Goal: Task Accomplishment & Management: Complete application form

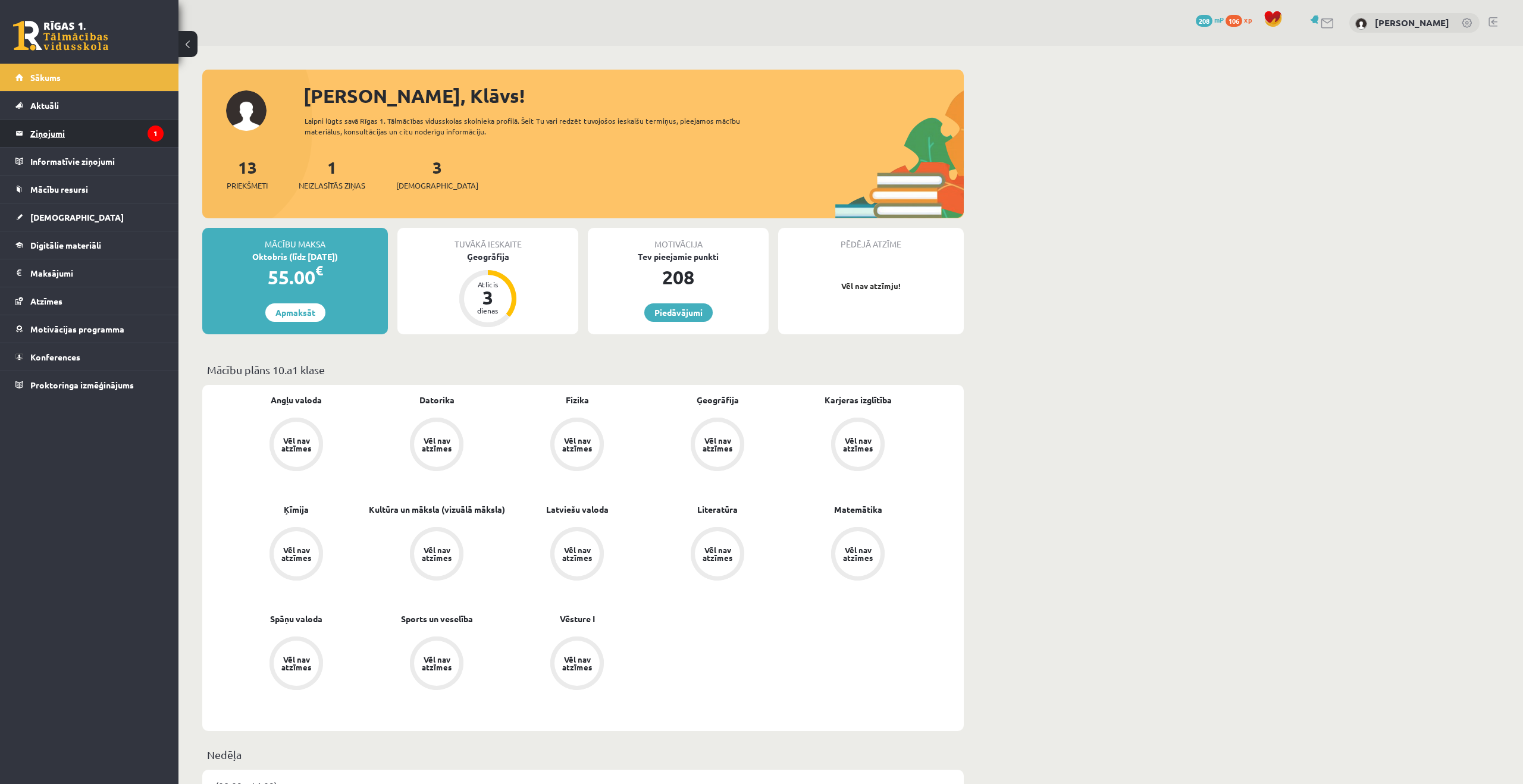
click at [120, 134] on legend "Ziņojumi 1" at bounding box center [97, 134] width 134 height 28
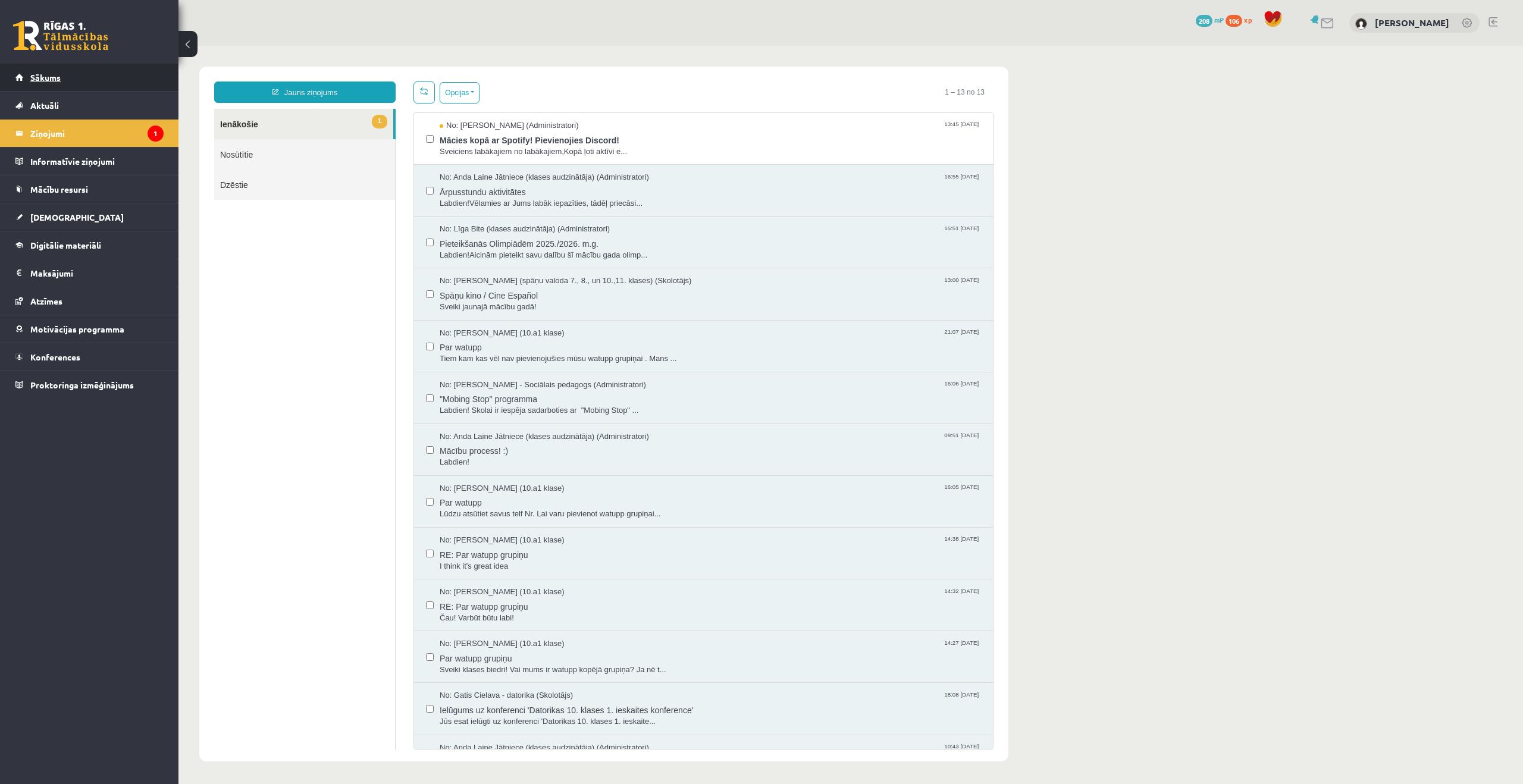
click at [66, 80] on link "Sākums" at bounding box center [89, 78] width 148 height 28
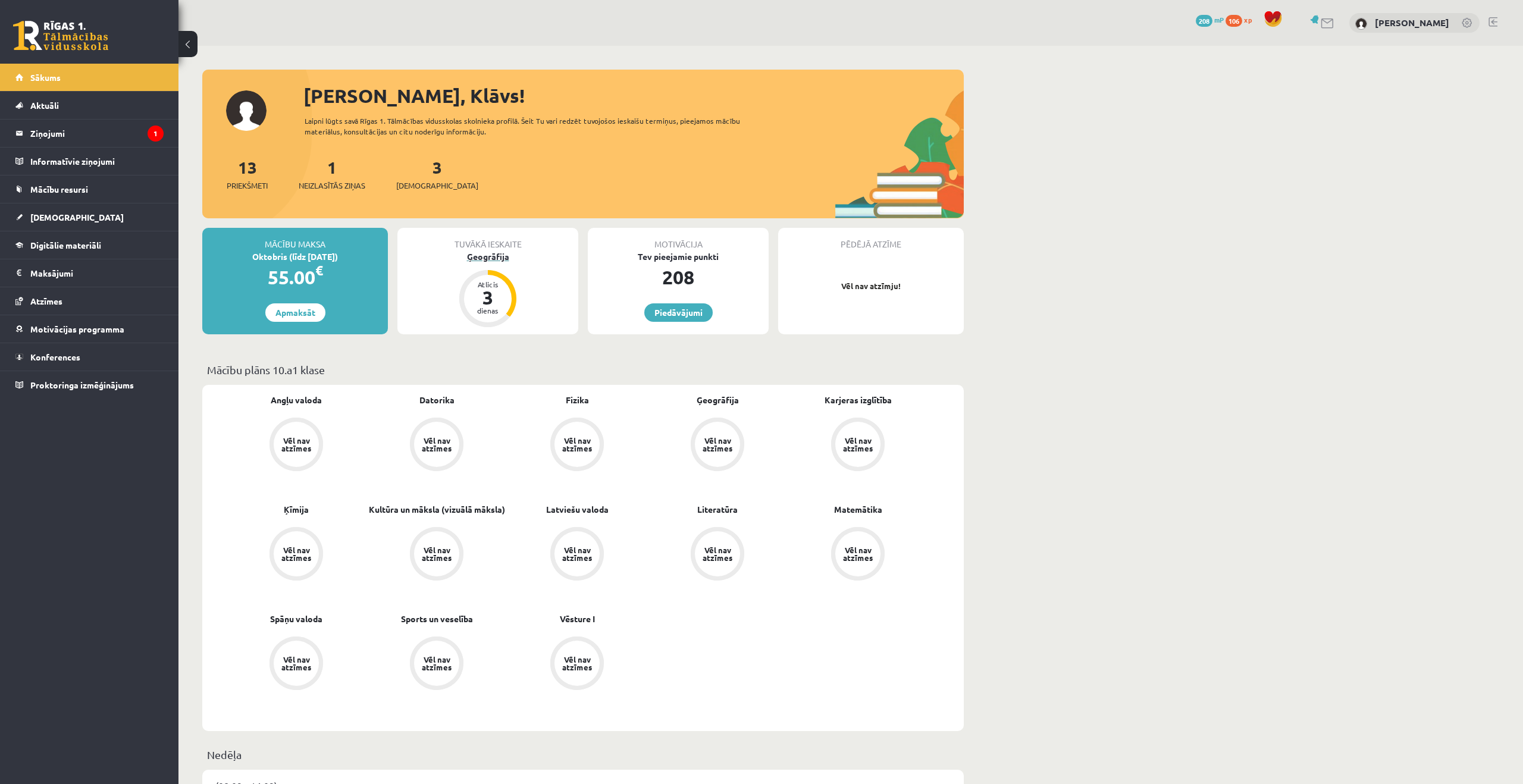
click at [485, 255] on div "Ģeogrāfija" at bounding box center [487, 257] width 181 height 12
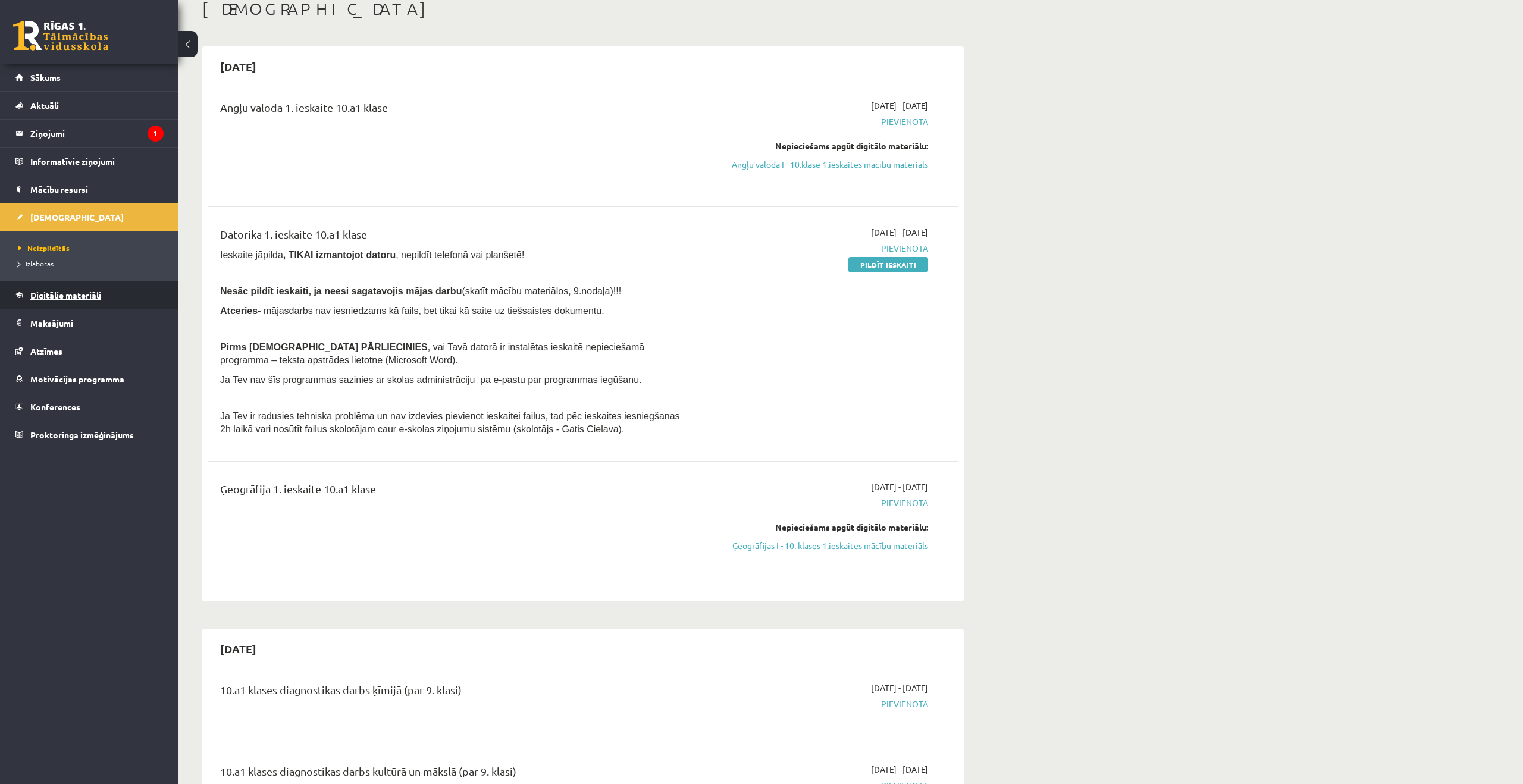
click at [67, 300] on link "Digitālie materiāli" at bounding box center [89, 295] width 148 height 28
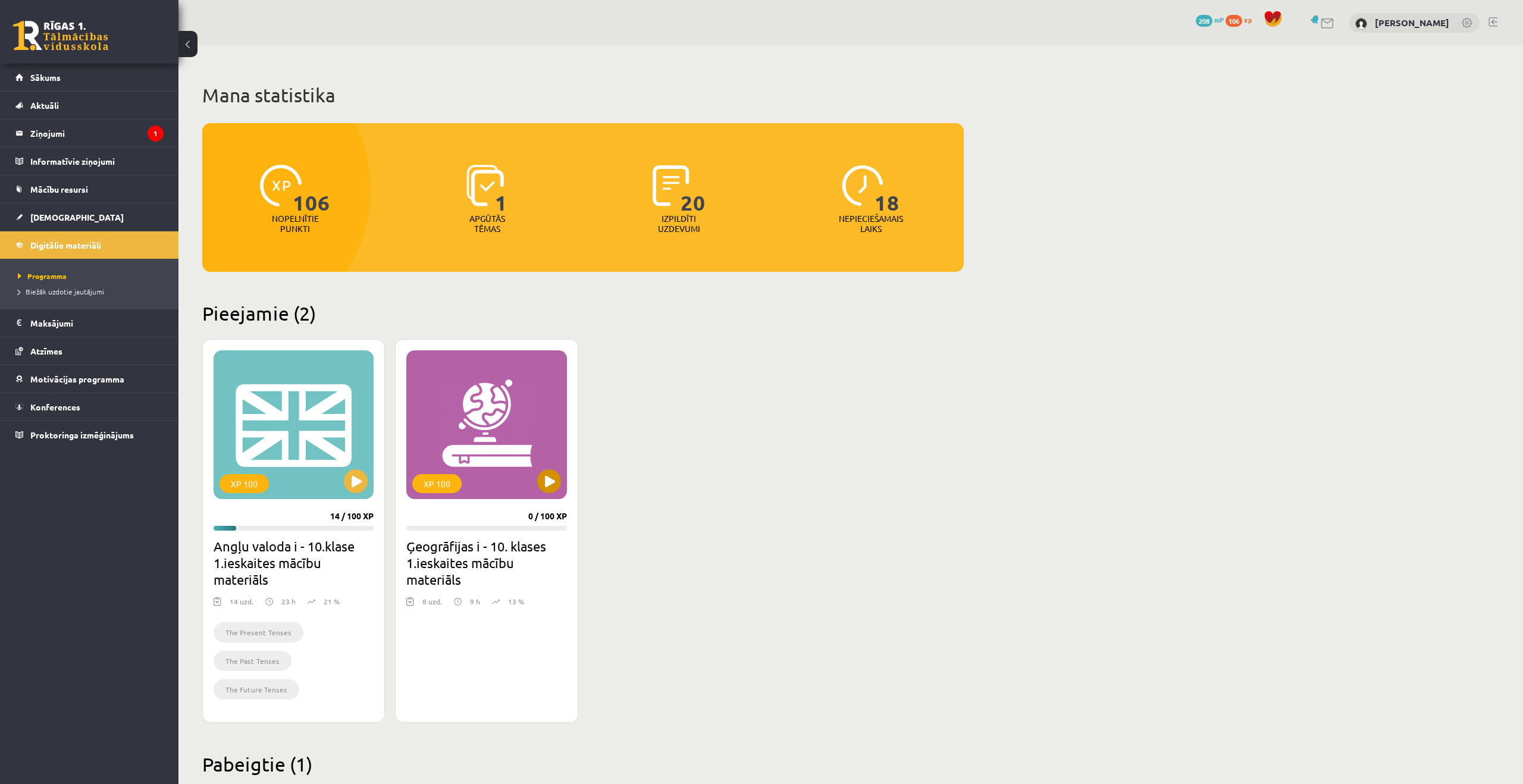
click at [458, 379] on div "XP 100" at bounding box center [486, 424] width 160 height 149
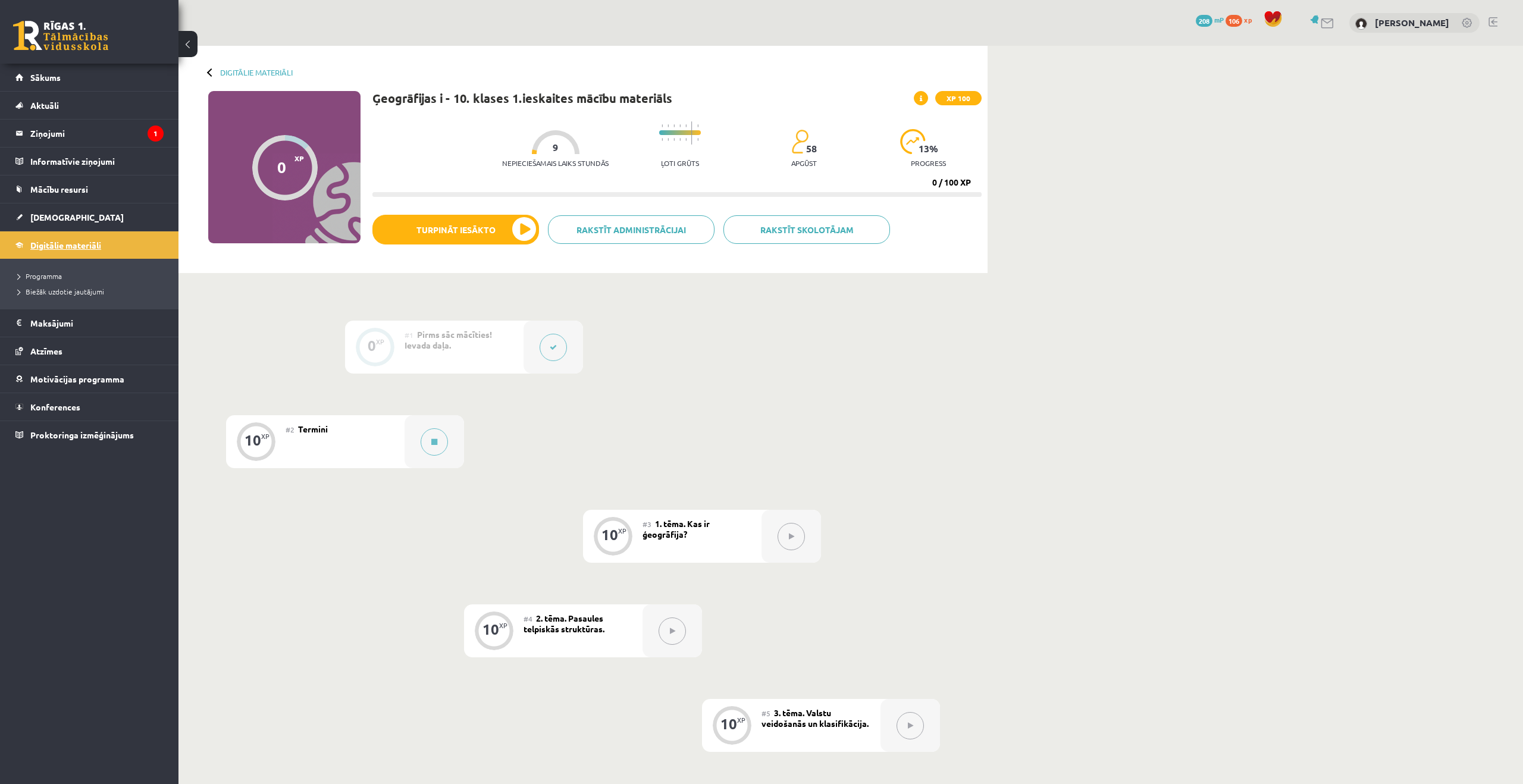
click at [96, 240] on span "Digitālie materiāli" at bounding box center [66, 244] width 71 height 10
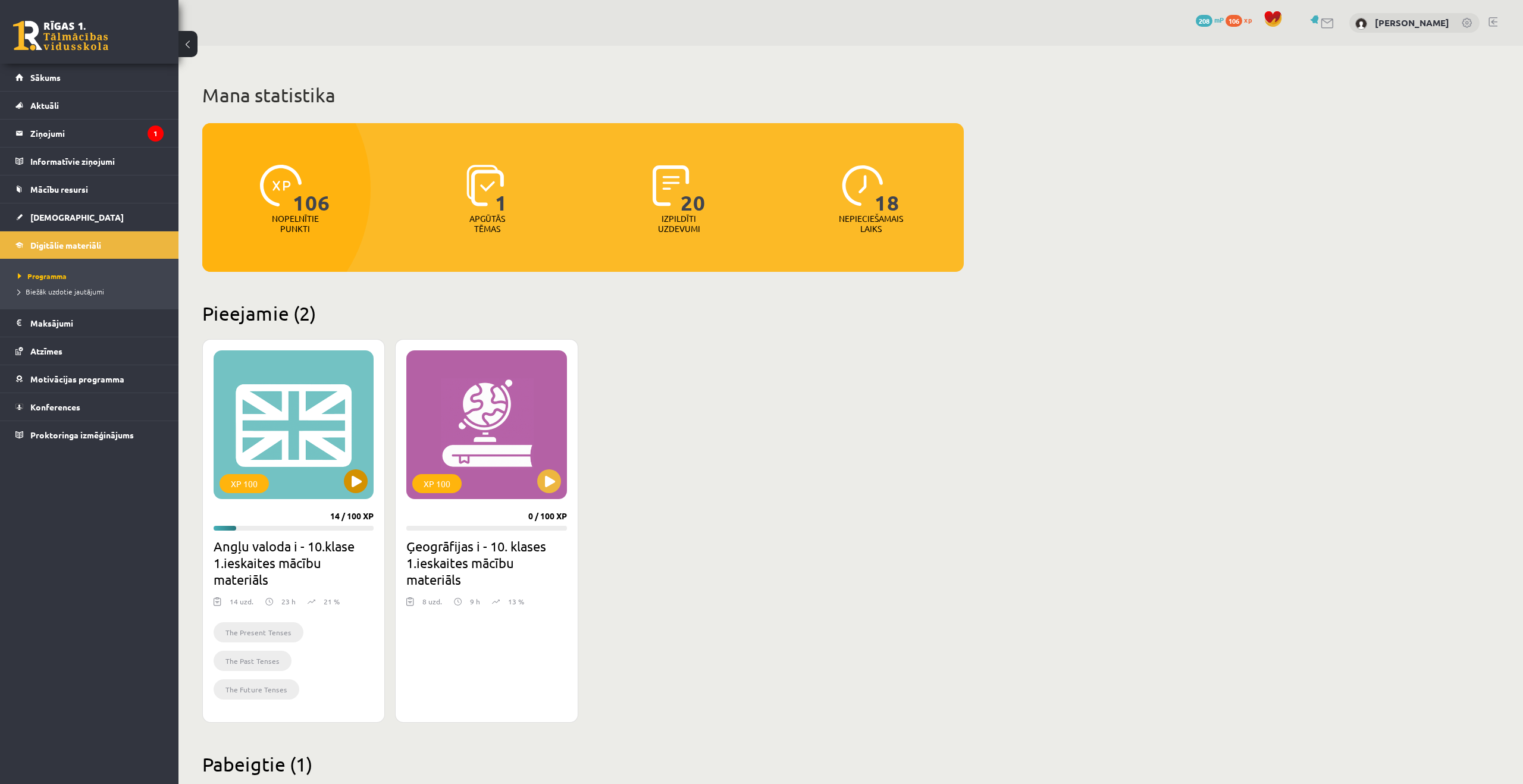
click at [288, 446] on div "XP 100" at bounding box center [294, 424] width 160 height 149
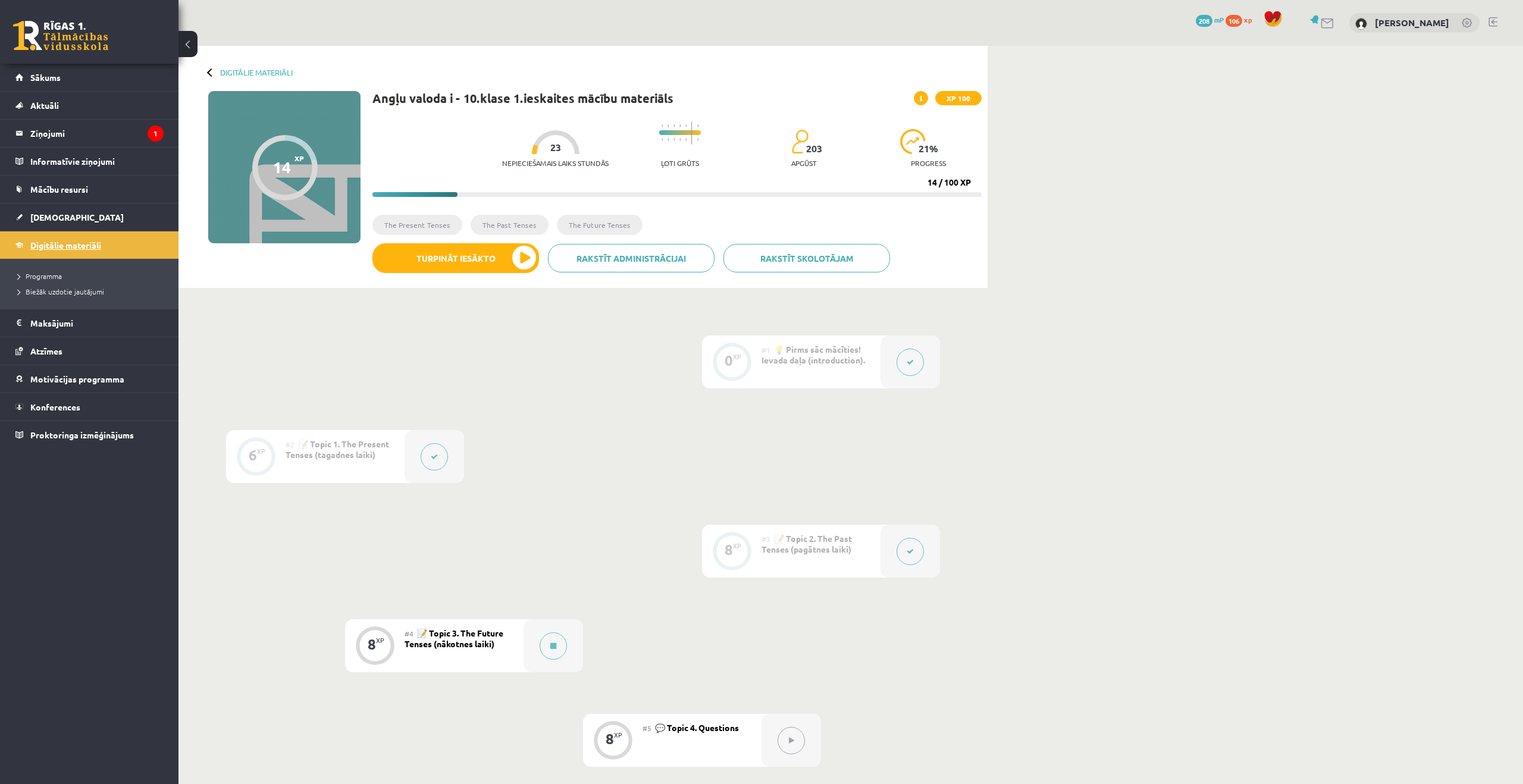
click at [134, 251] on link "Digitālie materiāli" at bounding box center [89, 245] width 148 height 28
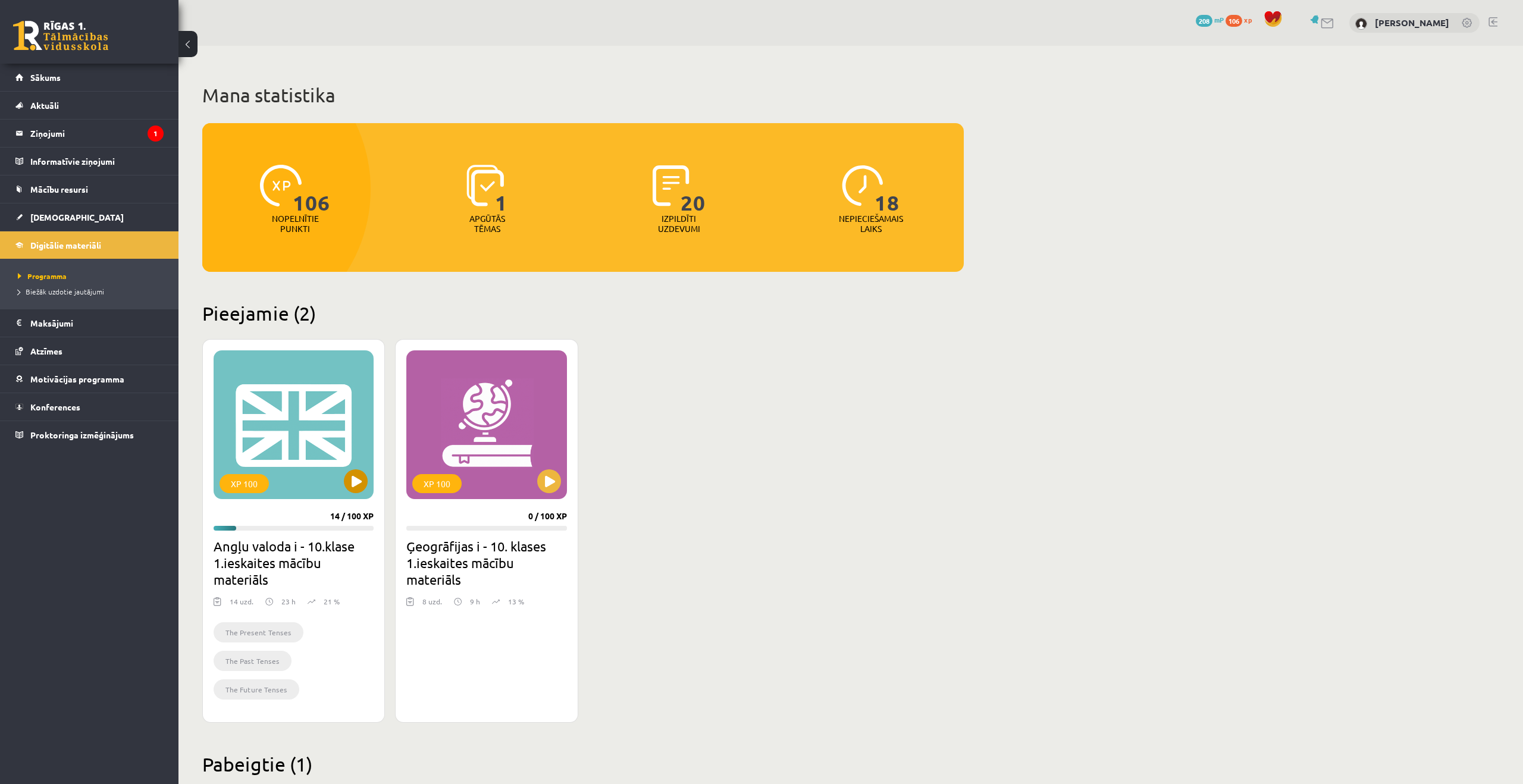
scroll to position [396, 0]
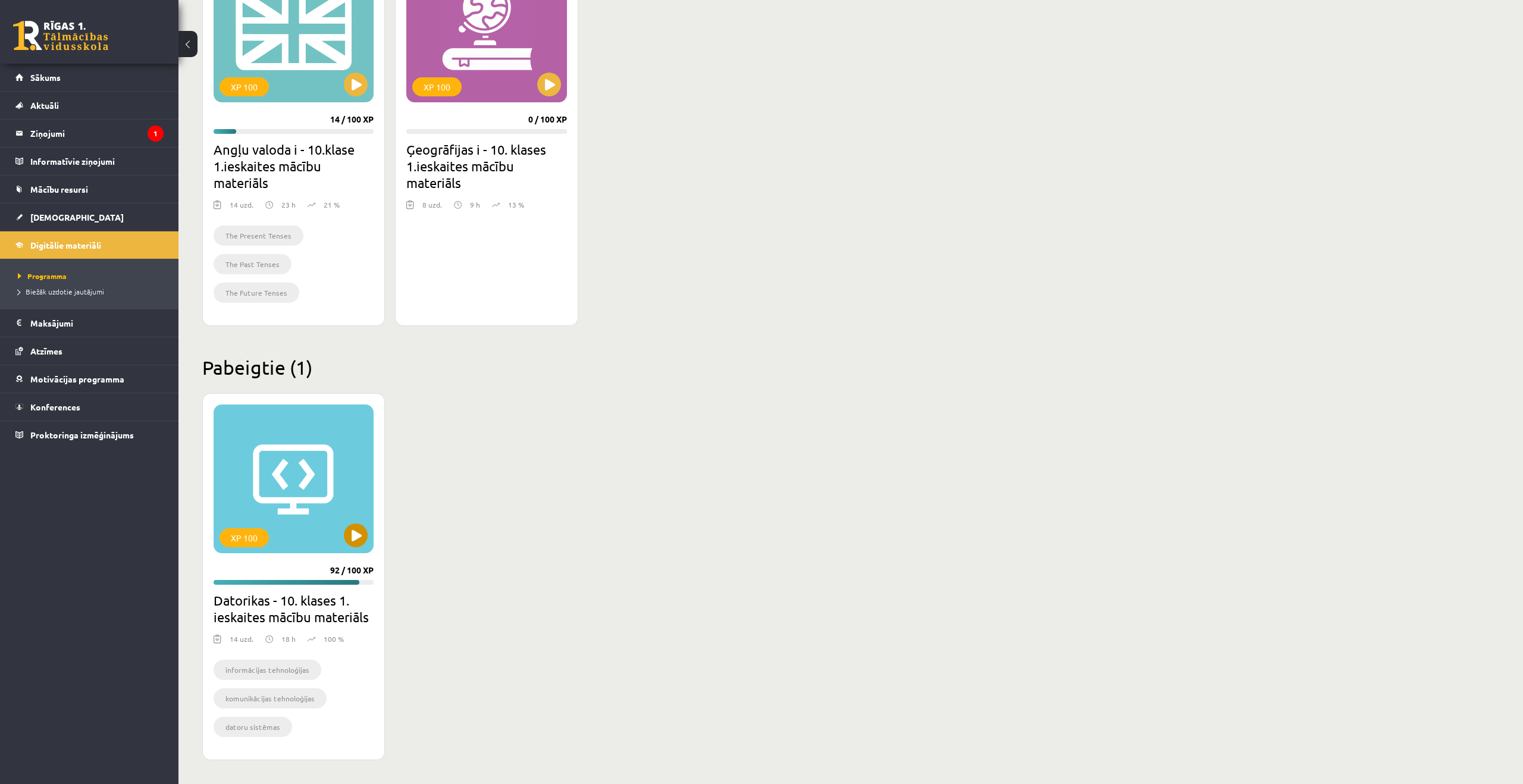
click at [303, 472] on div "XP 100" at bounding box center [294, 478] width 160 height 149
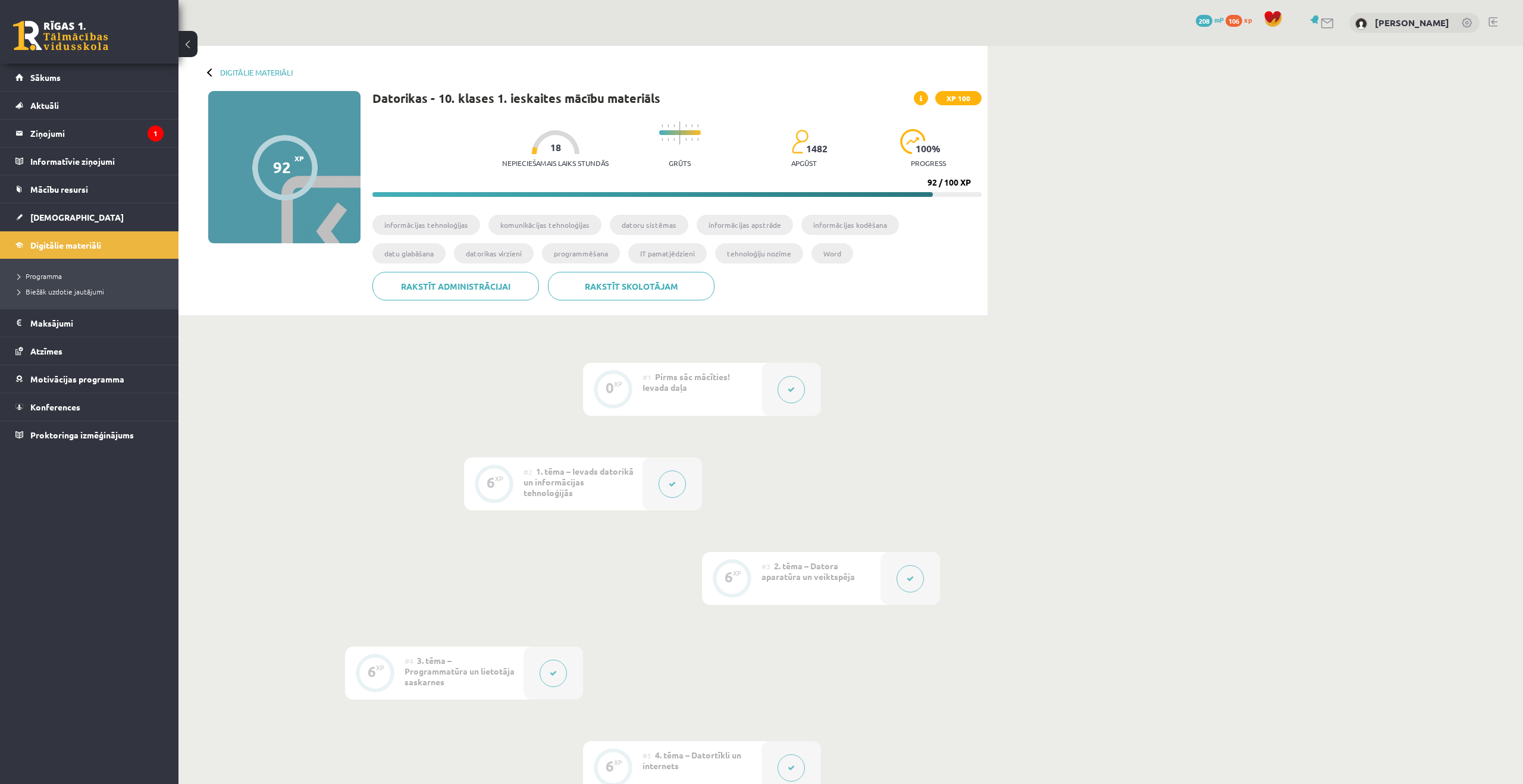
scroll to position [1069, 0]
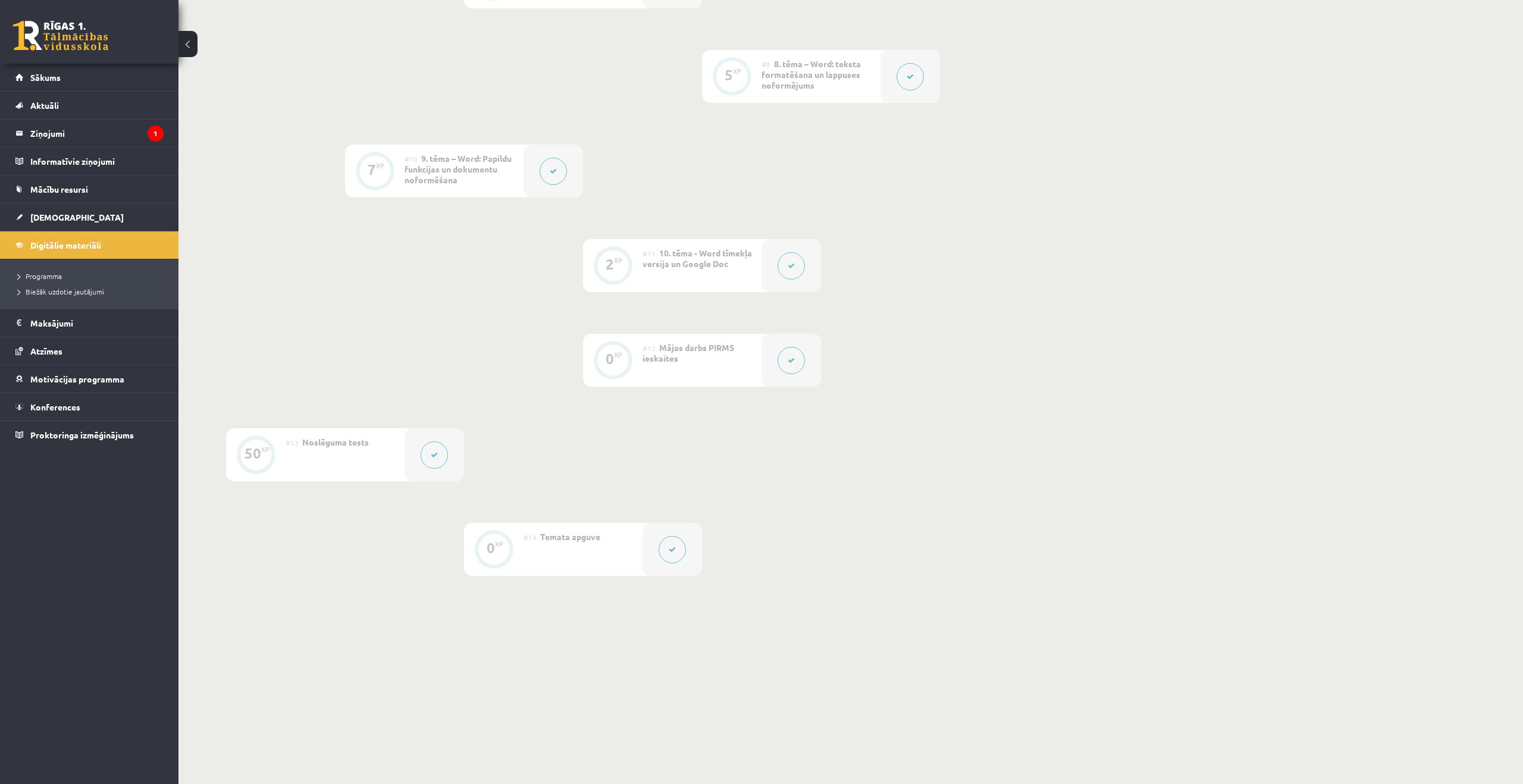
drag, startPoint x: 381, startPoint y: 440, endPoint x: 377, endPoint y: 447, distance: 8.1
click at [379, 443] on div "#13 Noslēguma tests" at bounding box center [345, 455] width 119 height 53
click at [321, 442] on div "#13 Noslēguma tests" at bounding box center [345, 455] width 119 height 53
click at [440, 459] on button at bounding box center [435, 462] width 28 height 28
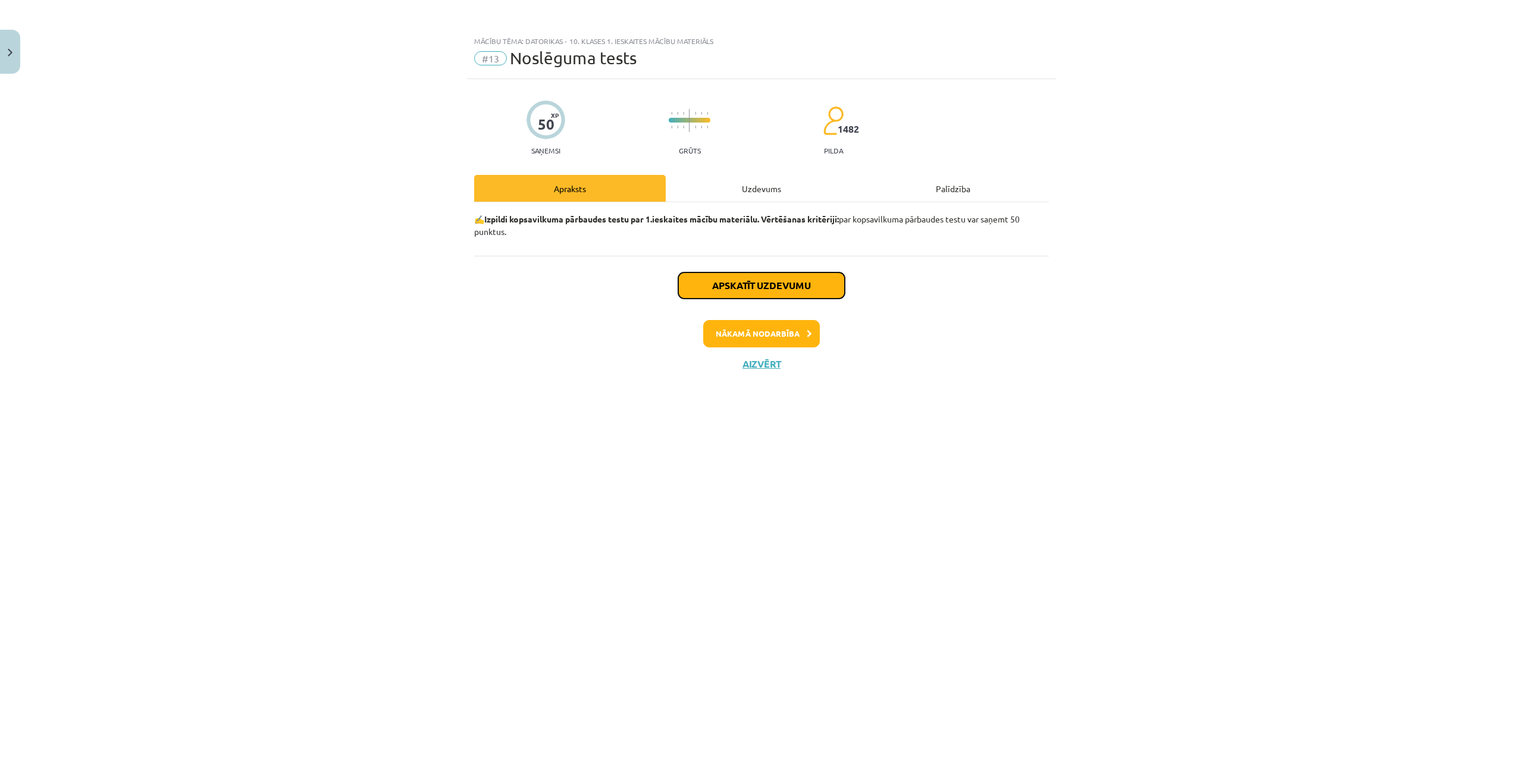
click at [730, 285] on button "Apskatīt uzdevumu" at bounding box center [762, 286] width 167 height 26
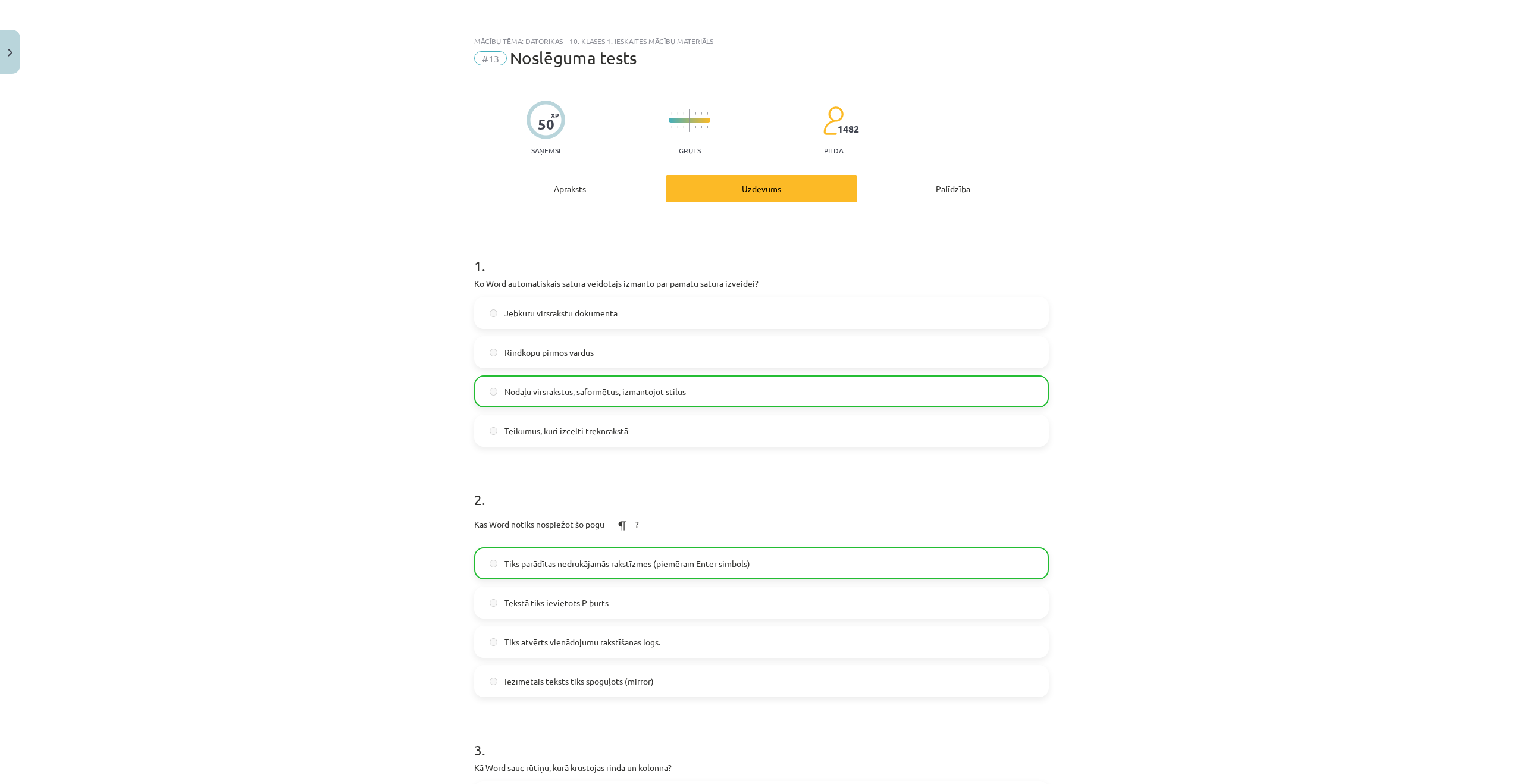
click at [955, 192] on div "Palīdzība" at bounding box center [953, 188] width 192 height 27
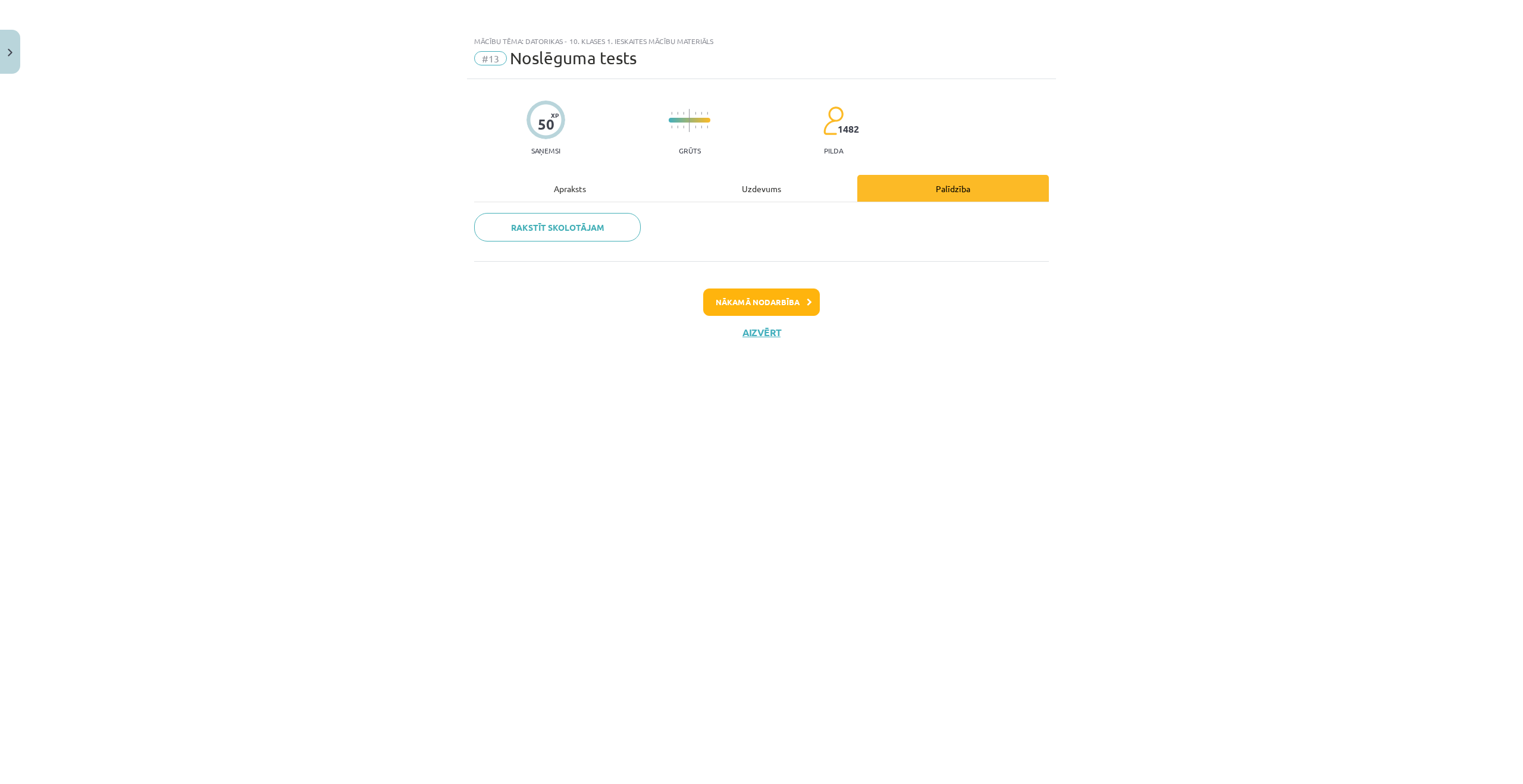
click at [584, 198] on div "Apraksts" at bounding box center [570, 188] width 192 height 27
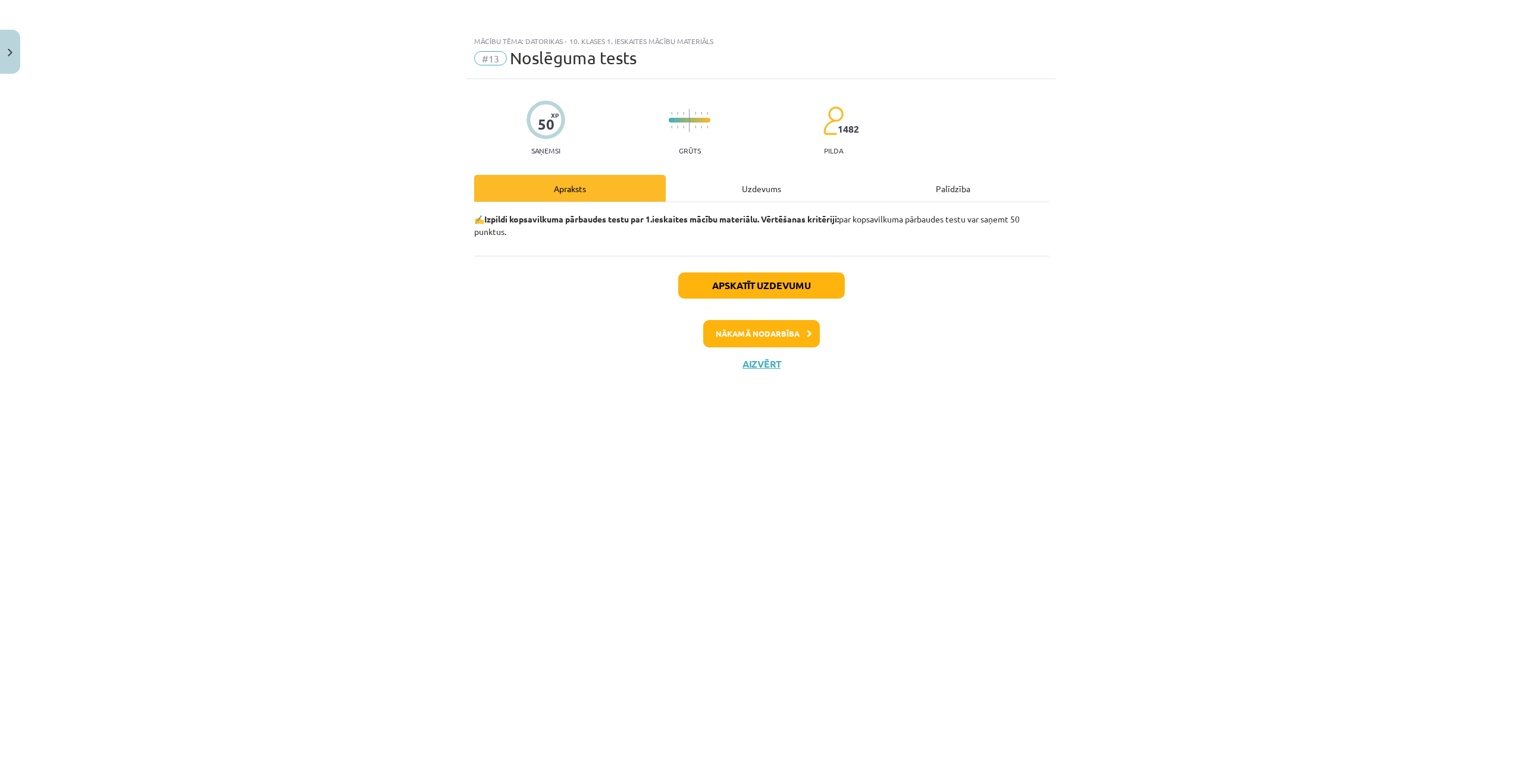
click at [930, 184] on div "Palīdzība" at bounding box center [953, 188] width 192 height 27
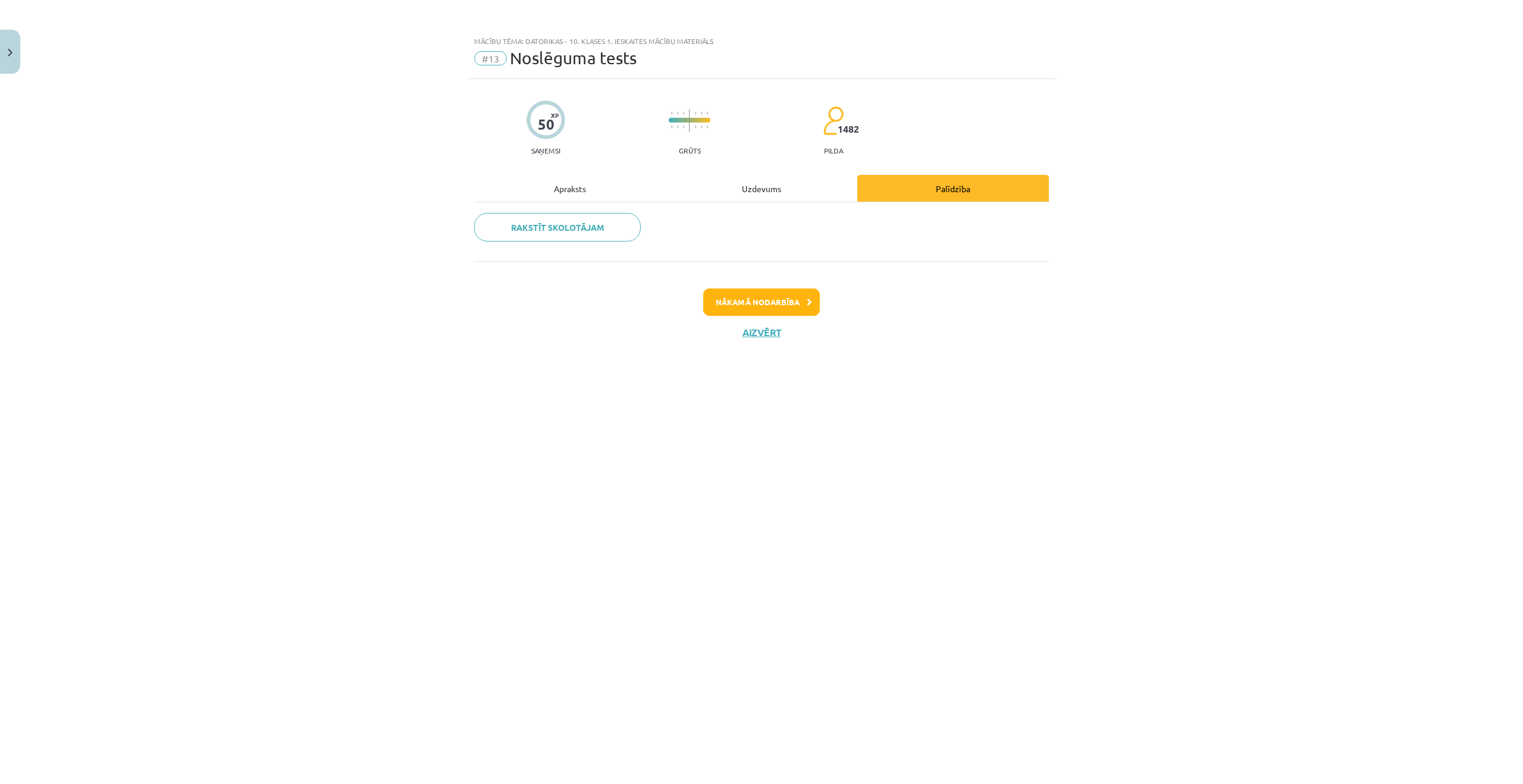
click at [806, 179] on div "Uzdevums" at bounding box center [762, 188] width 192 height 27
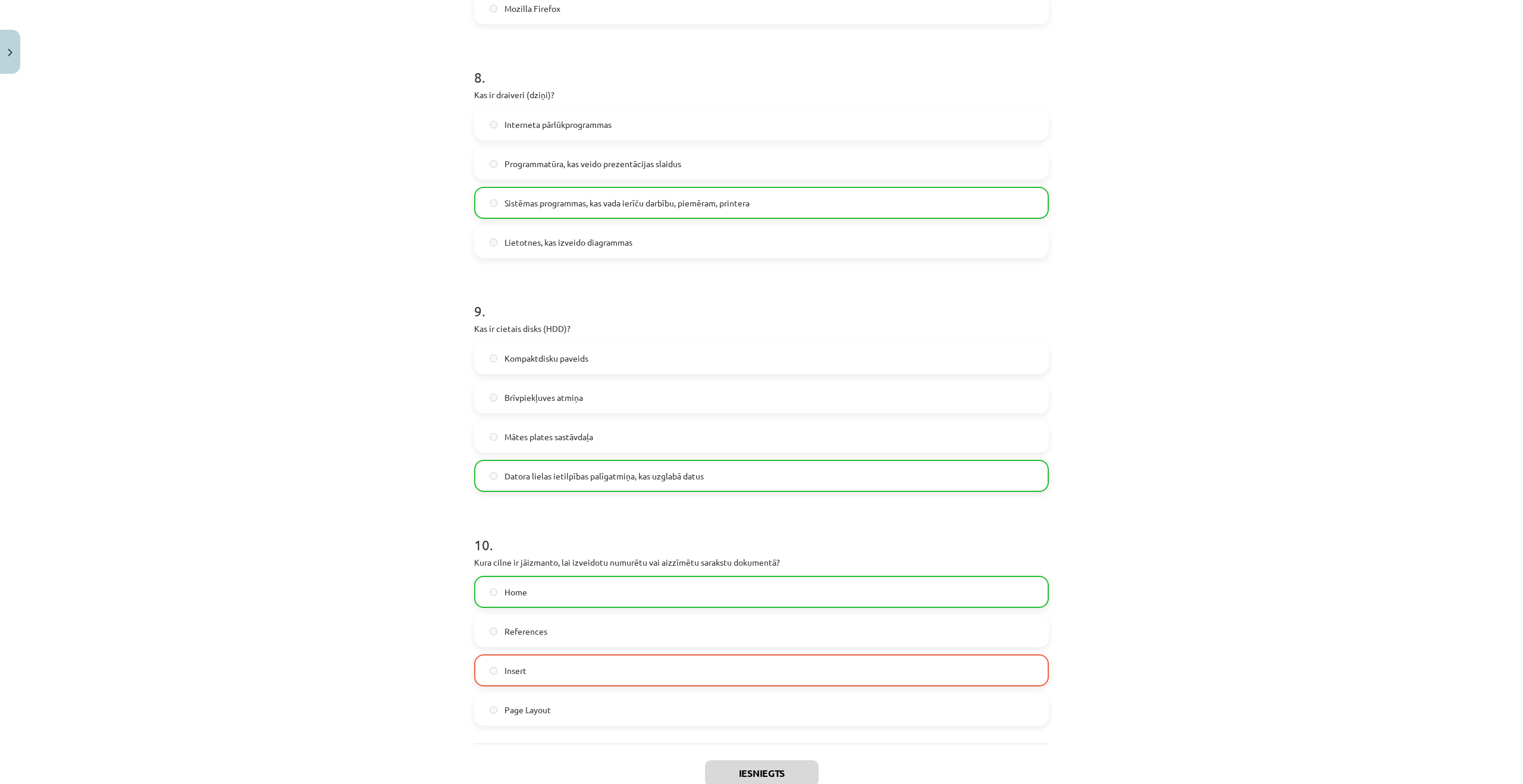
scroll to position [1897, 0]
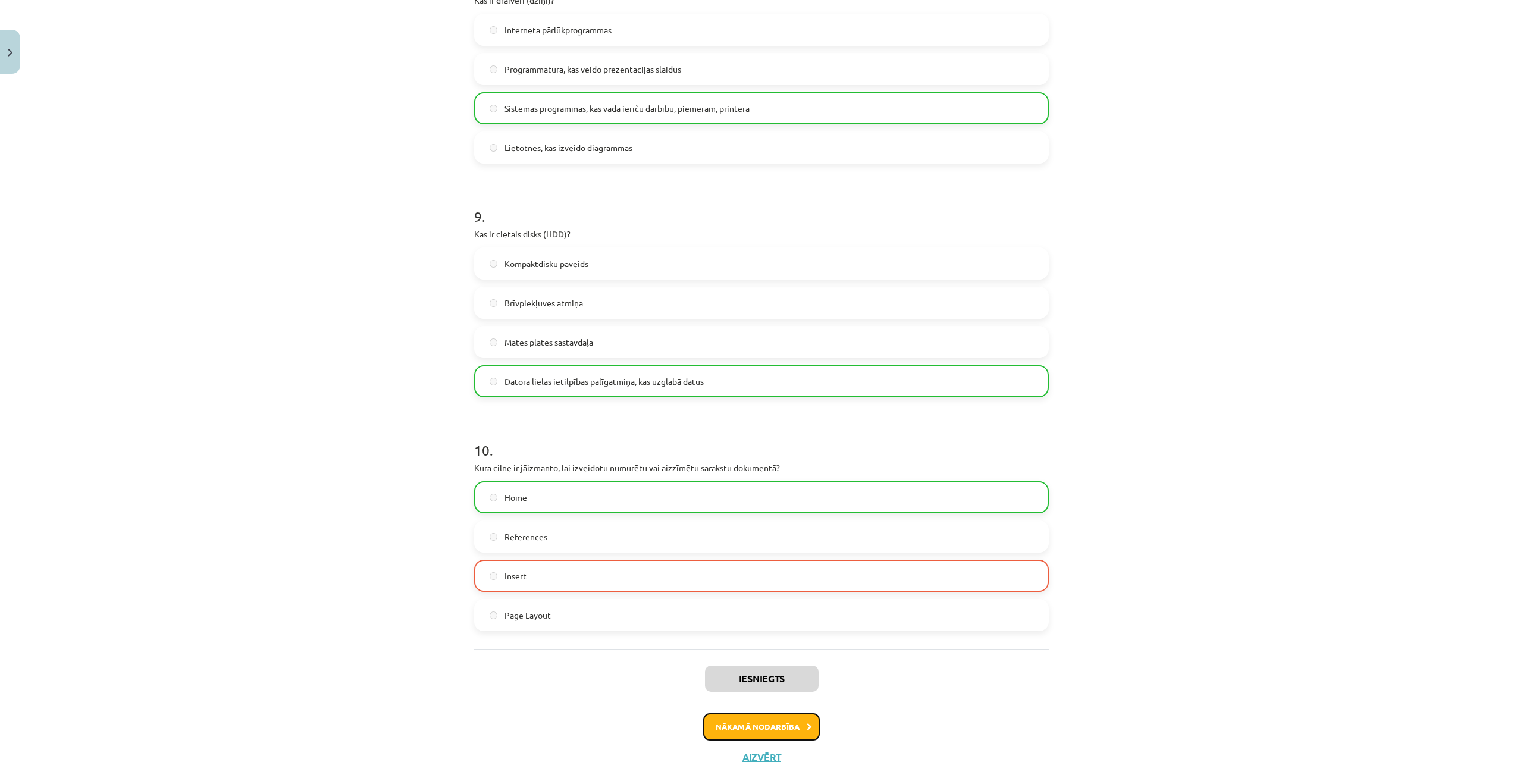
click at [746, 718] on button "Nākamā nodarbība" at bounding box center [762, 727] width 116 height 28
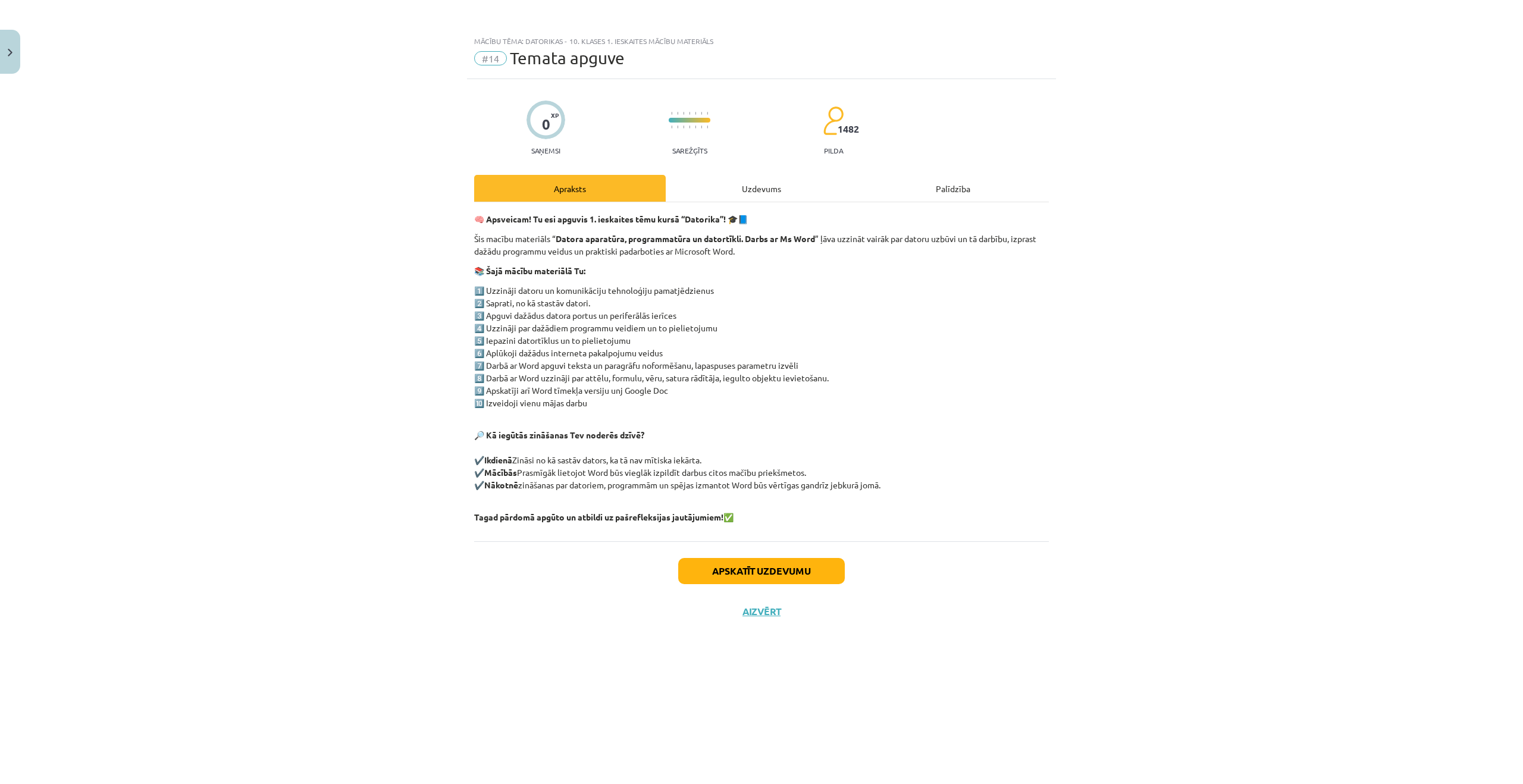
click at [793, 187] on div "Uzdevums" at bounding box center [762, 188] width 192 height 27
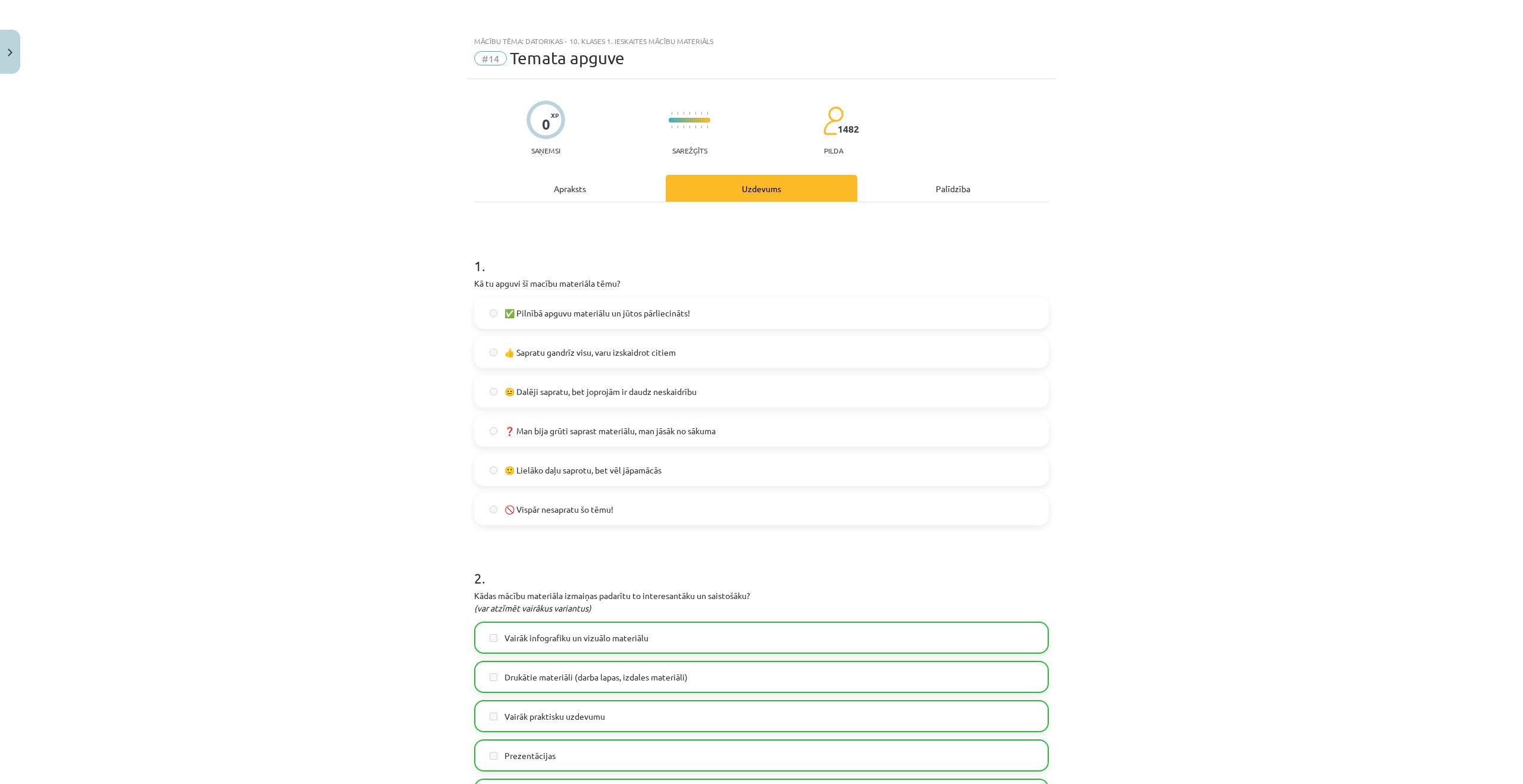
click at [941, 183] on div "Palīdzība" at bounding box center [953, 188] width 192 height 27
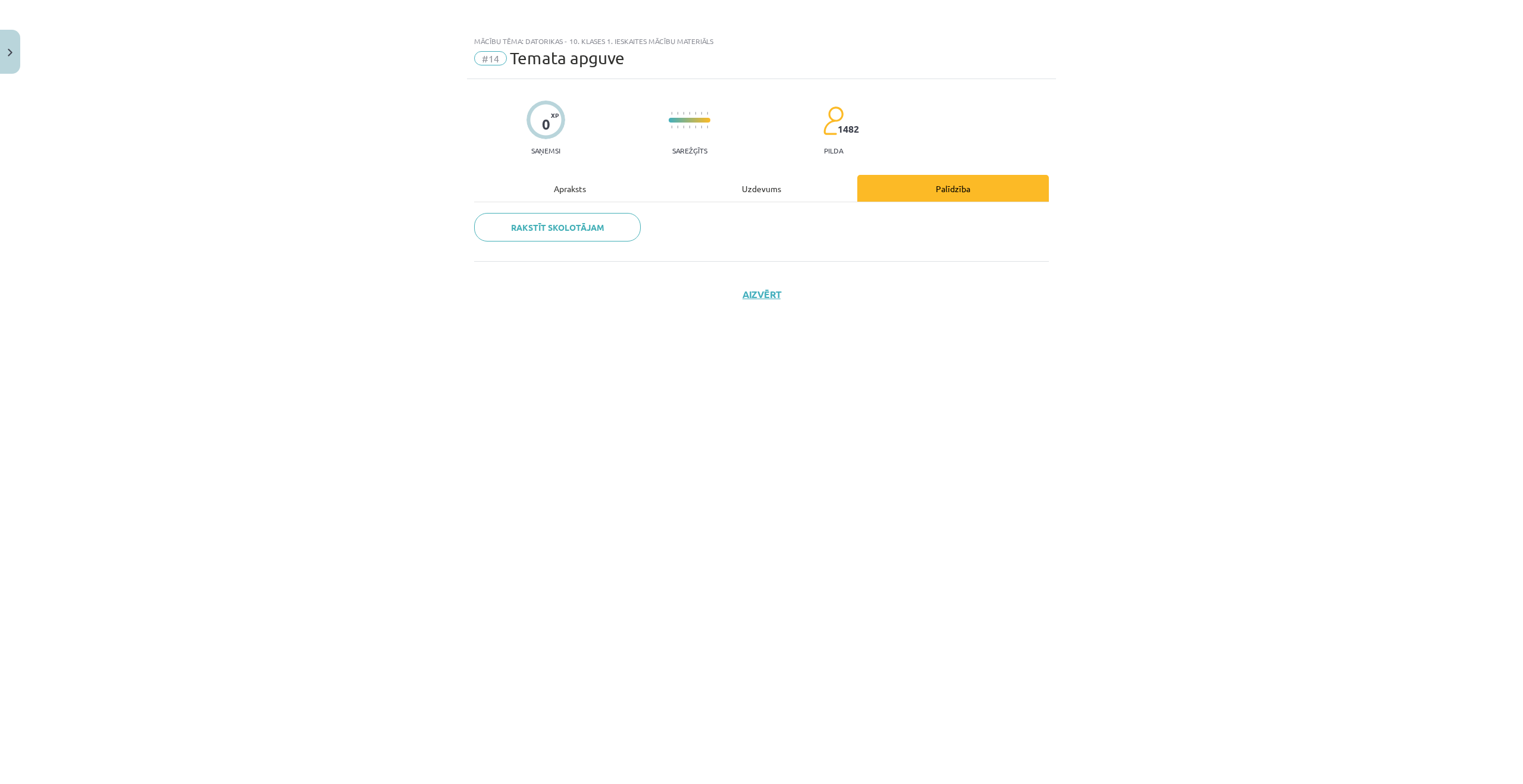
click at [660, 172] on div "0 XP Saņemsi Sarežģīts 1482 pilda Apraksts Uzdevums Palīdzība Rakstīt skolotāja…" at bounding box center [762, 417] width 589 height 675
click at [647, 185] on div "Apraksts" at bounding box center [570, 188] width 192 height 27
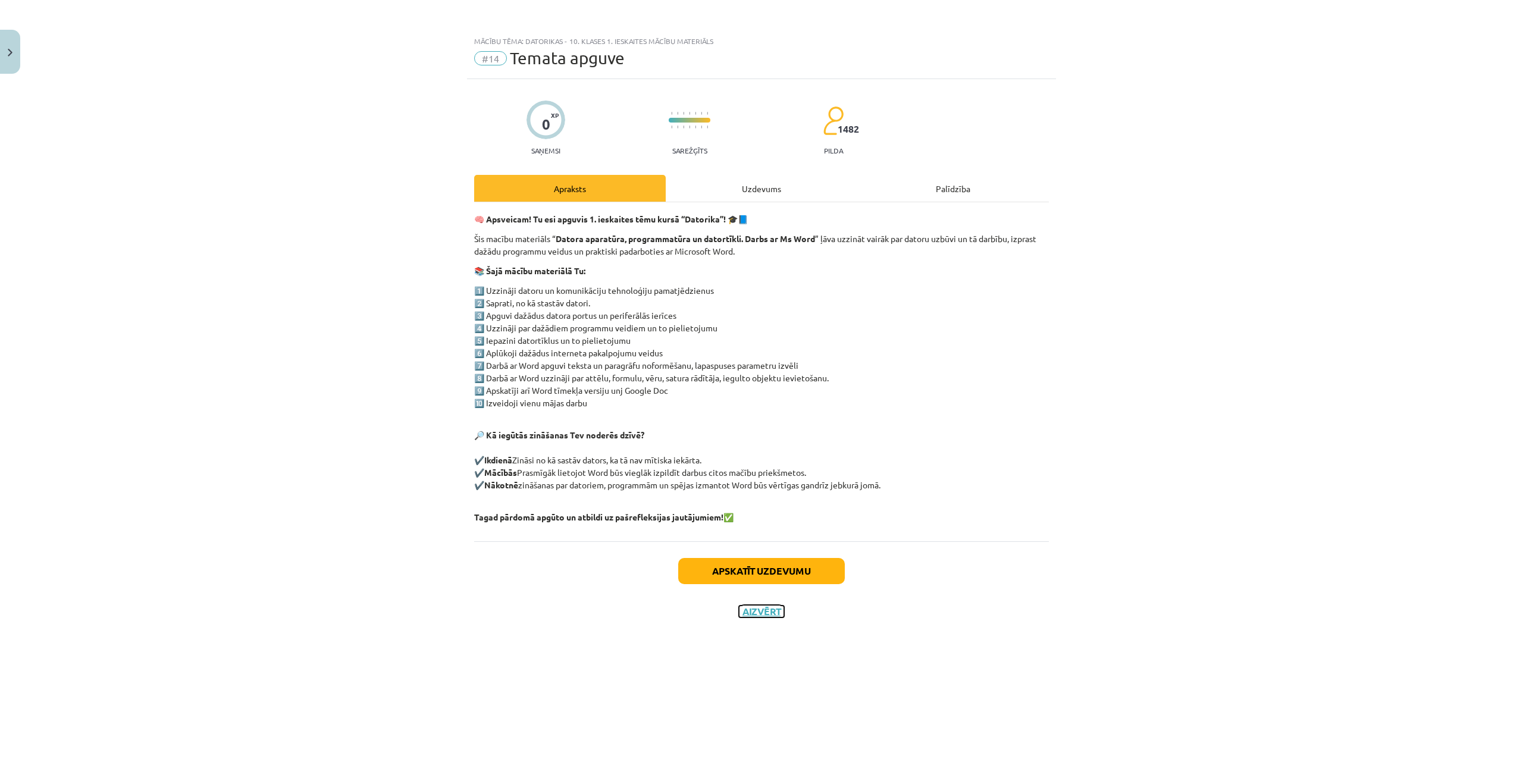
click at [768, 617] on button "Aizvērt" at bounding box center [761, 611] width 45 height 12
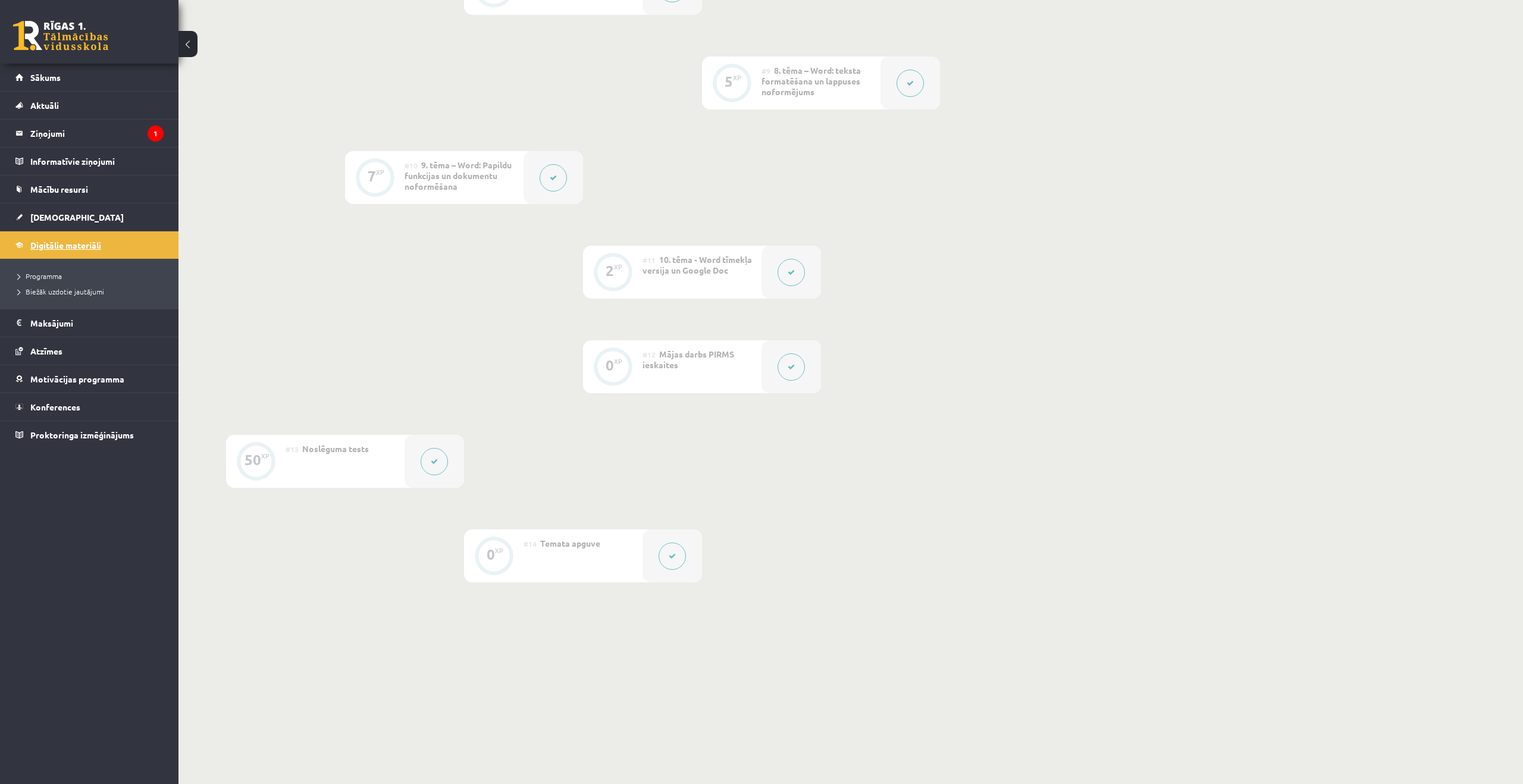
click at [55, 252] on link "Digitālie materiāli" at bounding box center [89, 245] width 148 height 28
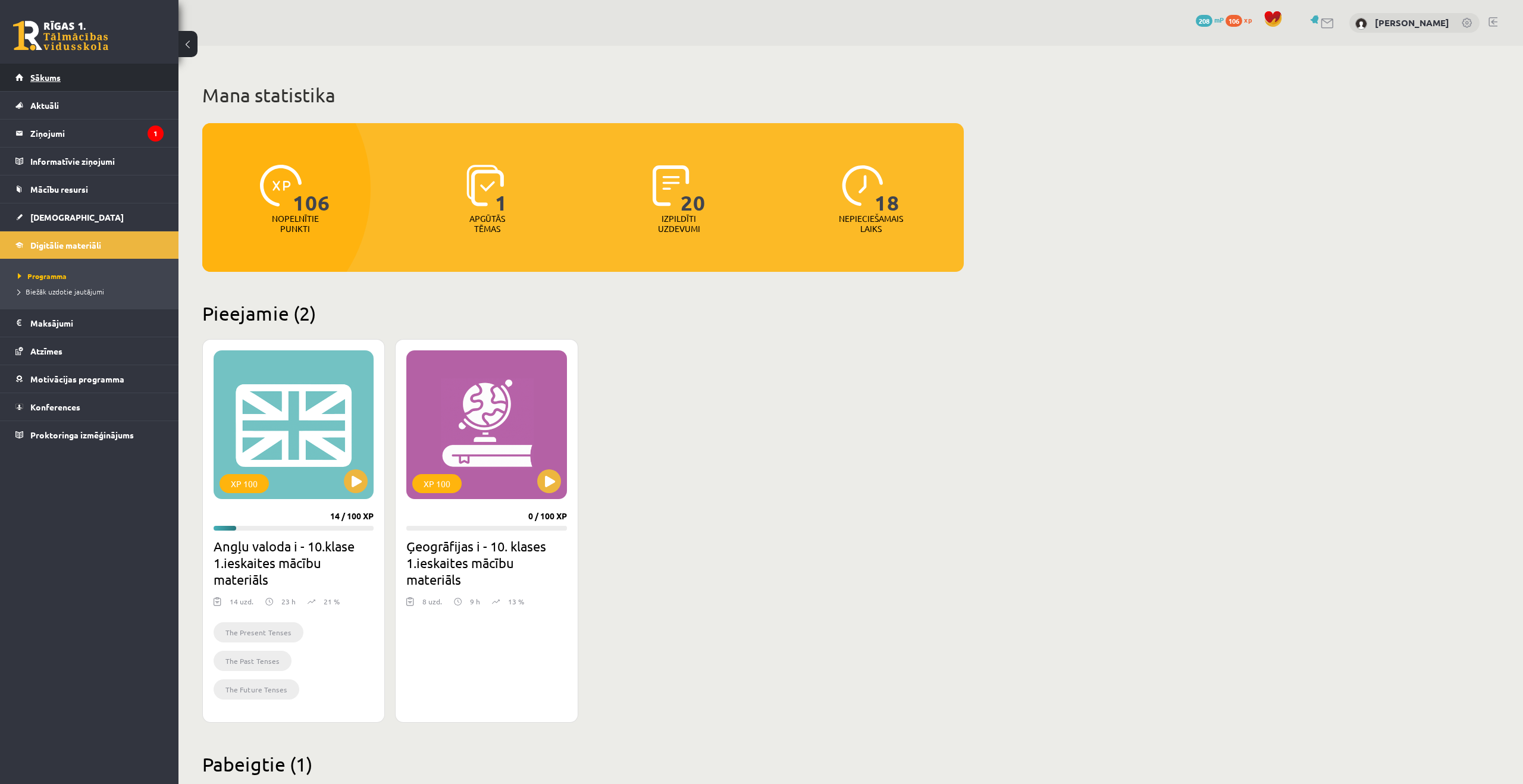
click at [57, 75] on span "Sākums" at bounding box center [46, 77] width 30 height 10
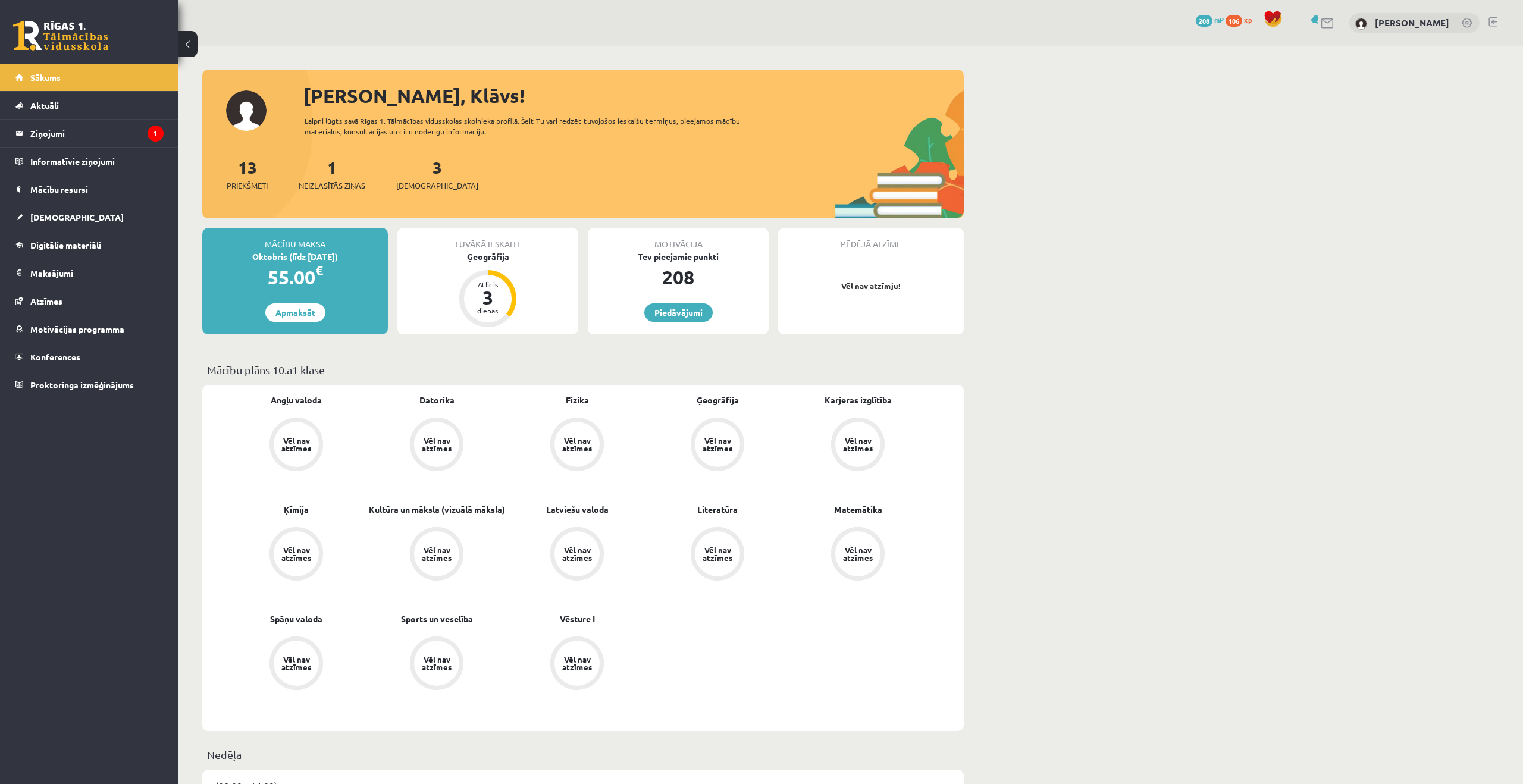
click at [492, 264] on div "Tuvākā ieskaite Ģeogrāfija Atlicis 3 dienas" at bounding box center [487, 281] width 181 height 107
drag, startPoint x: 492, startPoint y: 237, endPoint x: 488, endPoint y: 246, distance: 9.8
click at [491, 239] on div "Tuvākā ieskaite" at bounding box center [487, 239] width 181 height 23
click at [495, 250] on div "Ģeogrāfija" at bounding box center [487, 257] width 181 height 12
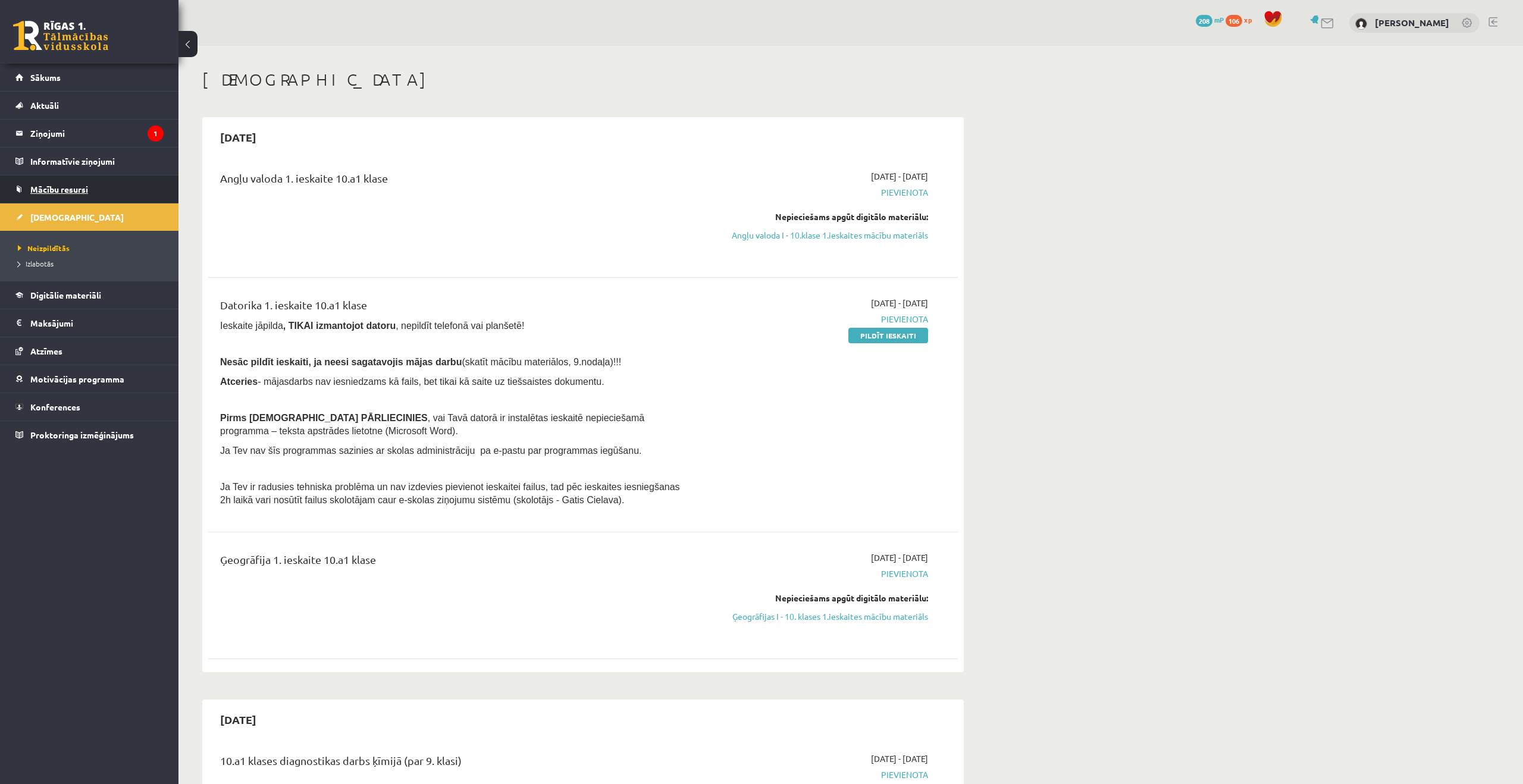
click at [82, 184] on span "Mācību resursi" at bounding box center [59, 189] width 57 height 10
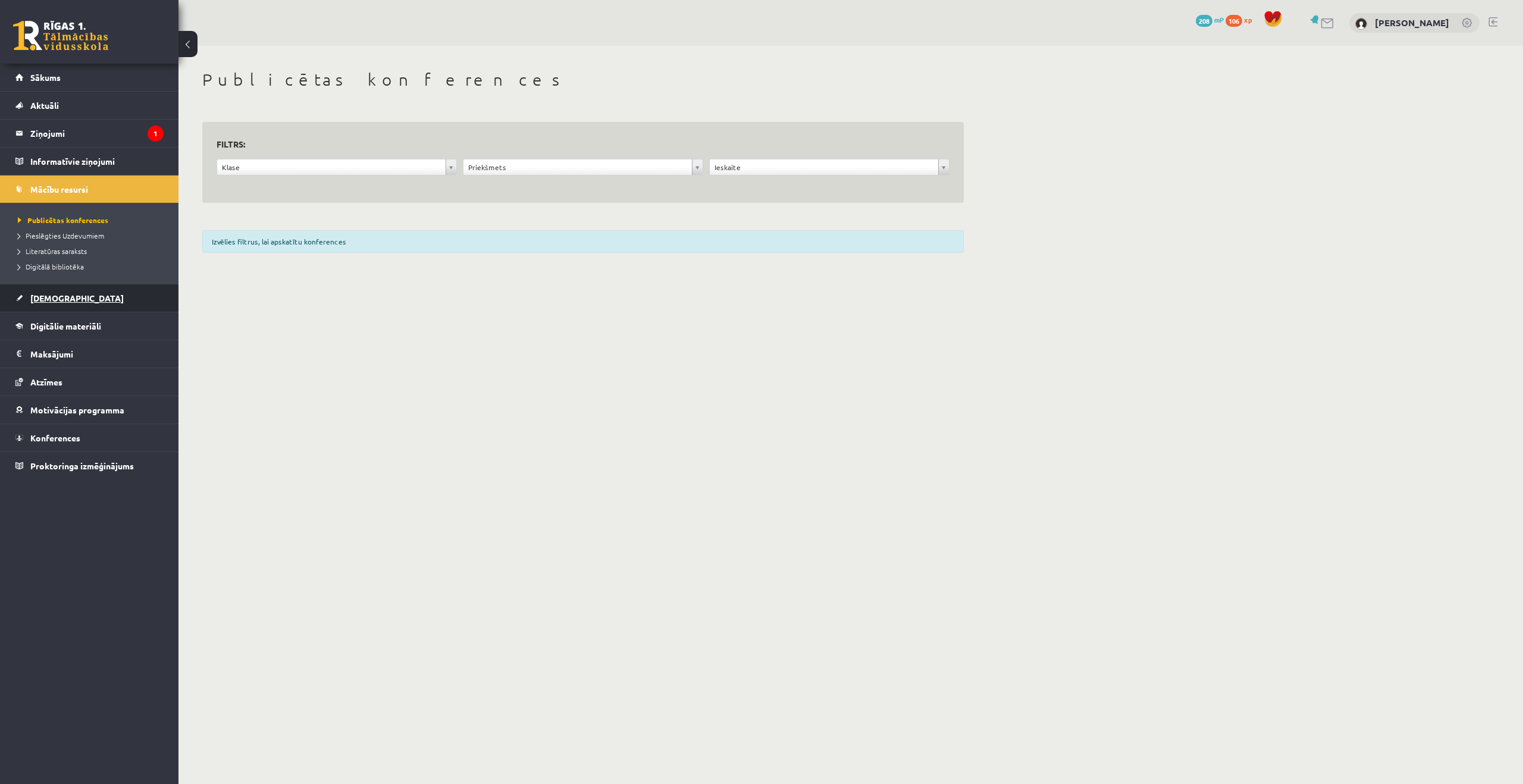
click at [59, 307] on link "[DEMOGRAPHIC_DATA]" at bounding box center [89, 298] width 148 height 28
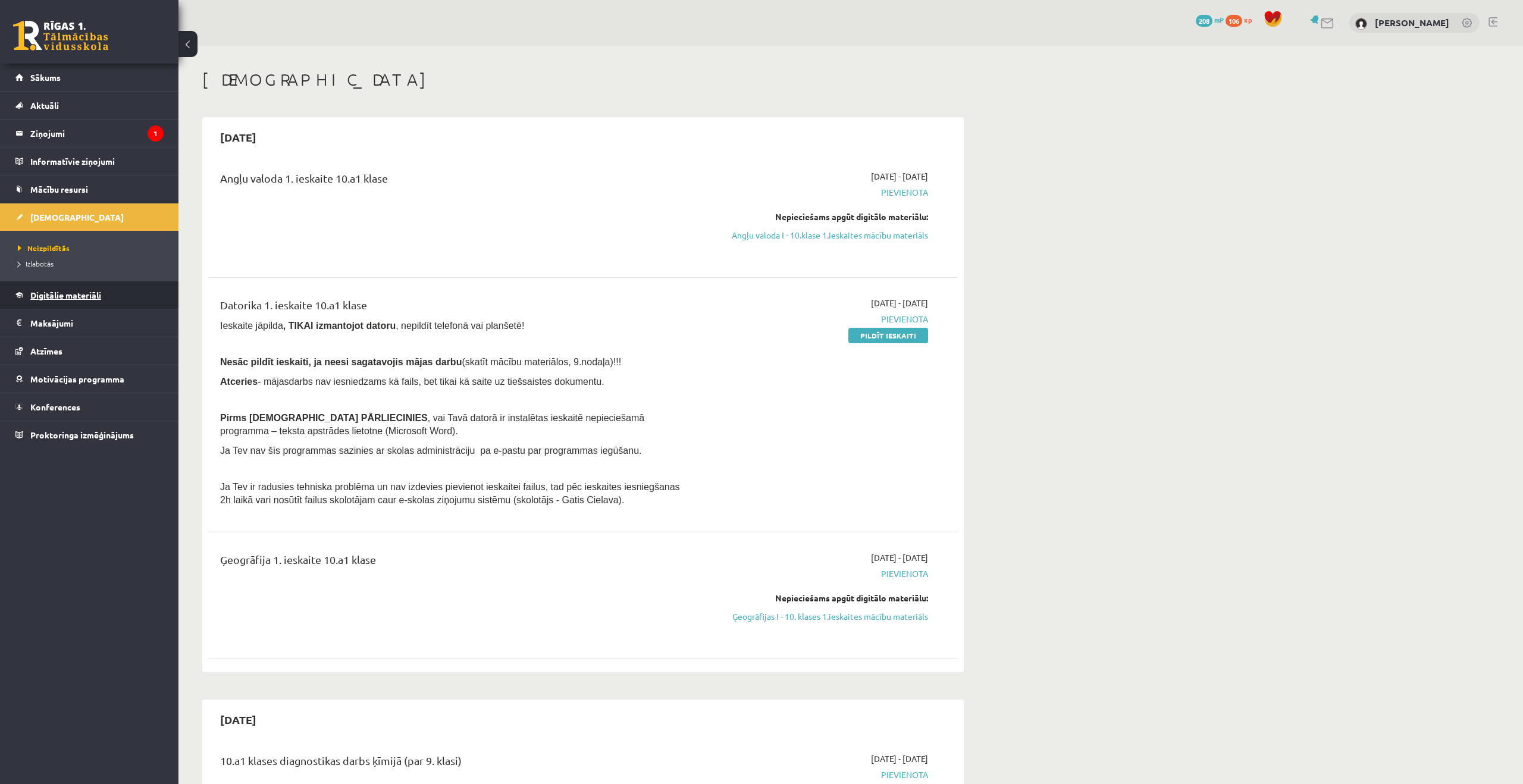
click at [70, 295] on span "Digitālie materiāli" at bounding box center [66, 295] width 71 height 10
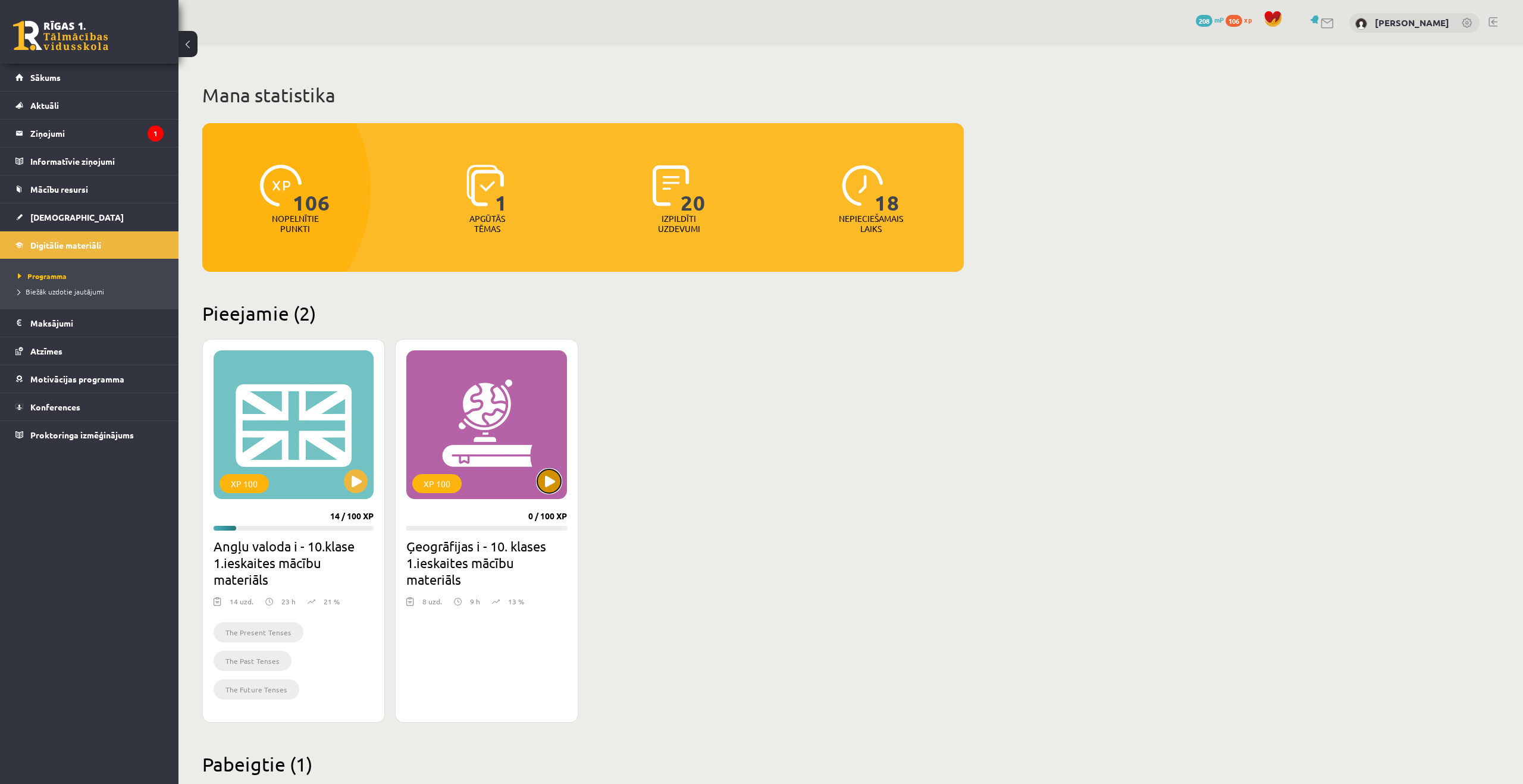
click at [552, 482] on button at bounding box center [549, 481] width 24 height 24
click at [714, 424] on div "XP 100 14 / 100 XP Angļu valoda i - 10.klase 1.ieskaites mācību materiāls 14 uz…" at bounding box center [583, 531] width 762 height 383
click at [470, 400] on div "XP 100" at bounding box center [486, 424] width 160 height 149
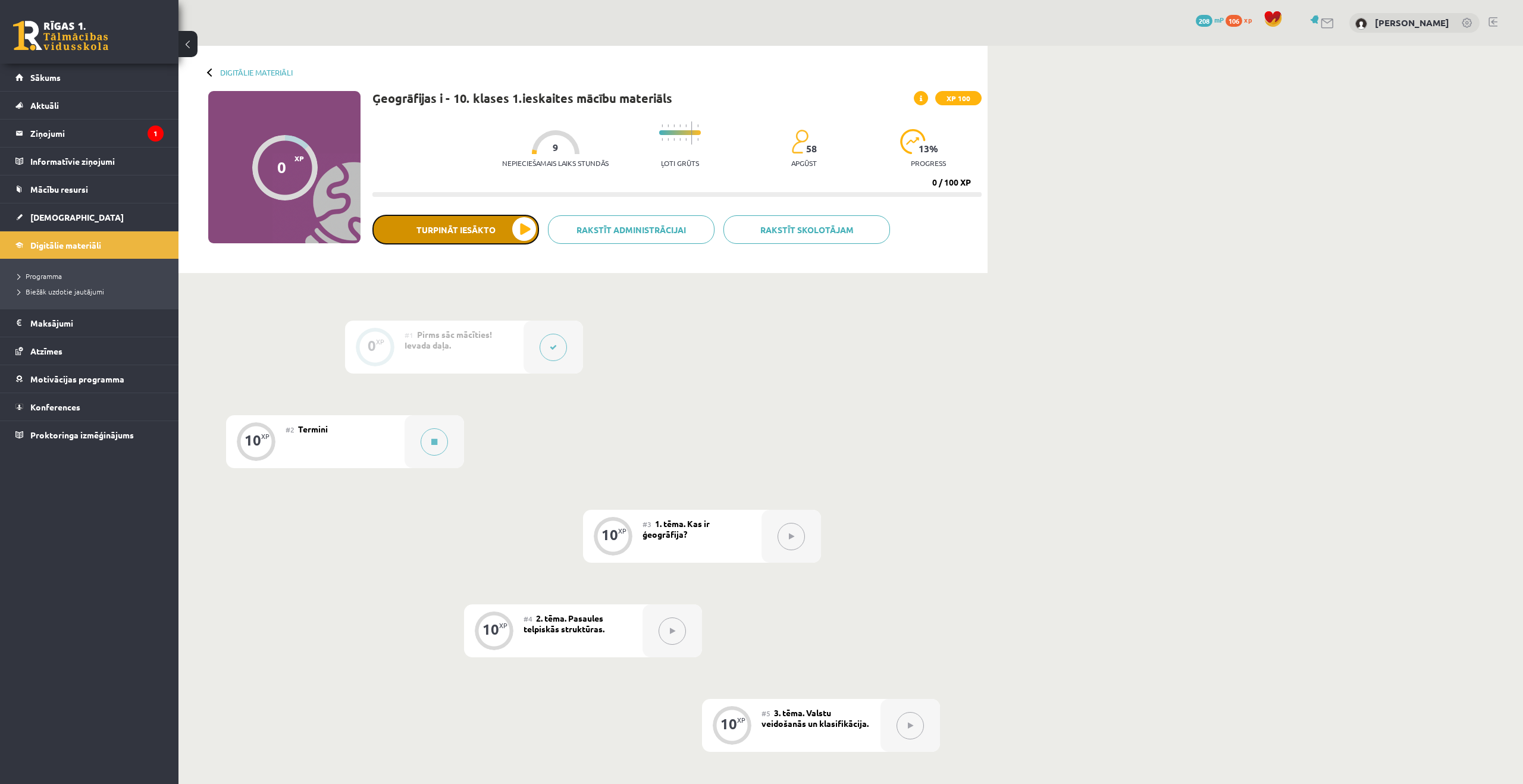
click at [483, 228] on button "Turpināt iesākto" at bounding box center [456, 229] width 167 height 30
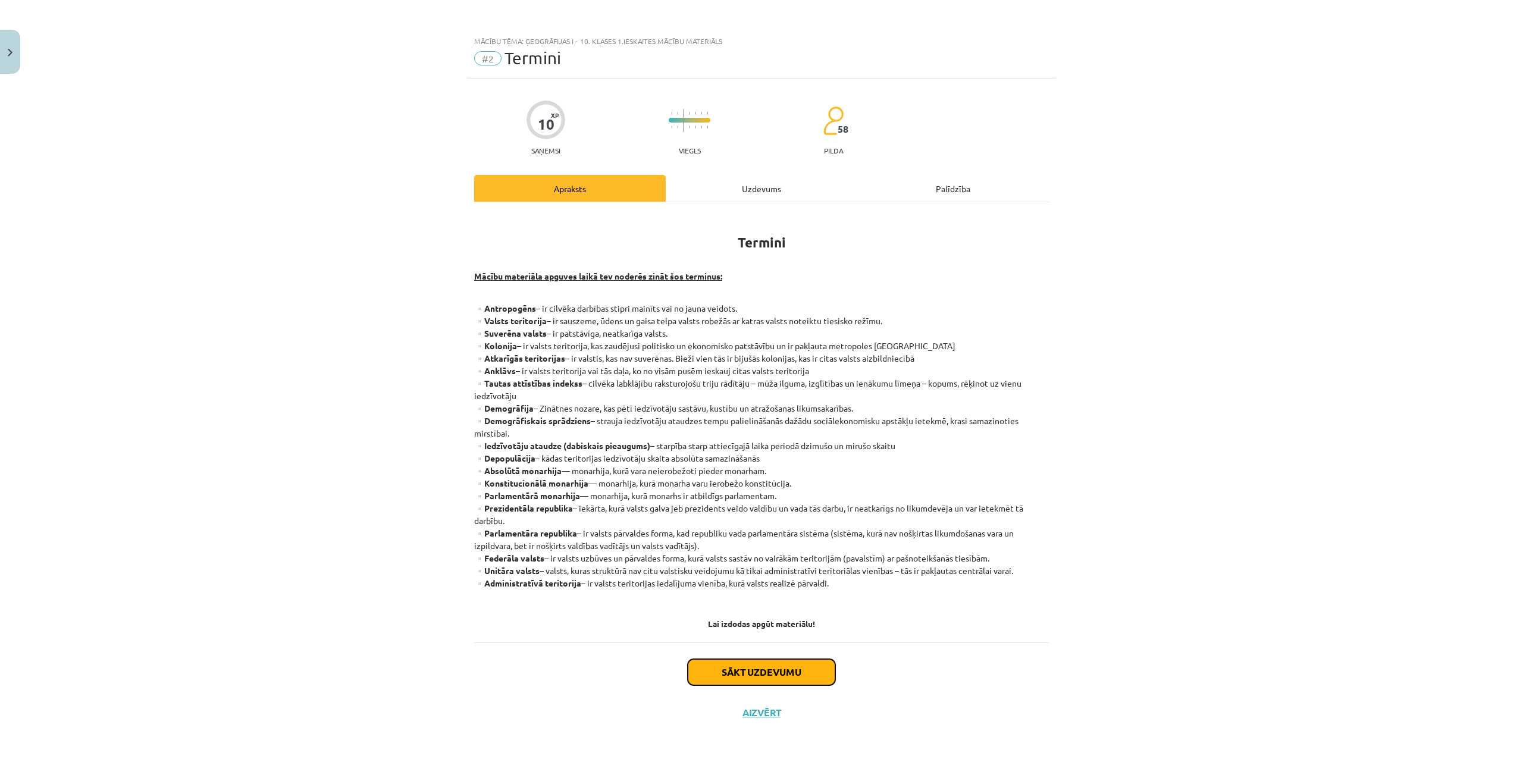
click at [797, 667] on button "Sākt uzdevumu" at bounding box center [762, 672] width 147 height 26
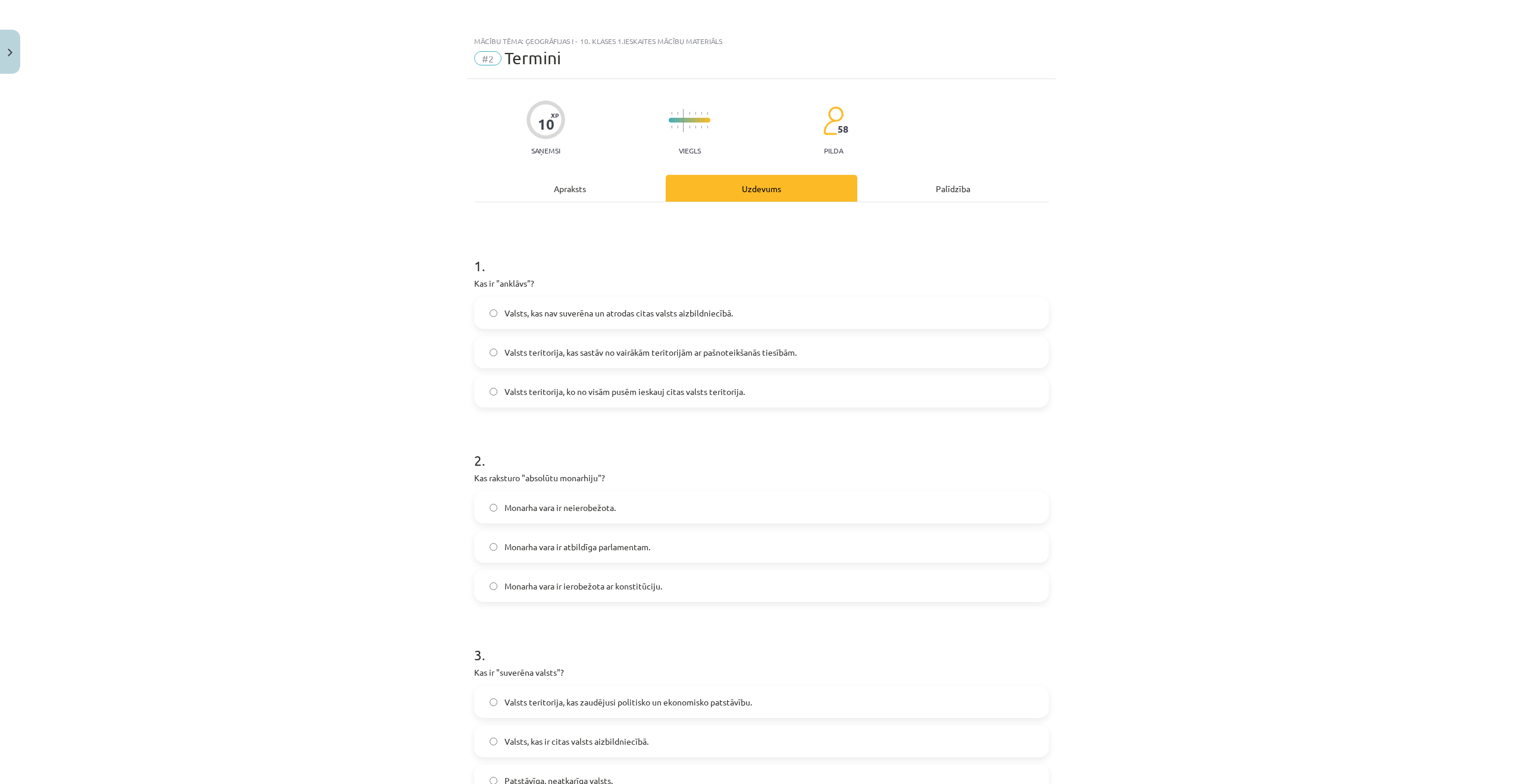
click at [694, 410] on form "1 . Kas ir "anklāvs"? Valsts, kas nav suverēna un atrodas citas valsts aizbildn…" at bounding box center [762, 711] width 575 height 949
click at [692, 399] on label "Valsts teritorija, ko no visām pusēm ieskauj citas valsts teritorija." at bounding box center [762, 391] width 573 height 30
drag, startPoint x: 678, startPoint y: 485, endPoint x: 656, endPoint y: 528, distance: 48.3
click at [678, 487] on div "2 . Kas raksturo "absolūtu monarhiju"? Monarha vara ir neierobežota. Monarha va…" at bounding box center [762, 516] width 575 height 171
click at [656, 527] on div "Monarha vara ir neierobežota. Monarha vara ir atbildīga parlamentam. Monarha va…" at bounding box center [762, 547] width 575 height 111
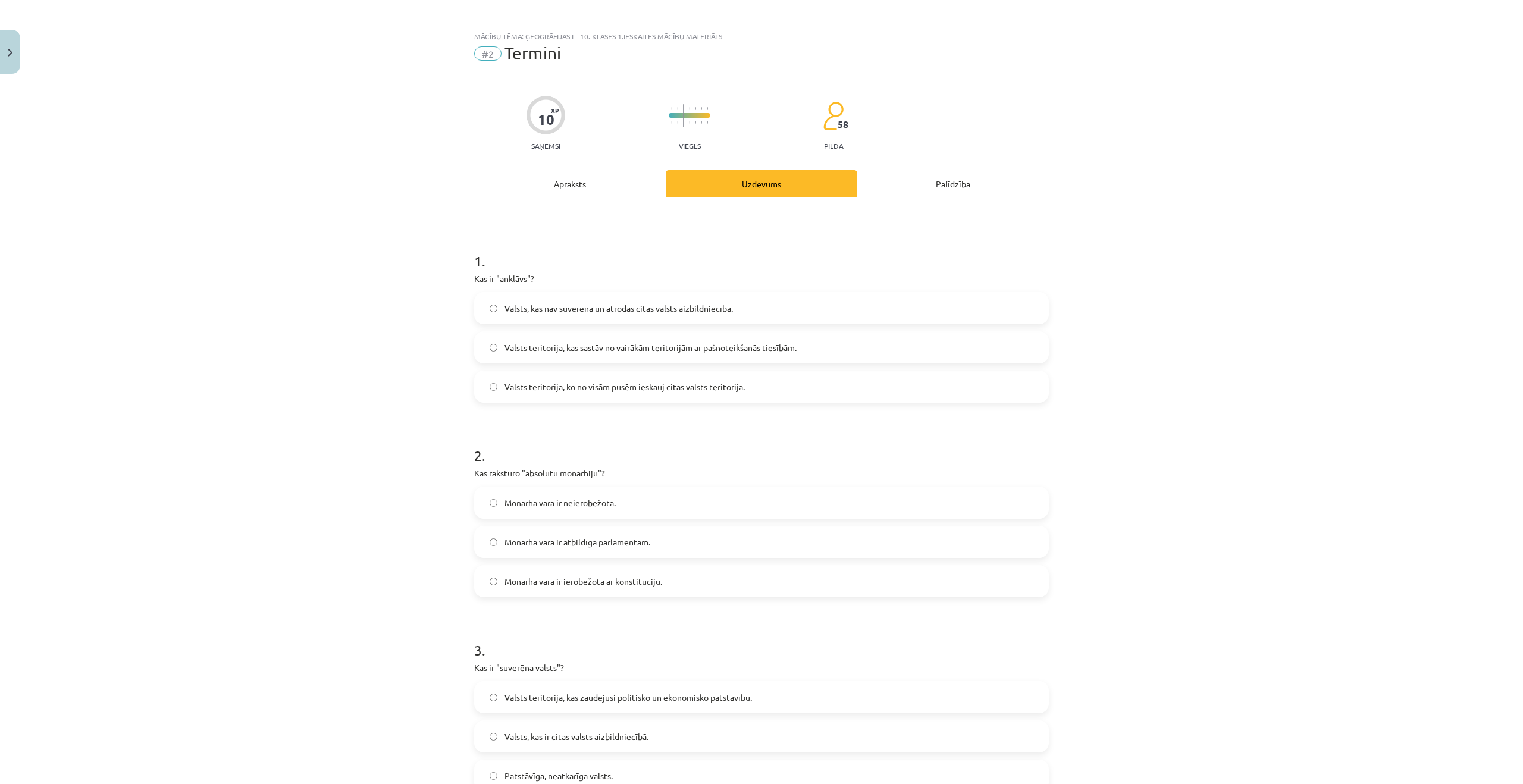
click at [585, 502] on span "Monarha vara ir neierobežota." at bounding box center [560, 503] width 111 height 12
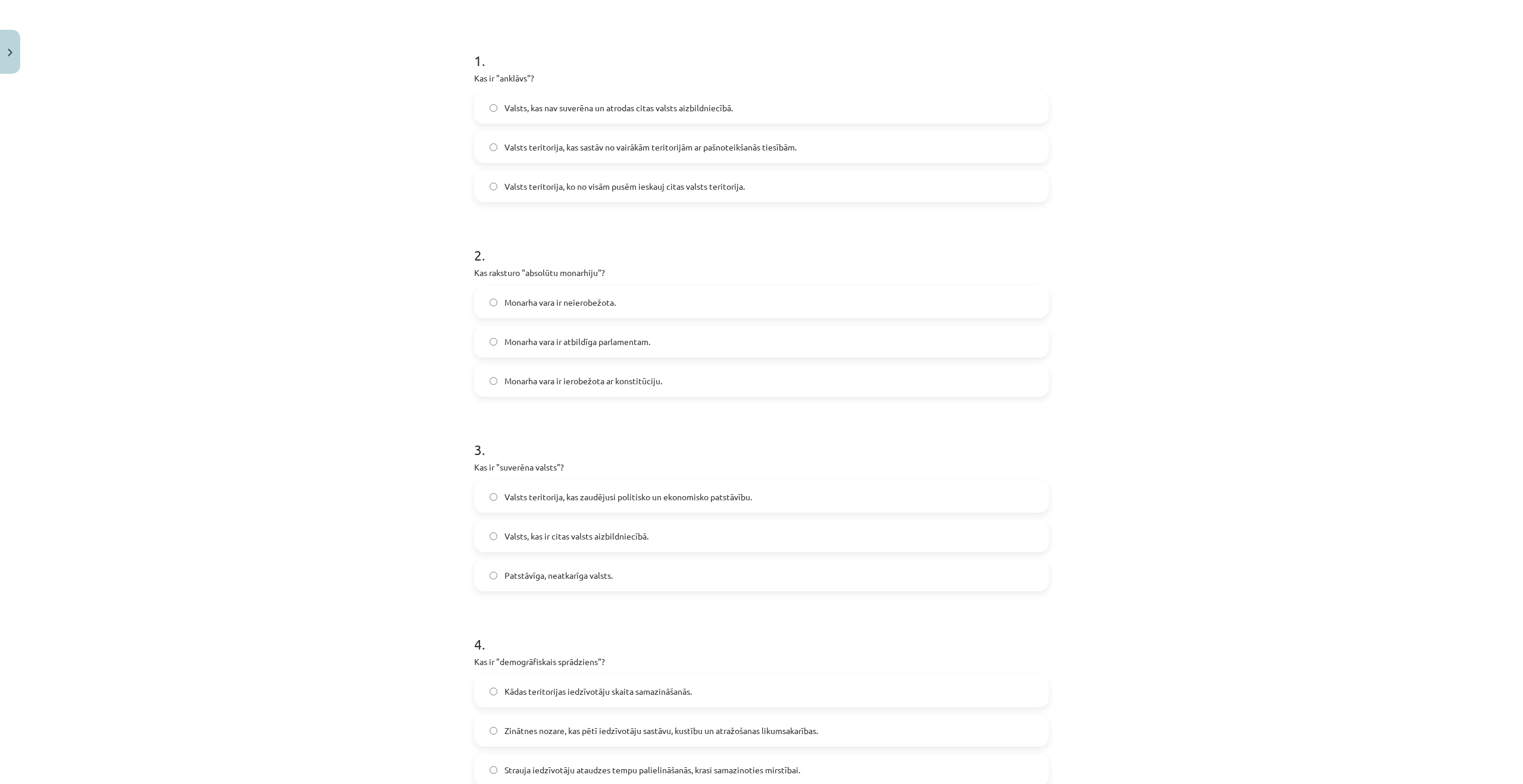
scroll to position [208, 0]
click at [560, 581] on label "Patstāvīga, neatkarīga valsts." at bounding box center [762, 572] width 573 height 30
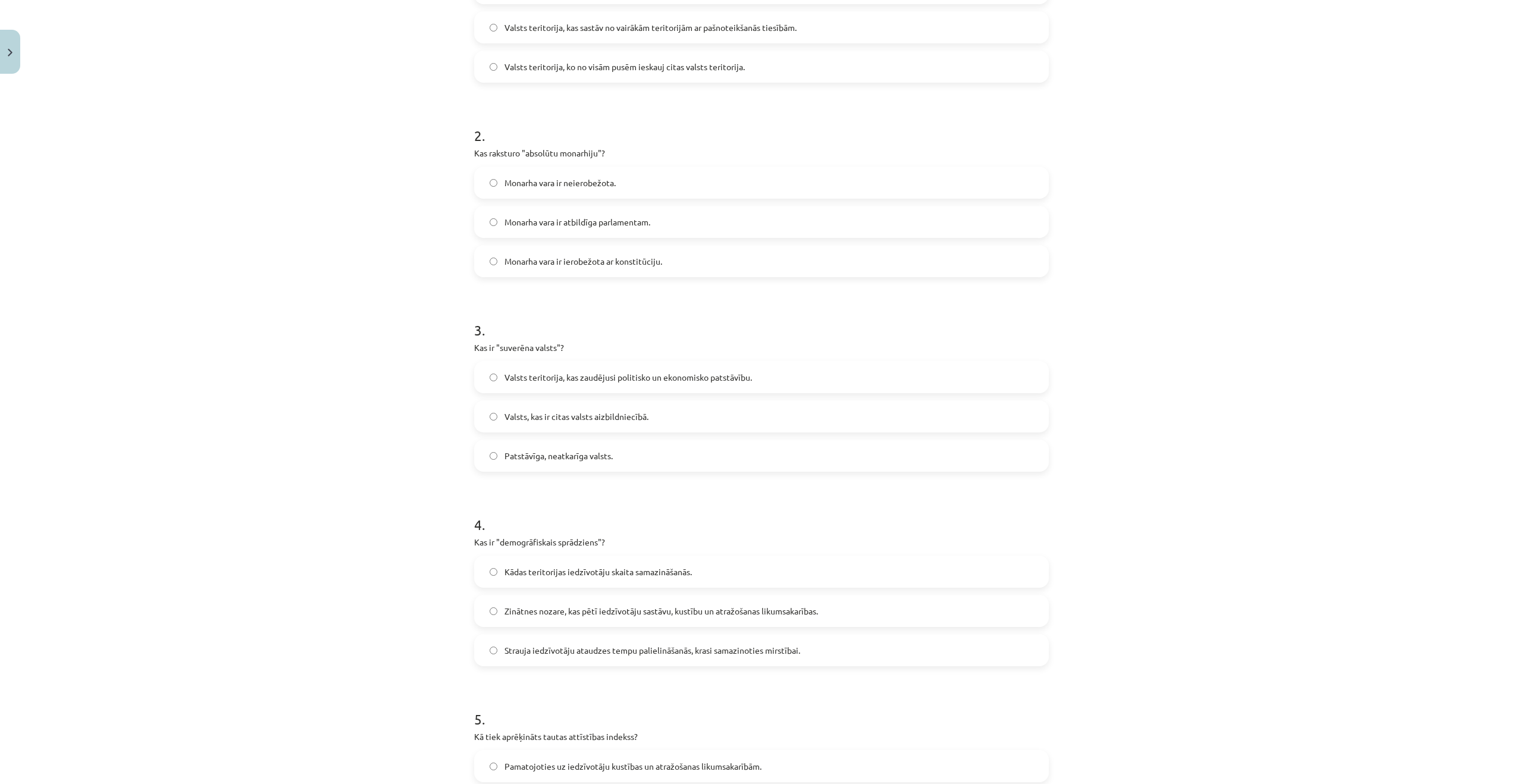
scroll to position [329, 0]
click at [571, 663] on form "1 . Kas ir "anklāvs"? Valsts, kas nav suverēna un atrodas citas valsts aizbildn…" at bounding box center [762, 381] width 575 height 949
click at [566, 652] on label "Strauja iedzīvotāju ataudzes tempu palielināšanās, krasi samazinoties mirstībai." at bounding box center [762, 645] width 573 height 30
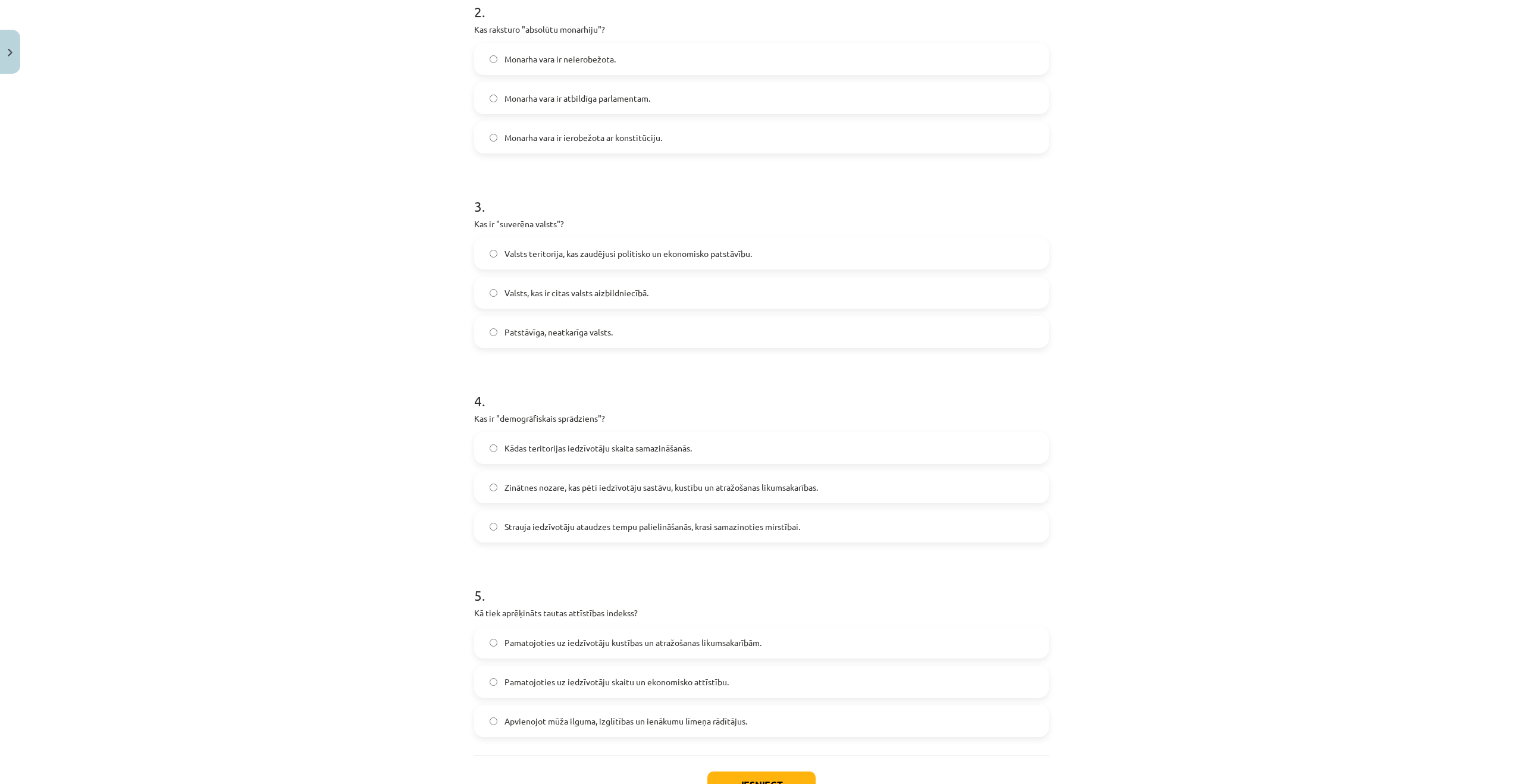
scroll to position [540, 0]
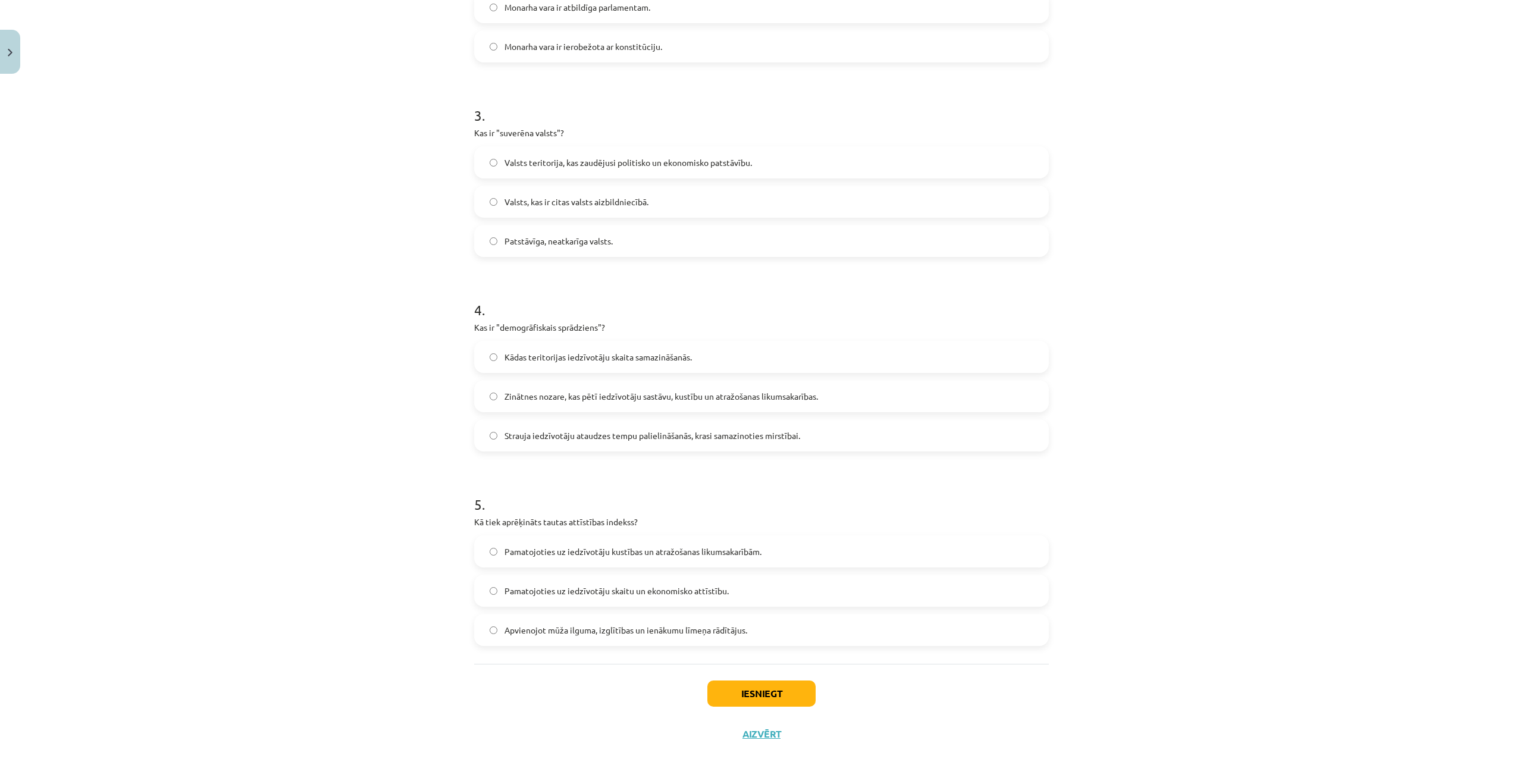
click at [879, 625] on label "Apvienojot mūža ilguma, izglītības un ienākumu līmeņa rādītājus." at bounding box center [762, 630] width 573 height 30
click at [782, 687] on button "Iesniegt" at bounding box center [762, 693] width 108 height 26
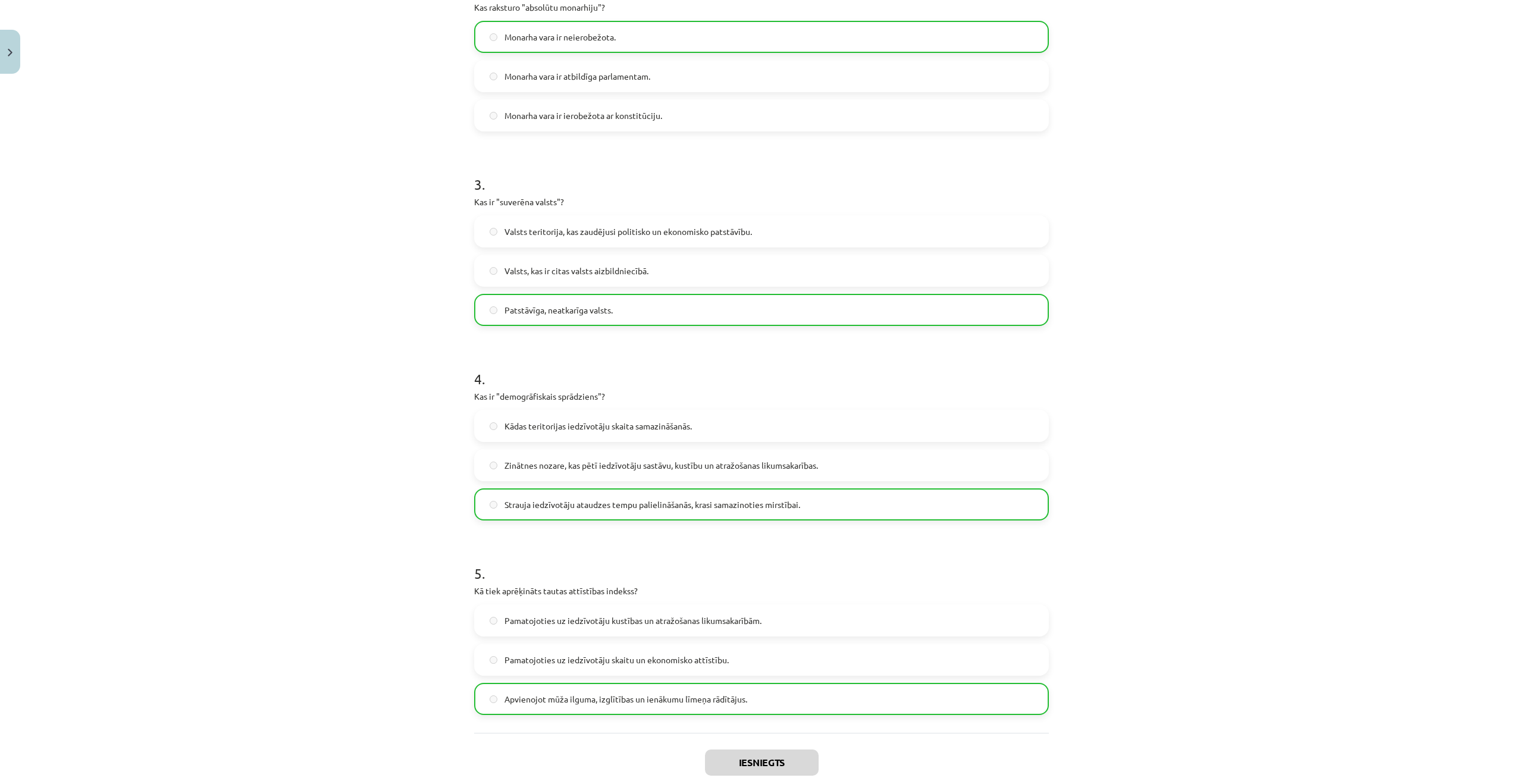
scroll to position [578, 0]
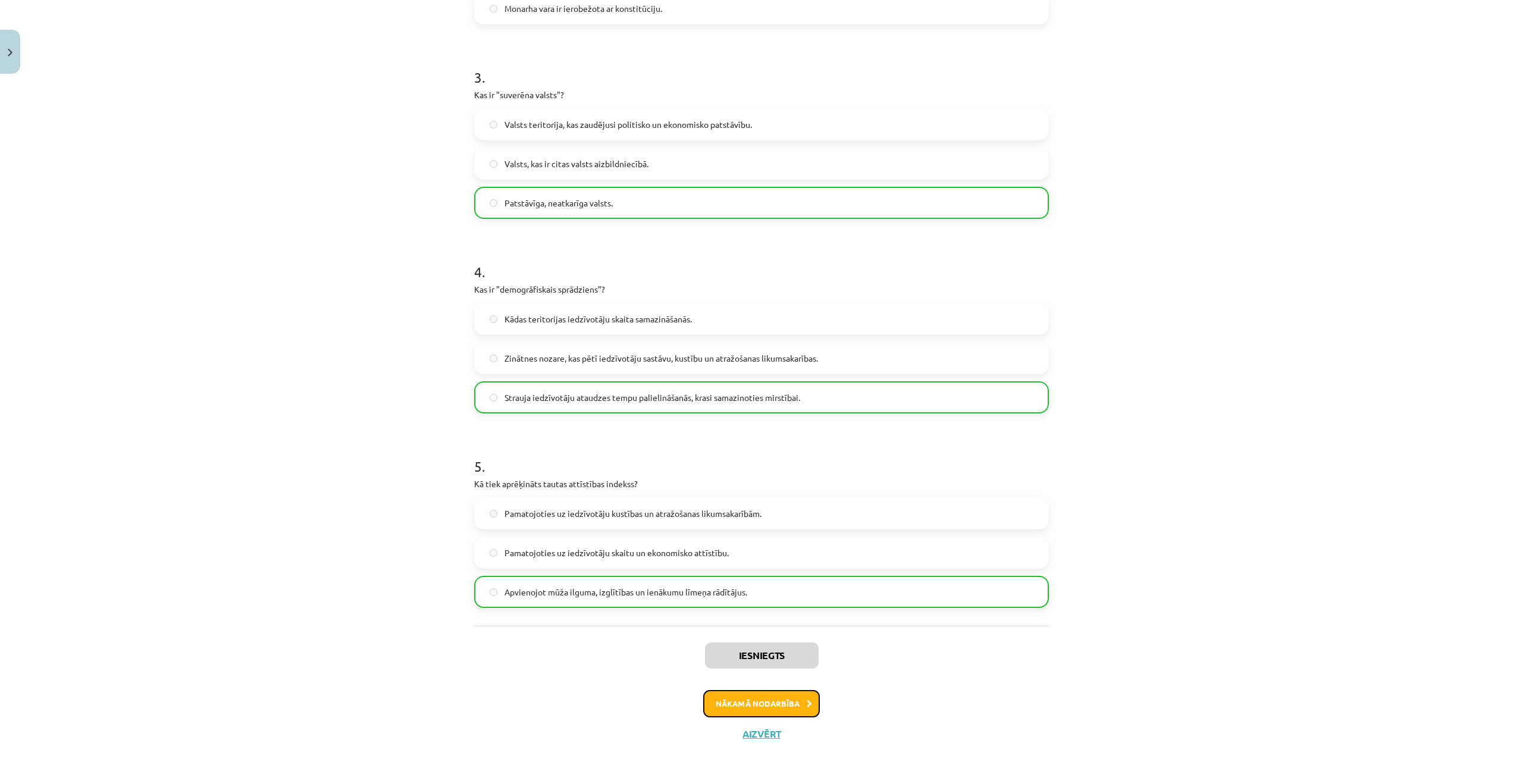
click at [772, 705] on button "Nākamā nodarbība" at bounding box center [762, 704] width 116 height 28
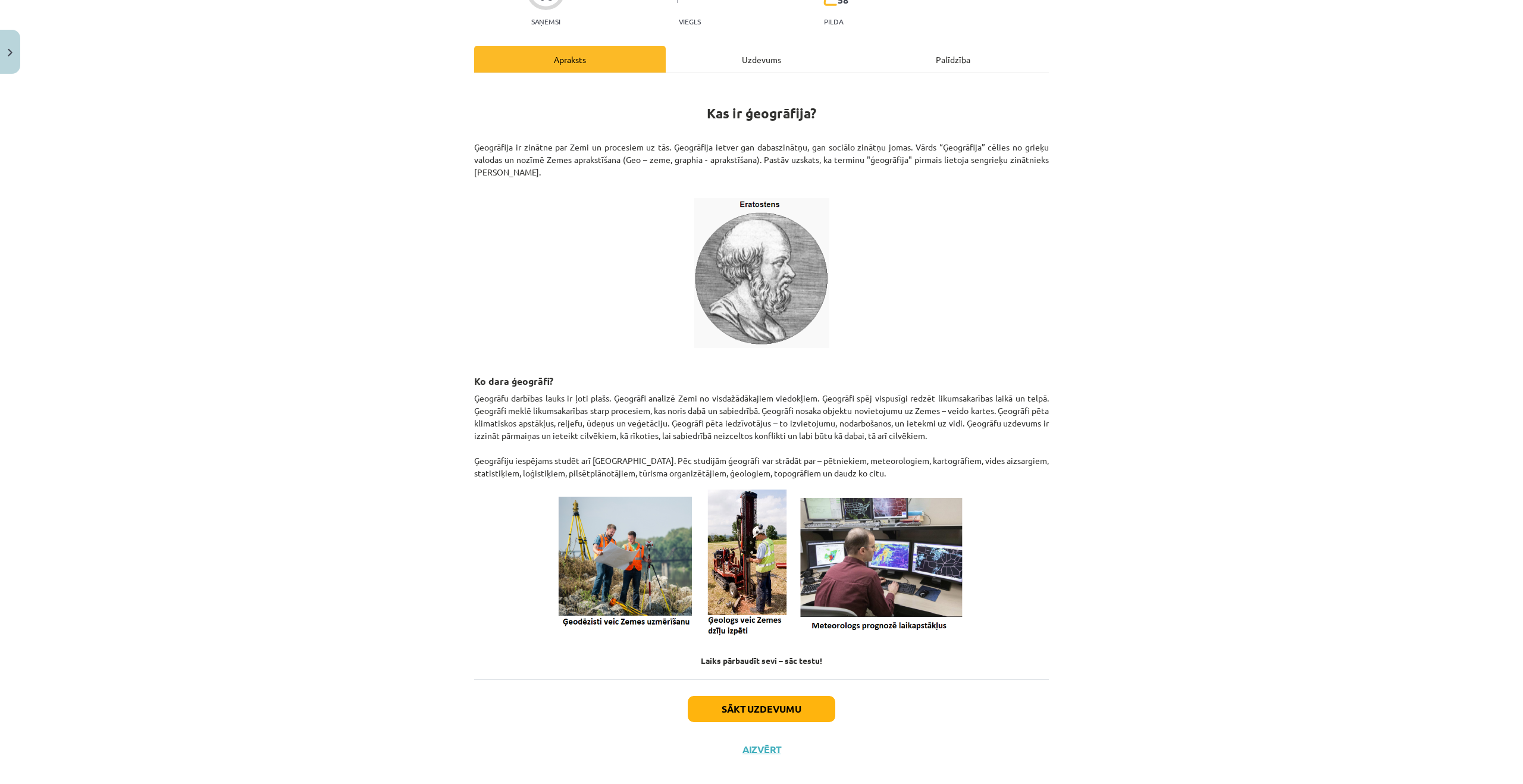
scroll to position [141, 0]
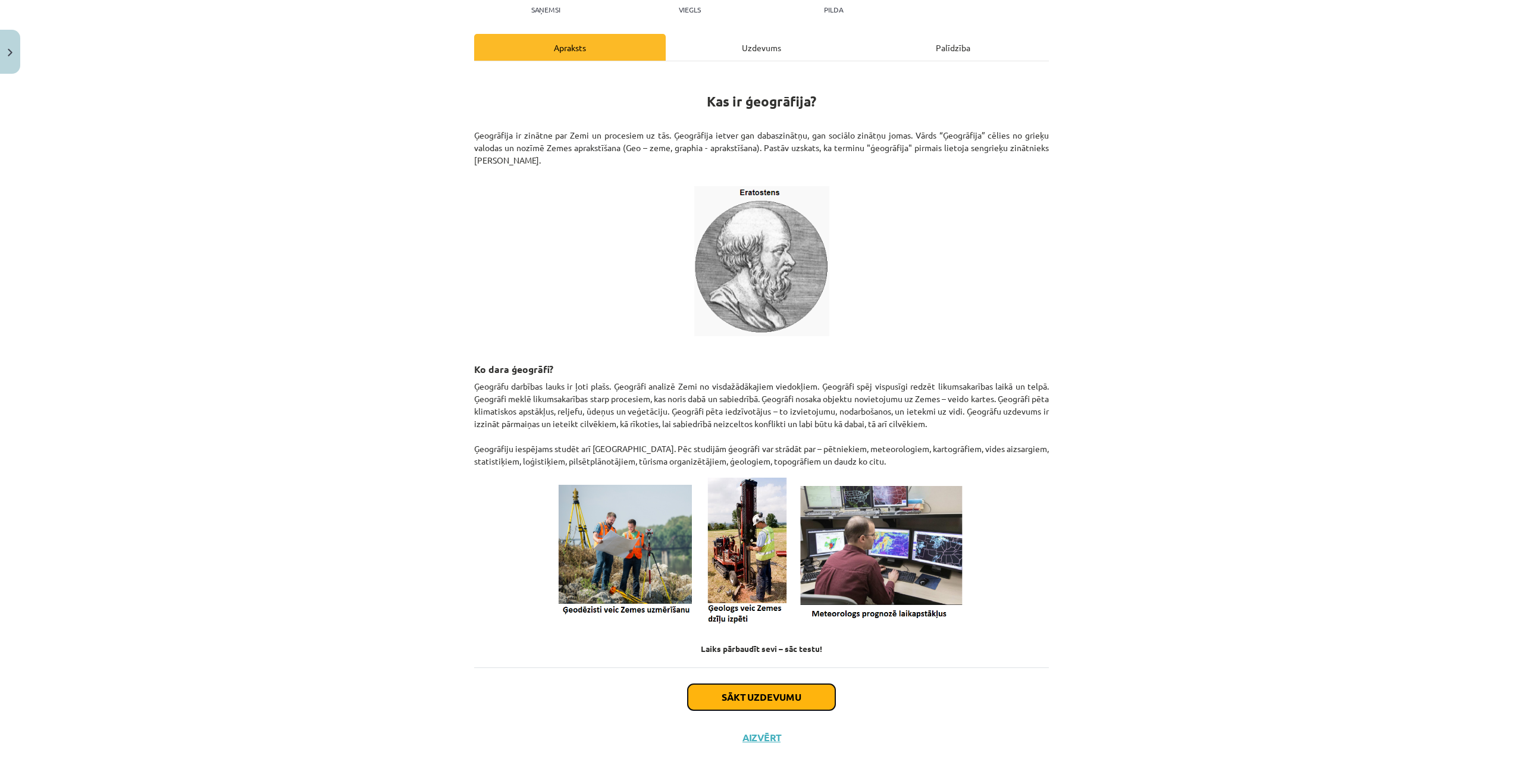
click at [790, 700] on button "Sākt uzdevumu" at bounding box center [762, 697] width 147 height 26
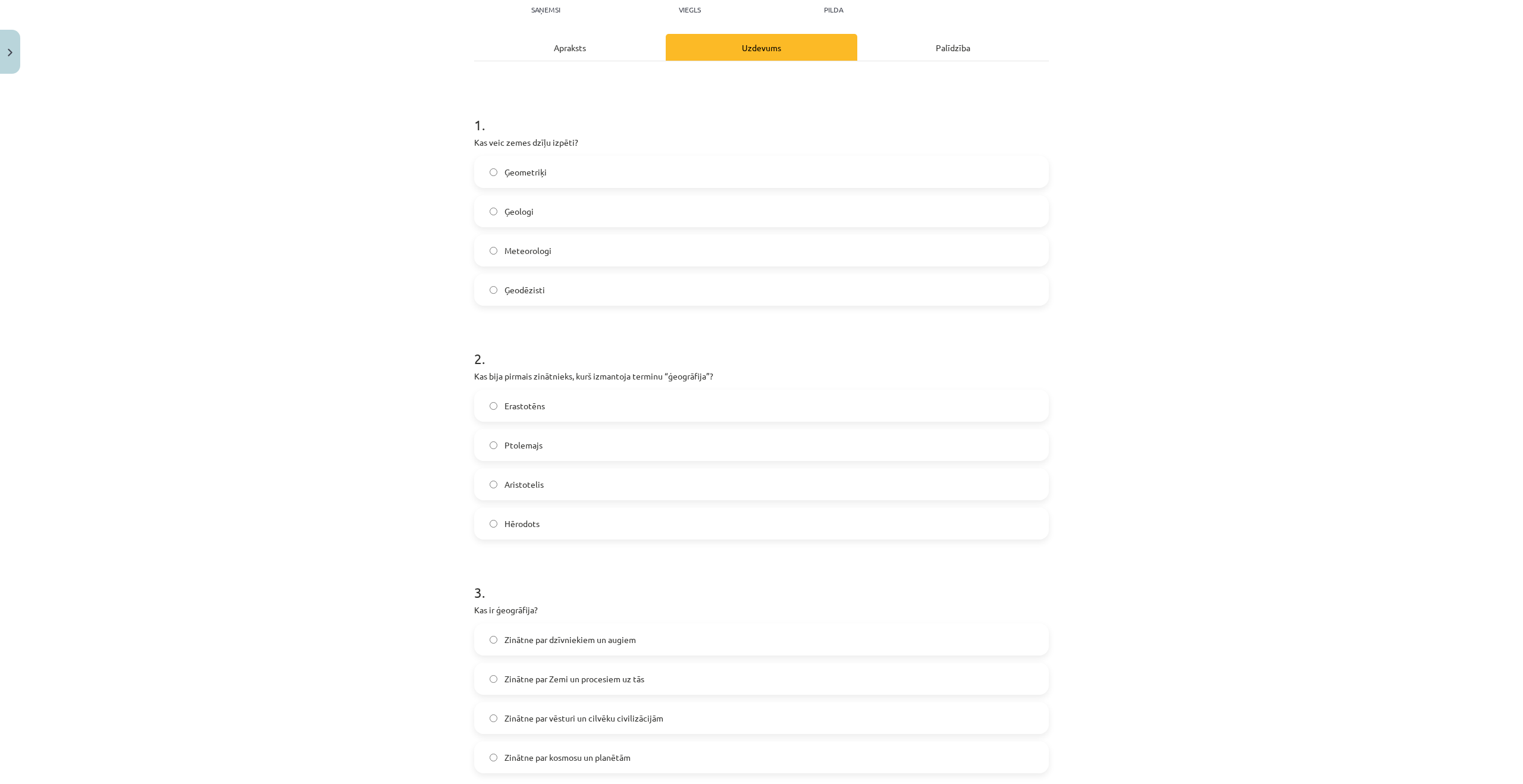
scroll to position [30, 0]
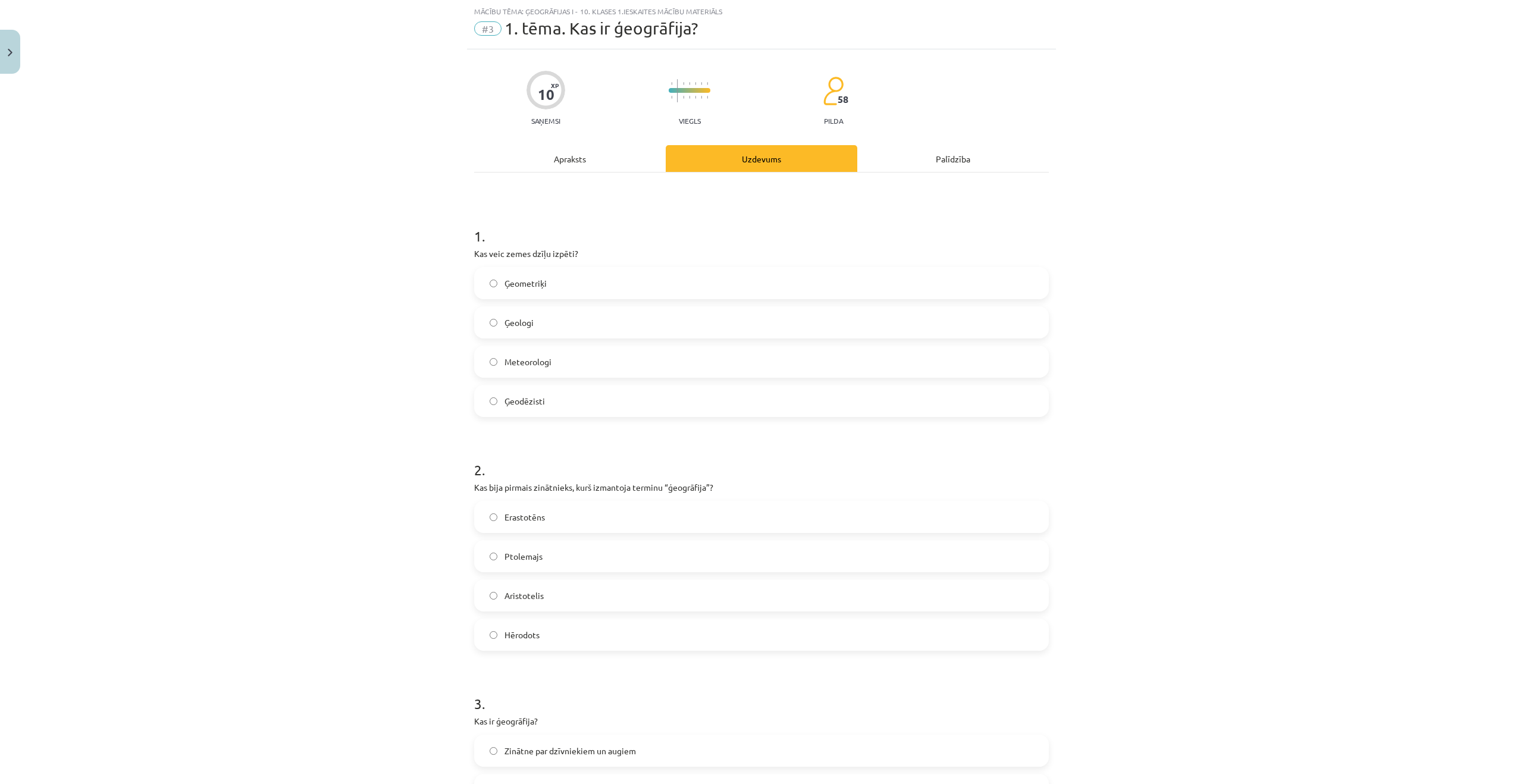
click at [608, 320] on label "Ģeologi" at bounding box center [762, 322] width 573 height 30
drag, startPoint x: 593, startPoint y: 513, endPoint x: 585, endPoint y: 516, distance: 8.5
click at [593, 513] on label "Erastotēns" at bounding box center [762, 516] width 573 height 30
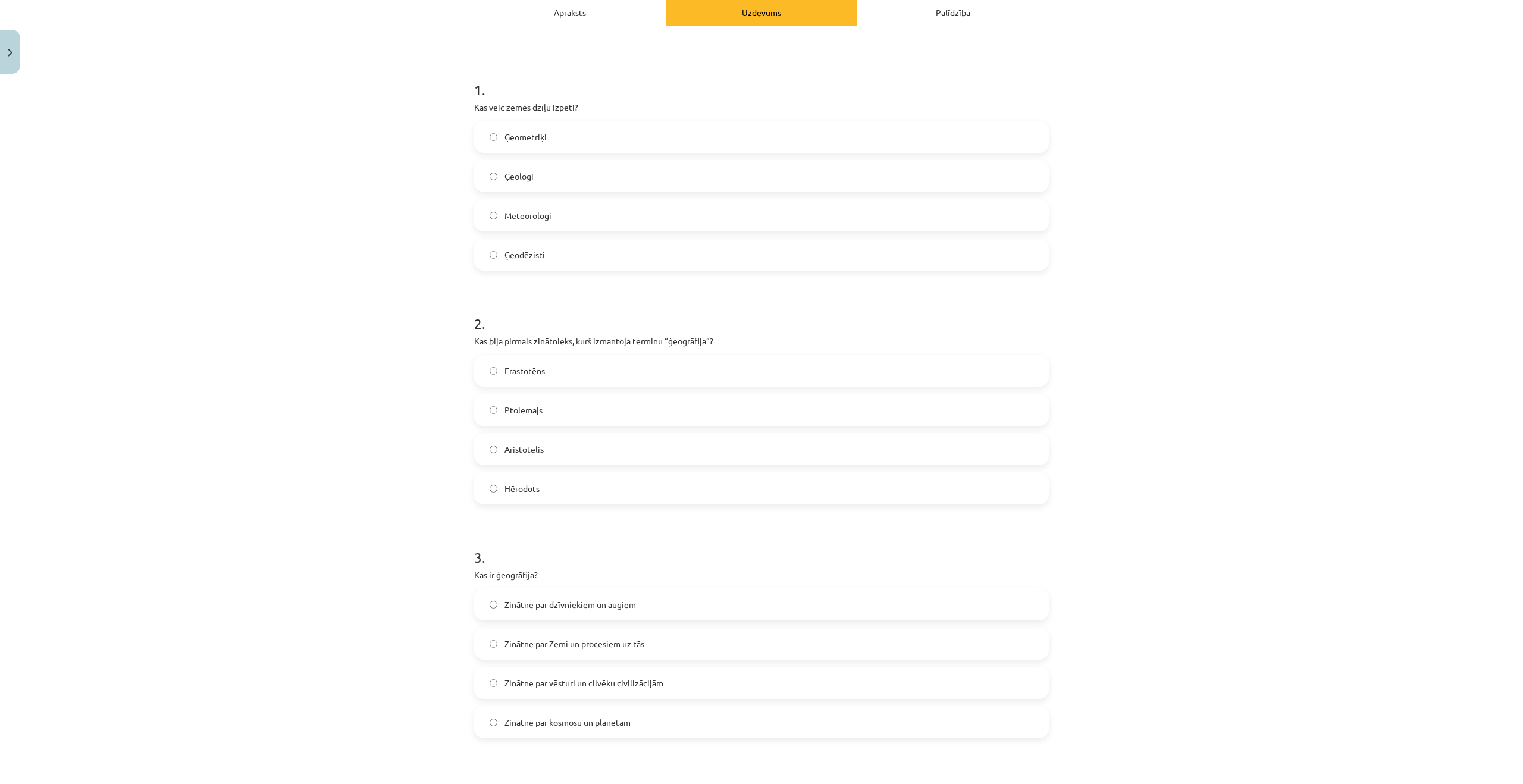
scroll to position [176, 0]
click at [616, 650] on label "Zinātne par Zemi un procesiem uz tās" at bounding box center [762, 643] width 573 height 30
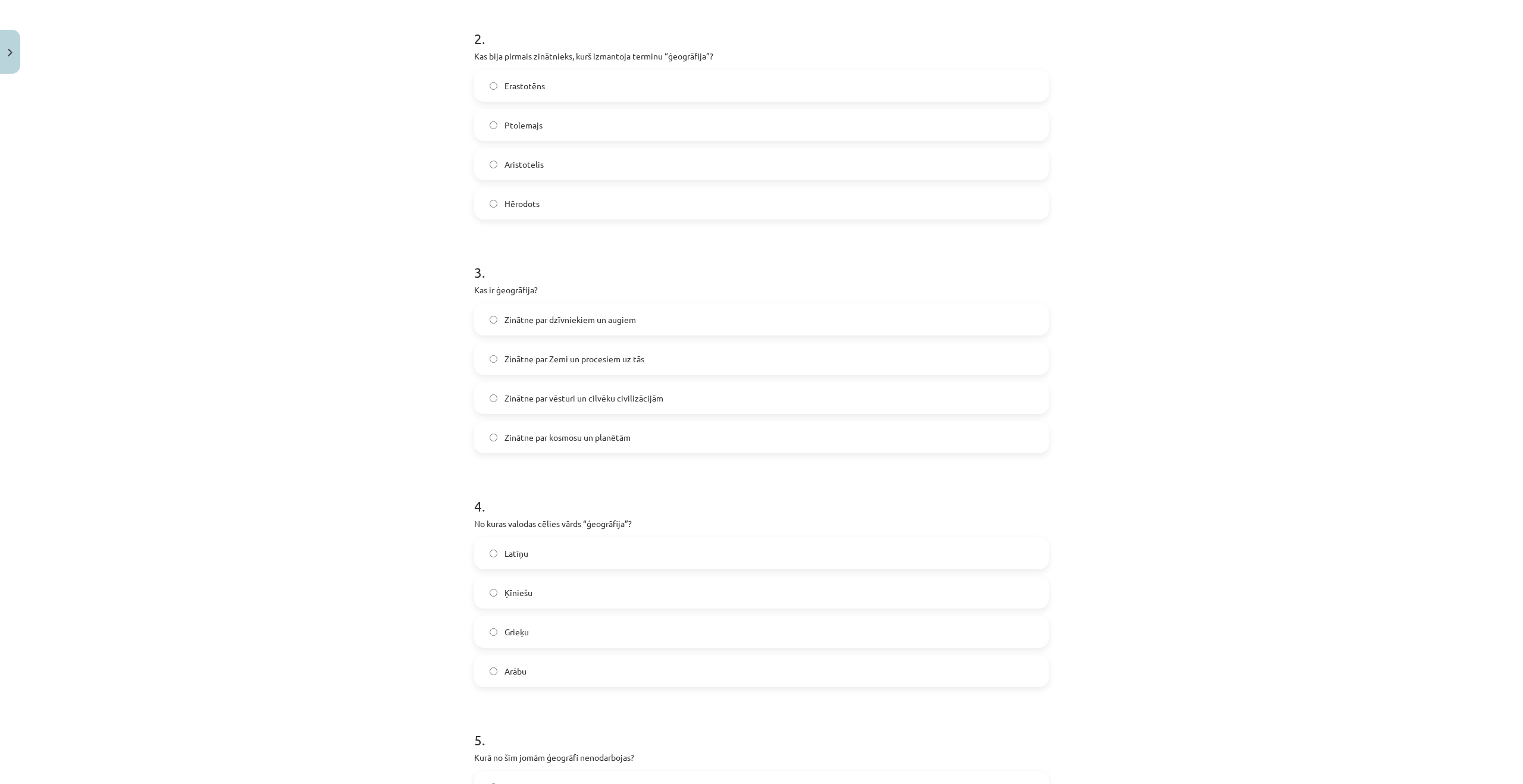
scroll to position [462, 0]
click at [557, 561] on label "Latīņu" at bounding box center [762, 551] width 573 height 30
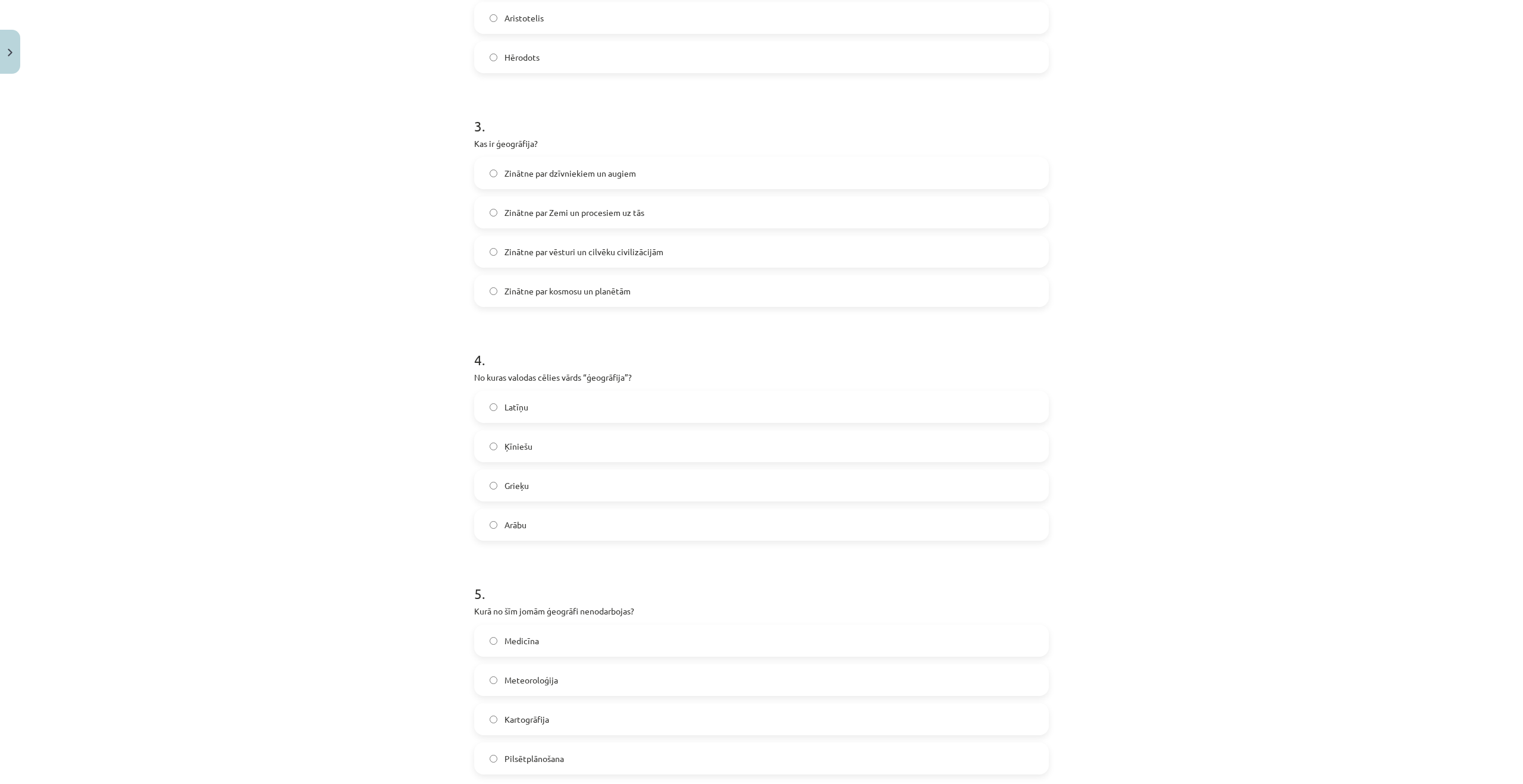
scroll to position [736, 0]
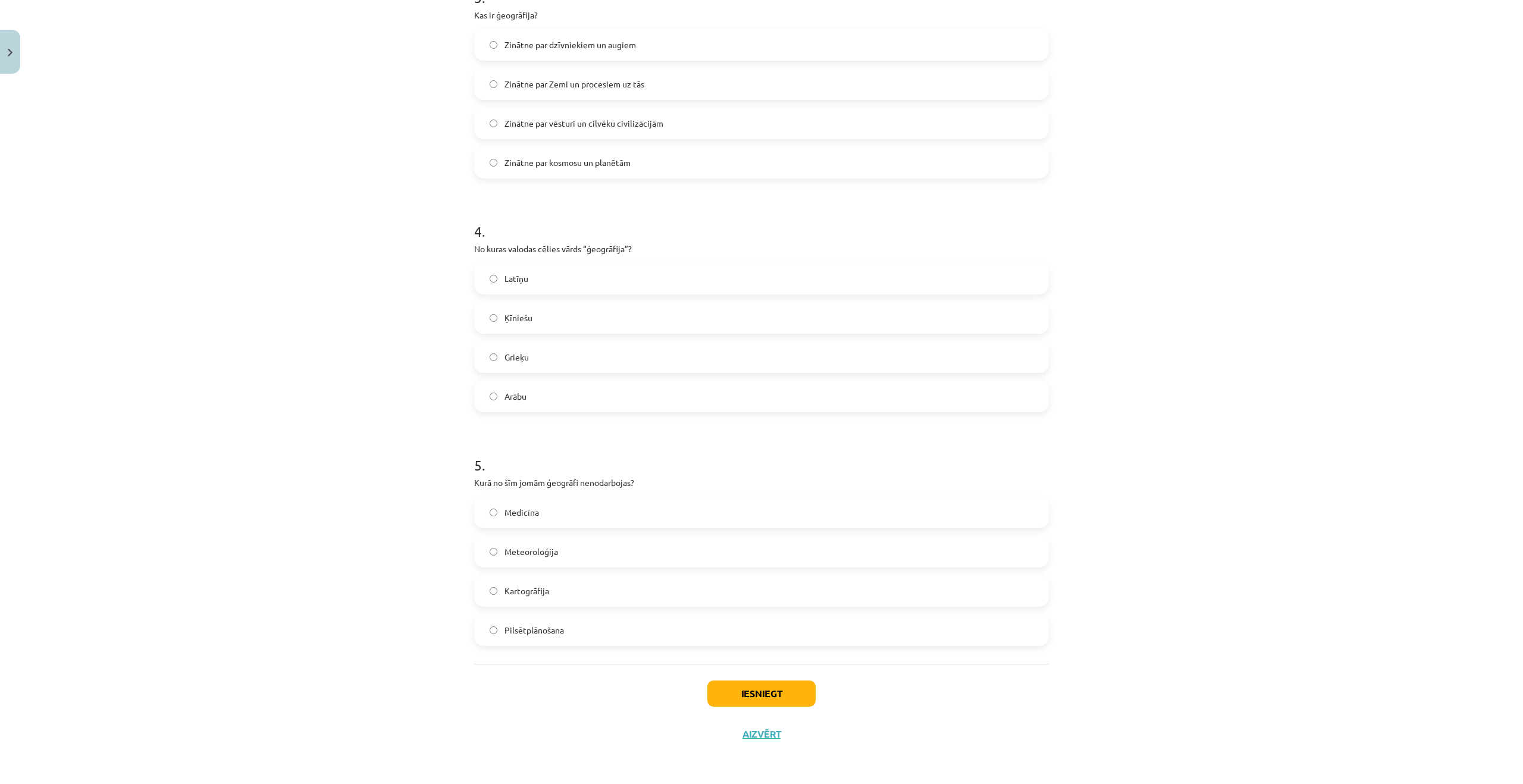
click at [525, 503] on label "Medicīna" at bounding box center [762, 512] width 573 height 30
click at [820, 702] on div "Iesniegt Aizvērt" at bounding box center [762, 705] width 575 height 83
click at [795, 698] on button "Iesniegt" at bounding box center [762, 693] width 108 height 26
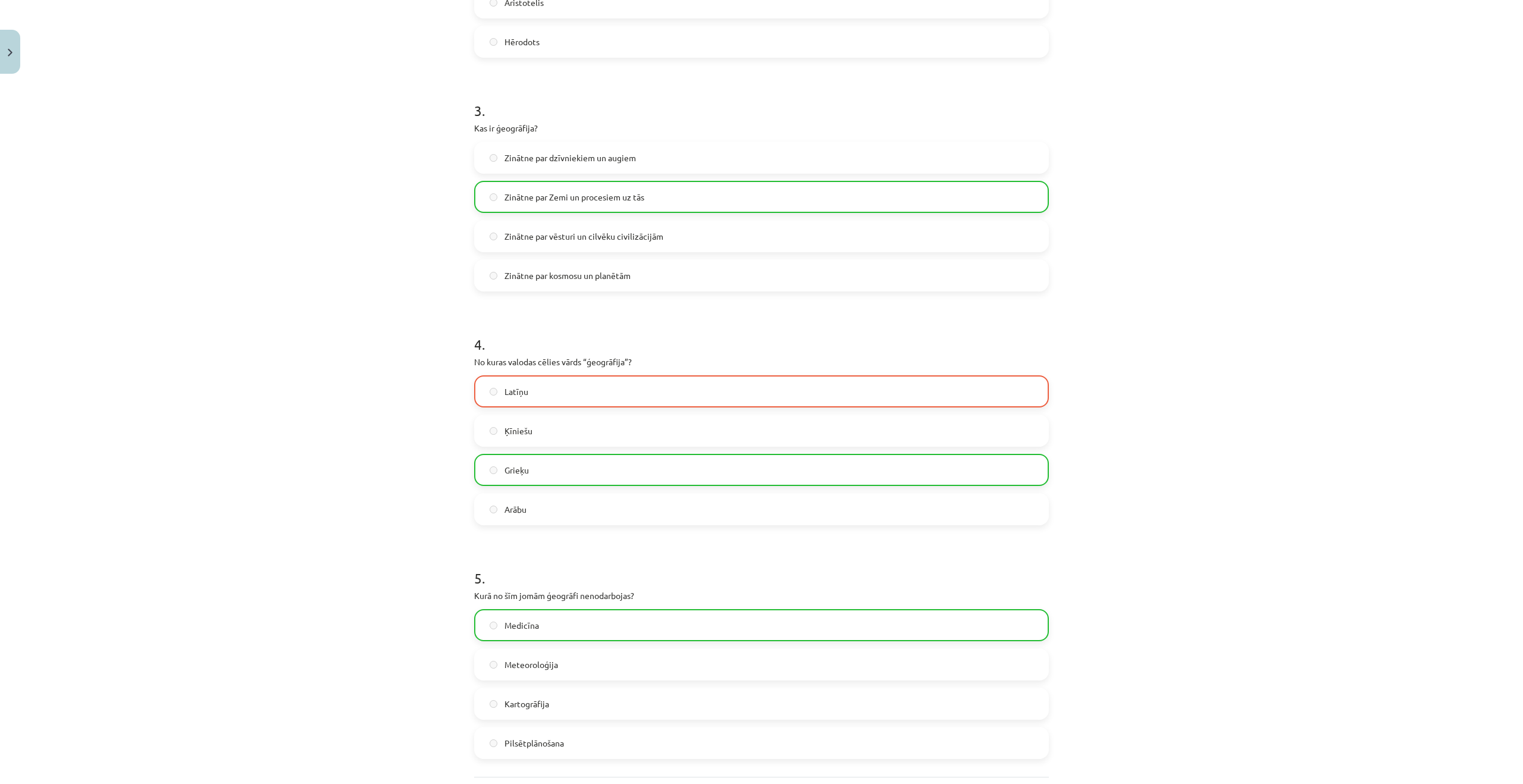
scroll to position [774, 0]
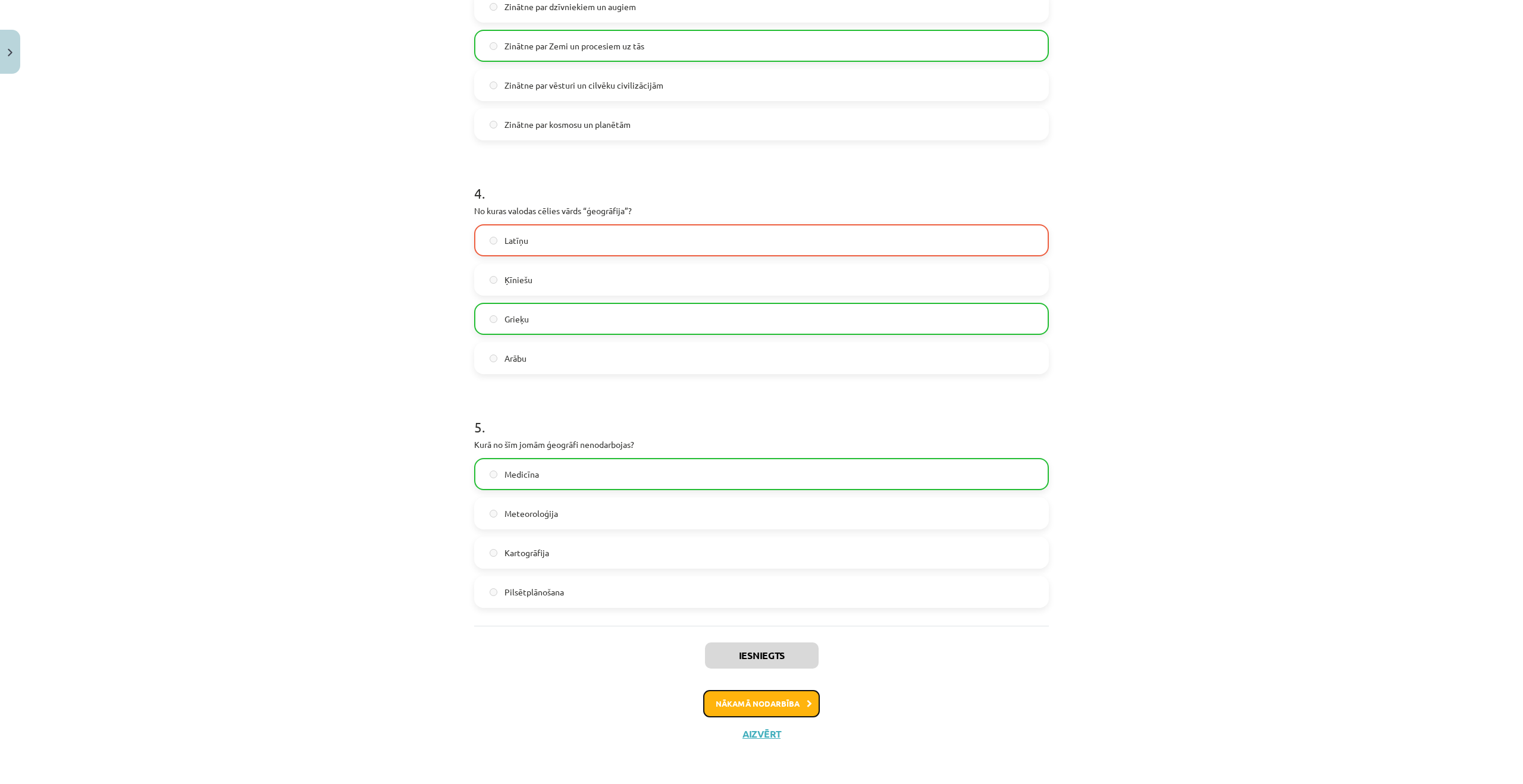
click at [751, 704] on button "Nākamā nodarbība" at bounding box center [762, 704] width 116 height 28
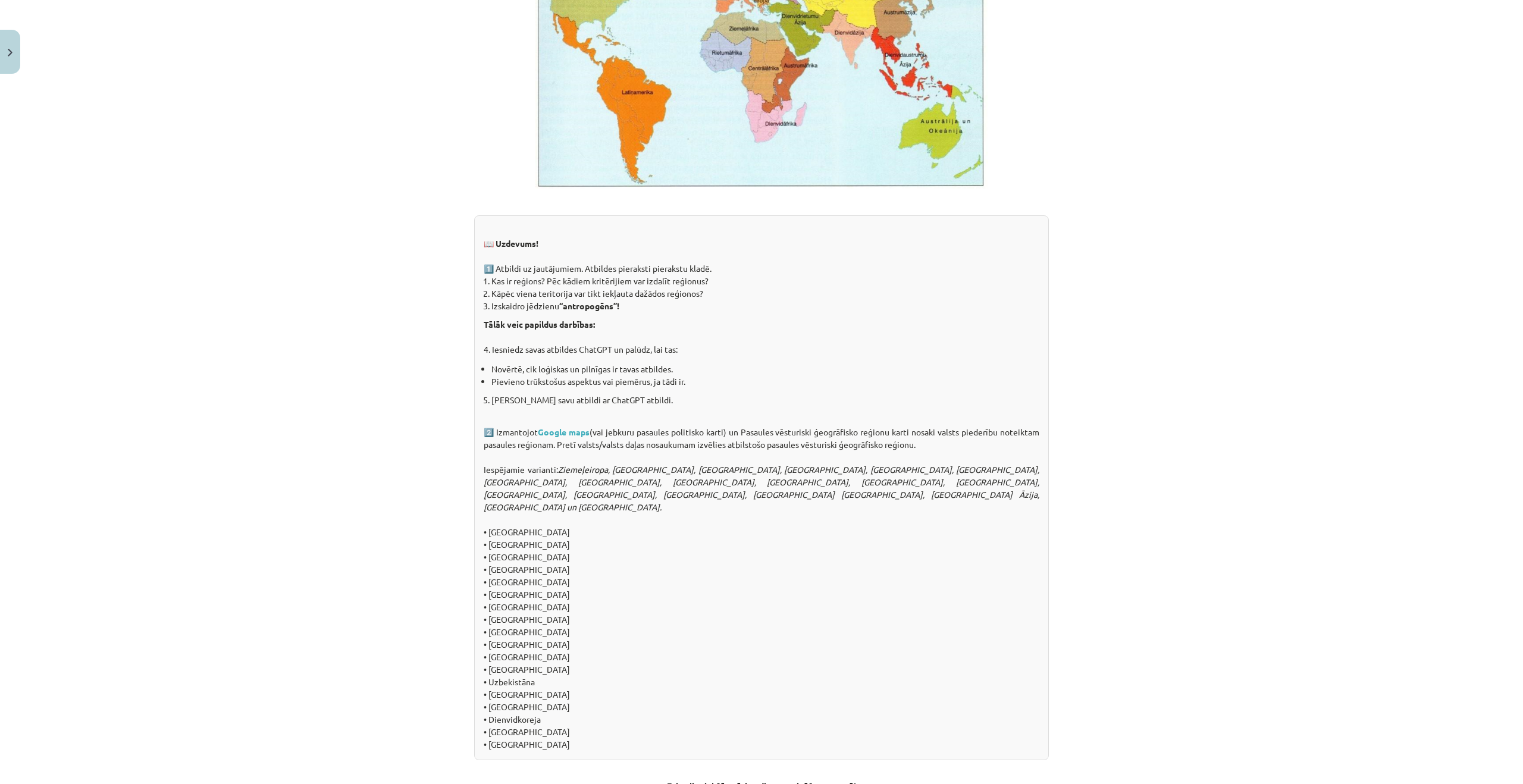
scroll to position [943, 0]
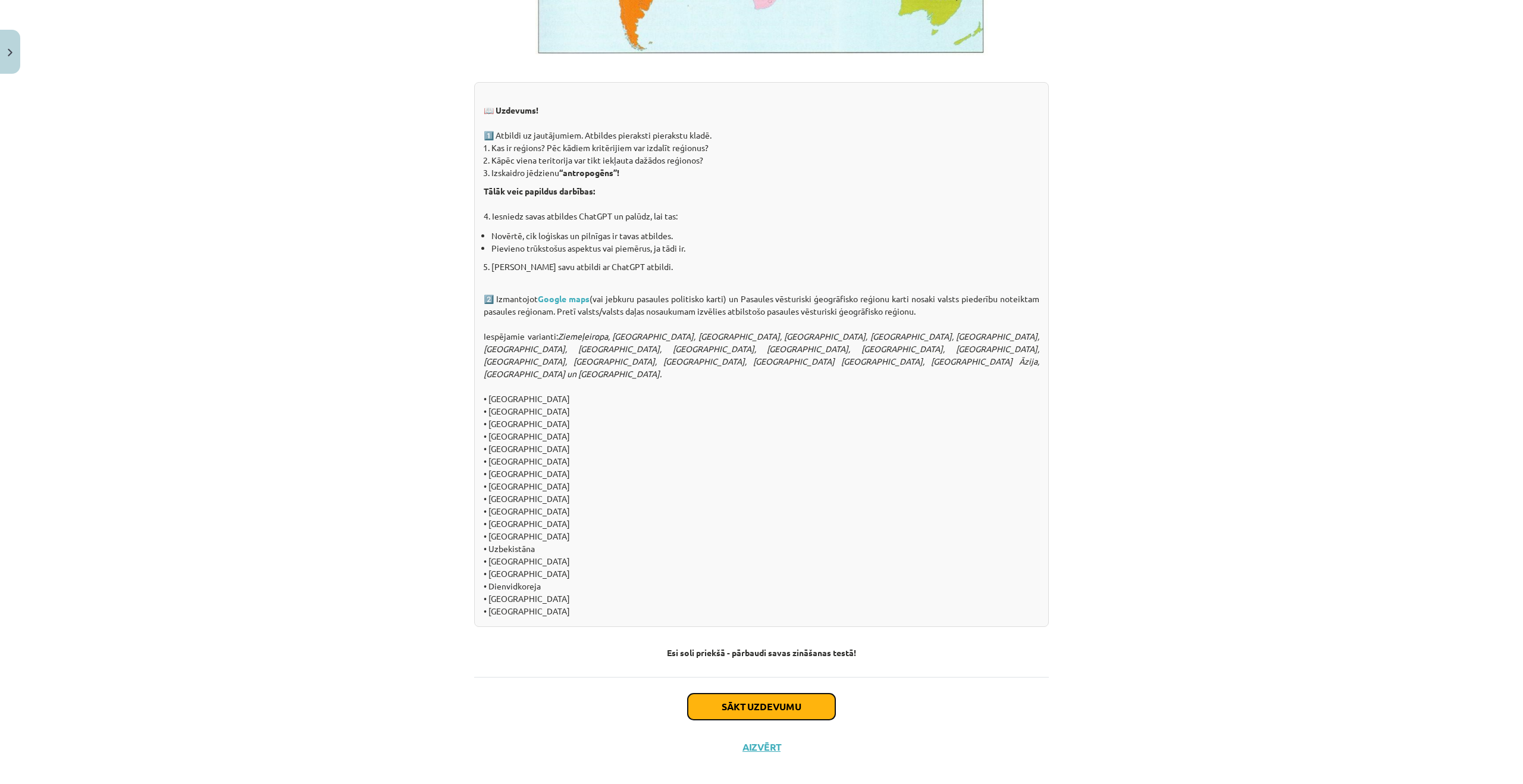
click at [743, 693] on button "Sākt uzdevumu" at bounding box center [762, 706] width 147 height 26
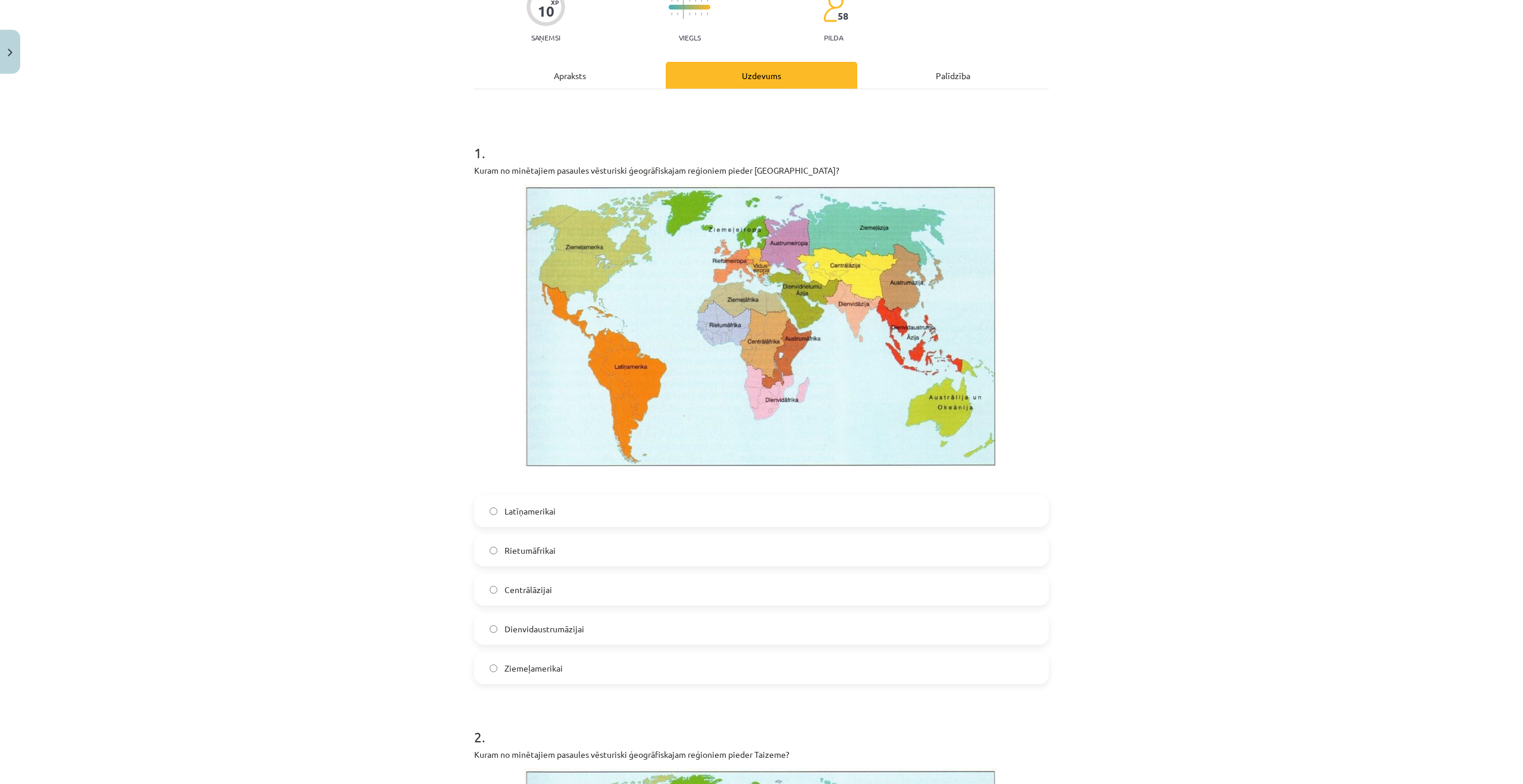
scroll to position [113, 0]
click at [618, 520] on label "Latīņamerikai" at bounding box center [762, 510] width 573 height 30
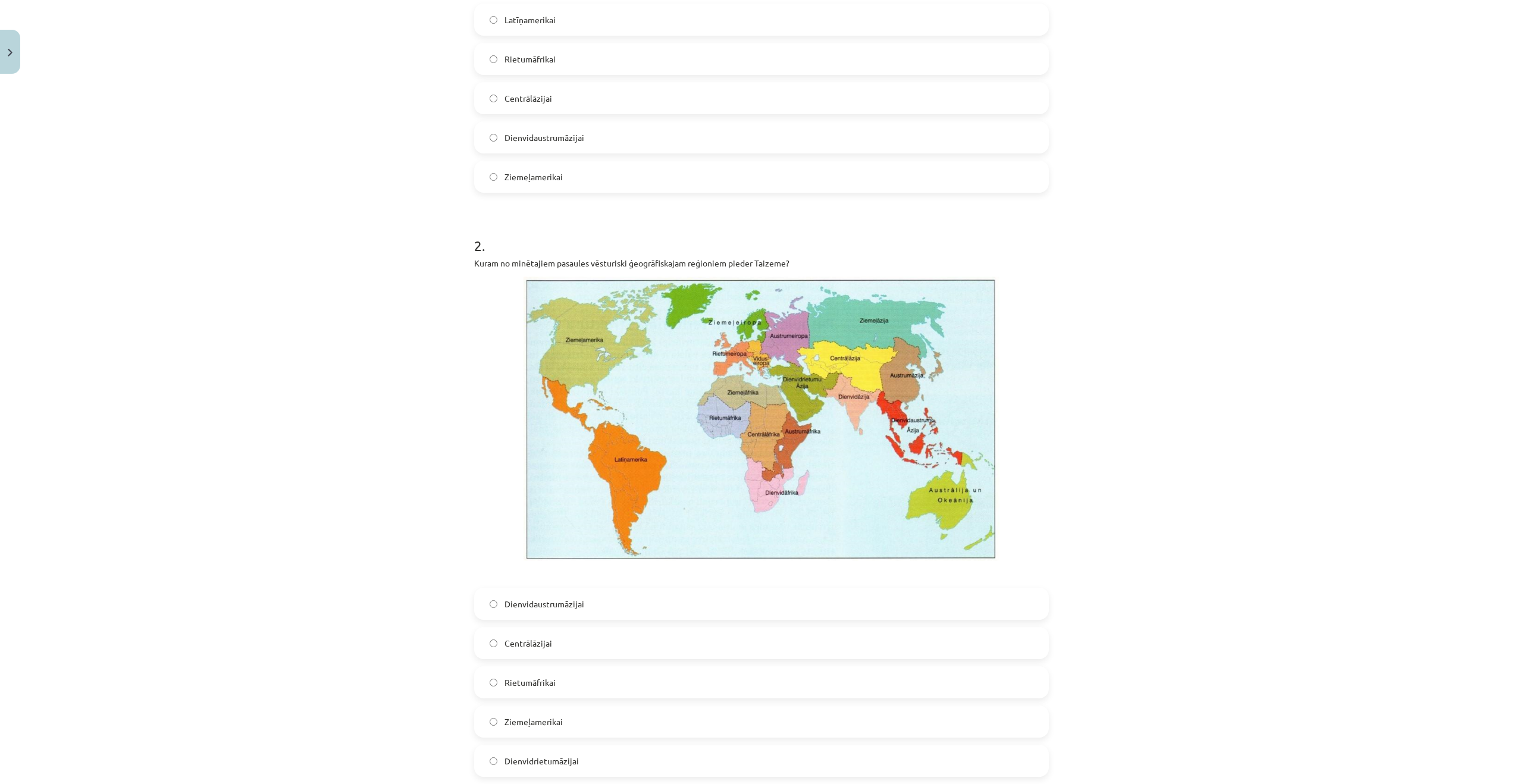
scroll to position [624, 0]
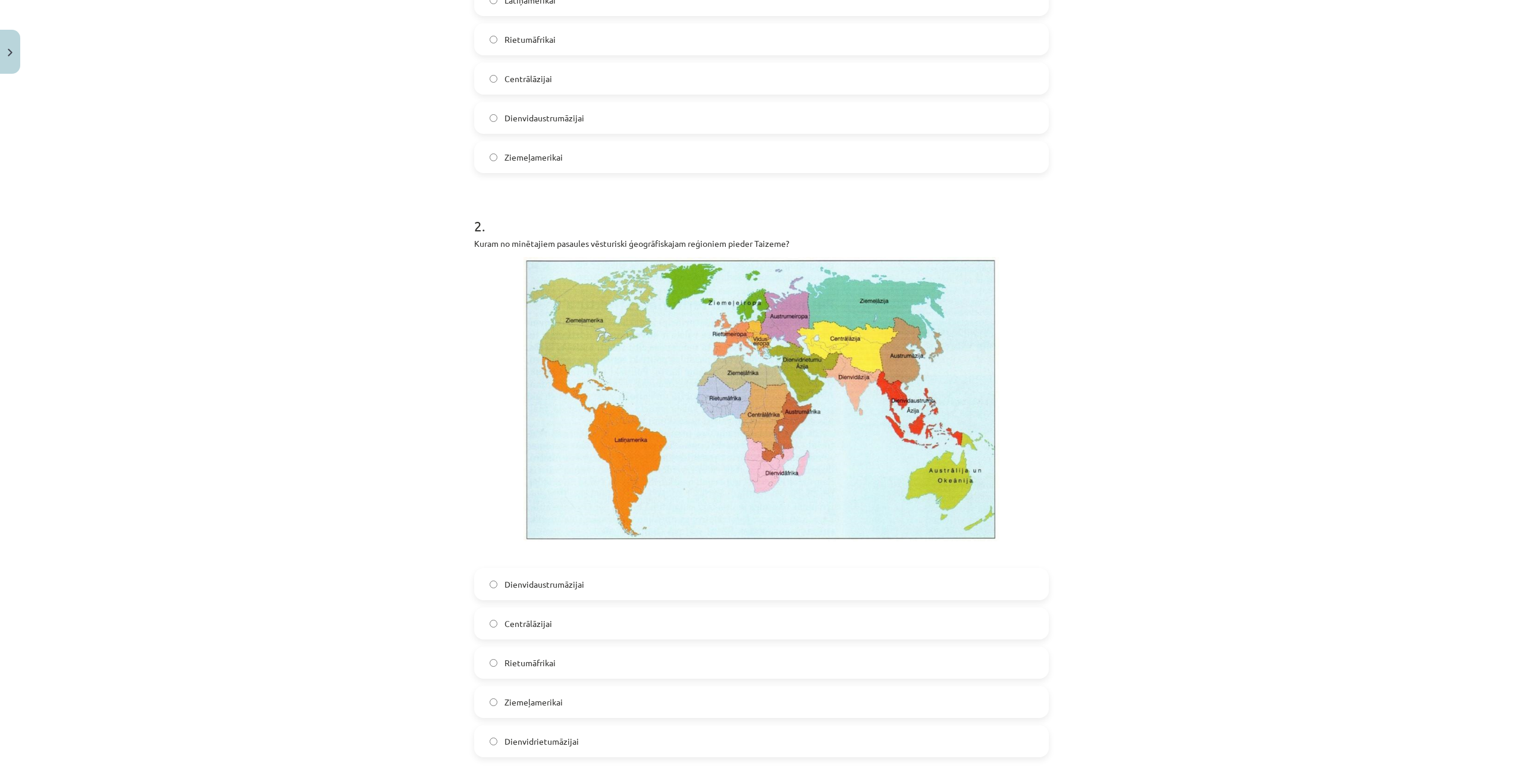
click at [593, 590] on label "Dienvidaustrumāzijai" at bounding box center [762, 584] width 573 height 30
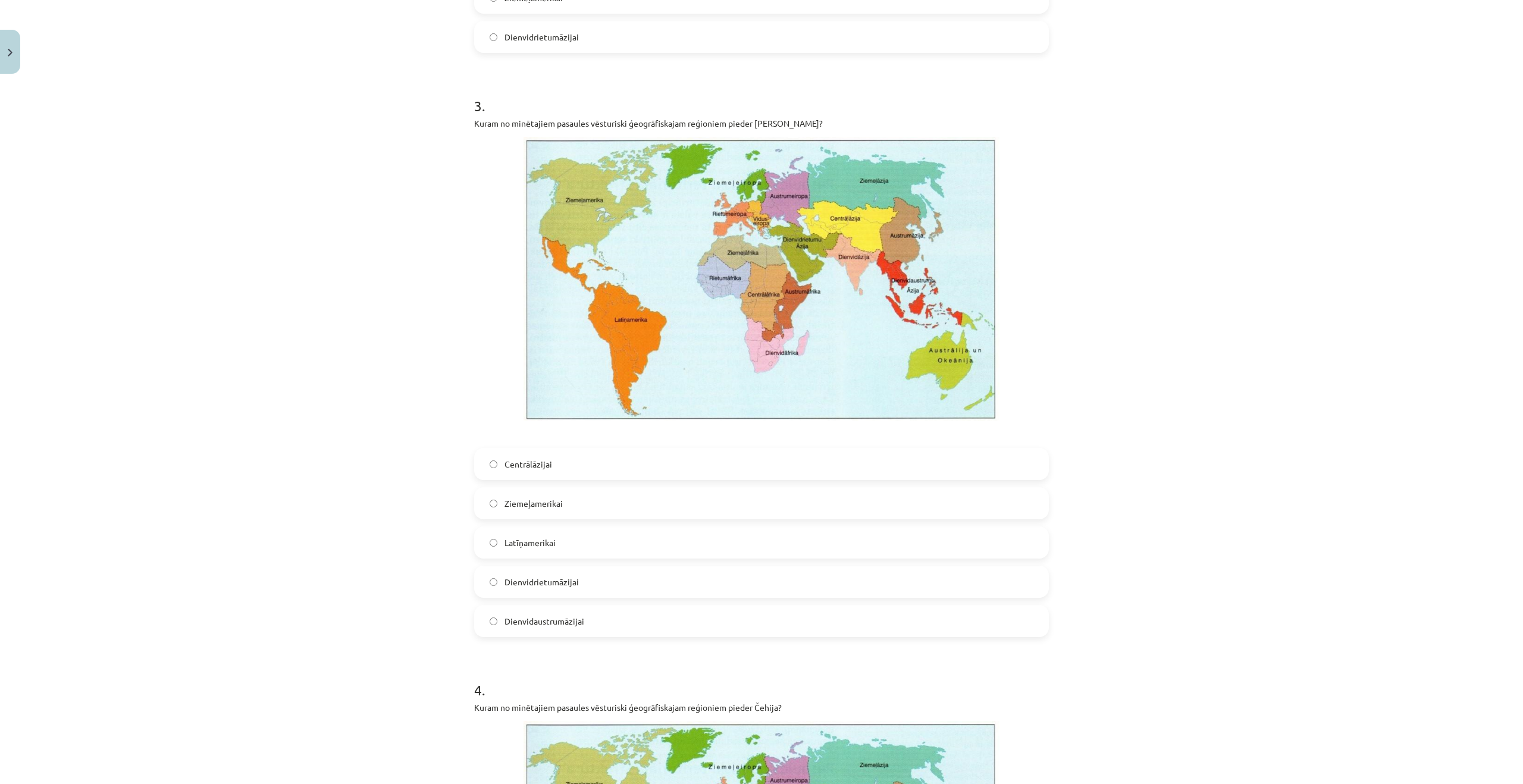
scroll to position [1351, 0]
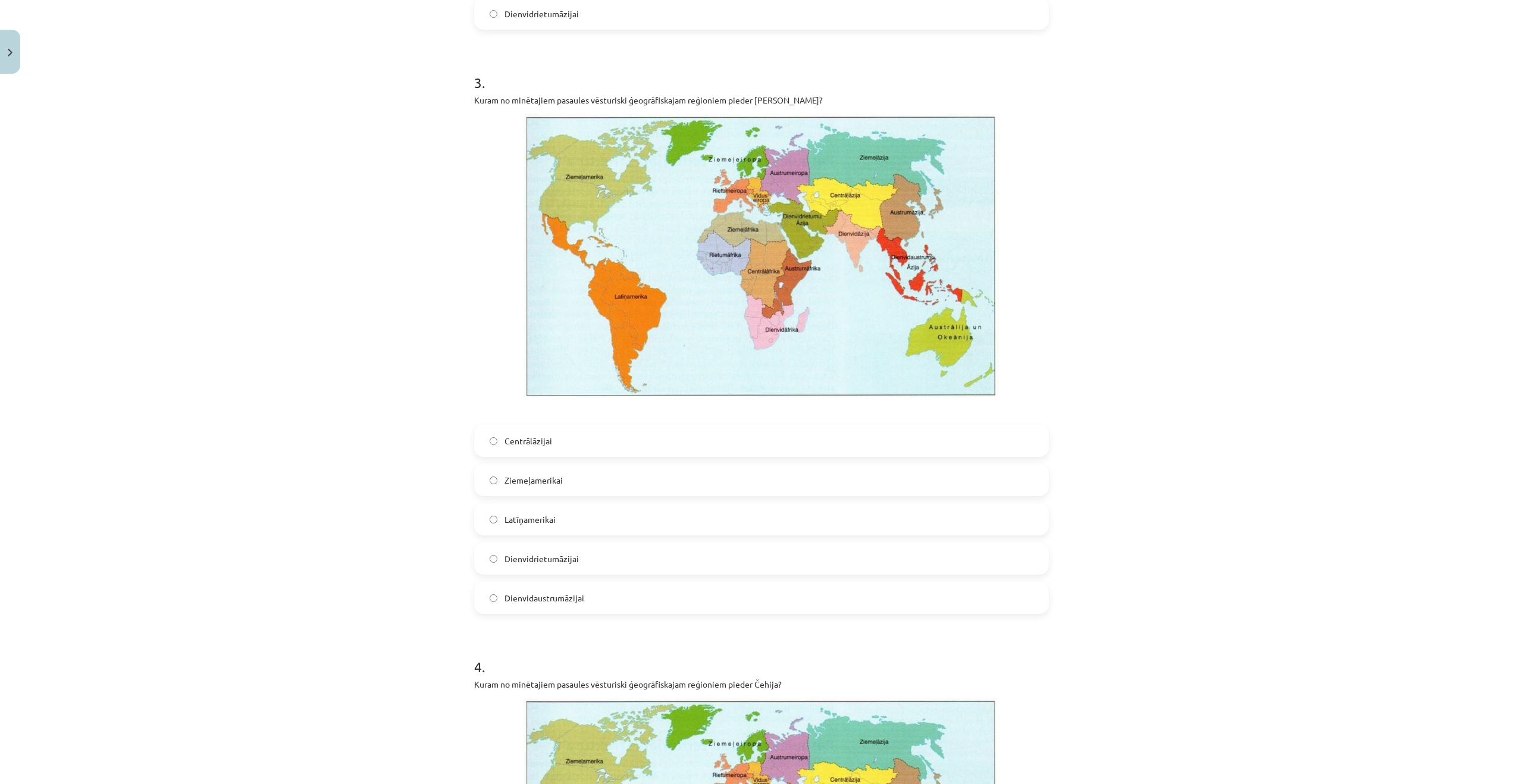
click at [615, 563] on label "Dienvidrietumāzijai" at bounding box center [762, 558] width 573 height 30
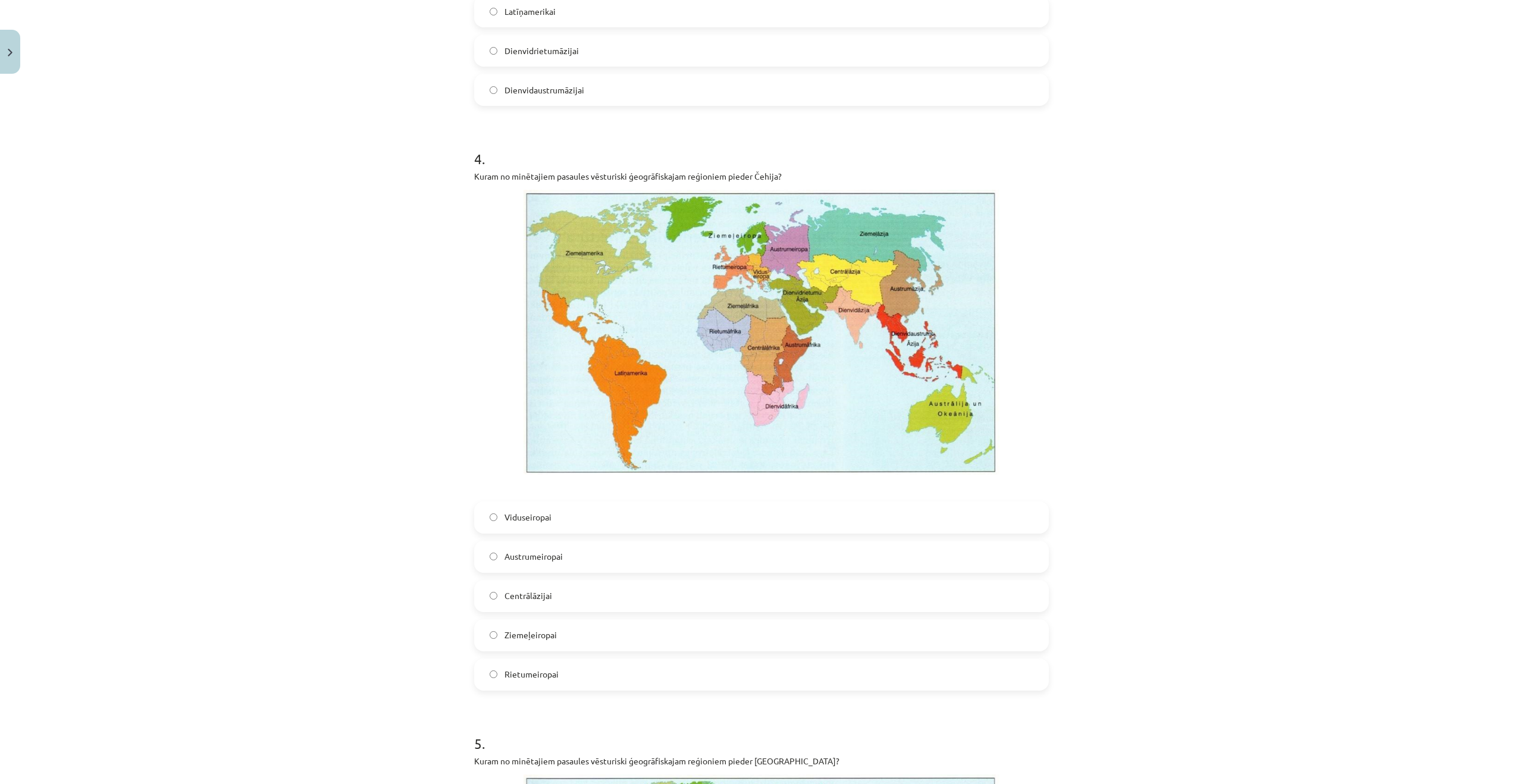
scroll to position [1860, 0]
click at [586, 674] on label "Rietumeiropai" at bounding box center [762, 673] width 573 height 30
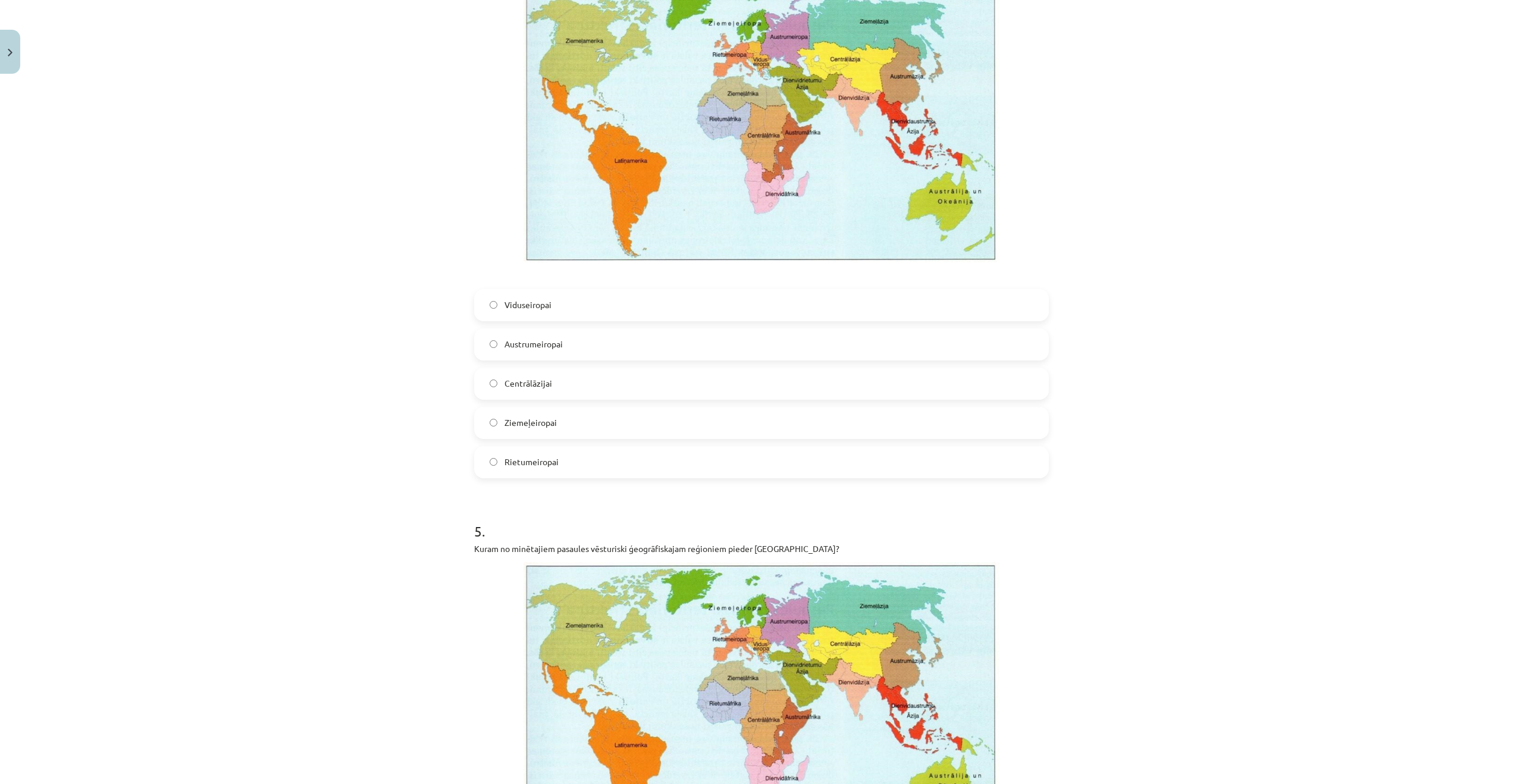
scroll to position [1958, 0]
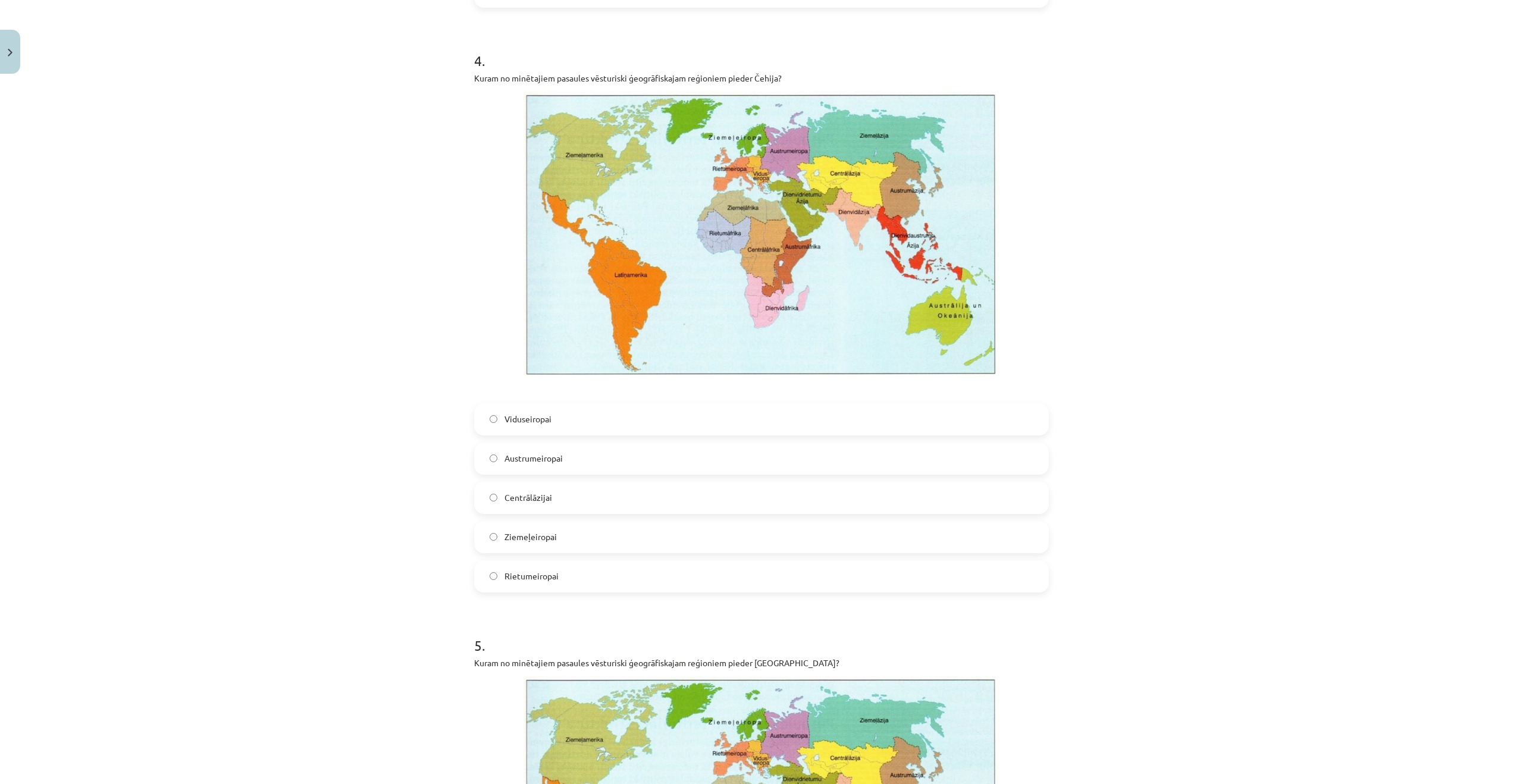
click at [671, 464] on label "Austrumeiropai" at bounding box center [762, 458] width 573 height 30
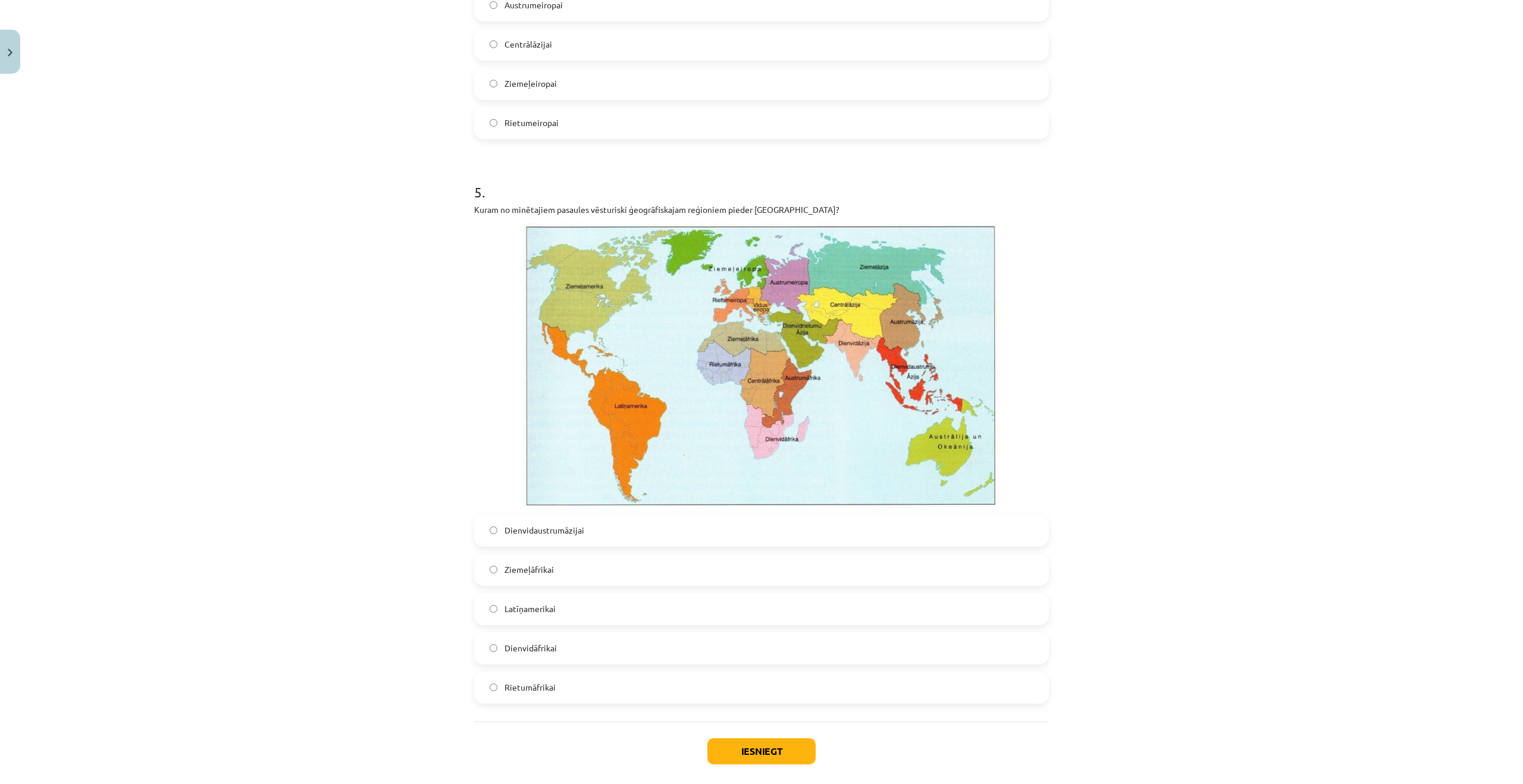
scroll to position [2433, 0]
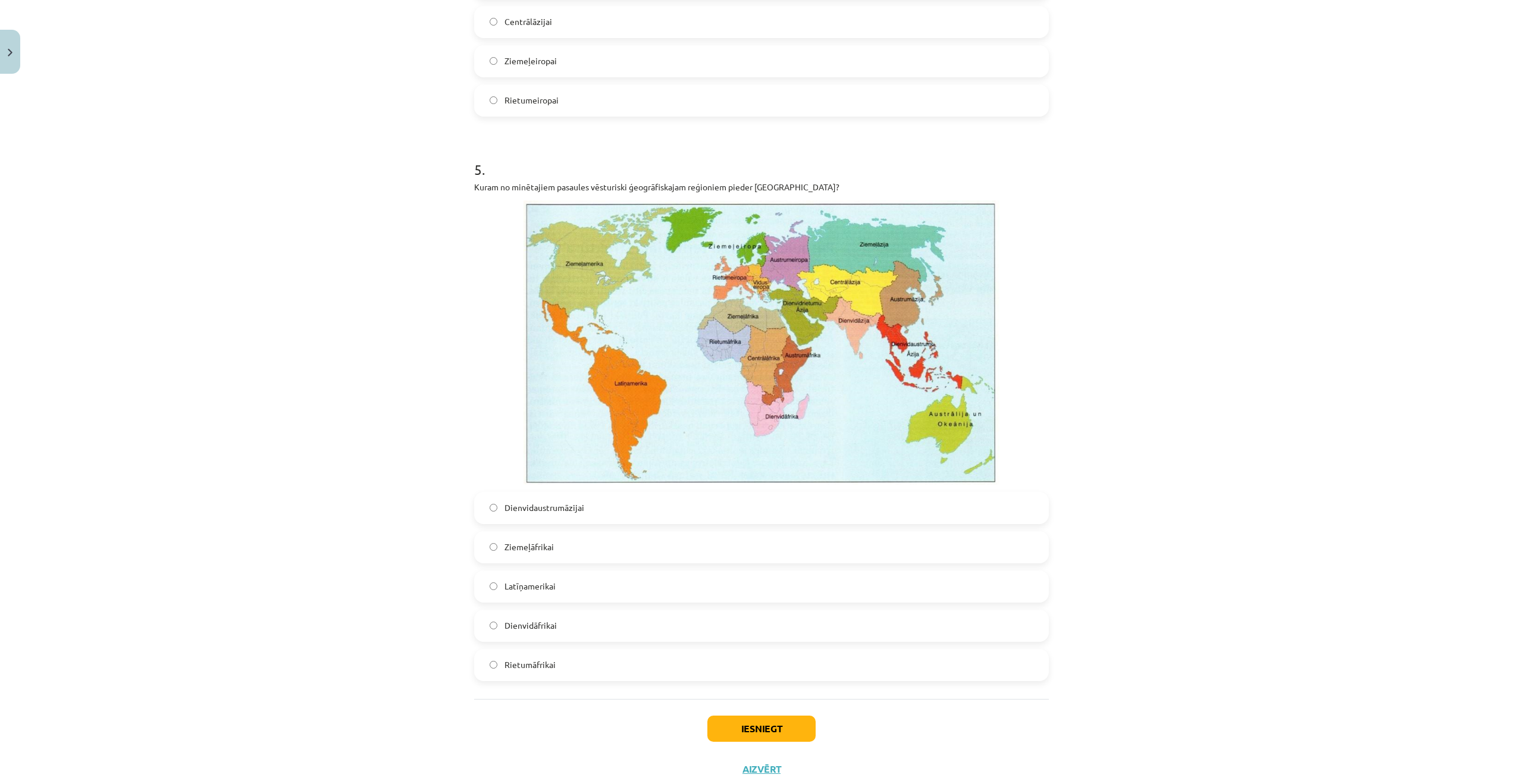
click at [589, 626] on label "Dienvidāfrikai" at bounding box center [762, 626] width 573 height 30
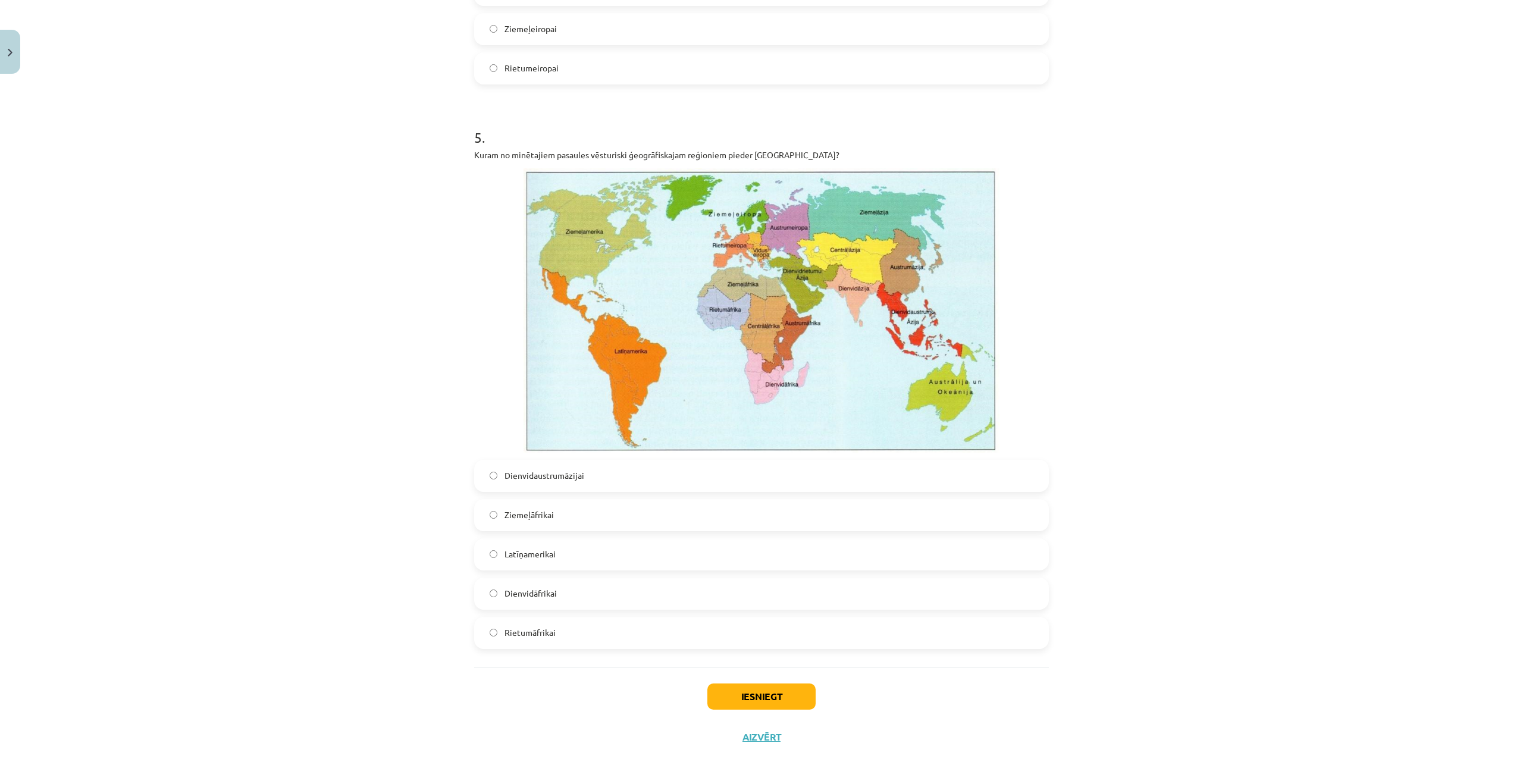
scroll to position [2465, 0]
click at [771, 697] on button "Iesniegt" at bounding box center [762, 696] width 108 height 26
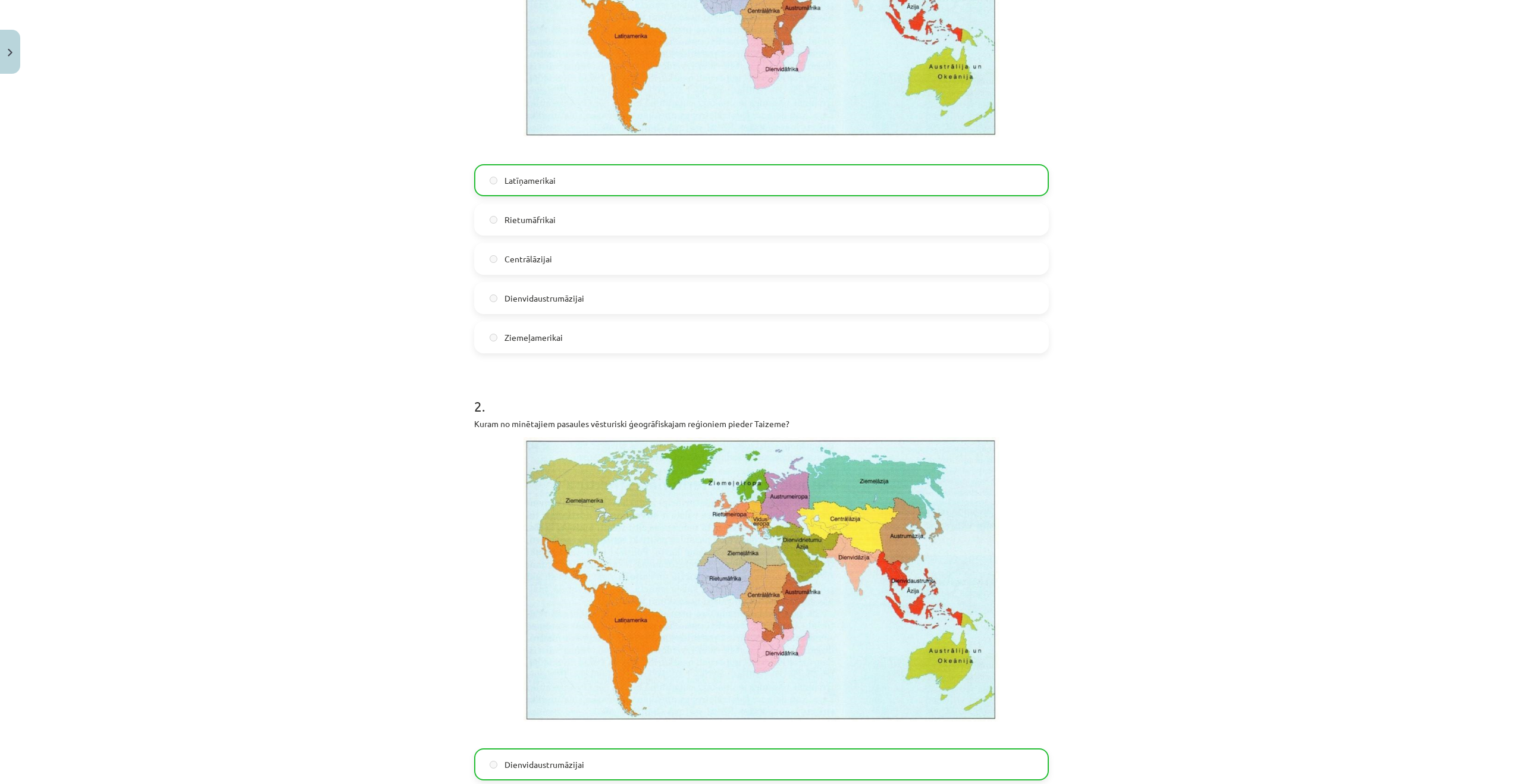
scroll to position [0, 0]
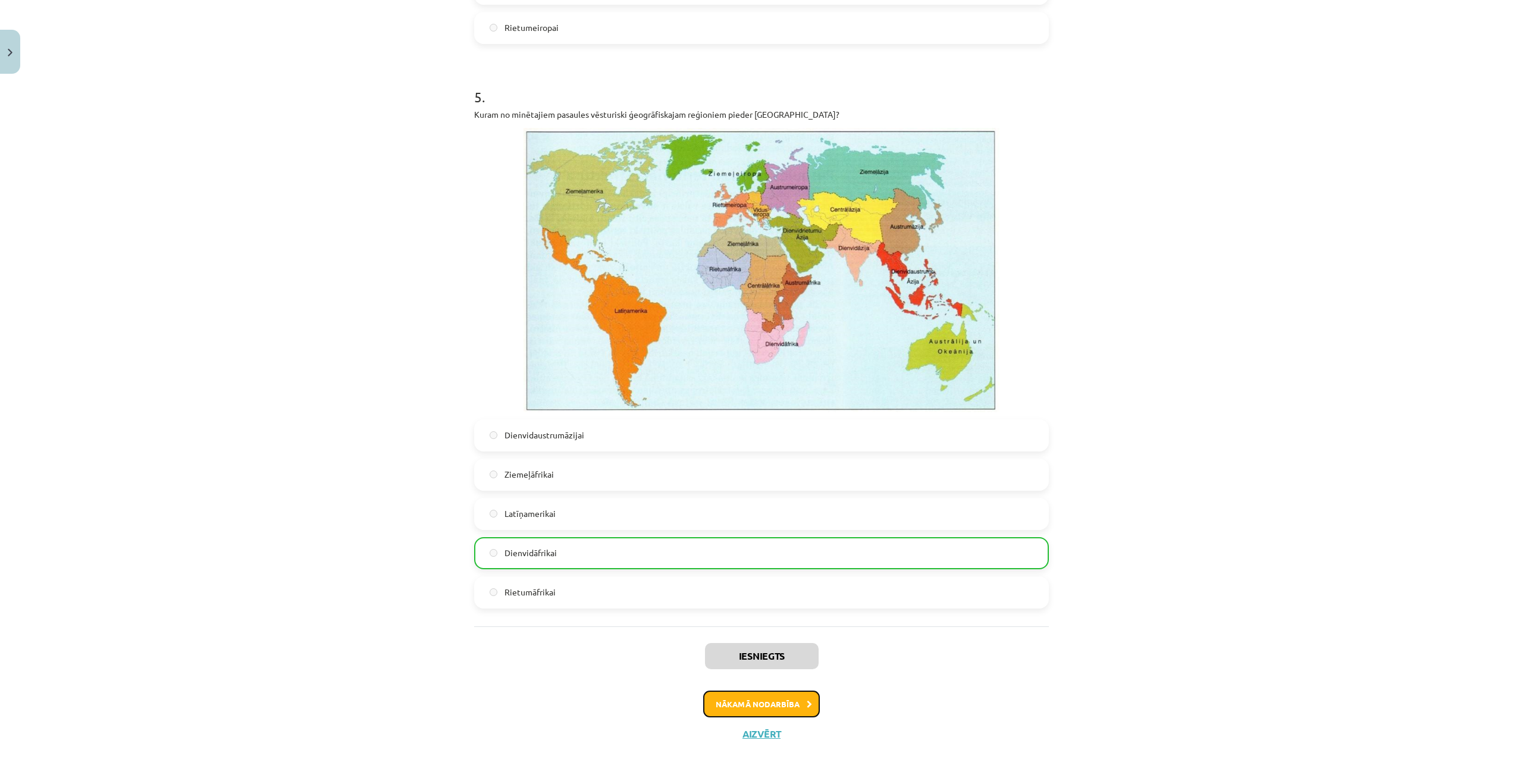
click at [760, 699] on button "Nākamā nodarbība" at bounding box center [762, 704] width 116 height 28
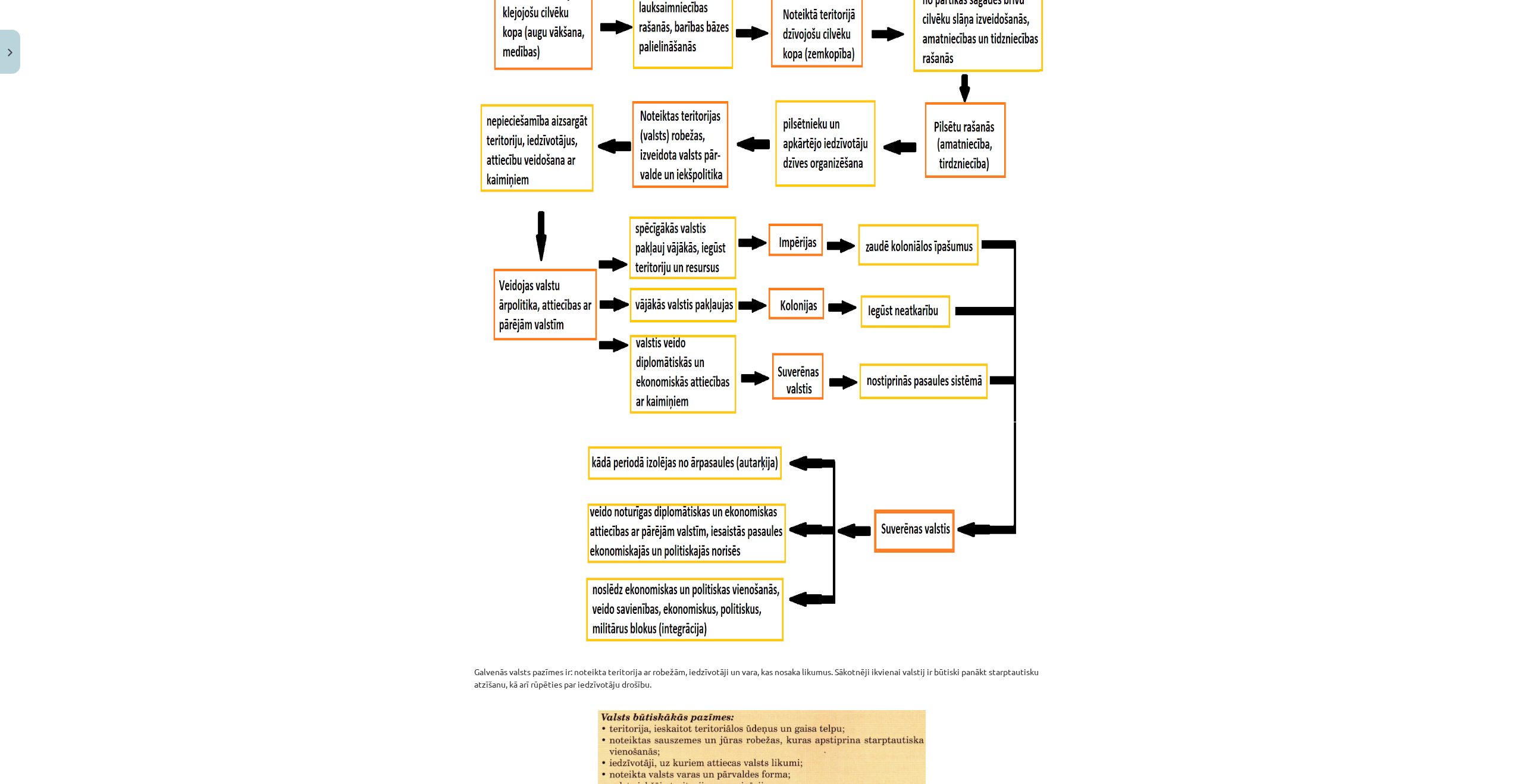
scroll to position [1214, 0]
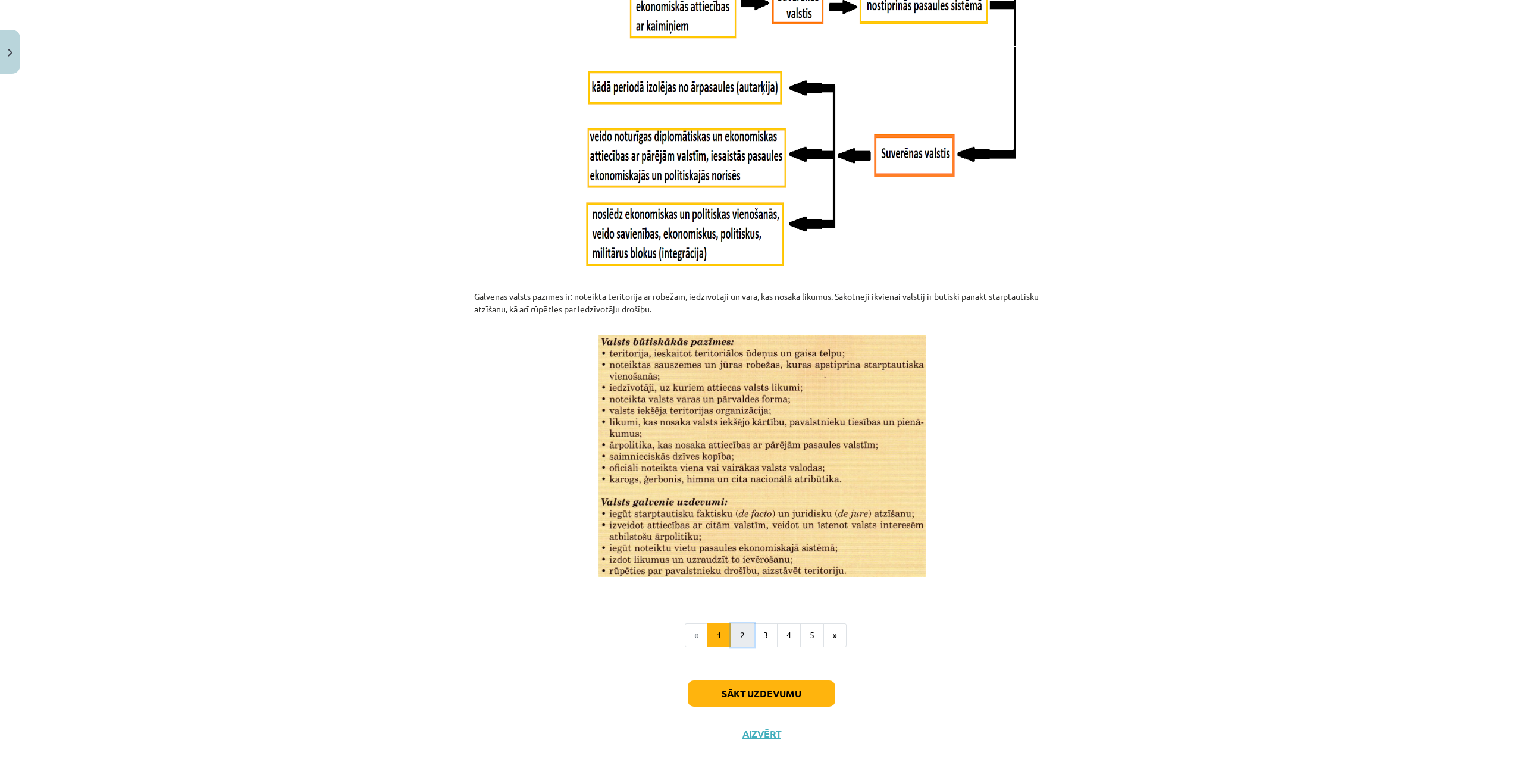
click at [742, 641] on button "2" at bounding box center [742, 635] width 24 height 24
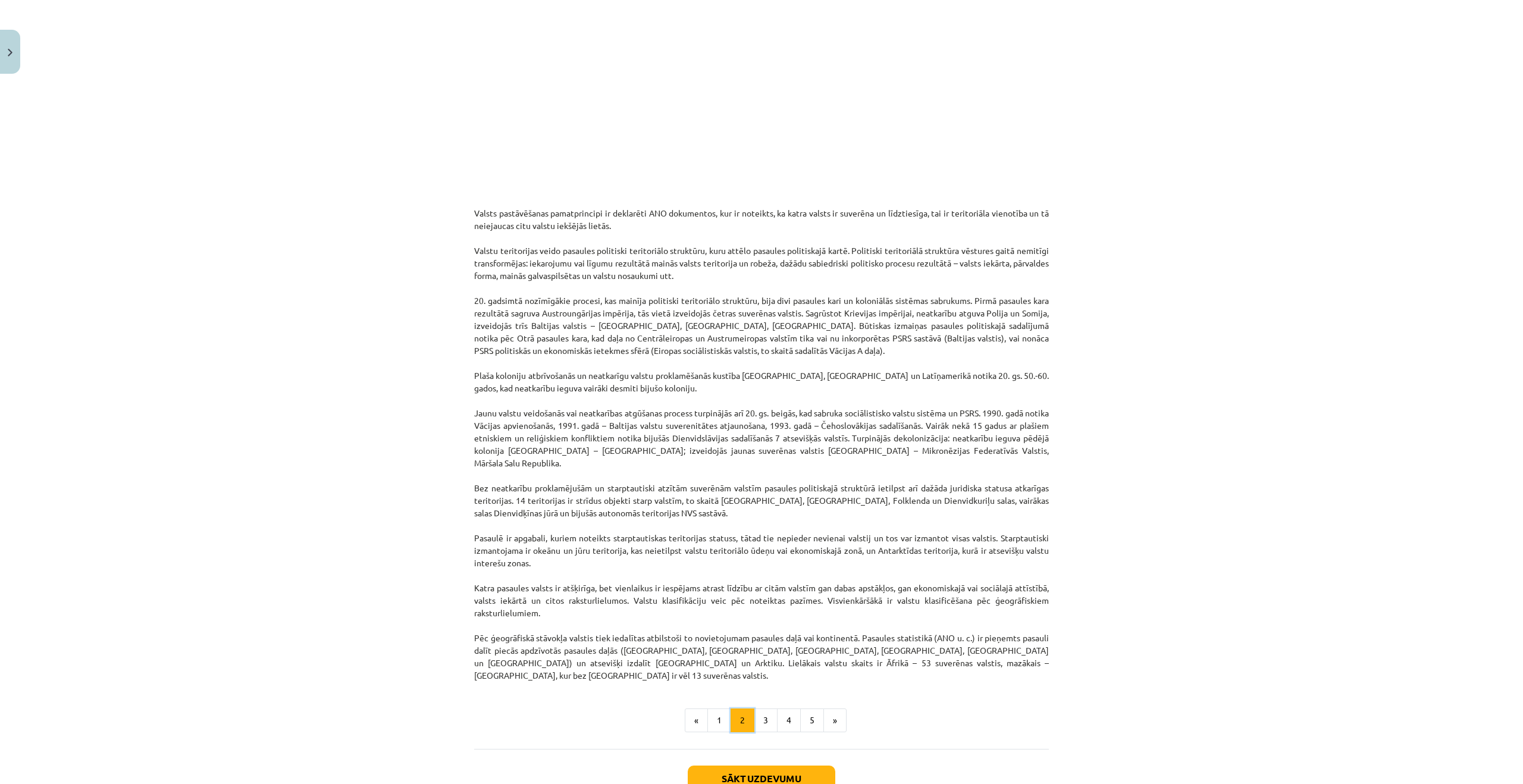
scroll to position [671, 0]
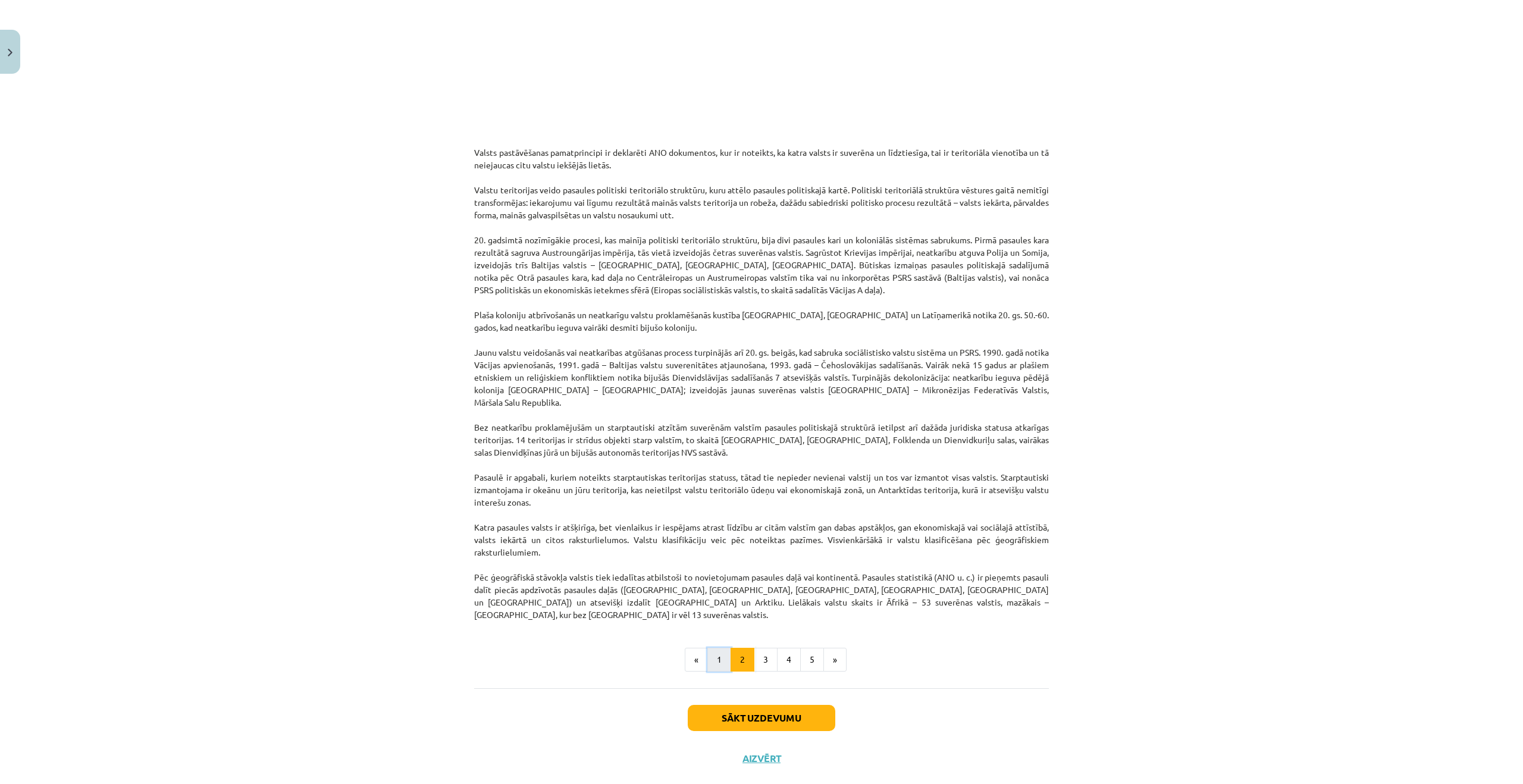
click at [724, 648] on button "1" at bounding box center [719, 659] width 24 height 24
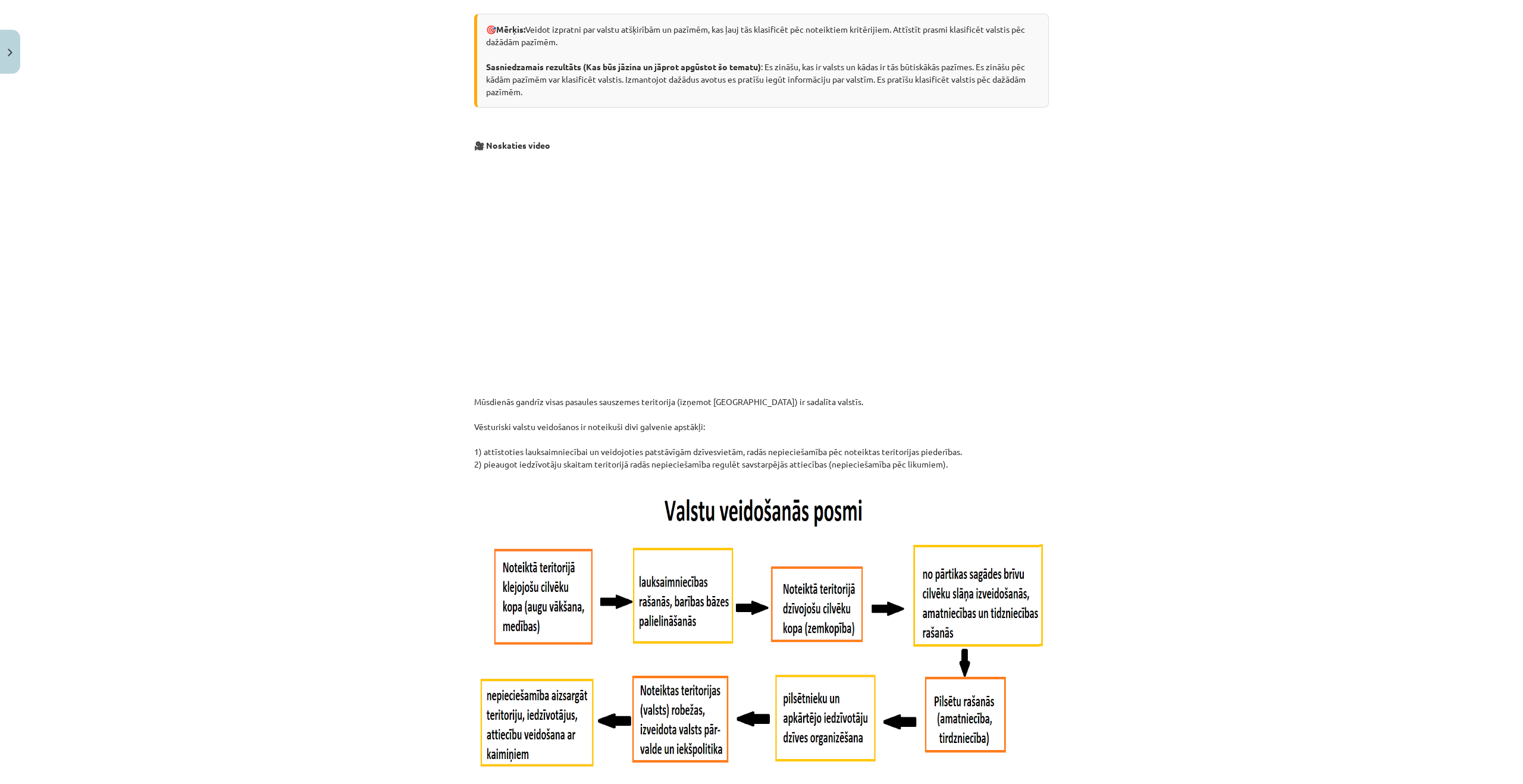
scroll to position [291, 0]
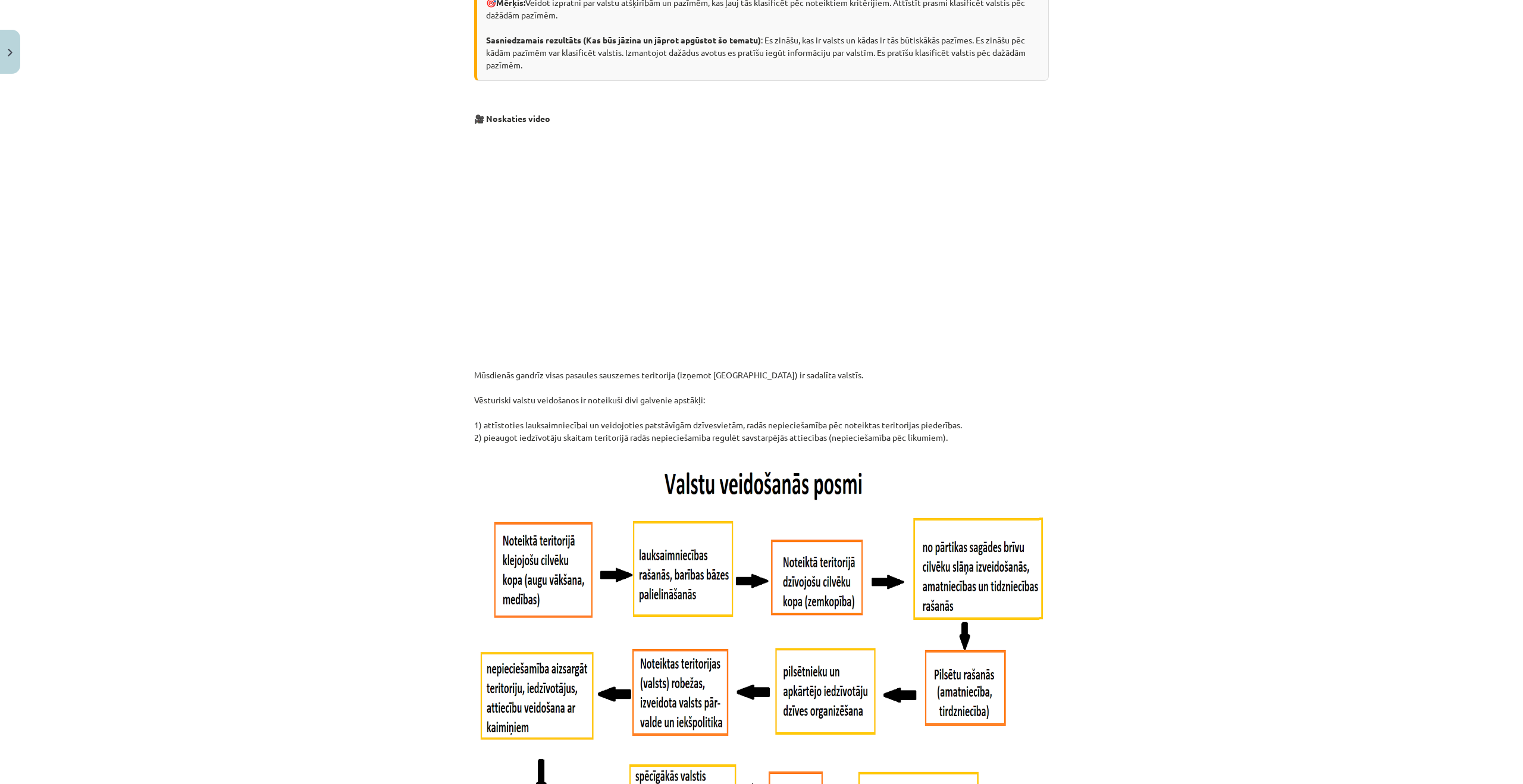
click at [510, 411] on p "Mūsdienās gandrīz visas pasaules sauszemes teritorija (izņemot Antarktīdu) ir s…" at bounding box center [762, 412] width 575 height 87
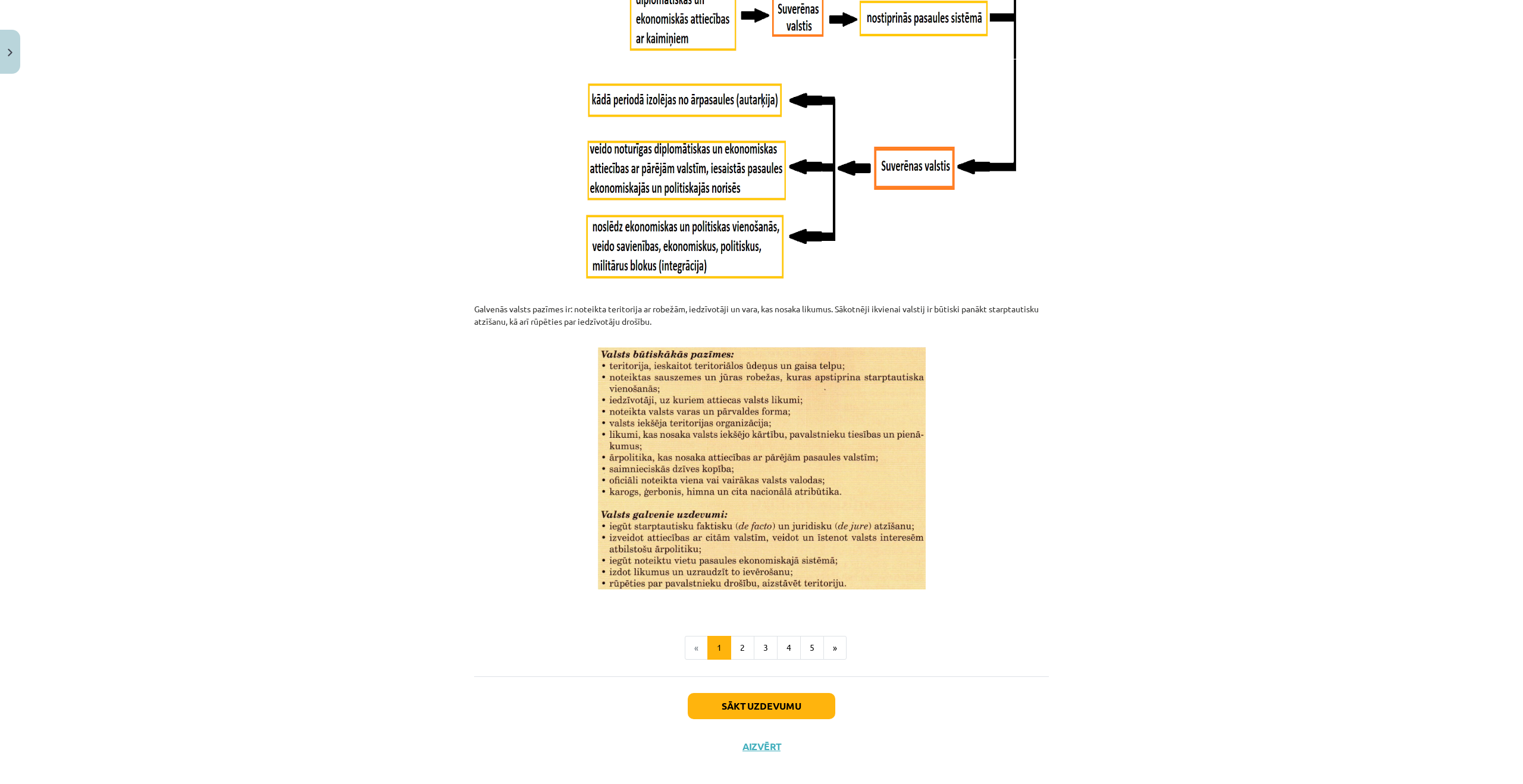
scroll to position [1214, 0]
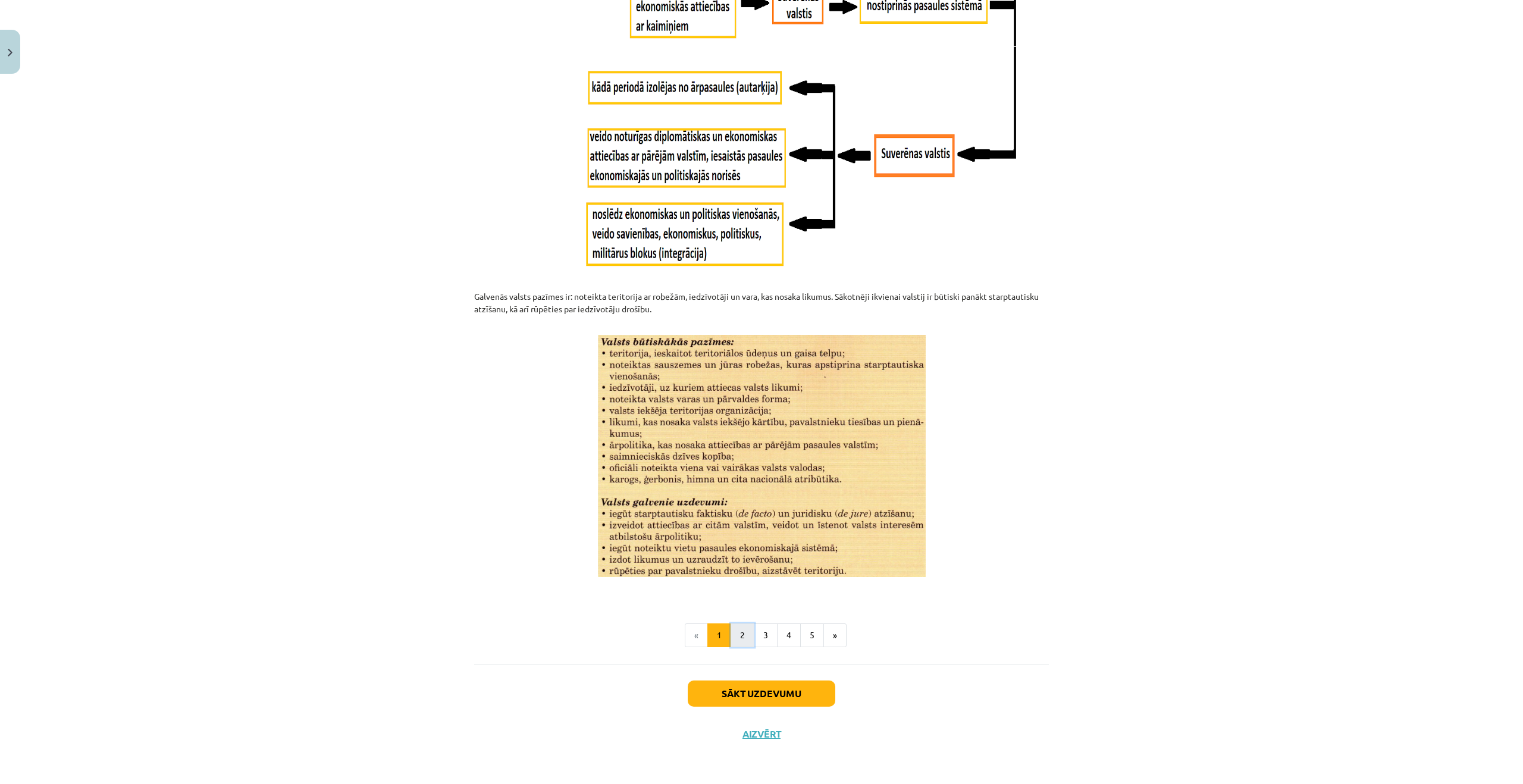
click at [743, 640] on button "2" at bounding box center [742, 635] width 24 height 24
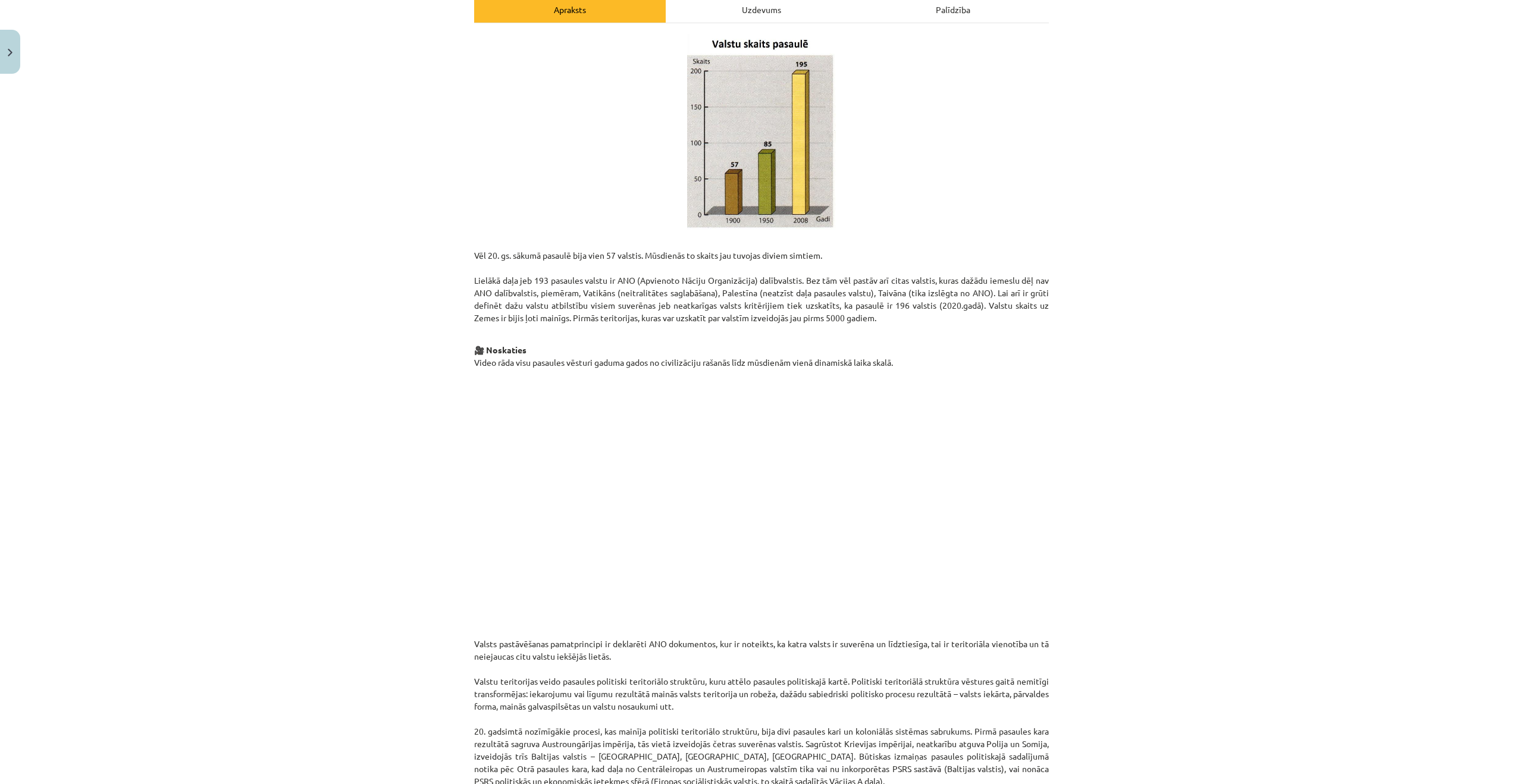
scroll to position [671, 0]
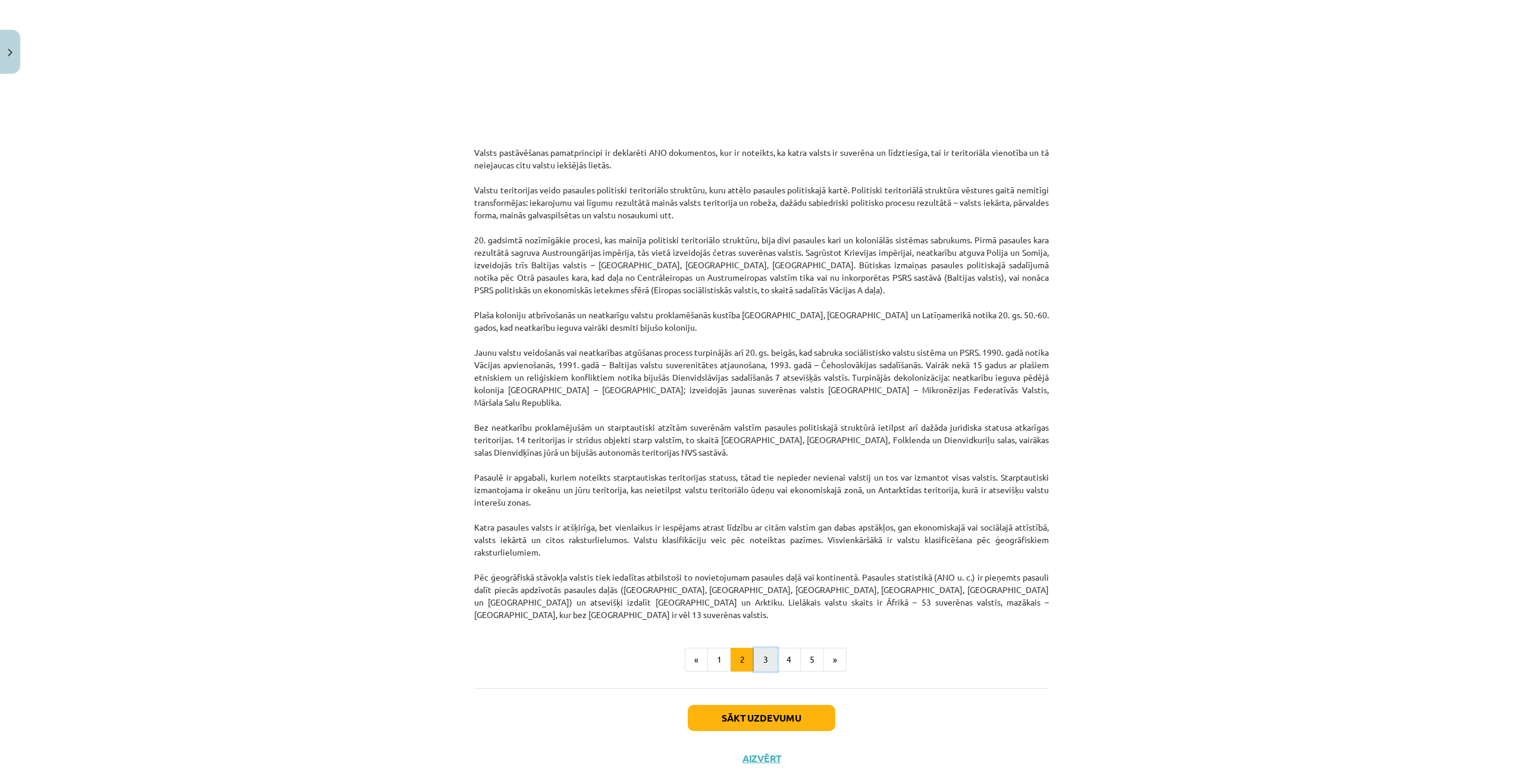
click at [761, 648] on button "3" at bounding box center [766, 659] width 24 height 24
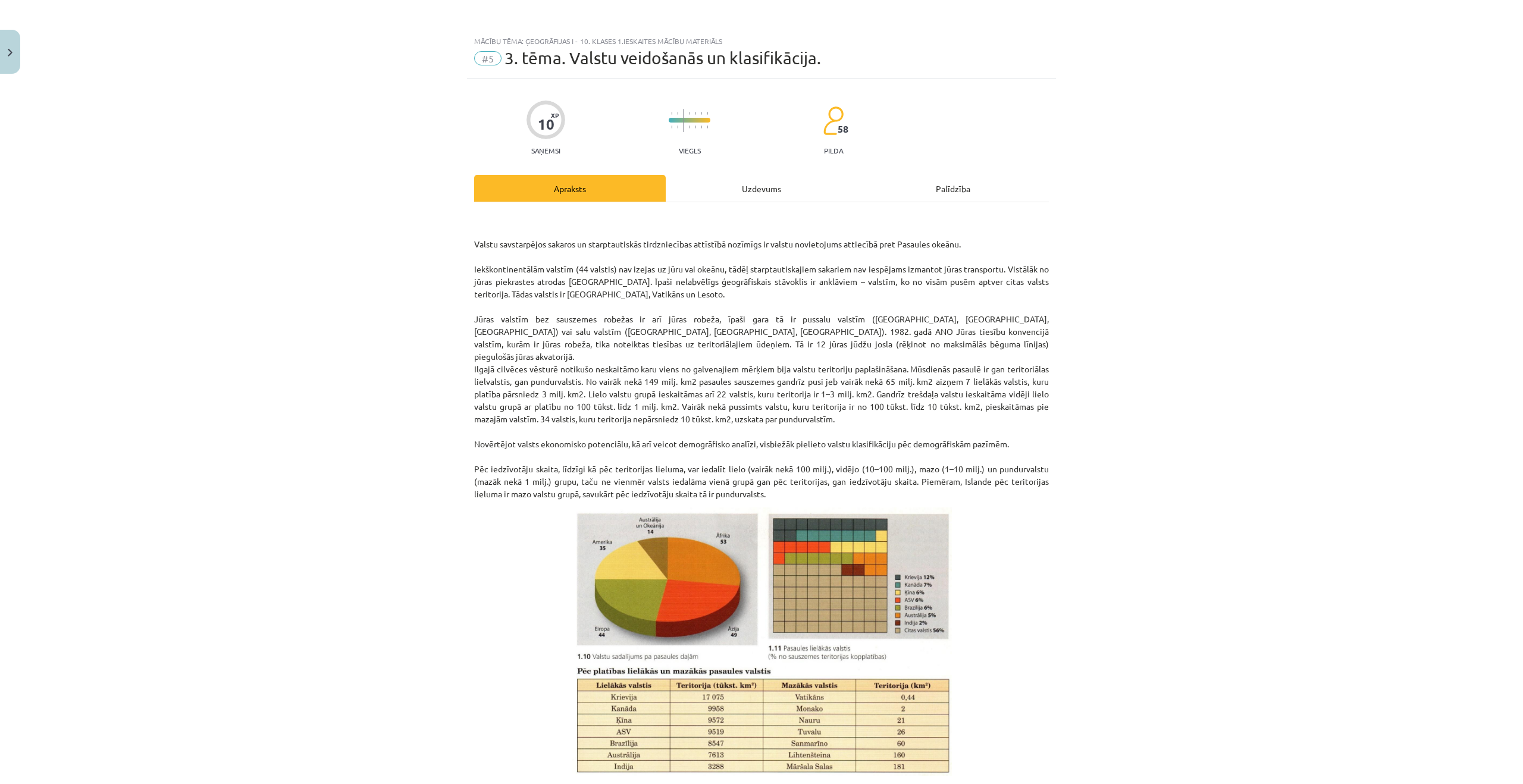
scroll to position [212, 0]
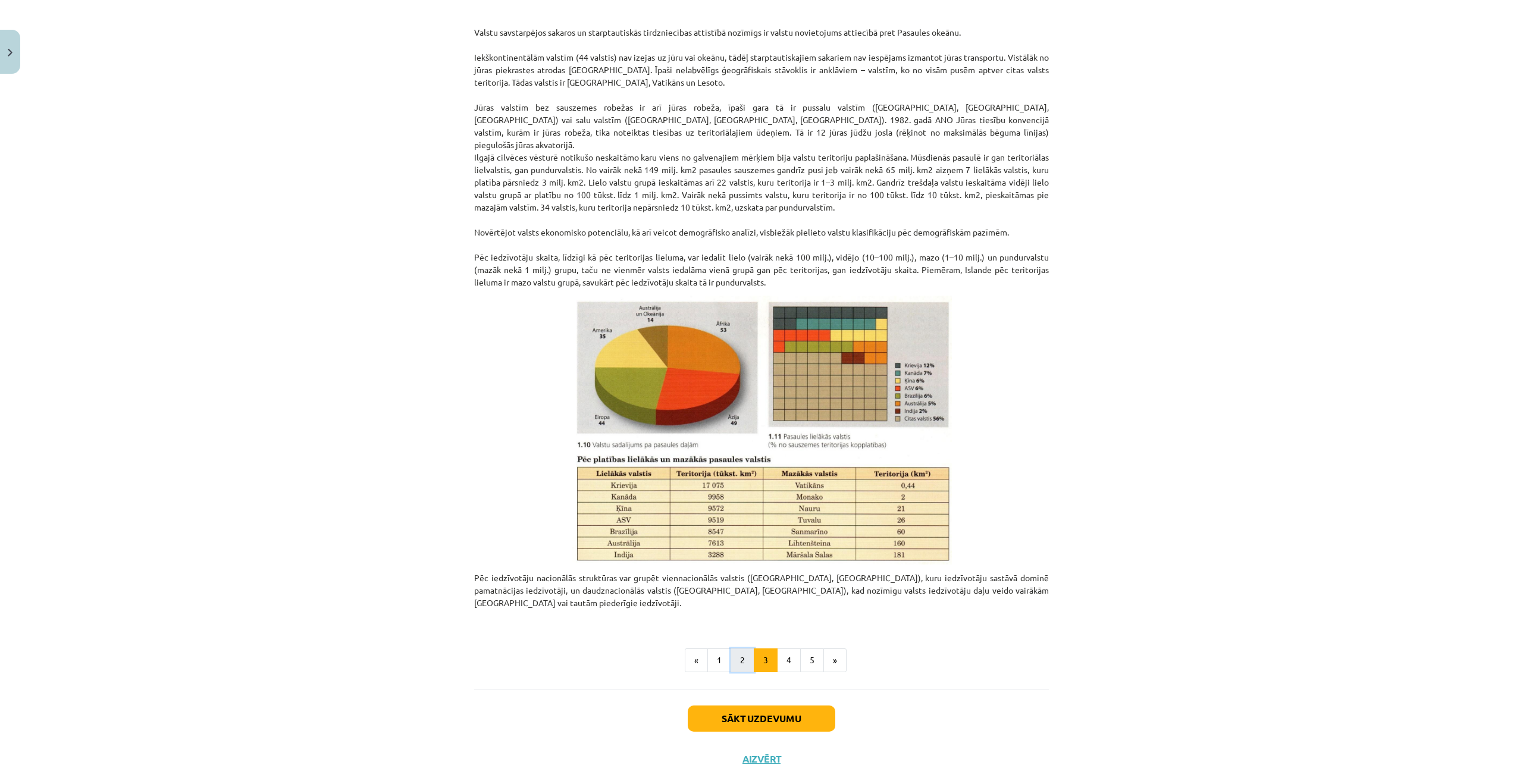
click at [742, 648] on button "2" at bounding box center [742, 660] width 24 height 24
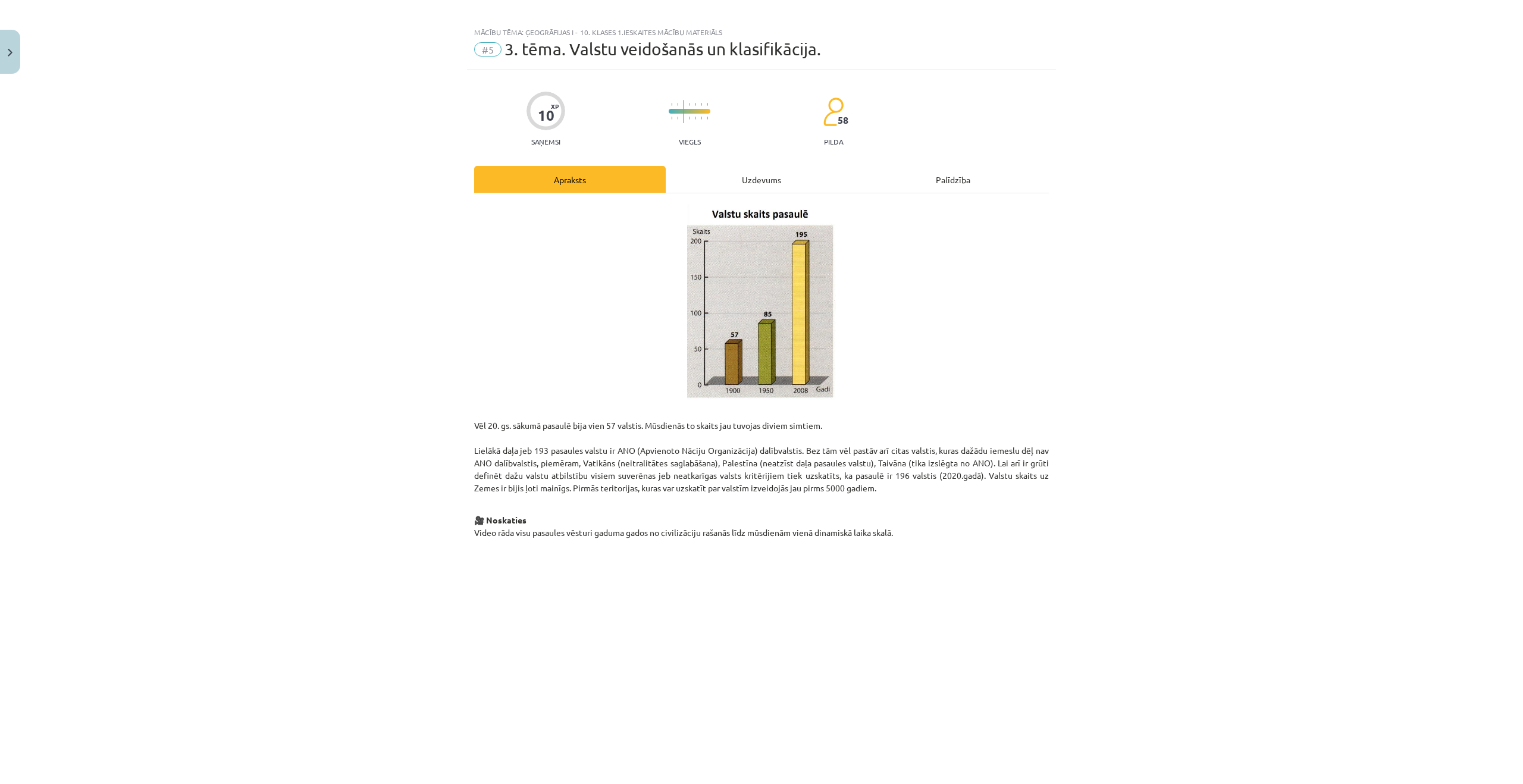
scroll to position [0, 0]
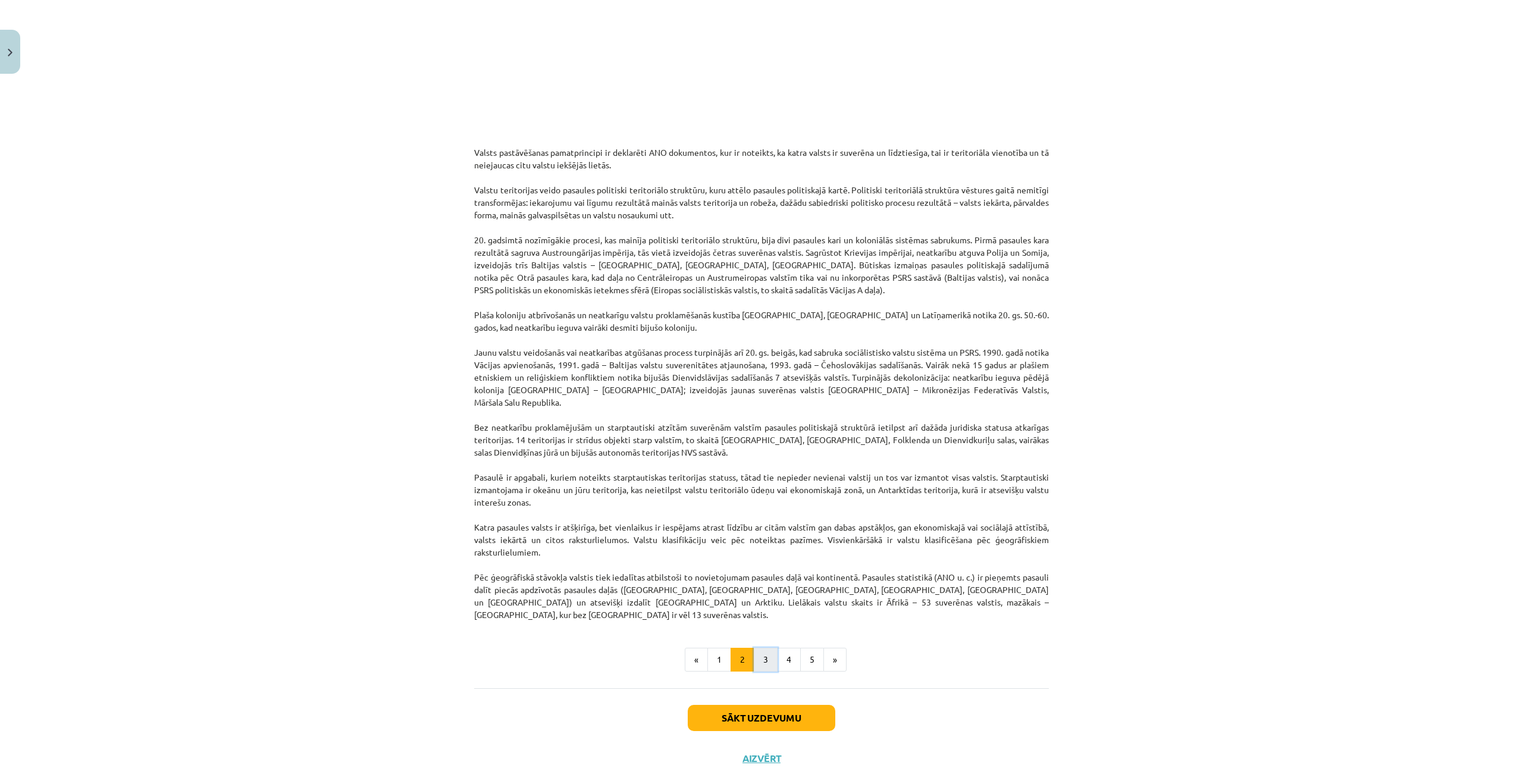
click at [763, 648] on button "3" at bounding box center [766, 659] width 24 height 24
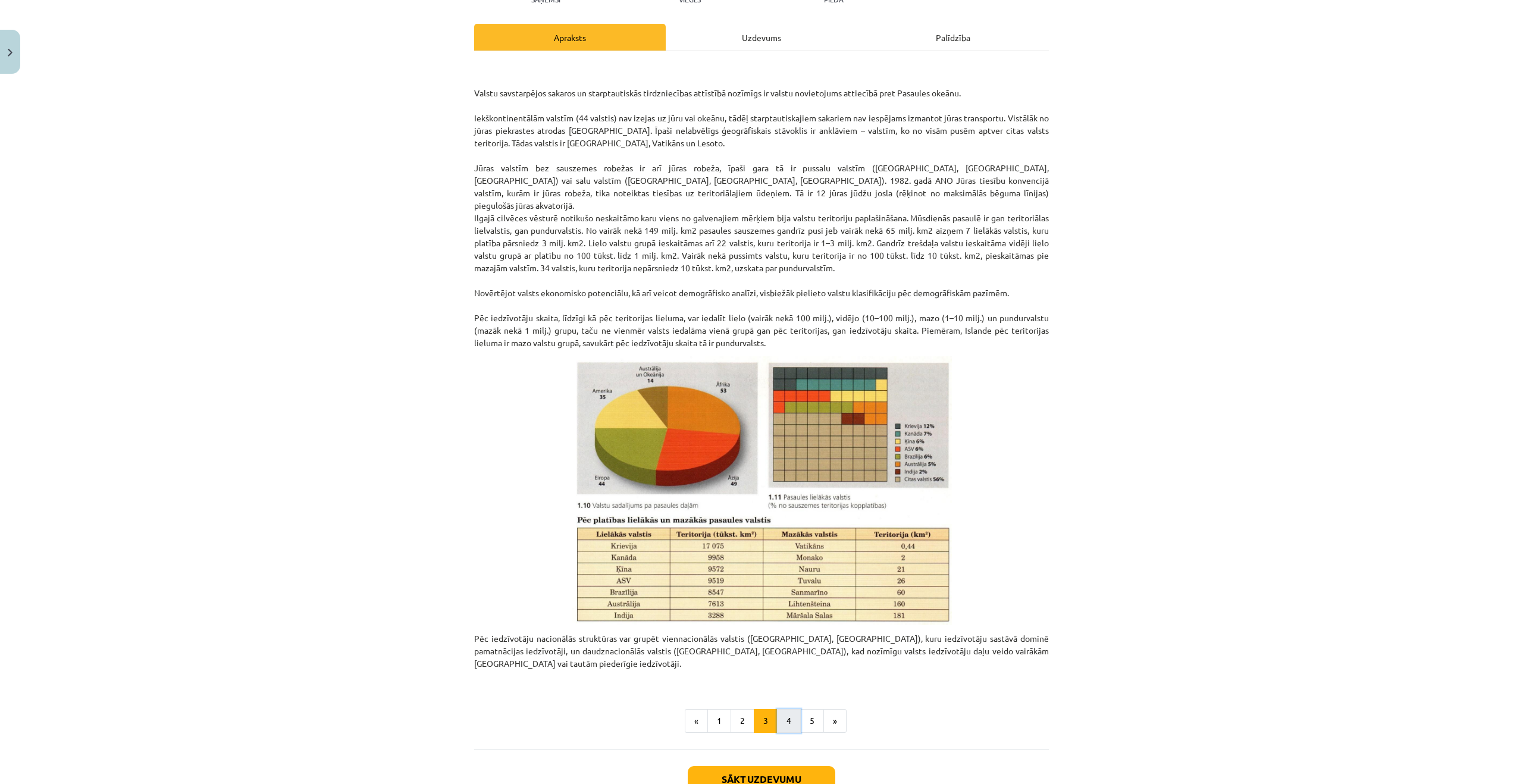
click at [795, 709] on button "4" at bounding box center [788, 721] width 24 height 24
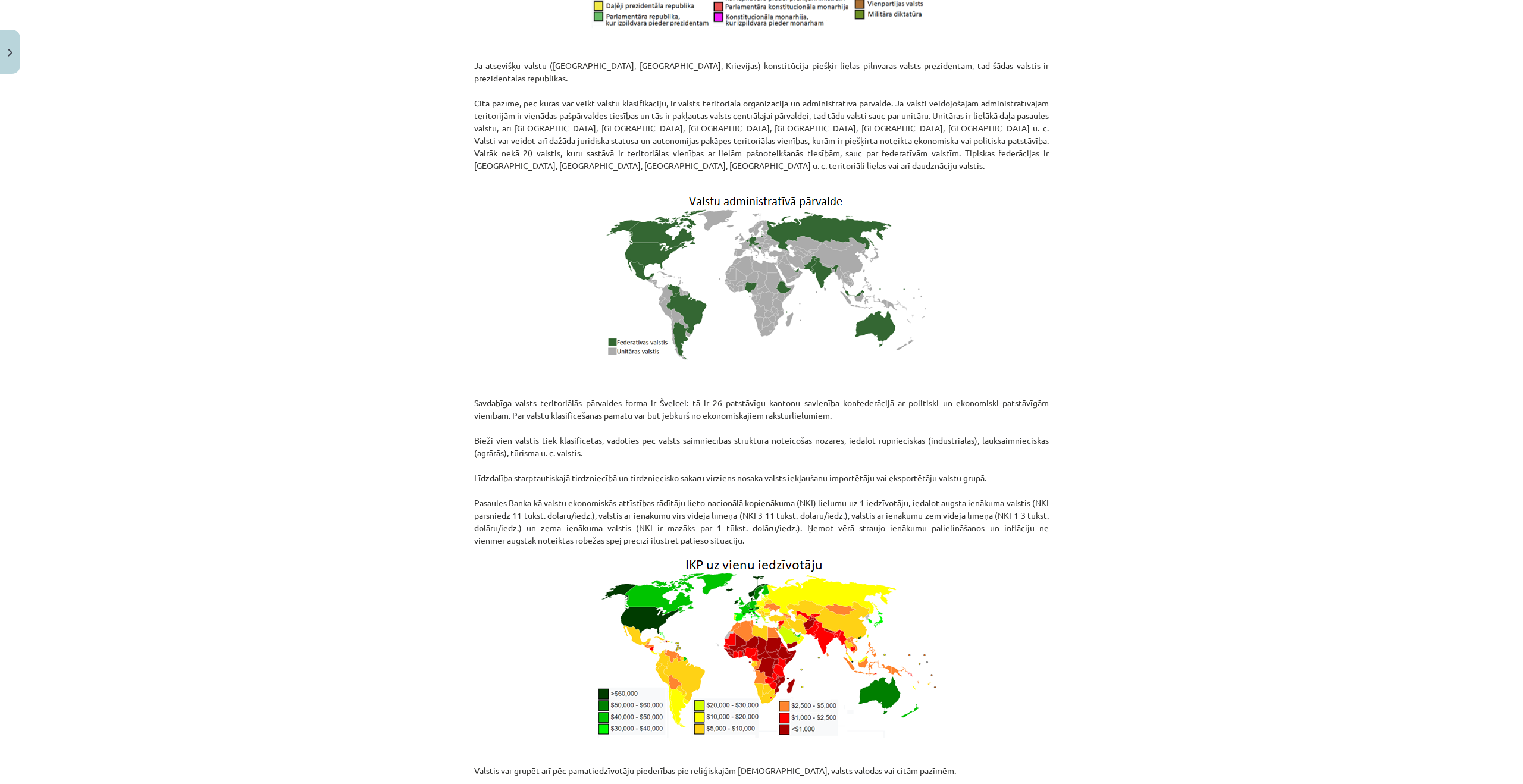
scroll to position [1198, 0]
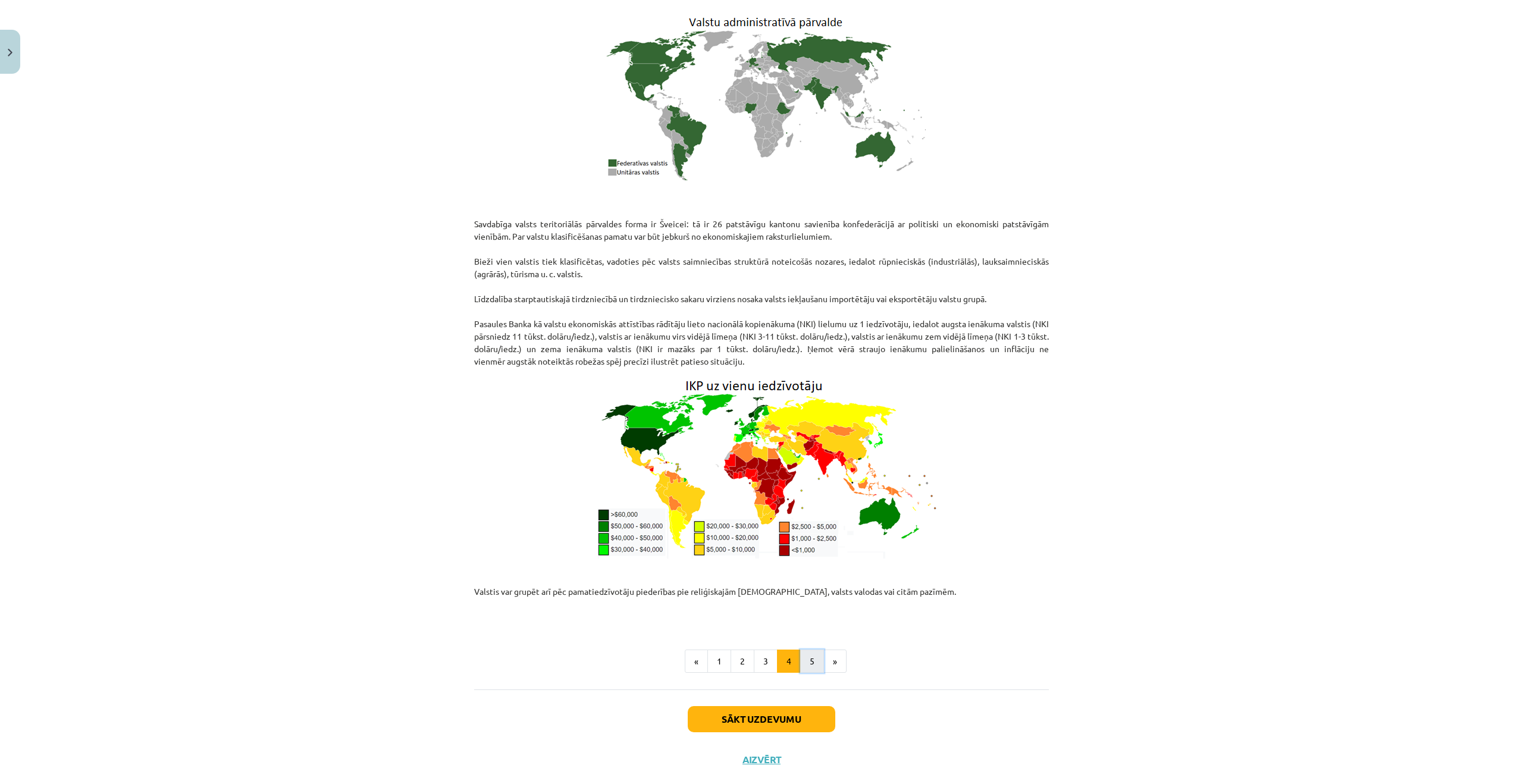
click at [803, 650] on button "5" at bounding box center [812, 662] width 24 height 24
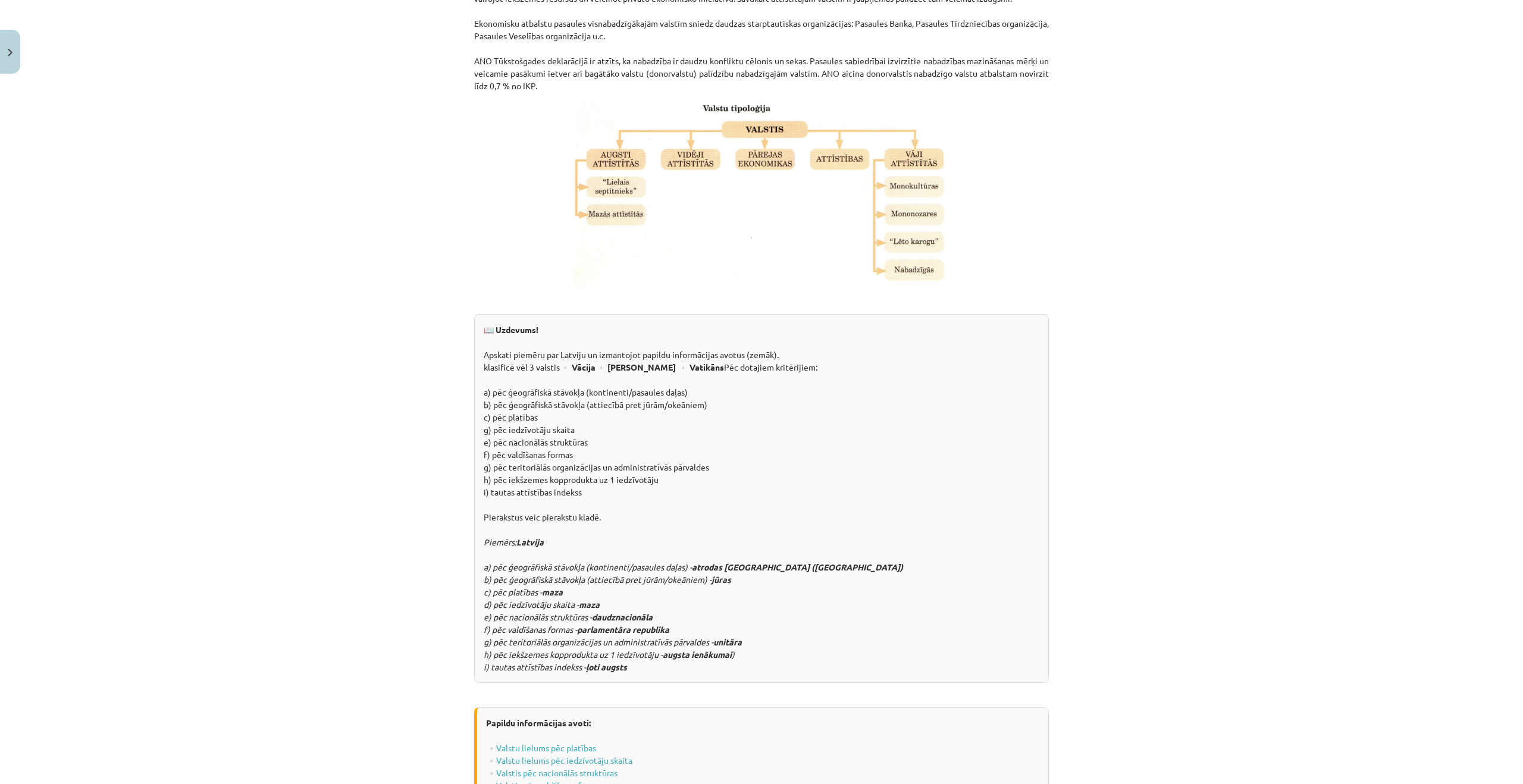
scroll to position [1200, 0]
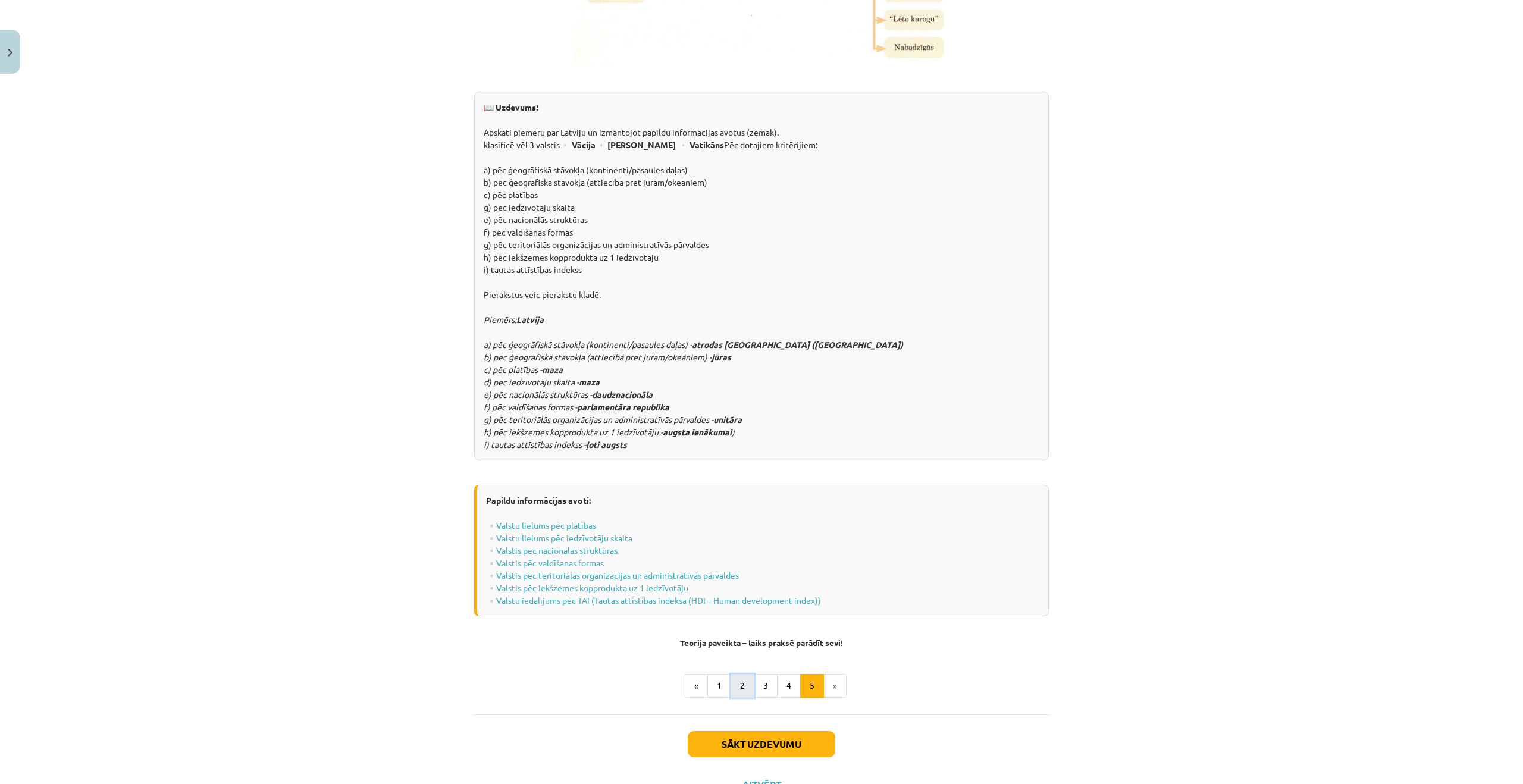
click at [735, 674] on button "2" at bounding box center [742, 686] width 24 height 24
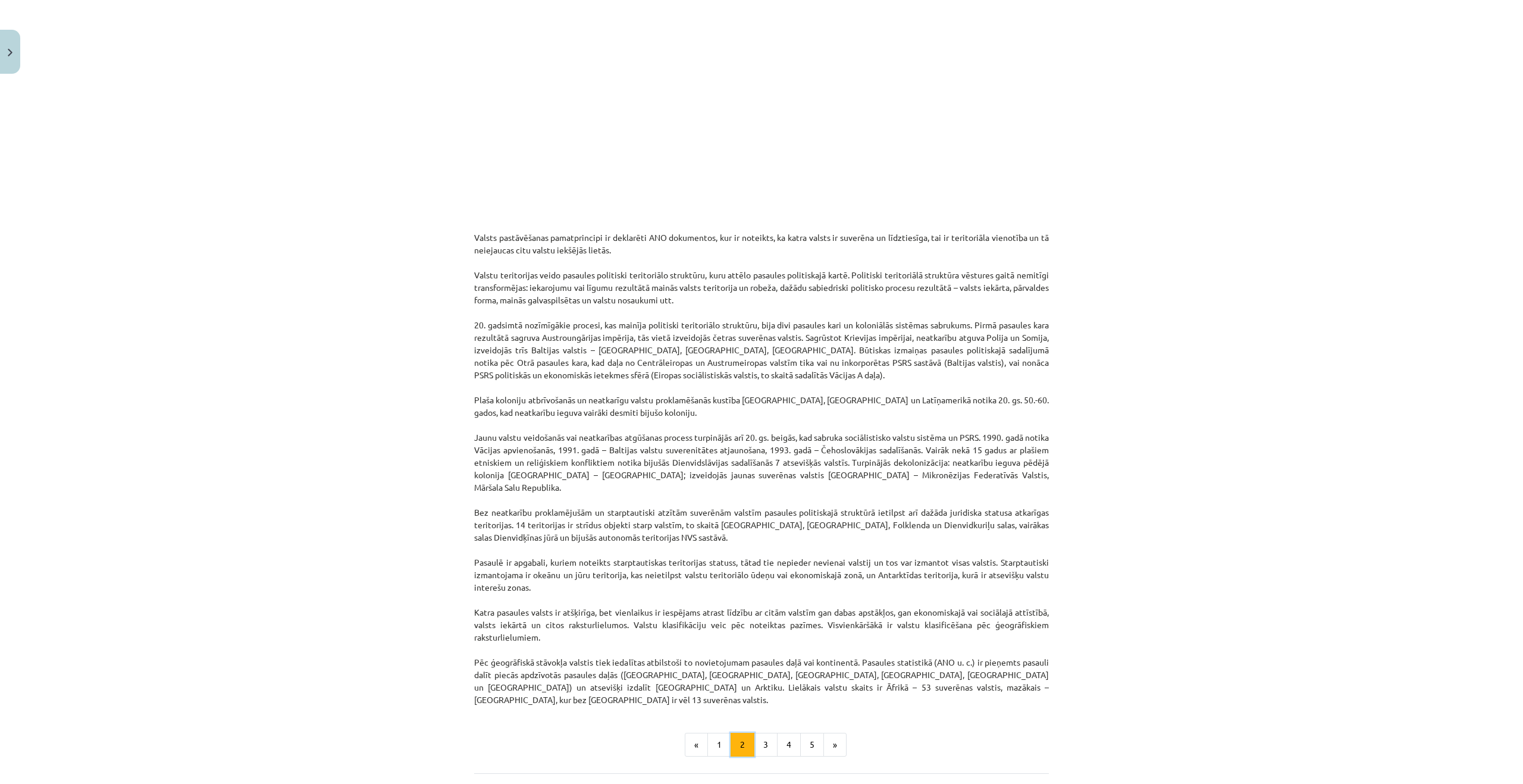
scroll to position [583, 0]
click at [770, 735] on button "3" at bounding box center [766, 747] width 24 height 24
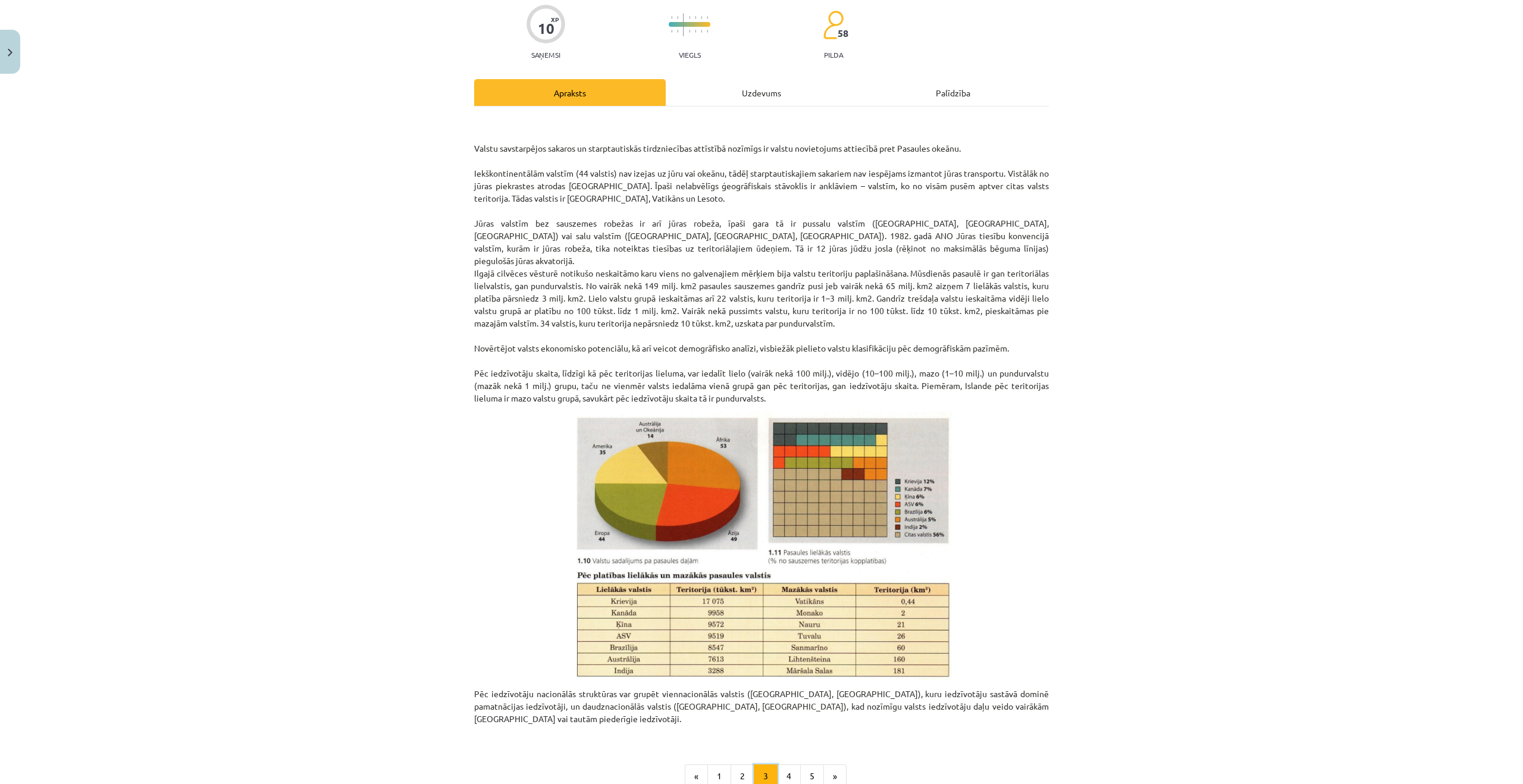
scroll to position [0, 0]
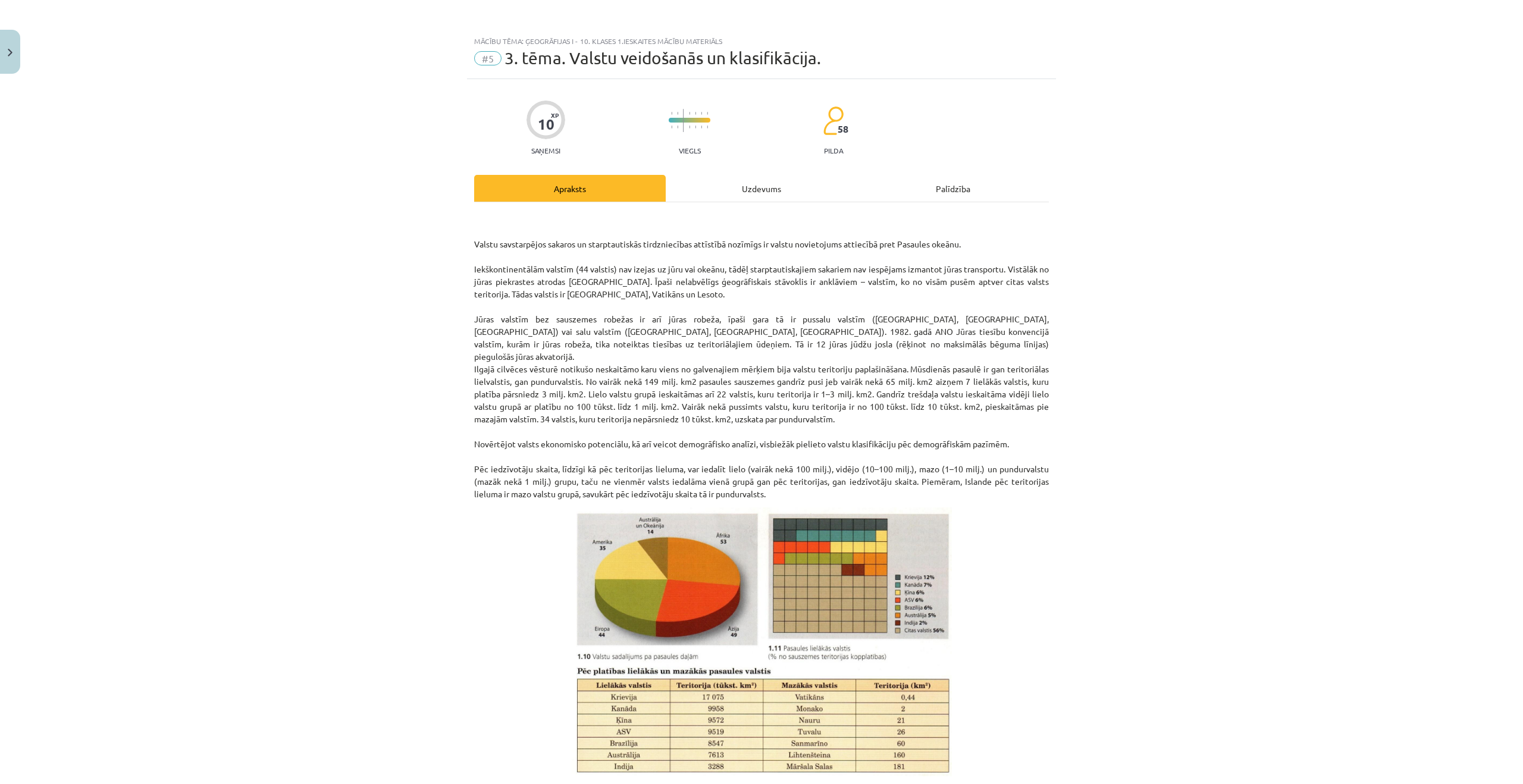
click at [934, 192] on div "Palīdzība" at bounding box center [953, 188] width 192 height 27
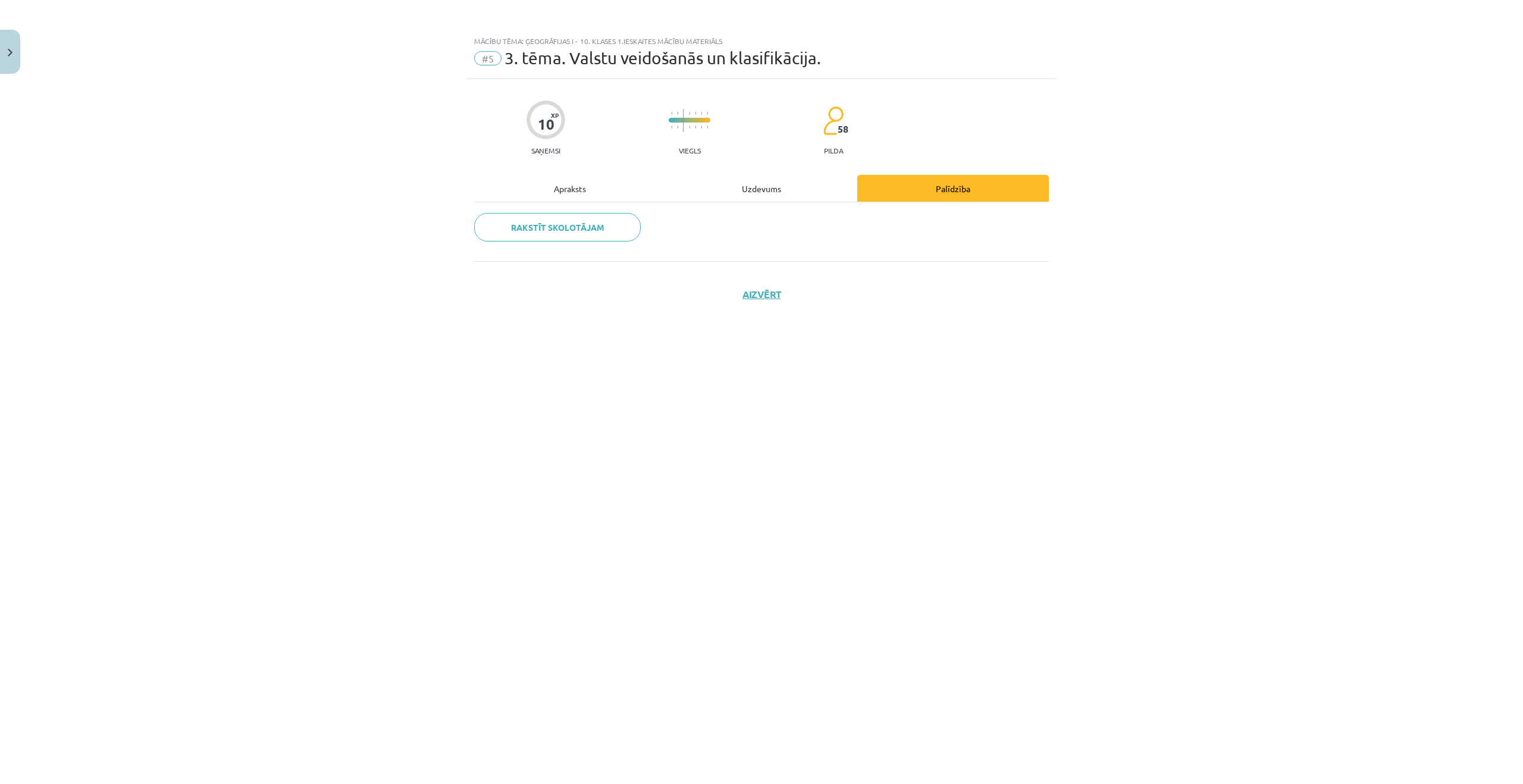
click at [583, 192] on div "Apraksts" at bounding box center [570, 188] width 192 height 27
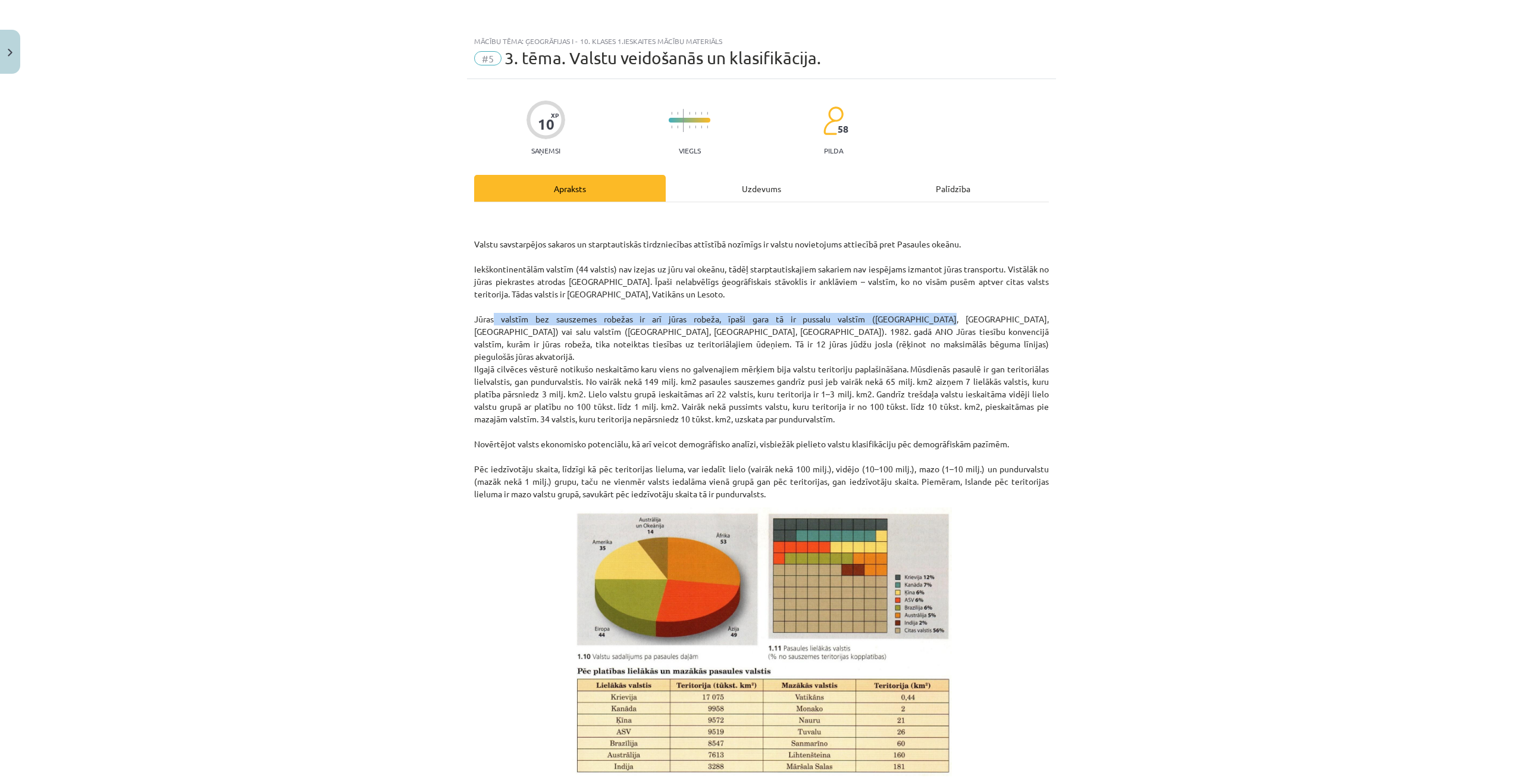
drag, startPoint x: 491, startPoint y: 317, endPoint x: 874, endPoint y: 318, distance: 383.0
click at [873, 318] on p "Valstu savstarpējos sakaros un starptautiskās tirdzniecības attīstībā nozīmīgs …" at bounding box center [762, 356] width 575 height 287
drag, startPoint x: 874, startPoint y: 318, endPoint x: 892, endPoint y: 344, distance: 31.6
click at [874, 320] on p "Valstu savstarpējos sakaros un starptautiskās tirdzniecības attīstībā nozīmīgs …" at bounding box center [762, 356] width 575 height 287
drag, startPoint x: 901, startPoint y: 319, endPoint x: 474, endPoint y: 318, distance: 427.0
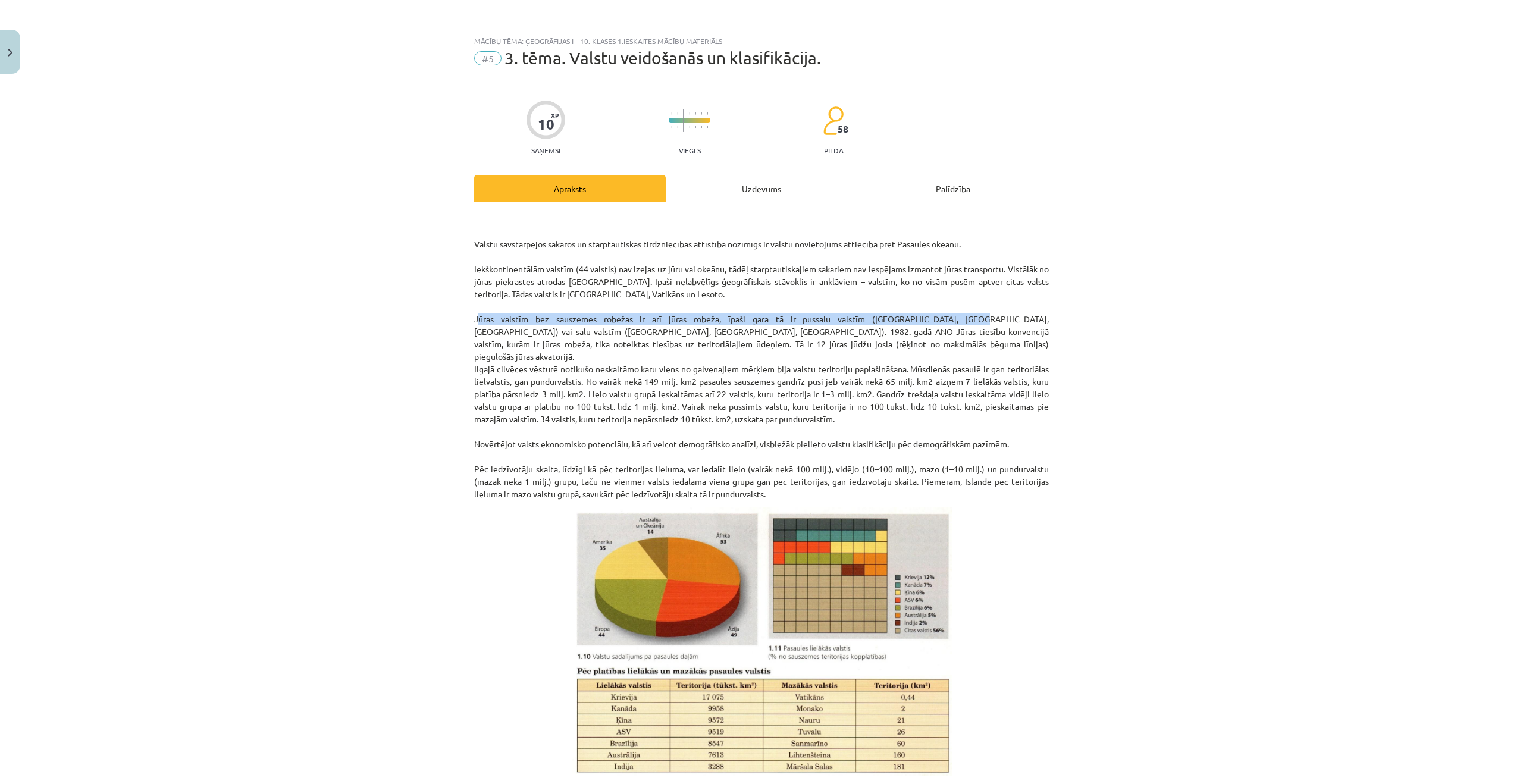
click at [474, 318] on p "Valstu savstarpējos sakaros un starptautiskās tirdzniecības attīstībā nozīmīgs …" at bounding box center [762, 356] width 575 height 287
click at [802, 318] on p "Valstu savstarpējos sakaros un starptautiskās tirdzniecības attīstībā nozīmīgs …" at bounding box center [762, 356] width 575 height 287
click at [889, 319] on p "Valstu savstarpējos sakaros un starptautiskās tirdzniecības attīstībā nozīmīgs …" at bounding box center [762, 356] width 575 height 287
click at [954, 187] on div "Palīdzība" at bounding box center [953, 188] width 192 height 27
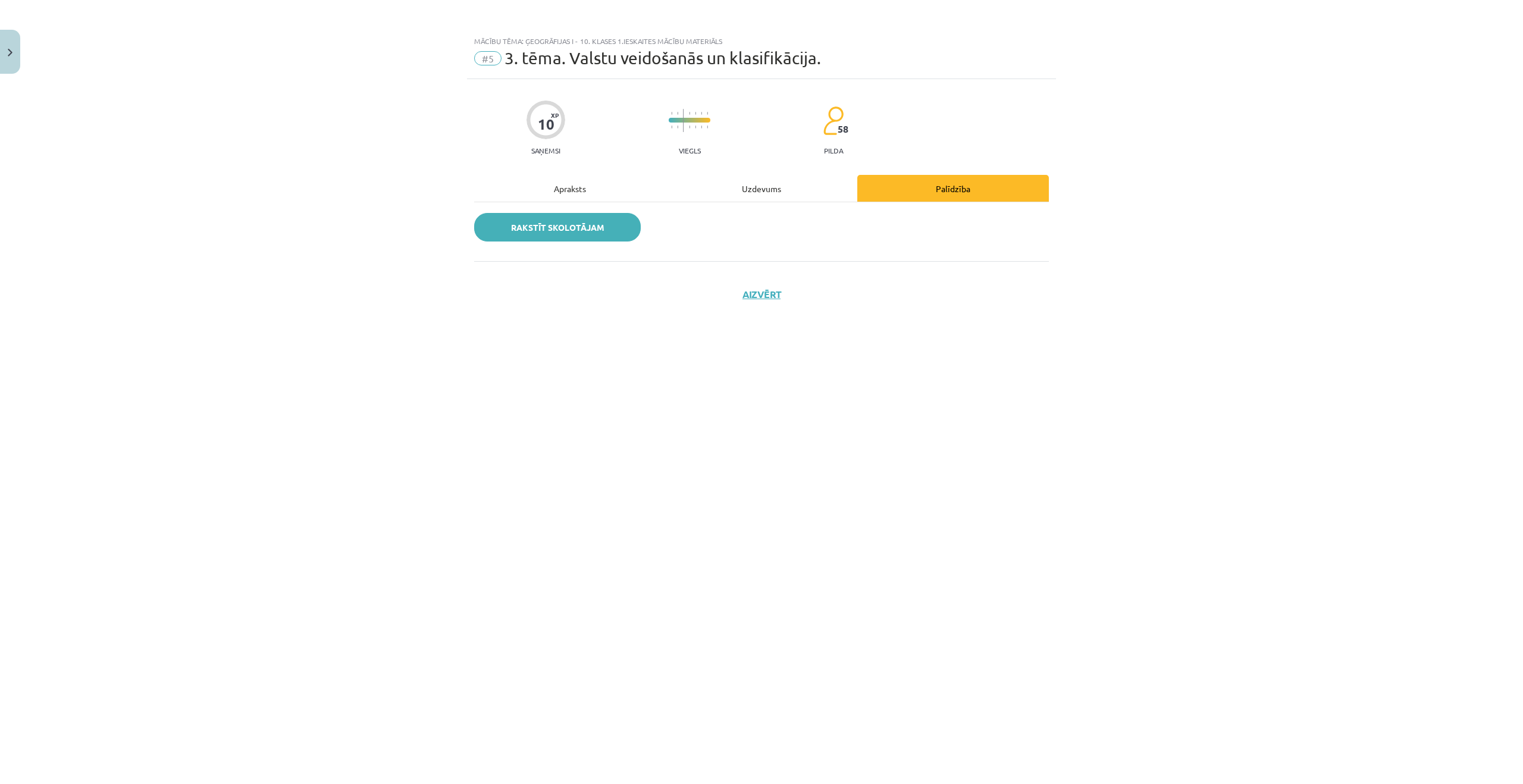
click at [575, 228] on link "Rakstīt skolotājam" at bounding box center [557, 227] width 167 height 28
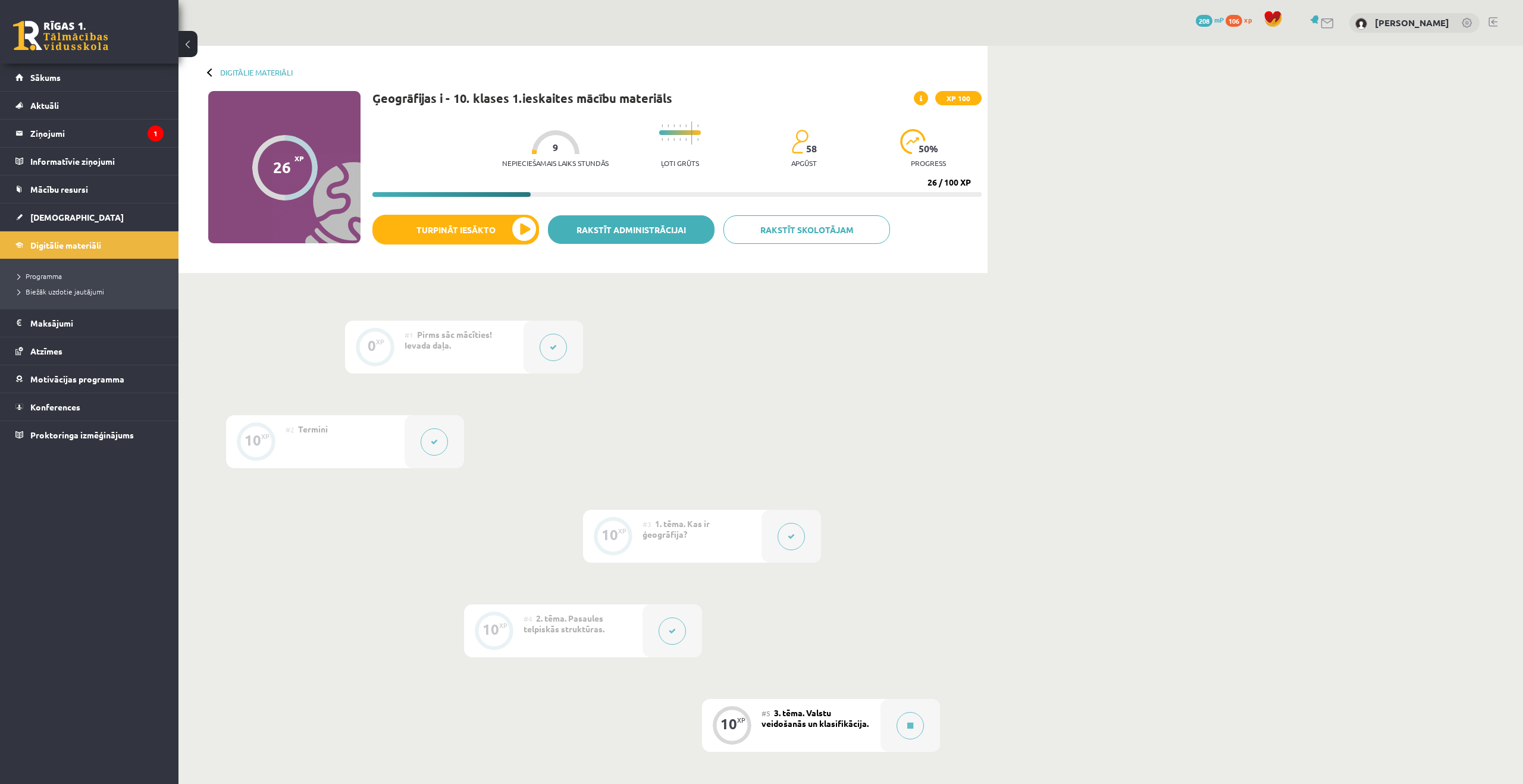
click at [645, 222] on link "Rakstīt administrācijai" at bounding box center [631, 229] width 167 height 28
click at [854, 230] on link "Rakstīt skolotājam" at bounding box center [806, 229] width 167 height 28
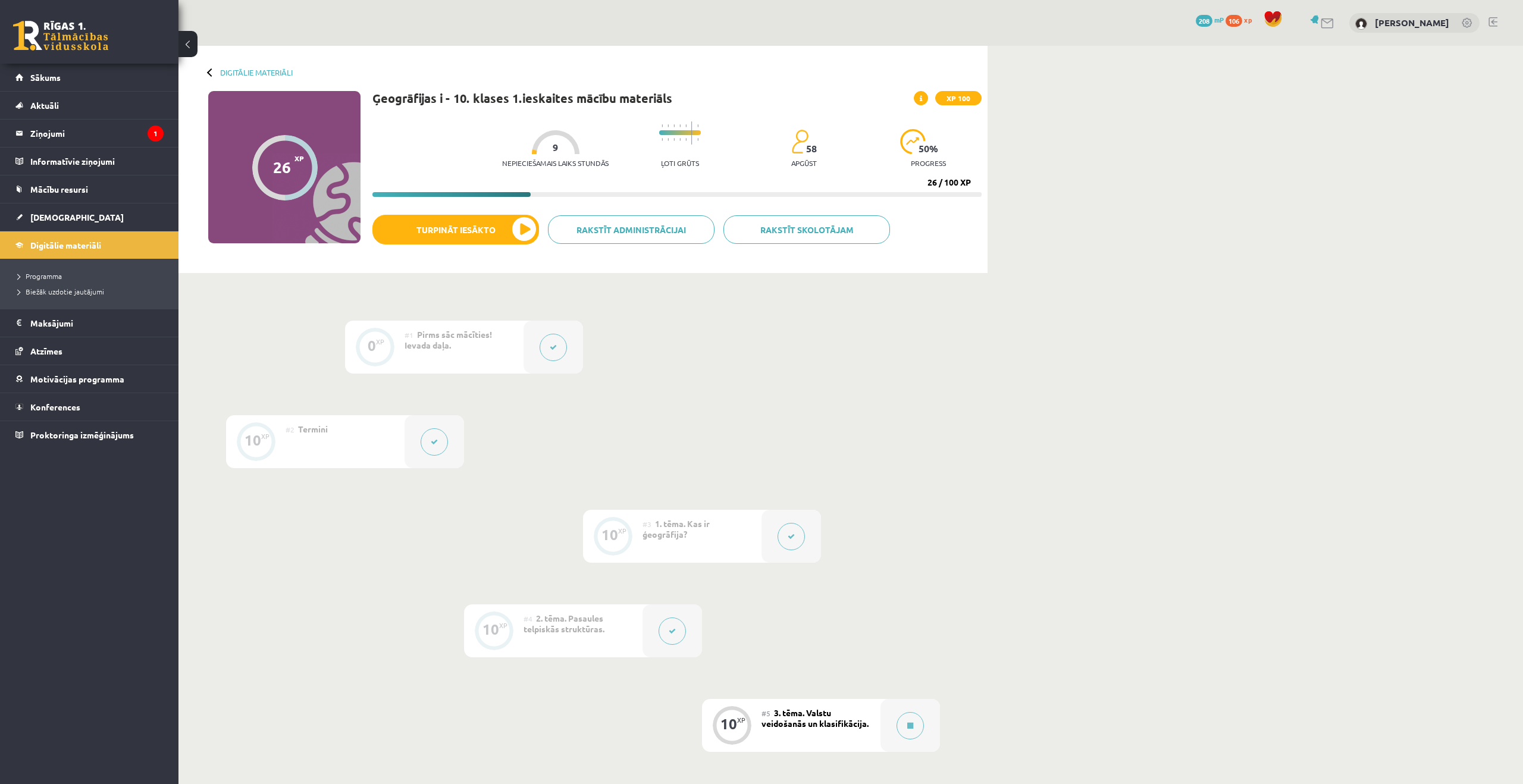
click at [854, 230] on link "Rakstīt skolotājam" at bounding box center [806, 229] width 167 height 28
click at [530, 239] on button "Turpināt iesākto" at bounding box center [456, 229] width 167 height 30
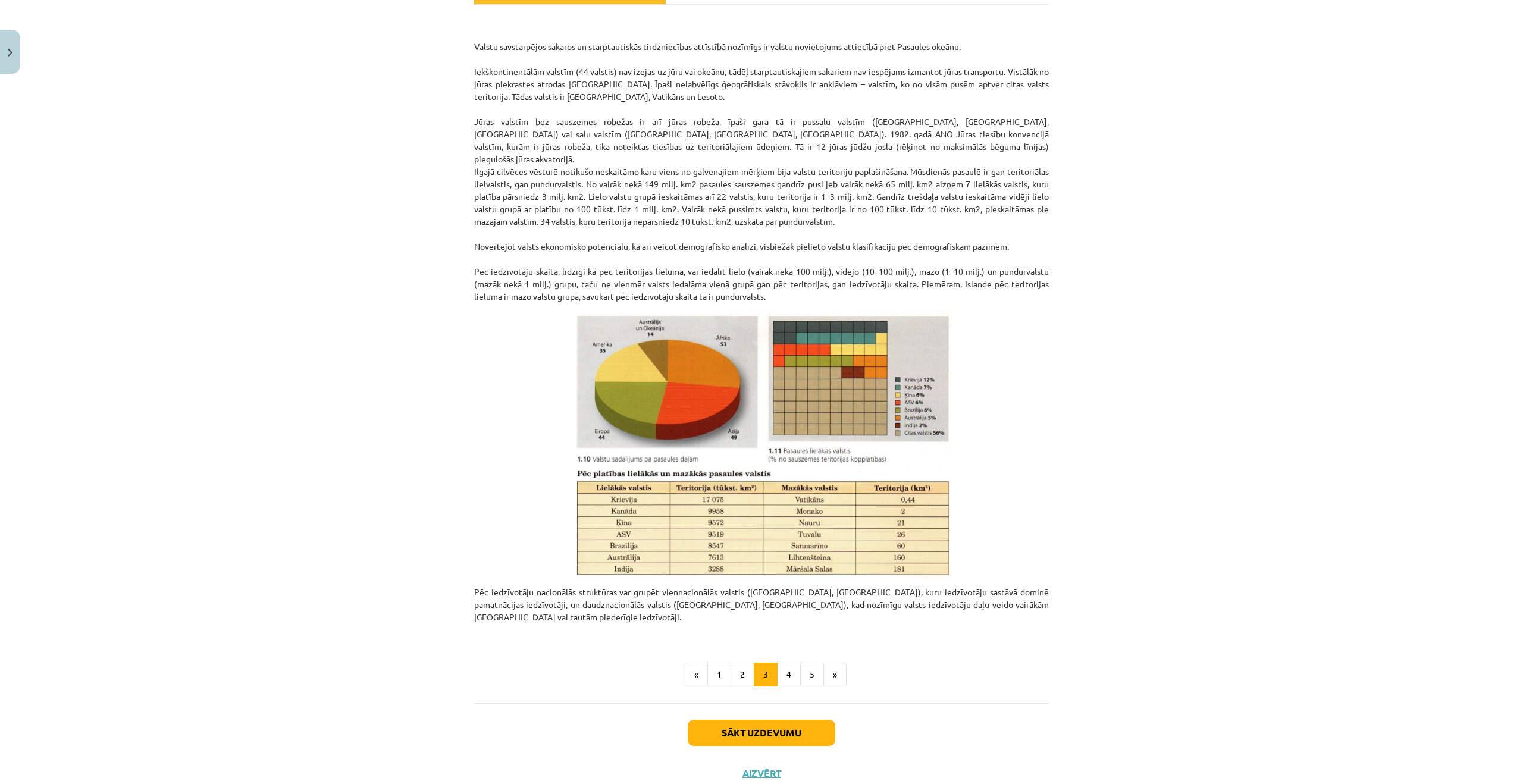
scroll to position [212, 0]
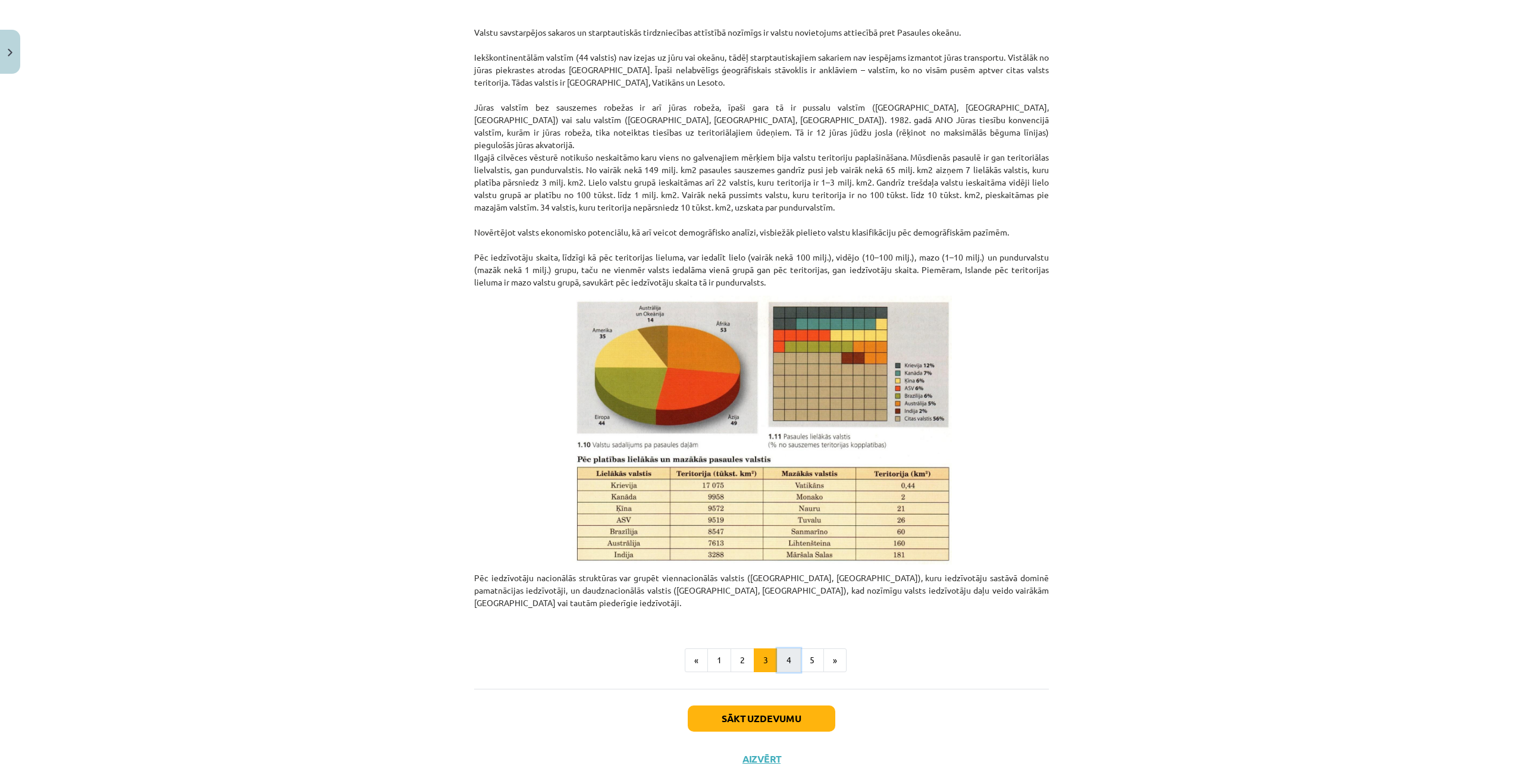
click at [786, 648] on button "4" at bounding box center [788, 660] width 24 height 24
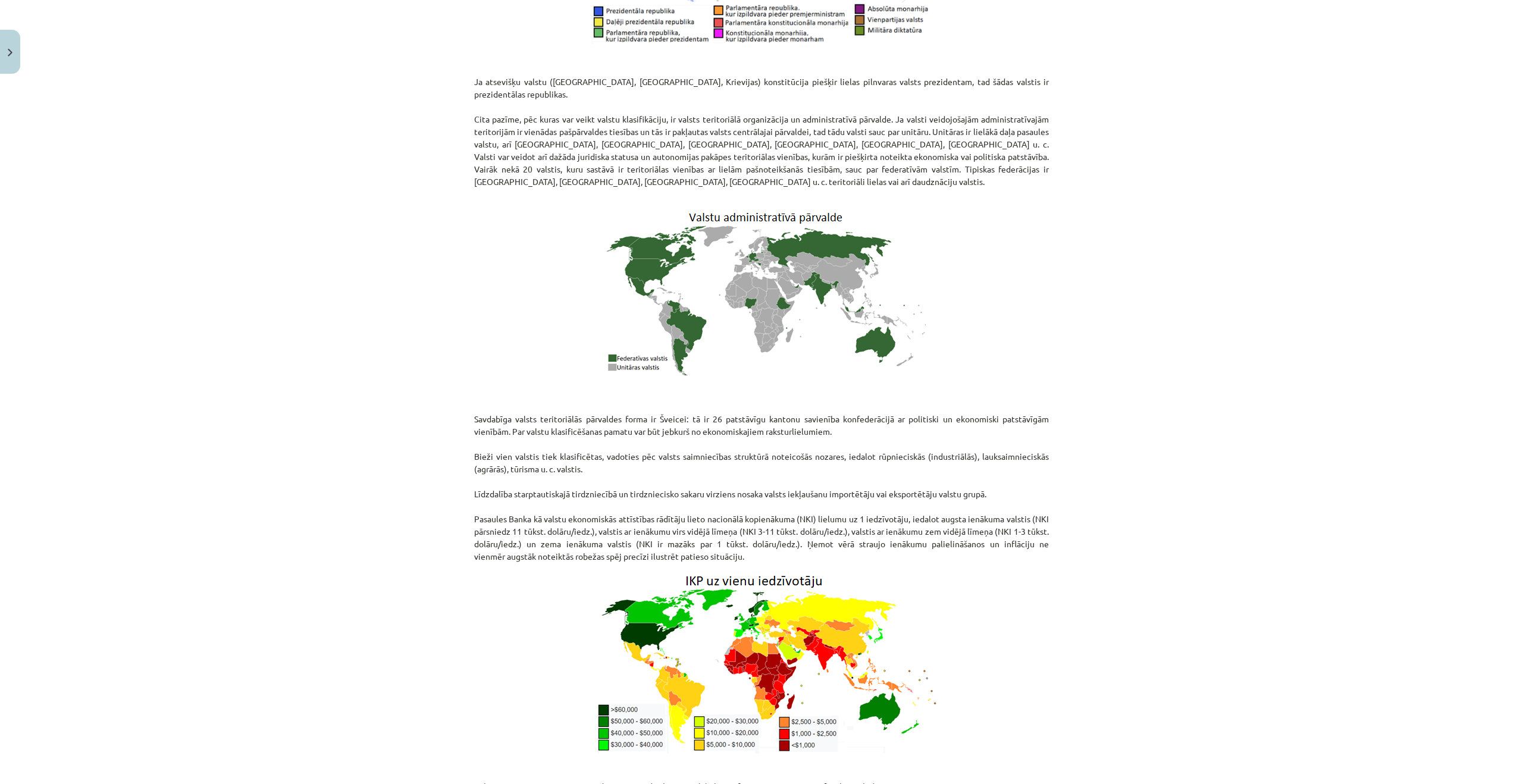
scroll to position [1136, 0]
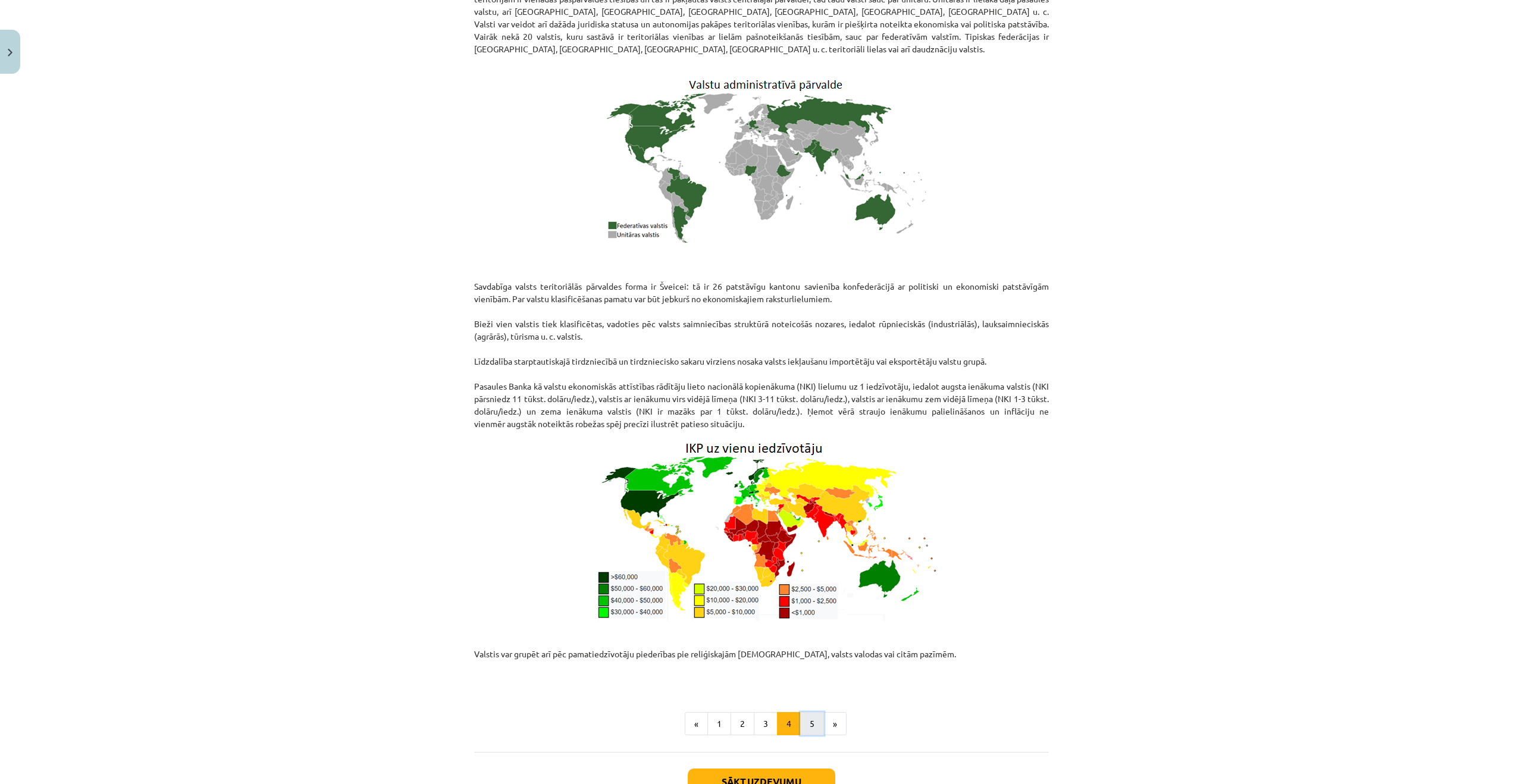
click at [818, 712] on button "5" at bounding box center [812, 724] width 24 height 24
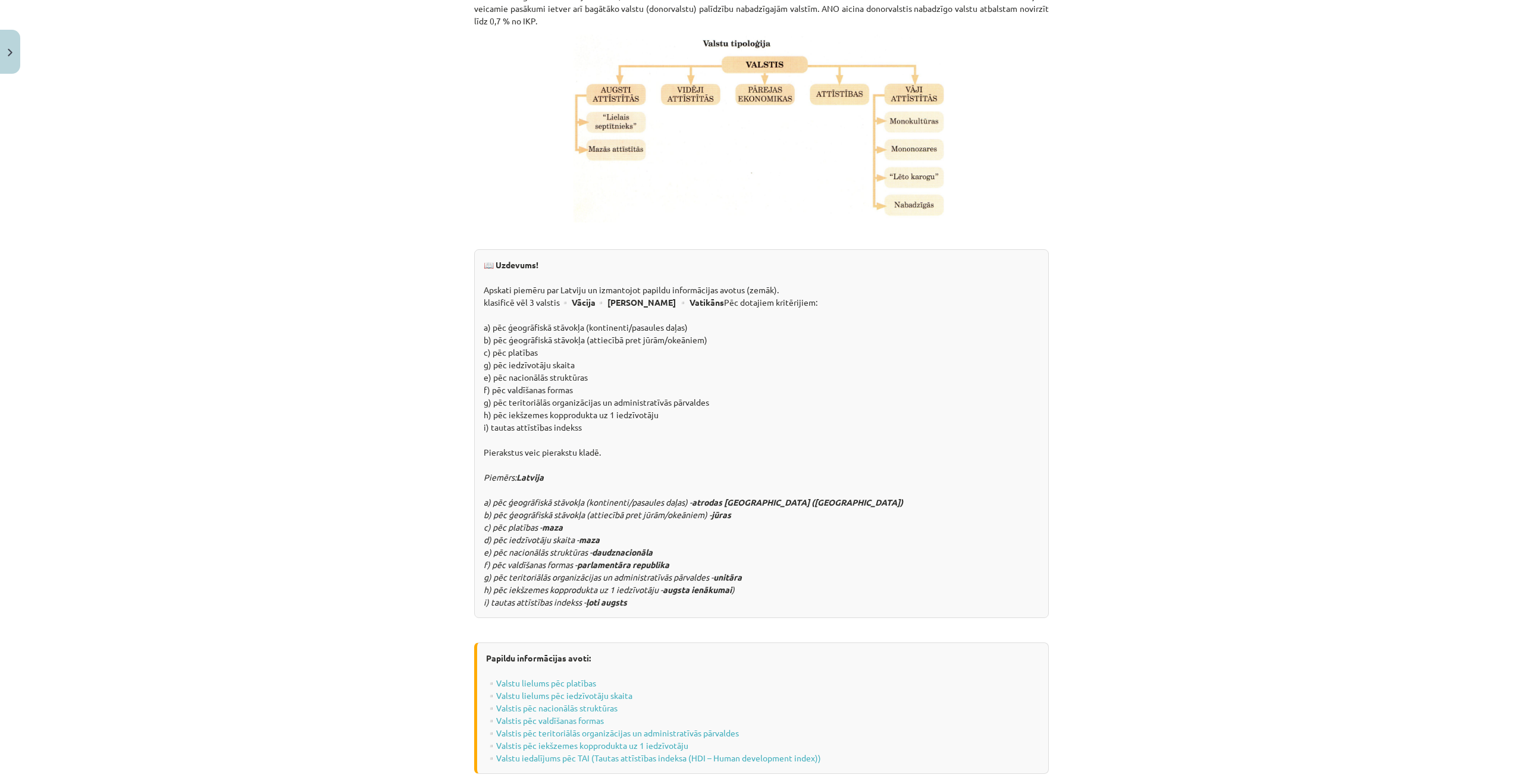
scroll to position [1200, 0]
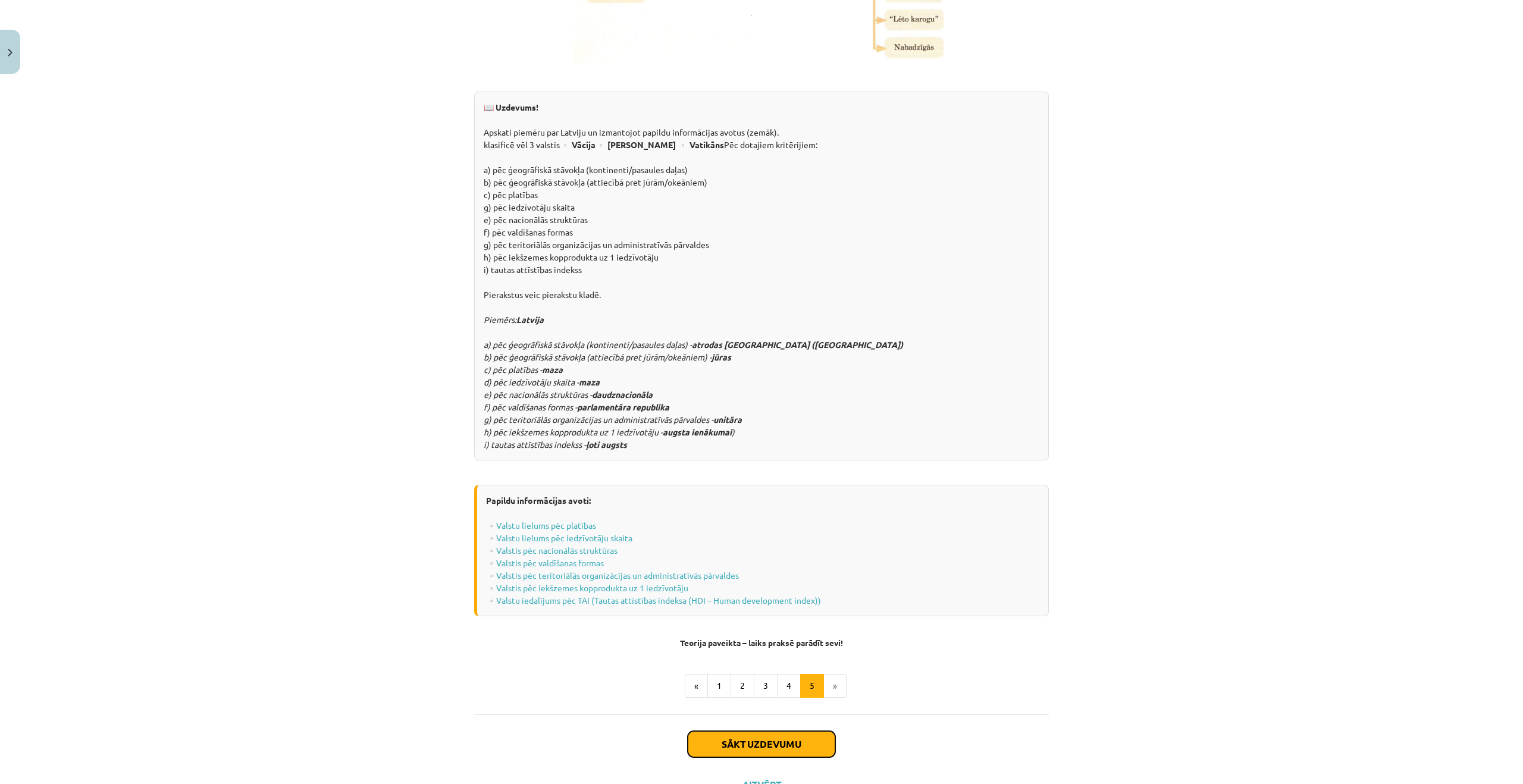
click at [804, 731] on button "Sākt uzdevumu" at bounding box center [762, 744] width 147 height 26
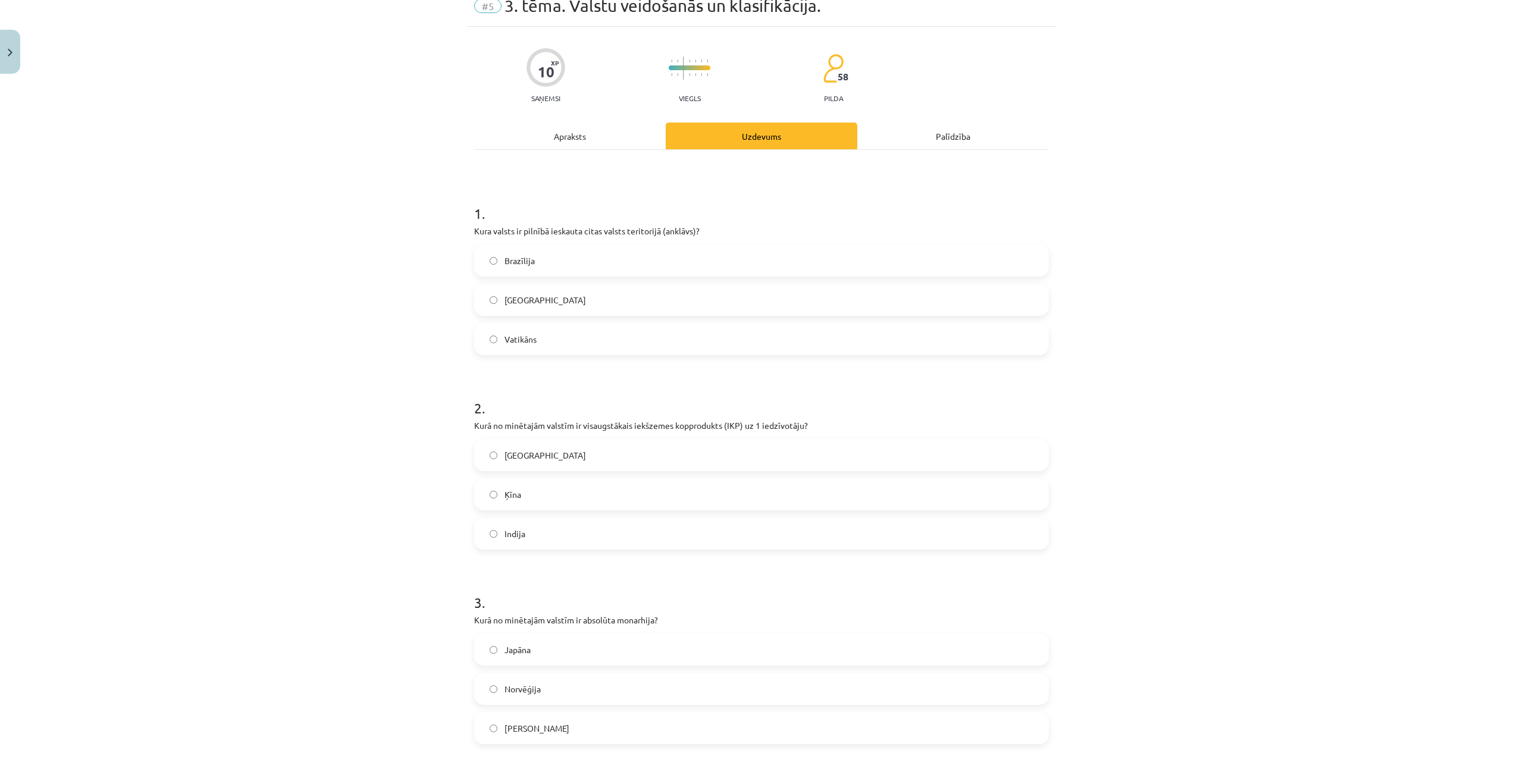
scroll to position [30, 0]
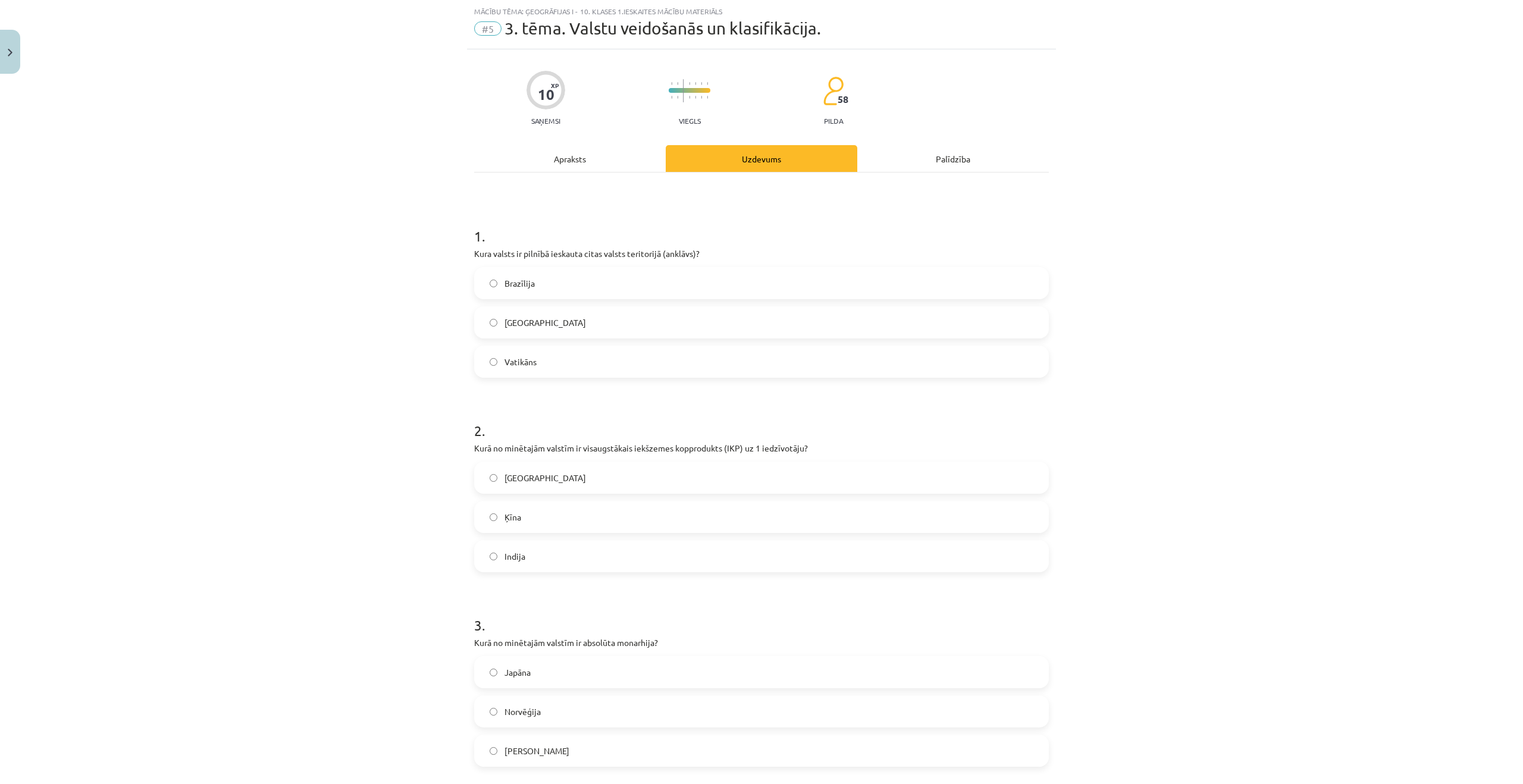
click at [546, 359] on label "Vatikāns" at bounding box center [762, 361] width 573 height 30
click at [566, 478] on label "ASV" at bounding box center [762, 477] width 573 height 30
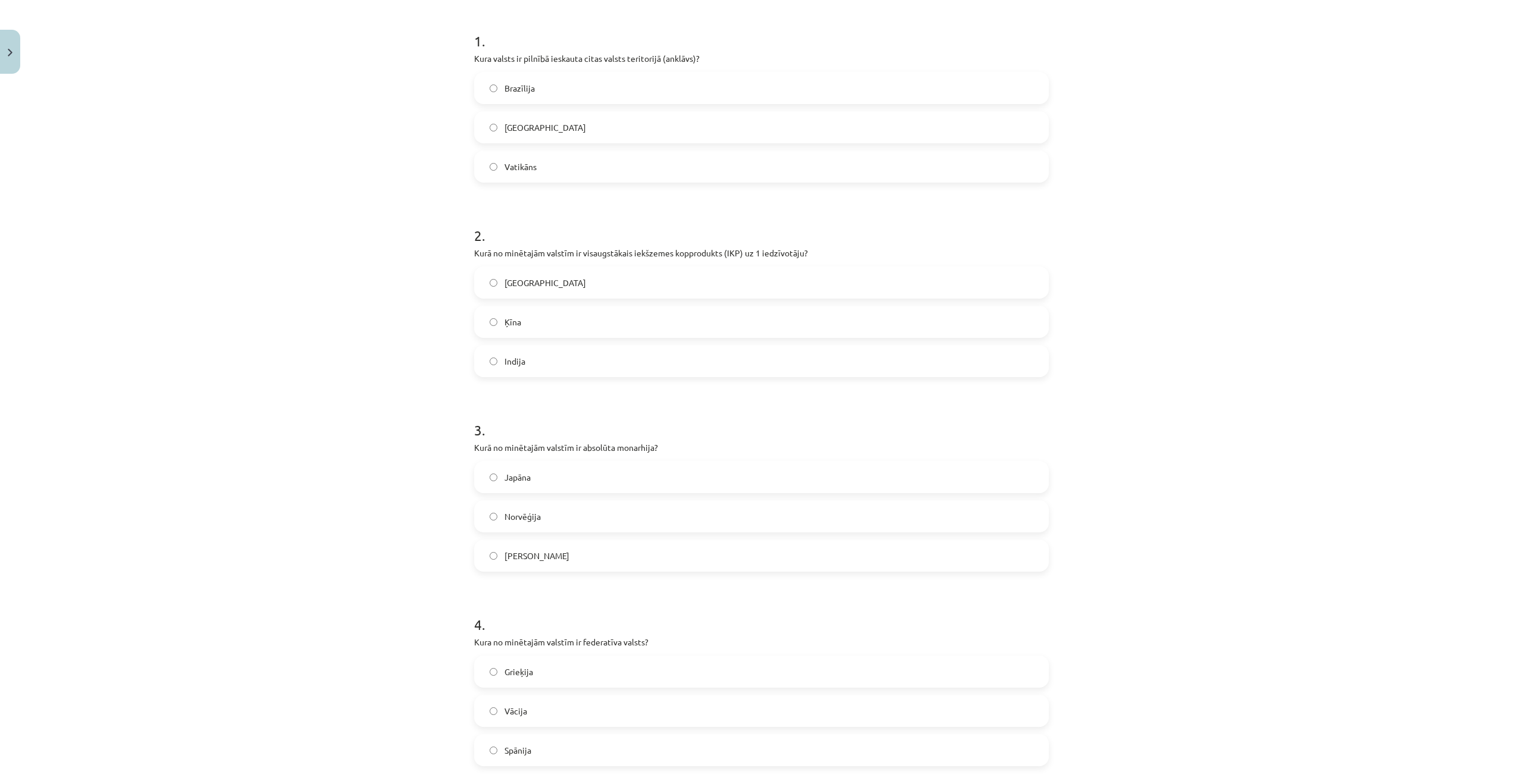
scroll to position [234, 0]
click at [528, 556] on label "Saūda Arābija" at bounding box center [762, 546] width 573 height 30
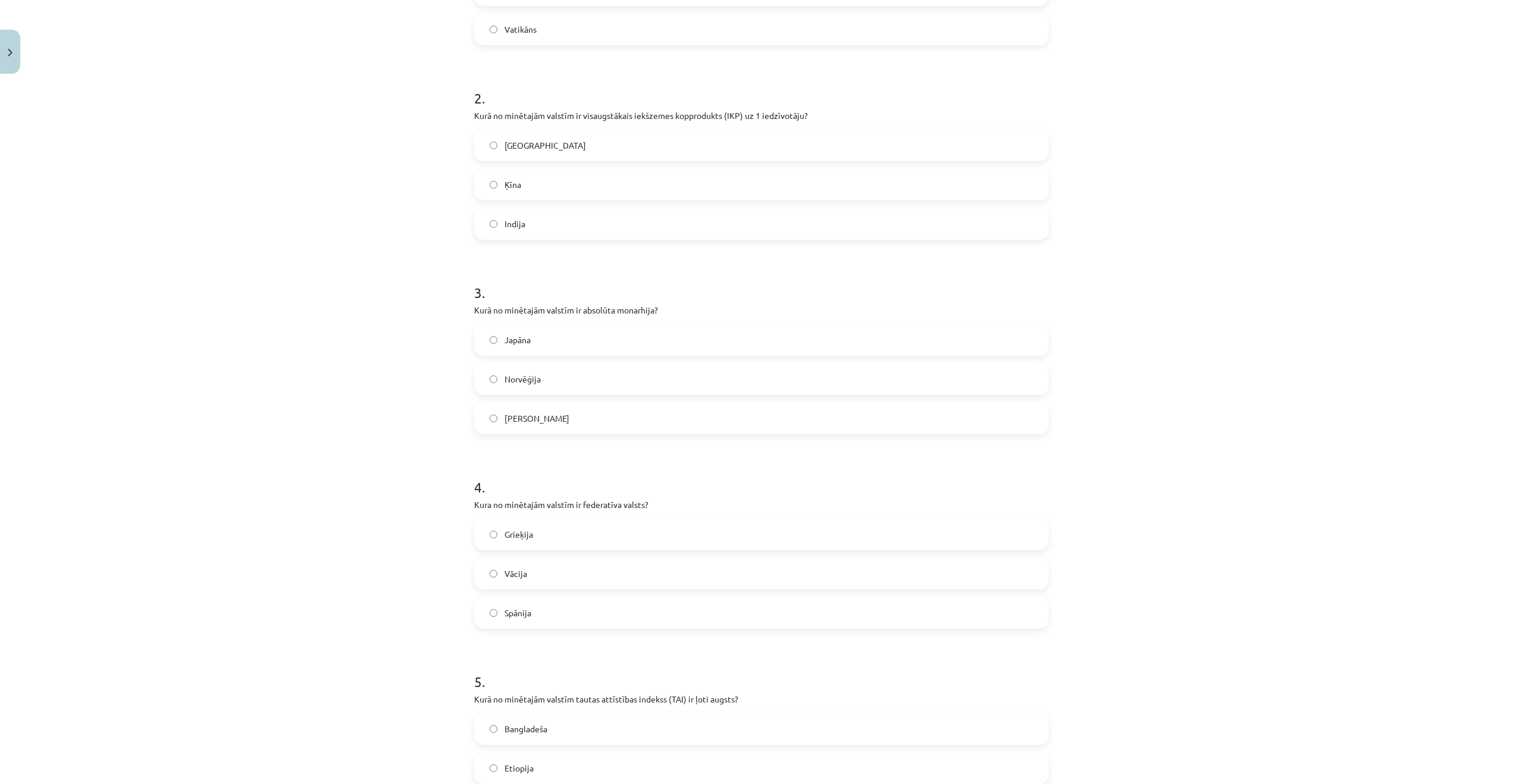
scroll to position [393, 0]
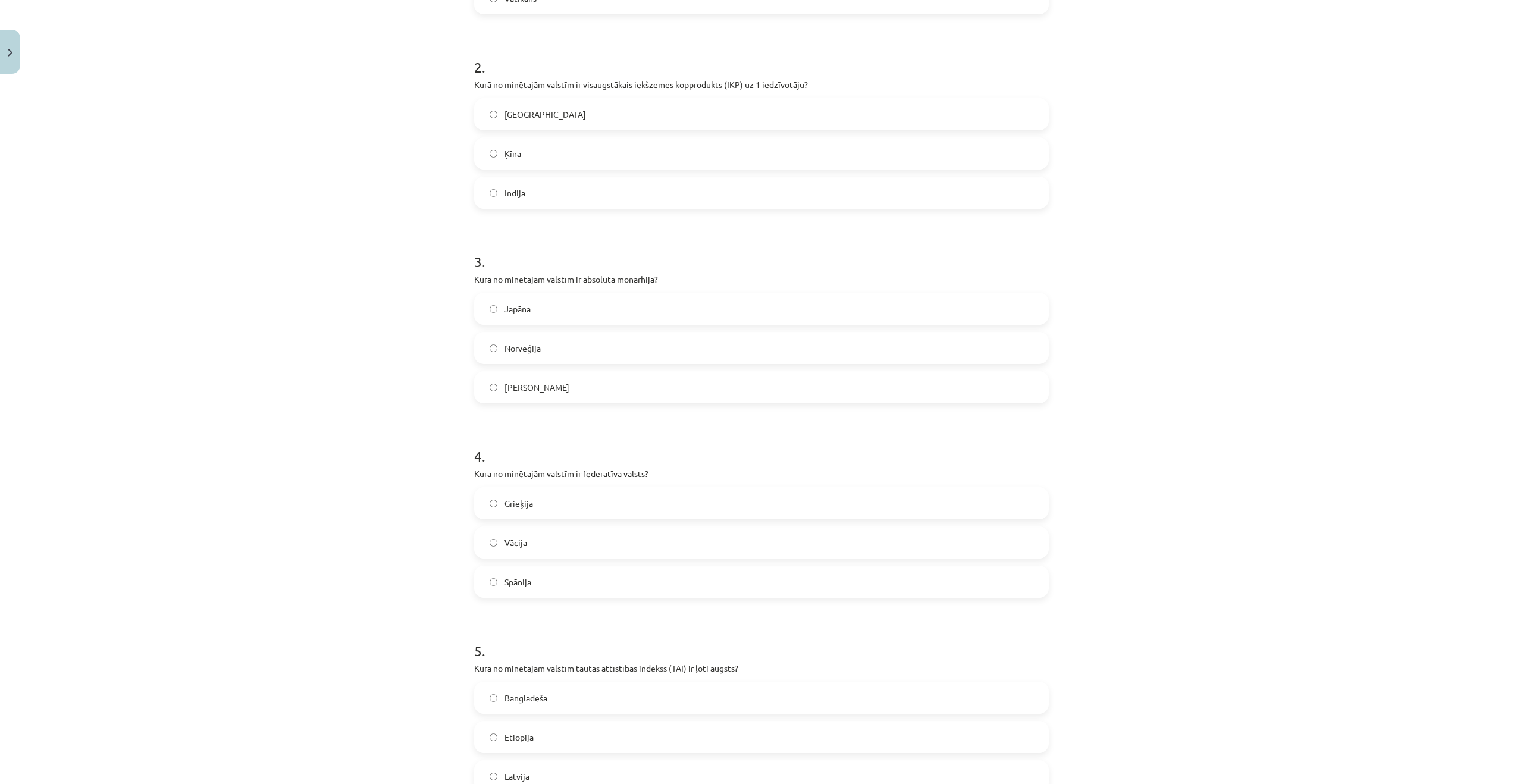
click at [575, 553] on label "Vācija" at bounding box center [762, 542] width 573 height 30
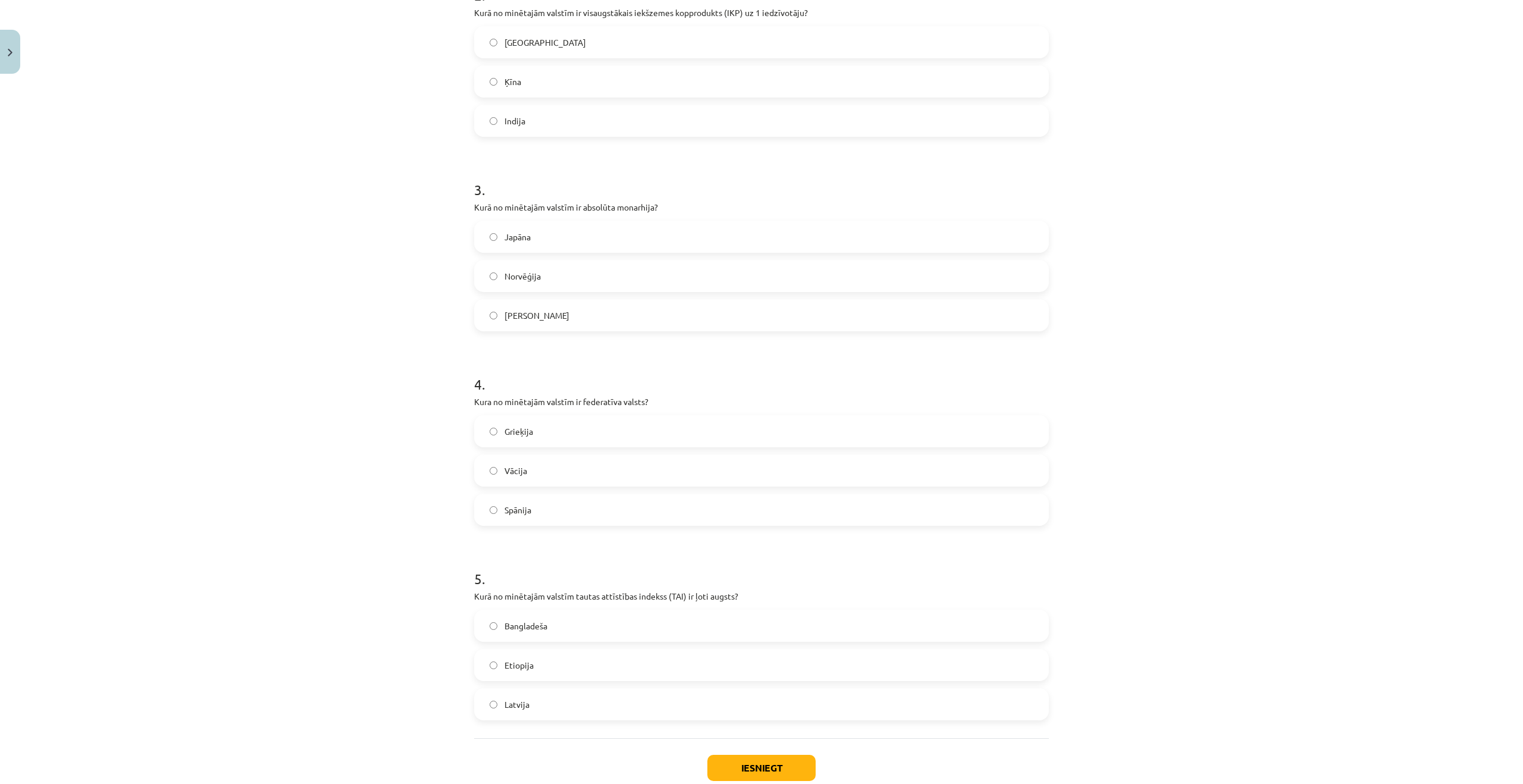
scroll to position [540, 0]
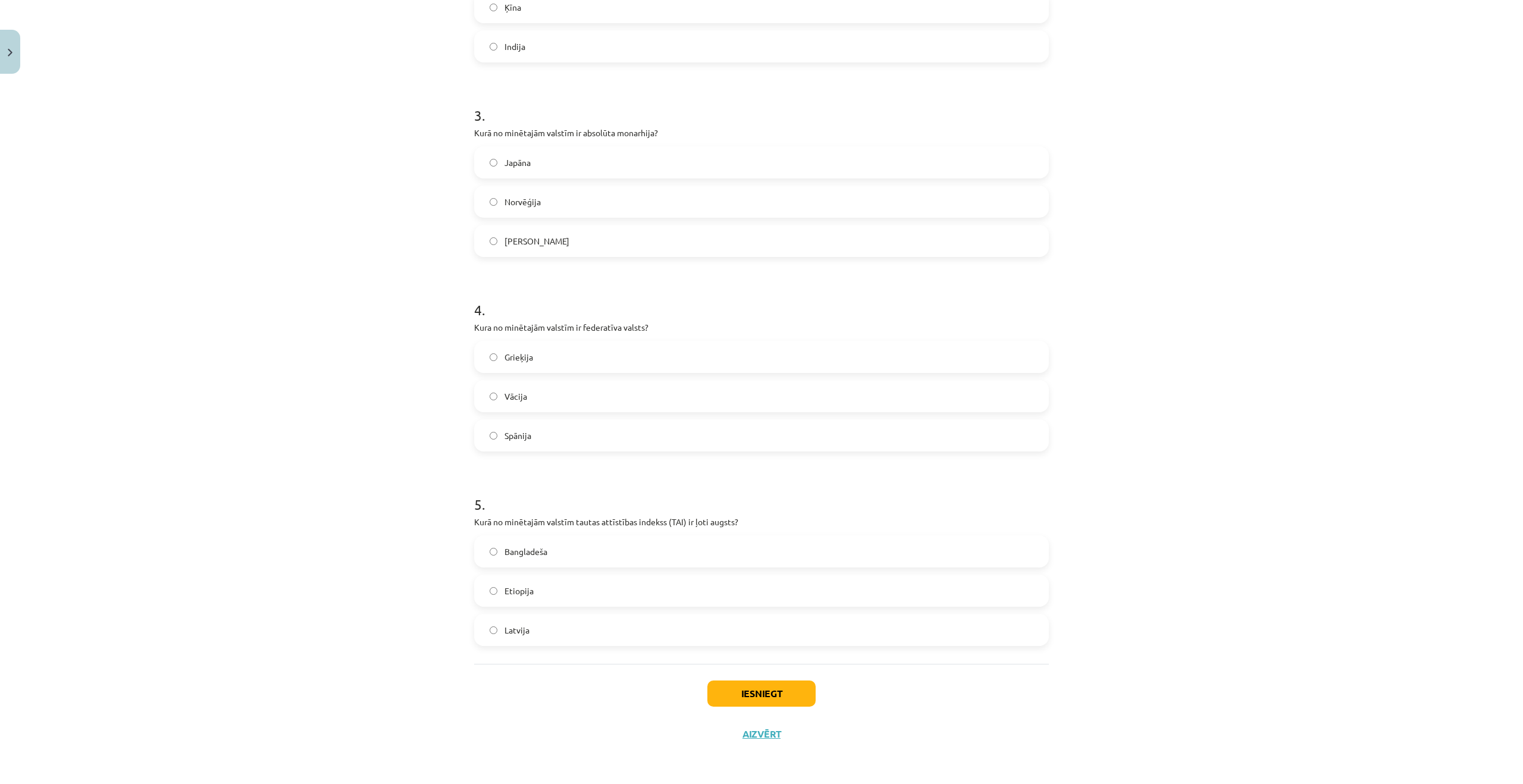
click at [585, 639] on label "Latvija" at bounding box center [762, 630] width 573 height 30
click at [754, 688] on button "Iesniegt" at bounding box center [762, 693] width 108 height 26
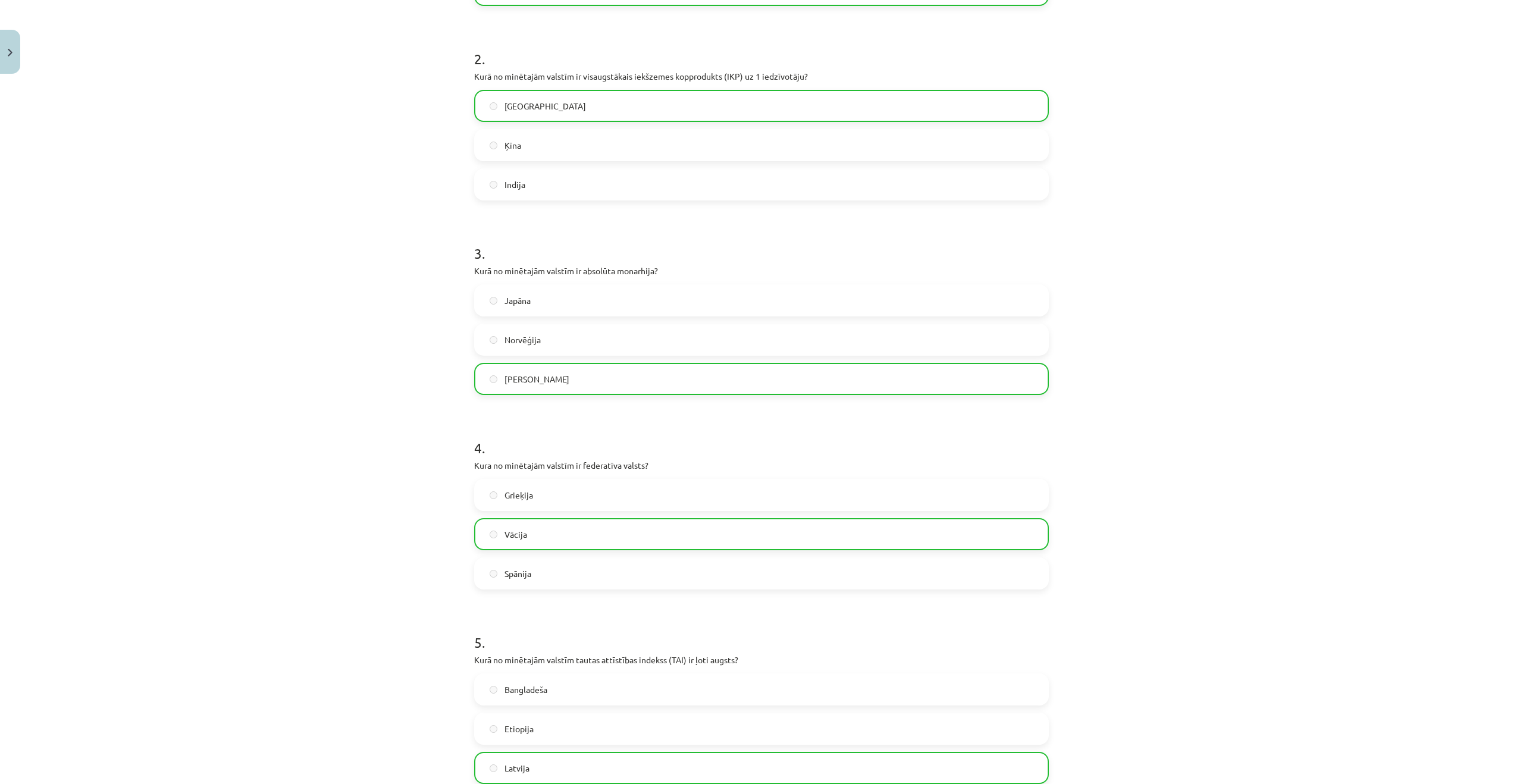
scroll to position [578, 0]
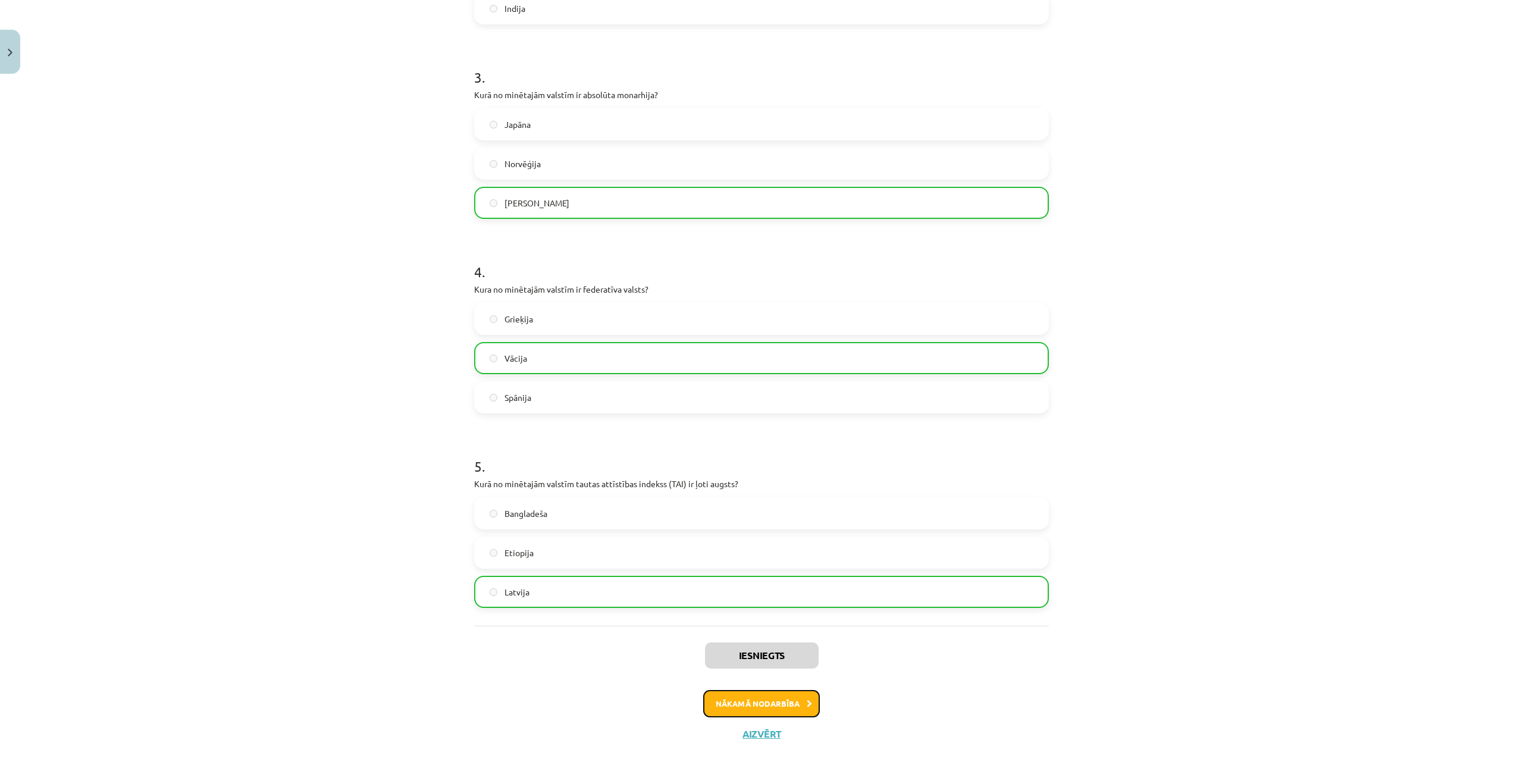
click at [789, 712] on button "Nākamā nodarbība" at bounding box center [762, 704] width 116 height 28
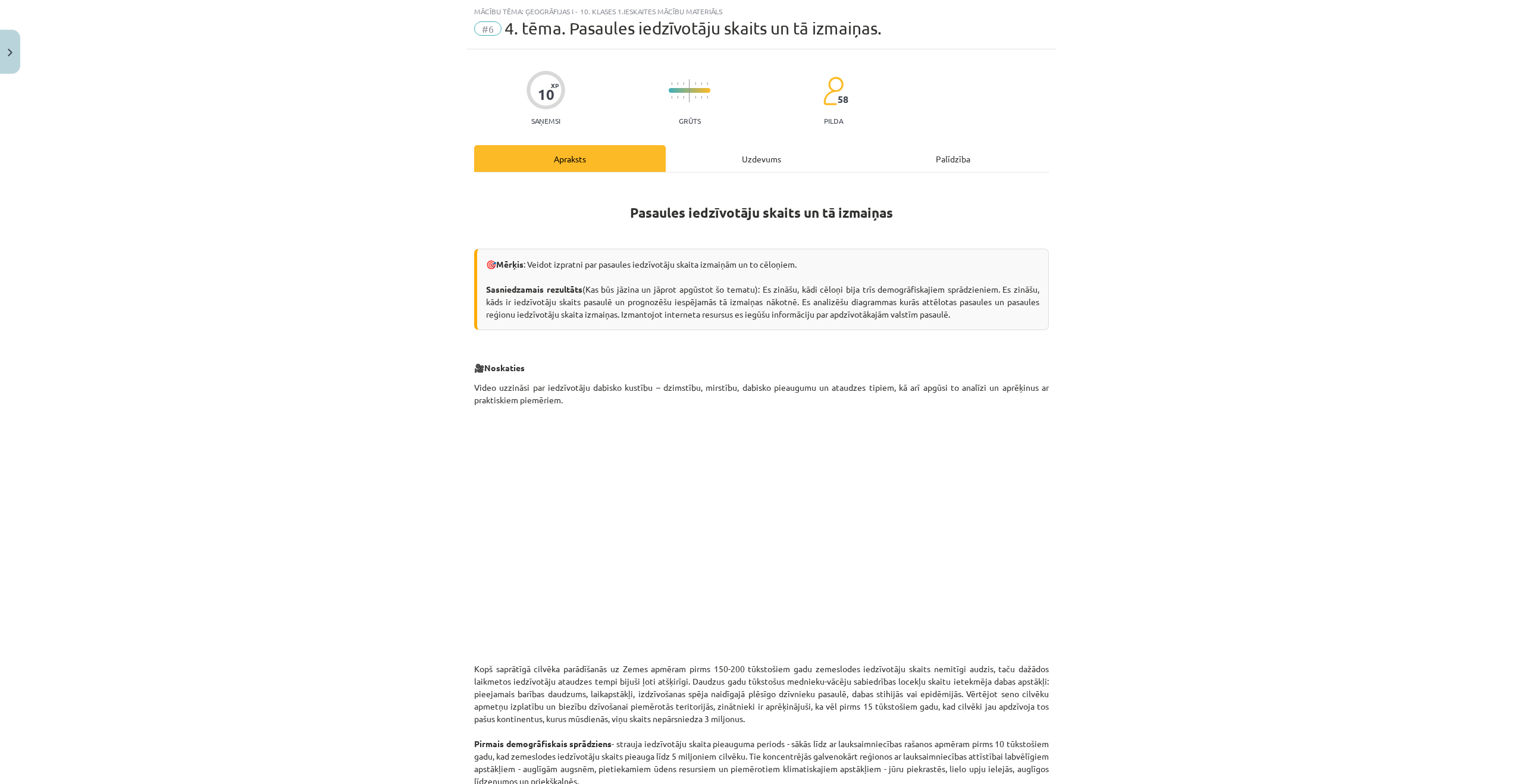
scroll to position [0, 0]
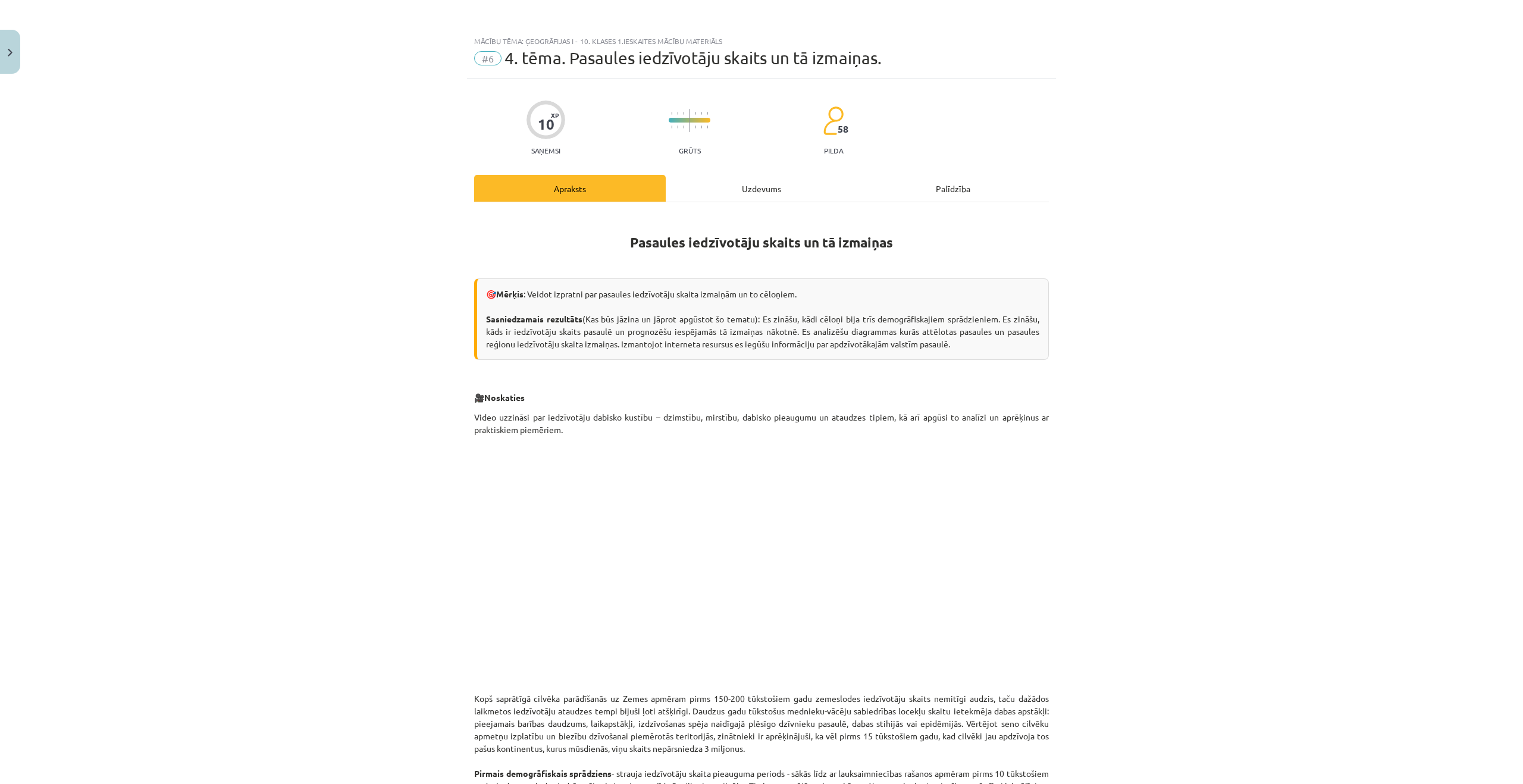
drag, startPoint x: 591, startPoint y: 40, endPoint x: 546, endPoint y: 46, distance: 45.4
click at [591, 41] on div "Mācību tēma: Ģeogrāfijas i - 10. klases 1.ieskaites mācību materiāls" at bounding box center [762, 41] width 575 height 8
click at [14, 48] on button "Close" at bounding box center [10, 52] width 20 height 44
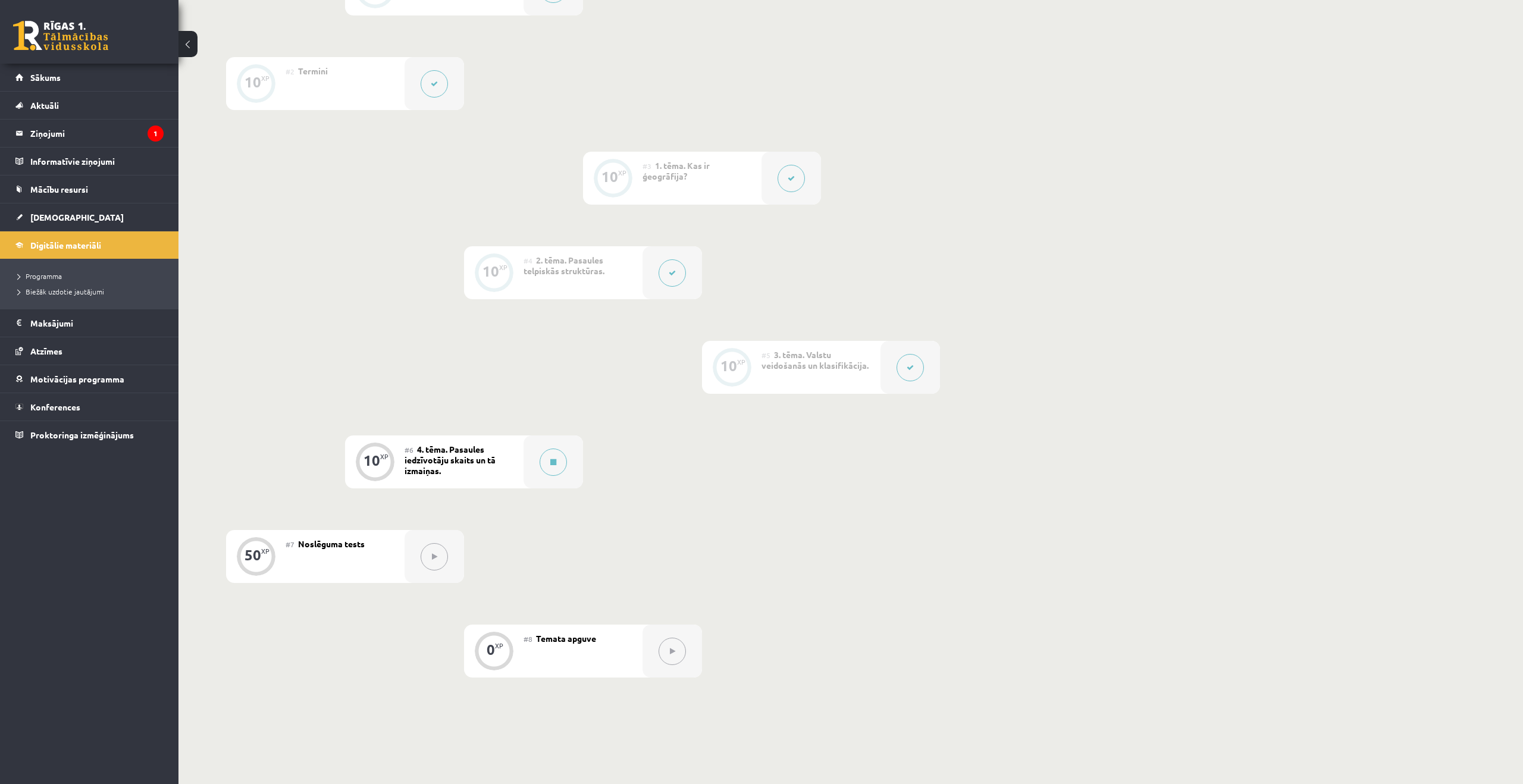
scroll to position [421, 0]
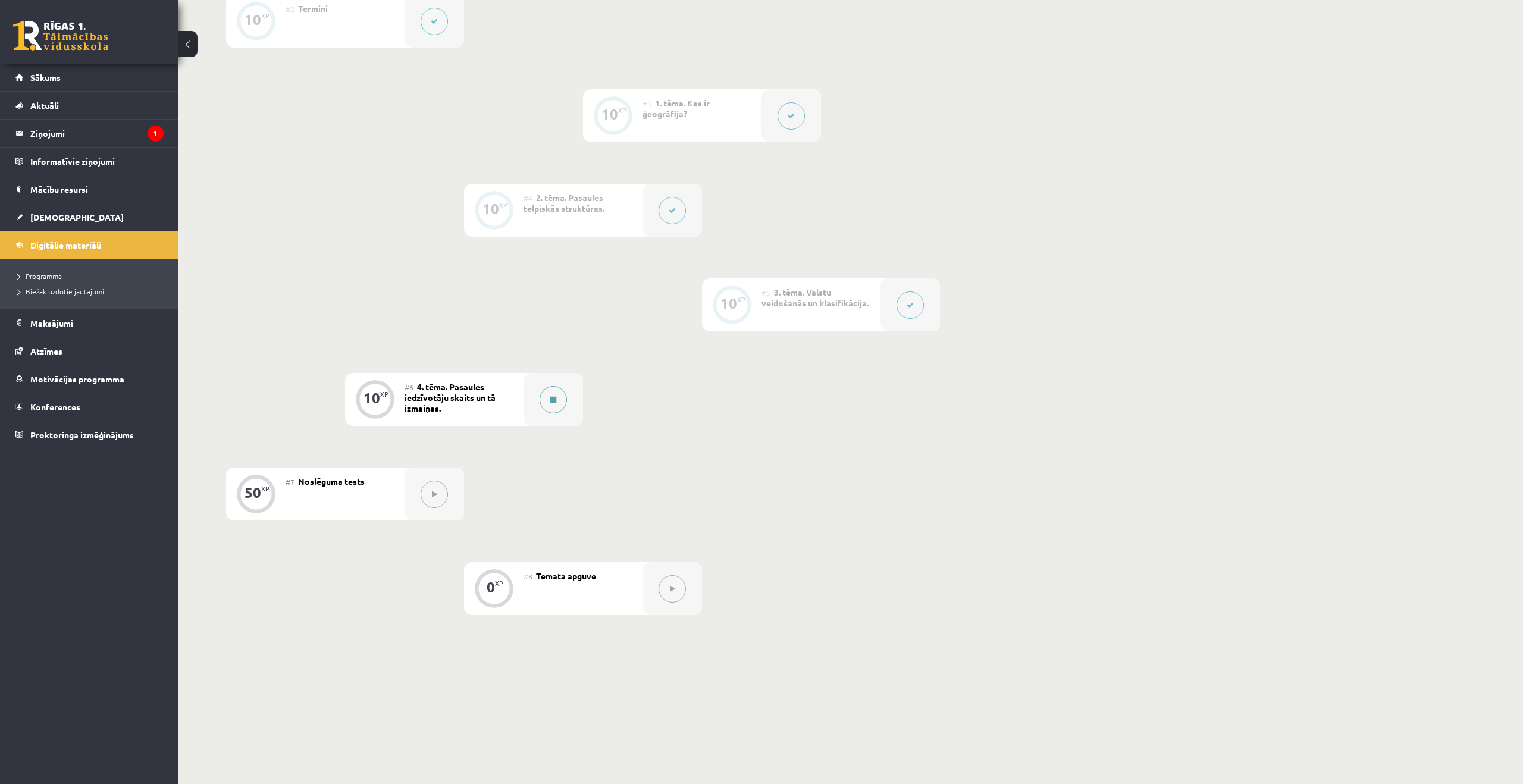
click at [567, 404] on div at bounding box center [553, 399] width 60 height 53
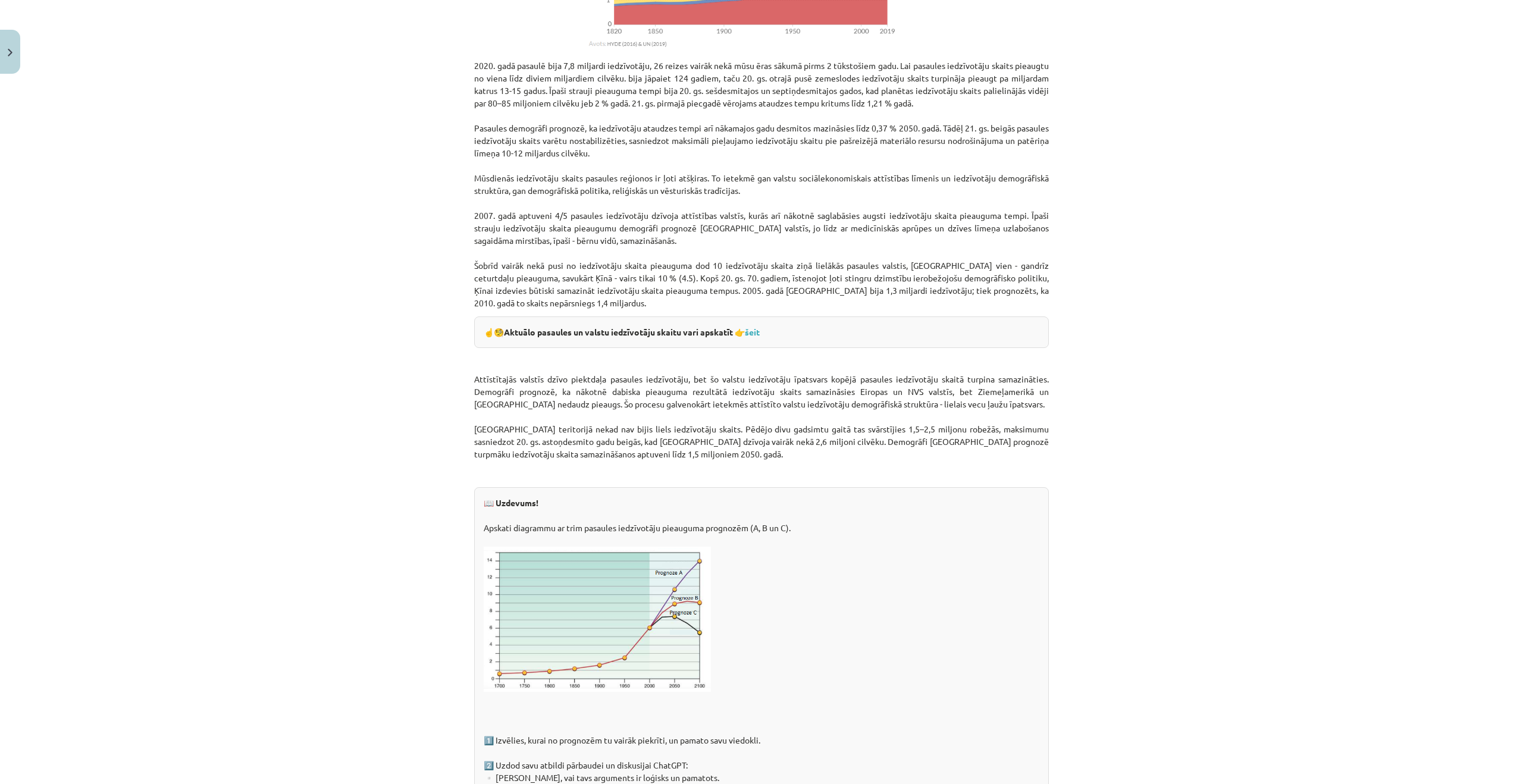
scroll to position [1158, 0]
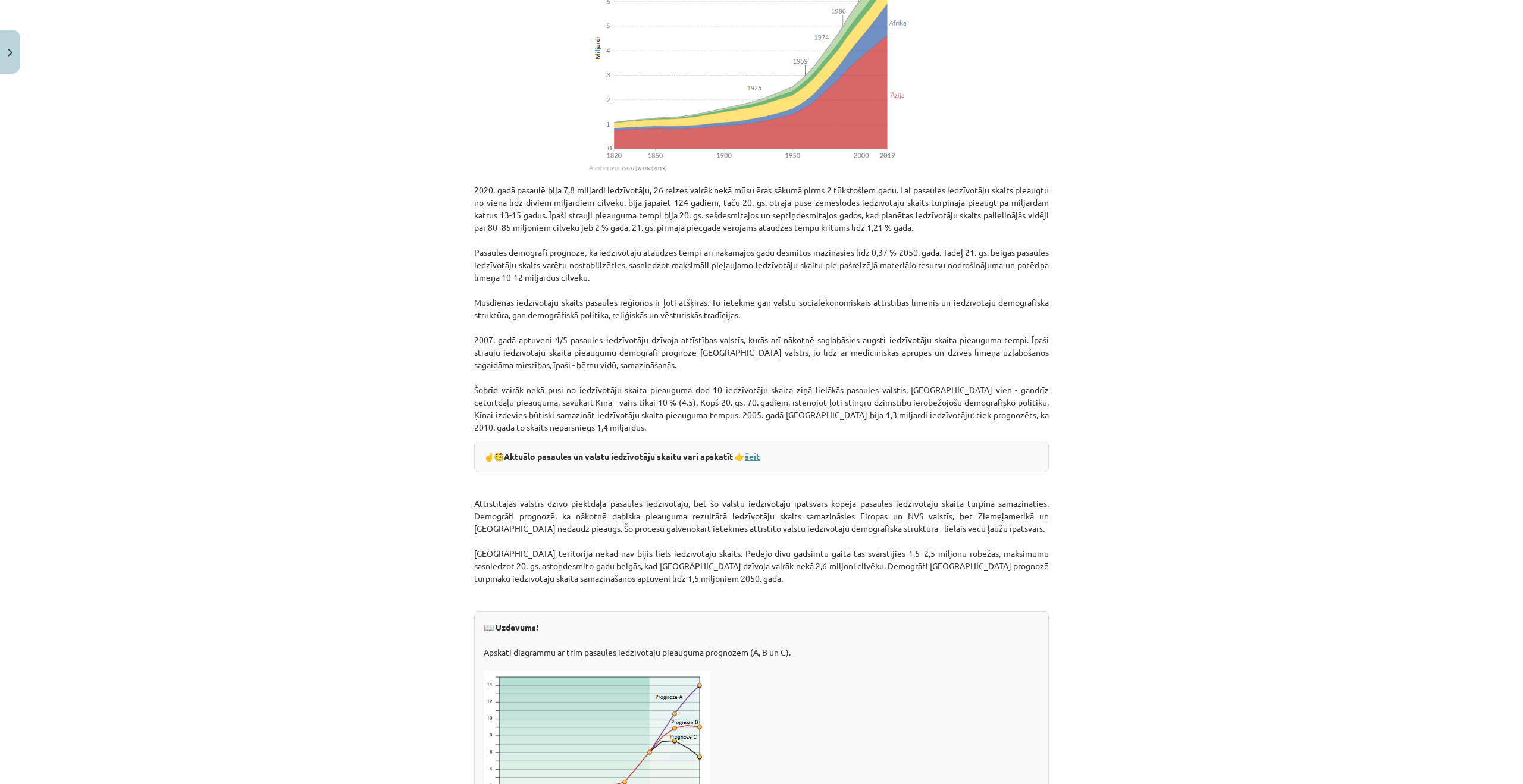
click at [759, 459] on link "šeit" at bounding box center [752, 455] width 15 height 10
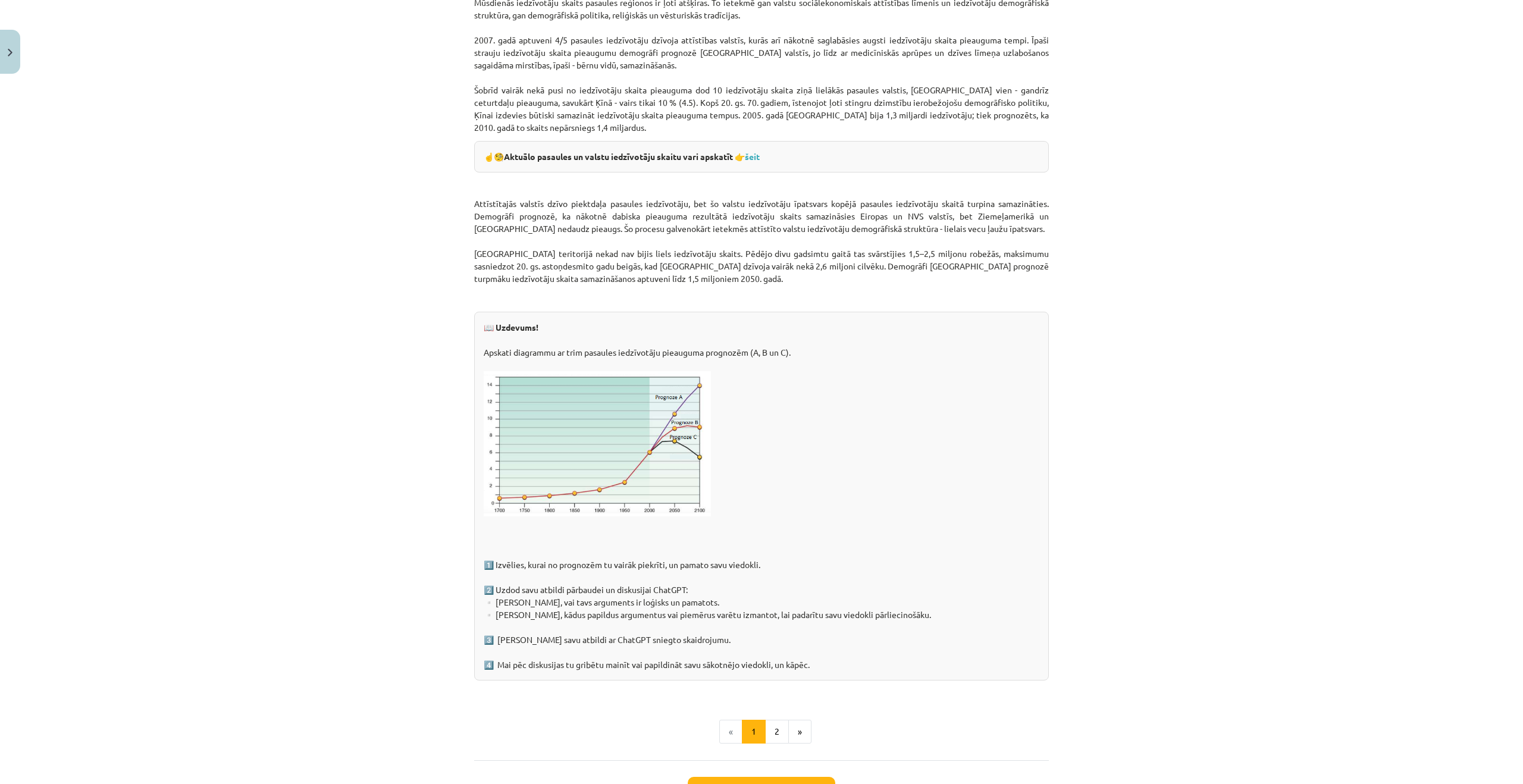
scroll to position [1553, 0]
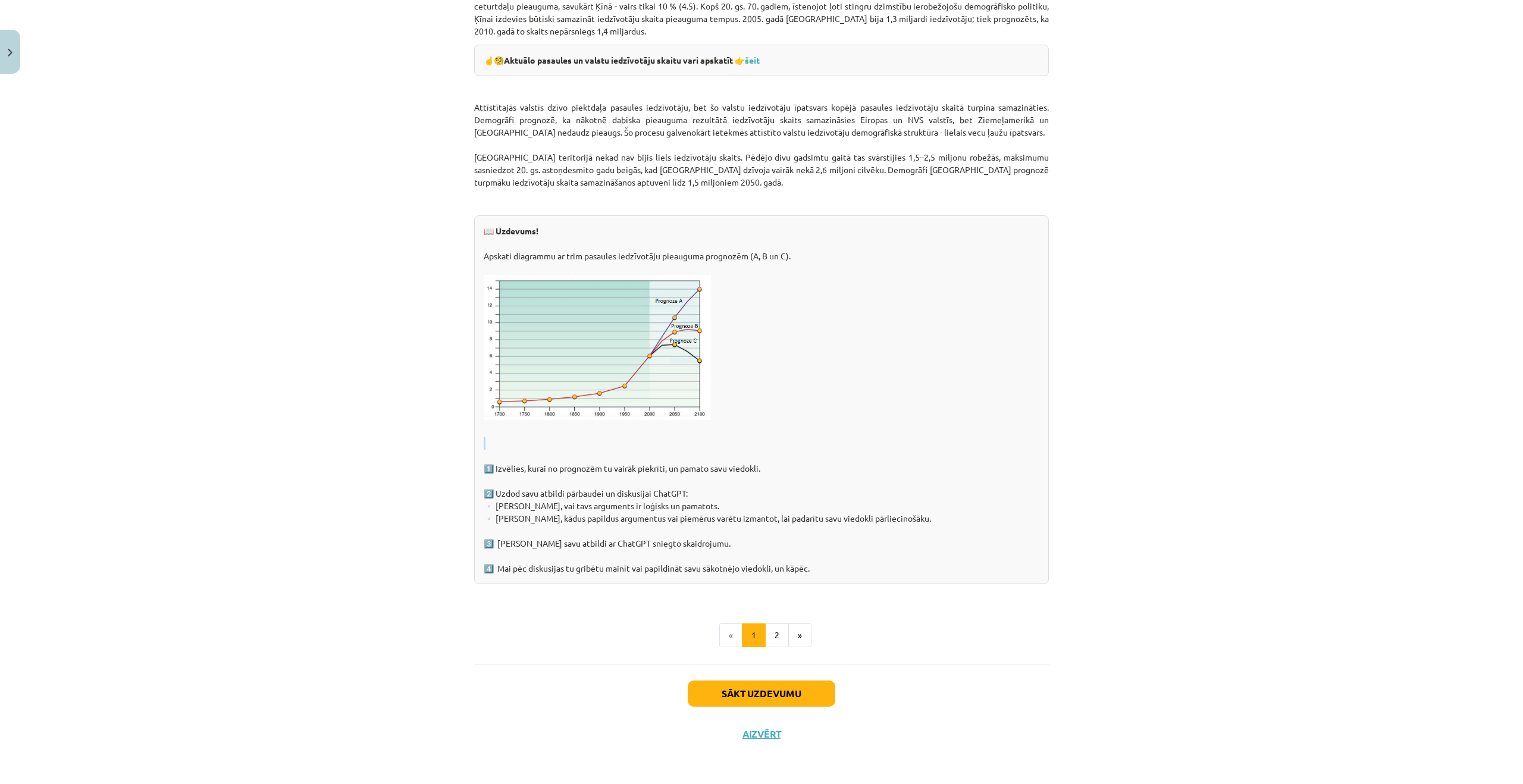
click at [614, 450] on div "📖 Uzdevums! Apskati diagrammu ar trim pasaules iedzīvotāju pieauguma prognozēm …" at bounding box center [762, 399] width 575 height 369
click at [779, 641] on button "2" at bounding box center [777, 635] width 24 height 24
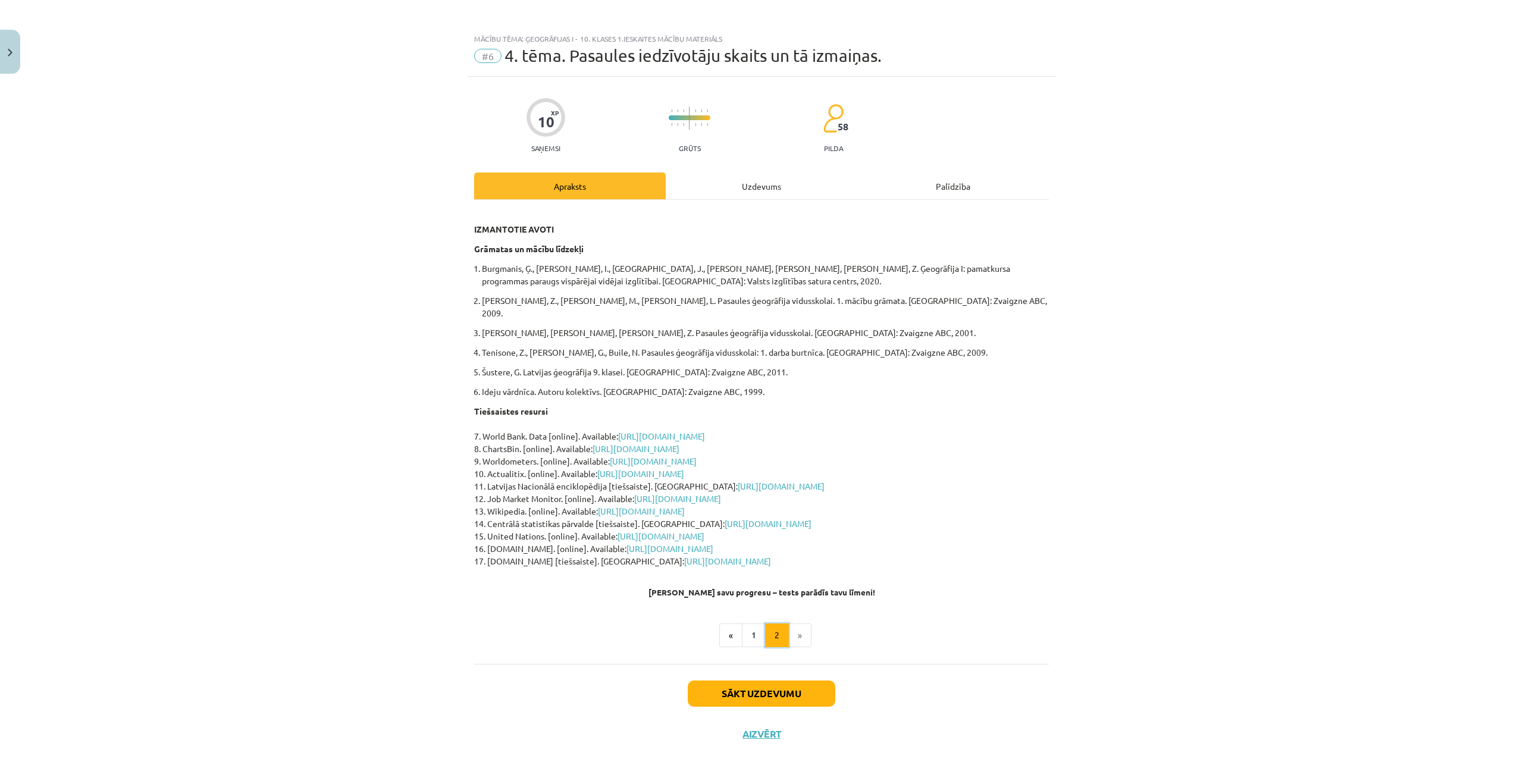
scroll to position [0, 0]
click at [761, 683] on button "Sākt uzdevumu" at bounding box center [762, 696] width 147 height 26
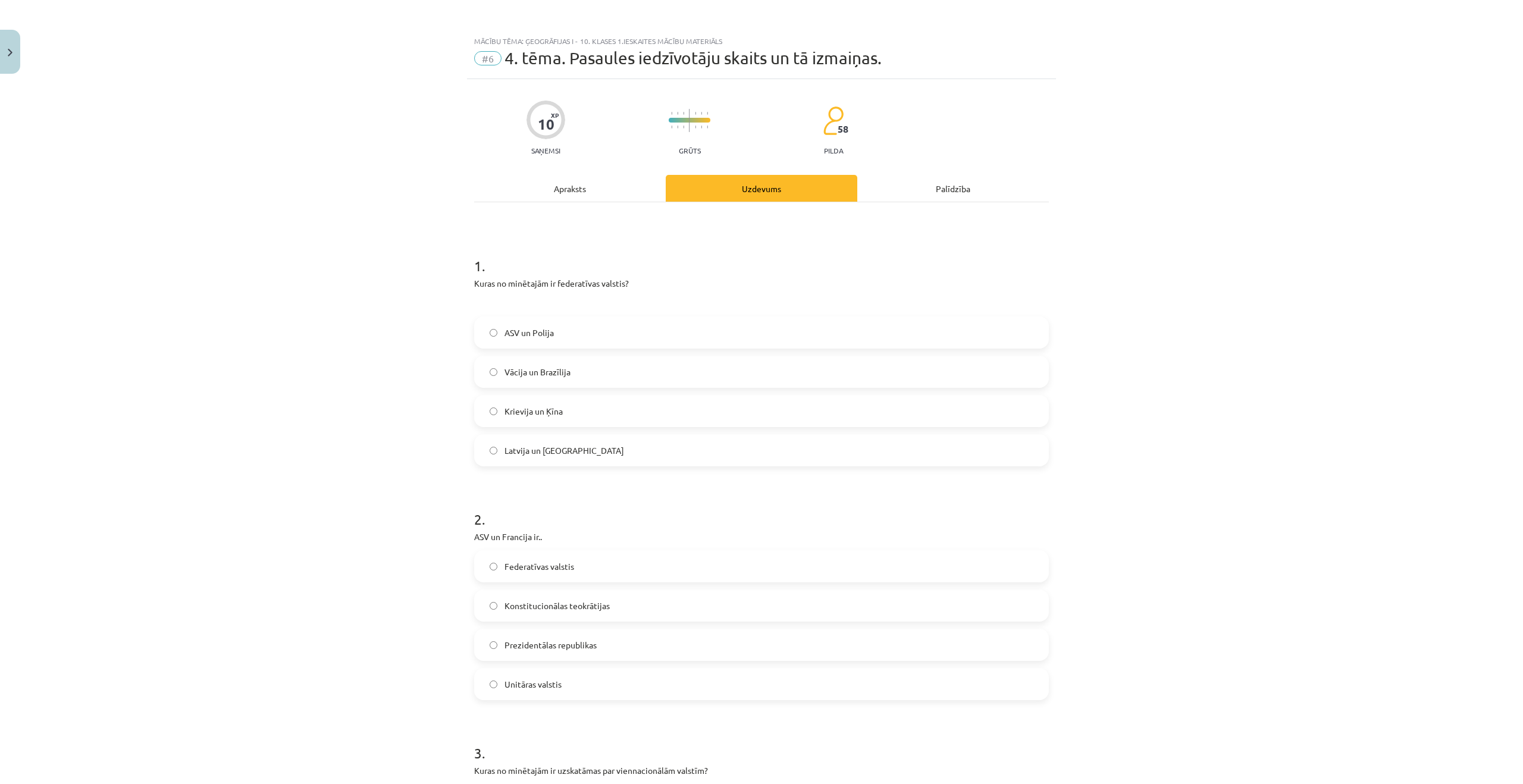
click at [582, 404] on label "Krievija un Ķīna" at bounding box center [762, 410] width 573 height 30
click at [595, 374] on label "Vācija un Brazīlija" at bounding box center [762, 372] width 573 height 30
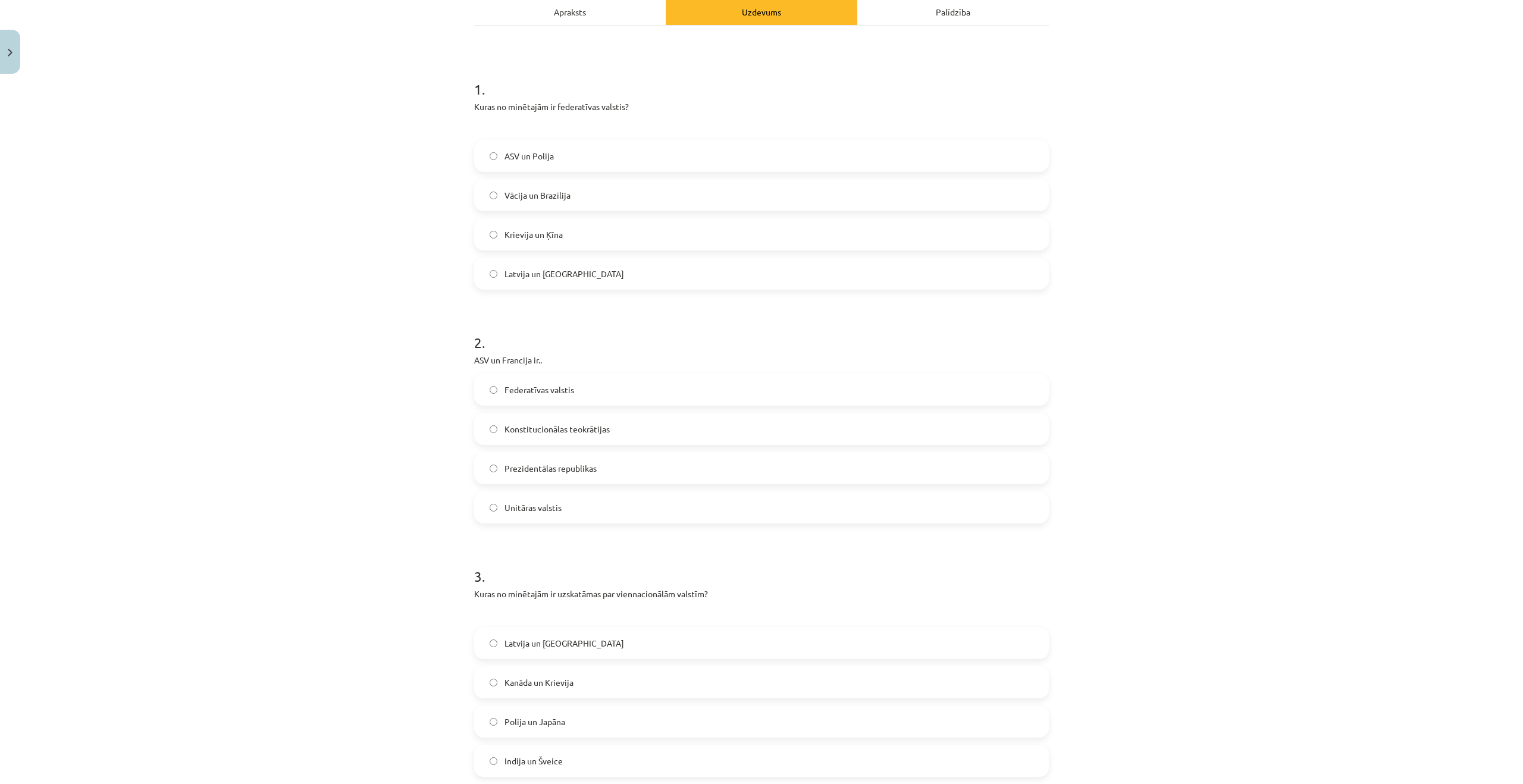
scroll to position [179, 0]
click at [555, 466] on span "Prezidentālas republikas" at bounding box center [550, 466] width 92 height 12
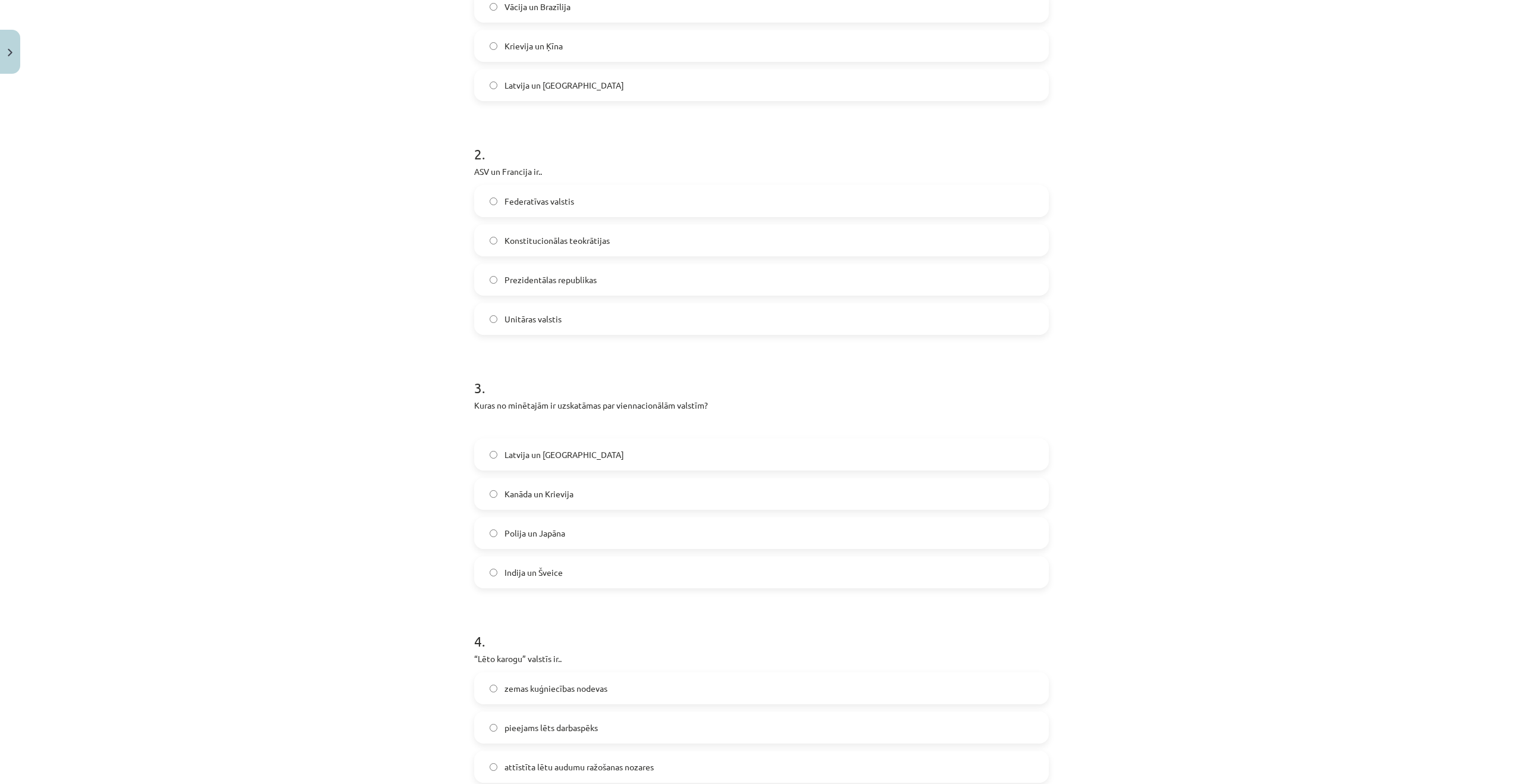
scroll to position [472, 0]
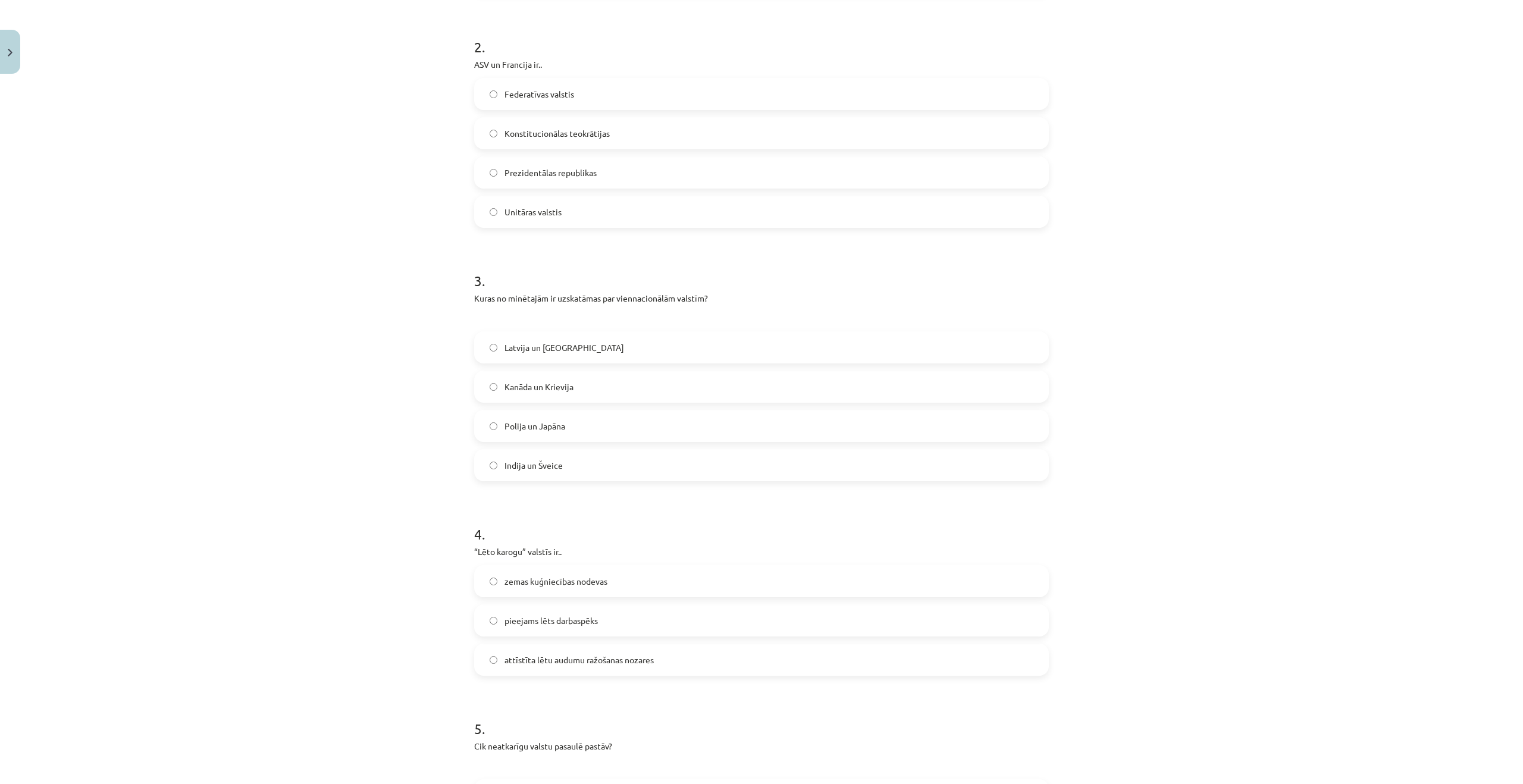
click at [521, 426] on span "Polija un Japāna" at bounding box center [535, 426] width 61 height 12
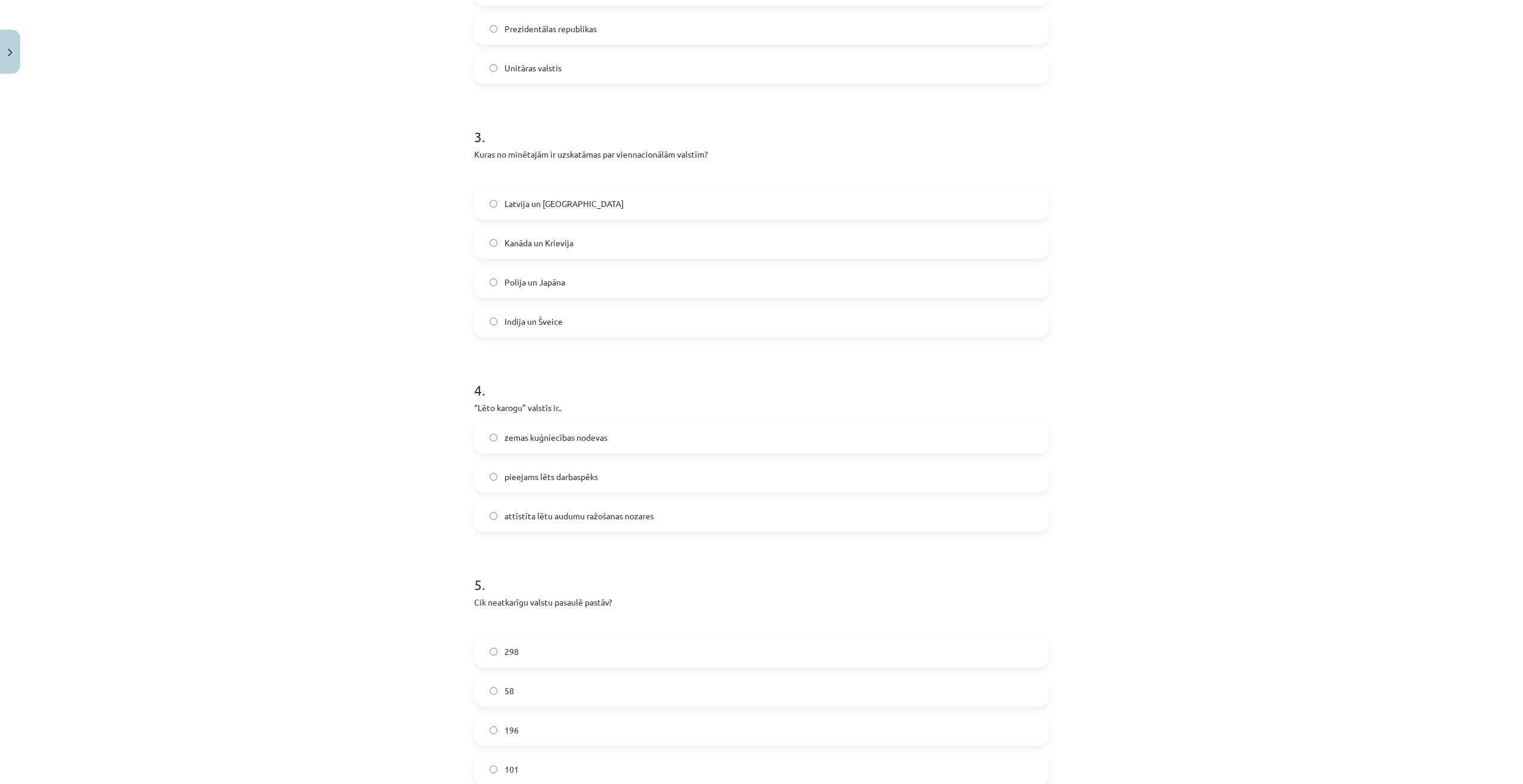
scroll to position [617, 0]
click at [624, 455] on div "zemas kuģniecības nodevas pieejams lēts darbaspēks attīstīta lētu audumu ražoša…" at bounding box center [762, 475] width 575 height 111
click at [621, 442] on label "zemas kuģniecības nodevas" at bounding box center [762, 436] width 573 height 30
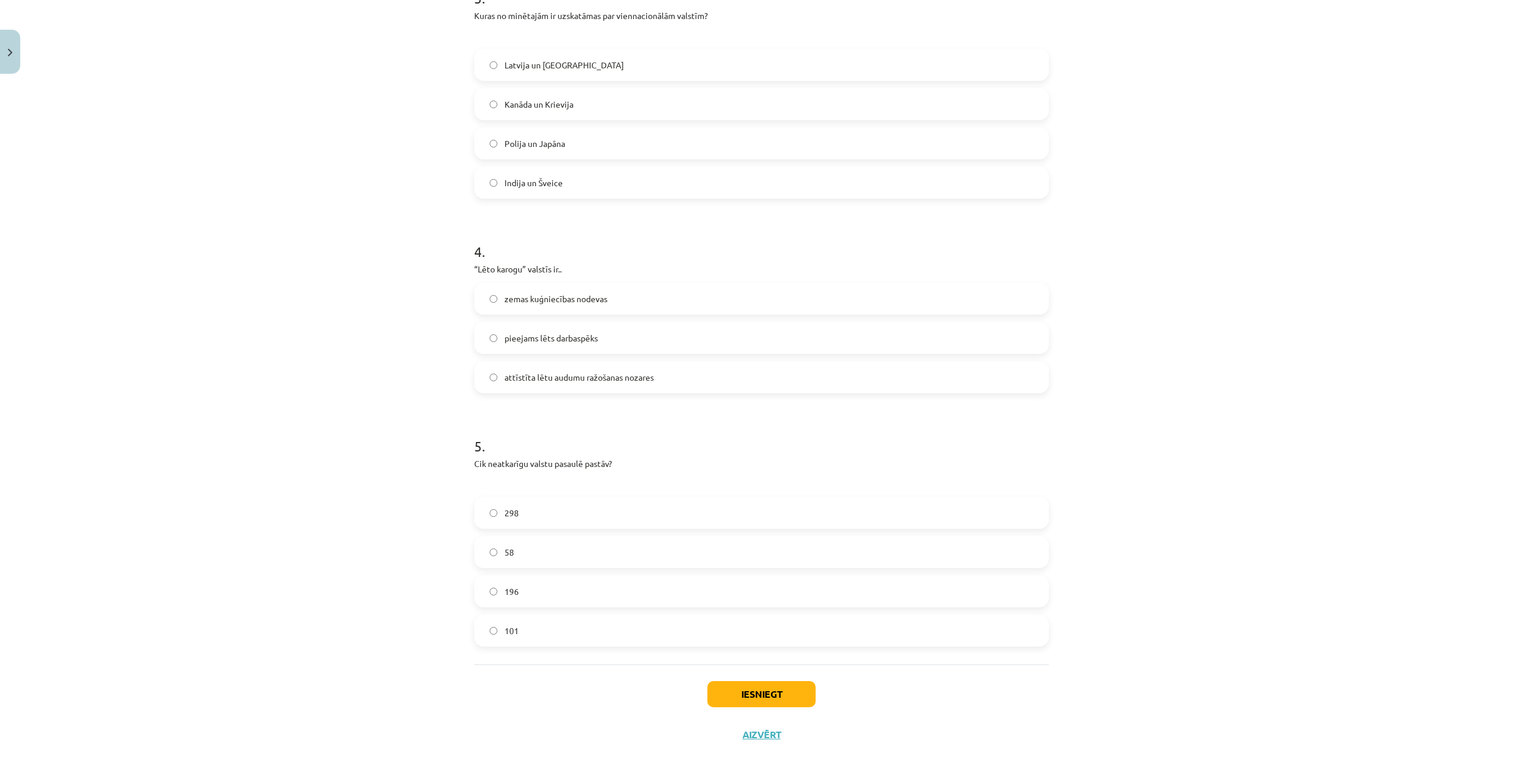
scroll to position [756, 0]
click at [553, 588] on label "196" at bounding box center [762, 590] width 573 height 30
click at [748, 688] on button "Iesniegt" at bounding box center [762, 694] width 108 height 26
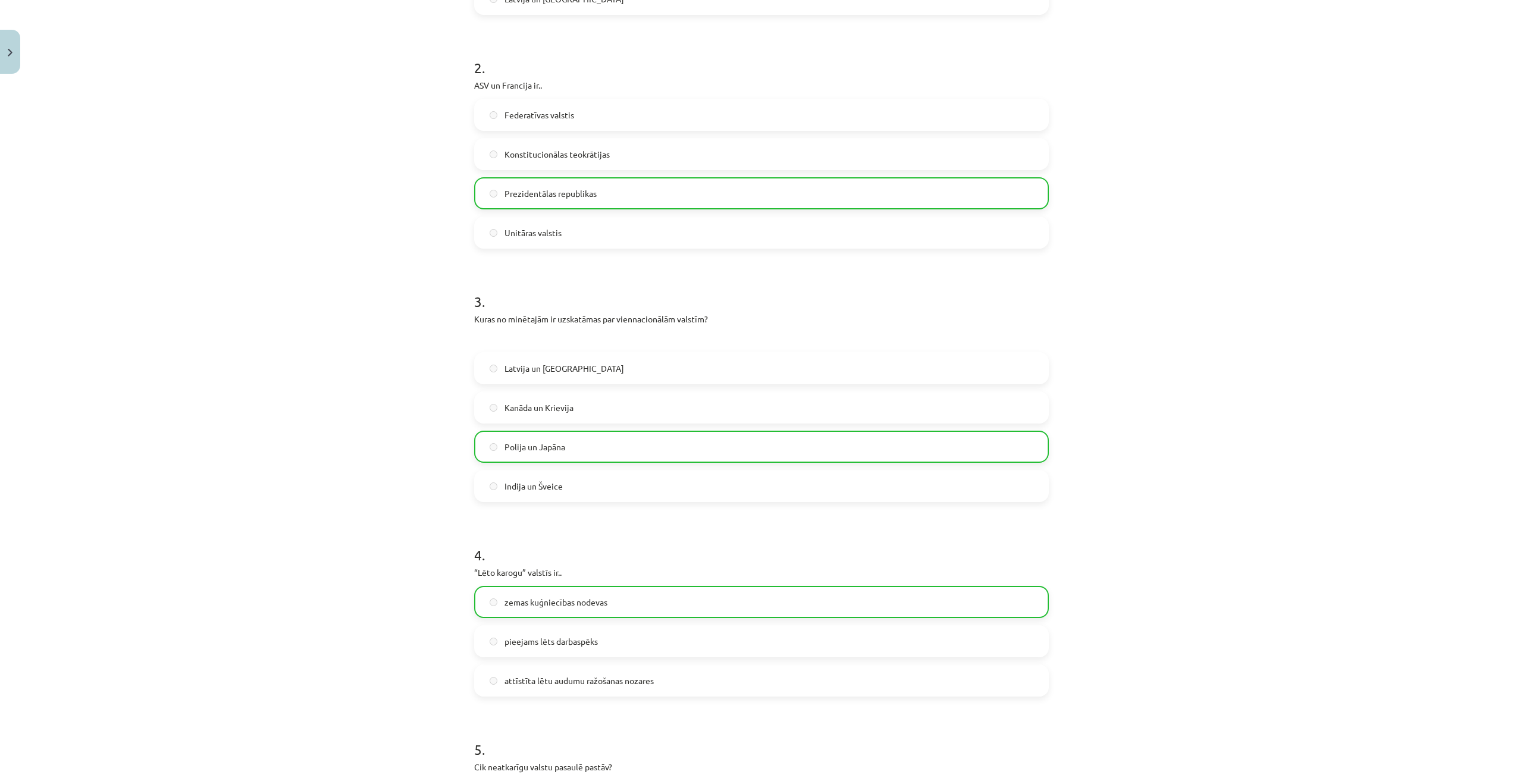
scroll to position [794, 0]
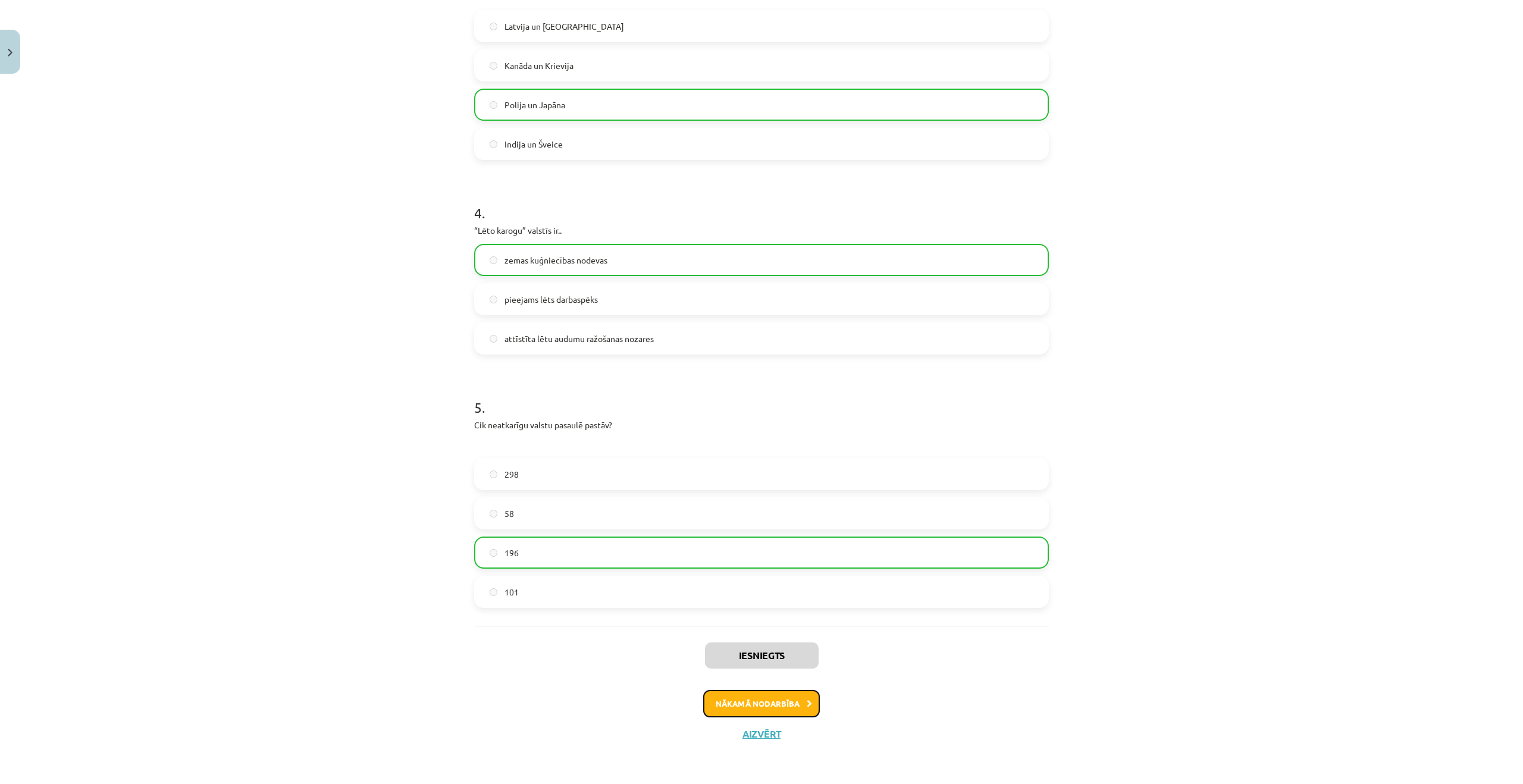
click at [774, 706] on button "Nākamā nodarbība" at bounding box center [762, 704] width 116 height 28
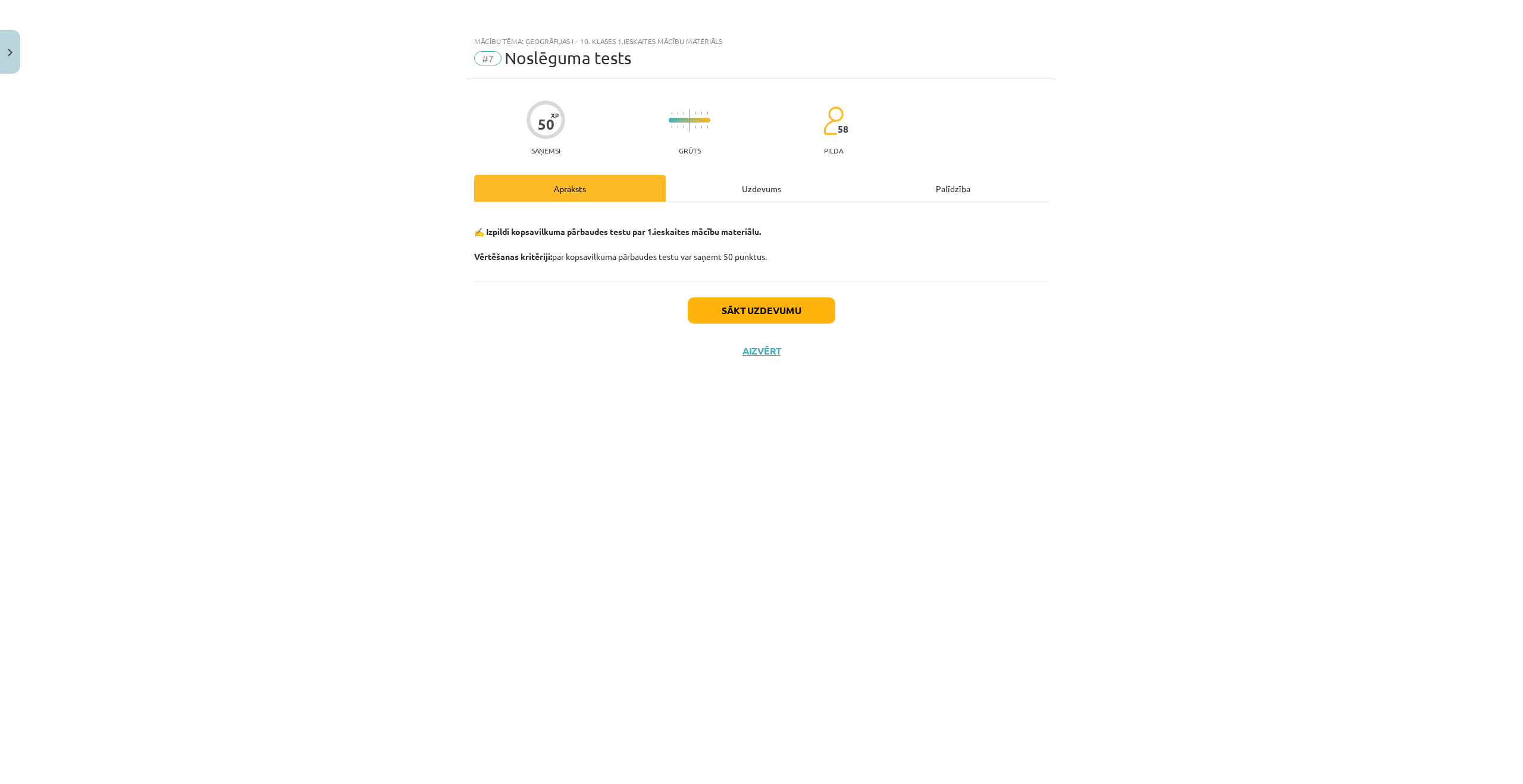
scroll to position [0, 0]
click at [772, 200] on div "Uzdevums" at bounding box center [762, 188] width 192 height 27
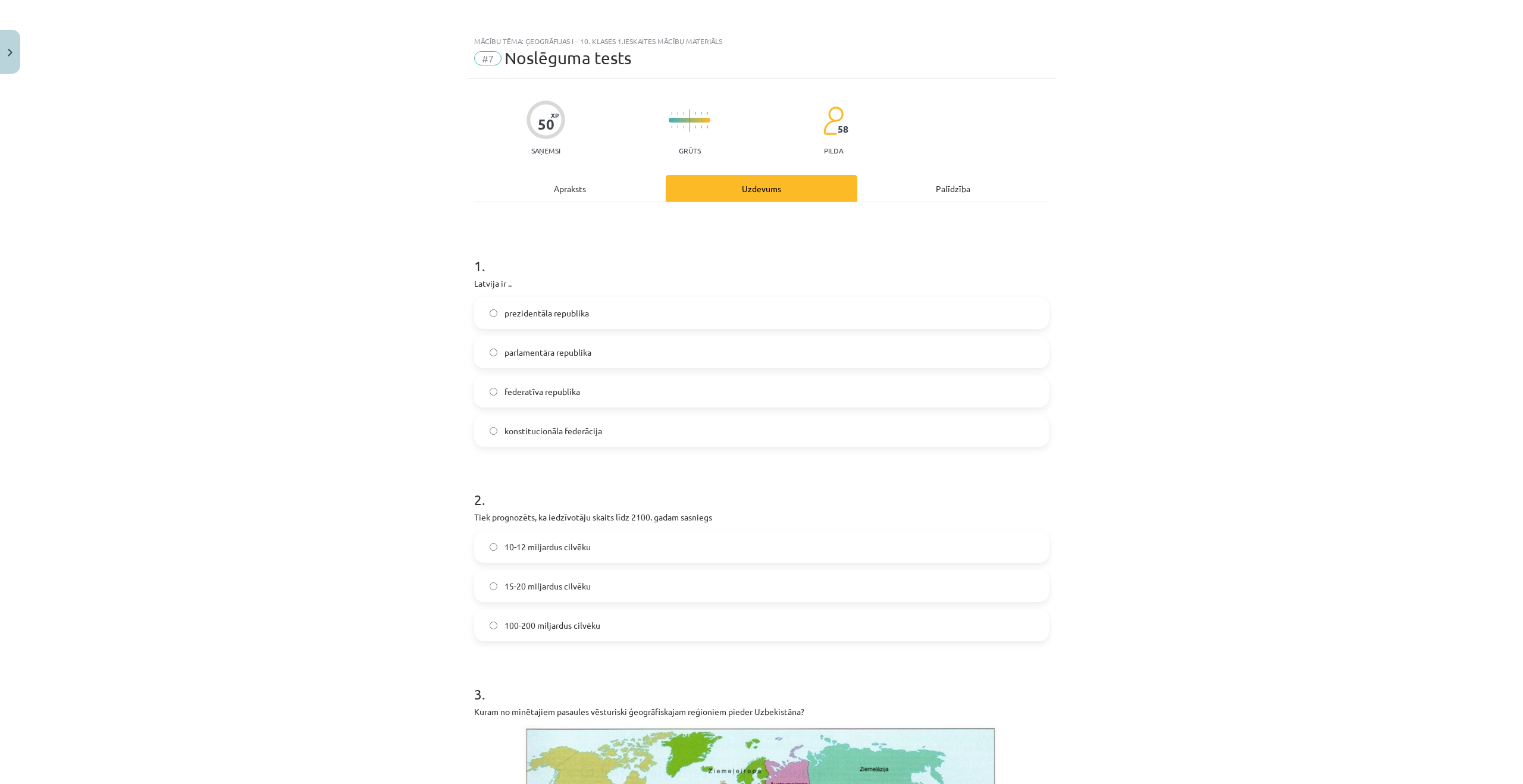
click at [584, 178] on div "Apraksts" at bounding box center [570, 188] width 192 height 27
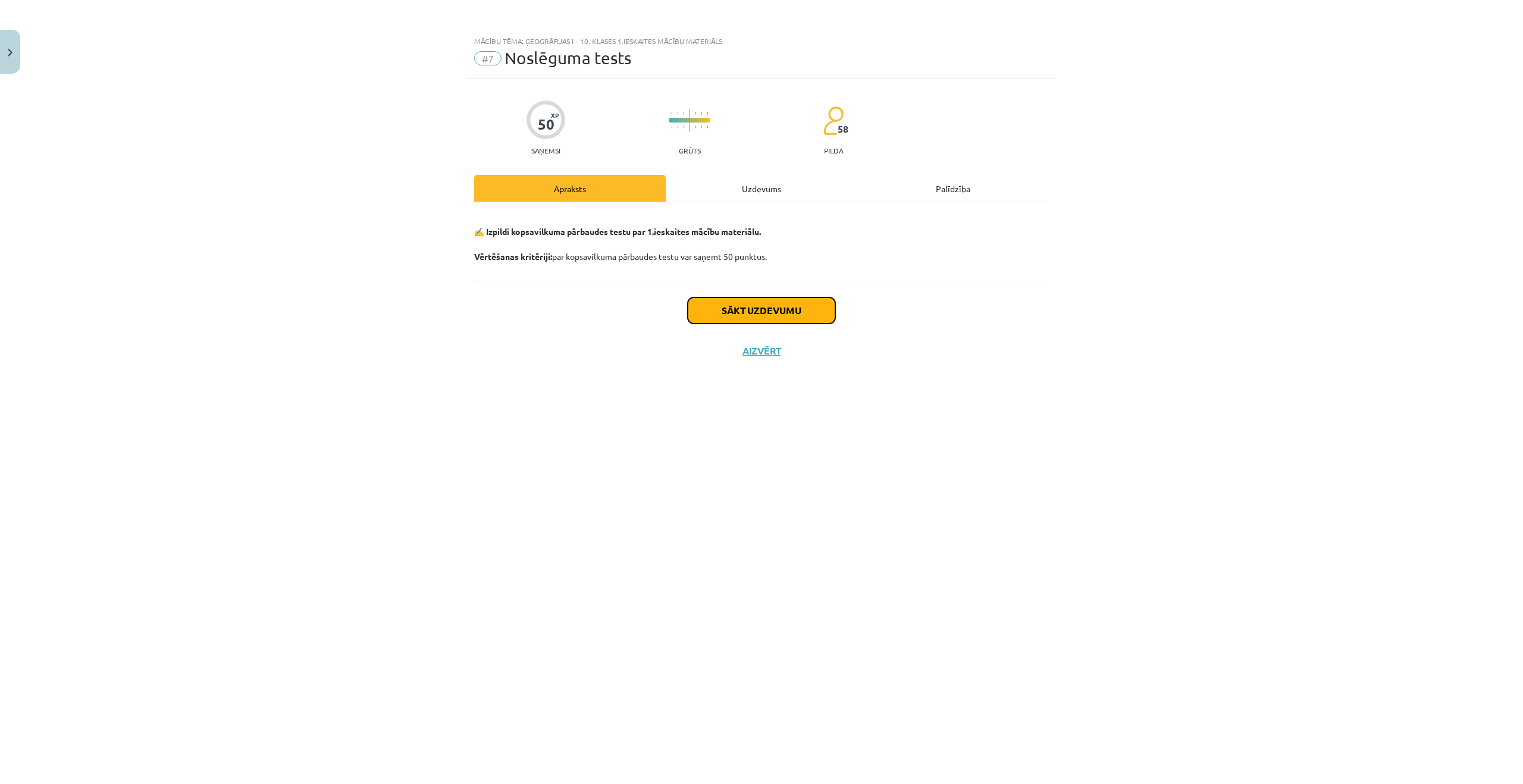
click at [737, 319] on button "Sākt uzdevumu" at bounding box center [762, 311] width 147 height 26
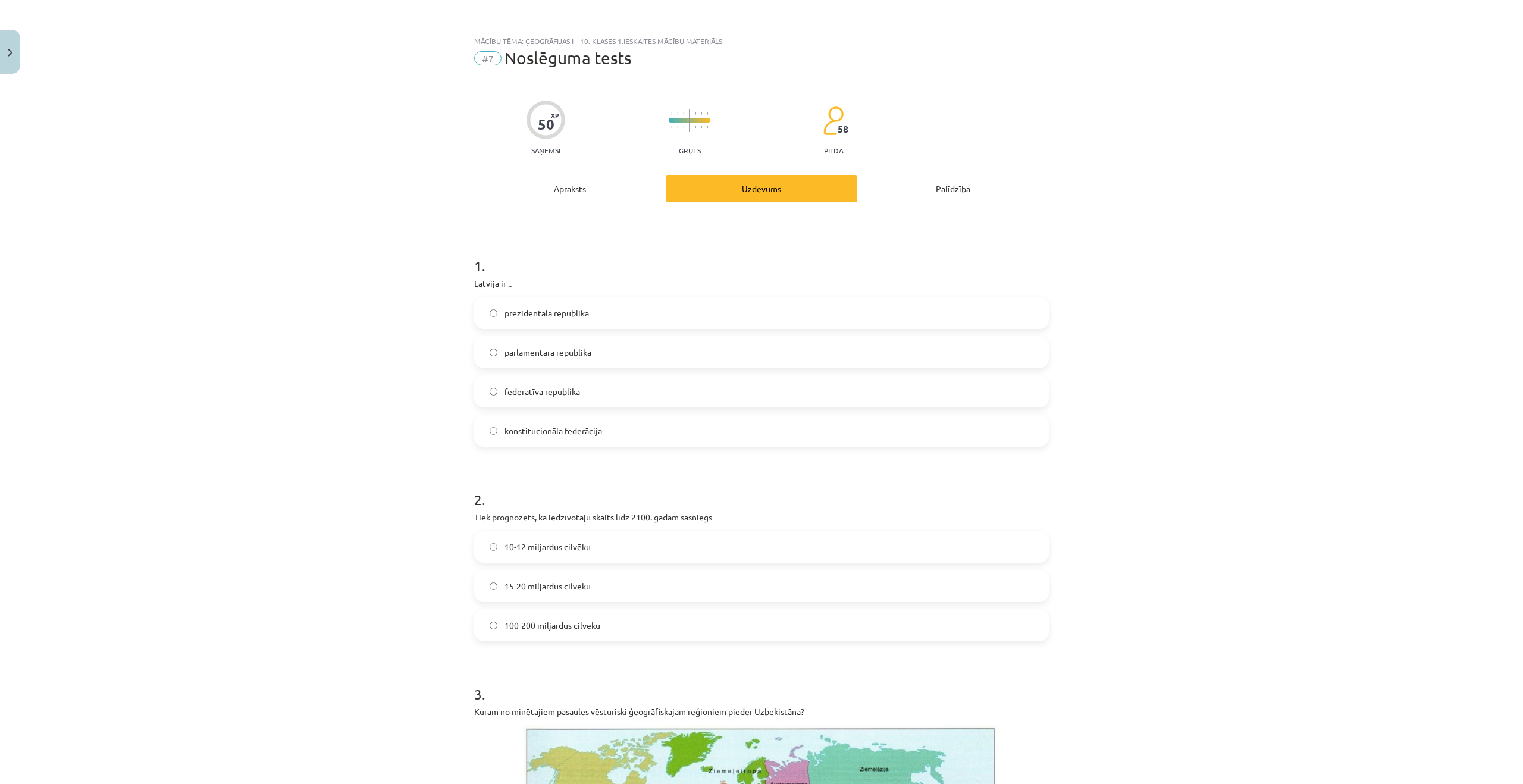
scroll to position [2, 0]
click at [704, 313] on label "prezidentāla republika" at bounding box center [762, 311] width 573 height 30
click at [637, 352] on label "parlamentāra republika" at bounding box center [762, 350] width 573 height 30
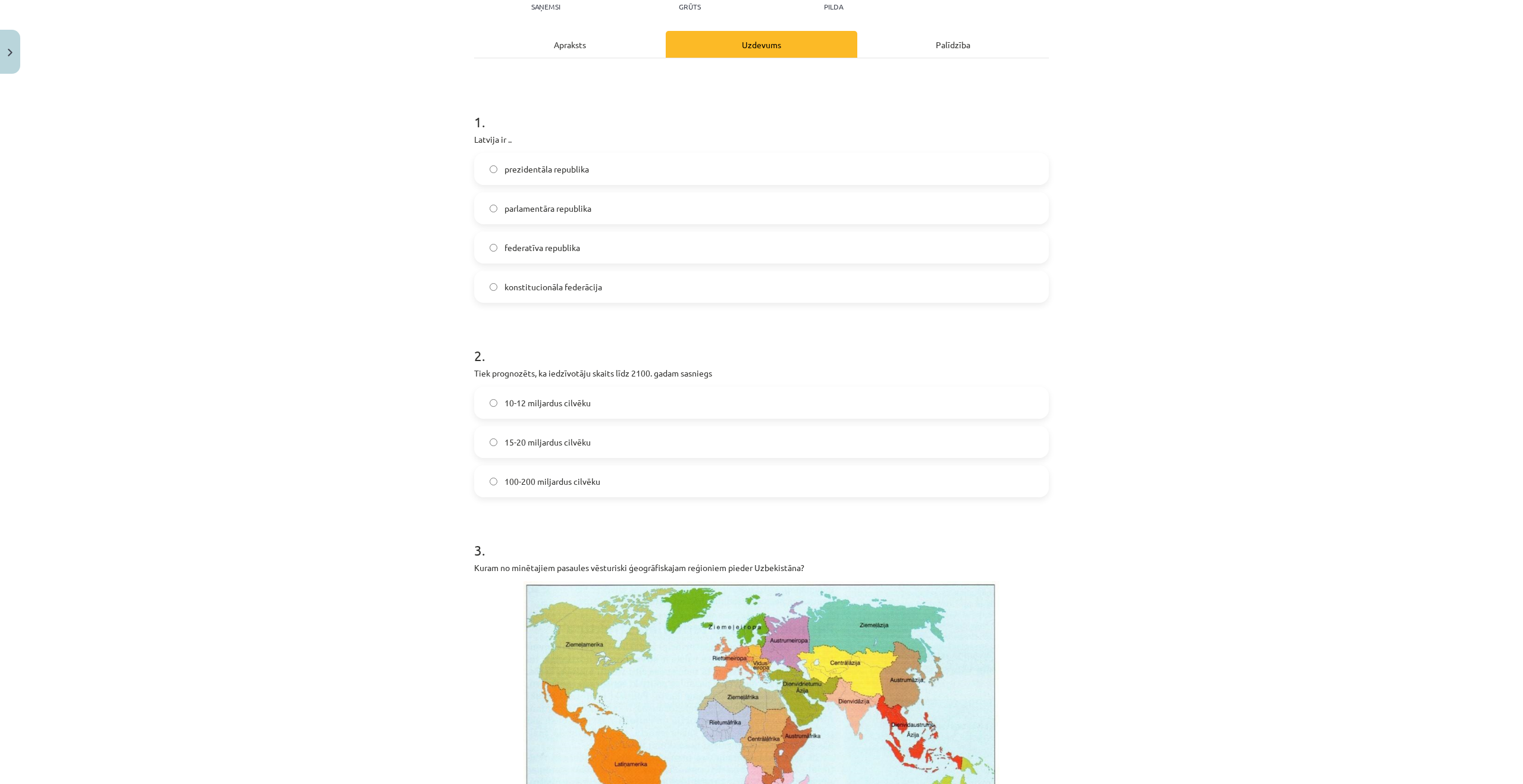
scroll to position [145, 0]
drag, startPoint x: 597, startPoint y: 409, endPoint x: 492, endPoint y: 412, distance: 105.0
click at [591, 411] on label "10-12 miljardus cilvēku" at bounding box center [762, 401] width 573 height 30
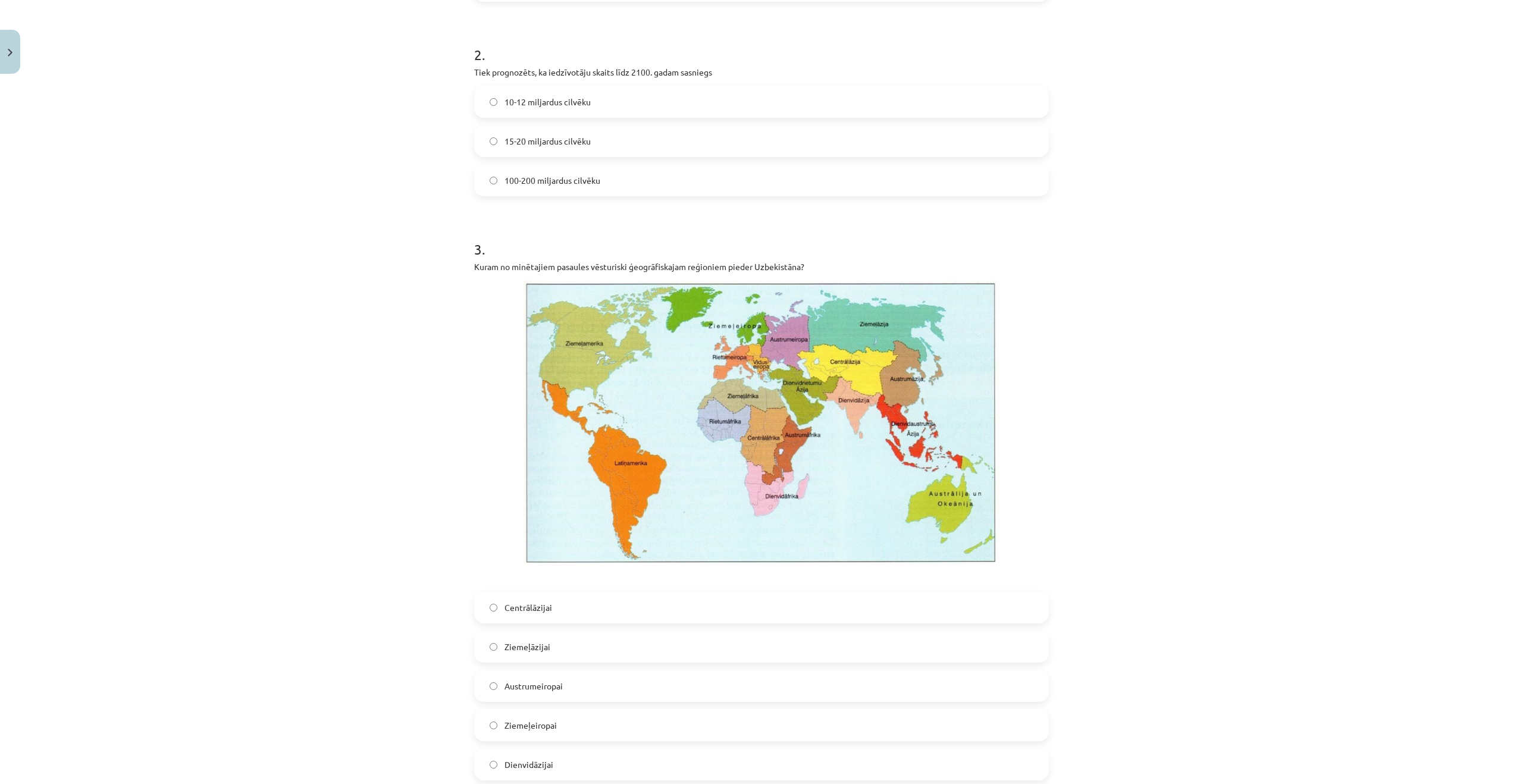
scroll to position [446, 0]
drag, startPoint x: 550, startPoint y: 611, endPoint x: 544, endPoint y: 614, distance: 6.7
click at [550, 612] on span "Centrālāzijai" at bounding box center [528, 605] width 48 height 12
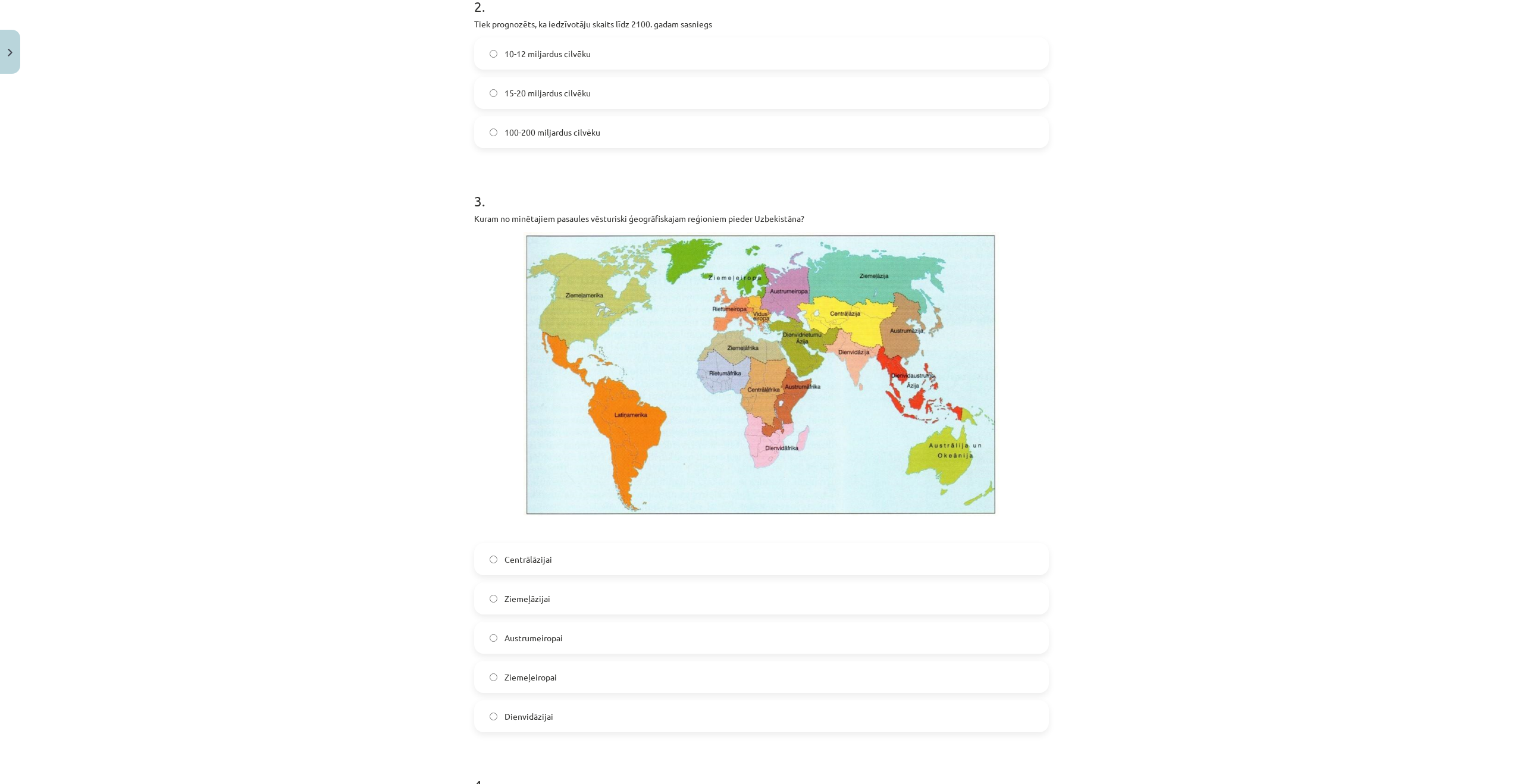
click at [498, 552] on label "Centrālāzijai" at bounding box center [762, 558] width 573 height 30
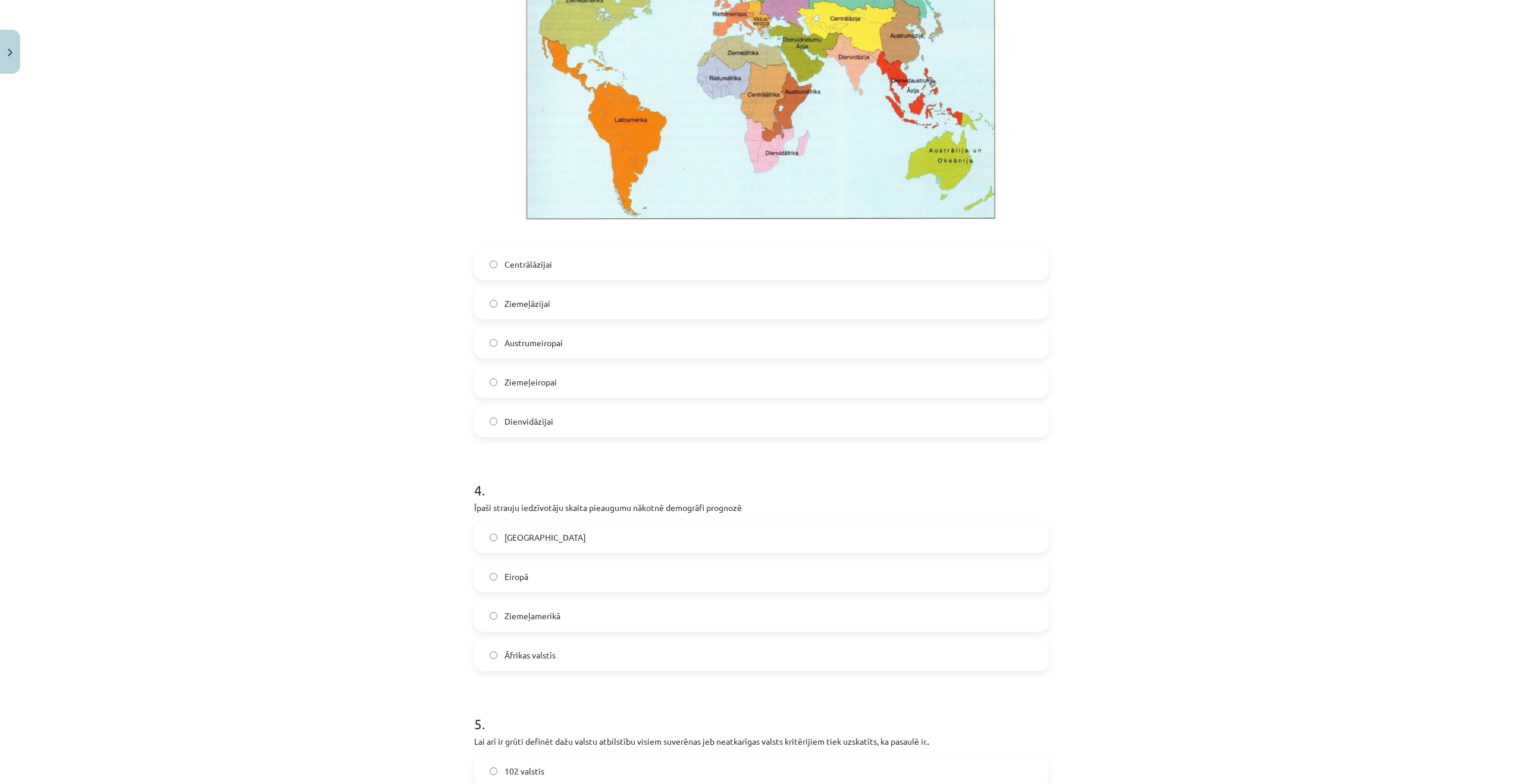
scroll to position [790, 0]
click at [516, 654] on span "Āfrikas valstīs" at bounding box center [530, 653] width 51 height 12
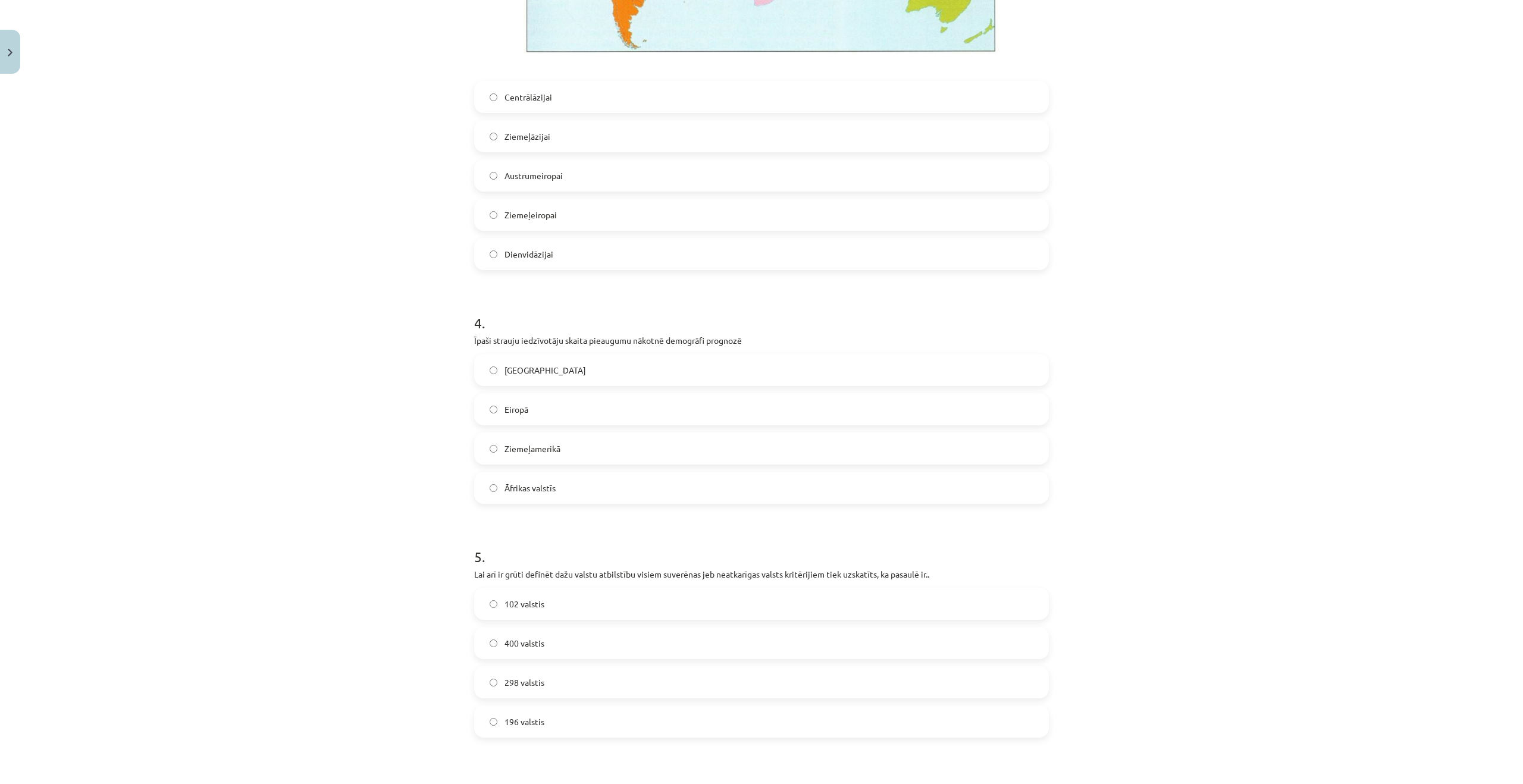
scroll to position [977, 0]
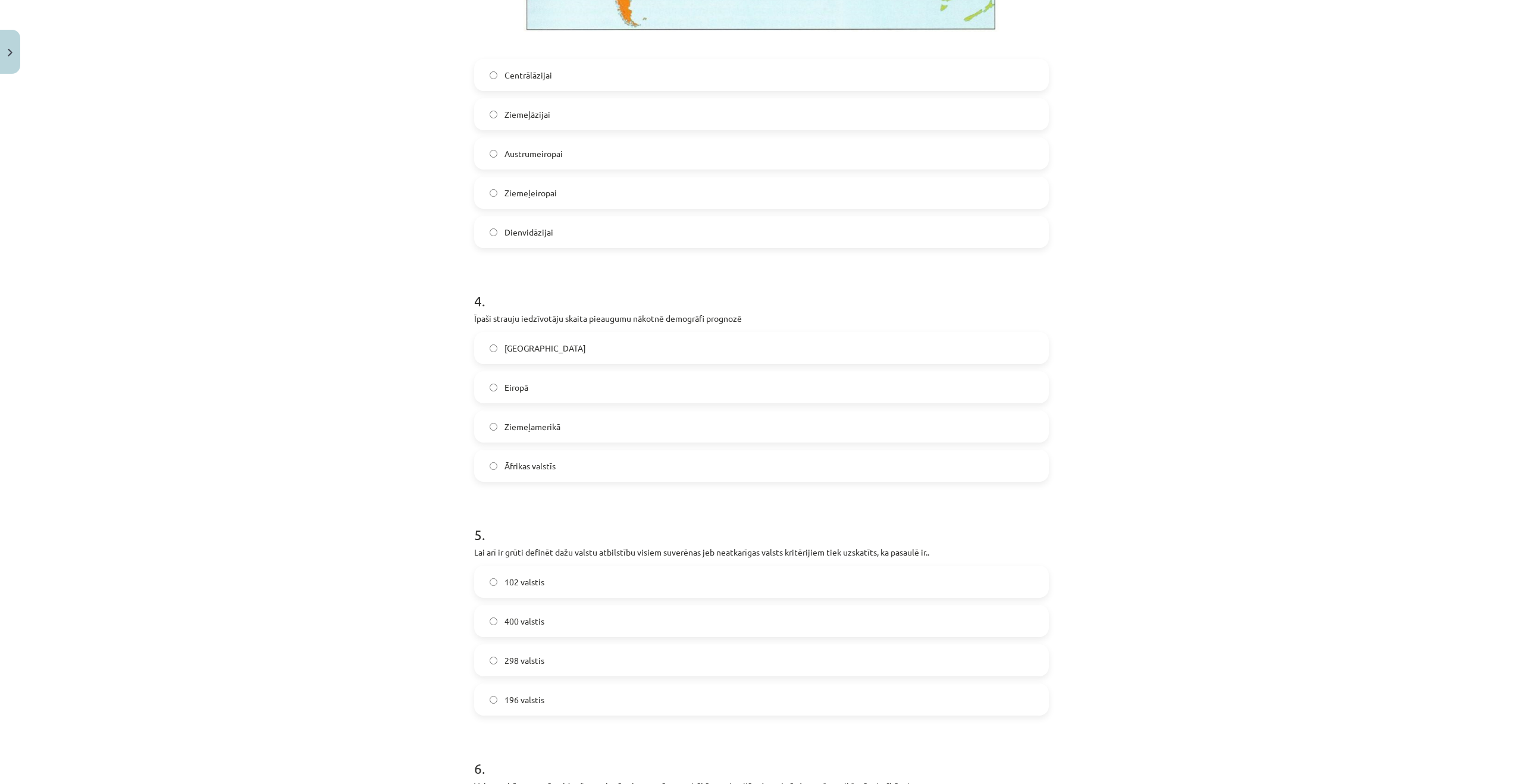
click at [580, 700] on label "196 valstis" at bounding box center [762, 699] width 573 height 30
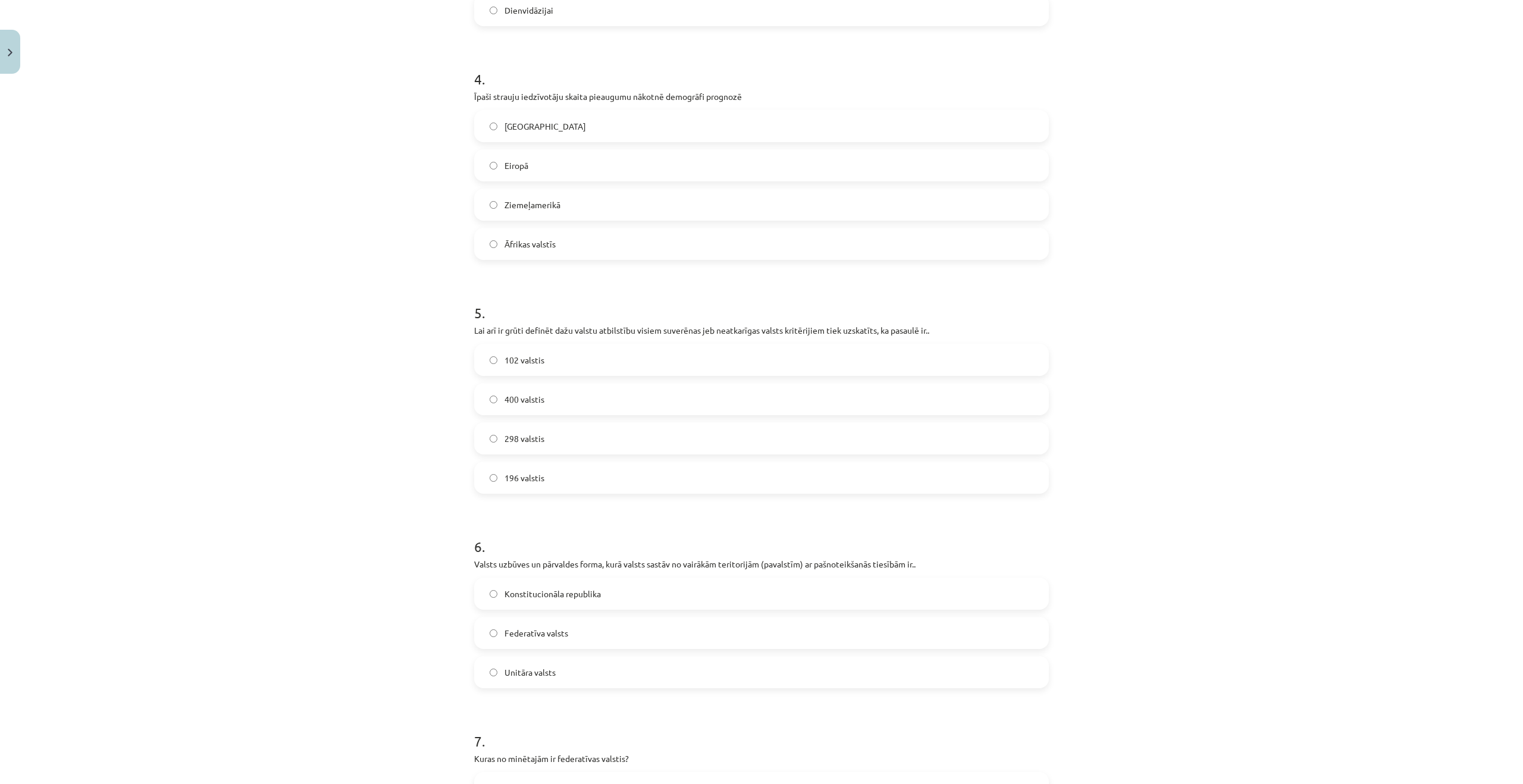
scroll to position [1200, 0]
click at [577, 628] on label "Federatīva valsts" at bounding box center [762, 632] width 573 height 30
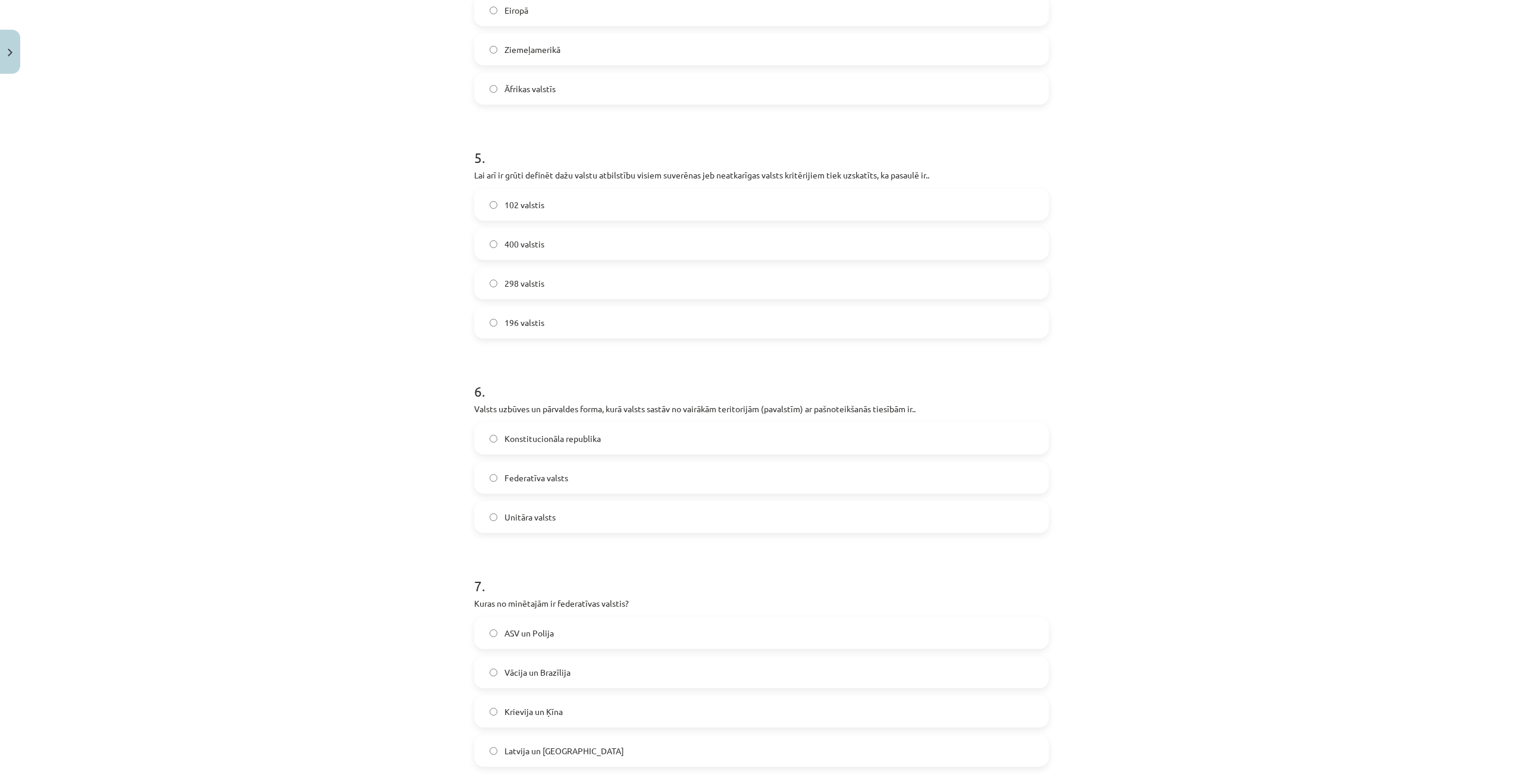
scroll to position [1355, 0]
click at [552, 628] on span "ASV un Polija" at bounding box center [529, 632] width 49 height 12
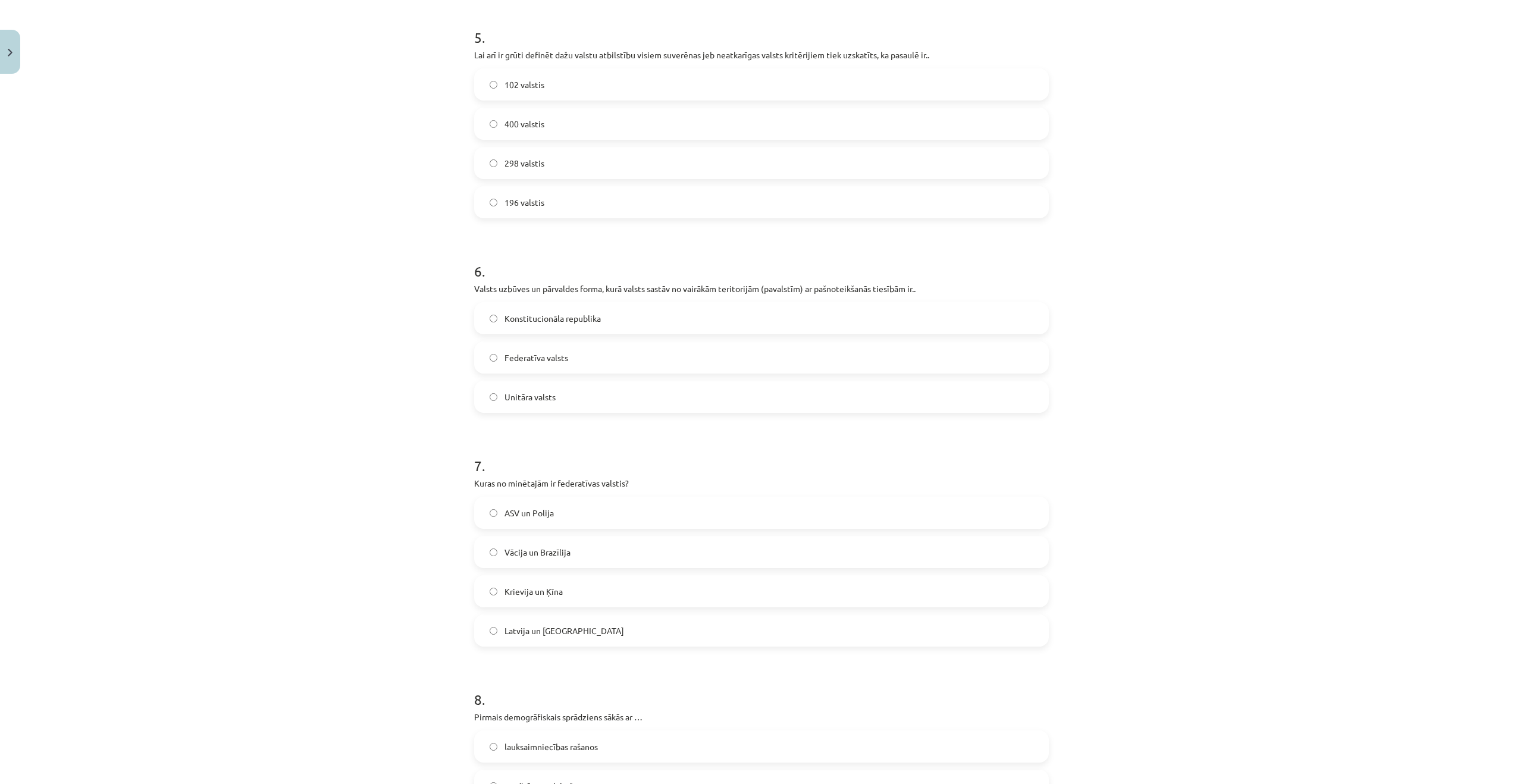
click at [566, 545] on label "Vācija un Brazīlija" at bounding box center [762, 551] width 573 height 30
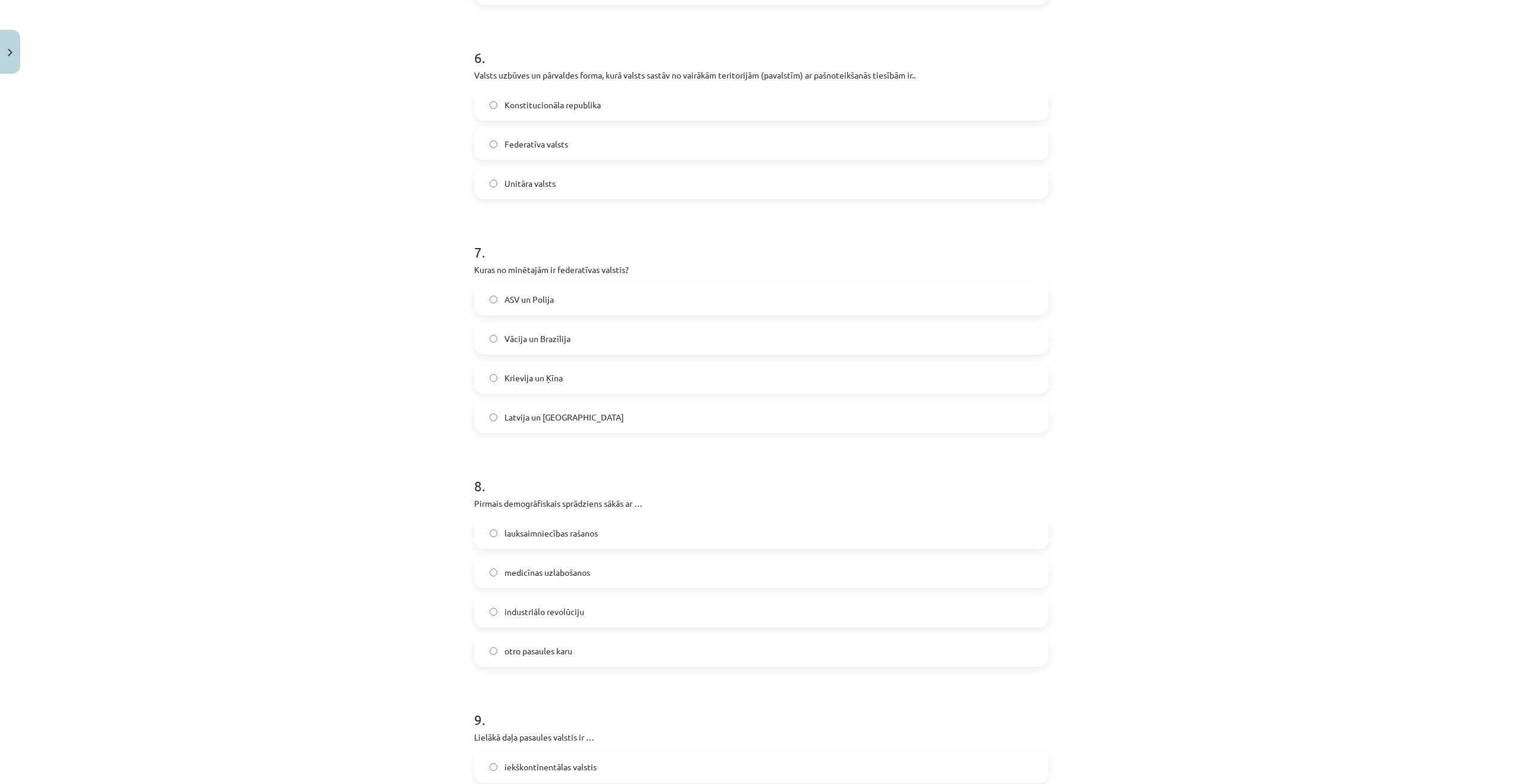
scroll to position [1705, 0]
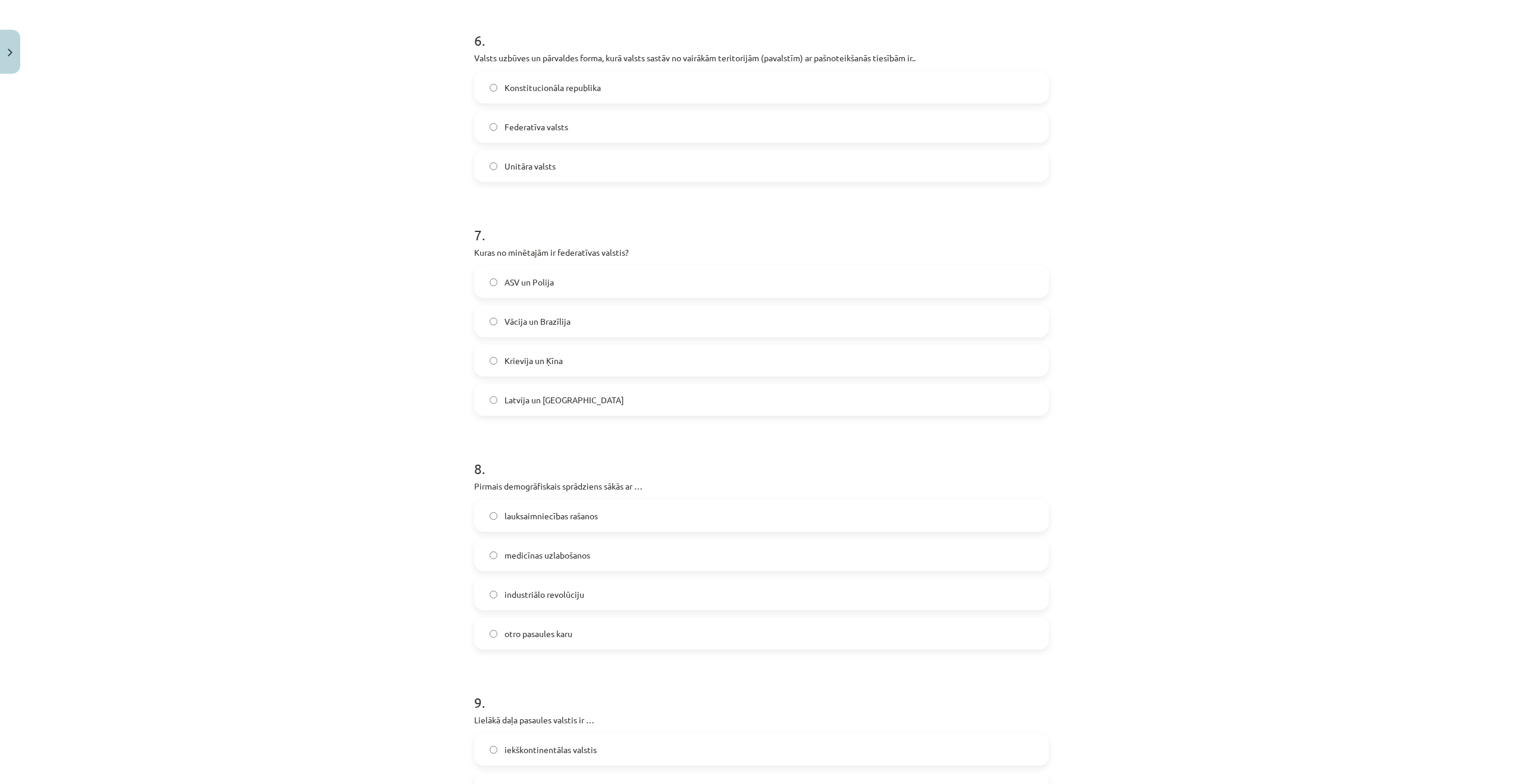
click at [561, 525] on label "lauksaimniecības rašanos" at bounding box center [762, 516] width 573 height 30
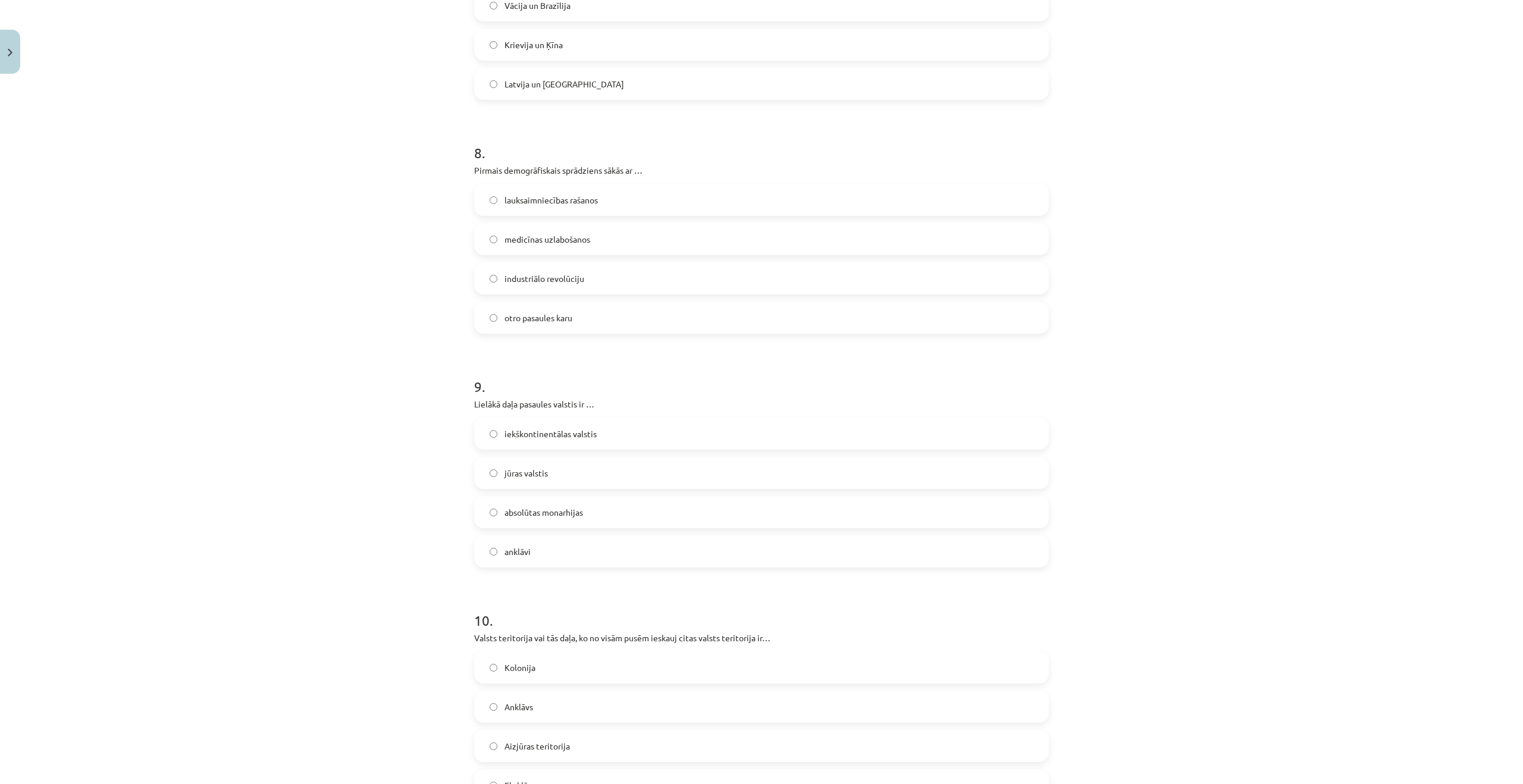
scroll to position [2023, 0]
click at [589, 464] on label "jūras valstis" at bounding box center [762, 470] width 573 height 30
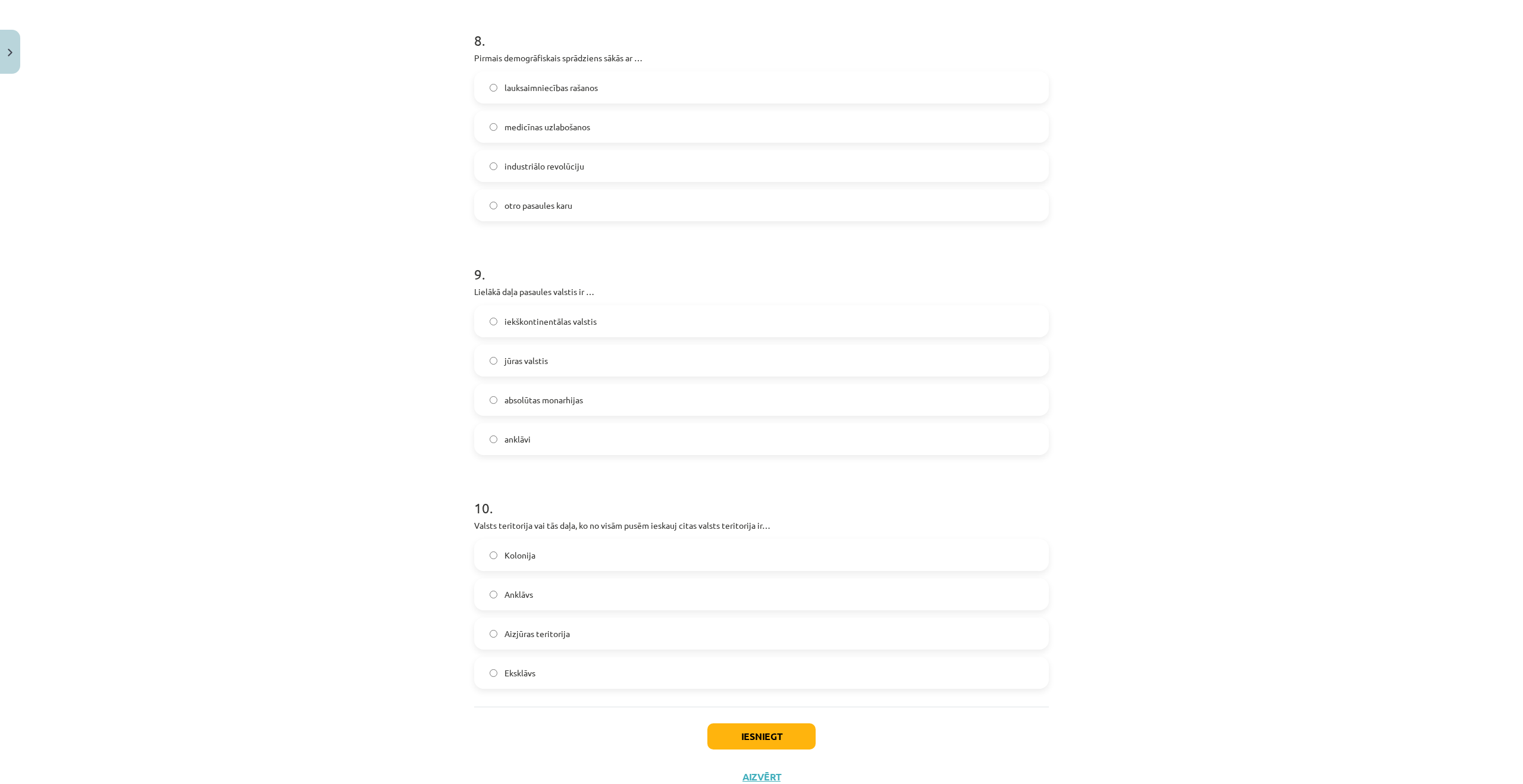
scroll to position [2176, 0]
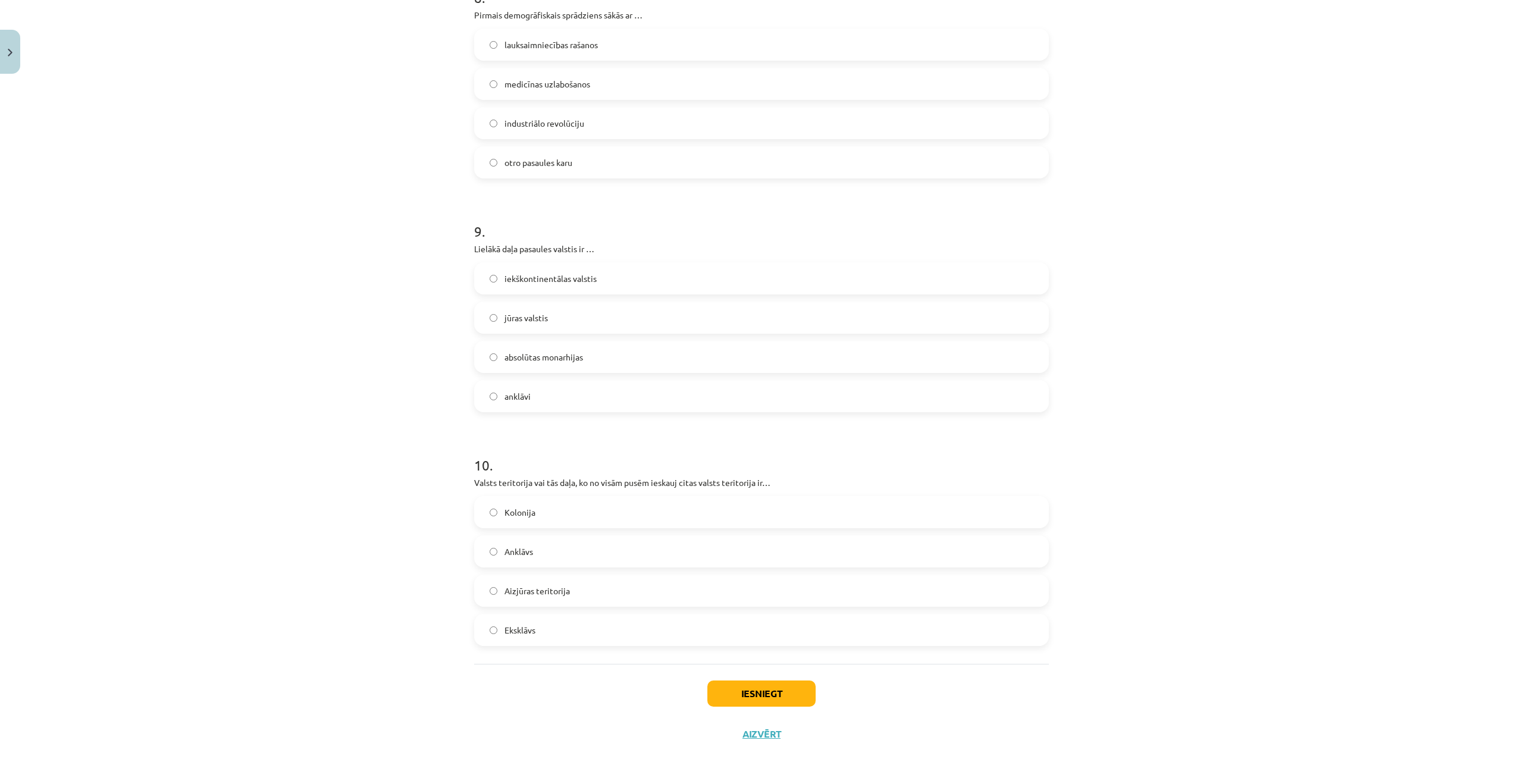
click at [564, 565] on label "Anklāvs" at bounding box center [762, 551] width 573 height 30
click at [786, 690] on button "Iesniegt" at bounding box center [762, 693] width 108 height 26
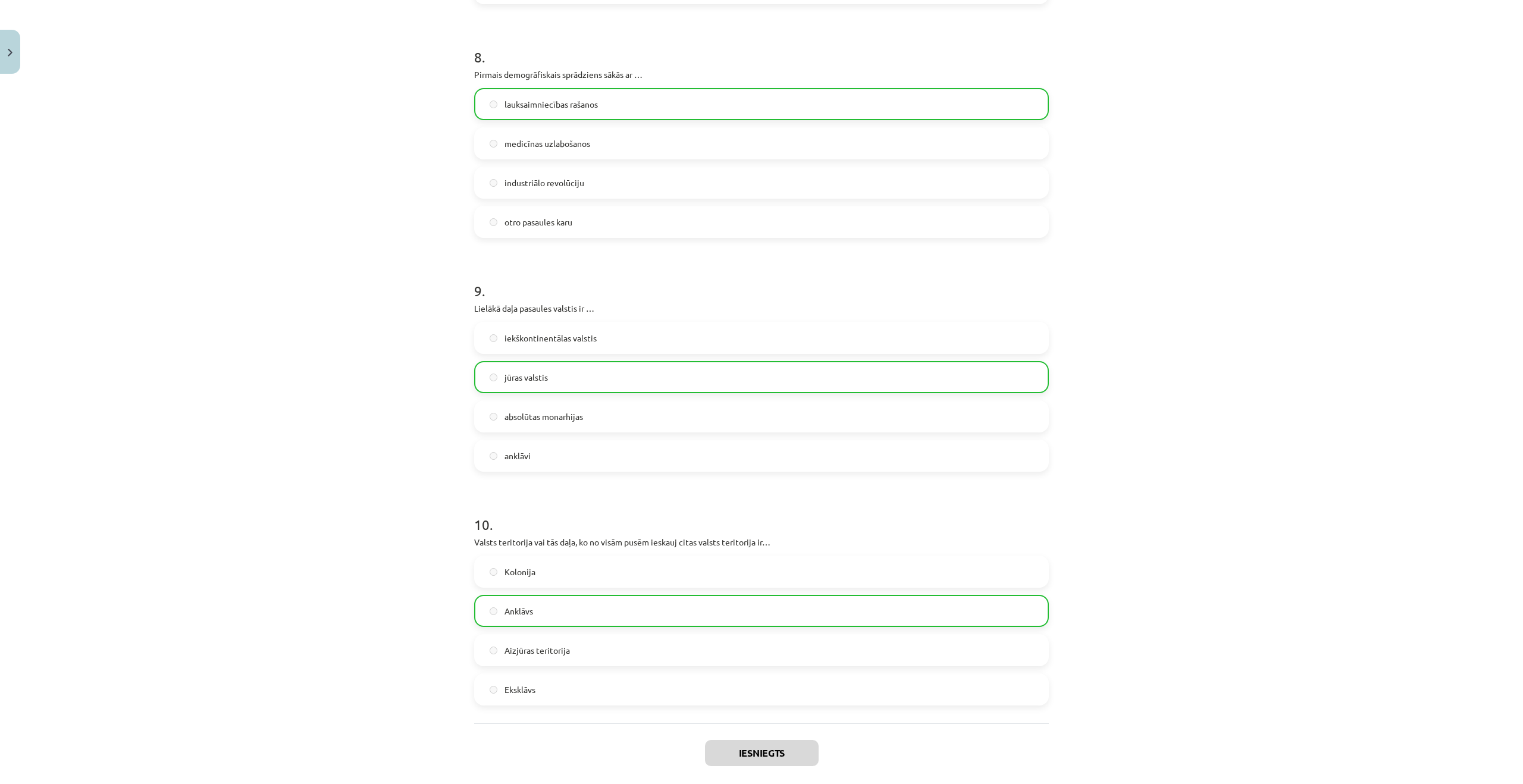
scroll to position [2214, 0]
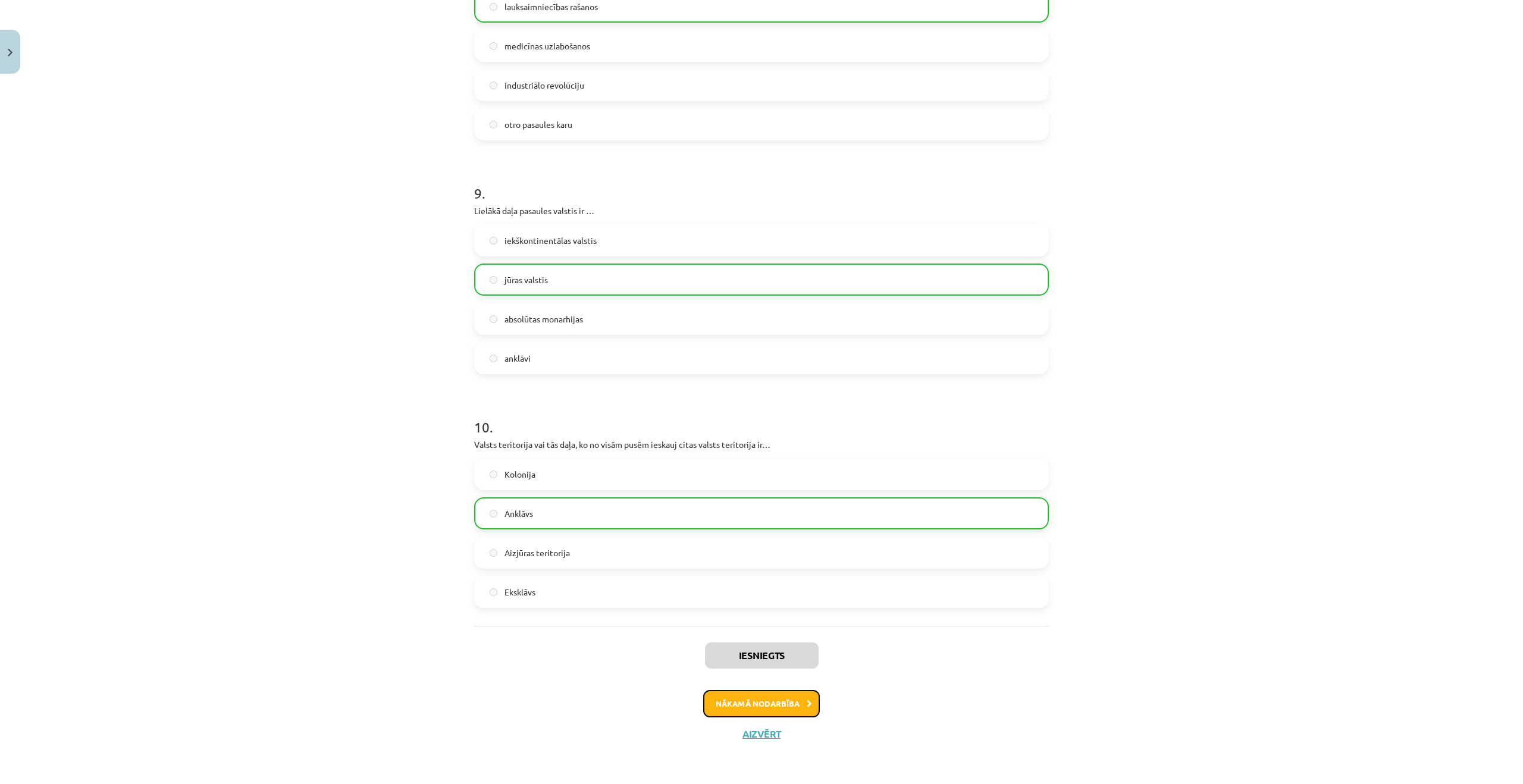
click at [798, 706] on button "Nākamā nodarbība" at bounding box center [762, 704] width 116 height 28
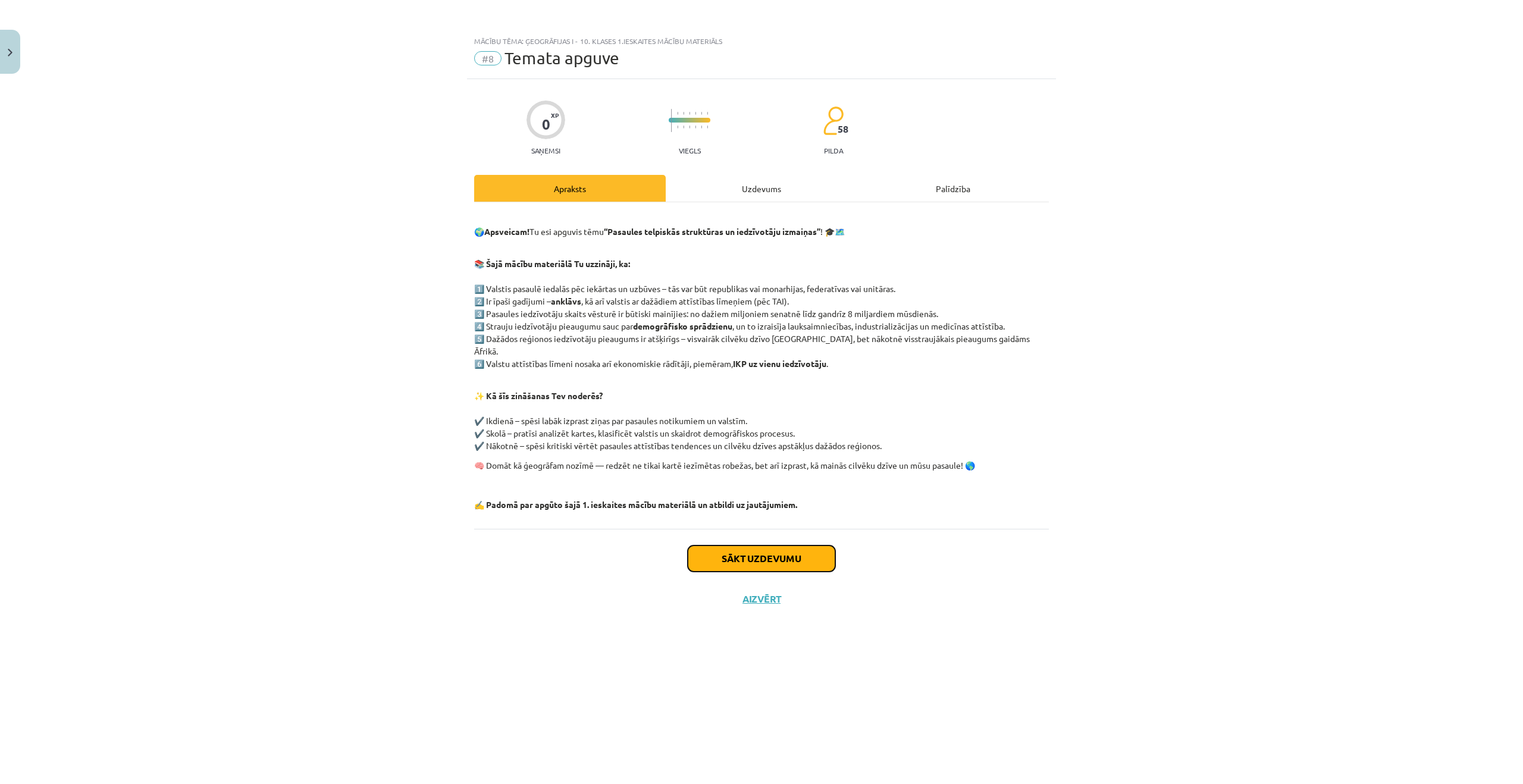
click at [776, 548] on button "Sākt uzdevumu" at bounding box center [762, 558] width 147 height 26
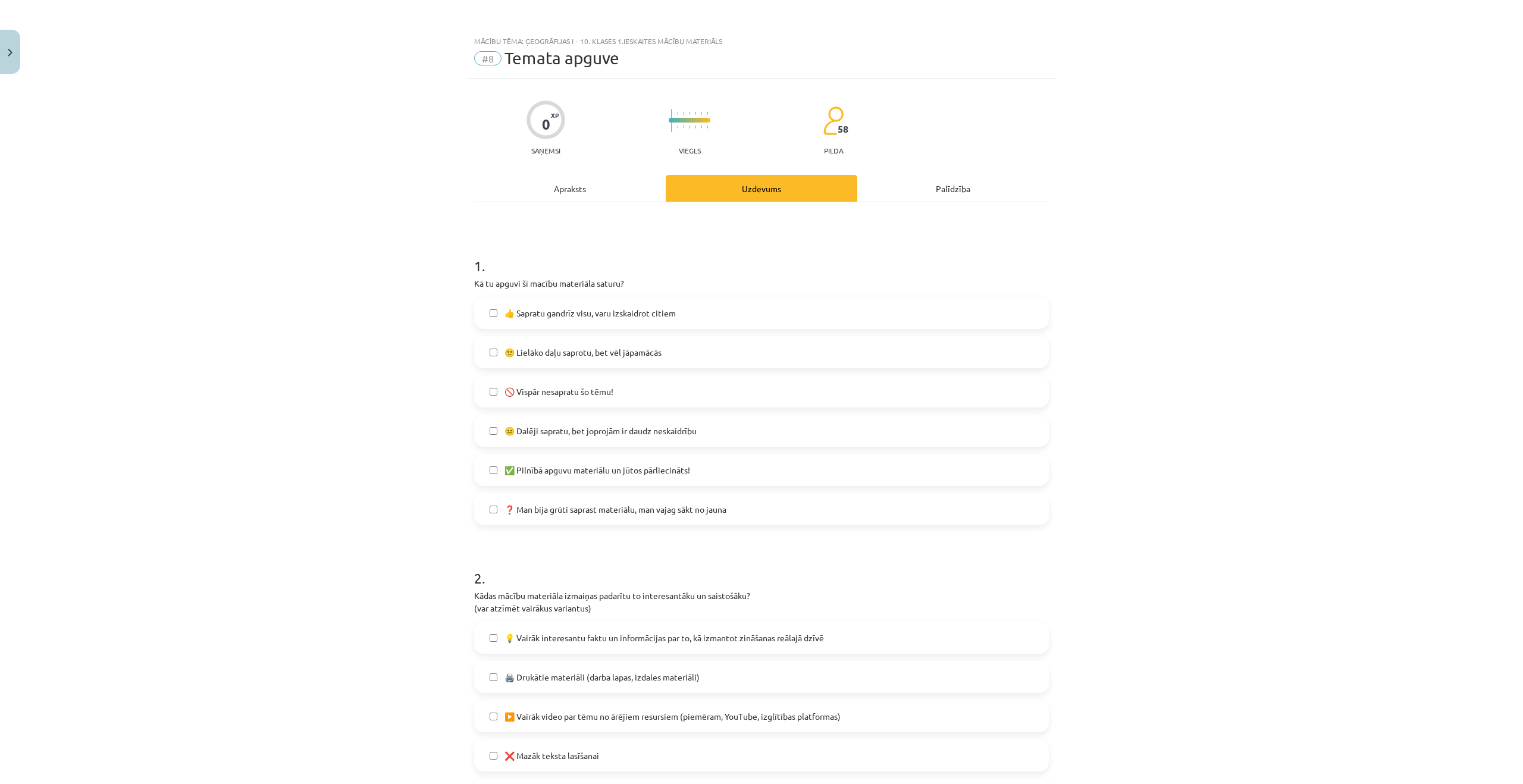
click at [642, 316] on span "👍 Sapratu gandrīz visu, varu izskaidrot citiem" at bounding box center [591, 313] width 172 height 12
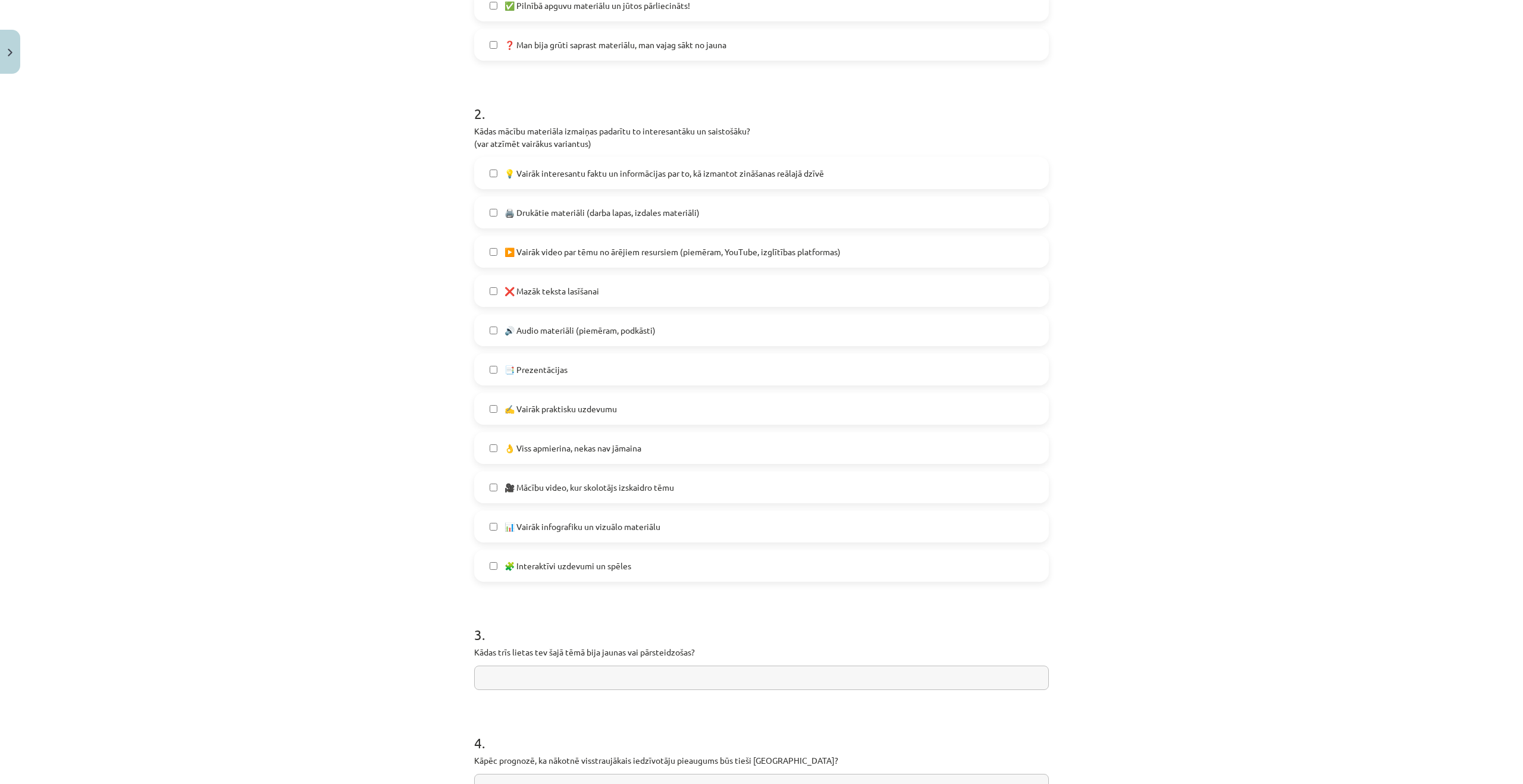
scroll to position [466, 0]
click at [524, 321] on label "🔊 Audio materiāli (piemēram, podkāsti)" at bounding box center [762, 329] width 573 height 30
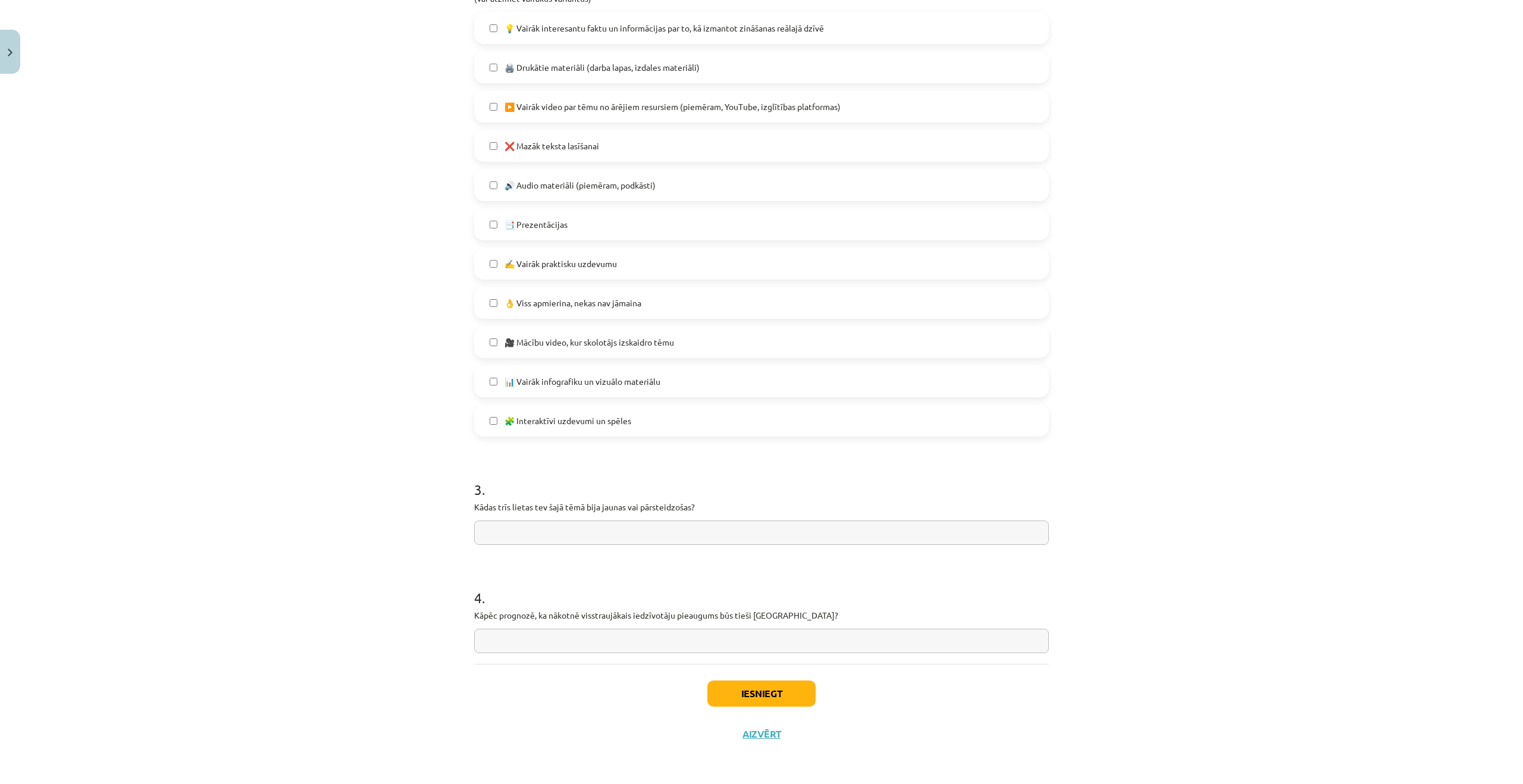
click at [584, 527] on input "text" at bounding box center [762, 532] width 575 height 24
click at [768, 691] on button "Iesniegt" at bounding box center [762, 693] width 108 height 26
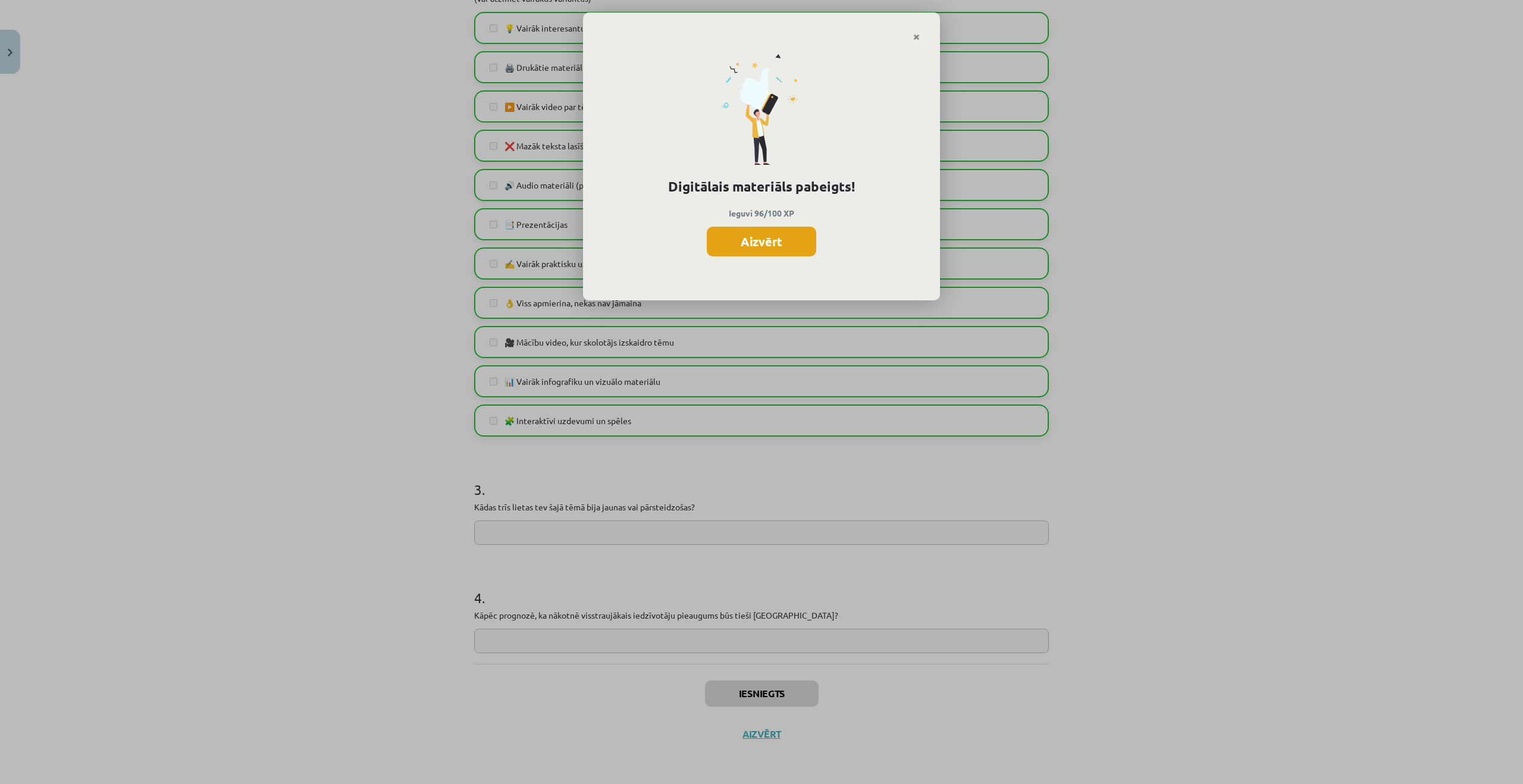
click at [795, 237] on button "Aizvērt" at bounding box center [762, 241] width 109 height 30
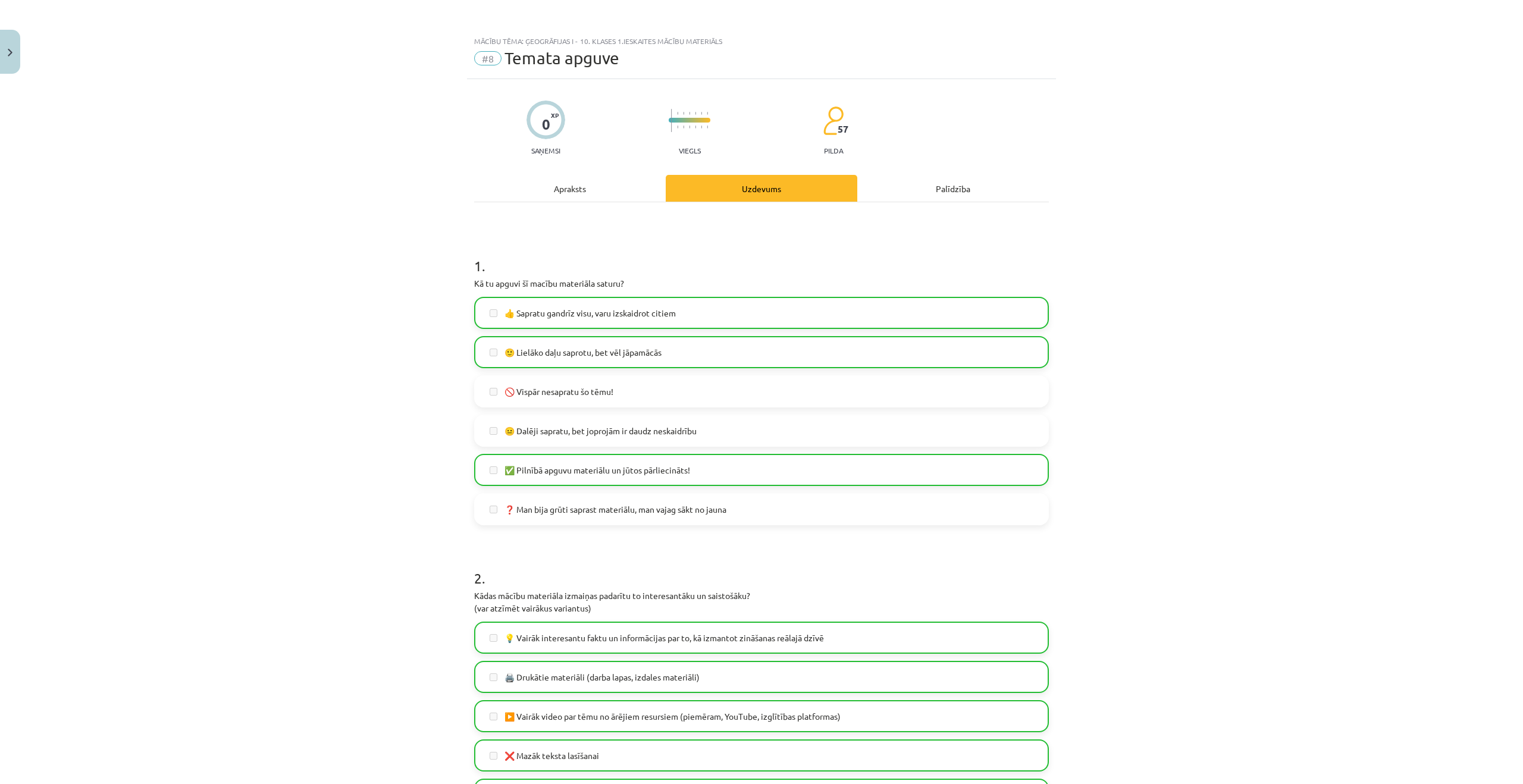
scroll to position [0, 0]
click at [10, 47] on button "Close" at bounding box center [10, 52] width 20 height 44
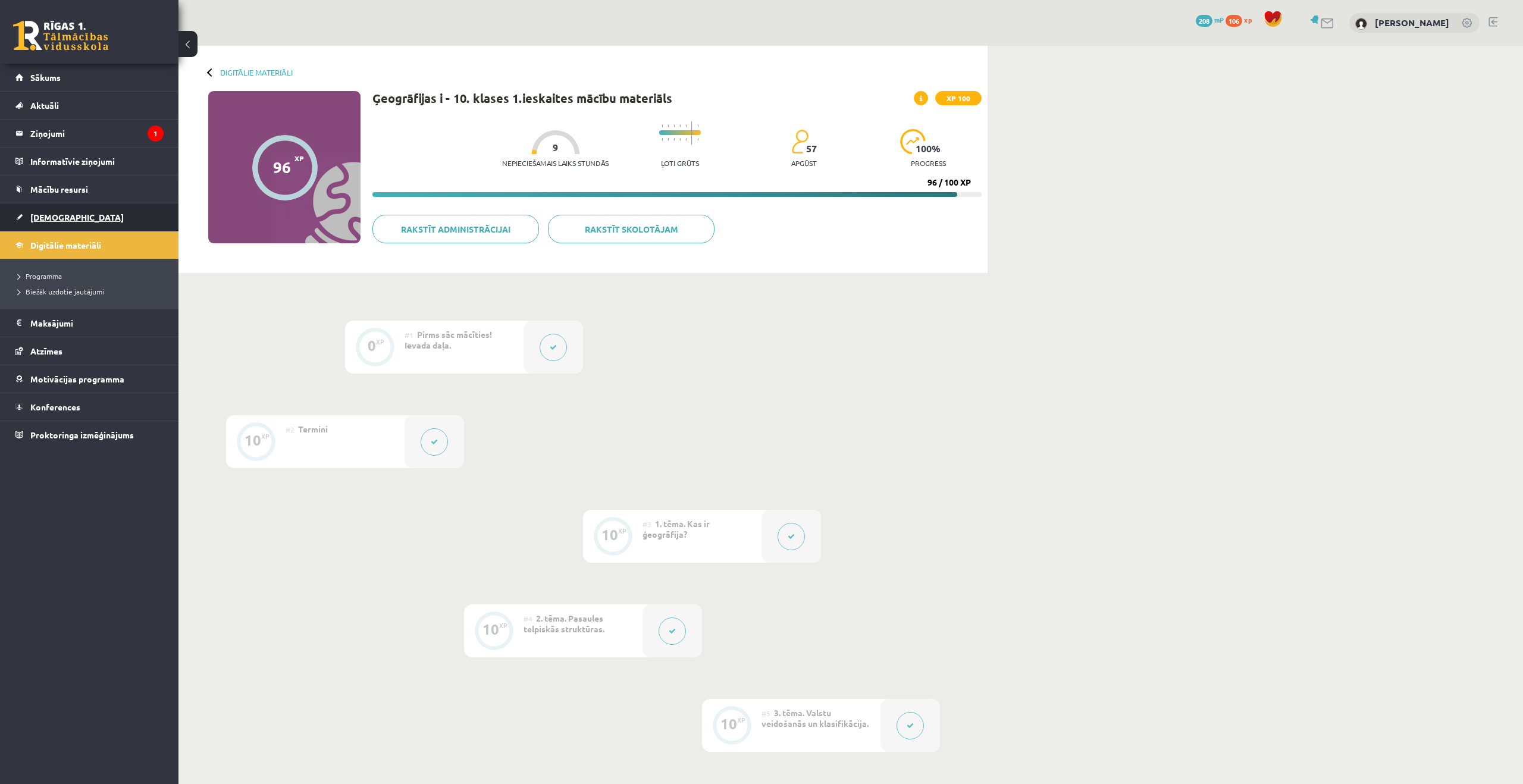
click at [37, 217] on span "[DEMOGRAPHIC_DATA]" at bounding box center [77, 217] width 93 height 10
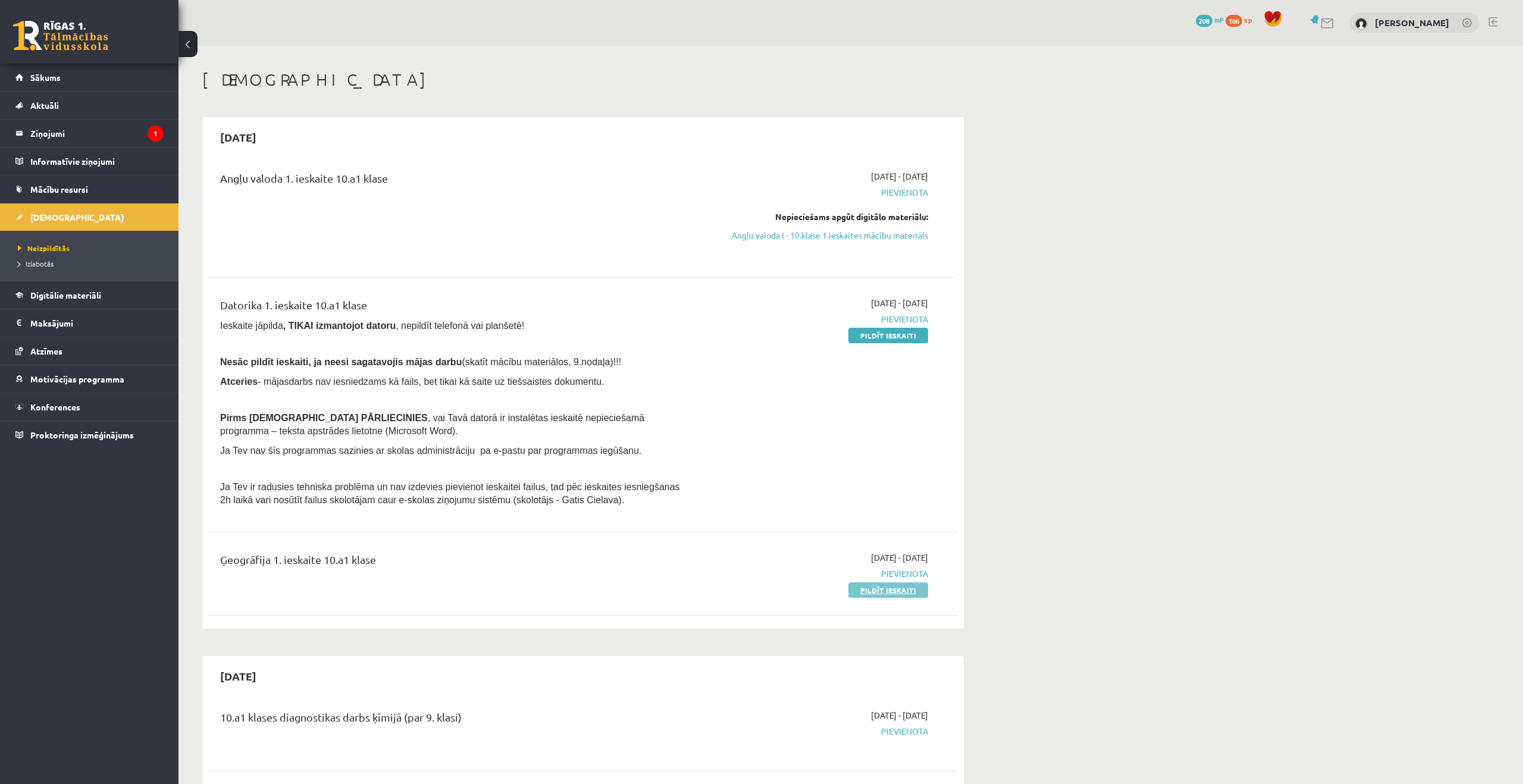
click at [904, 586] on link "Pildīt ieskaiti" at bounding box center [888, 590] width 80 height 15
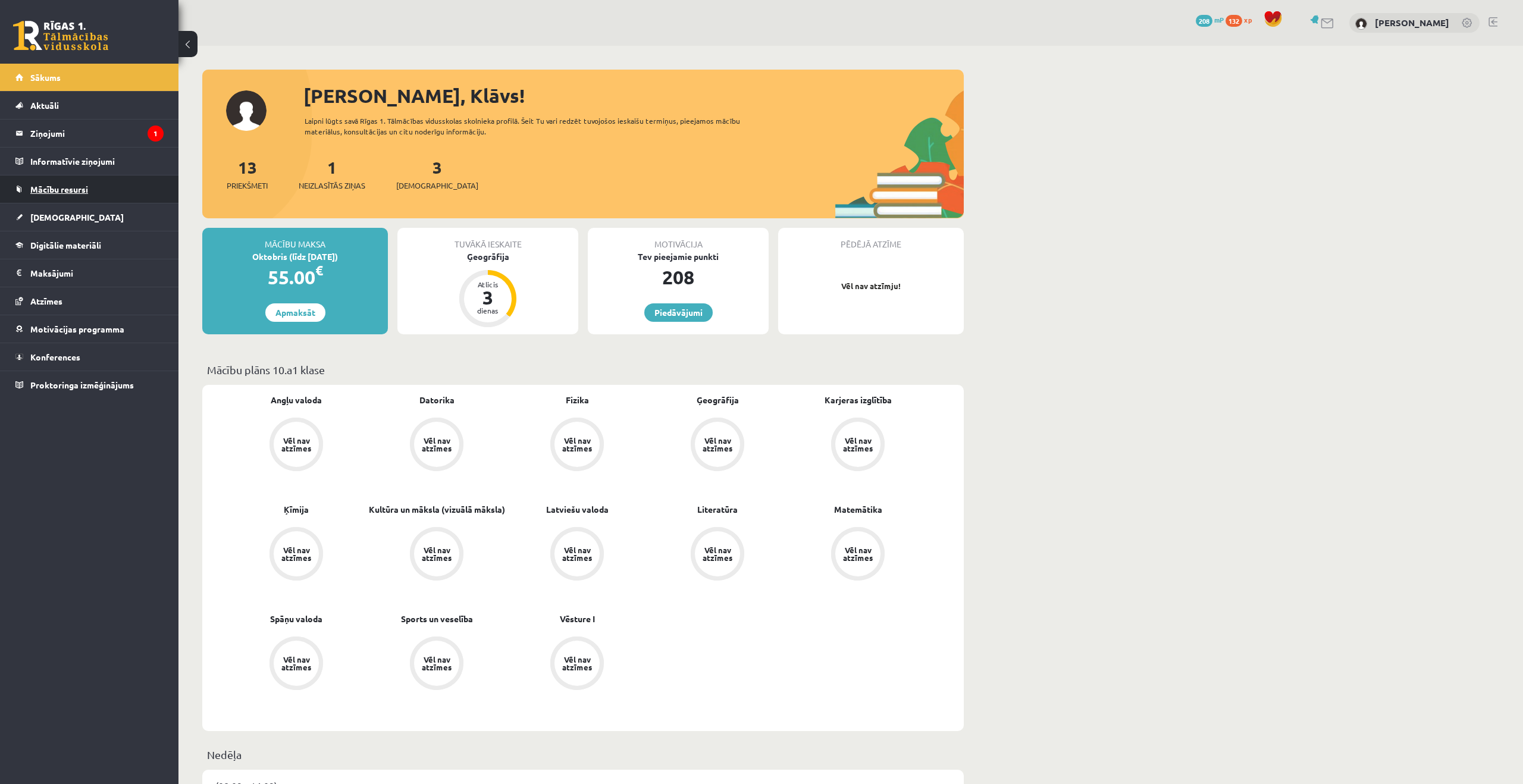
click at [101, 188] on link "Mācību resursi" at bounding box center [89, 190] width 148 height 28
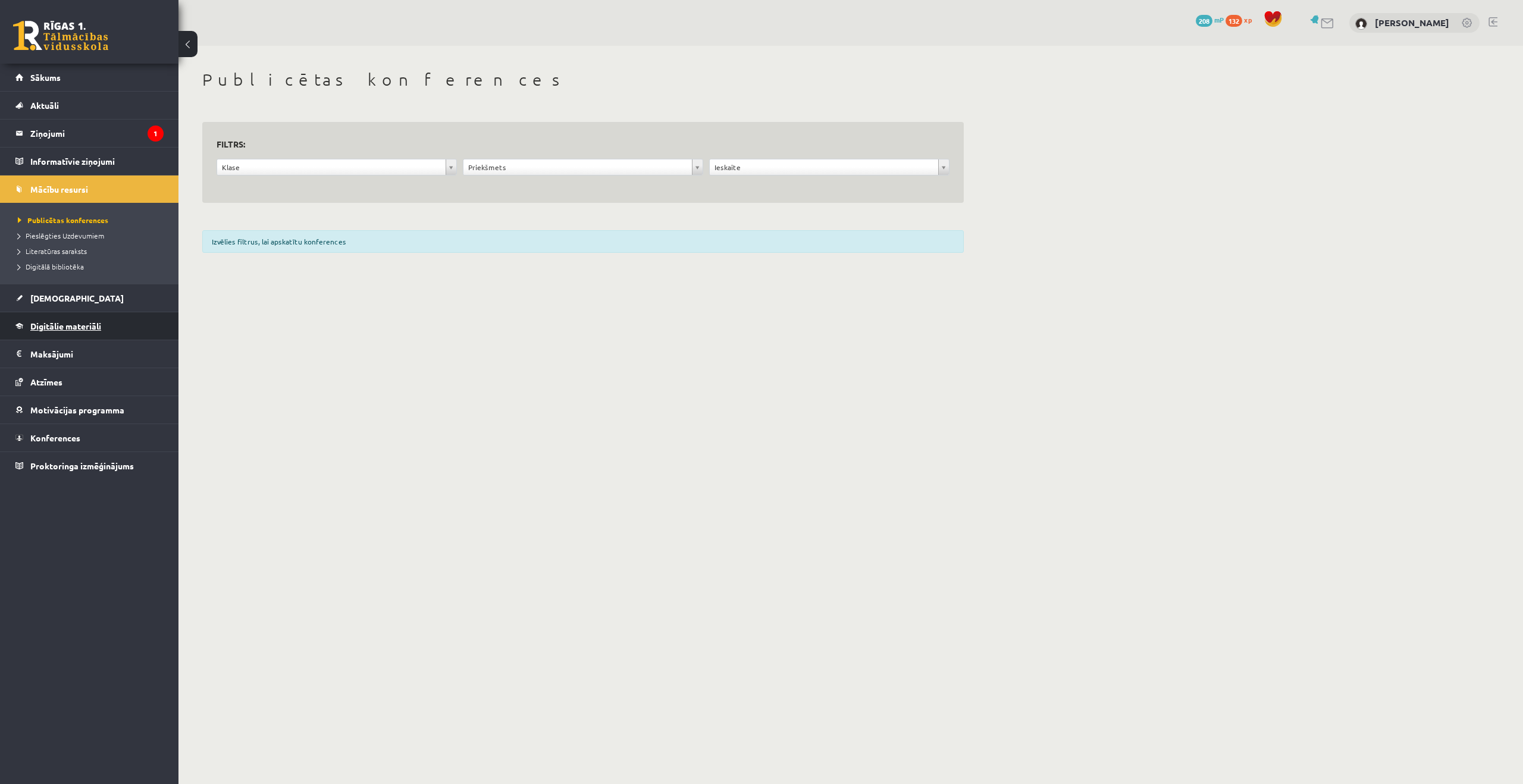
click at [62, 321] on span "Digitālie materiāli" at bounding box center [66, 325] width 71 height 10
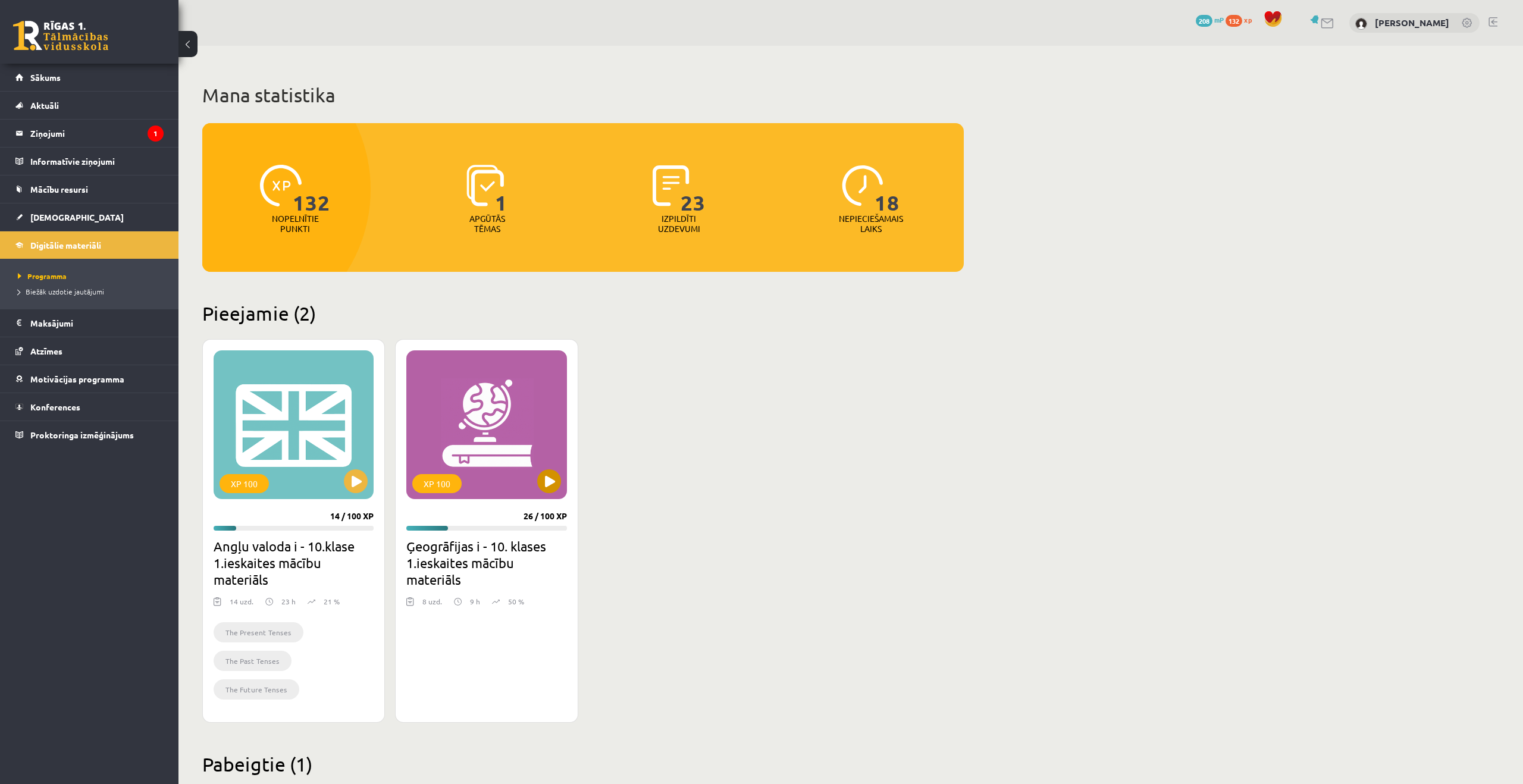
click at [536, 401] on div "XP 100" at bounding box center [486, 424] width 160 height 149
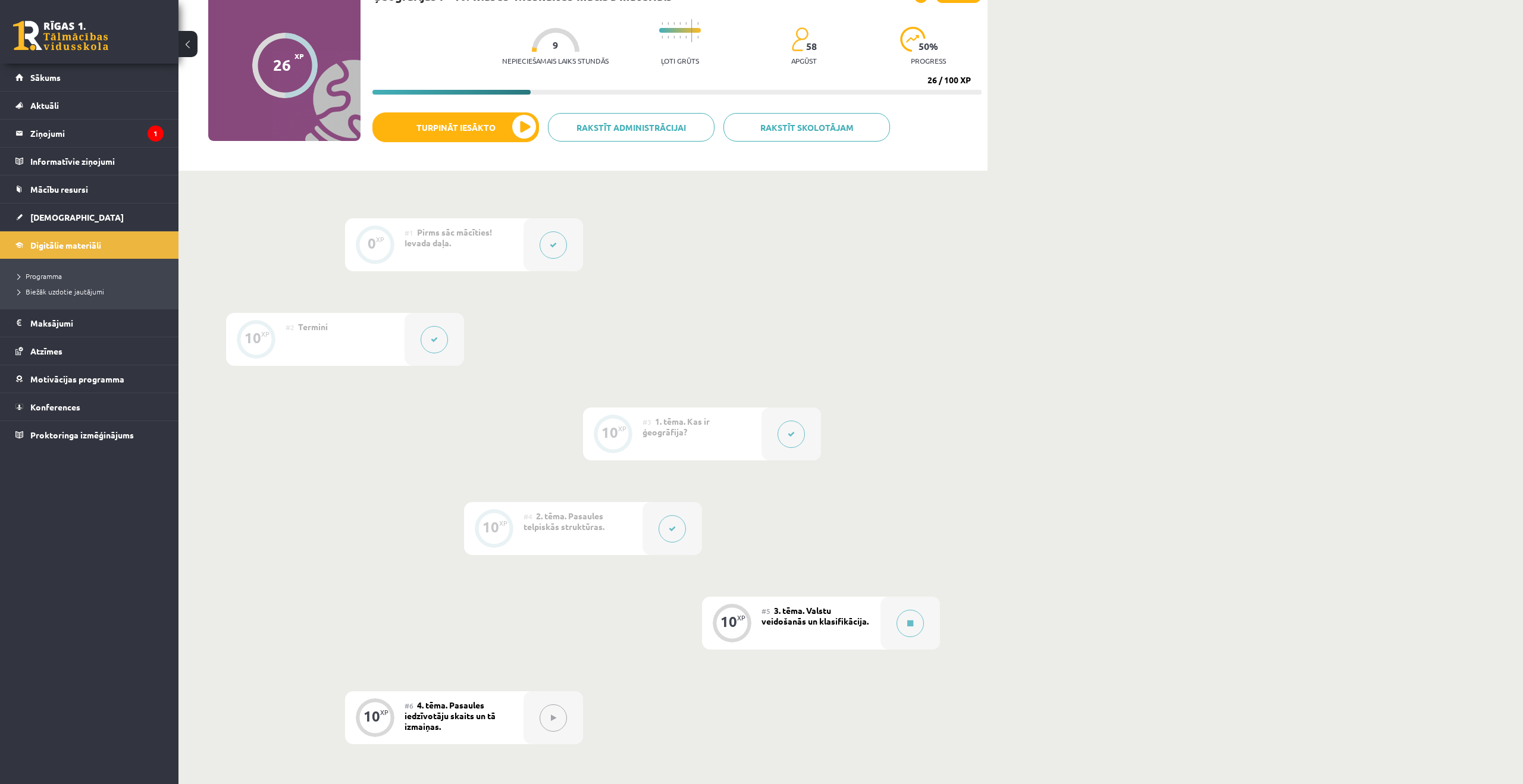
scroll to position [105, 0]
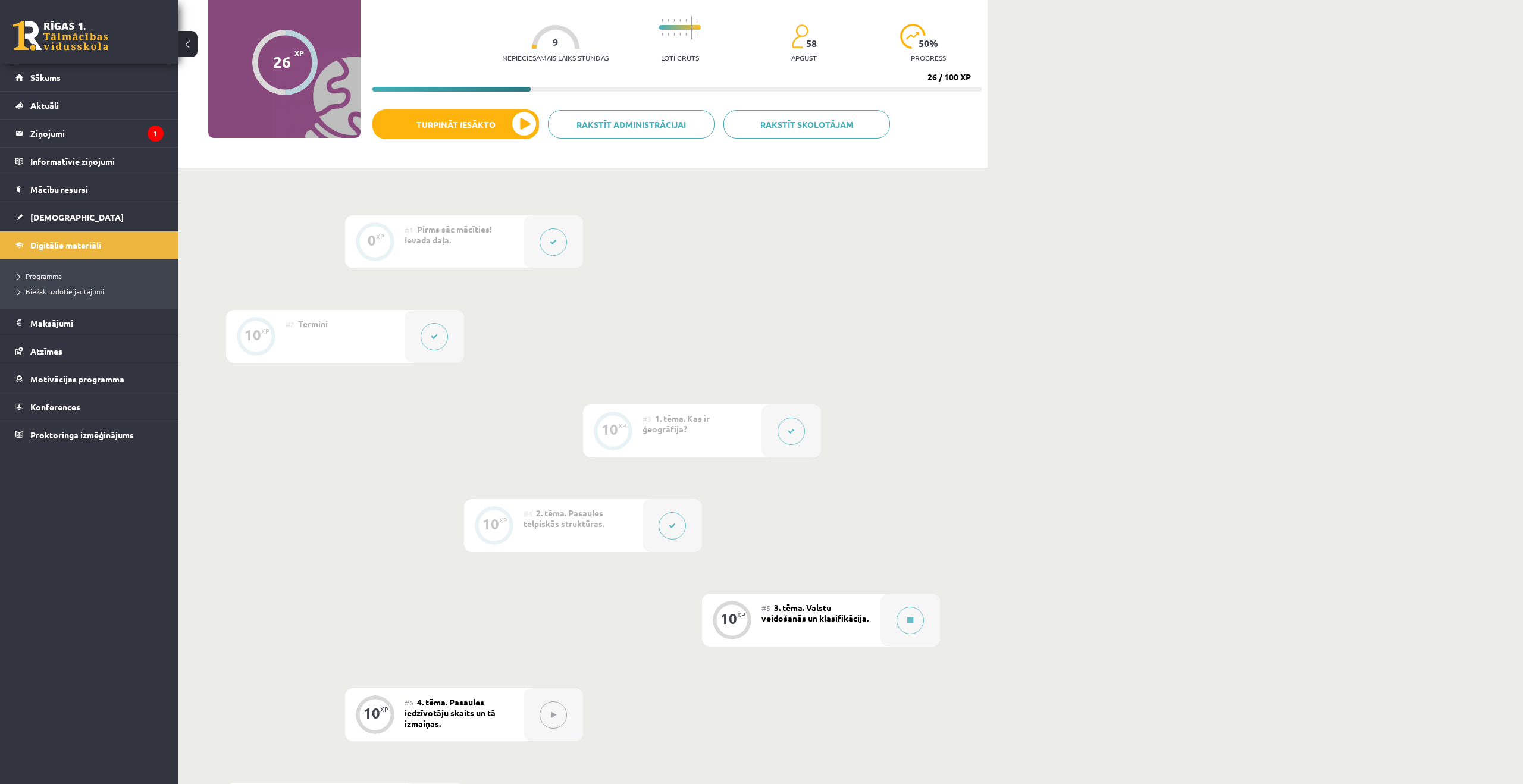
click at [737, 420] on div "#3 1. tēma. Kas ir ģeogrāfija?" at bounding box center [702, 430] width 119 height 53
click at [802, 429] on button at bounding box center [791, 431] width 28 height 28
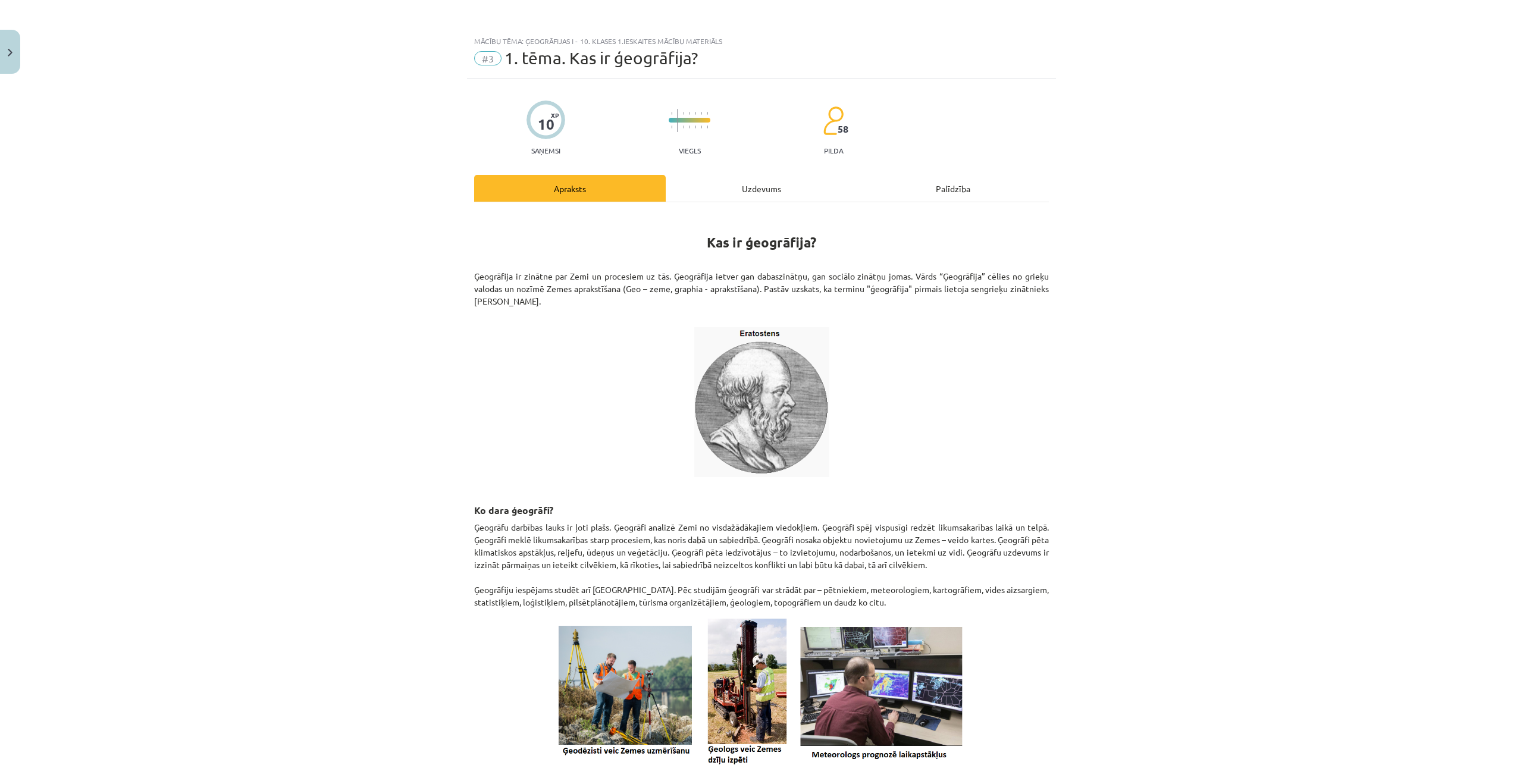
click at [754, 201] on div "Uzdevums" at bounding box center [762, 188] width 192 height 27
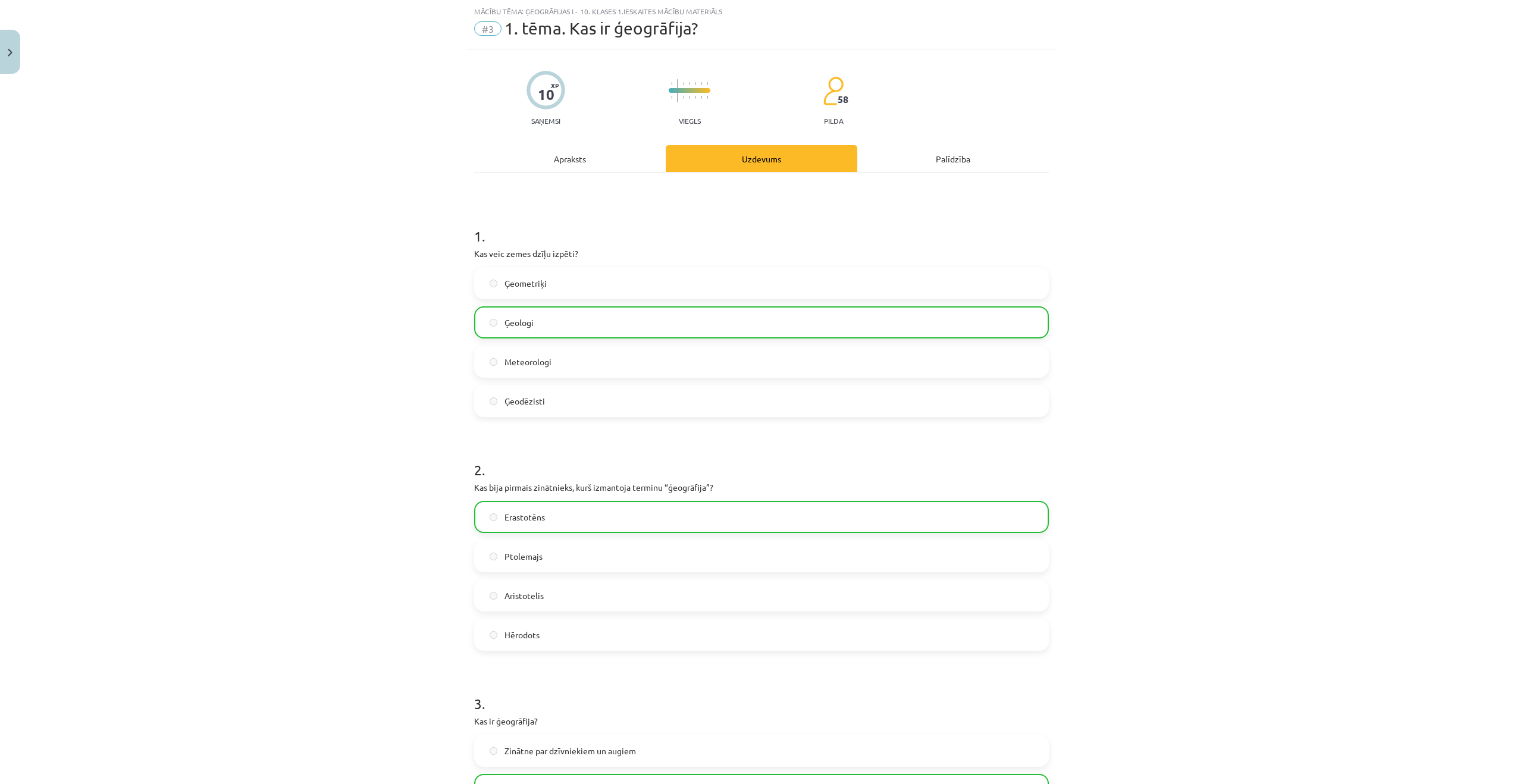
scroll to position [774, 0]
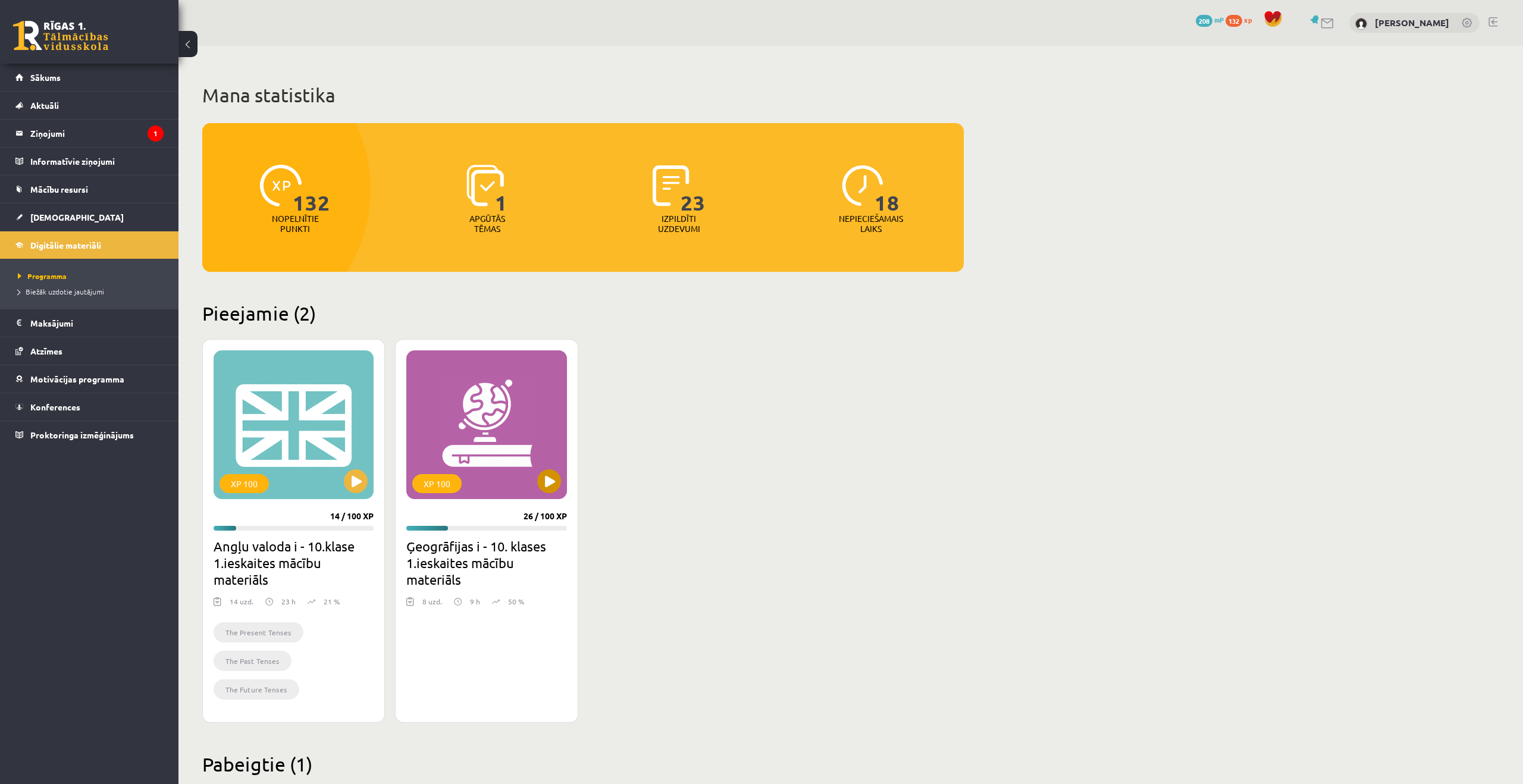
click at [519, 432] on div "XP 100" at bounding box center [486, 424] width 160 height 149
click at [548, 494] on div "XP 100" at bounding box center [486, 424] width 160 height 149
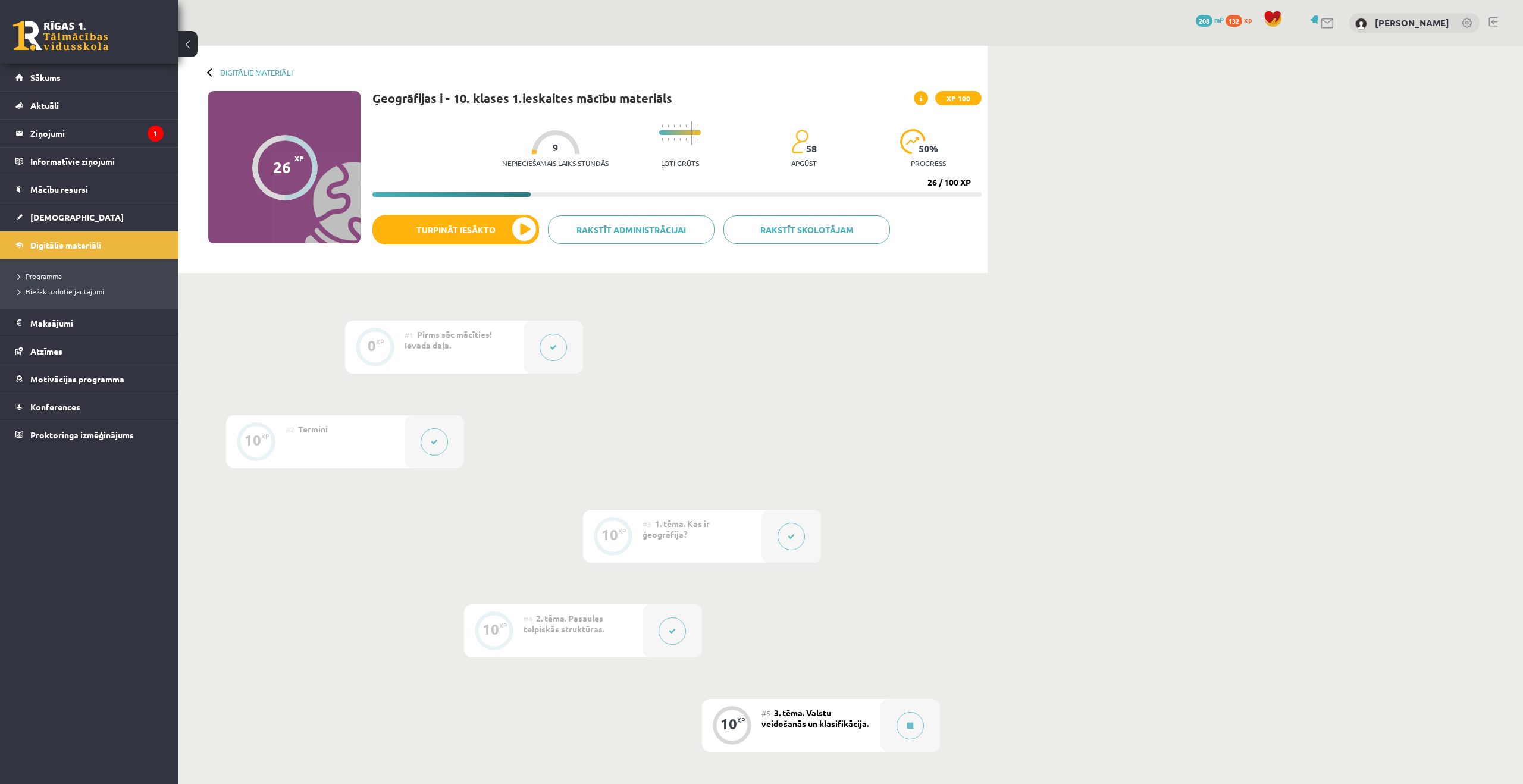
click at [666, 632] on button at bounding box center [672, 631] width 28 height 28
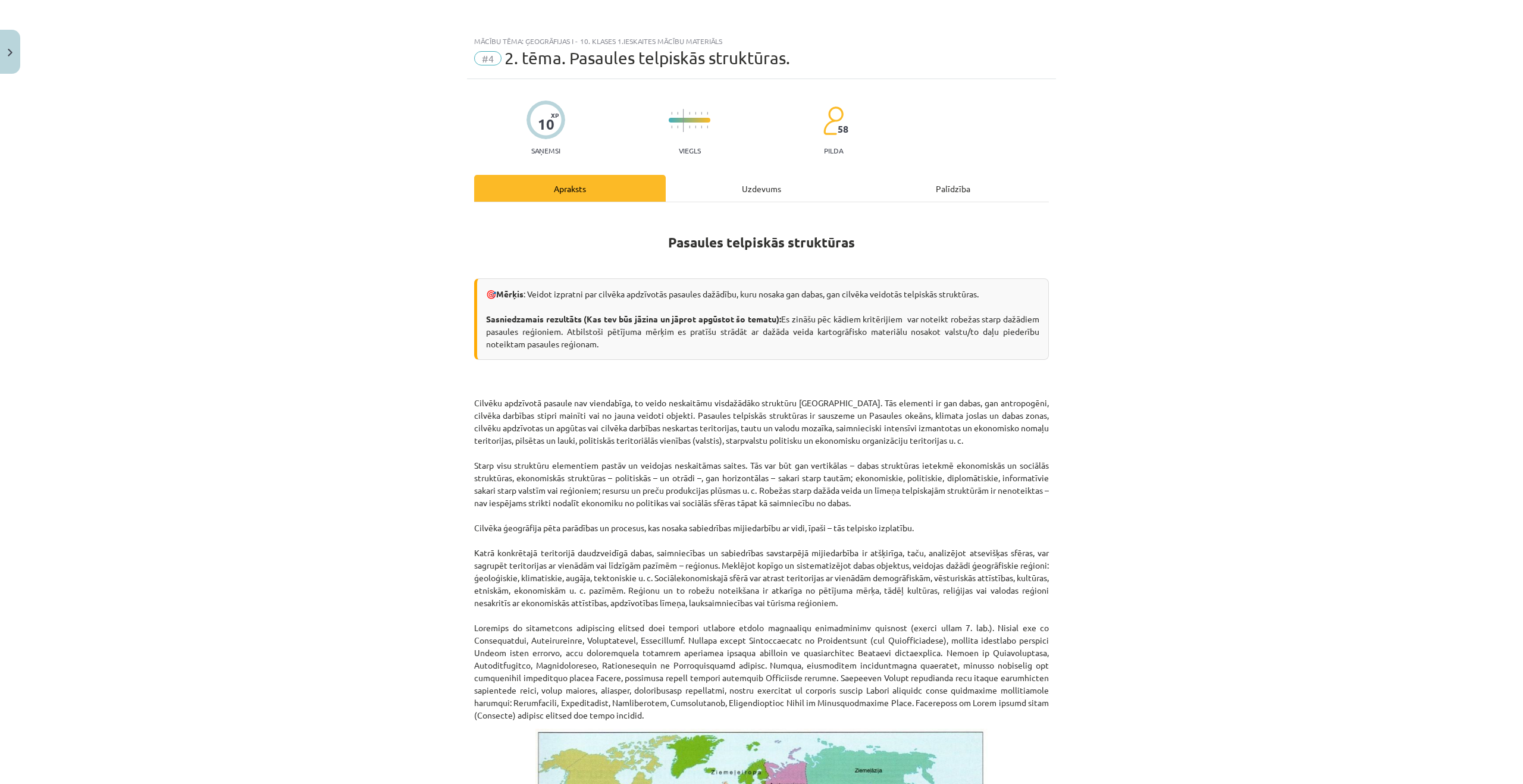
click at [768, 190] on div "Uzdevums" at bounding box center [762, 188] width 192 height 27
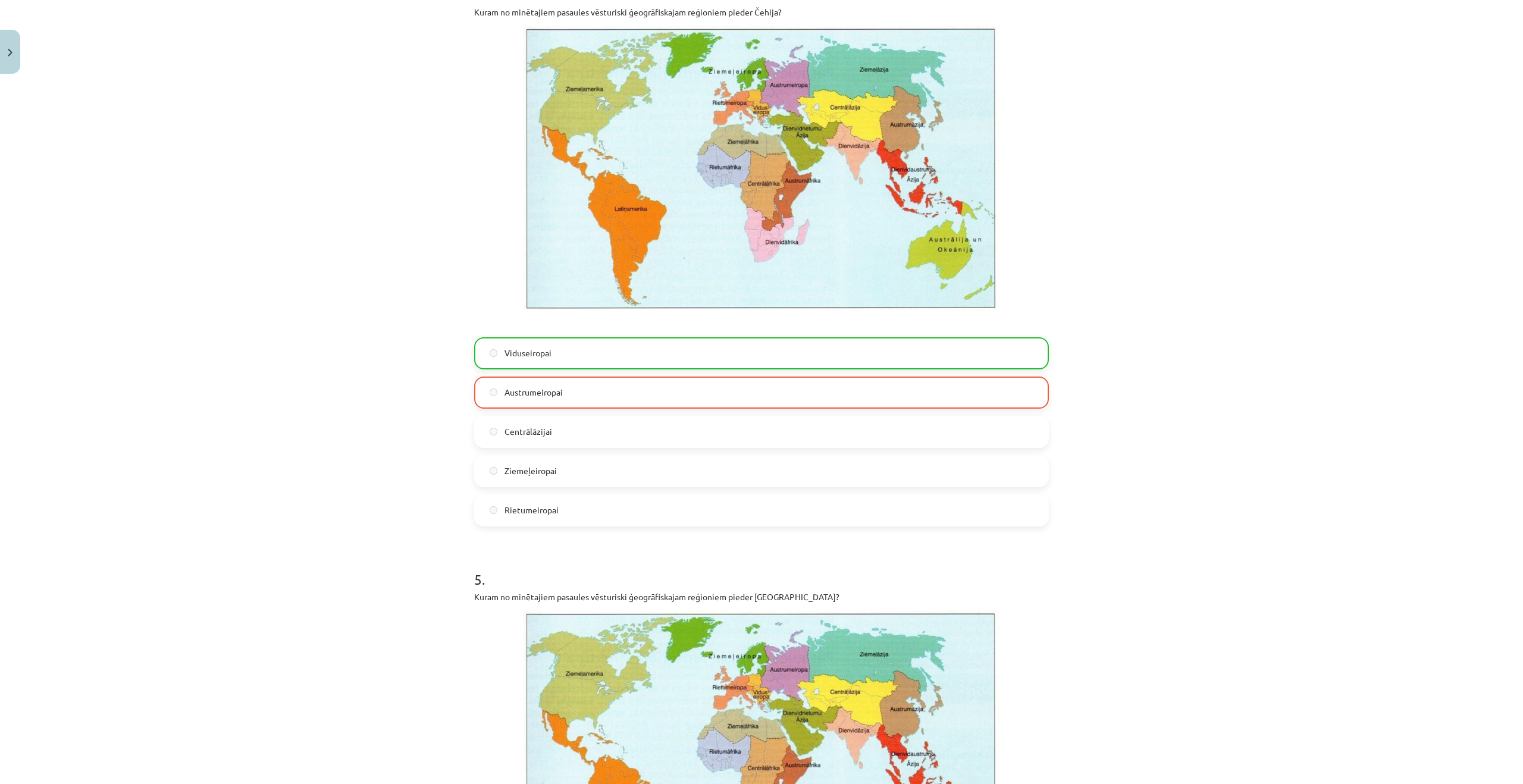
scroll to position [2015, 0]
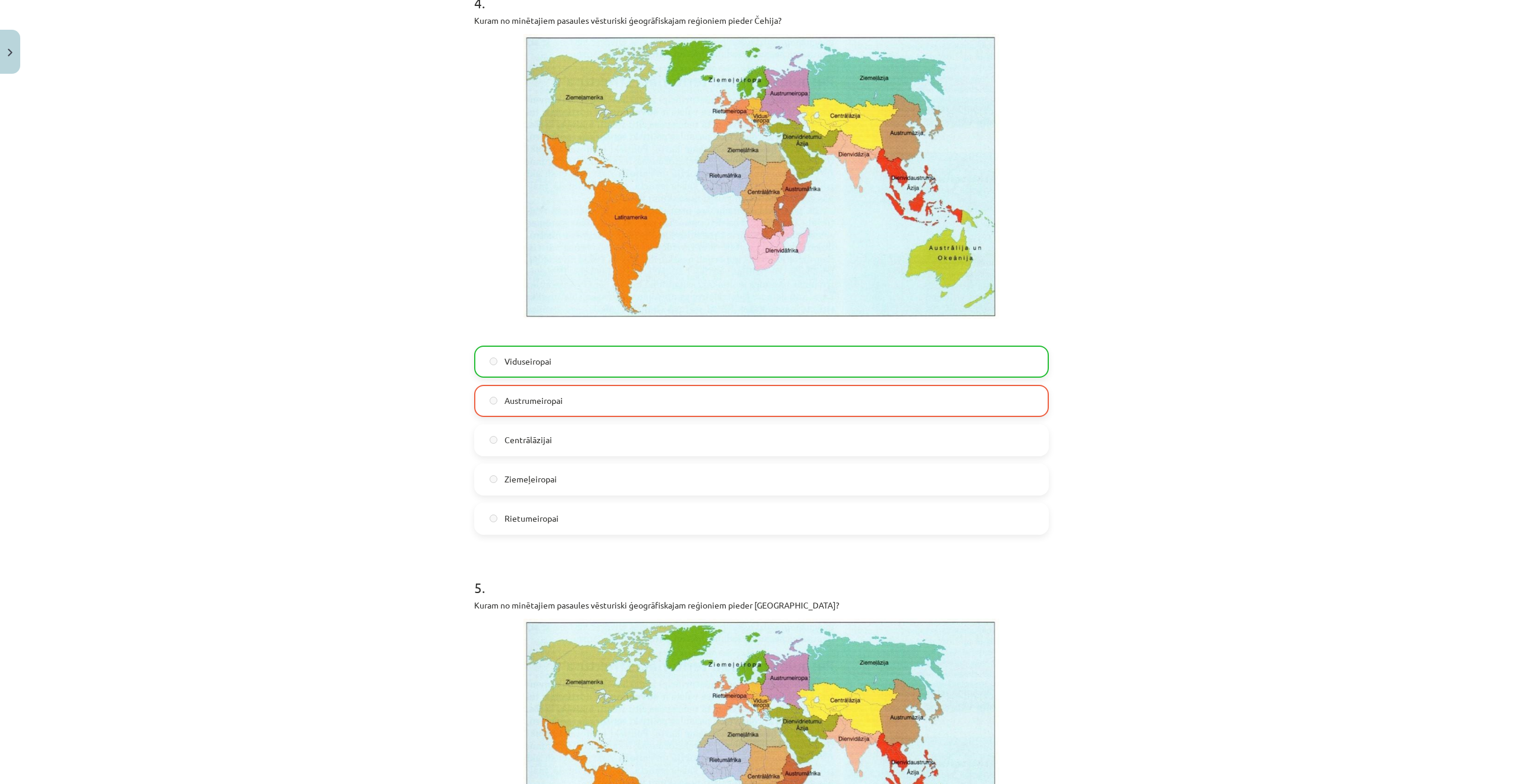
click at [1148, 405] on div "Mācību tēma: Ģeogrāfijas i - 10. klases 1.ieskaites mācību materiāls #4 2. tēma…" at bounding box center [762, 392] width 1523 height 784
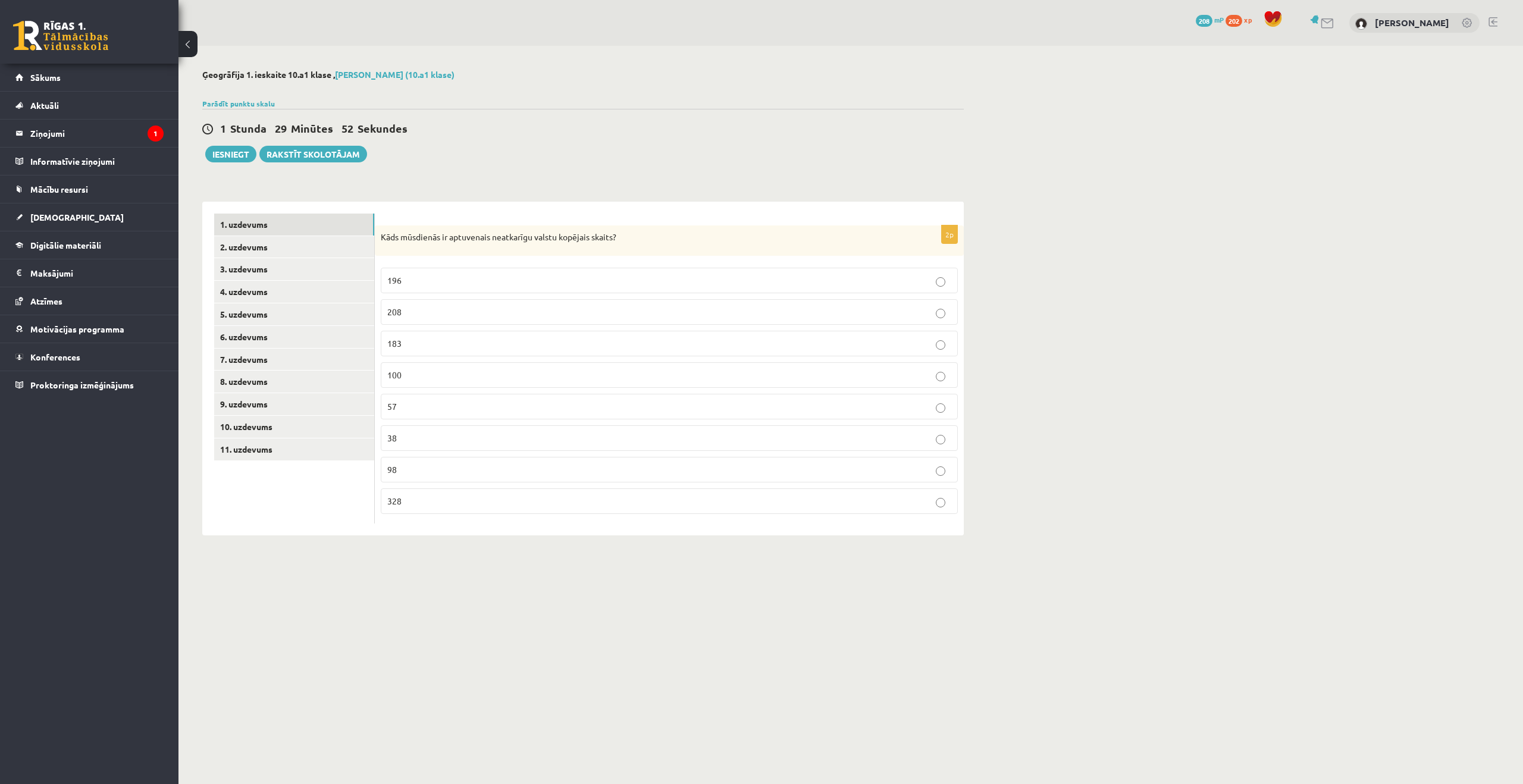
click at [647, 275] on p "196" at bounding box center [669, 280] width 564 height 12
click at [246, 244] on link "2. uzdevums" at bounding box center [294, 247] width 160 height 22
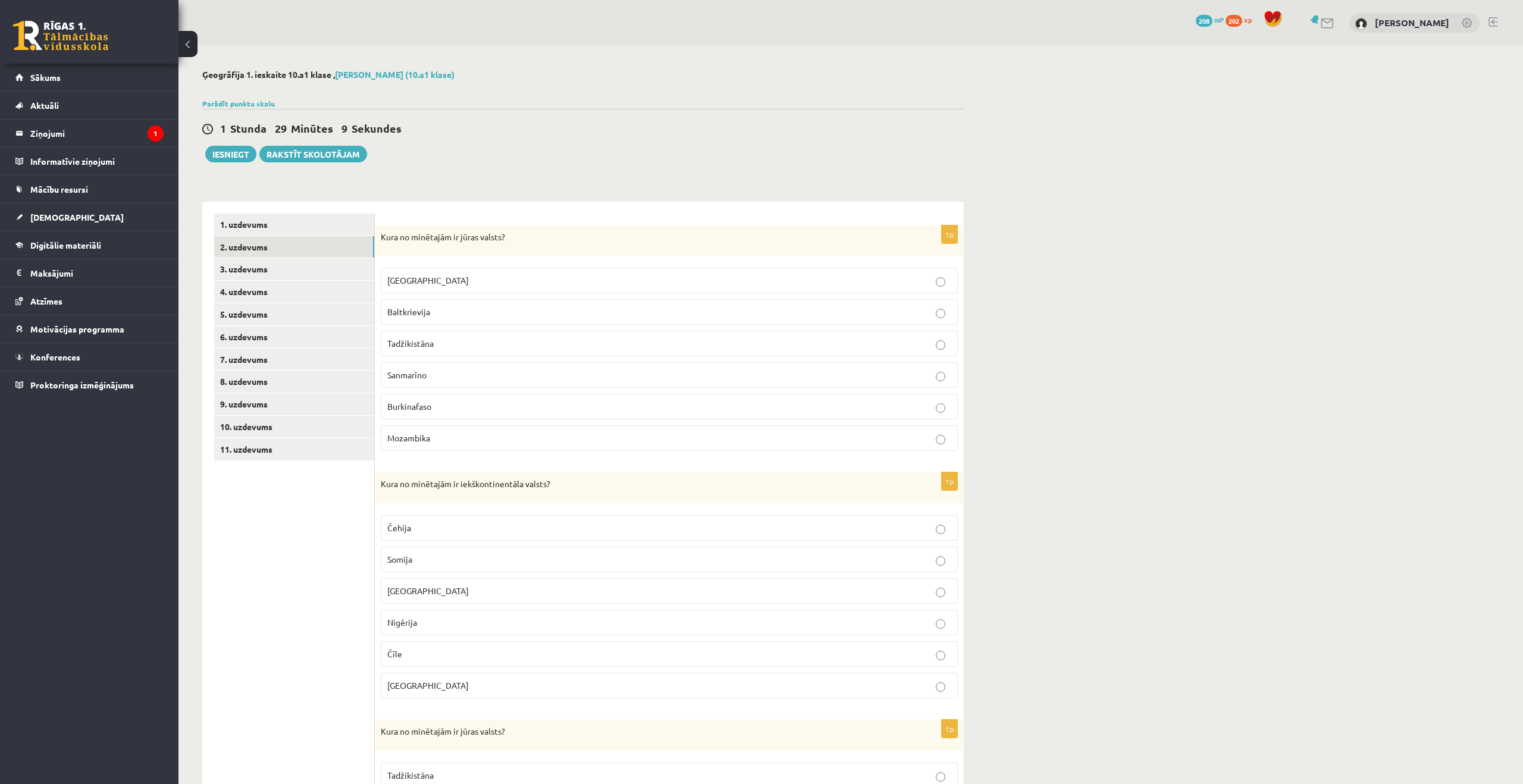
click at [456, 444] on p "Mozambika" at bounding box center [669, 438] width 564 height 12
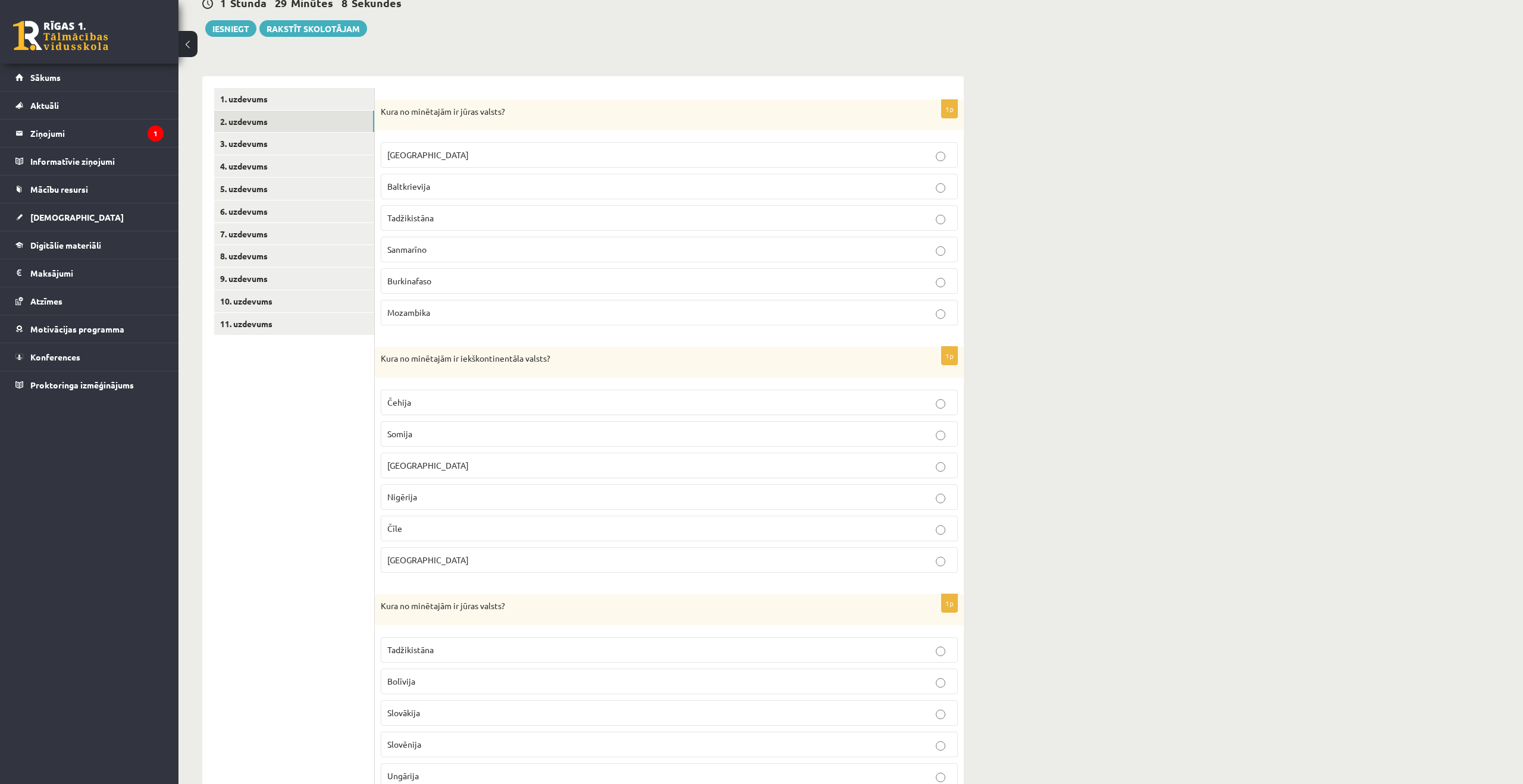
scroll to position [129, 0]
click at [477, 400] on p "Čehija" at bounding box center [669, 399] width 564 height 12
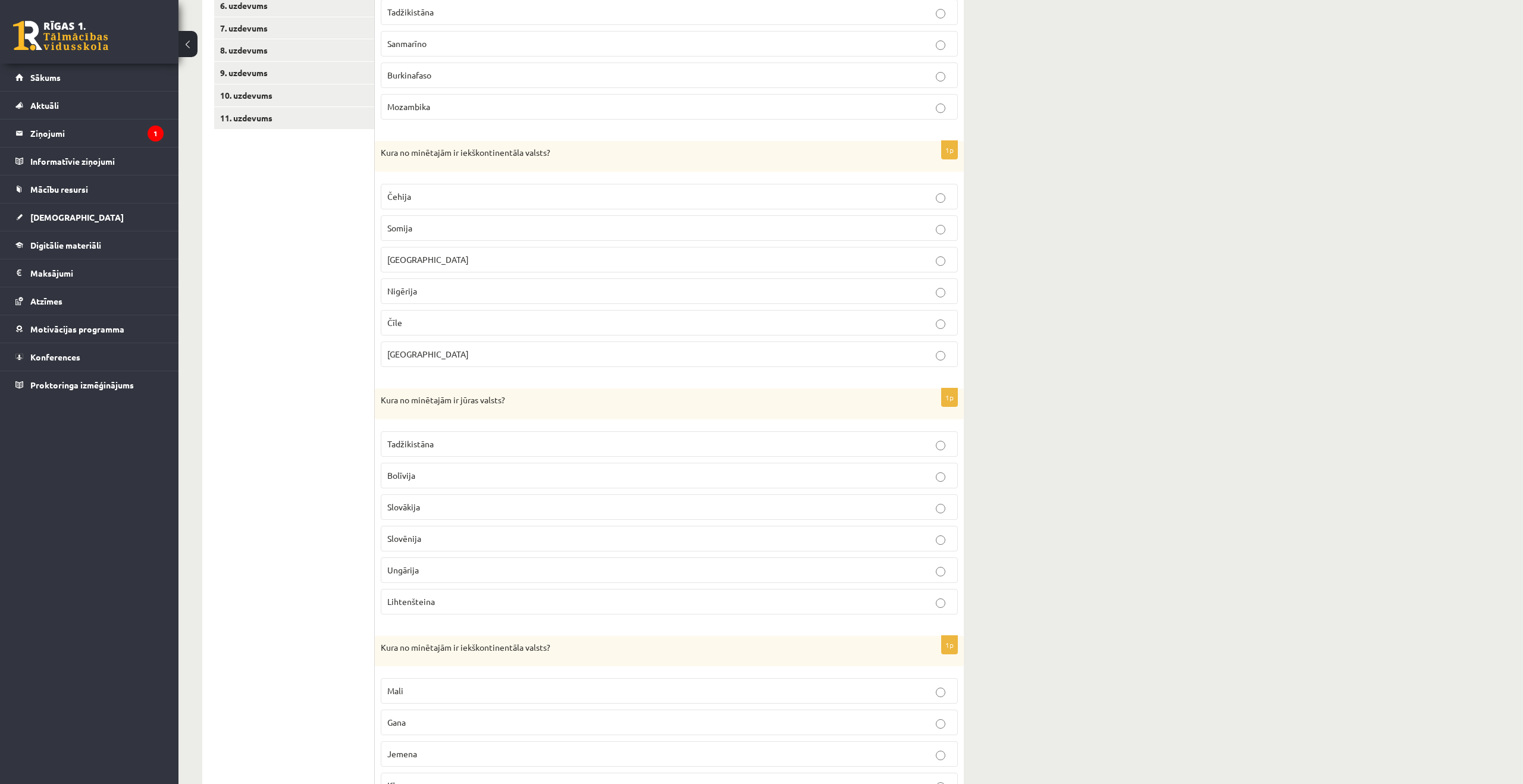
scroll to position [340, 0]
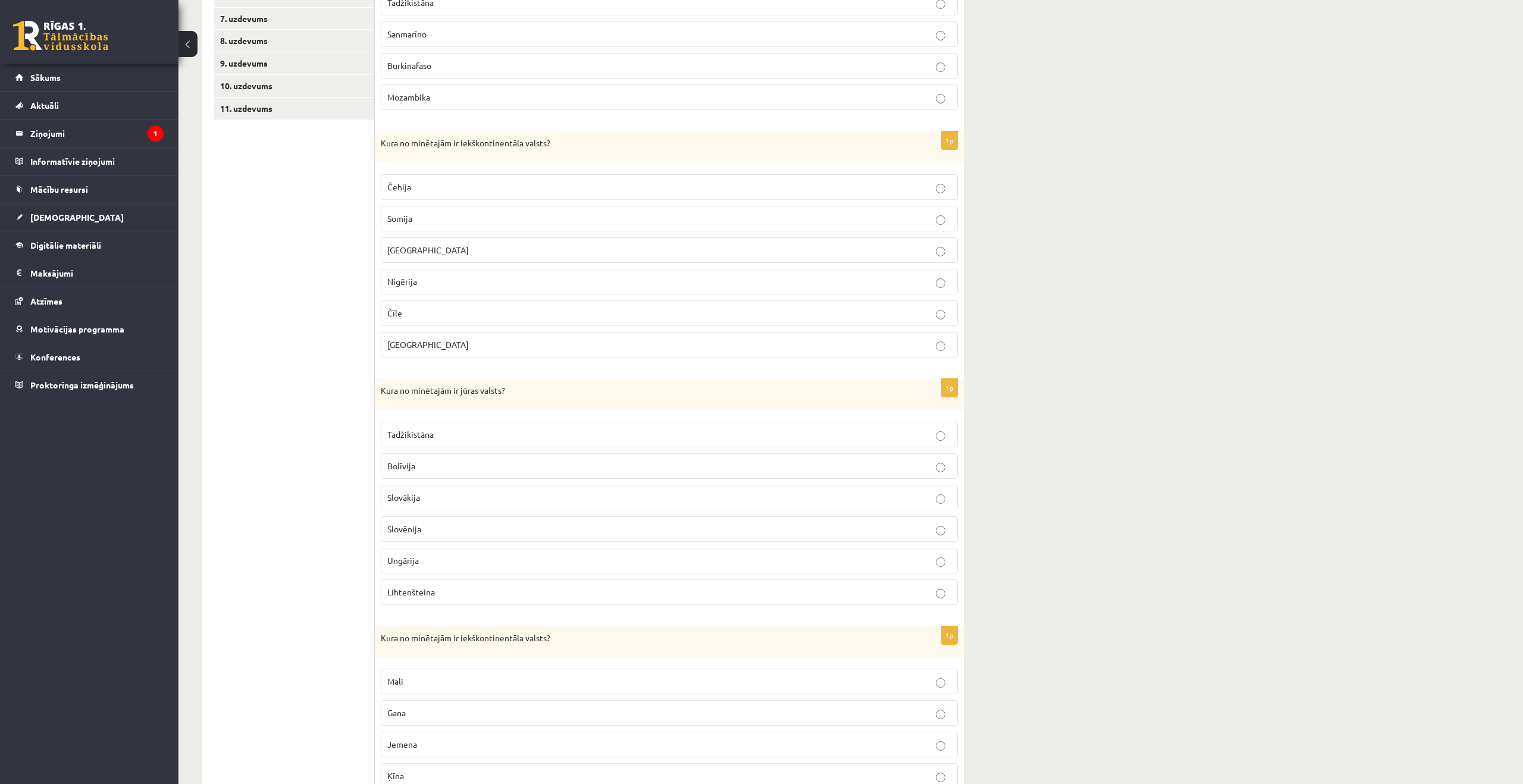
click at [431, 467] on p "Bolīvija" at bounding box center [669, 466] width 564 height 12
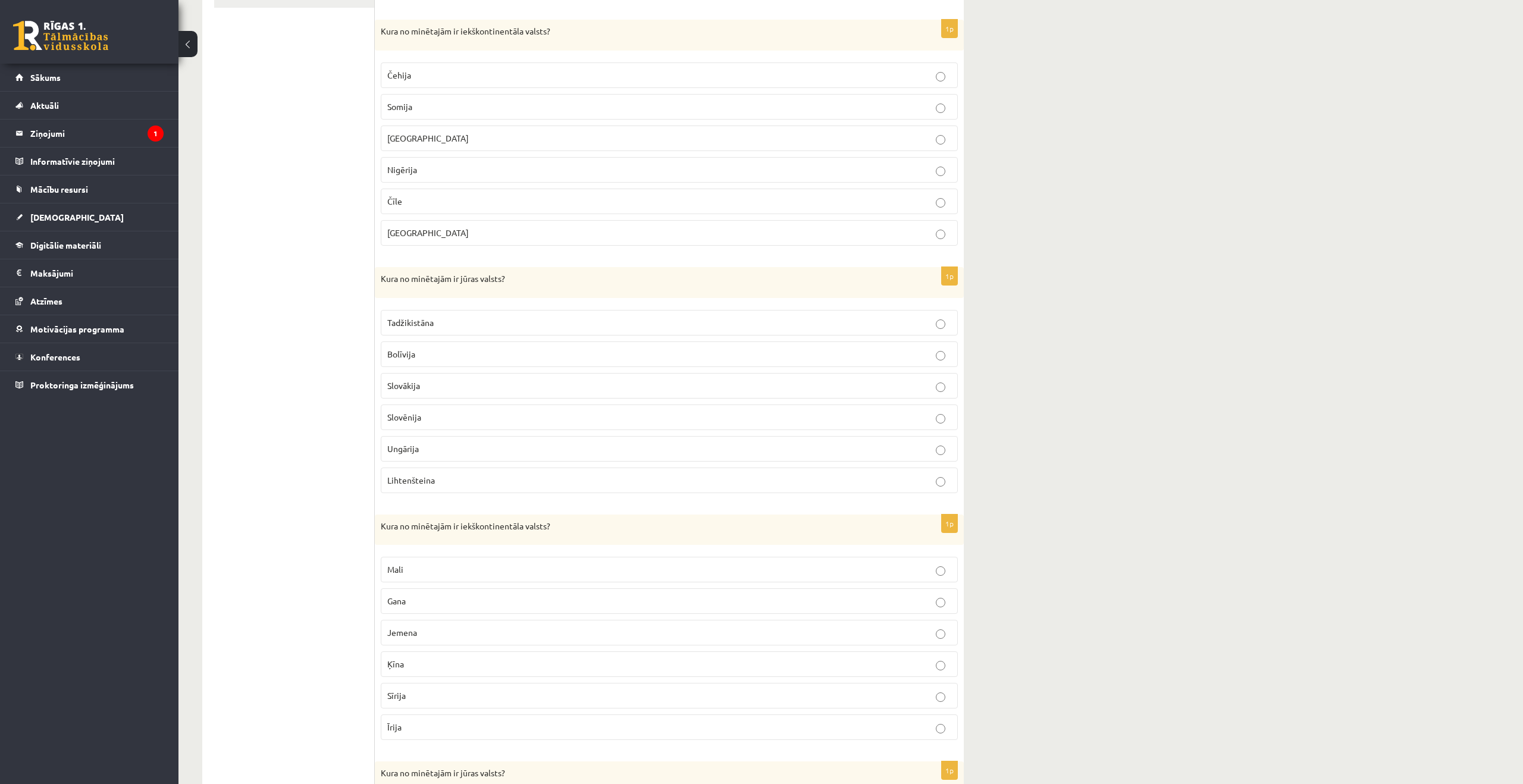
scroll to position [455, 0]
click at [591, 421] on label "Slovēnija" at bounding box center [669, 414] width 577 height 26
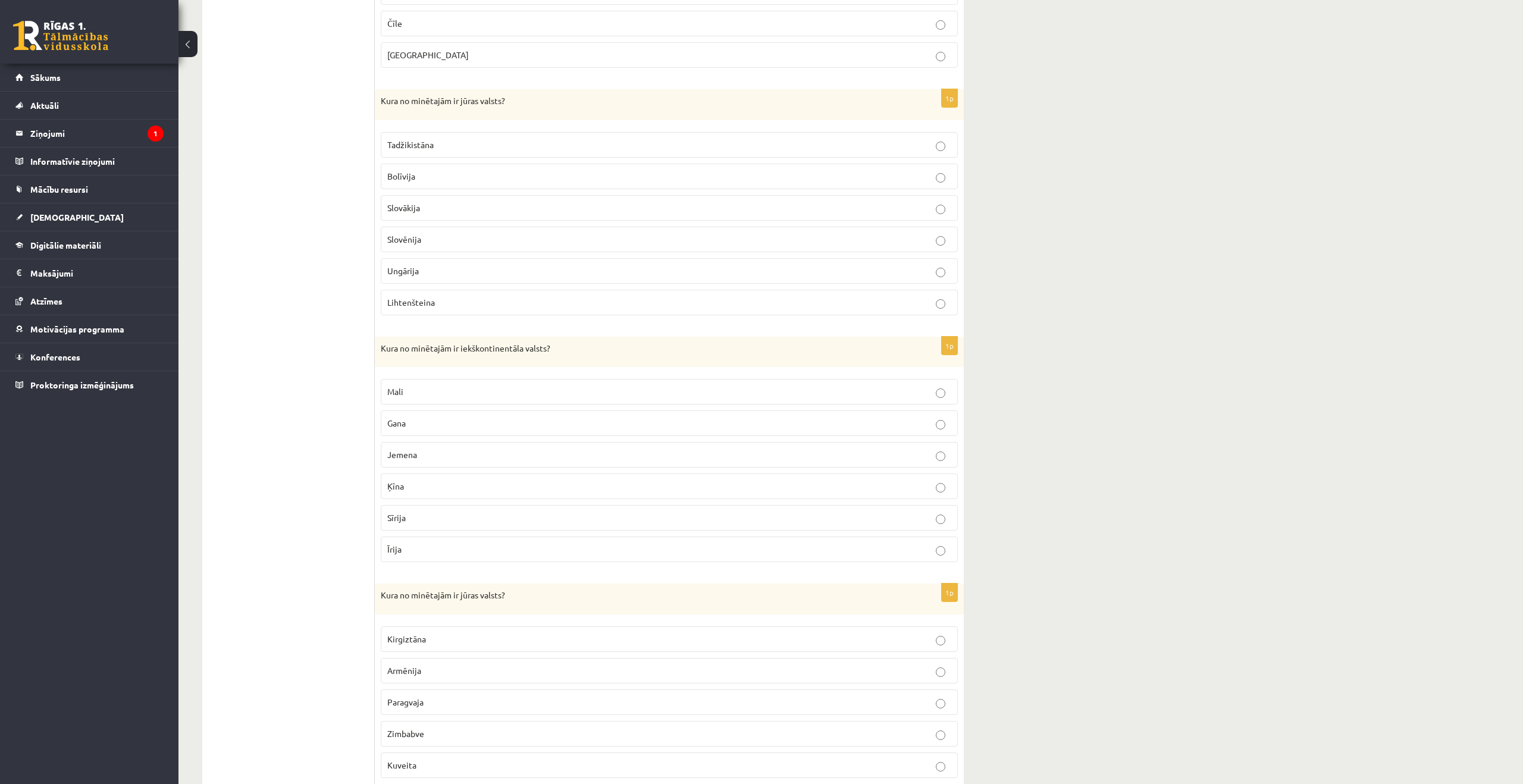
scroll to position [629, 0]
click at [423, 396] on p "Mali" at bounding box center [669, 393] width 564 height 12
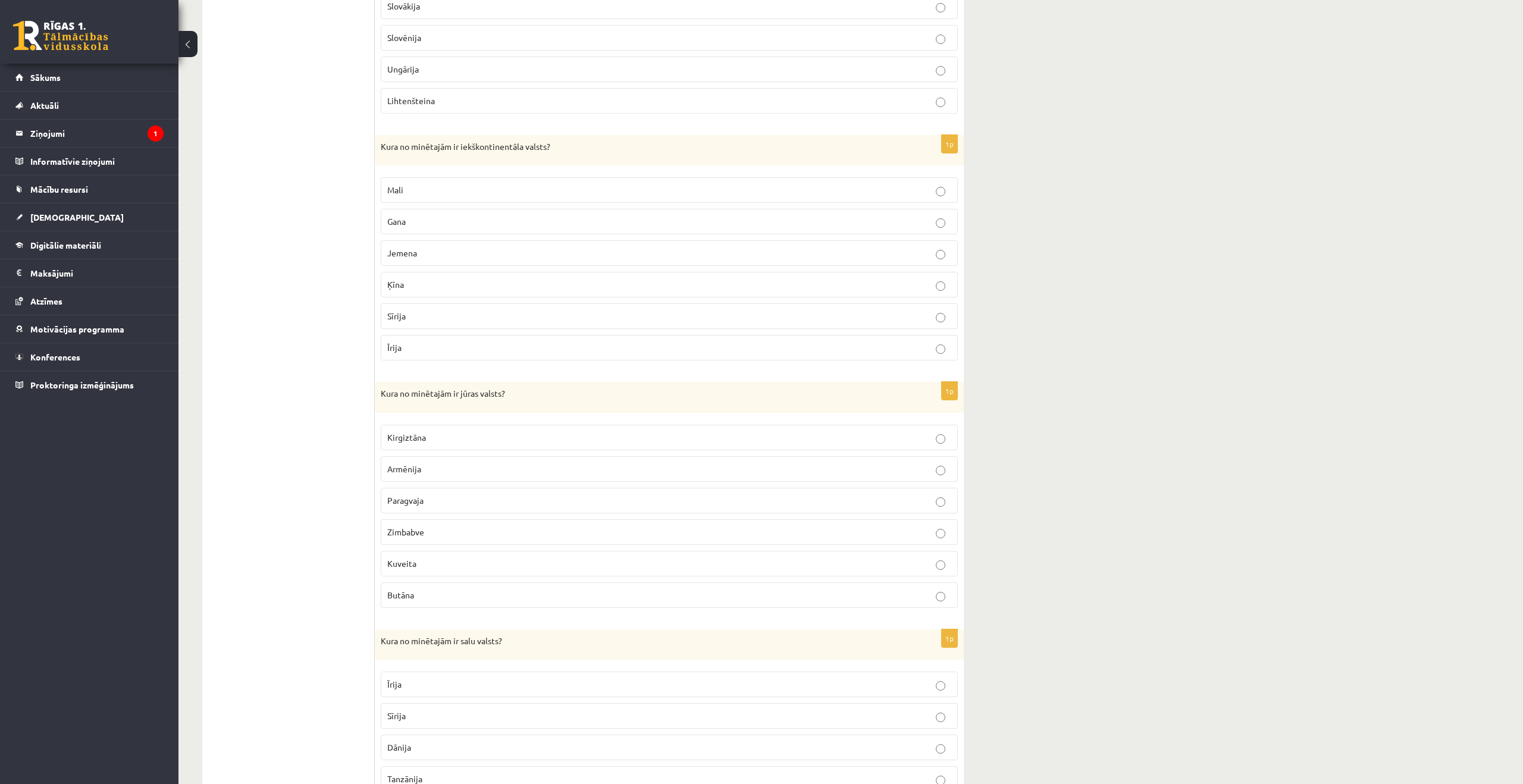
scroll to position [837, 0]
click at [462, 558] on p "Kuveita" at bounding box center [669, 558] width 564 height 12
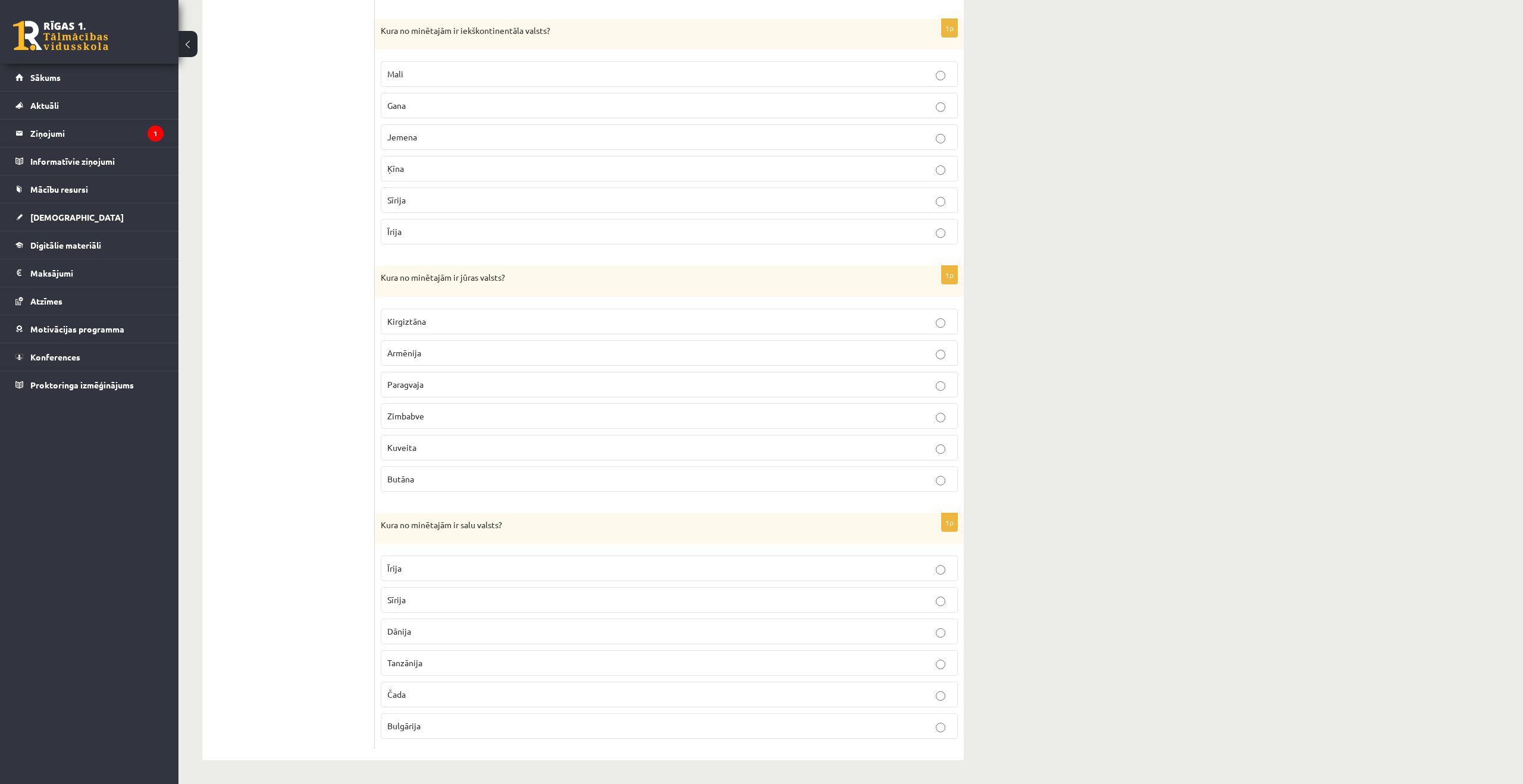
click at [434, 655] on label "Tanzānija" at bounding box center [669, 662] width 577 height 26
click at [460, 558] on label "Īrija" at bounding box center [669, 568] width 577 height 26
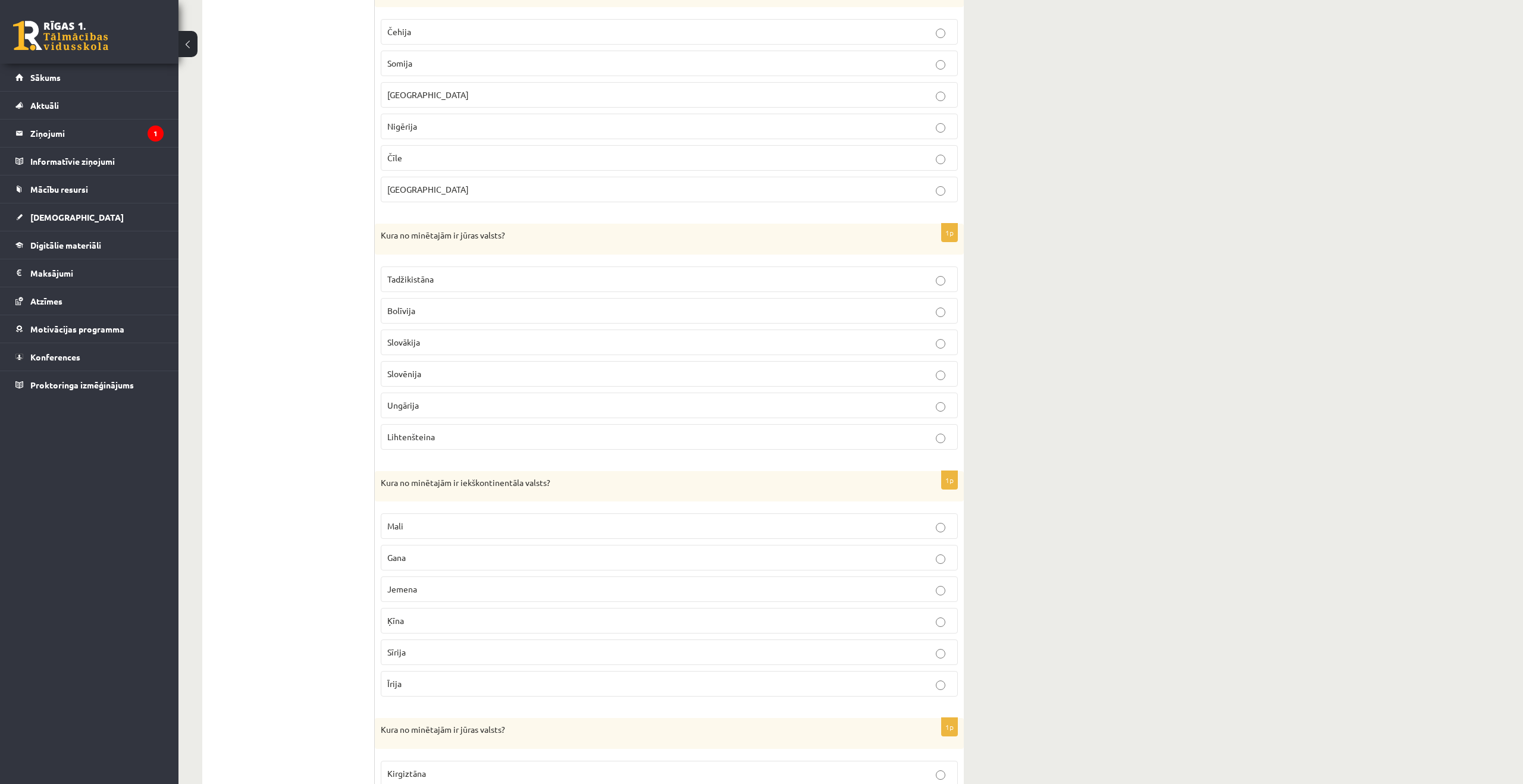
scroll to position [0, 0]
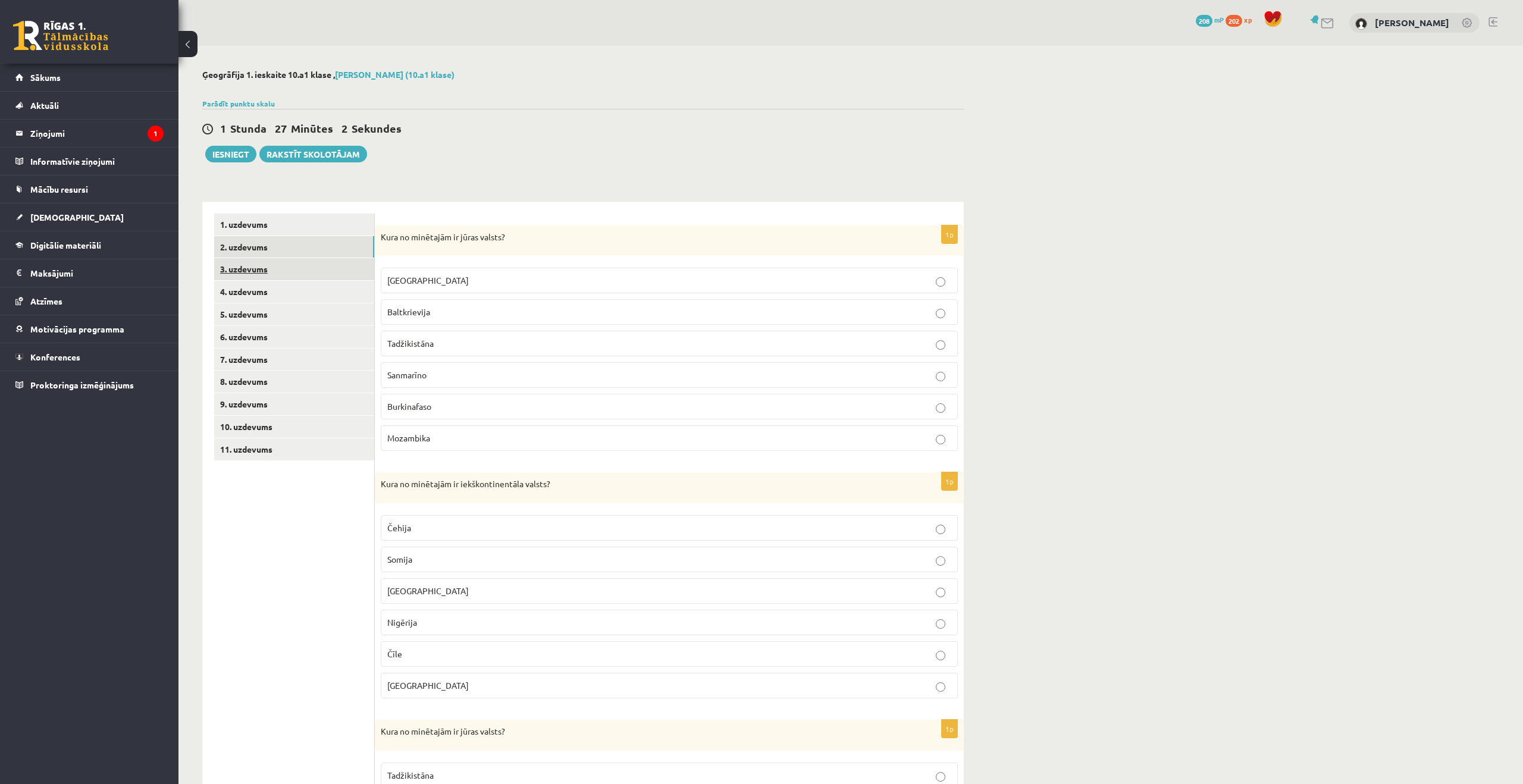
click at [287, 275] on link "3. uzdevums" at bounding box center [294, 269] width 160 height 22
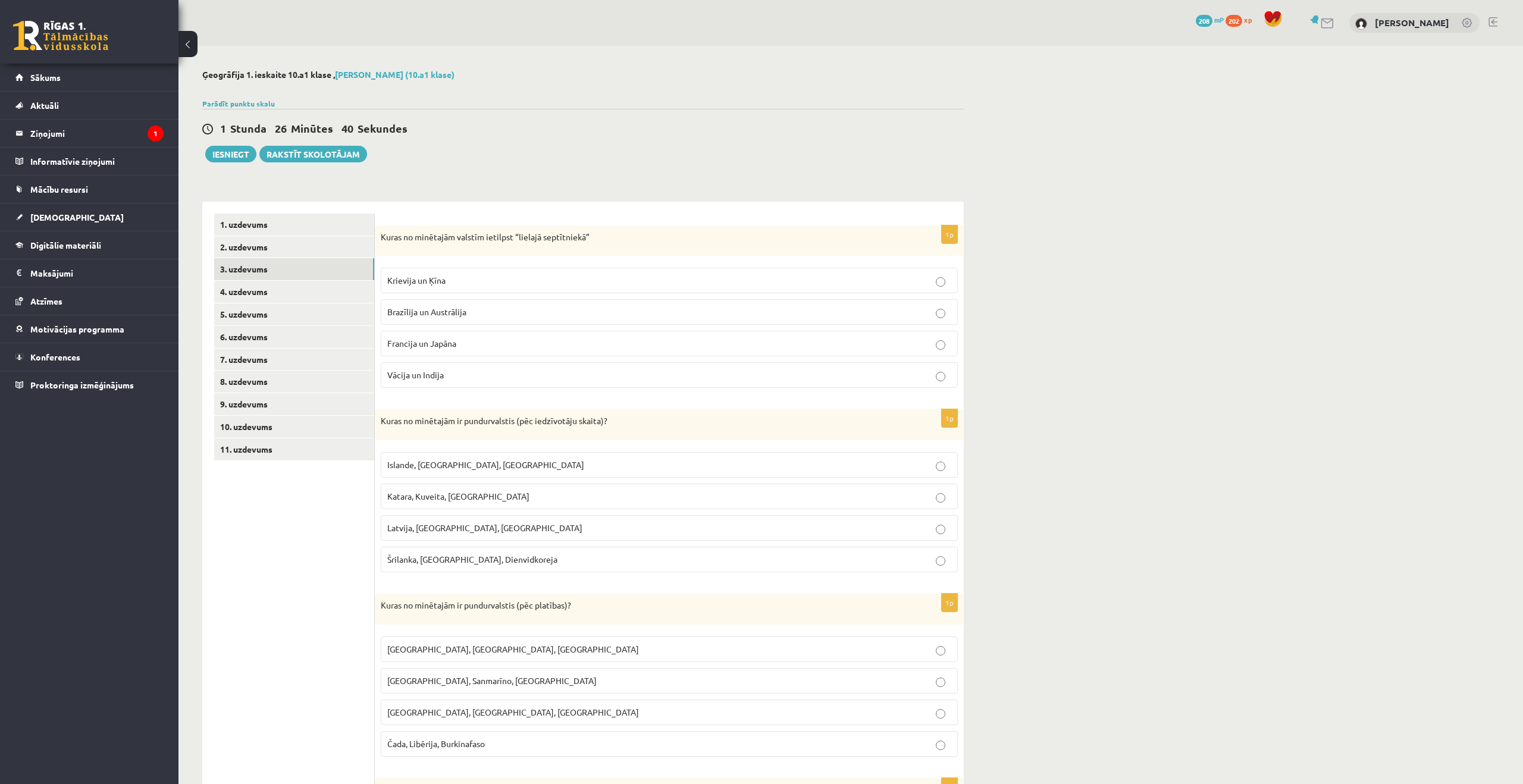
click at [480, 336] on label "Francija un Japāna" at bounding box center [669, 343] width 577 height 26
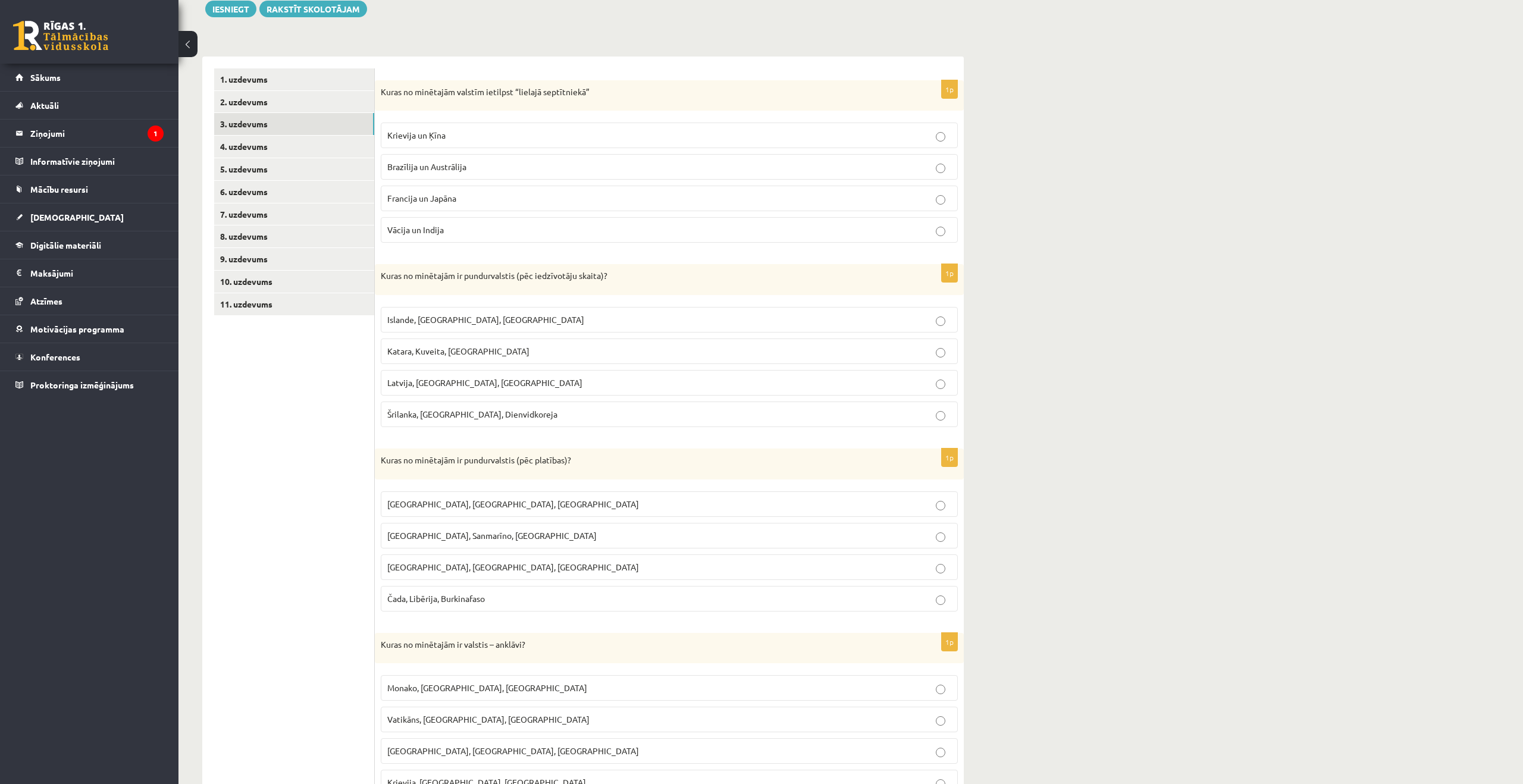
scroll to position [145, 0]
click at [429, 307] on fieldset "Islande, Malta, Surinama Katara, Kuveita, Singapūra Latvija, Slovēnija, Igaunij…" at bounding box center [669, 366] width 577 height 129
click at [435, 319] on span "Islande, Malta, Surinama" at bounding box center [486, 320] width 197 height 10
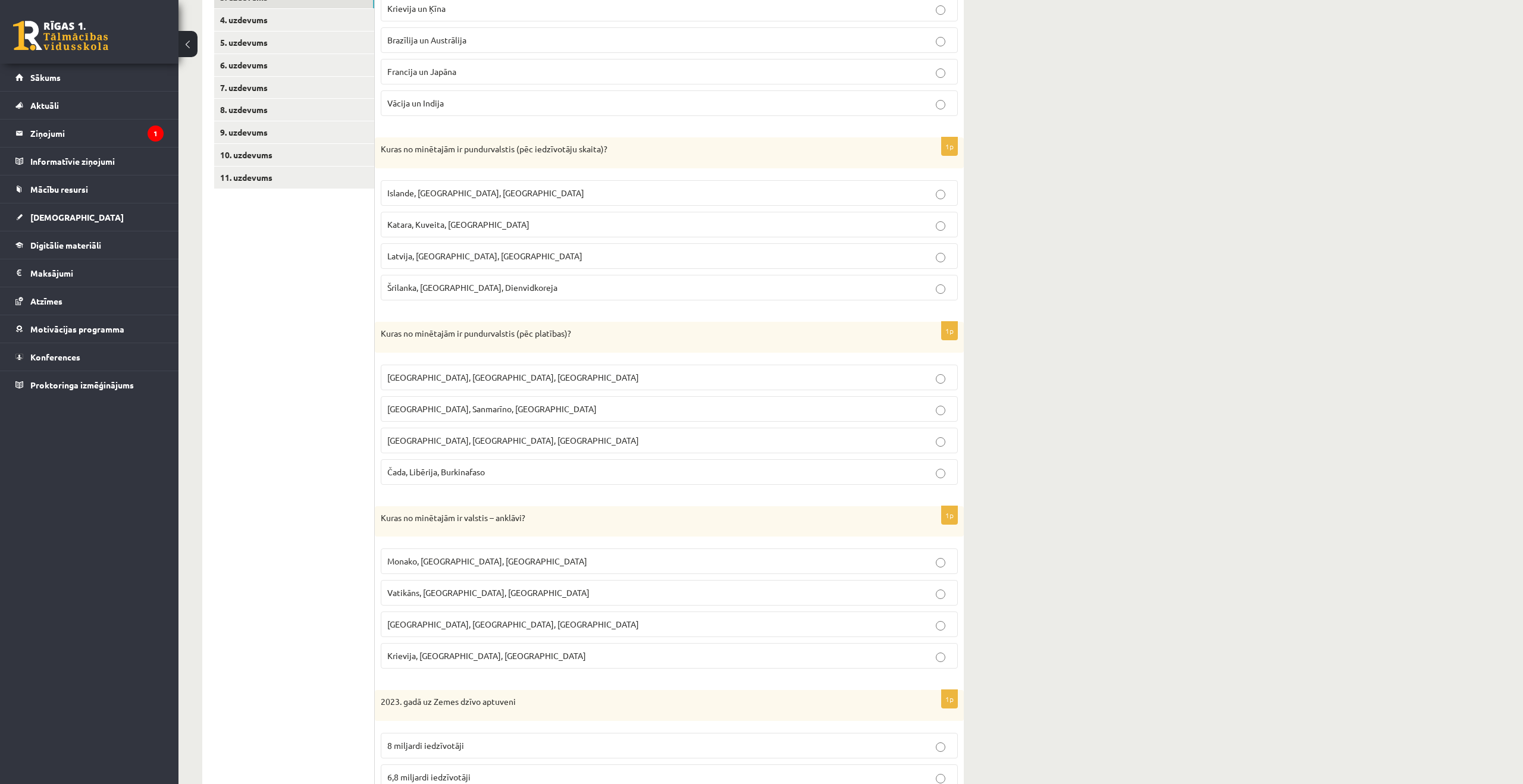
scroll to position [274, 0]
click at [645, 404] on p "Monako, Sanmarīno, Luksemburga" at bounding box center [669, 406] width 564 height 12
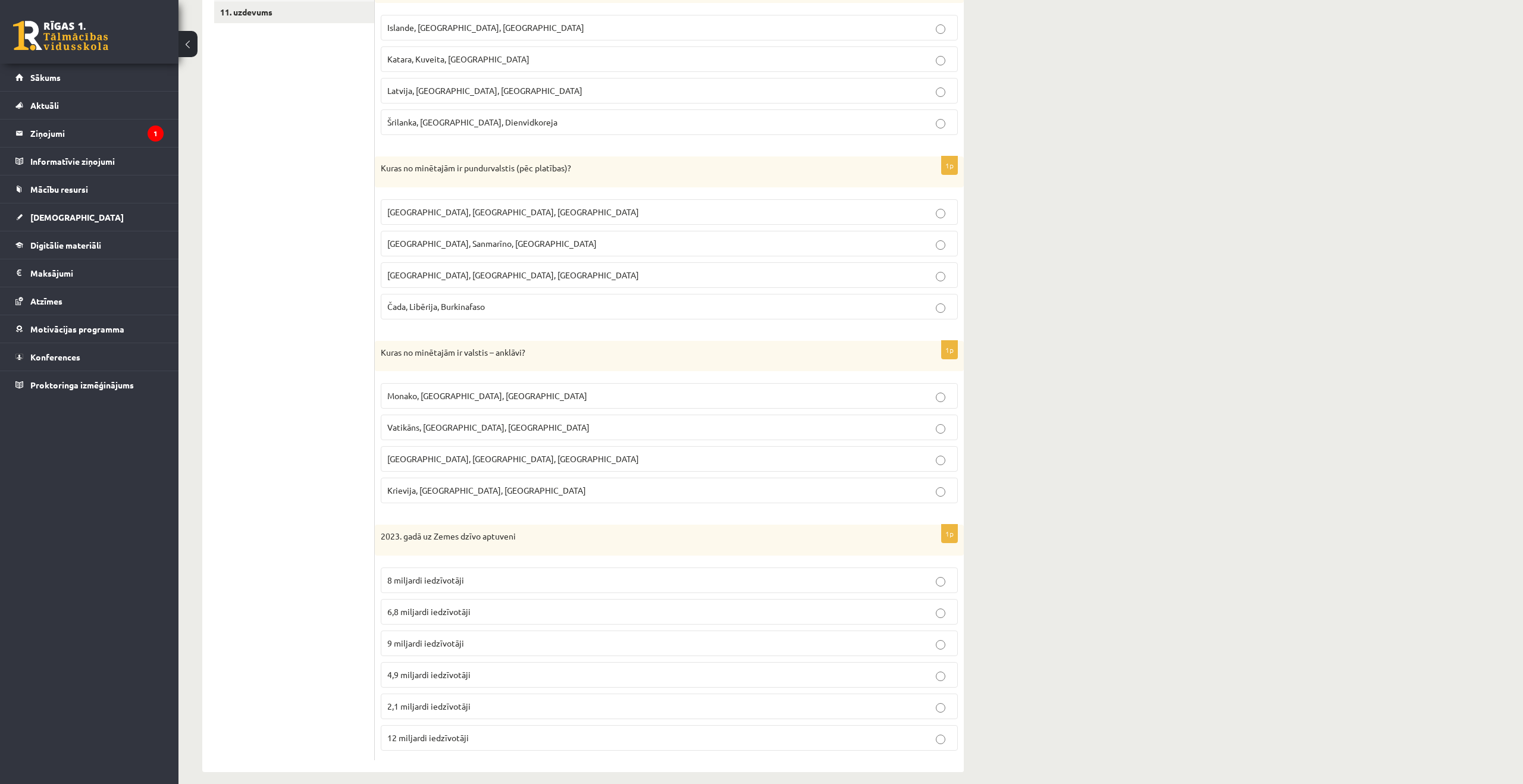
scroll to position [450, 0]
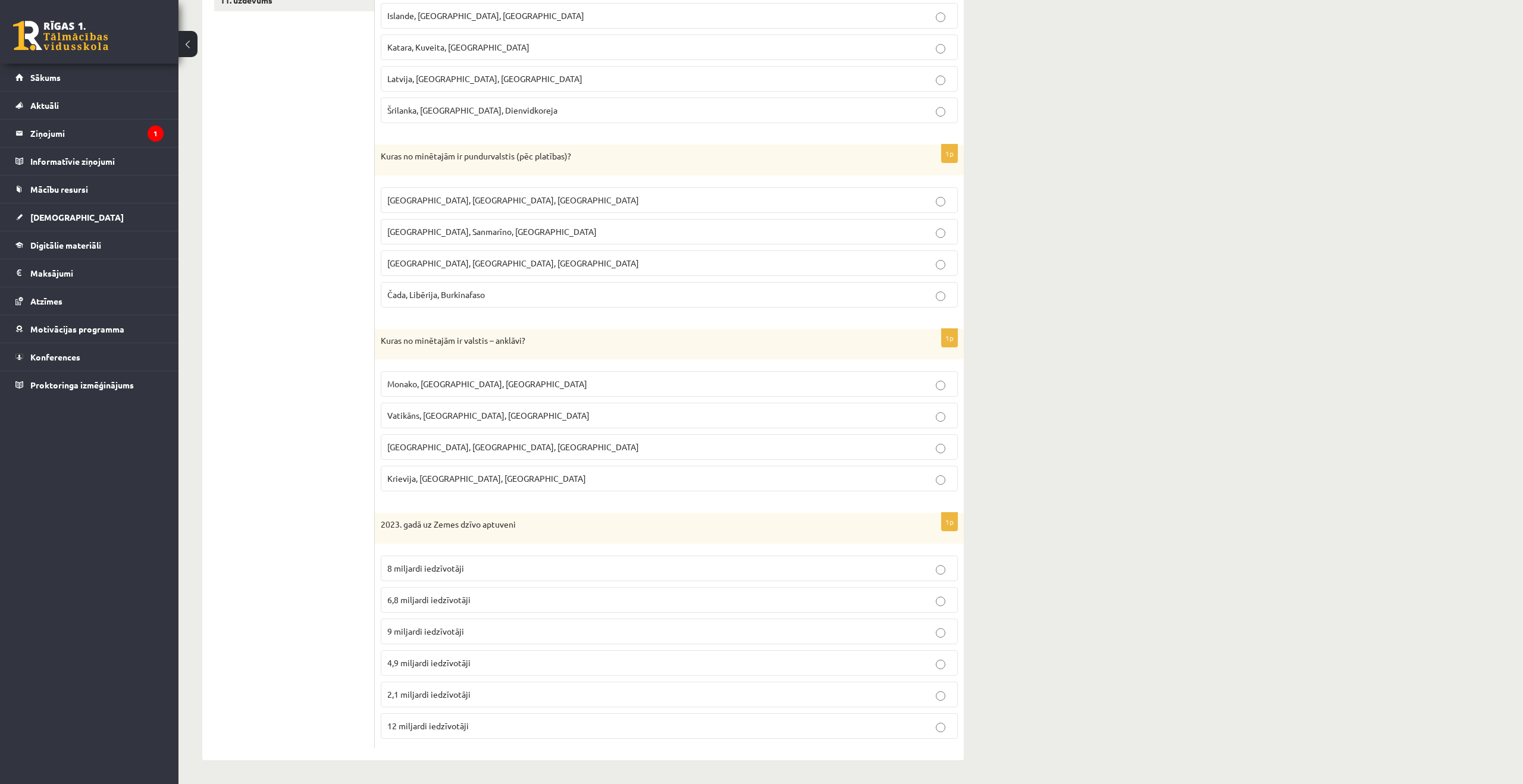
click at [479, 417] on span "Vatikāns, Lesoto, Sanmarīno" at bounding box center [489, 414] width 202 height 10
click at [548, 563] on p "8 miljardi iedzīvotāji" at bounding box center [669, 568] width 564 height 12
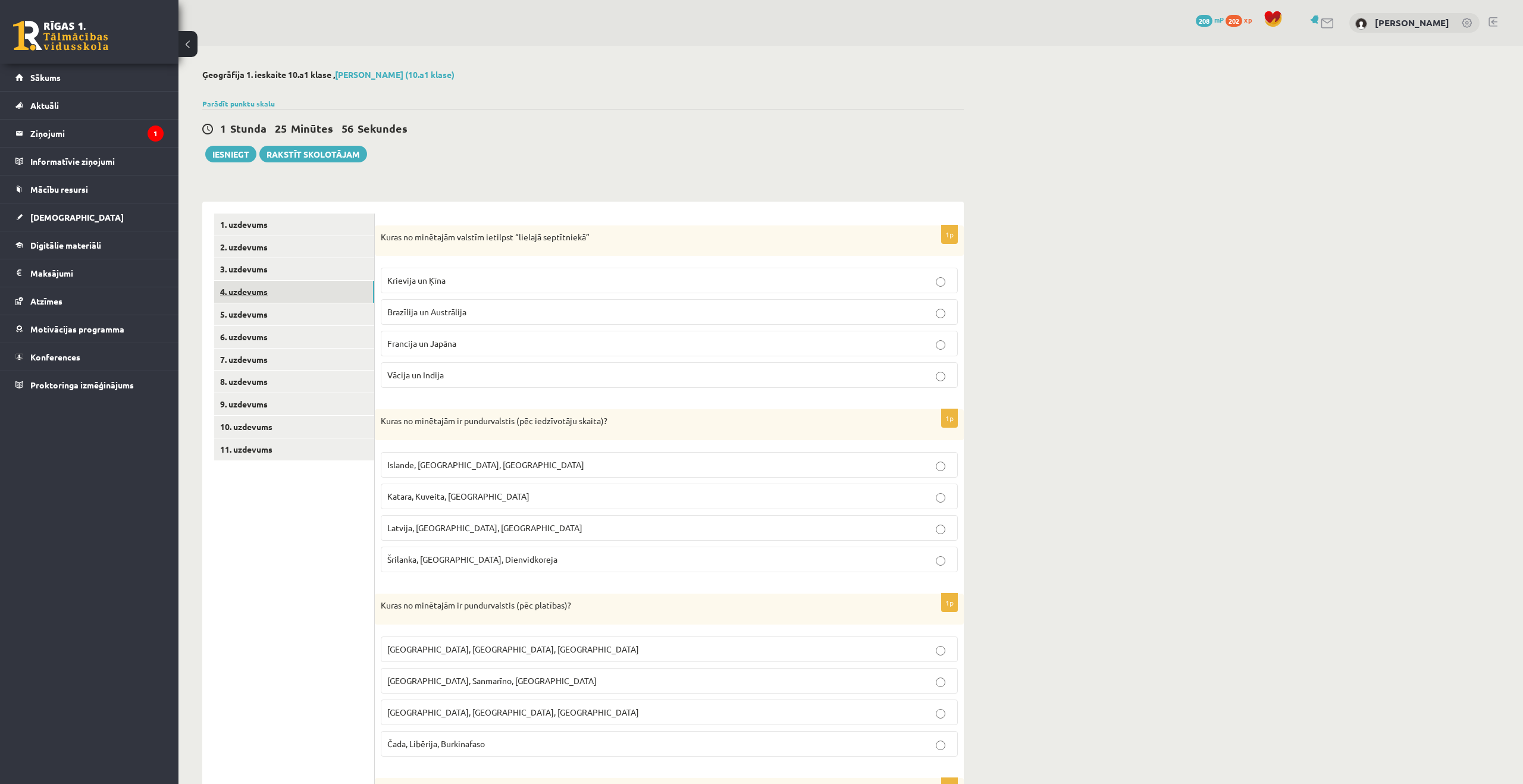
click at [256, 291] on link "4. uzdevums" at bounding box center [294, 292] width 160 height 22
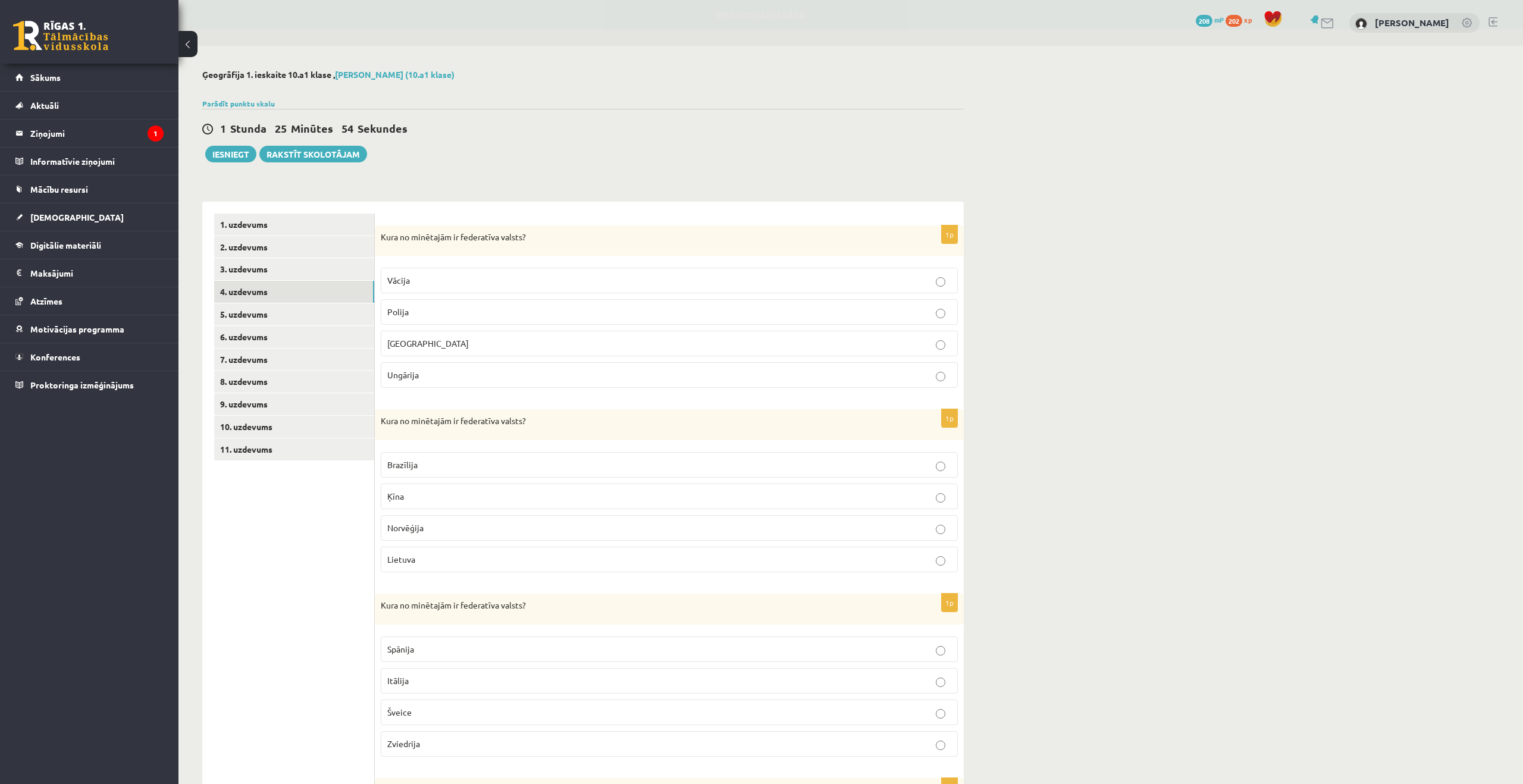
click at [603, 276] on p "Vācija" at bounding box center [669, 280] width 564 height 12
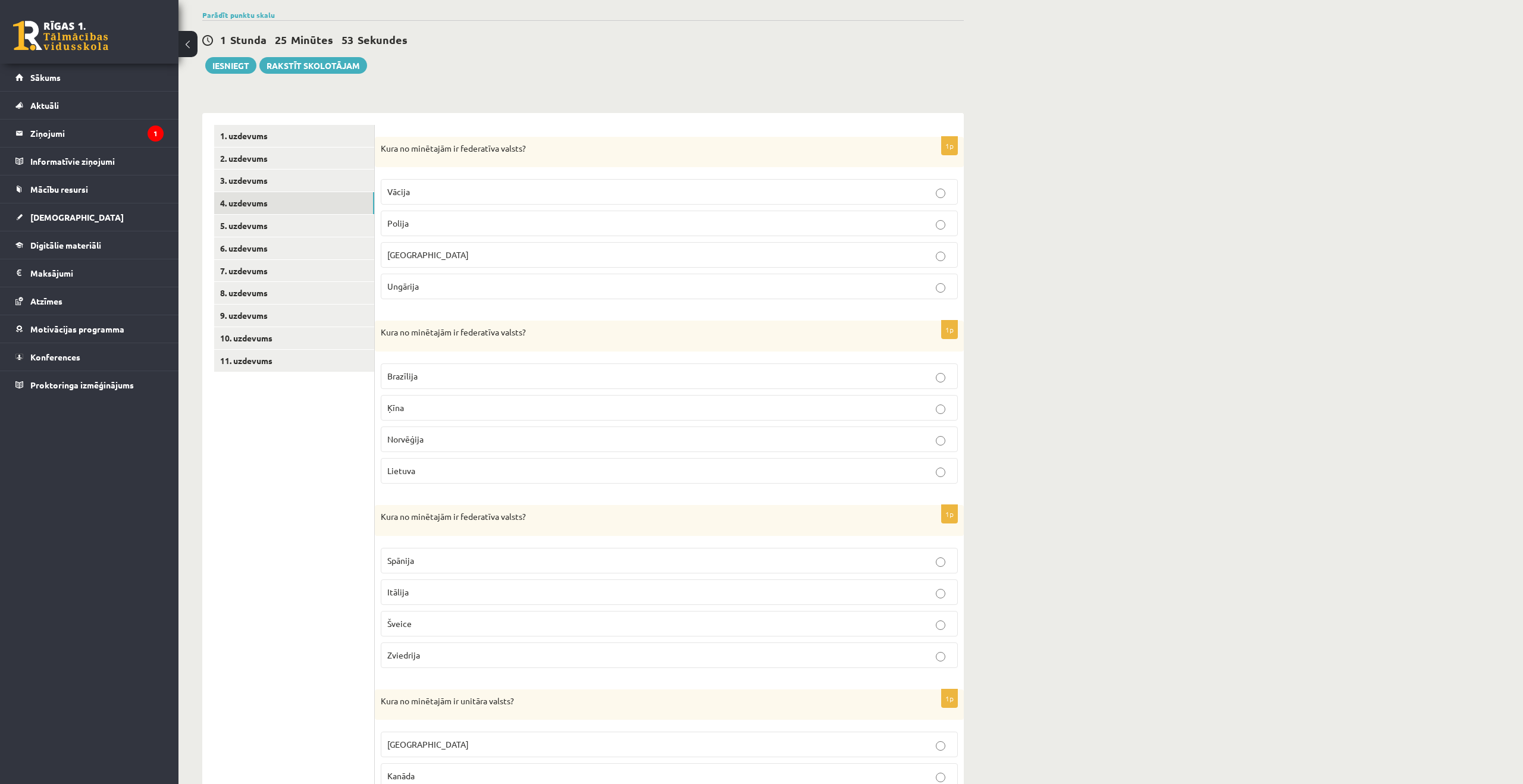
scroll to position [103, 0]
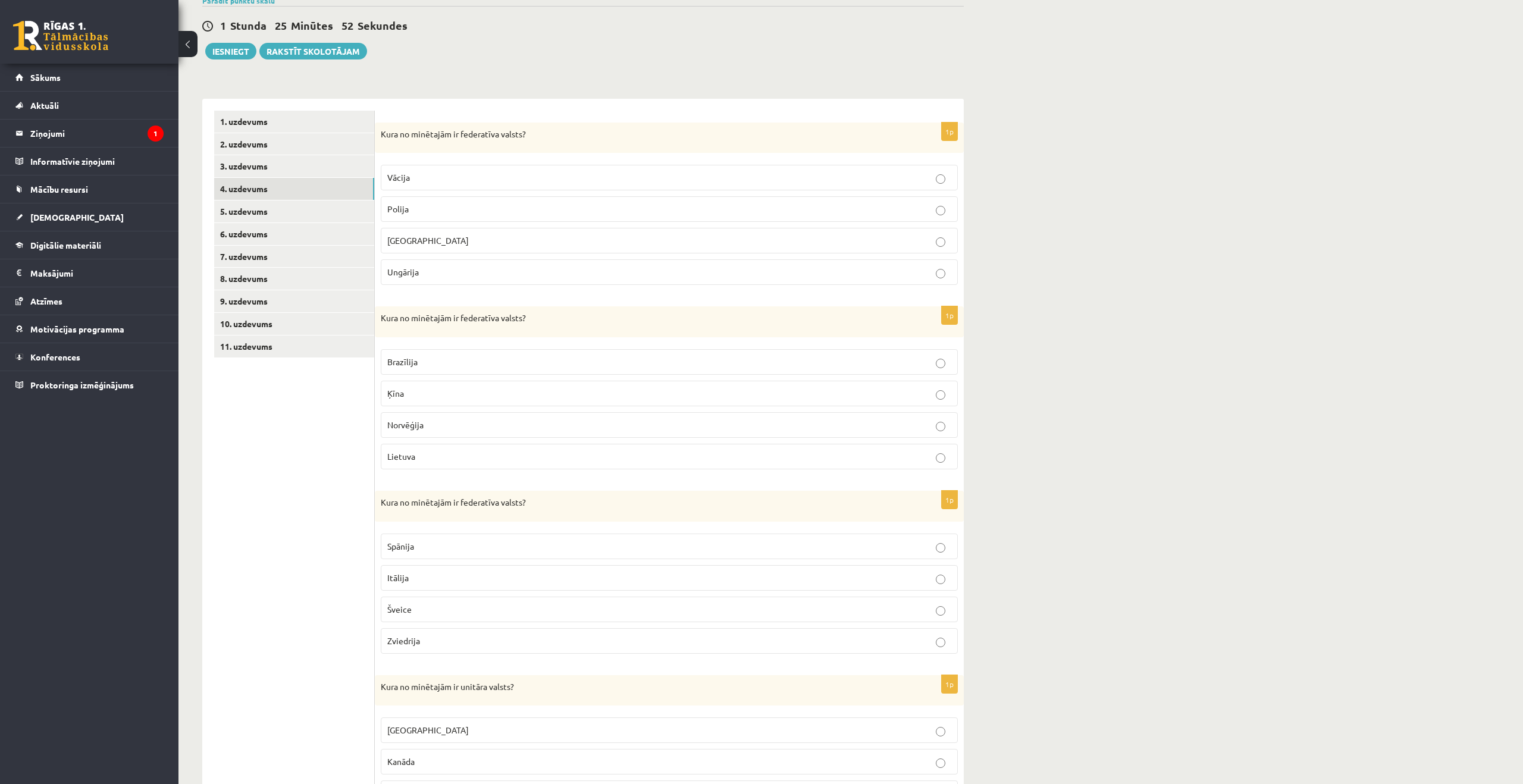
click at [611, 363] on p "Brazīlija" at bounding box center [669, 362] width 564 height 12
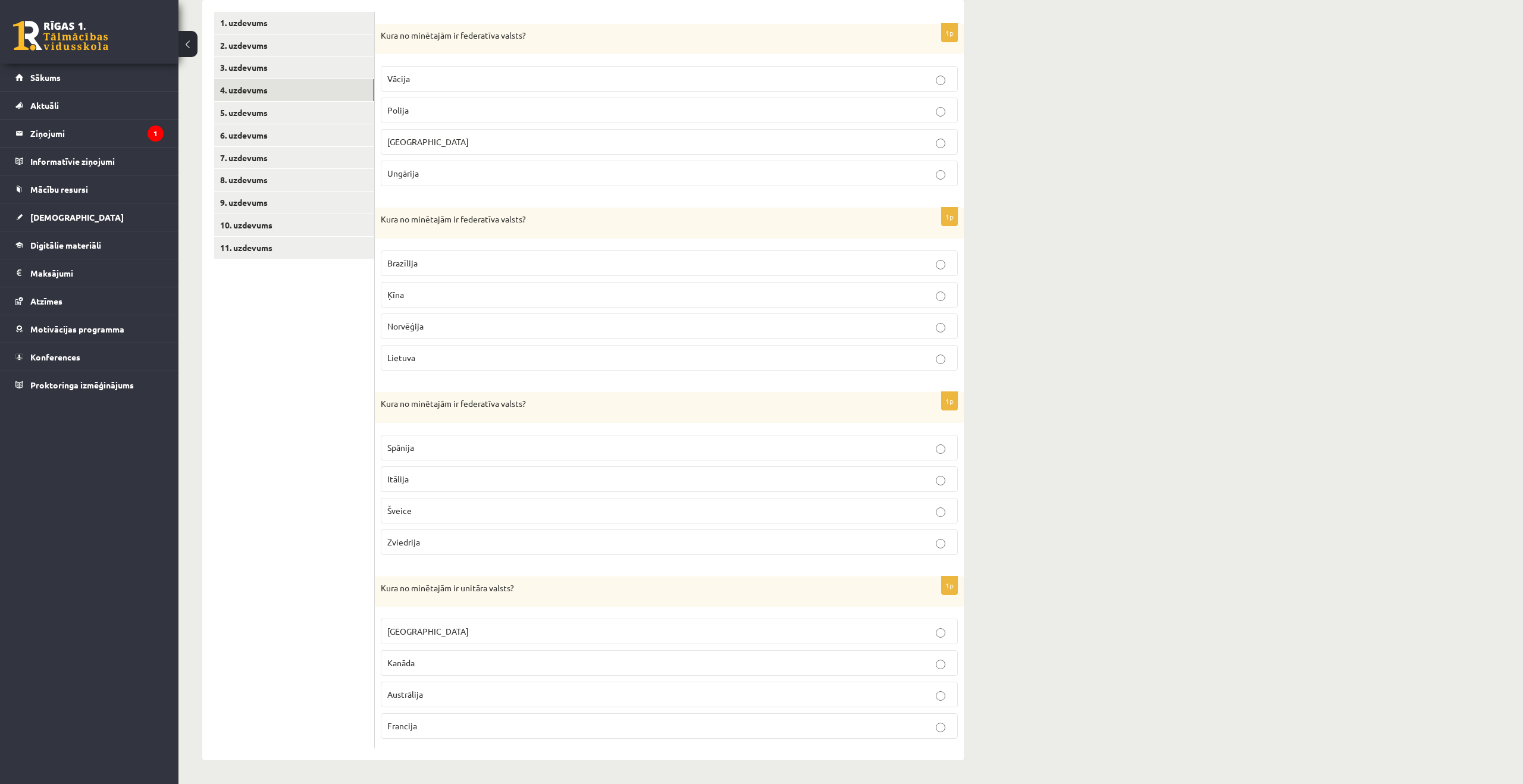
scroll to position [201, 0]
click at [422, 724] on p "Francija" at bounding box center [669, 726] width 564 height 12
click at [446, 518] on label "Šveice" at bounding box center [669, 510] width 577 height 26
click at [262, 108] on link "5. uzdevums" at bounding box center [294, 113] width 160 height 22
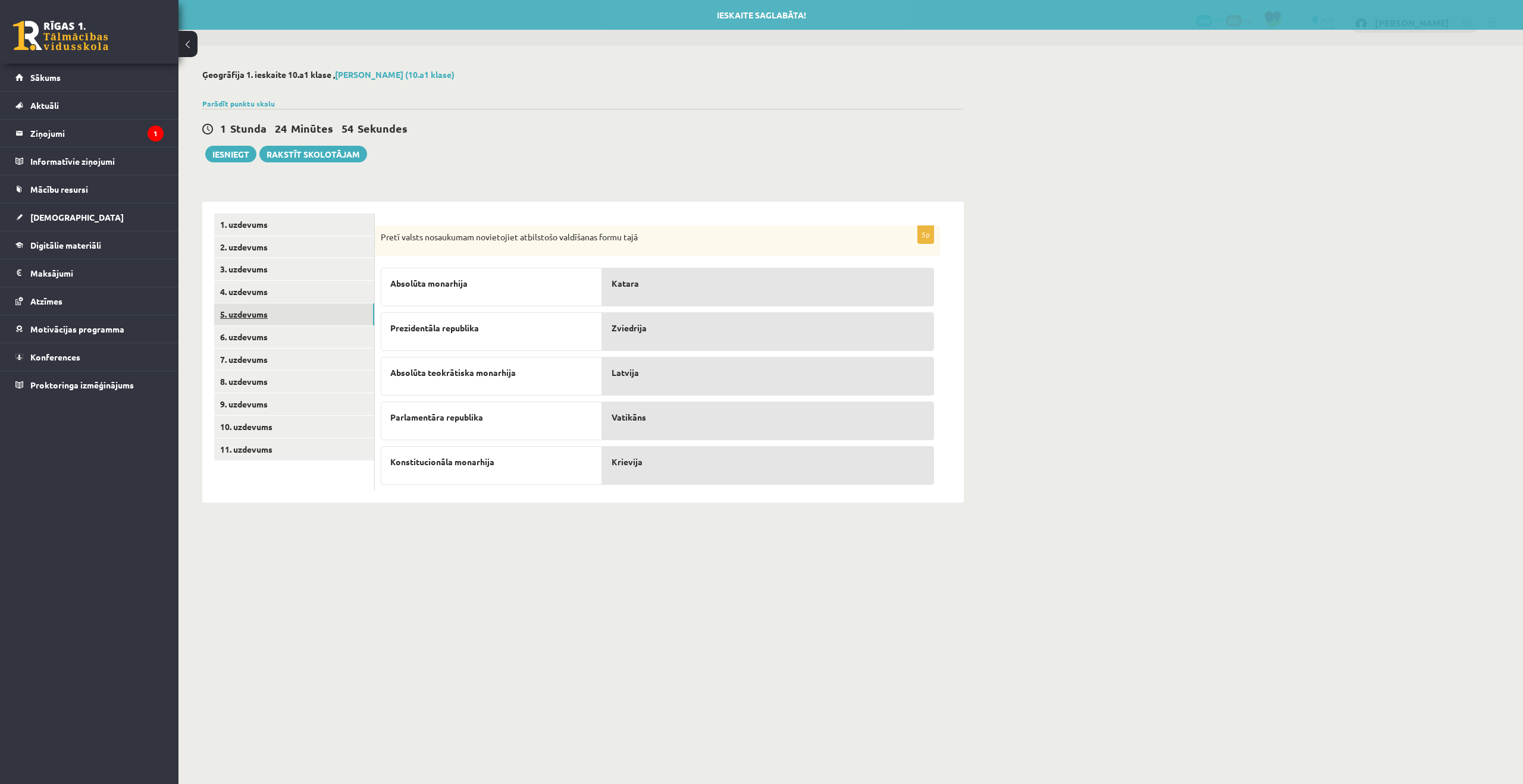
scroll to position [0, 0]
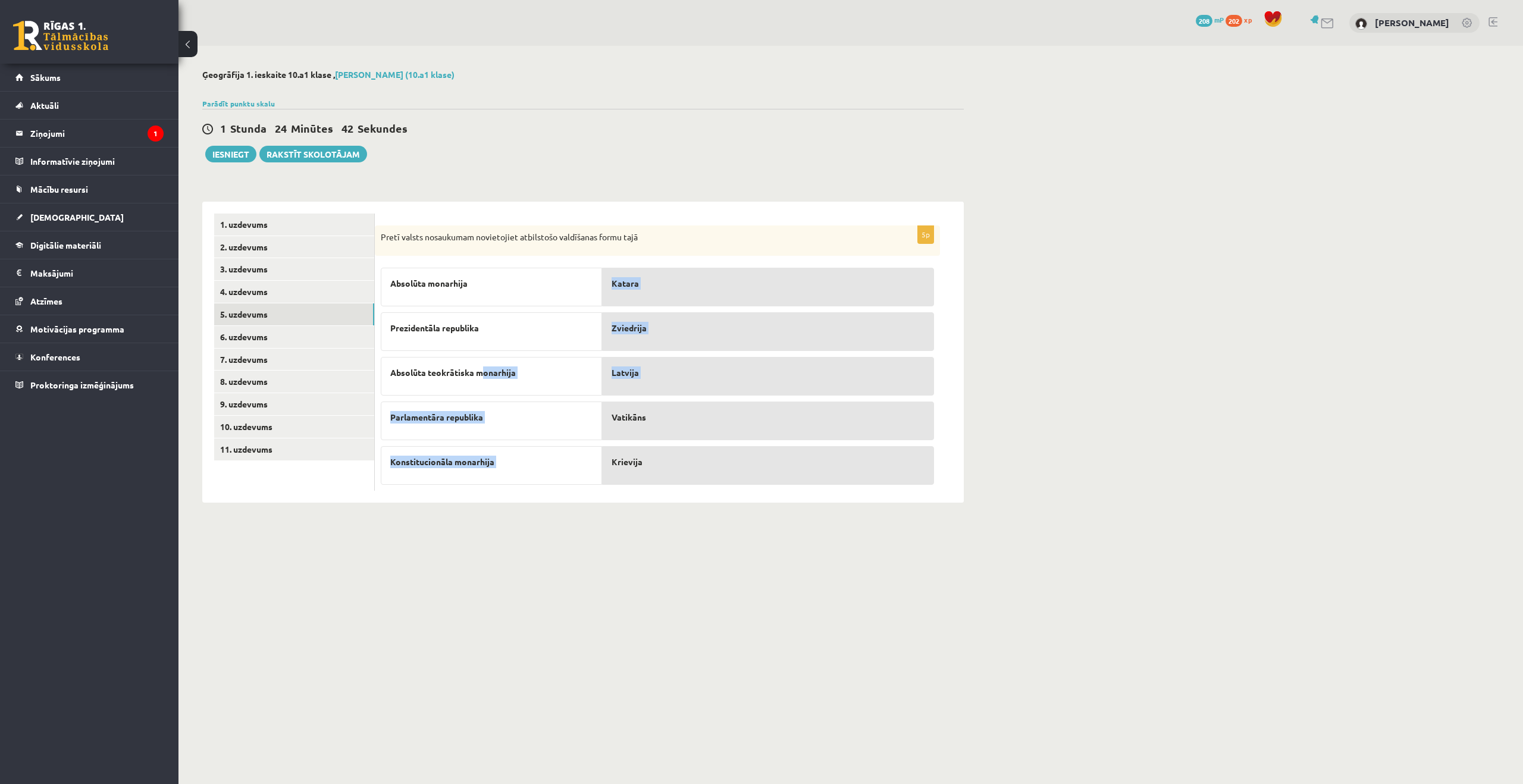
drag, startPoint x: 528, startPoint y: 387, endPoint x: 620, endPoint y: 406, distance: 93.9
click at [624, 408] on fieldset "Absolūta monarhija Prezidentāla republika Absolūta teokrātiska monarhija Parlam…" at bounding box center [657, 373] width 553 height 223
drag, startPoint x: 527, startPoint y: 370, endPoint x: 664, endPoint y: 426, distance: 148.0
click at [527, 370] on p "Absolūta teokrātiska monarhija" at bounding box center [492, 372] width 202 height 12
click at [270, 338] on link "6. uzdevums" at bounding box center [294, 337] width 160 height 22
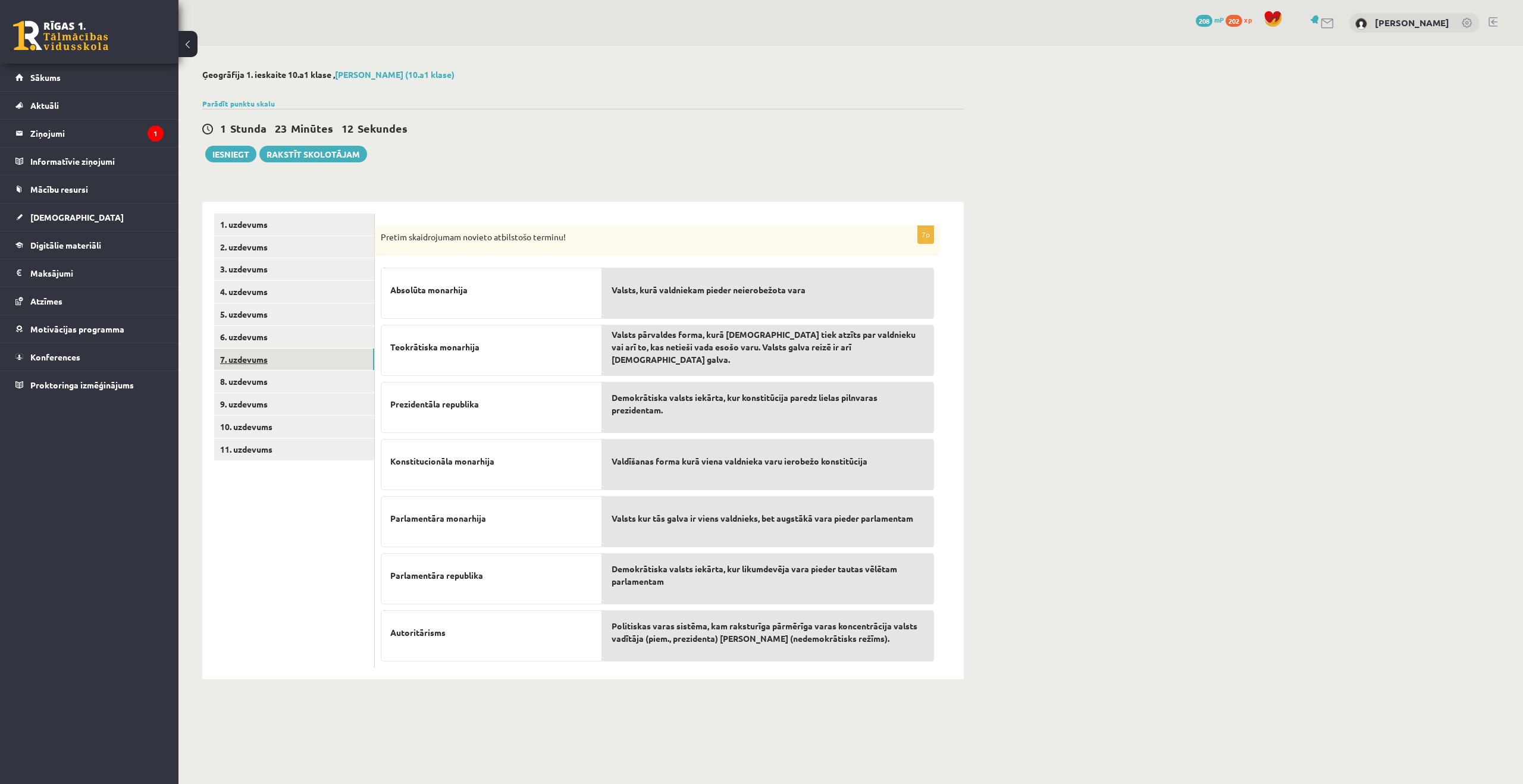
click at [332, 358] on link "7. uzdevums" at bounding box center [294, 360] width 160 height 22
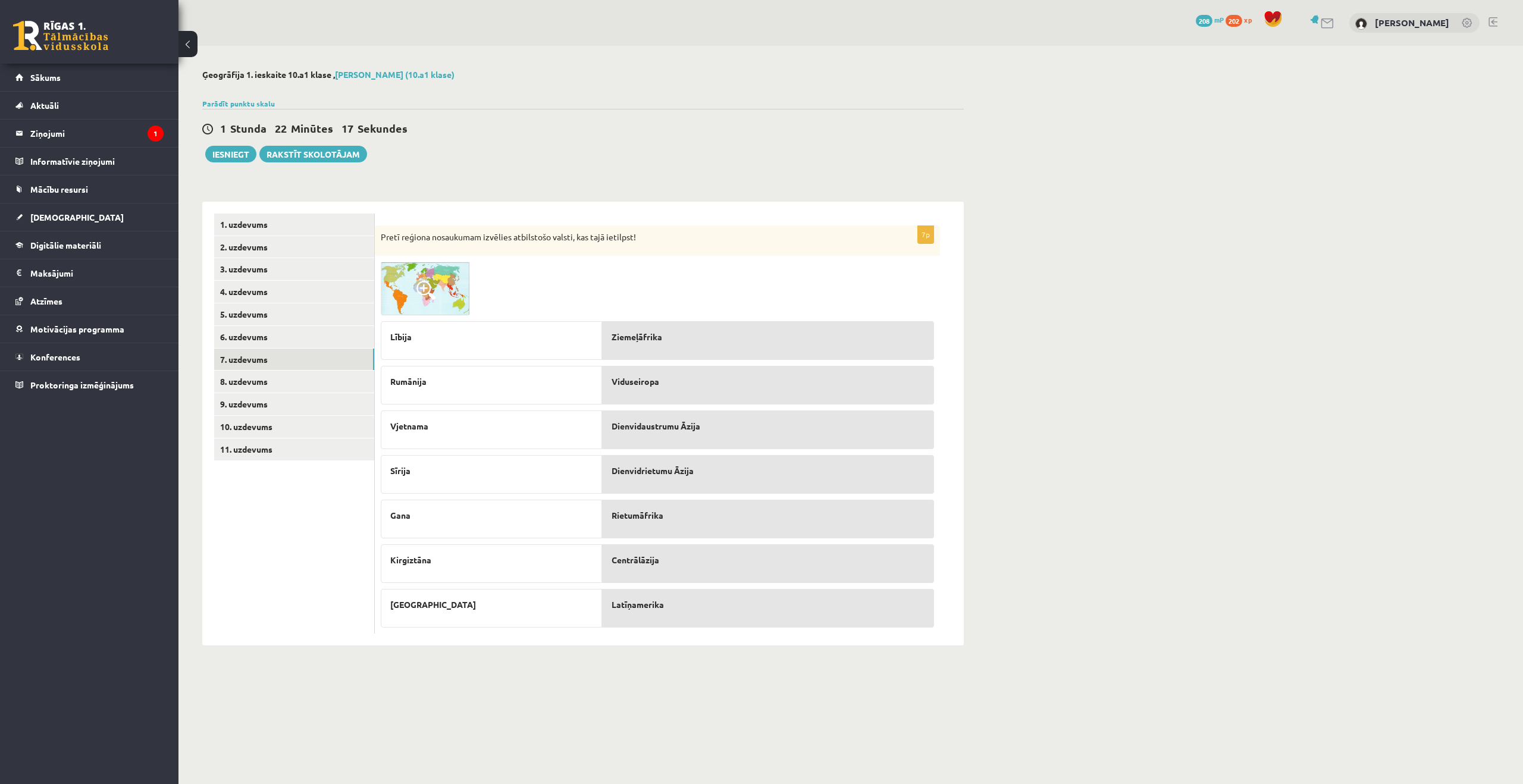
drag, startPoint x: 681, startPoint y: 384, endPoint x: 573, endPoint y: 5, distance: 394.1
click at [260, 385] on link "8. uzdevums" at bounding box center [294, 381] width 160 height 22
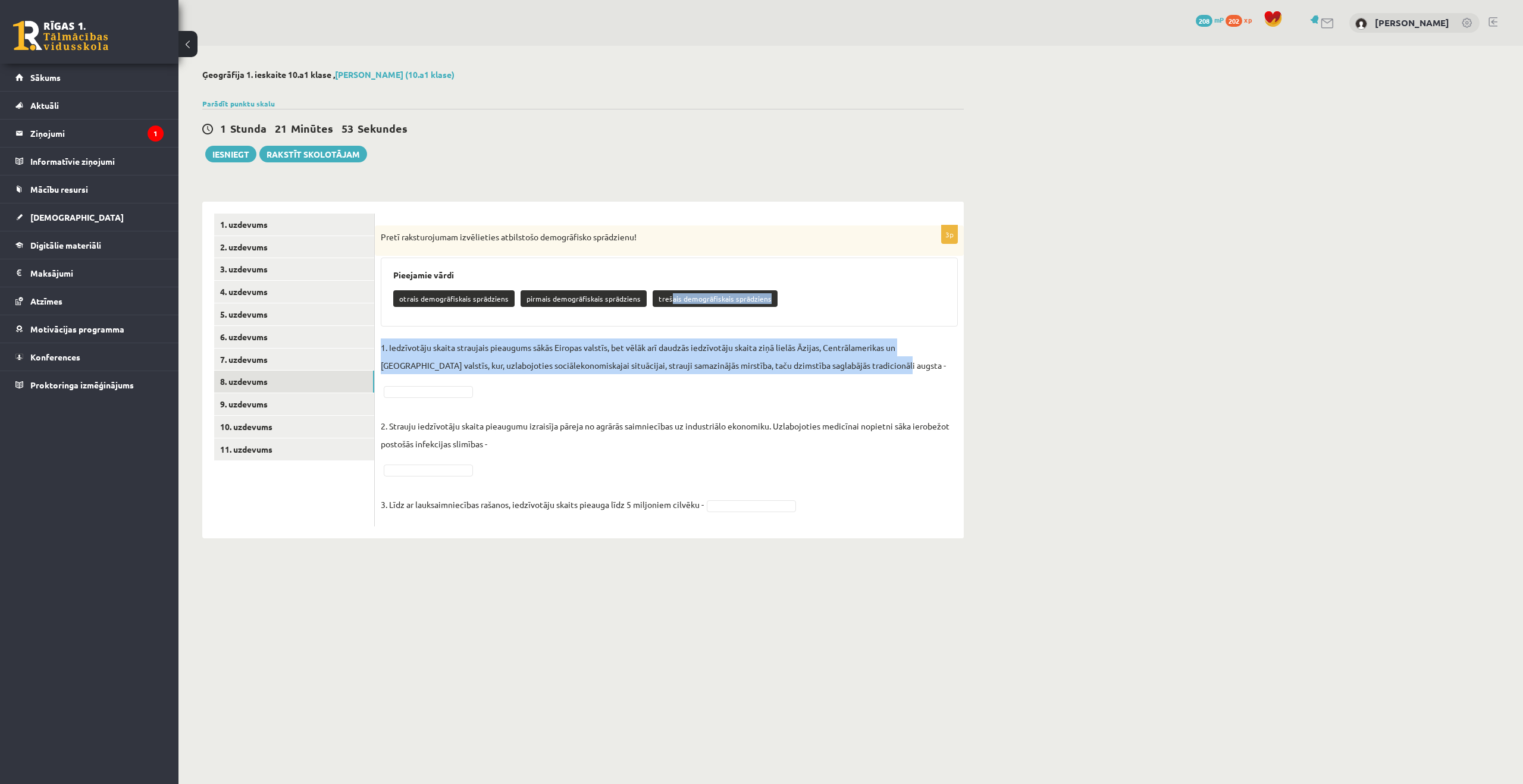
drag, startPoint x: 664, startPoint y: 304, endPoint x: 528, endPoint y: 367, distance: 149.9
click at [519, 370] on div "3p Pretī raksturojumam izvēlieties atbilstošo demogrāfisko sprādzienu! Pieejami…" at bounding box center [669, 376] width 589 height 301
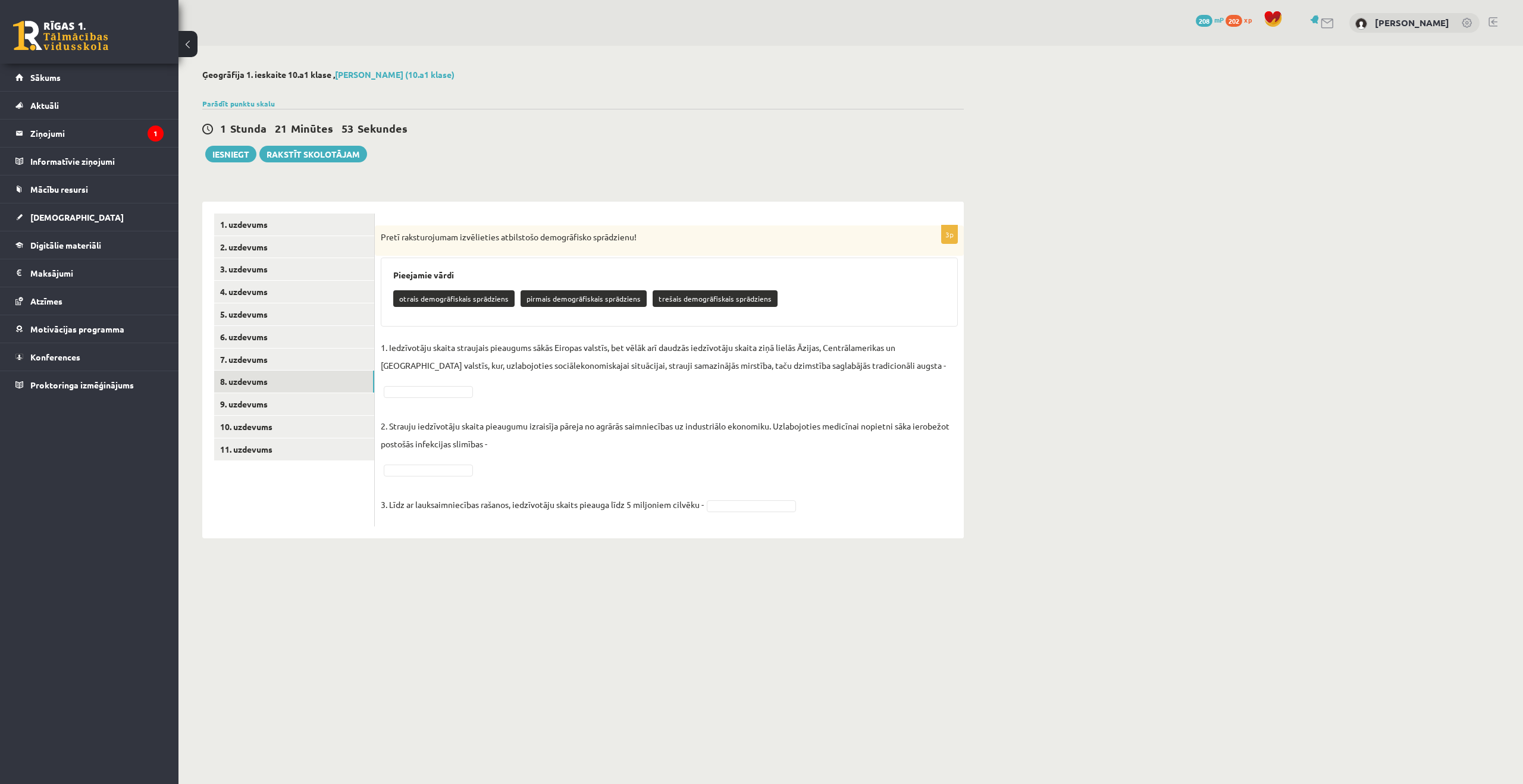
click at [682, 296] on p "trešais demogrāfiskais sprādziens" at bounding box center [715, 298] width 125 height 17
drag, startPoint x: 682, startPoint y: 300, endPoint x: 663, endPoint y: 333, distance: 38.1
click at [680, 323] on div "Pieejamie vārdi otrais demogrāfiskais sprādziens pirmais demogrāfiskais sprādzi…" at bounding box center [669, 292] width 577 height 69
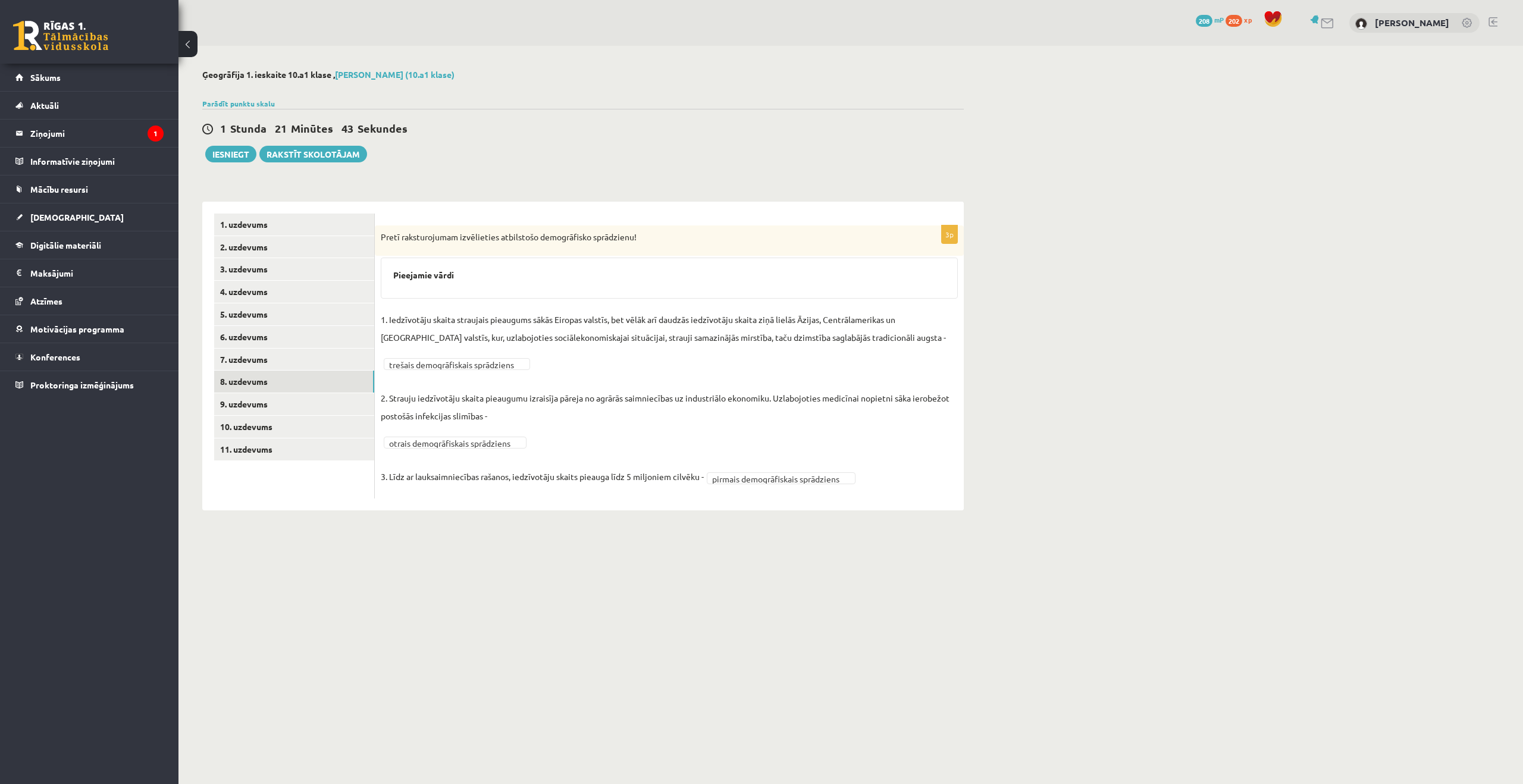
drag, startPoint x: 745, startPoint y: 580, endPoint x: 730, endPoint y: 576, distance: 15.5
click at [745, 580] on body "0 Dāvanas 208 mP 202 xp Klāvs Krūziņš Sākums Aktuāli Kā mācīties eSKOLĀ Kontakt…" at bounding box center [762, 392] width 1523 height 784
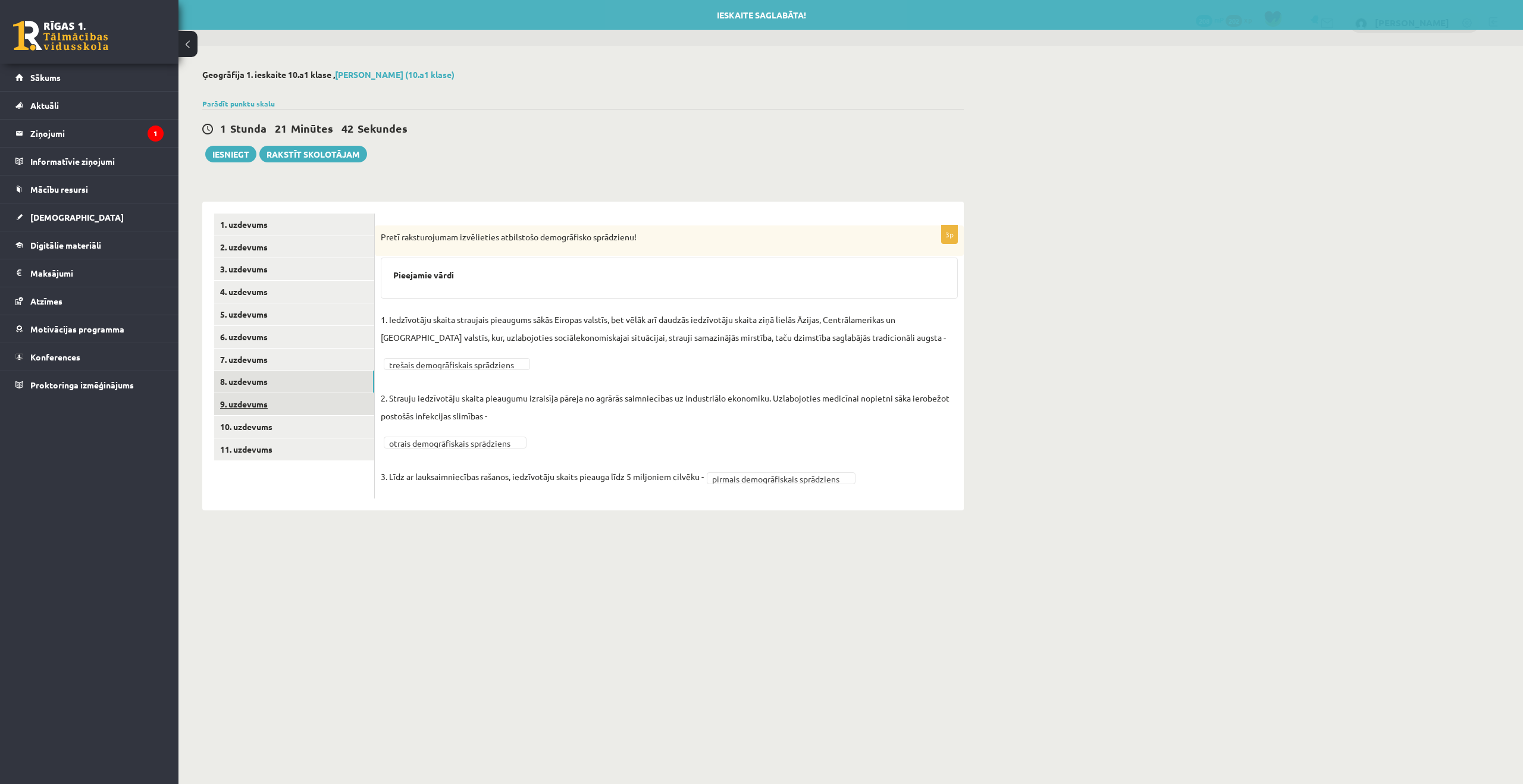
click at [301, 409] on link "9. uzdevums" at bounding box center [294, 404] width 160 height 22
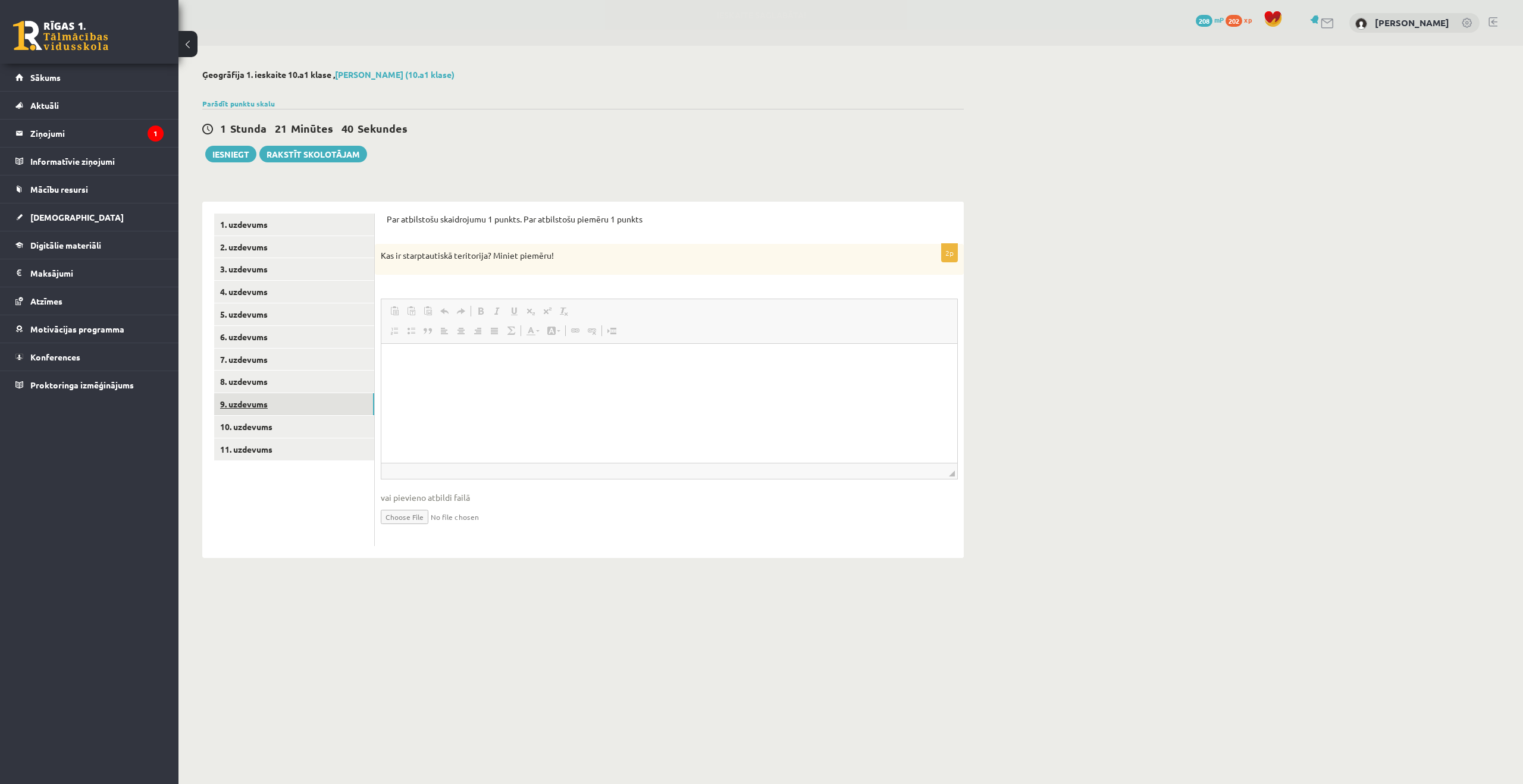
scroll to position [0, 0]
click at [534, 379] on html at bounding box center [669, 361] width 576 height 36
click at [274, 427] on link "10. uzdevums" at bounding box center [294, 427] width 160 height 22
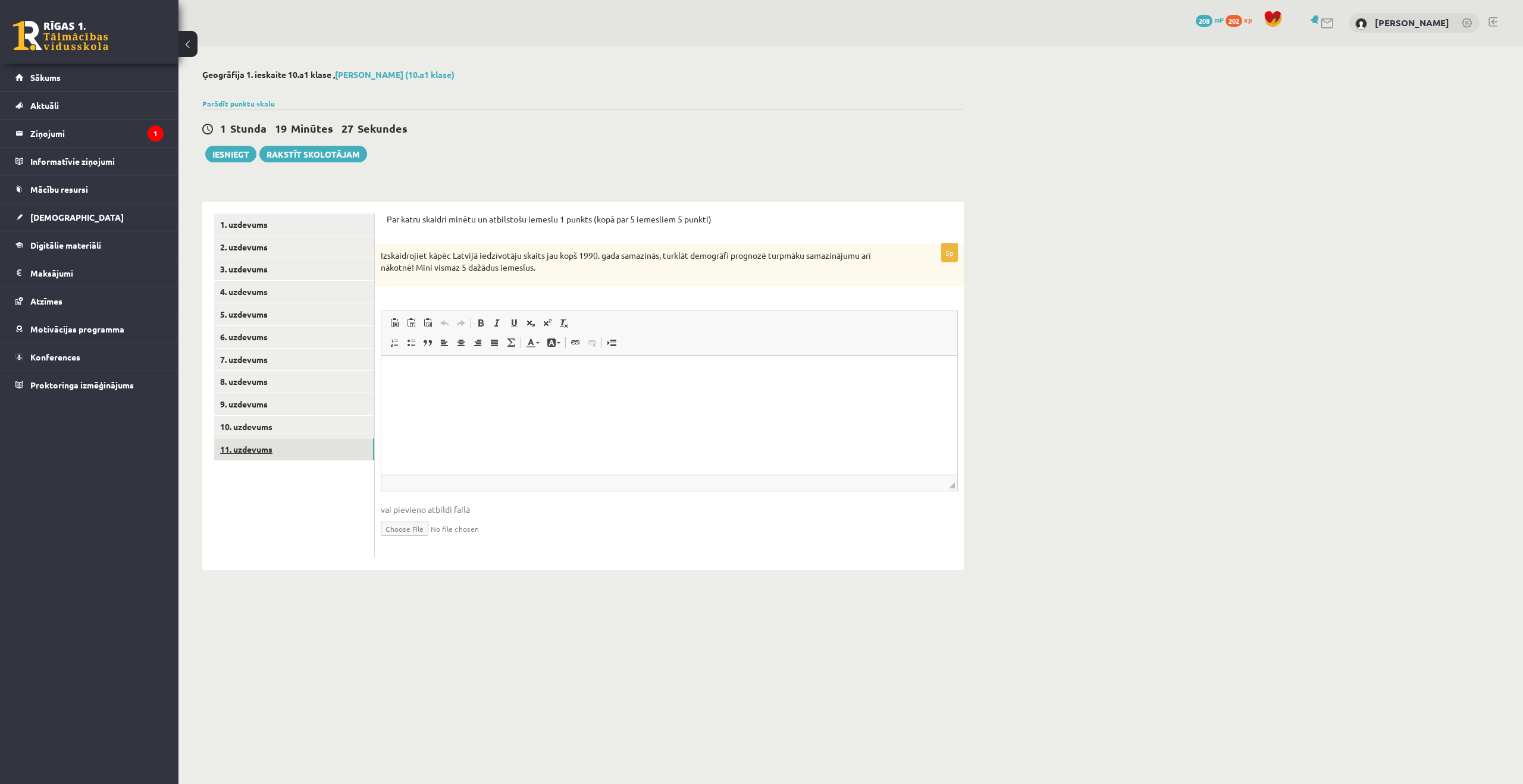
click at [260, 446] on link "11. uzdevums" at bounding box center [294, 449] width 160 height 22
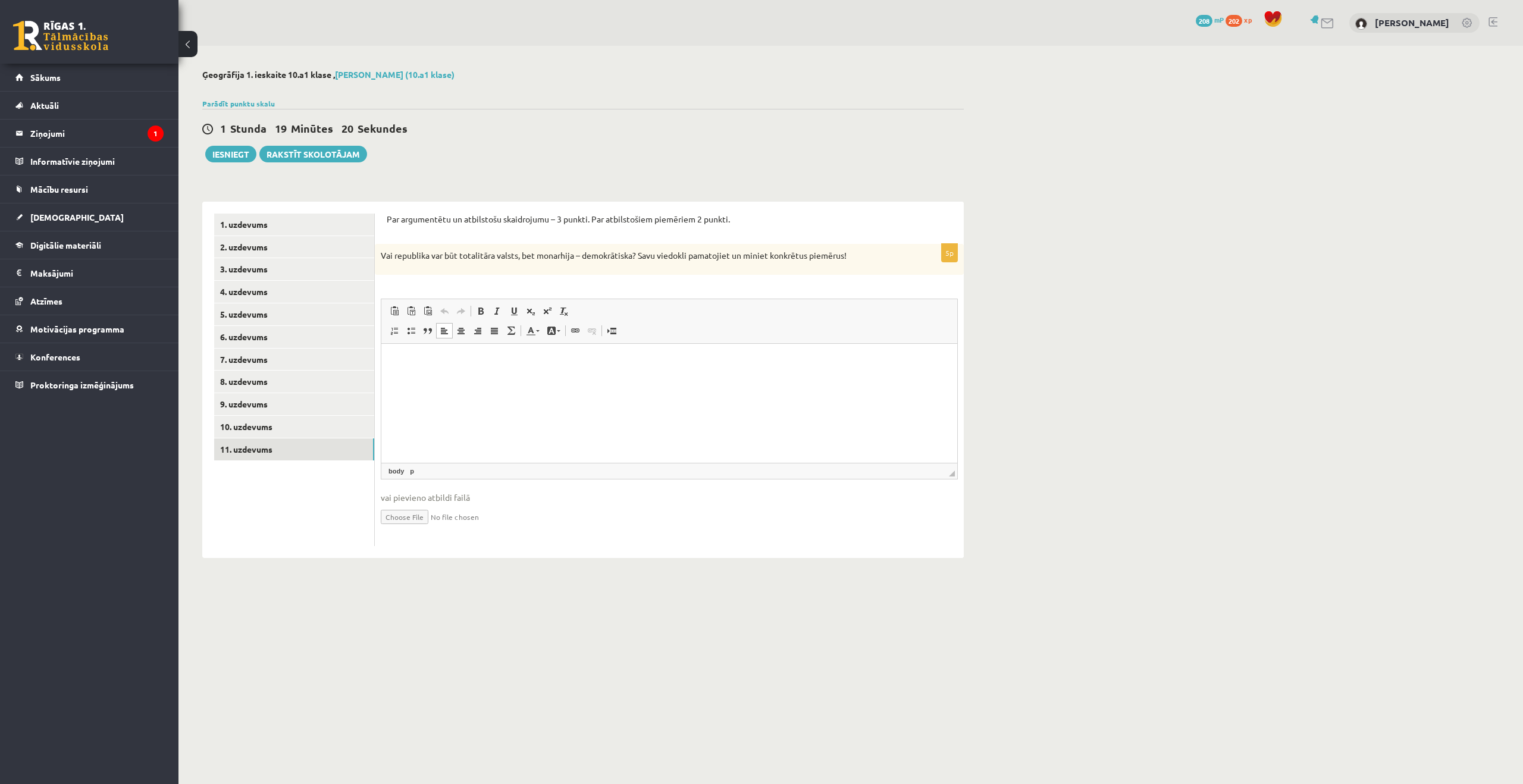
click at [735, 379] on html at bounding box center [669, 361] width 576 height 36
click at [222, 426] on link "10. uzdevums" at bounding box center [294, 427] width 160 height 22
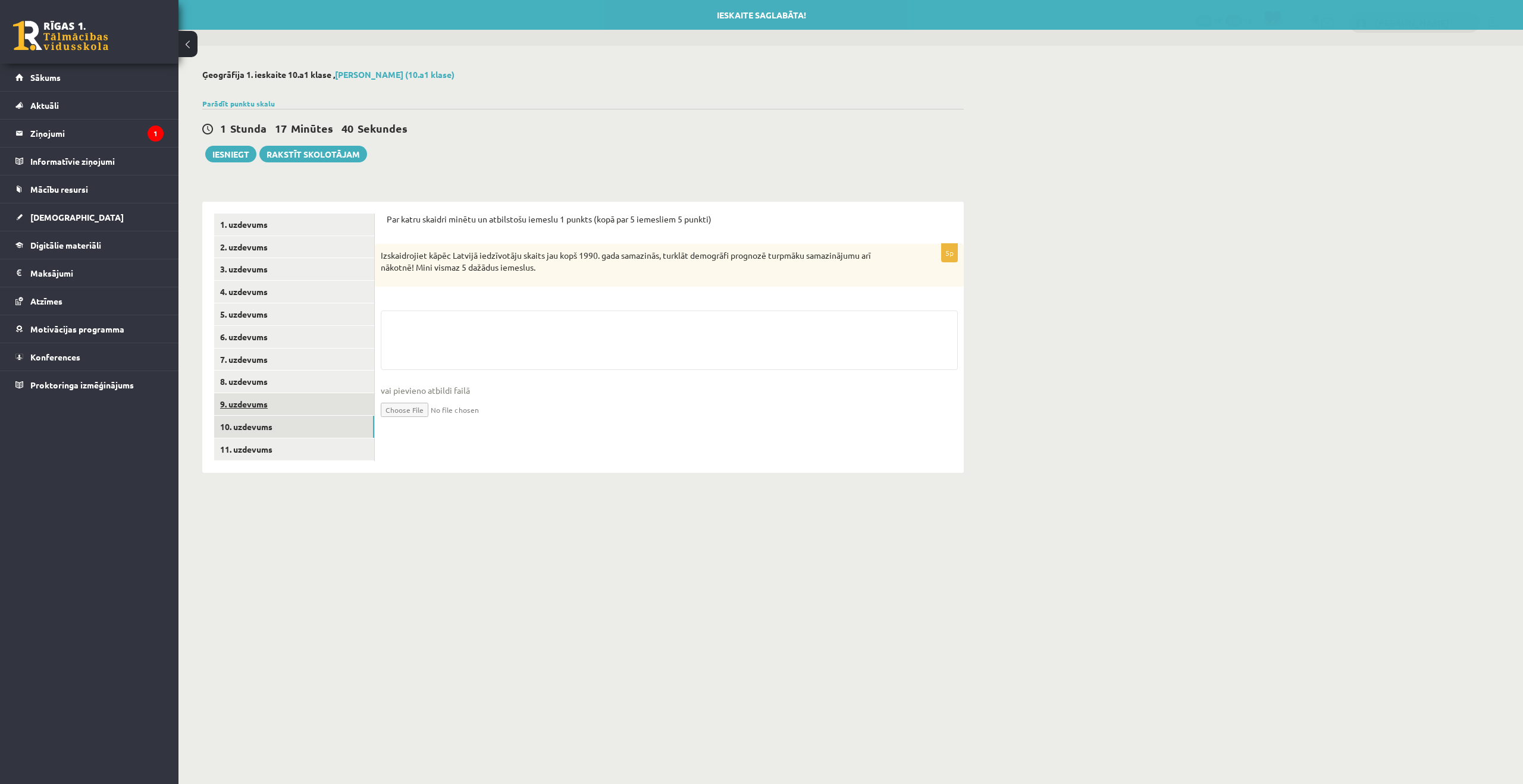
click at [231, 397] on link "9. uzdevums" at bounding box center [294, 404] width 160 height 22
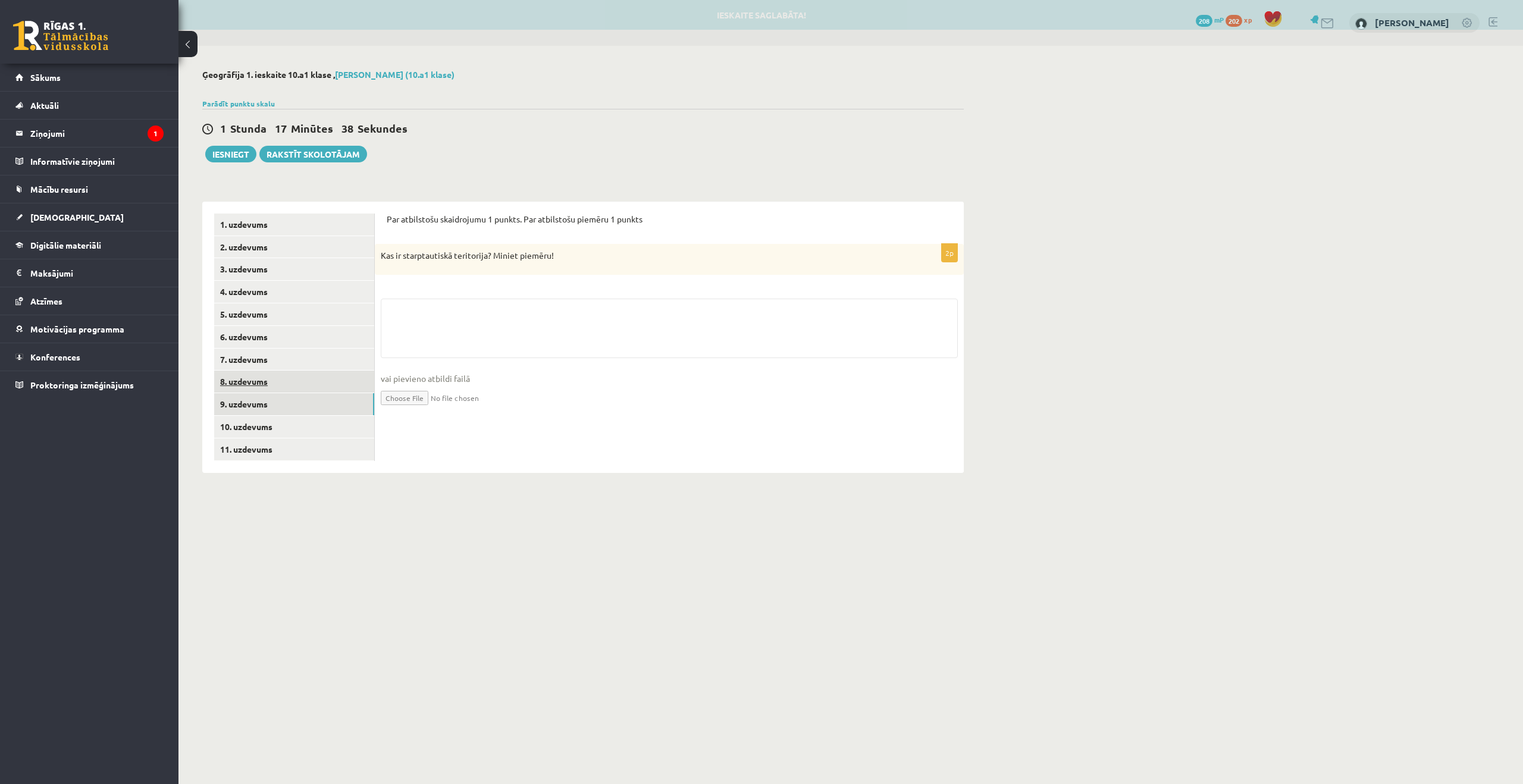
click at [248, 374] on link "8. uzdevums" at bounding box center [294, 381] width 160 height 22
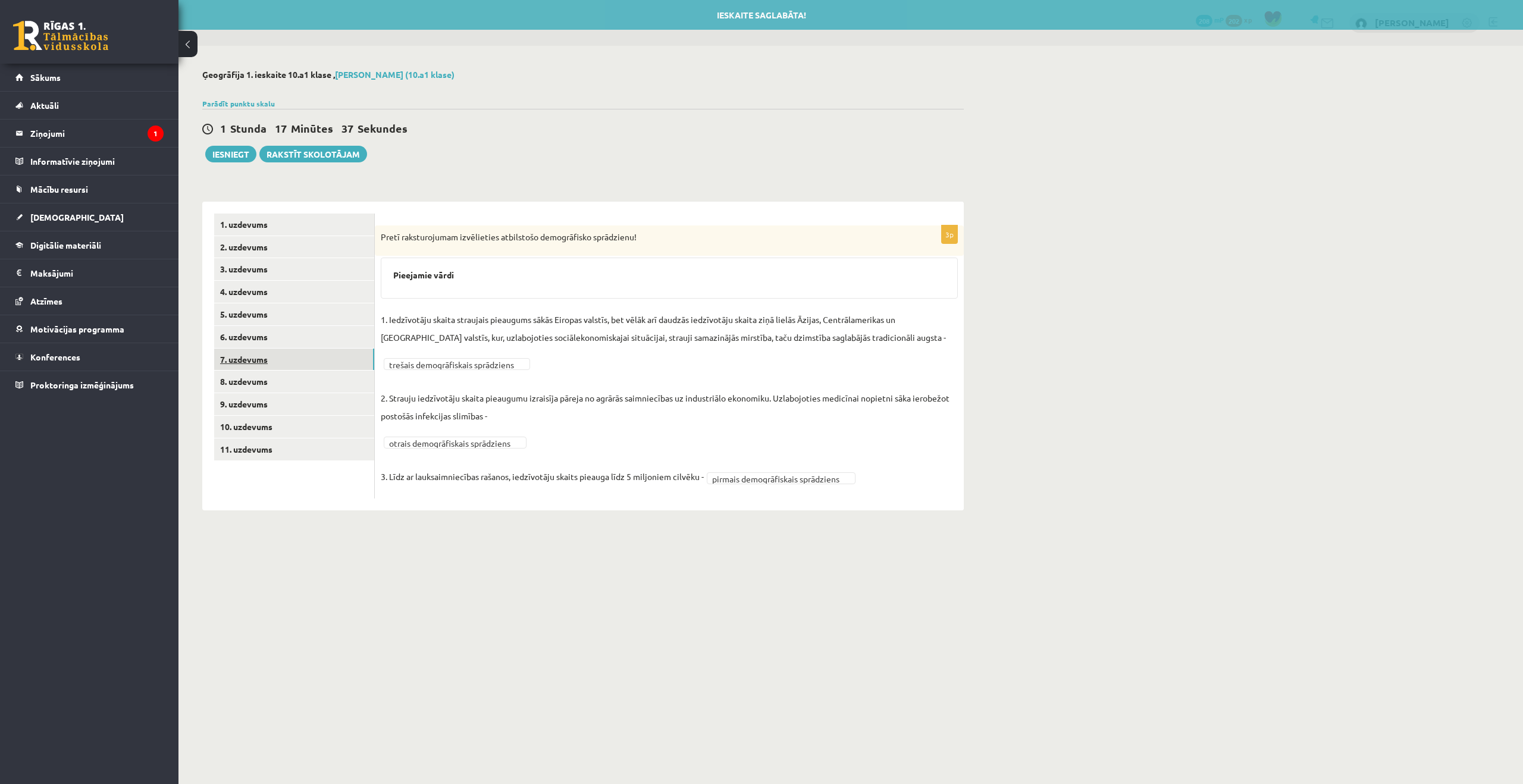
click at [251, 365] on link "7. uzdevums" at bounding box center [294, 360] width 160 height 22
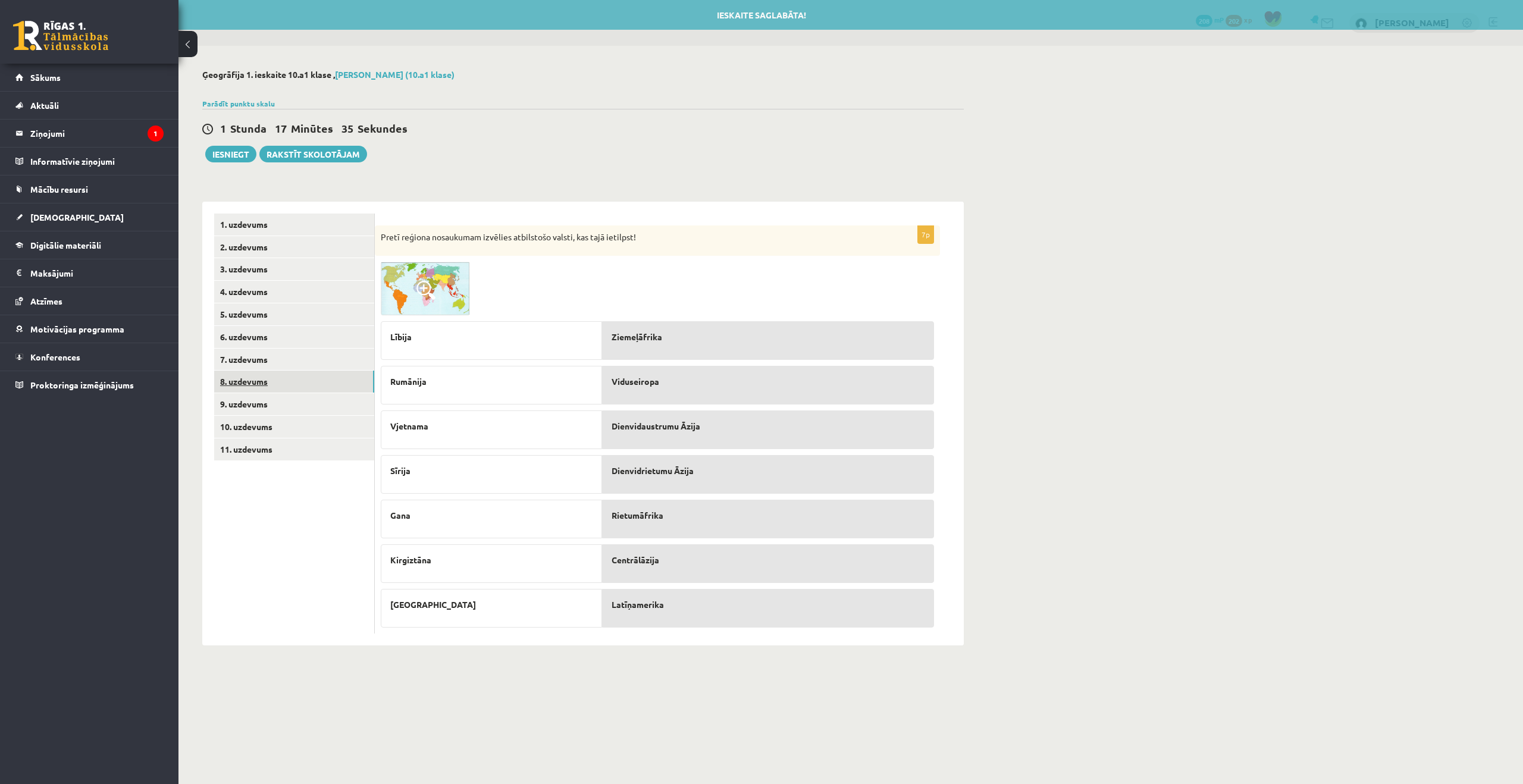
click at [244, 376] on link "8. uzdevums" at bounding box center [294, 381] width 160 height 22
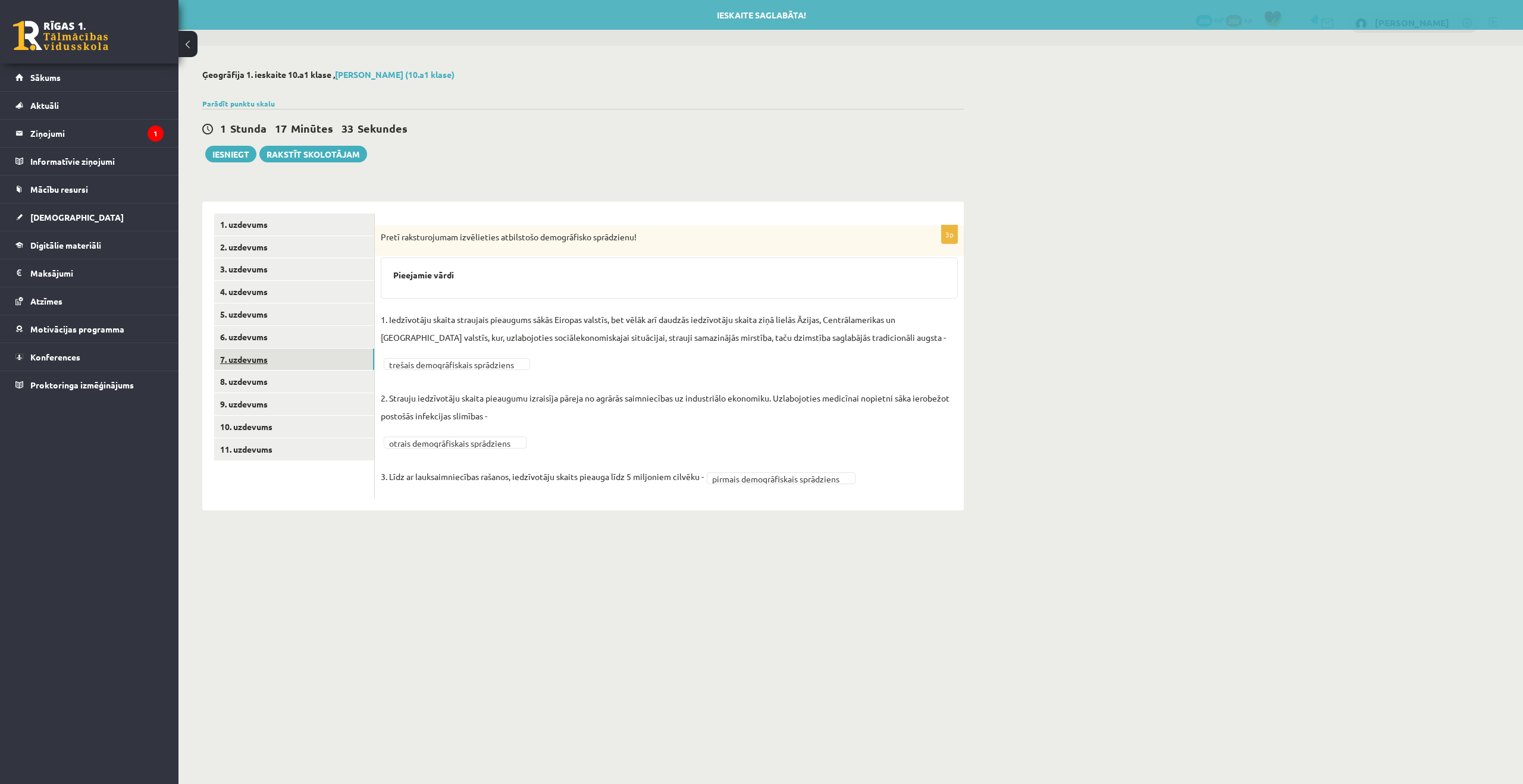
click at [250, 364] on link "7. uzdevums" at bounding box center [294, 360] width 160 height 22
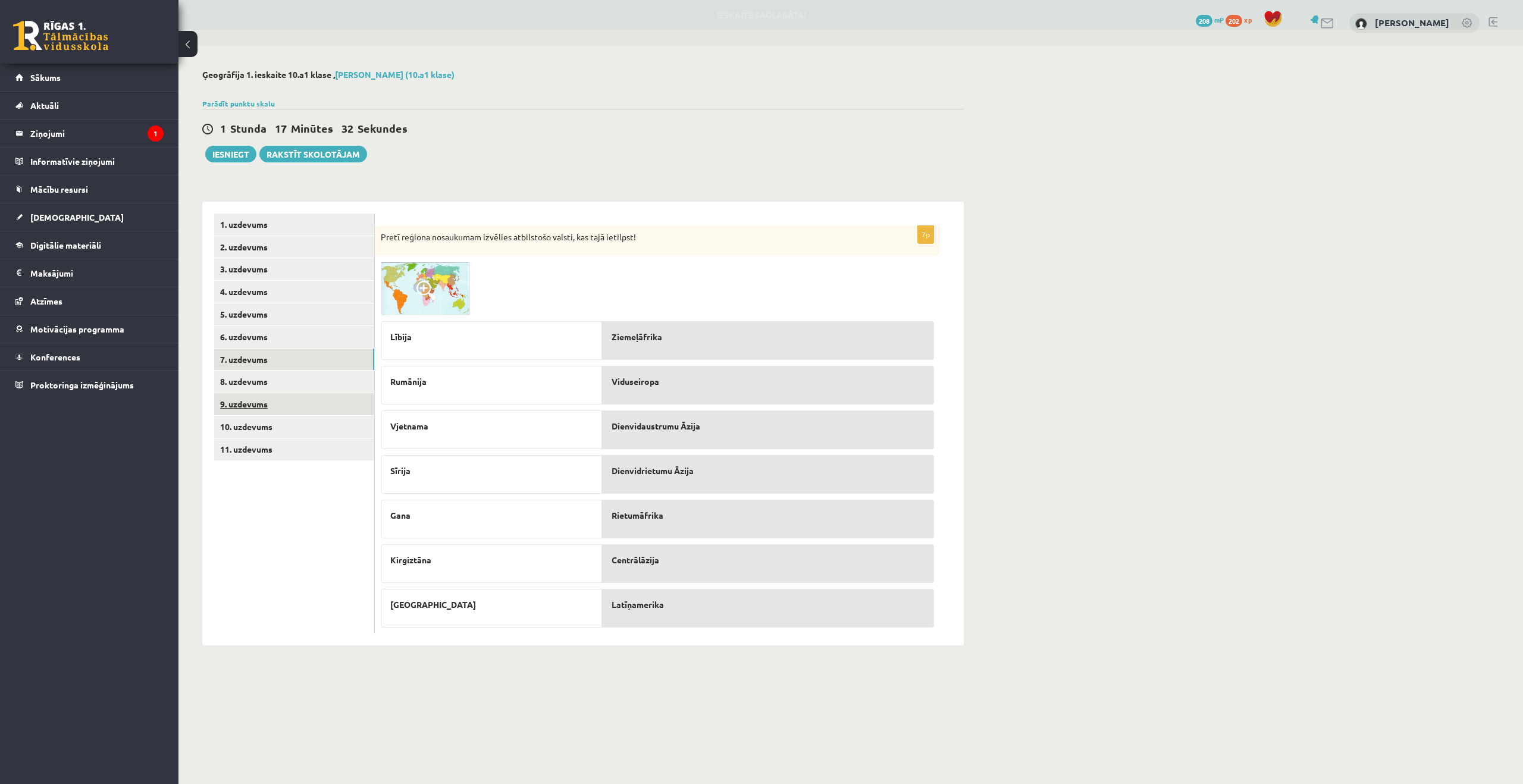
click at [248, 401] on link "9. uzdevums" at bounding box center [294, 404] width 160 height 22
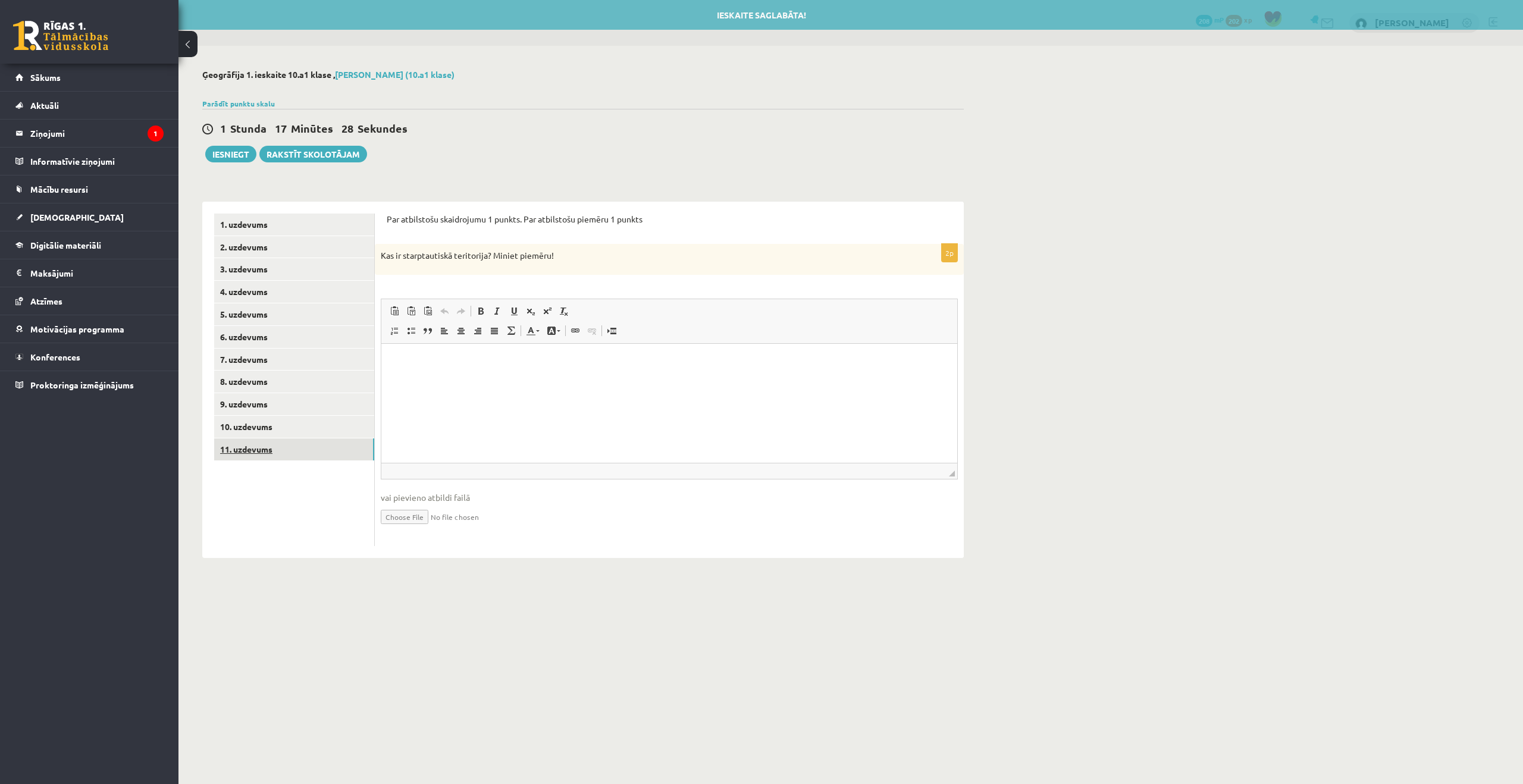
click at [246, 455] on link "11. uzdevums" at bounding box center [294, 449] width 160 height 22
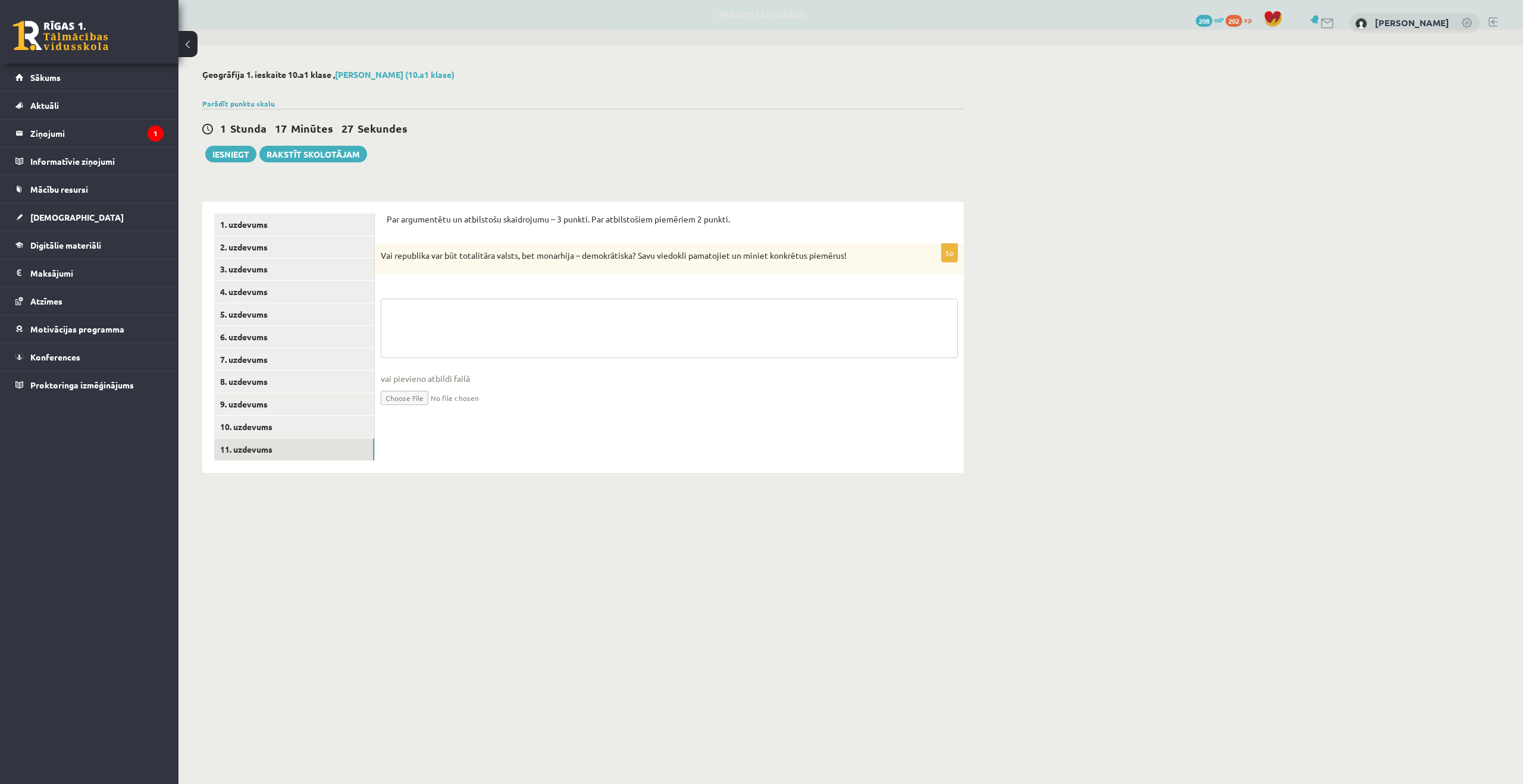
click at [583, 343] on textarea at bounding box center [669, 328] width 577 height 60
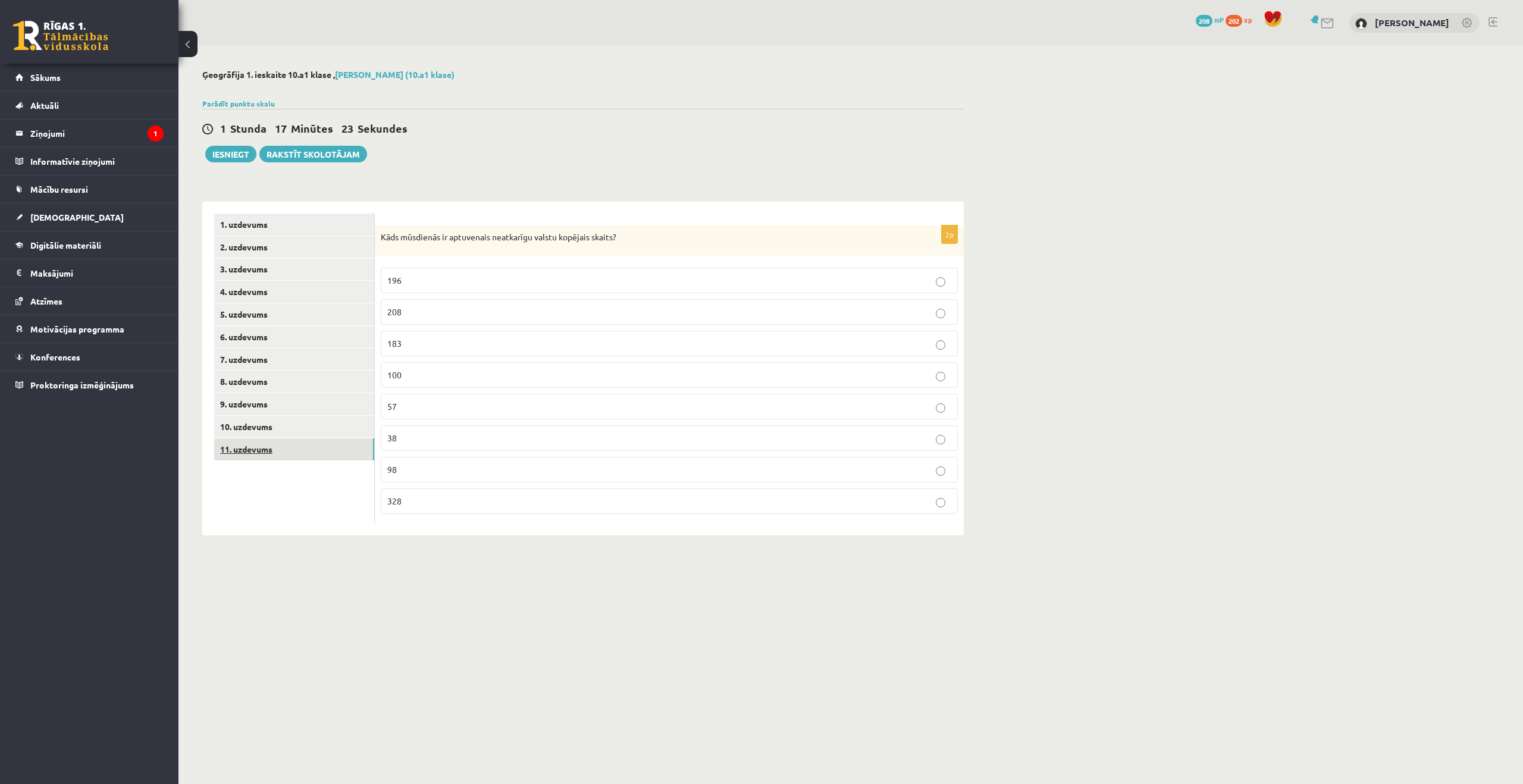
click at [323, 446] on link "11. uzdevums" at bounding box center [294, 449] width 160 height 22
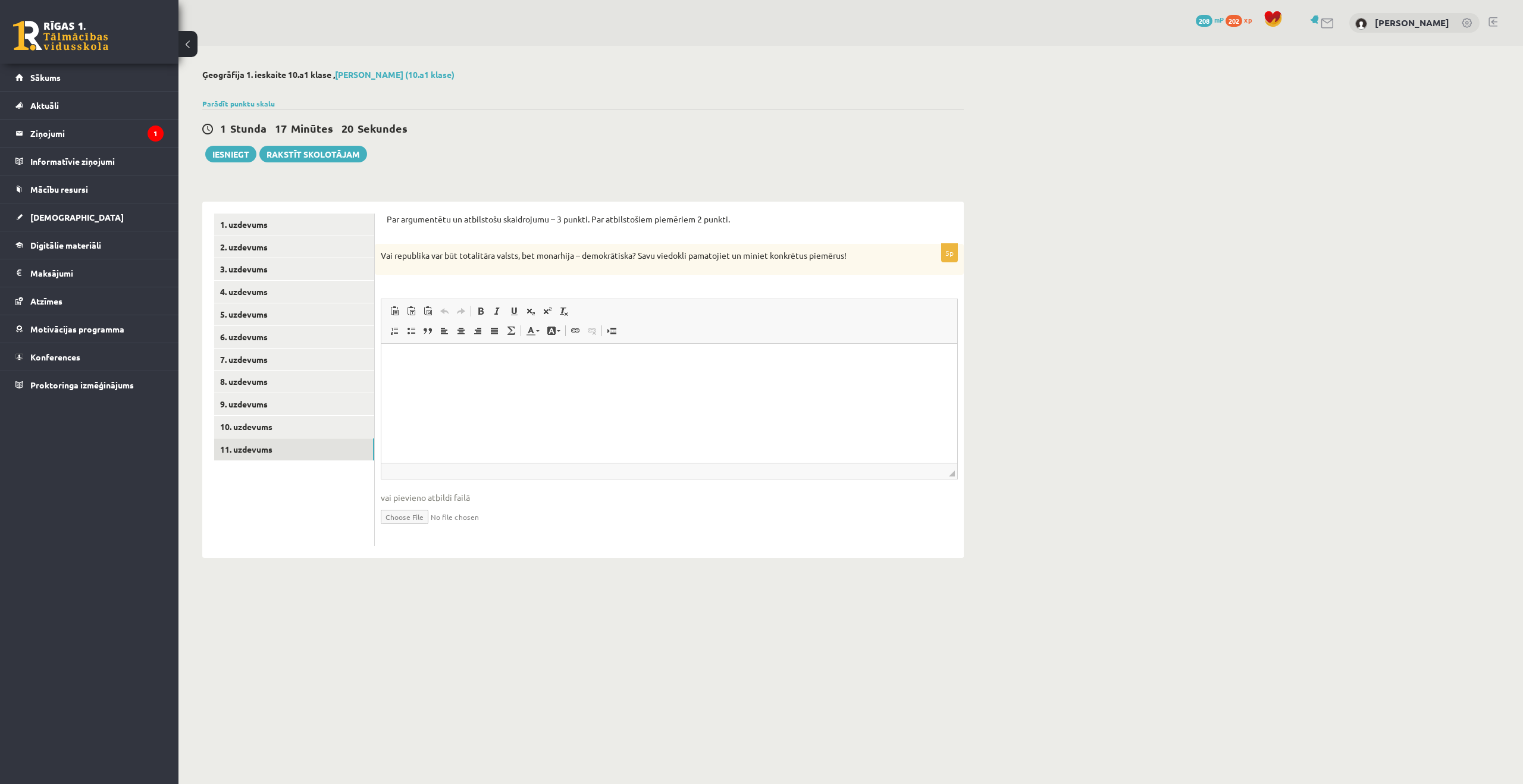
click at [465, 379] on html at bounding box center [669, 361] width 576 height 36
click at [290, 413] on link "9. uzdevums" at bounding box center [294, 404] width 160 height 22
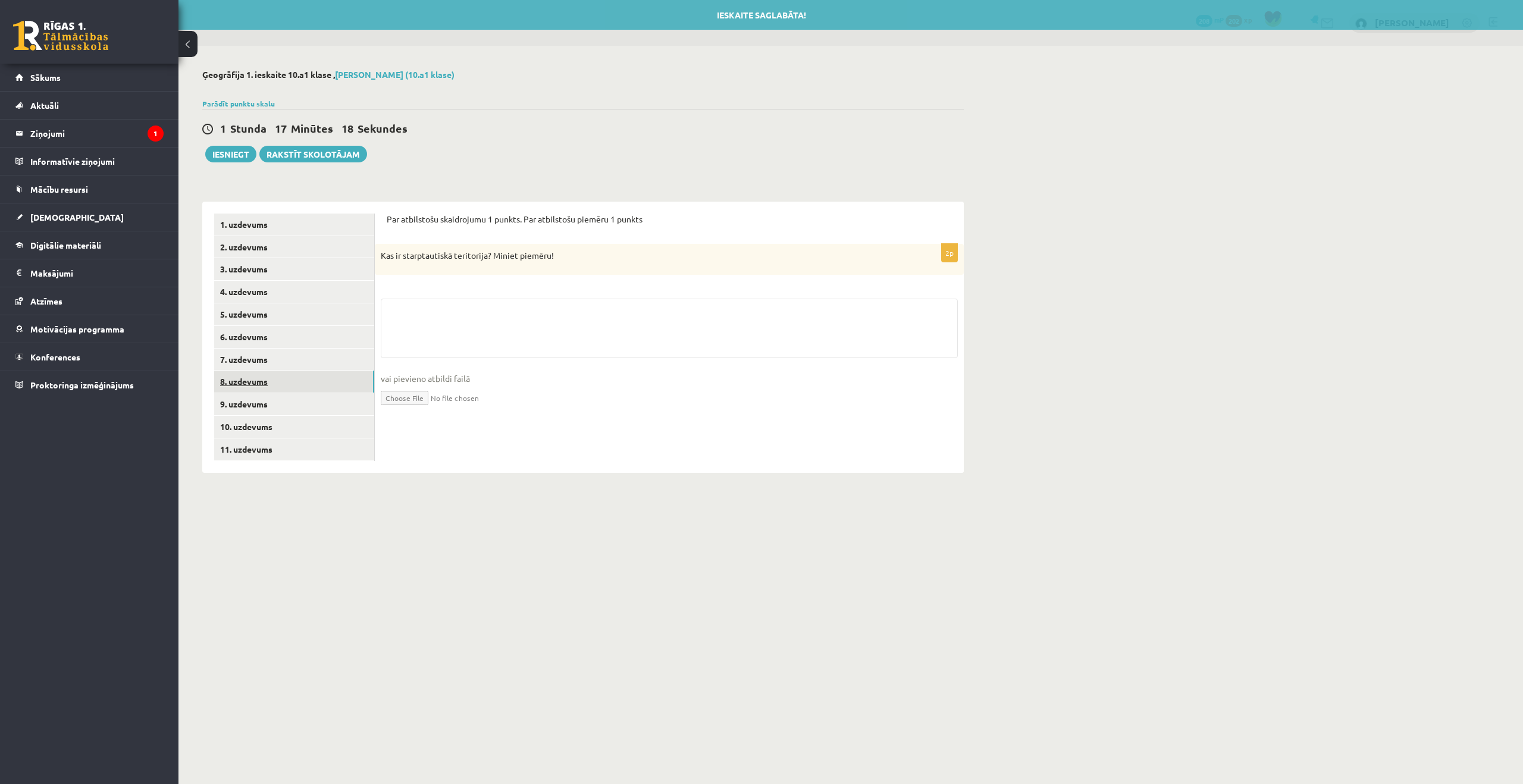
drag, startPoint x: 290, startPoint y: 388, endPoint x: 290, endPoint y: 381, distance: 7.0
click at [290, 388] on link "8. uzdevums" at bounding box center [294, 381] width 160 height 22
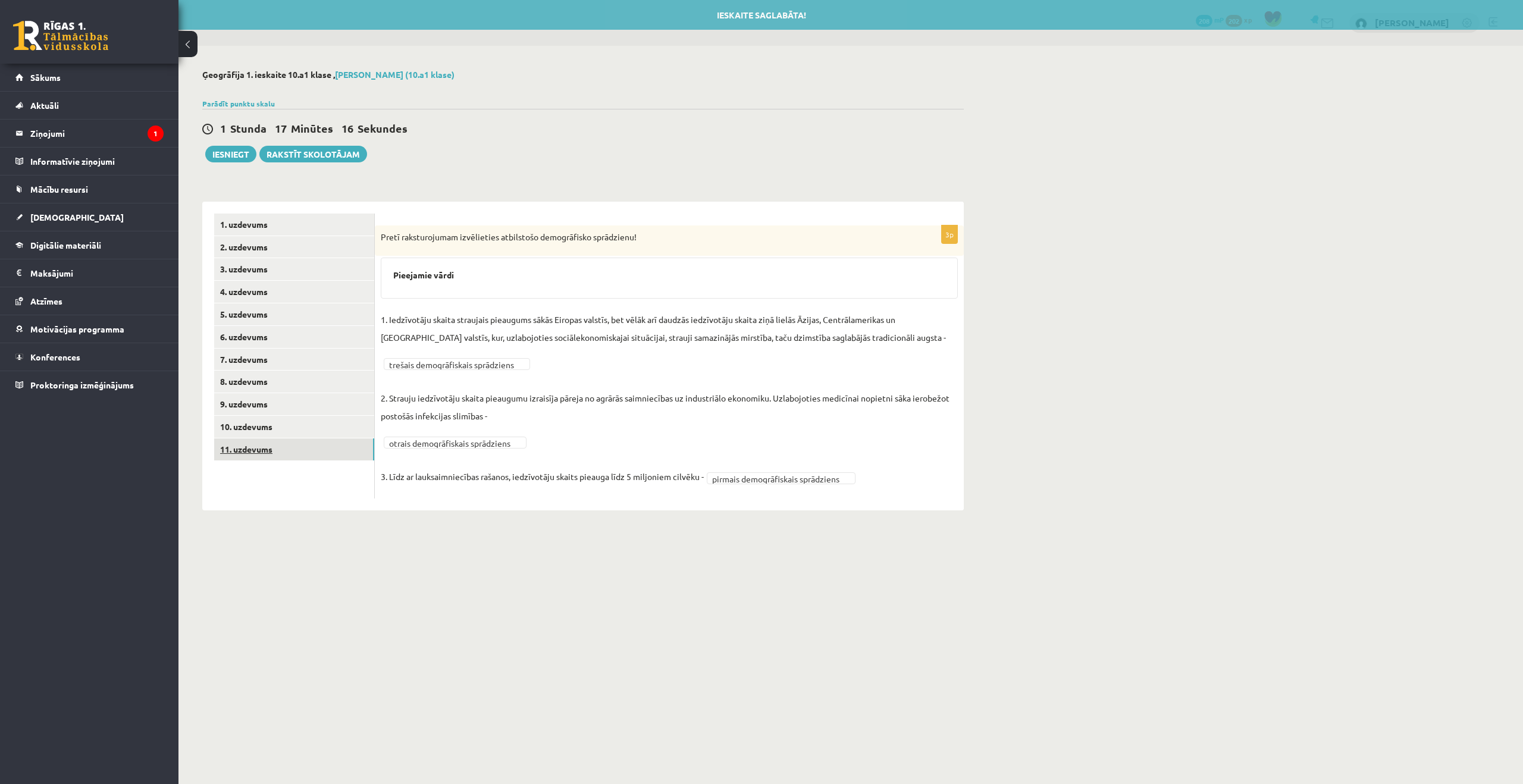
click at [280, 444] on link "11. uzdevums" at bounding box center [294, 449] width 160 height 22
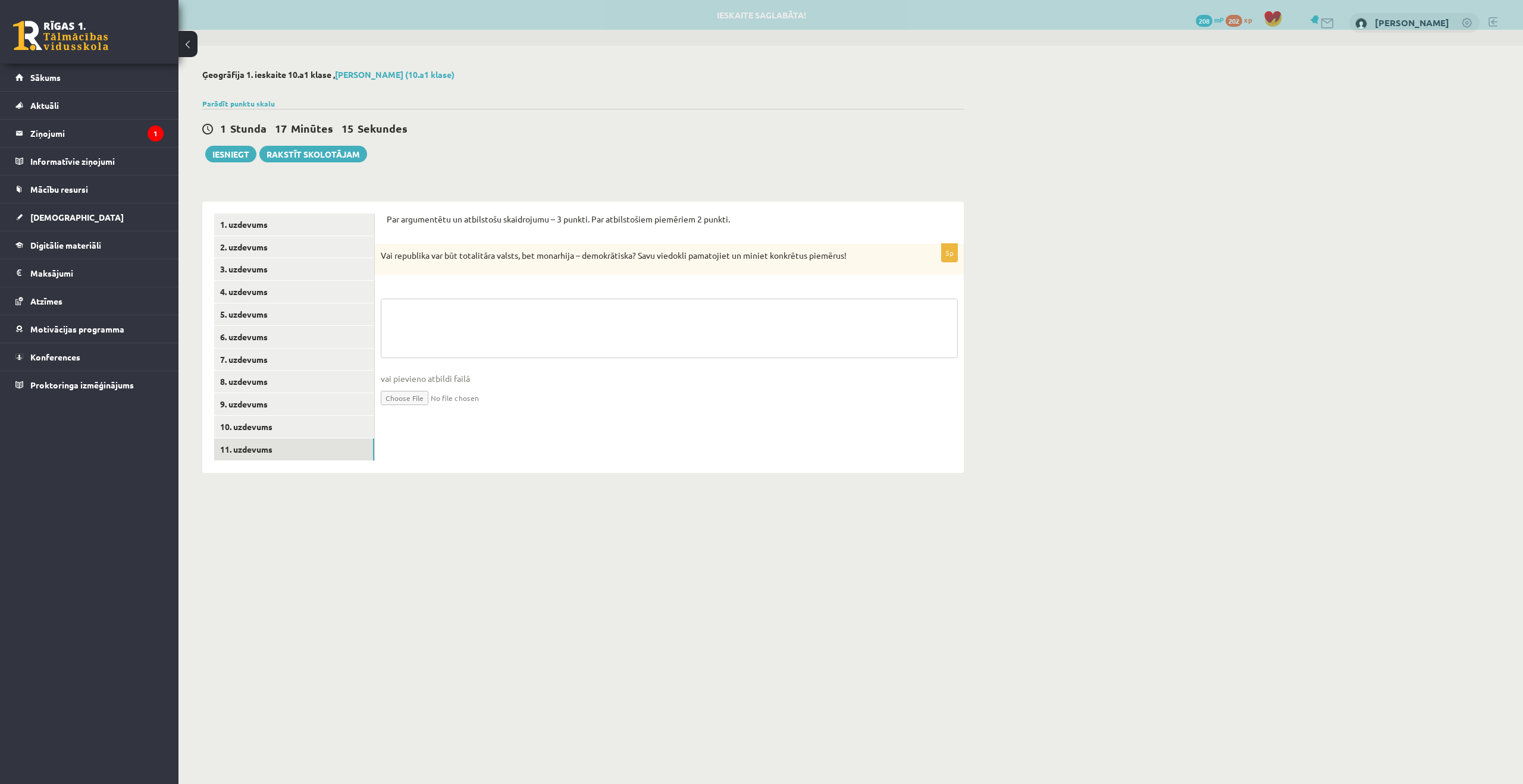
click at [458, 340] on textarea at bounding box center [669, 328] width 577 height 60
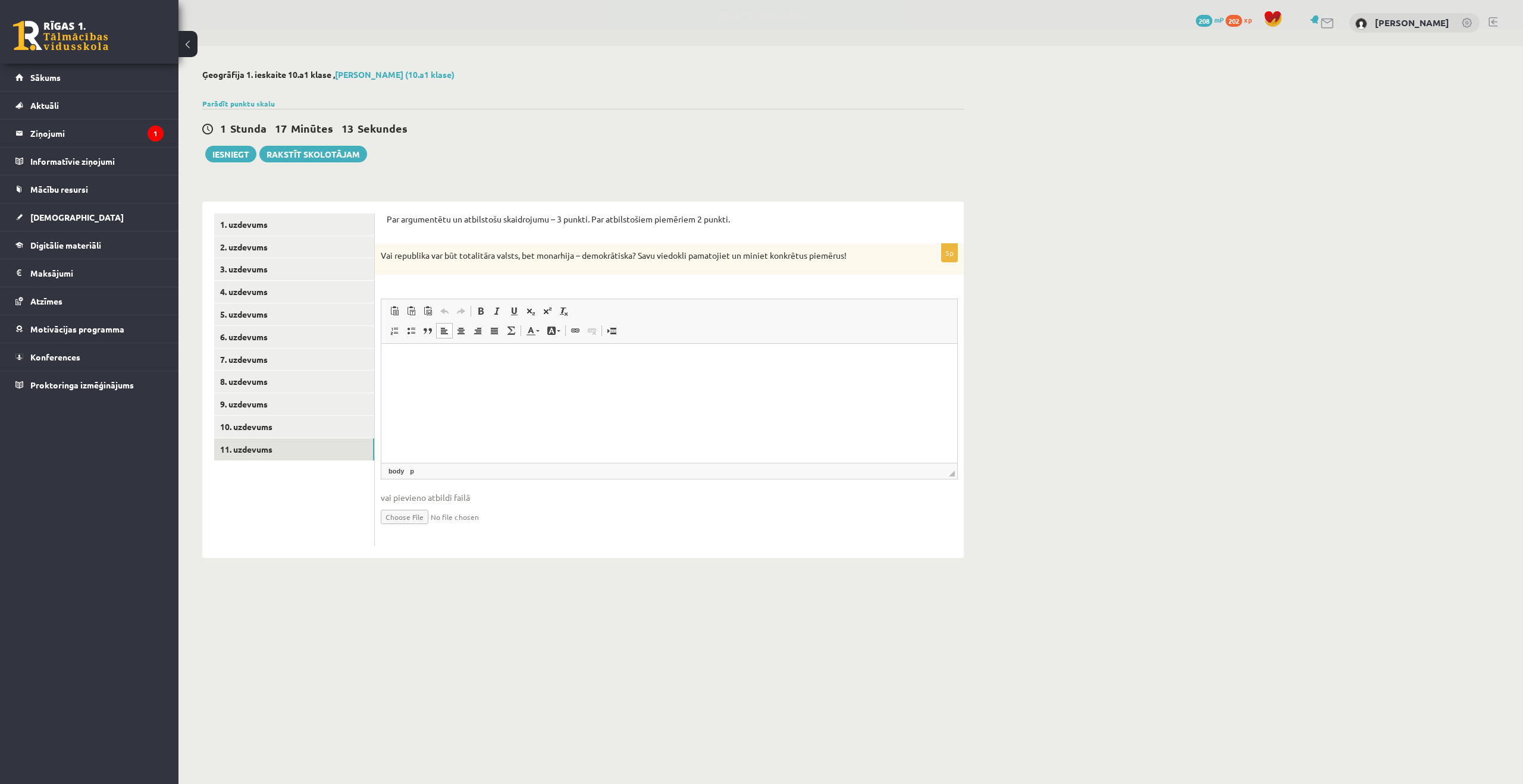
click at [498, 367] on p "Rich Text Editor, wiswyg-editor-user-answer-47024859489620" at bounding box center [669, 361] width 552 height 12
click at [472, 308] on link "Bold Keyboard shortcut Command+B" at bounding box center [480, 311] width 17 height 15
click at [482, 311] on span at bounding box center [481, 311] width 10 height 10
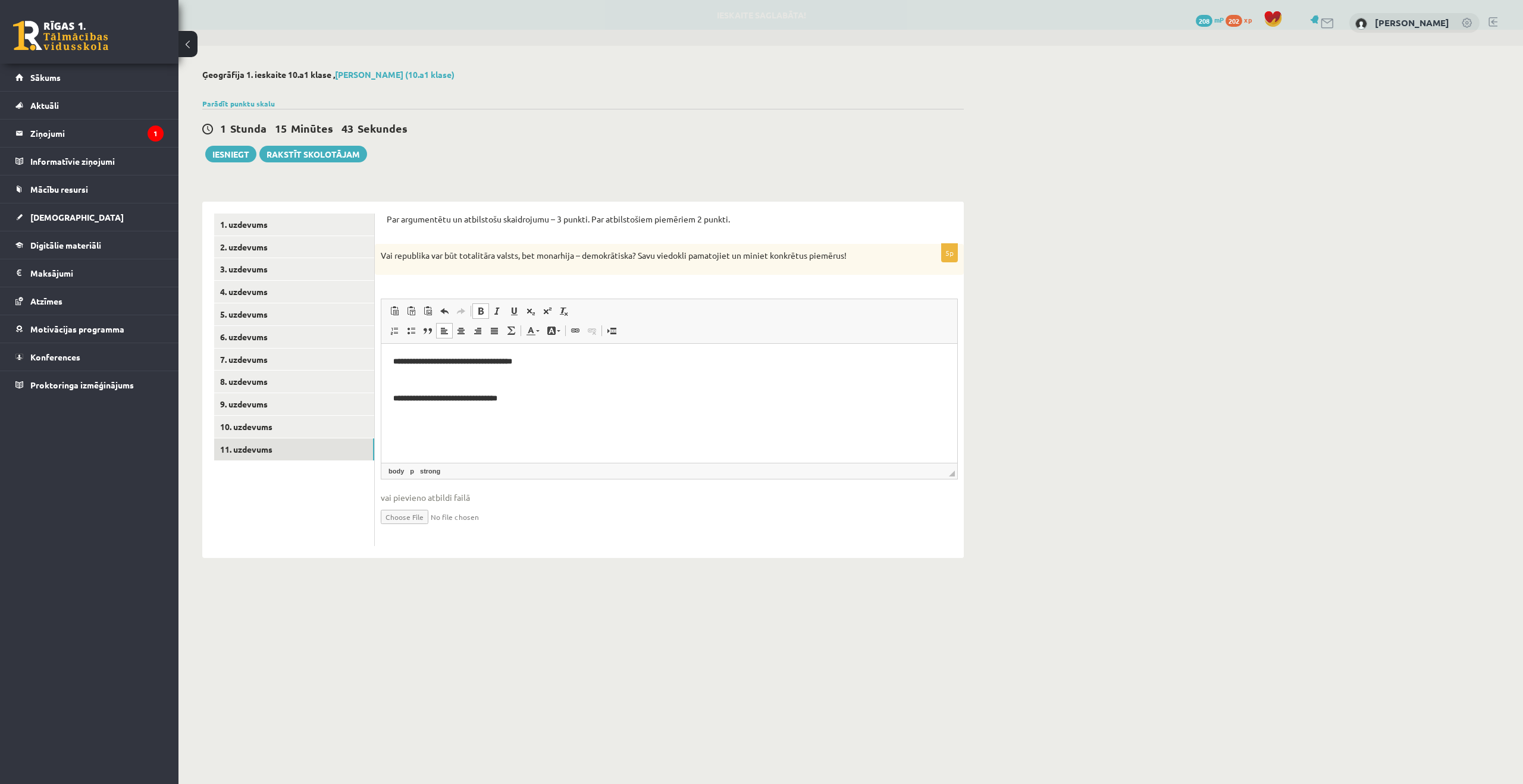
click at [585, 372] on p "**********" at bounding box center [669, 385] width 552 height 62
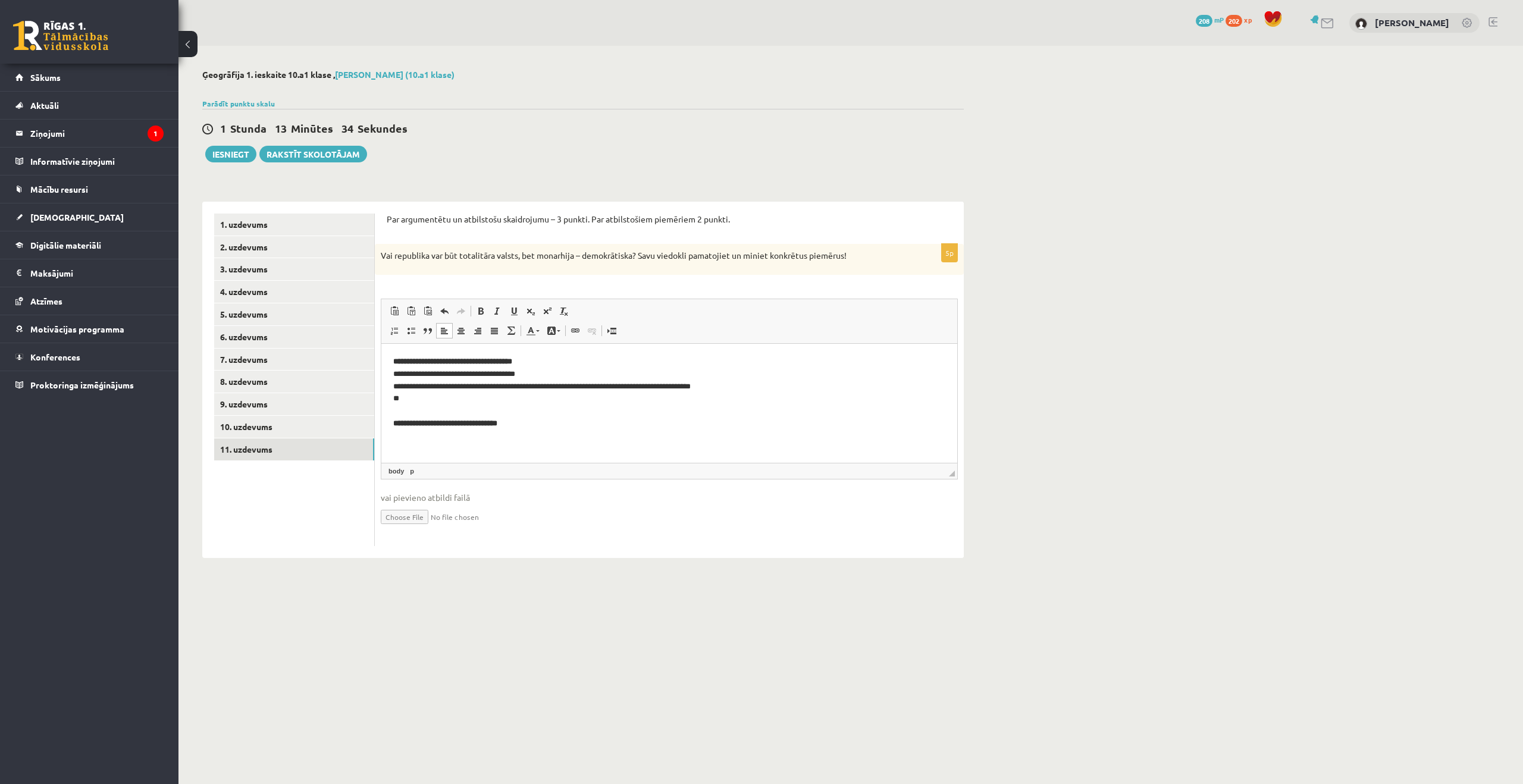
click at [543, 373] on p "**********" at bounding box center [669, 398] width 552 height 86
drag, startPoint x: 392, startPoint y: 385, endPoint x: 415, endPoint y: 398, distance: 26.4
click at [417, 398] on html "**********" at bounding box center [669, 399] width 576 height 111
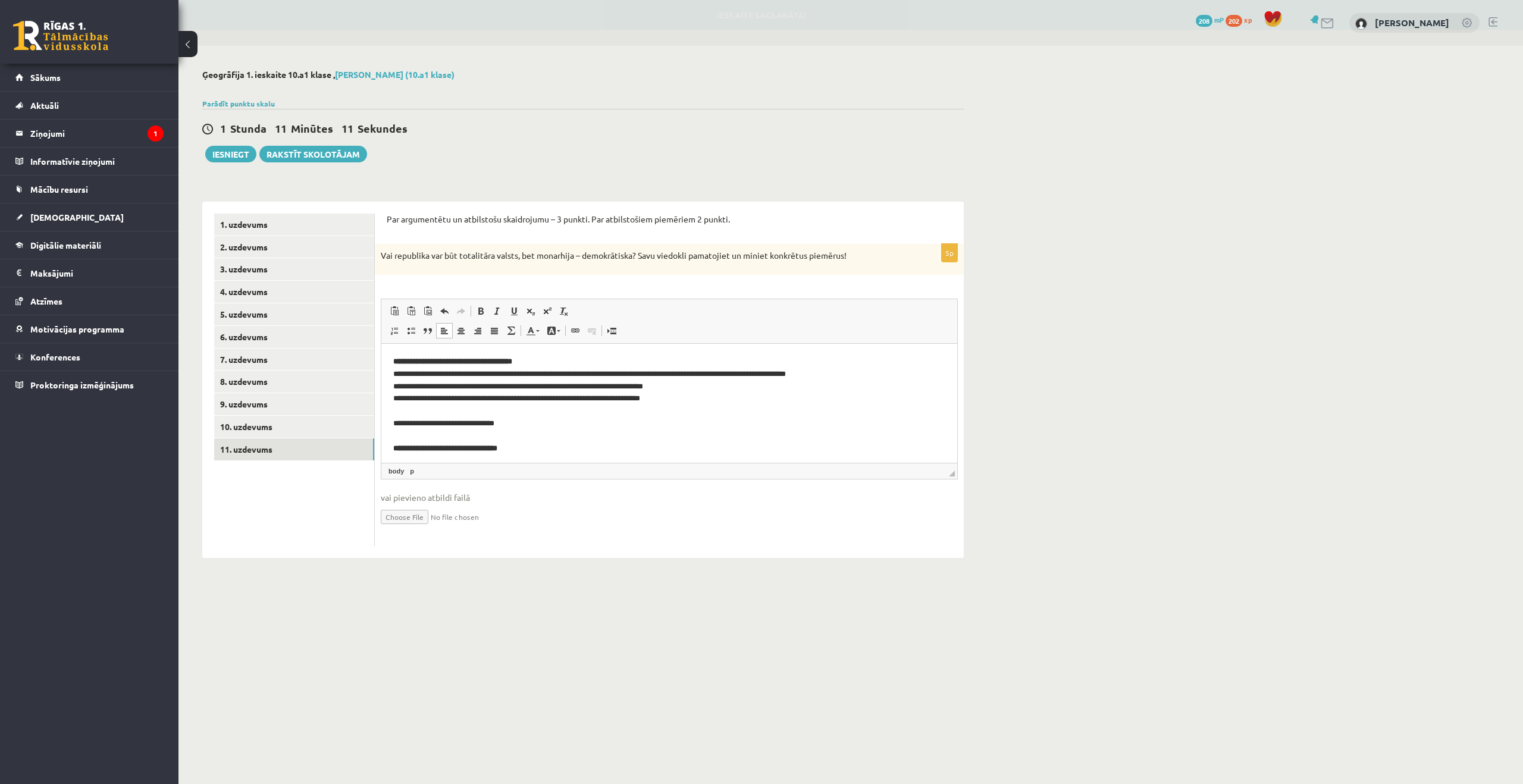
click at [514, 421] on p "**********" at bounding box center [669, 410] width 552 height 111
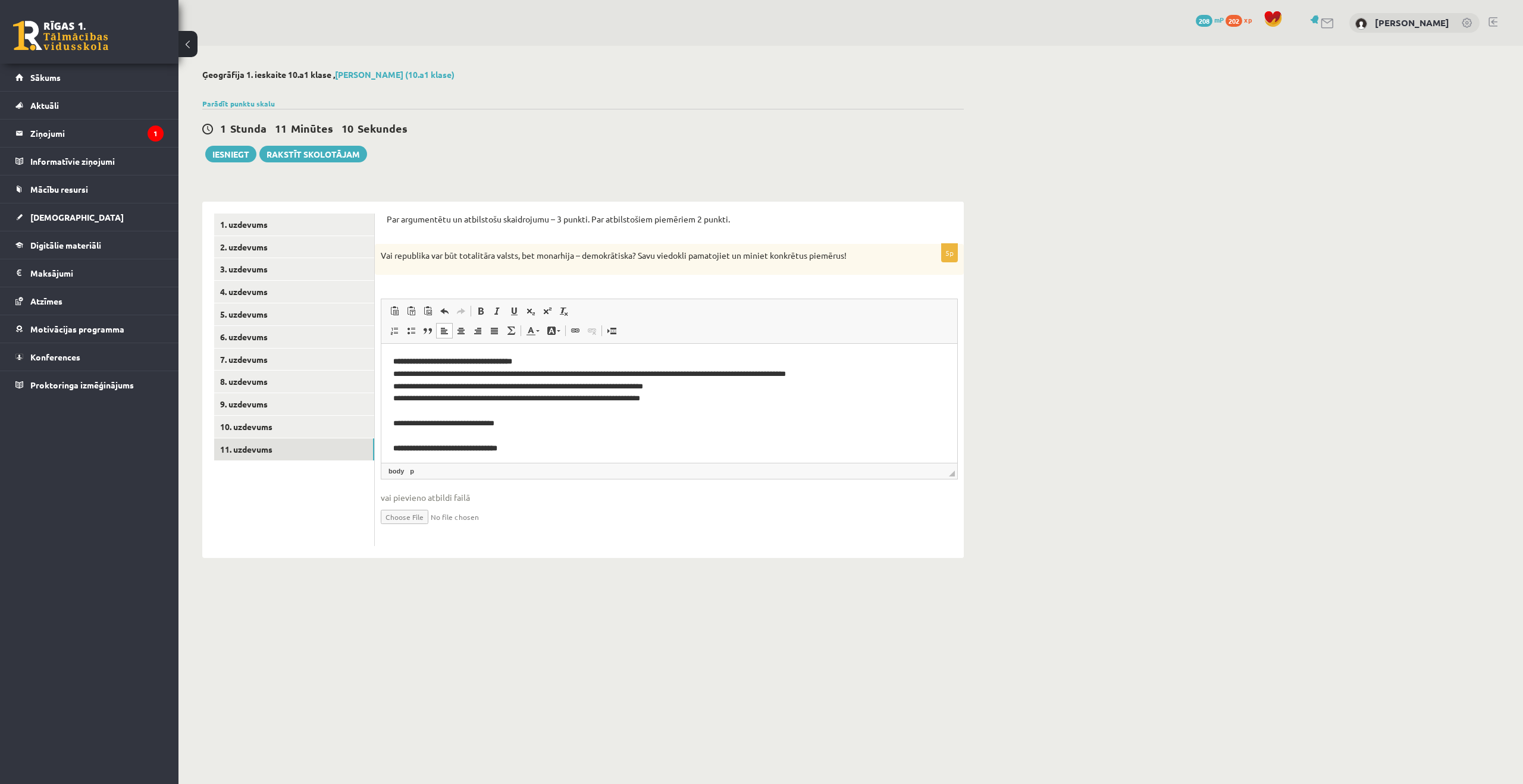
click at [485, 422] on p "**********" at bounding box center [669, 410] width 552 height 111
drag, startPoint x: 645, startPoint y: 420, endPoint x: 653, endPoint y: 412, distance: 11.3
click at [645, 420] on p "**********" at bounding box center [669, 410] width 552 height 111
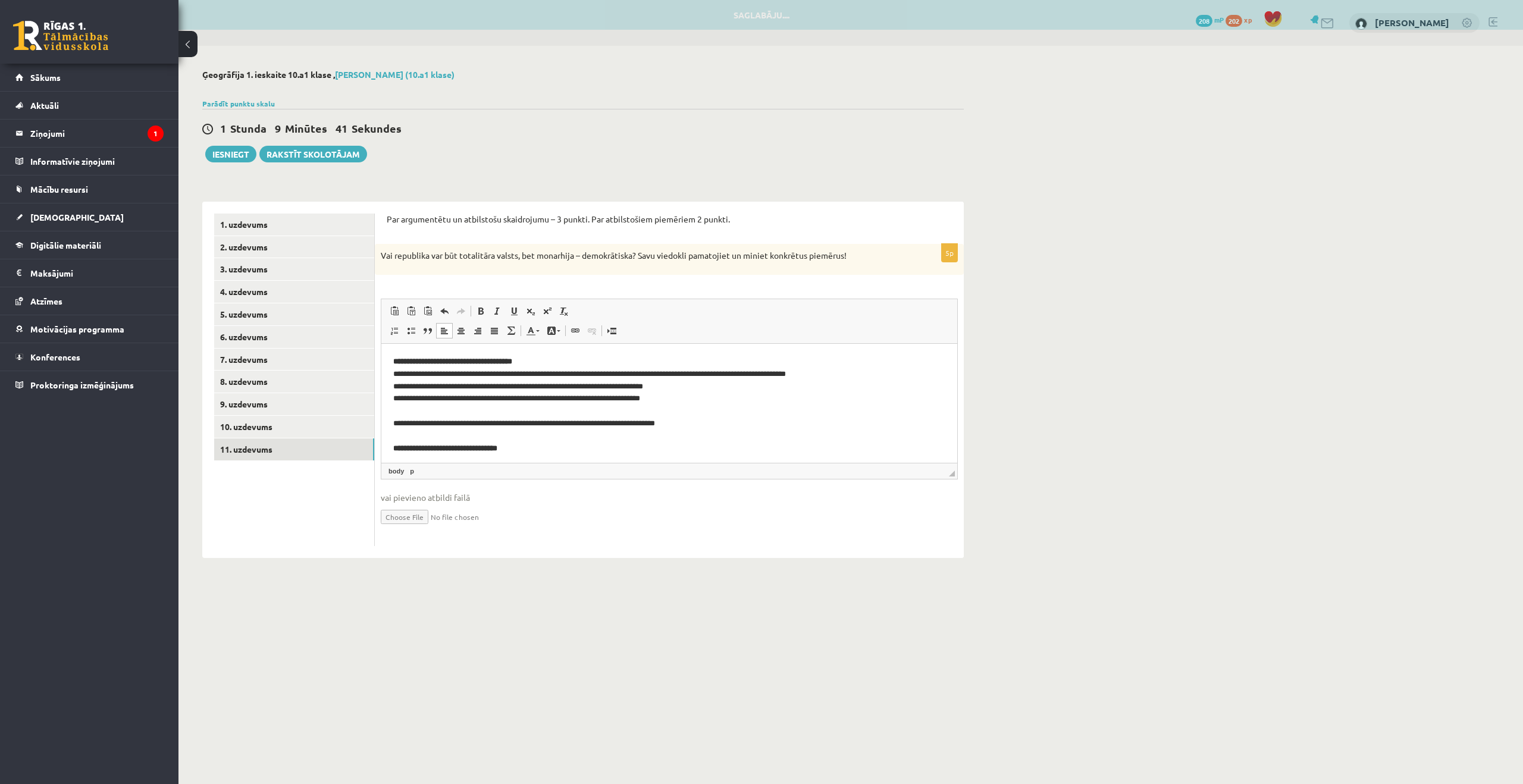
click at [770, 420] on p "**********" at bounding box center [669, 410] width 552 height 111
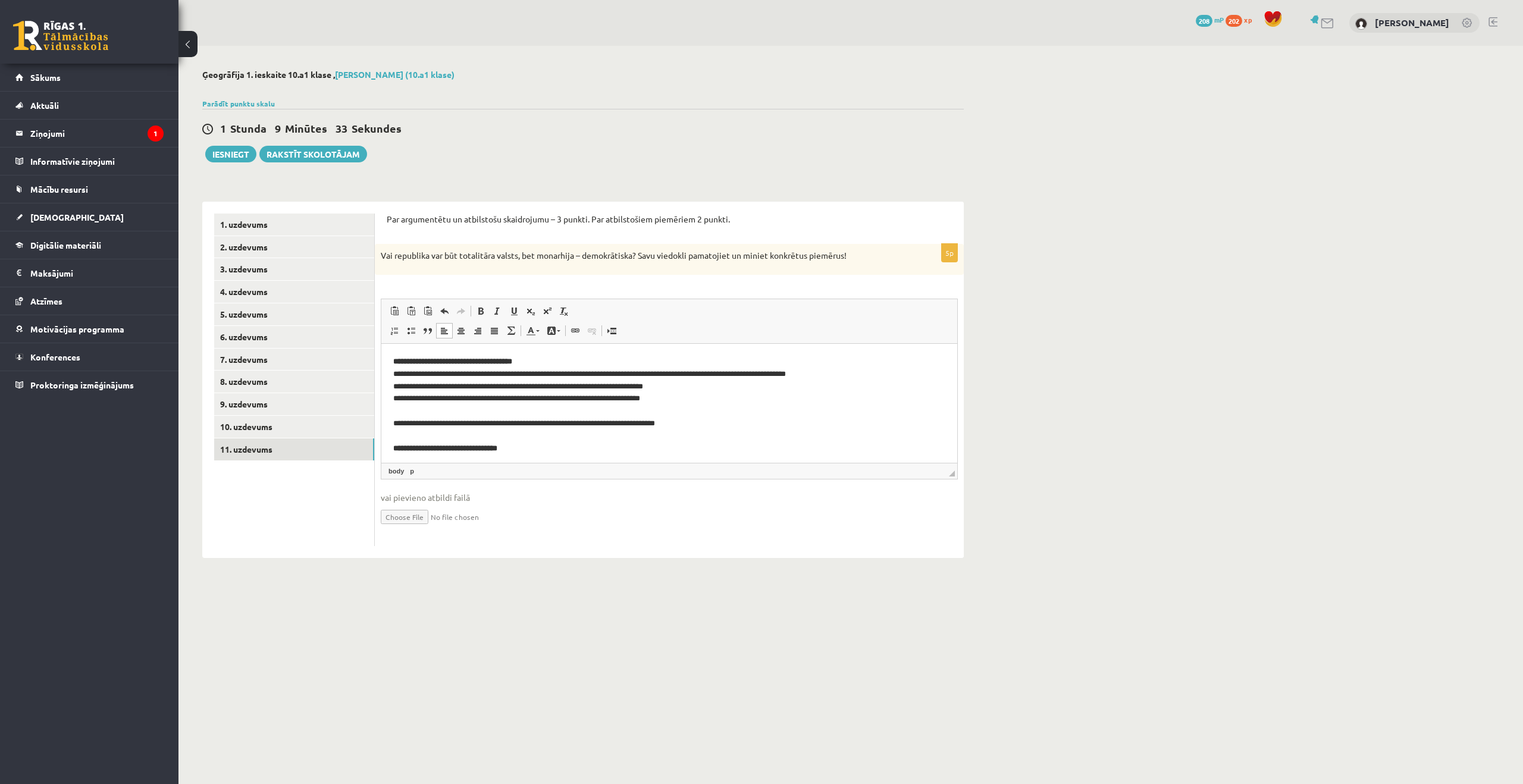
scroll to position [16, 0]
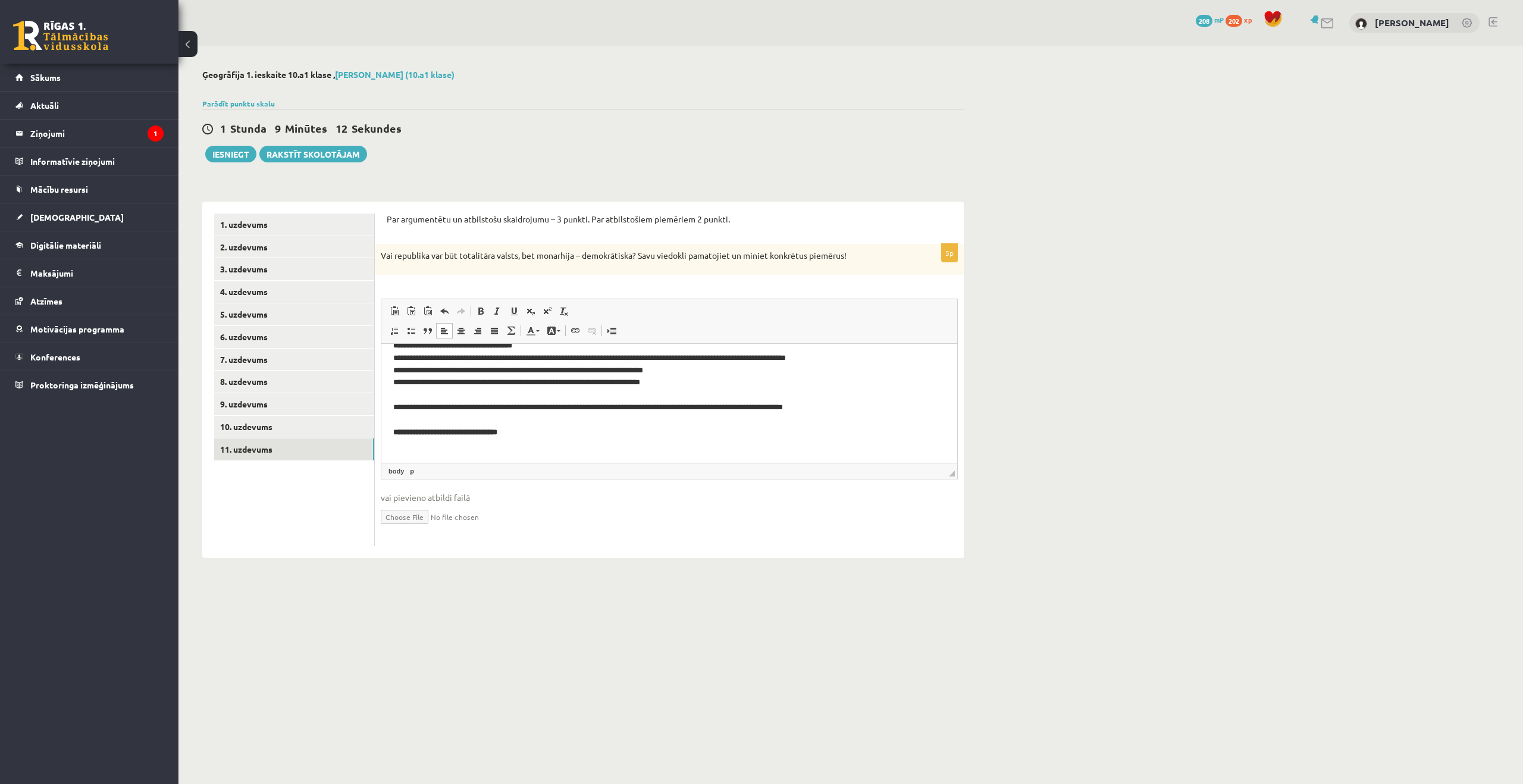
click at [660, 444] on p "**********" at bounding box center [669, 394] width 552 height 111
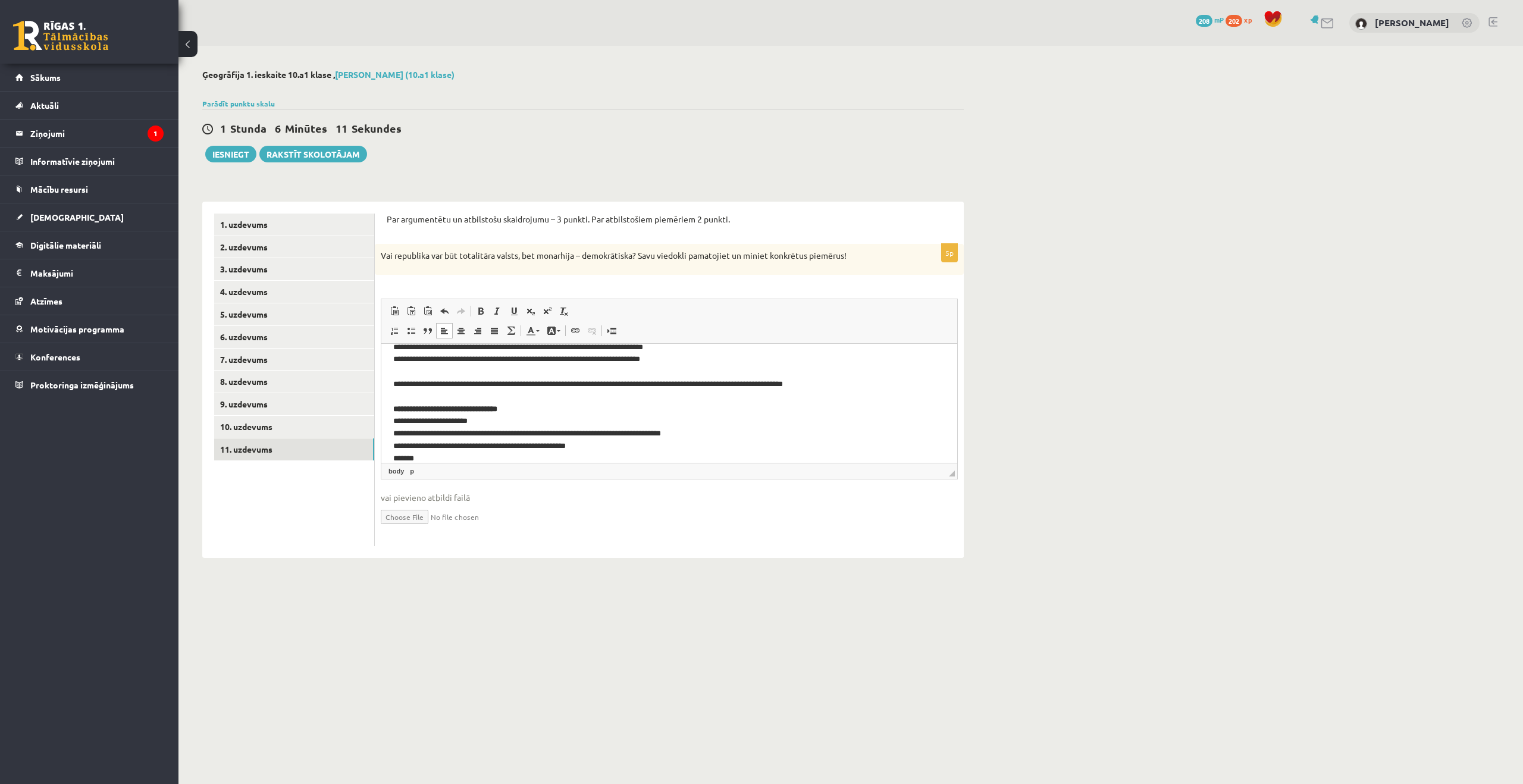
scroll to position [48, 0]
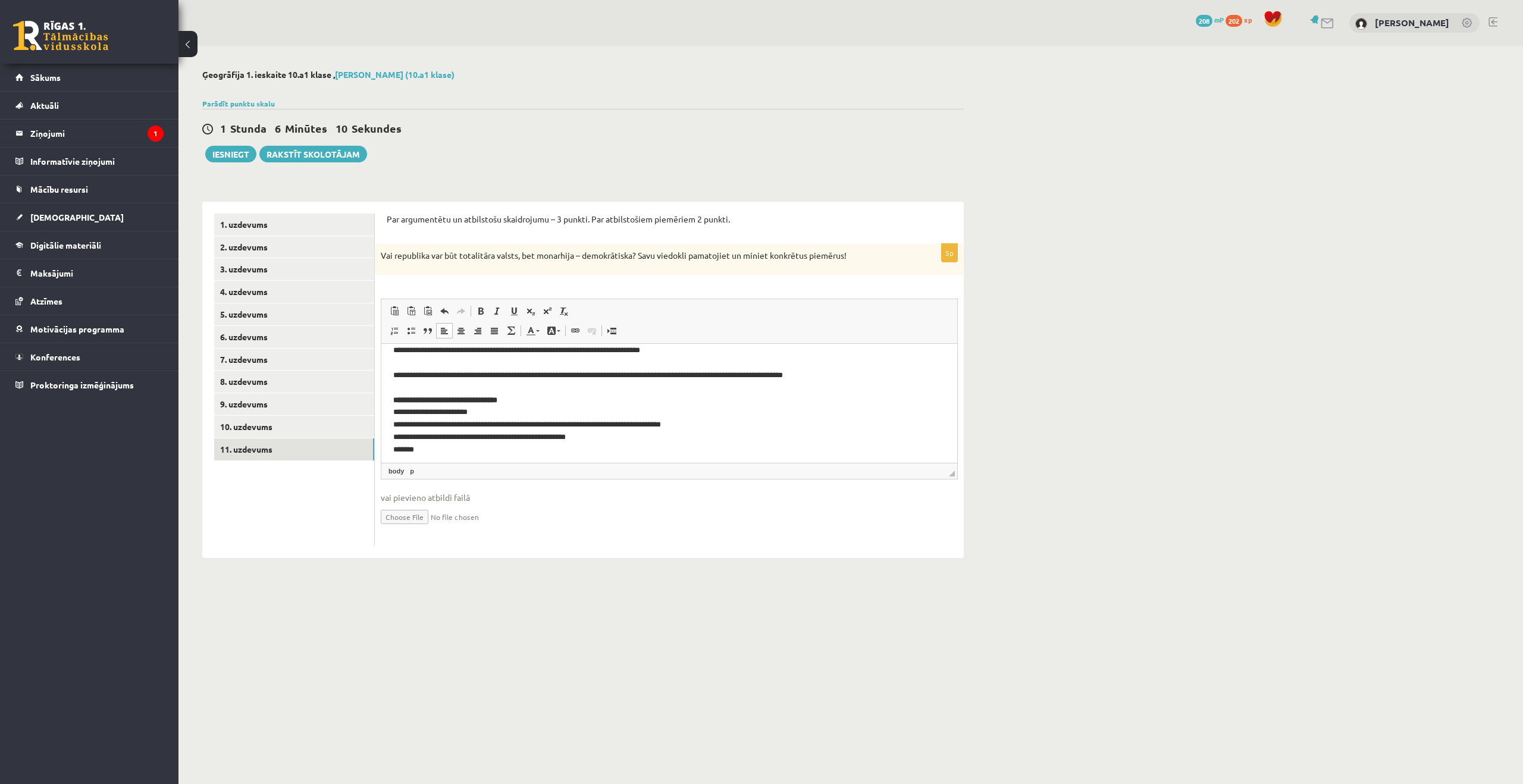
click at [714, 436] on p "**********" at bounding box center [669, 381] width 552 height 149
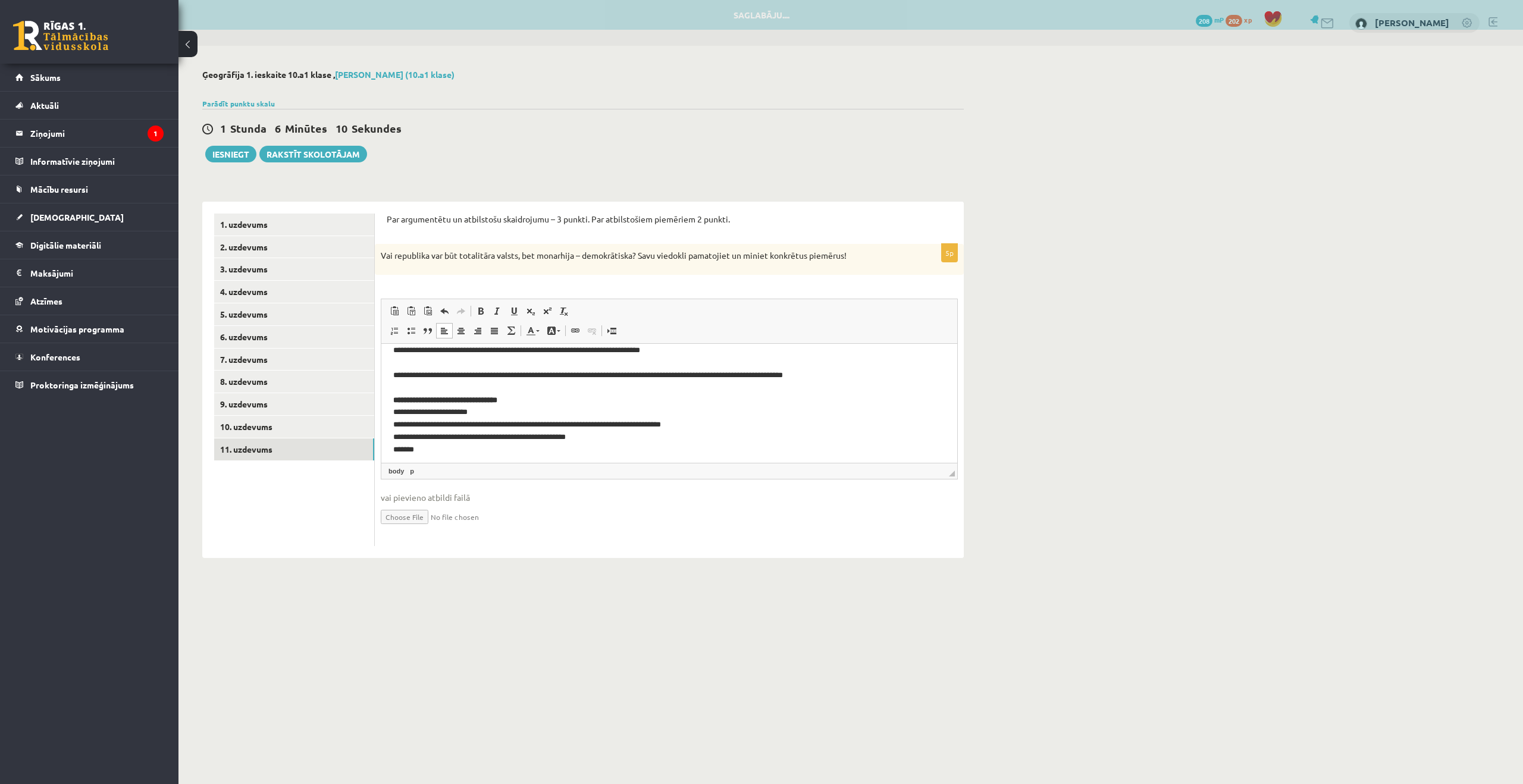
click at [714, 425] on p "**********" at bounding box center [669, 381] width 552 height 149
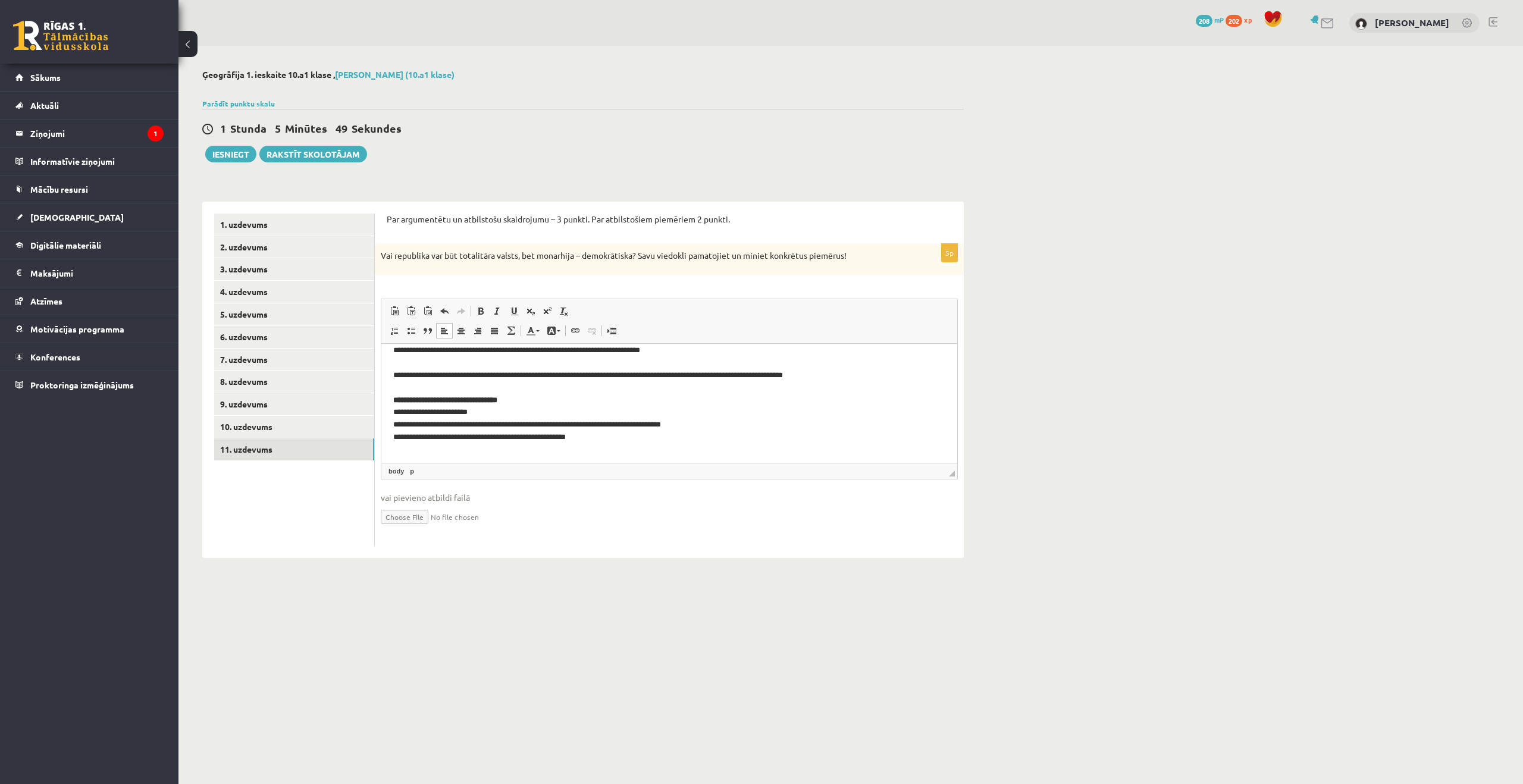
click at [717, 429] on p "**********" at bounding box center [669, 381] width 552 height 149
click at [717, 432] on p "**********" at bounding box center [669, 381] width 552 height 149
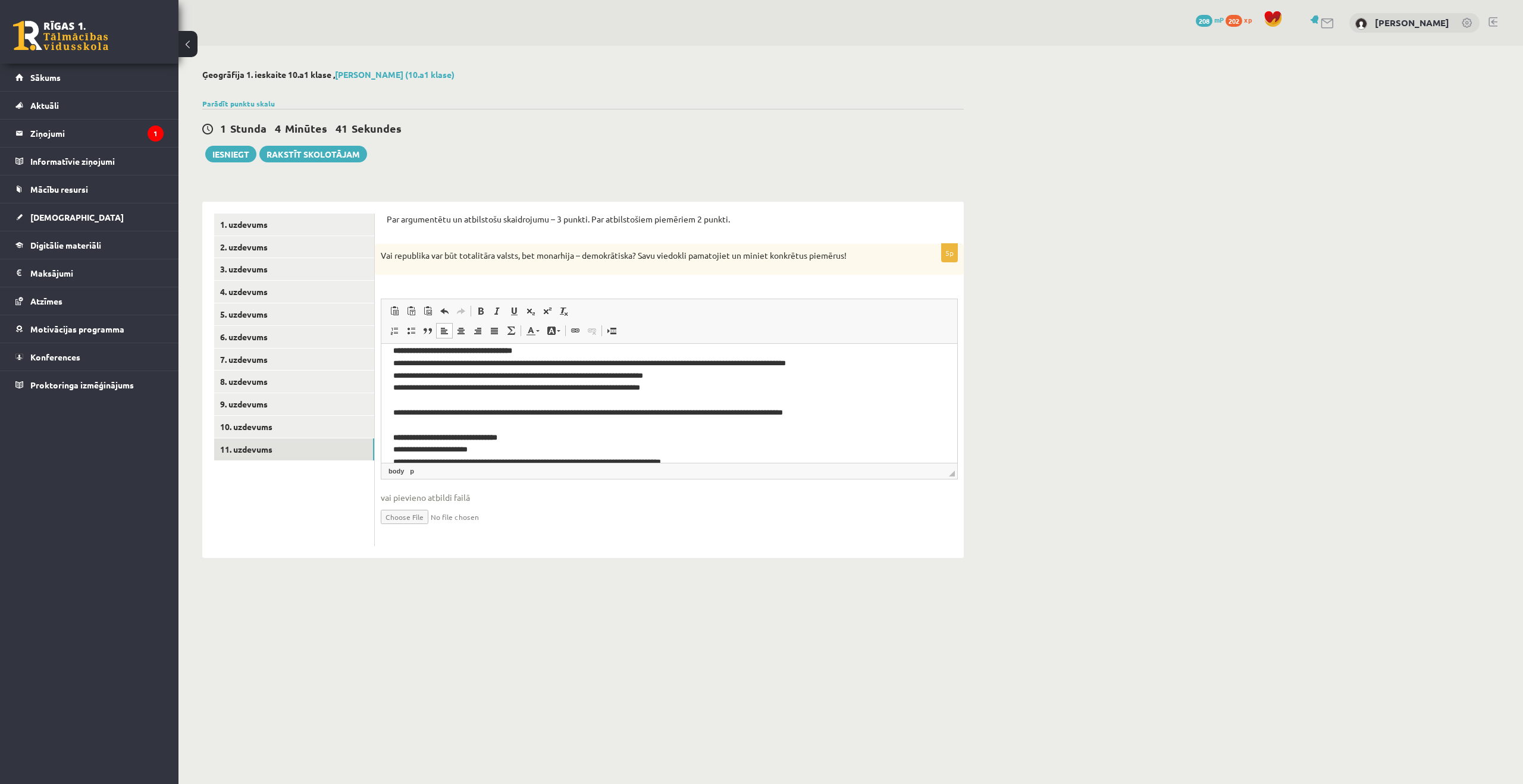
scroll to position [0, 0]
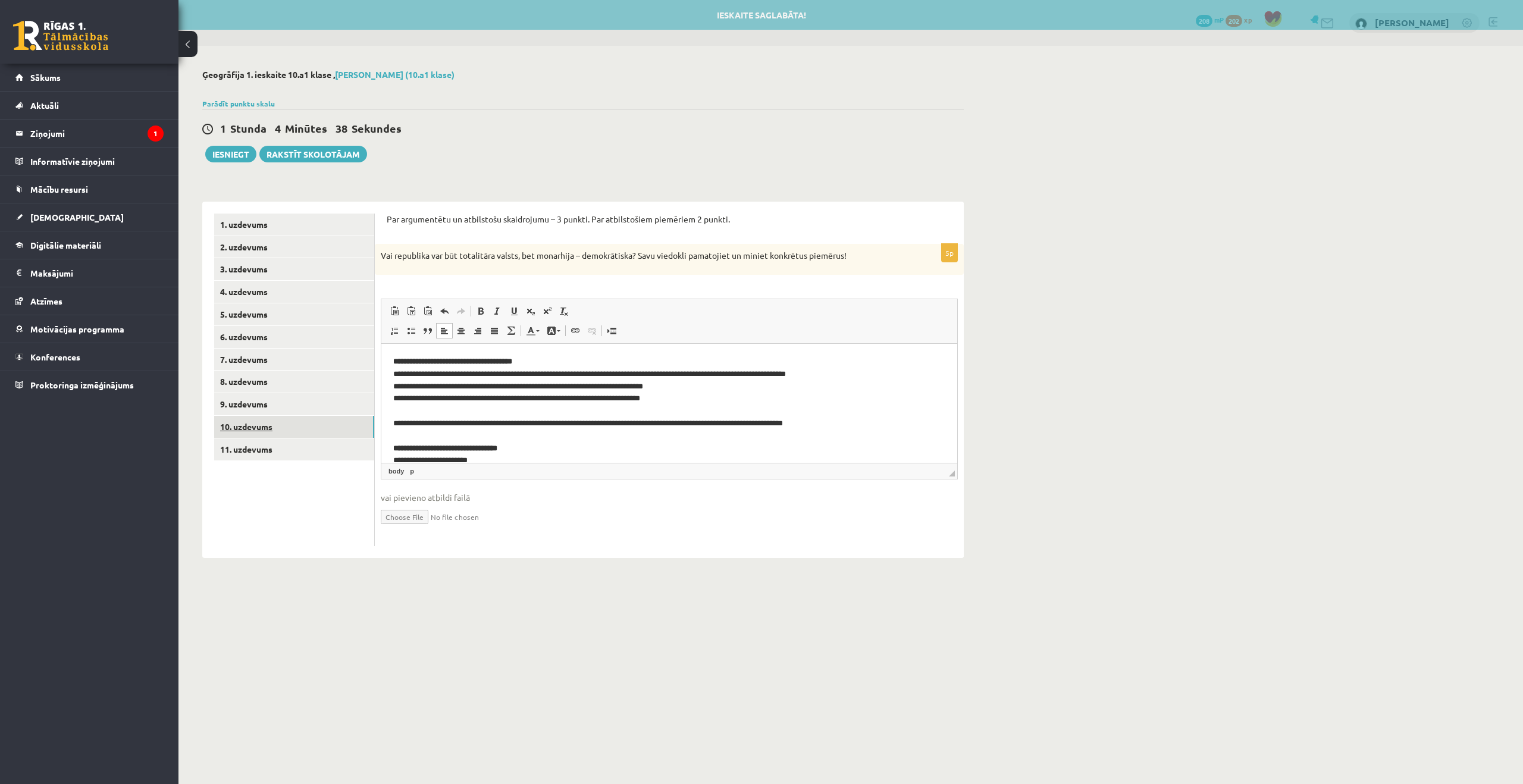
click at [294, 434] on link "10. uzdevums" at bounding box center [294, 427] width 160 height 22
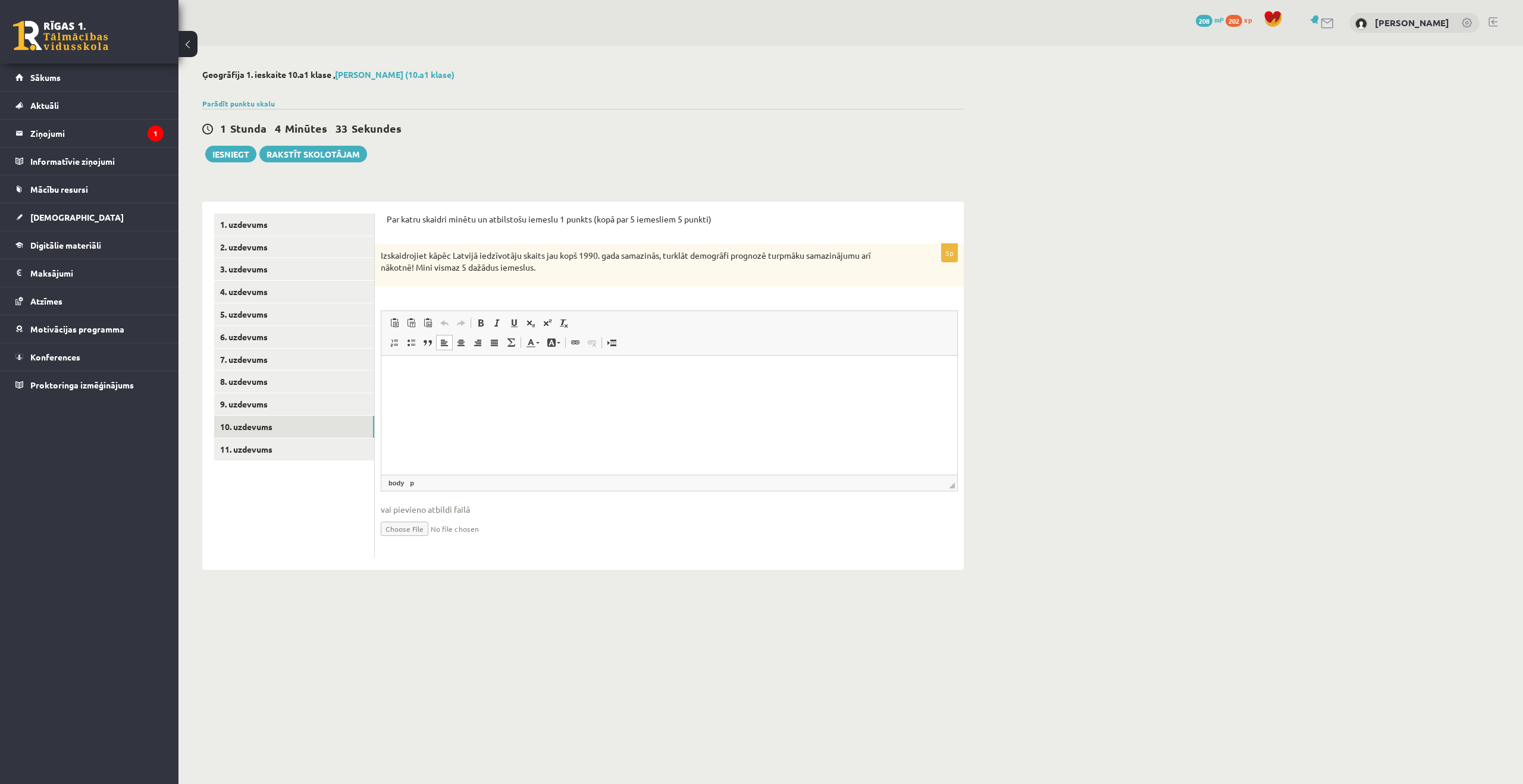
click at [616, 392] on html at bounding box center [669, 373] width 576 height 36
click at [404, 340] on link "Insert/Remove Bulleted List" at bounding box center [411, 343] width 17 height 15
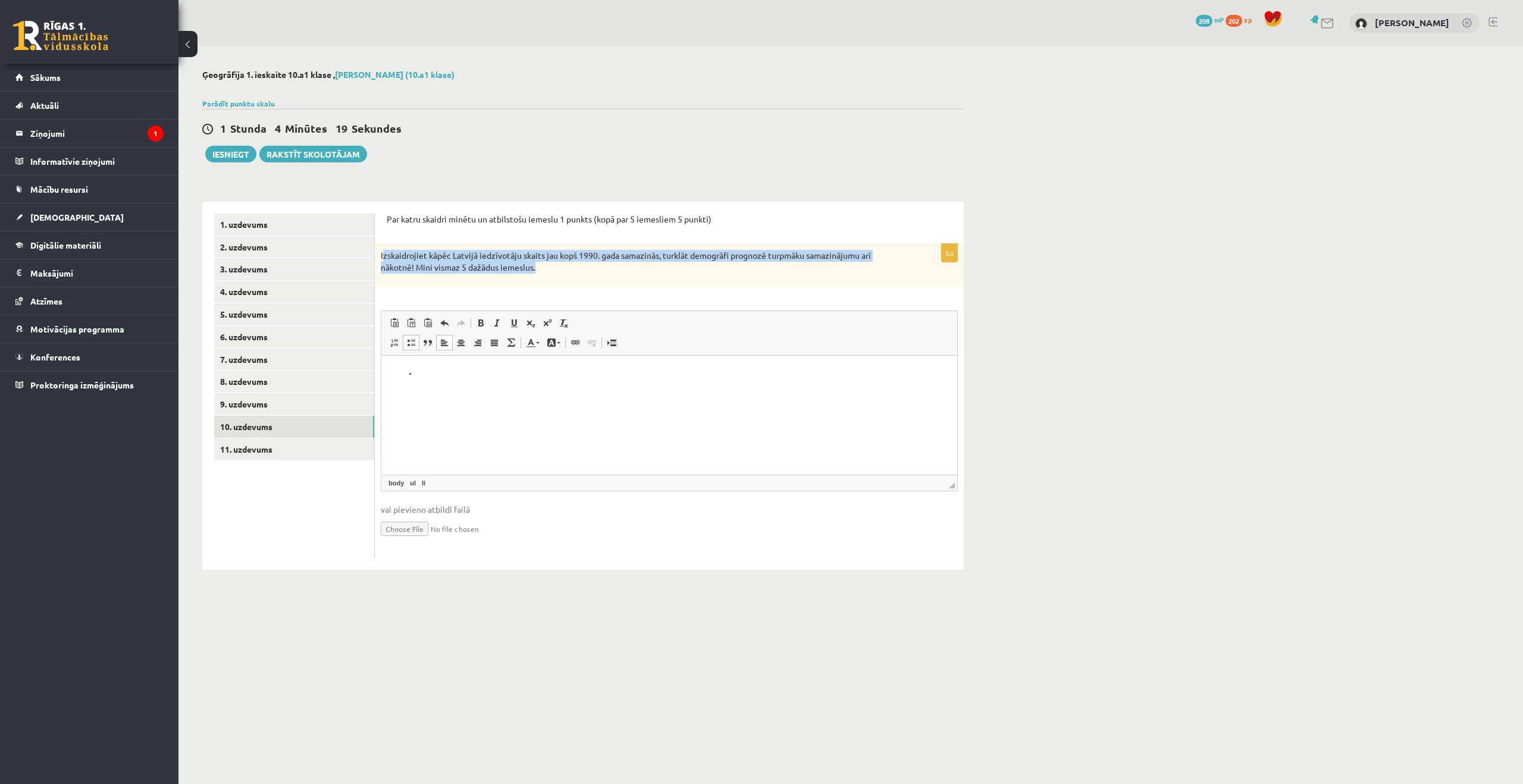
drag, startPoint x: 384, startPoint y: 253, endPoint x: 537, endPoint y: 275, distance: 154.6
click at [537, 275] on div "Izskaidrojiet kāpēc Latvijā iedzīvotāju skaits jau kopš 1990. gada samazinās, t…" at bounding box center [669, 264] width 589 height 42
click at [525, 266] on p "Izskaidrojiet kāpēc Latvijā iedzīvotāju skaits jau kopš 1990. gada samazinās, t…" at bounding box center [640, 262] width 518 height 24
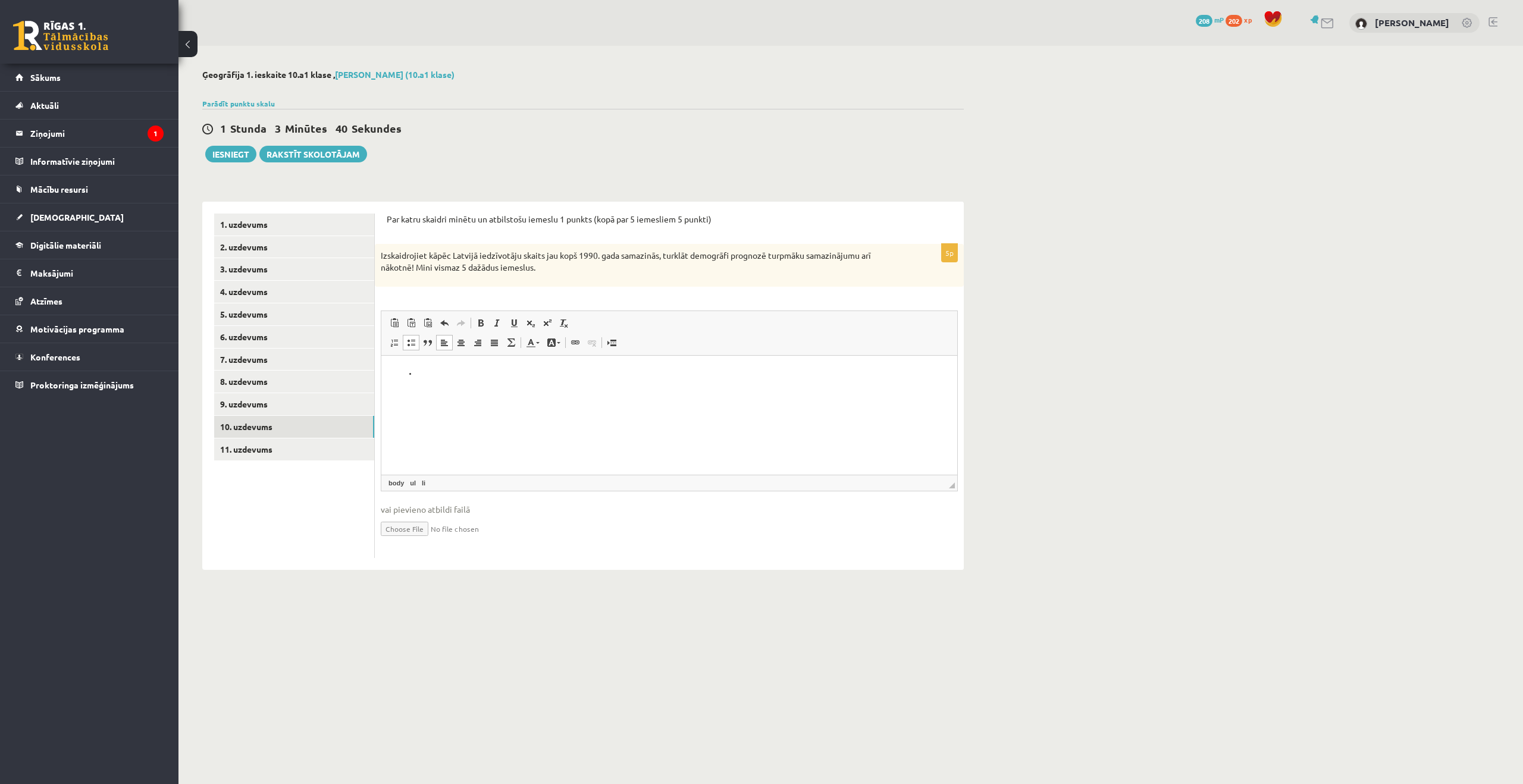
click at [562, 378] on li "Rich Text Editor, wiswyg-editor-user-answer-47024859982360" at bounding box center [669, 373] width 505 height 12
click at [282, 396] on link "9. uzdevums" at bounding box center [294, 404] width 160 height 22
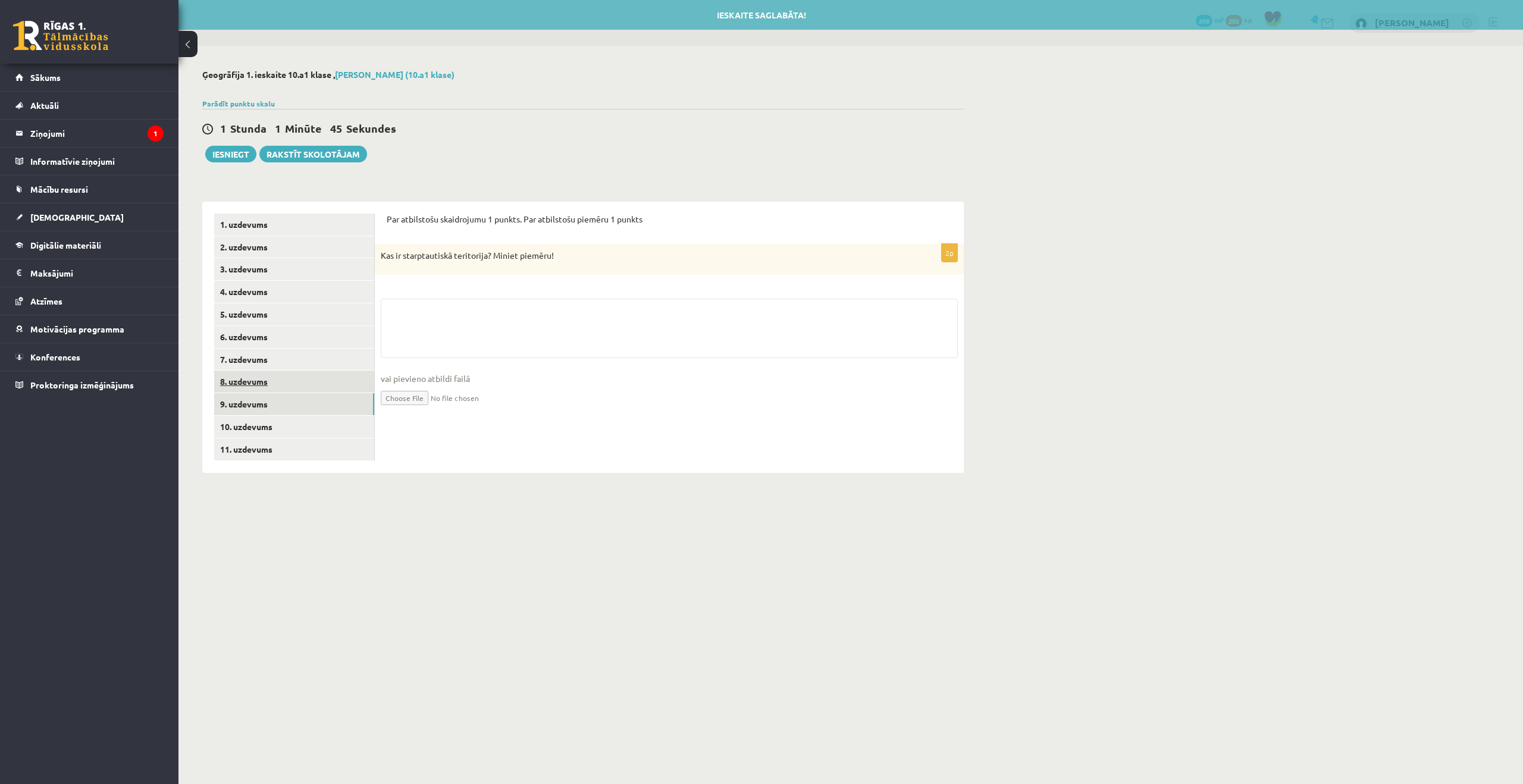
click at [280, 383] on link "8. uzdevums" at bounding box center [294, 381] width 160 height 22
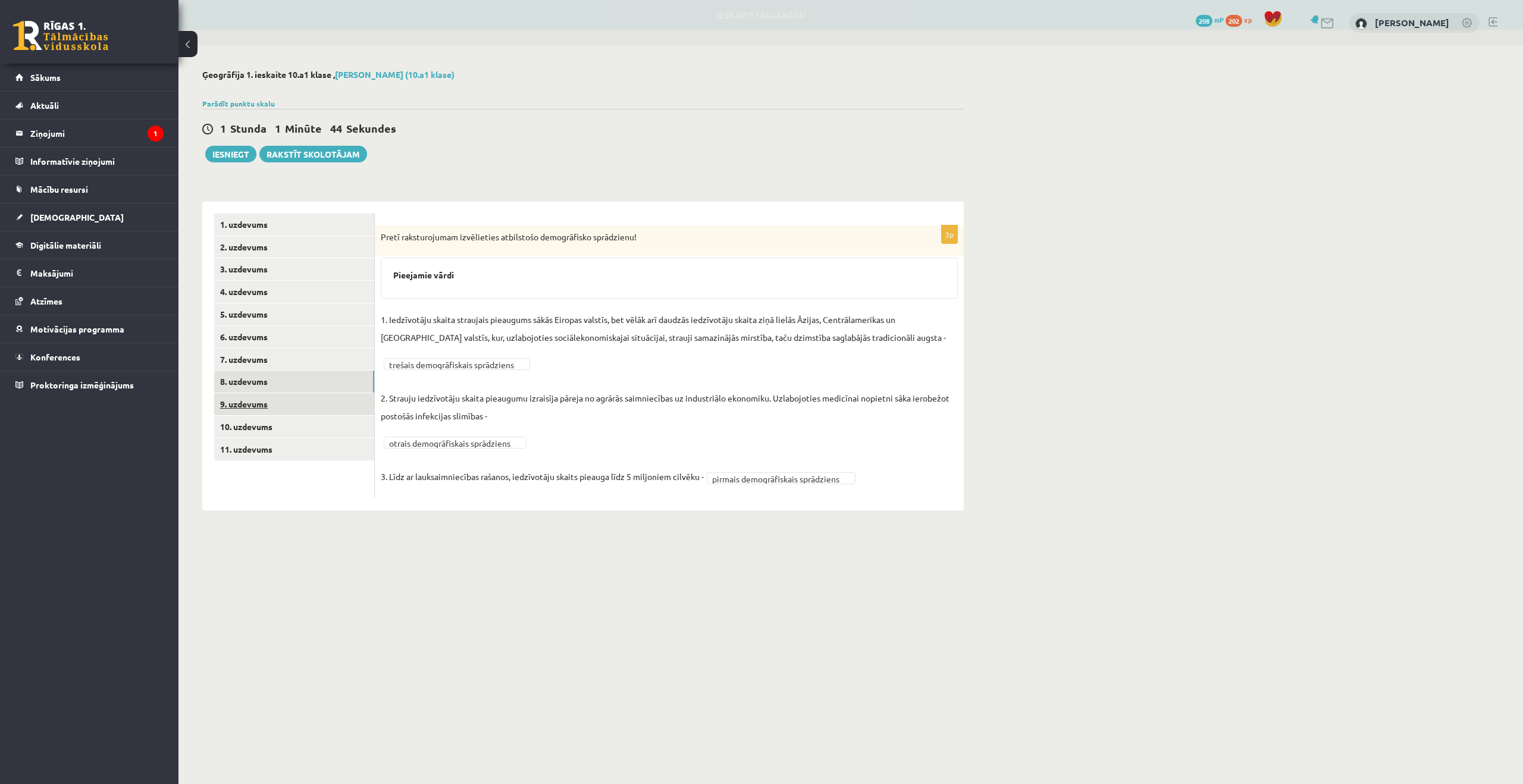
click at [278, 405] on link "9. uzdevums" at bounding box center [294, 404] width 160 height 22
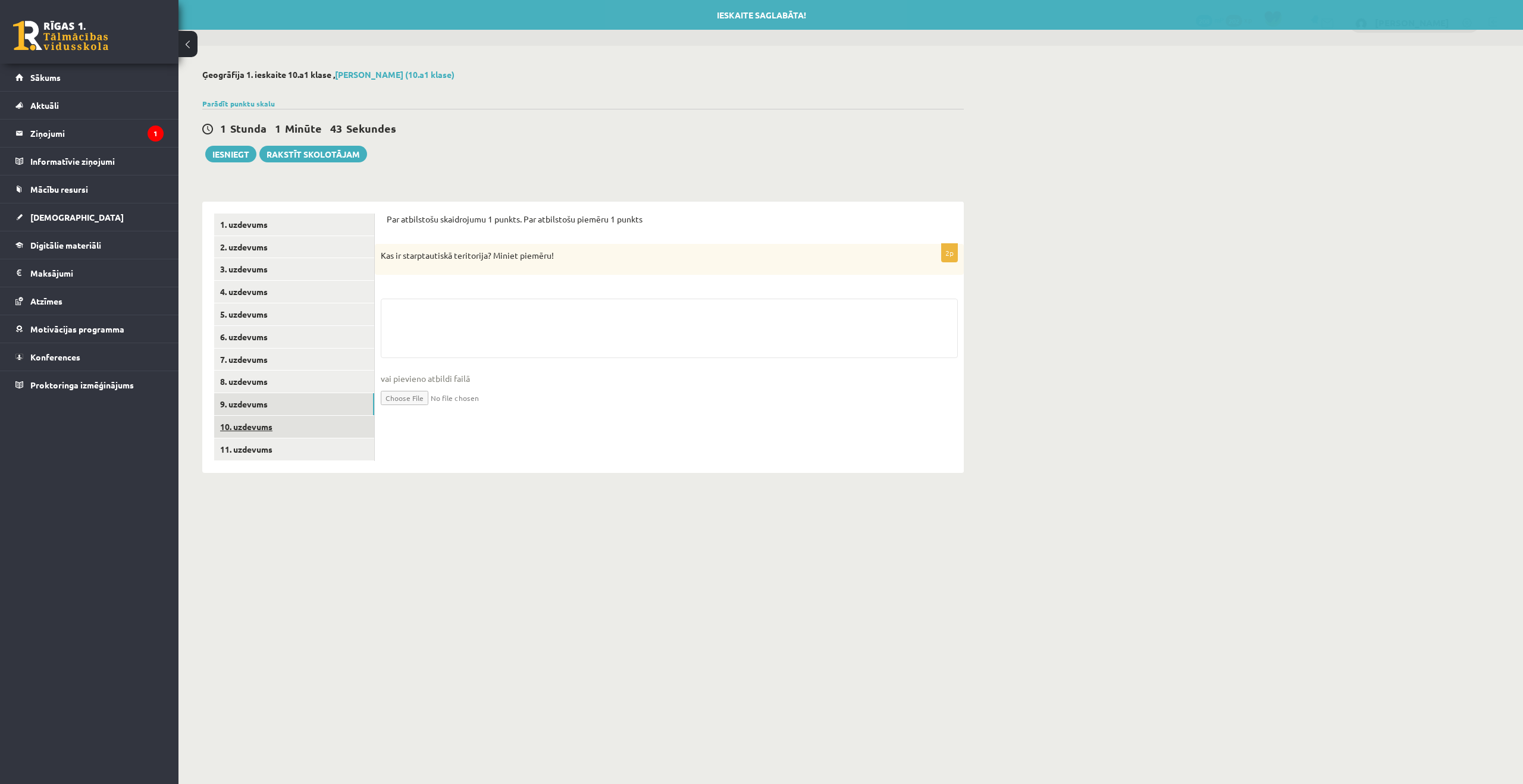
click at [278, 430] on link "10. uzdevums" at bounding box center [294, 427] width 160 height 22
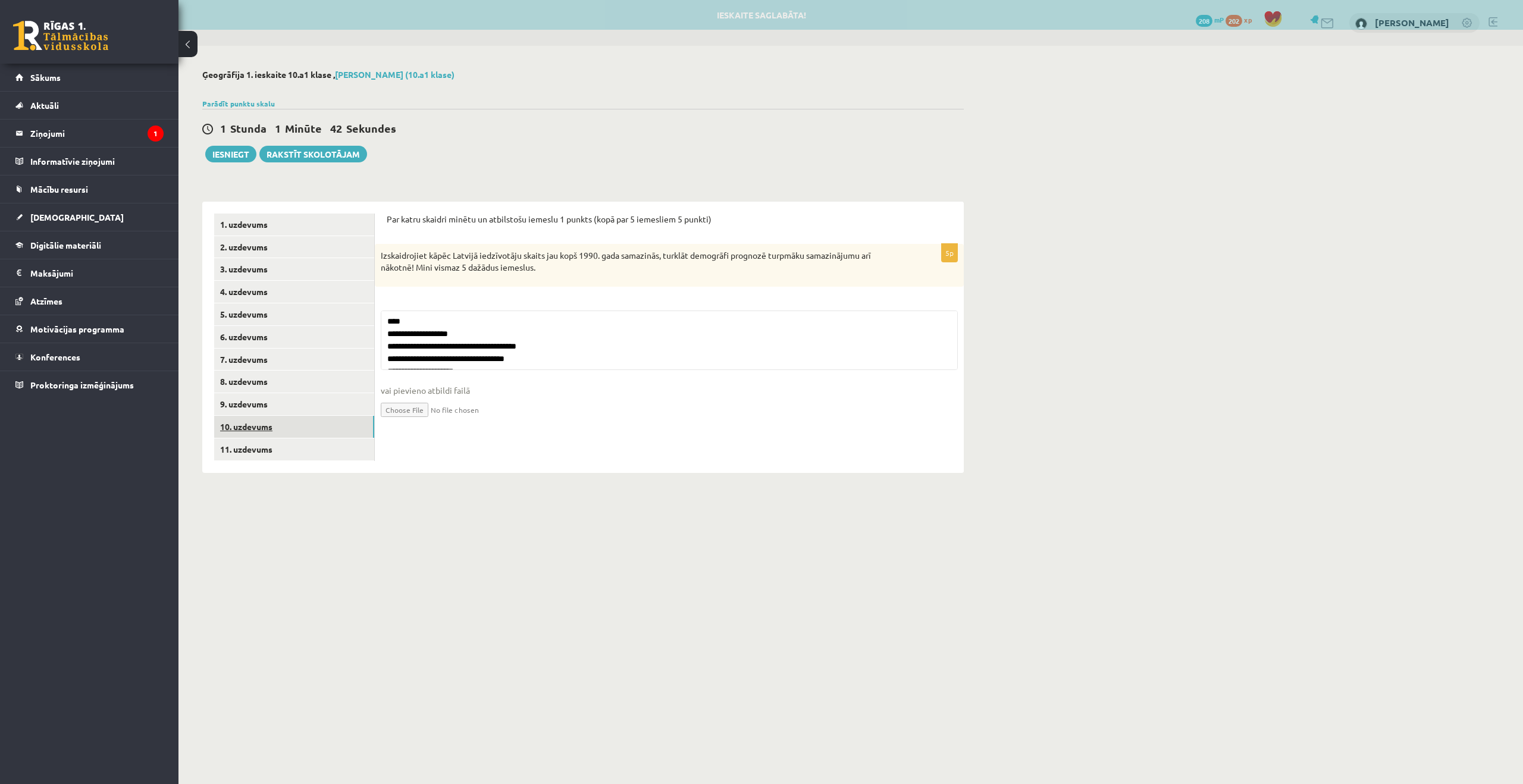
click at [279, 419] on link "10. uzdevums" at bounding box center [294, 427] width 160 height 22
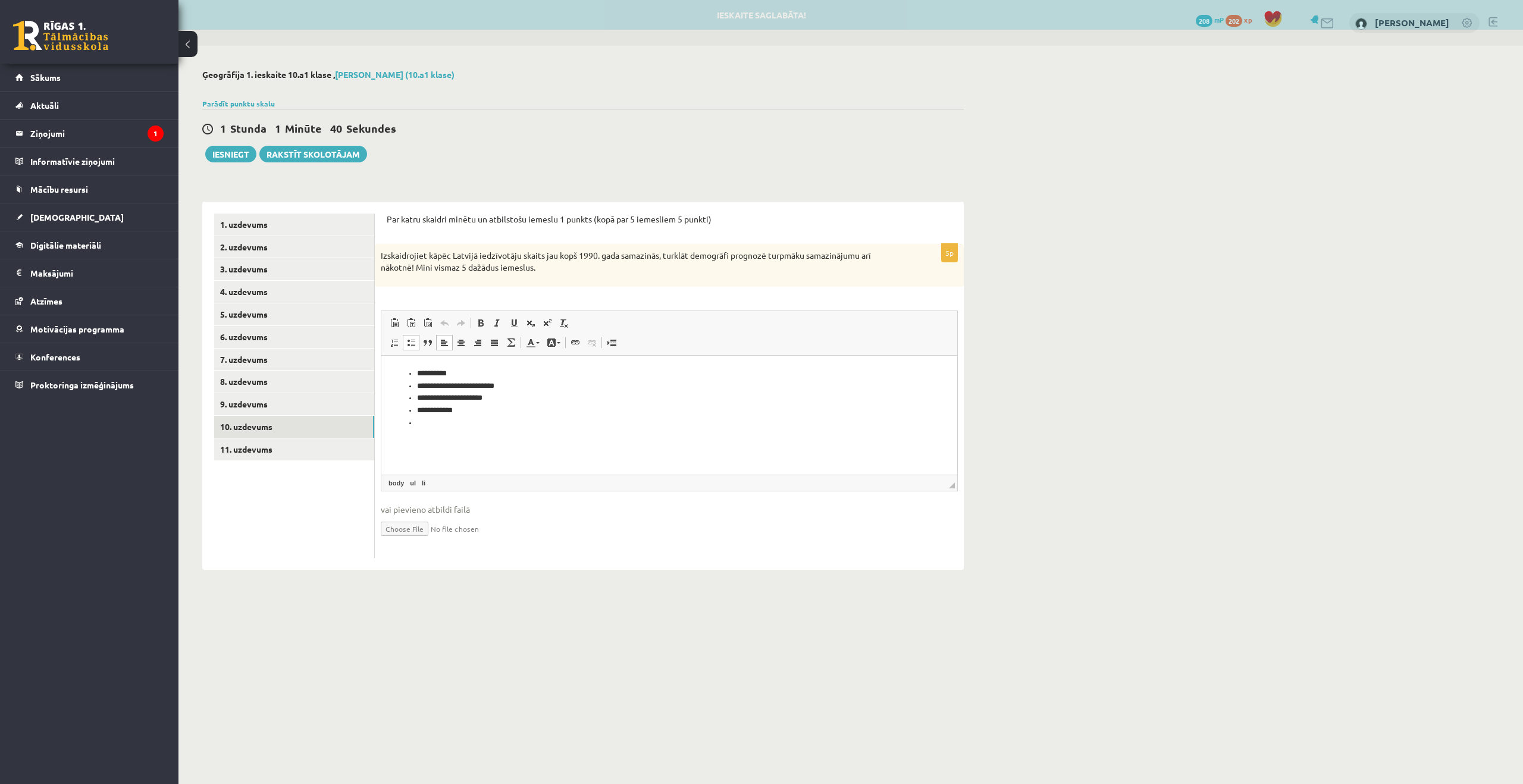
click at [499, 419] on li "Rich Text Editor, wiswyg-editor-user-answer-47024965381400" at bounding box center [669, 423] width 505 height 12
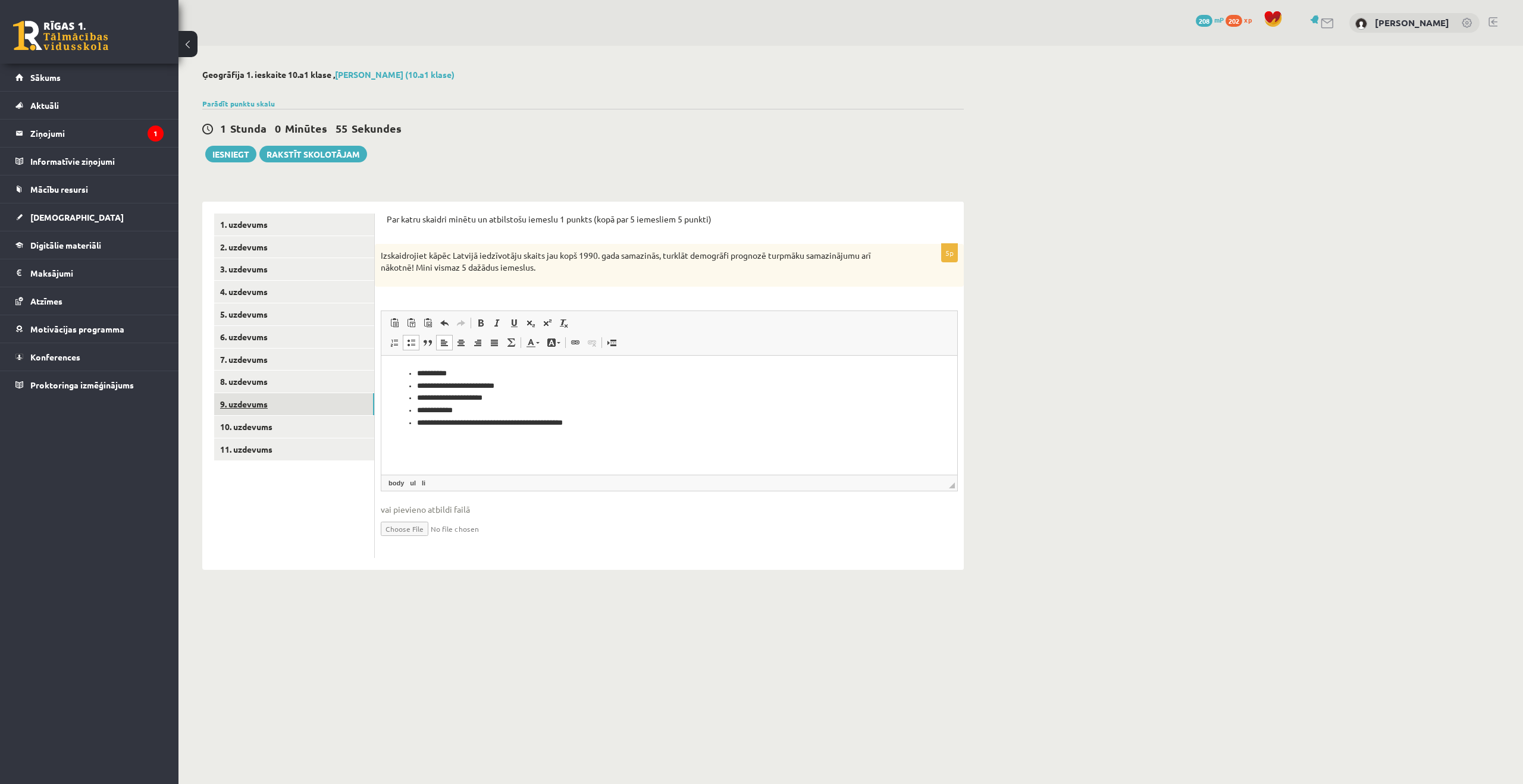
click at [271, 408] on link "9. uzdevums" at bounding box center [294, 404] width 160 height 22
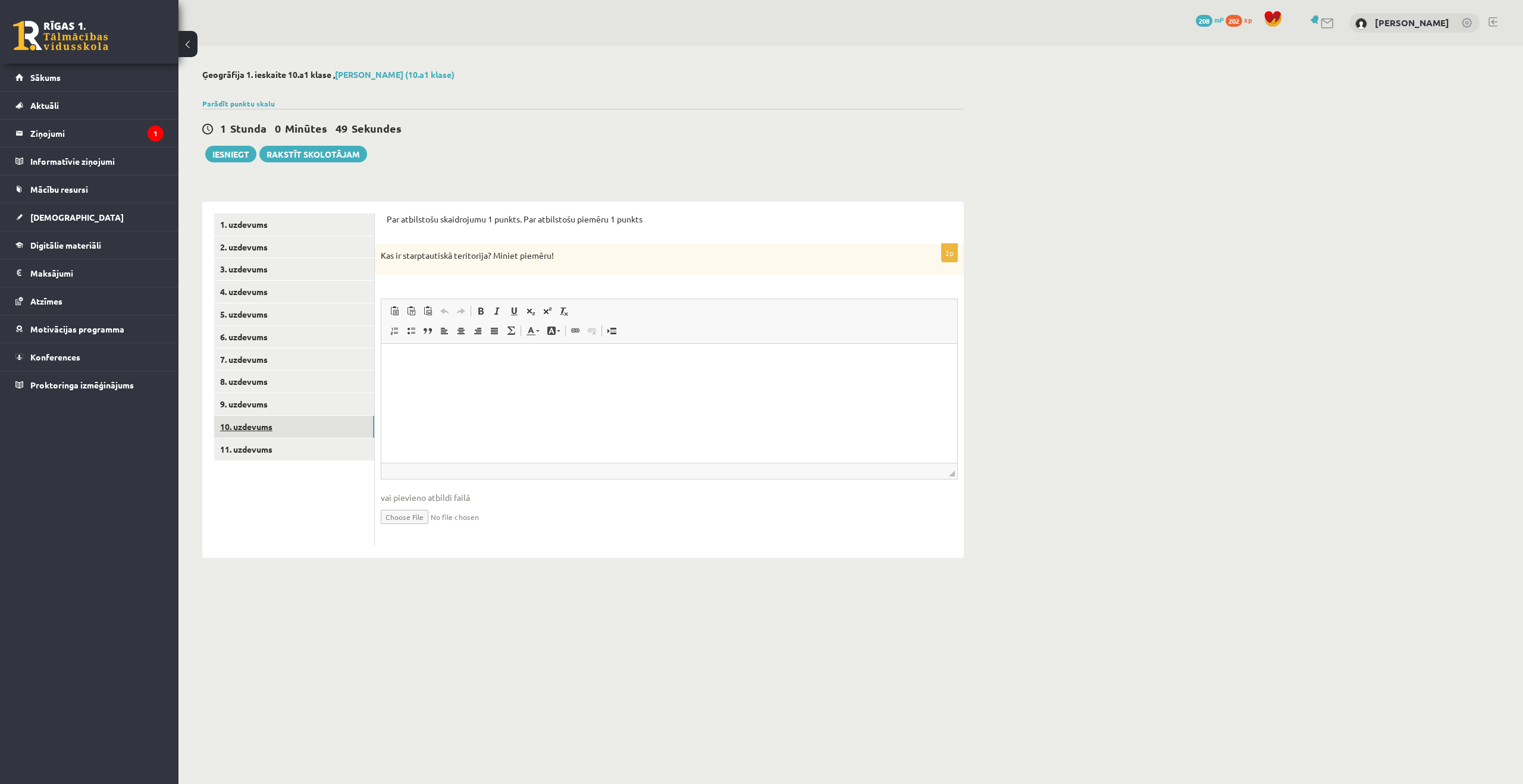
click at [271, 424] on link "10. uzdevums" at bounding box center [294, 427] width 160 height 22
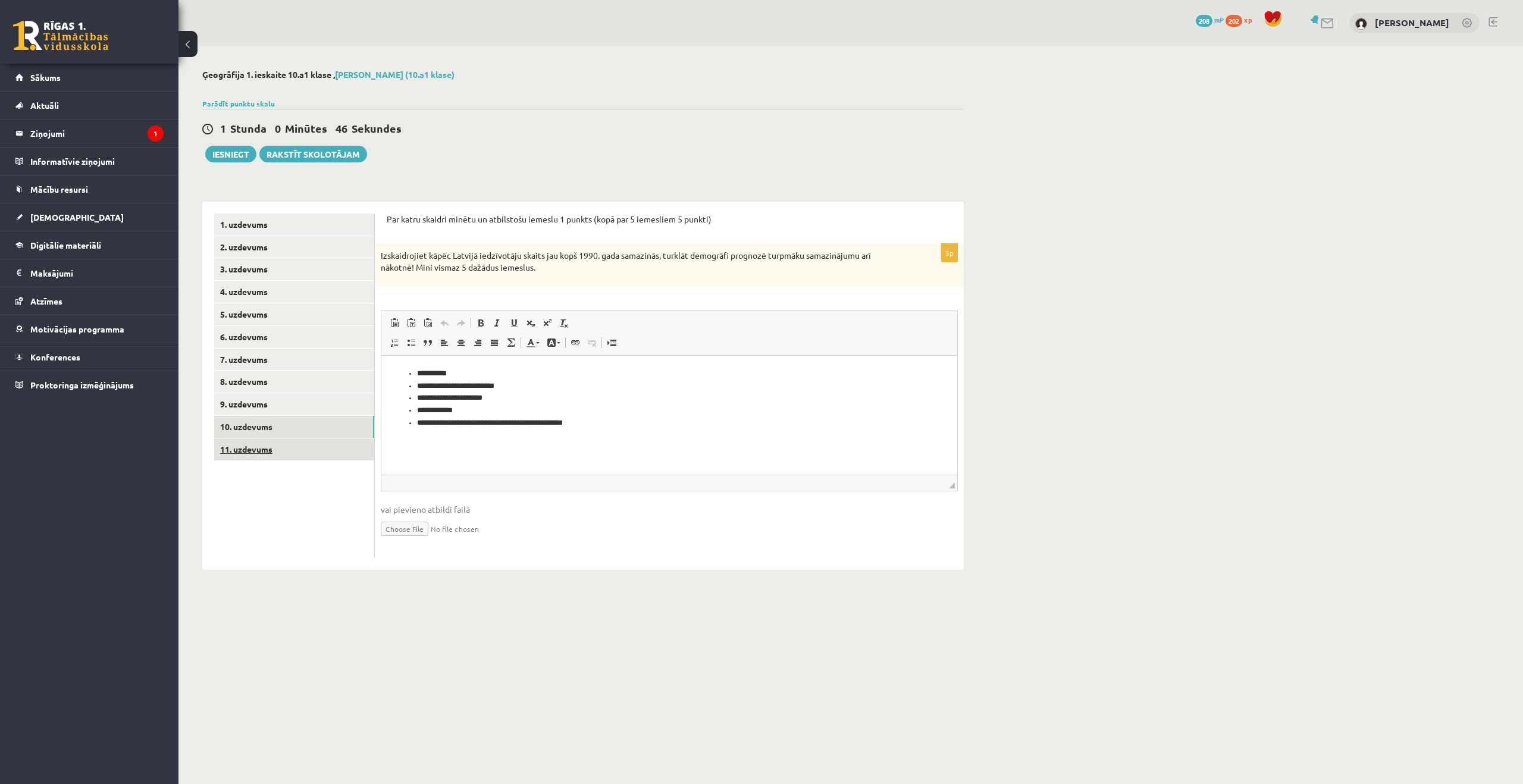
click at [286, 459] on link "11. uzdevums" at bounding box center [294, 449] width 160 height 22
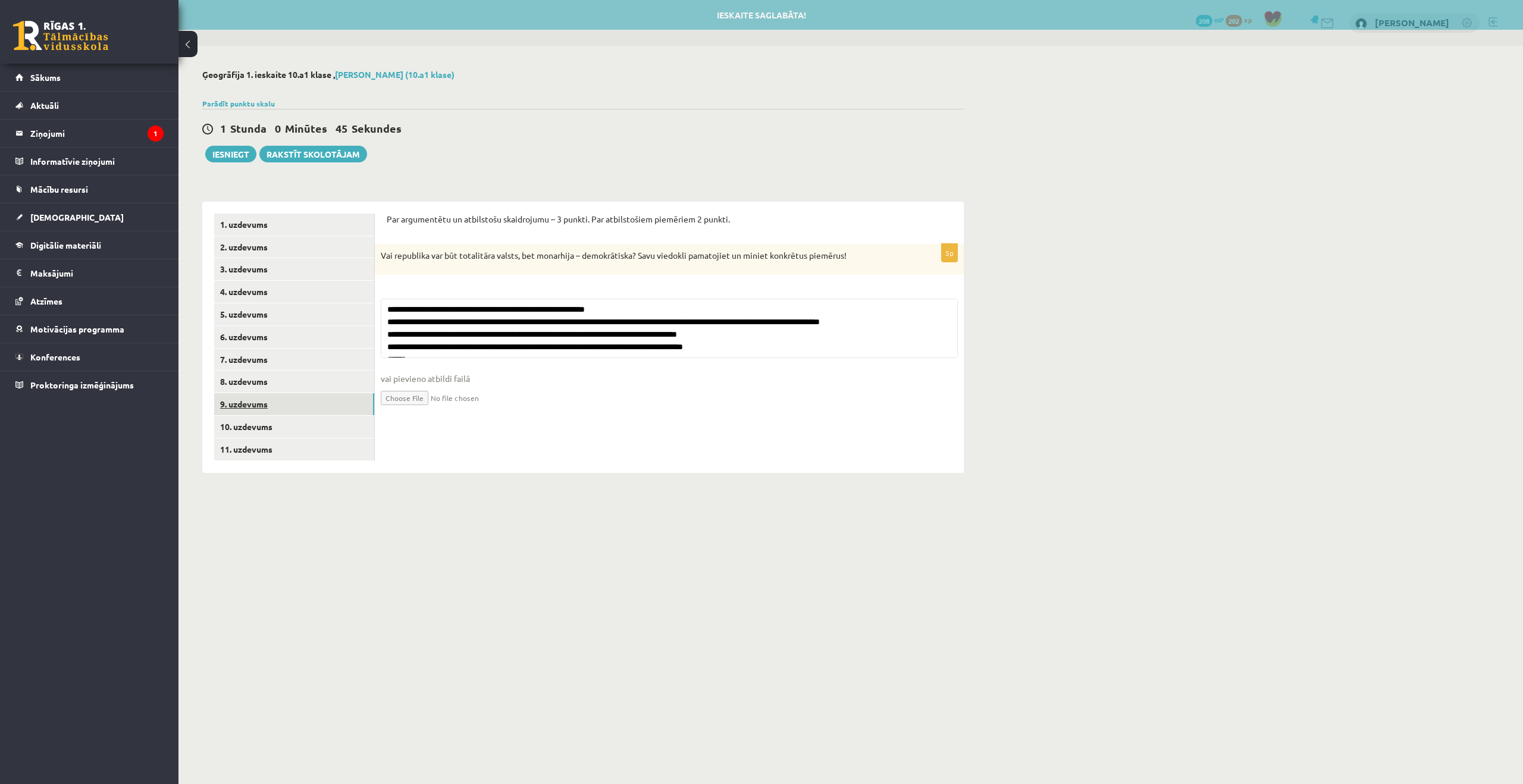
click at [287, 410] on link "9. uzdevums" at bounding box center [294, 404] width 160 height 22
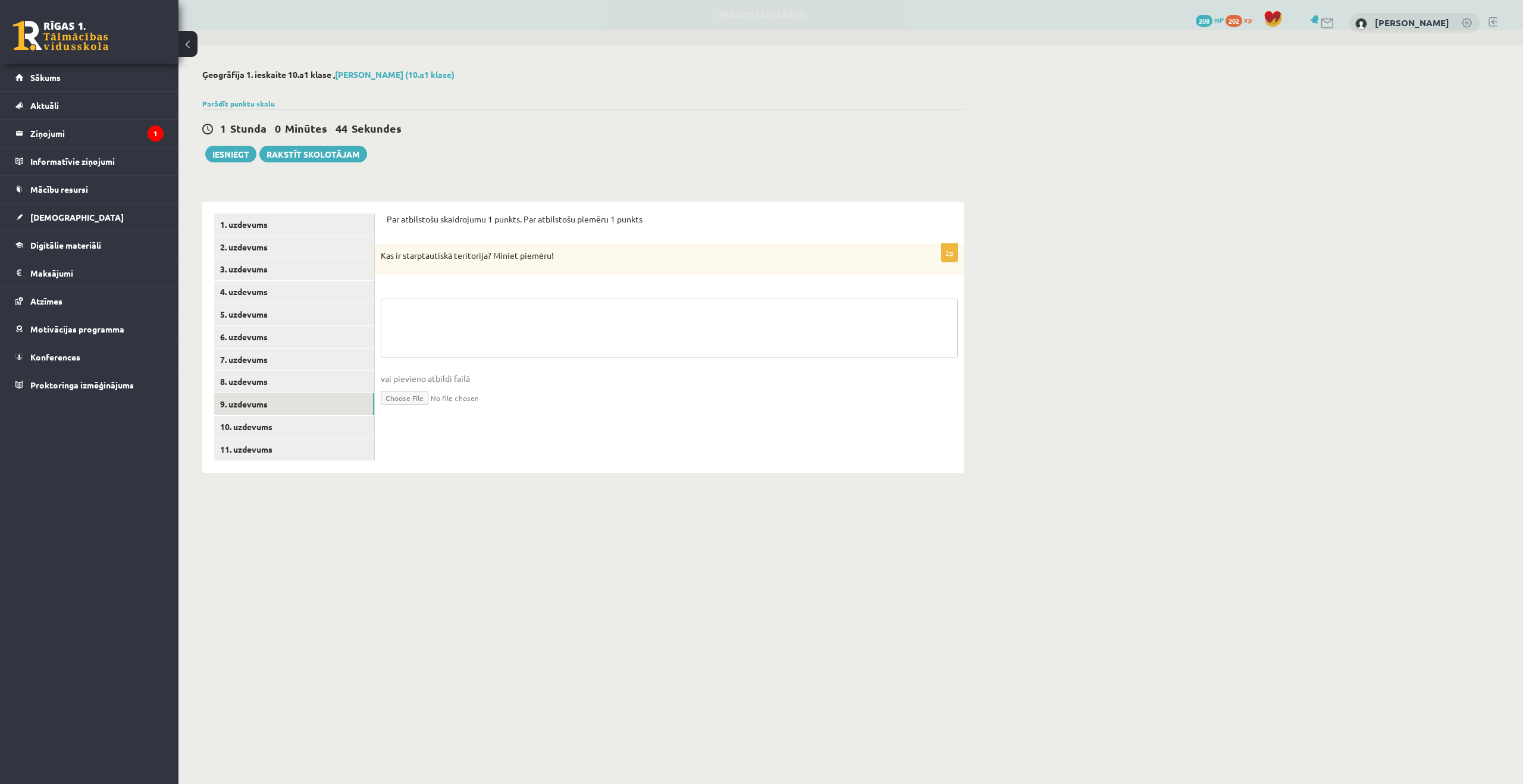
click at [641, 345] on textarea at bounding box center [669, 328] width 577 height 60
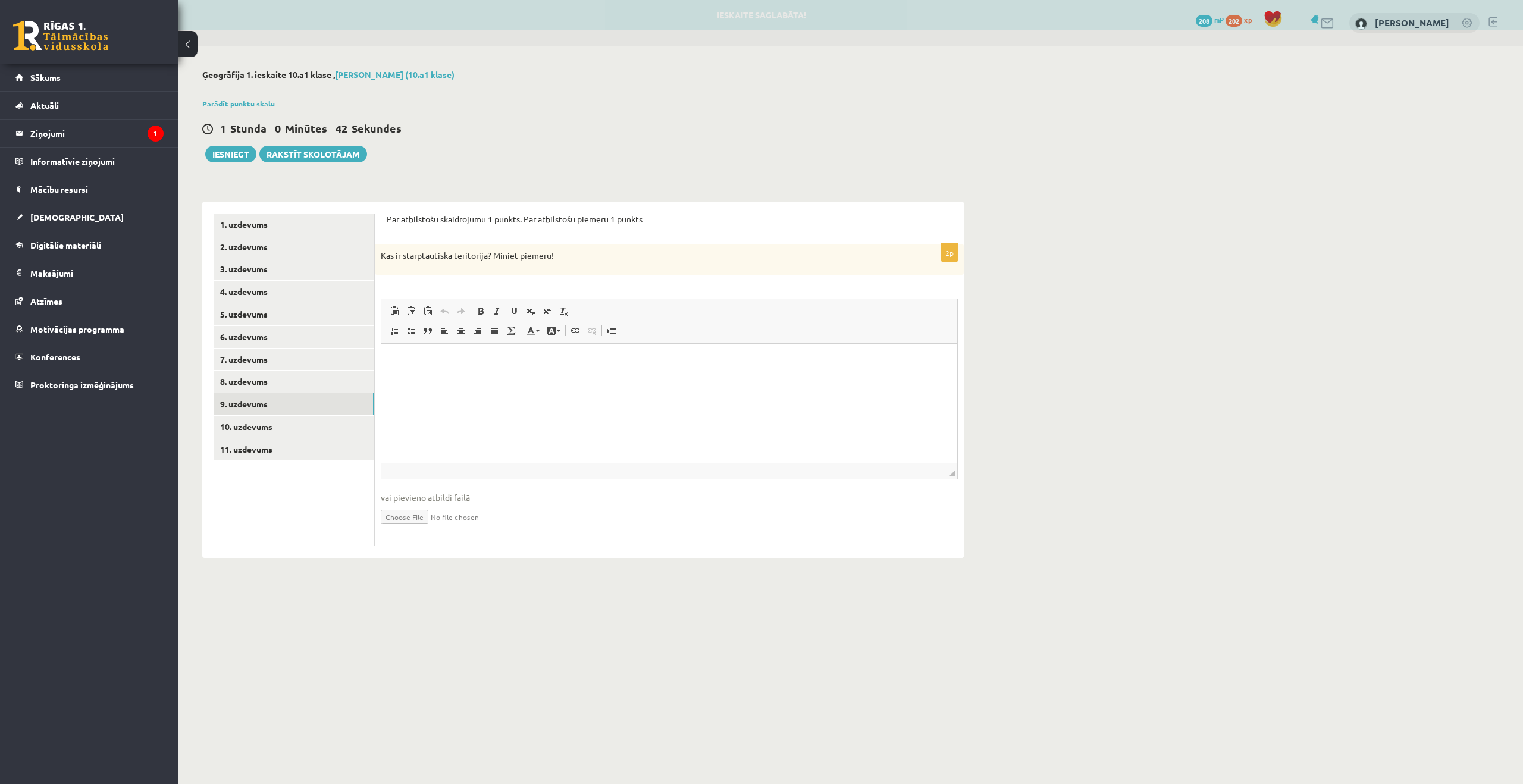
click at [503, 258] on p "Kas ir starptautiskā teritorija? Miniet piemēru!" at bounding box center [640, 255] width 518 height 12
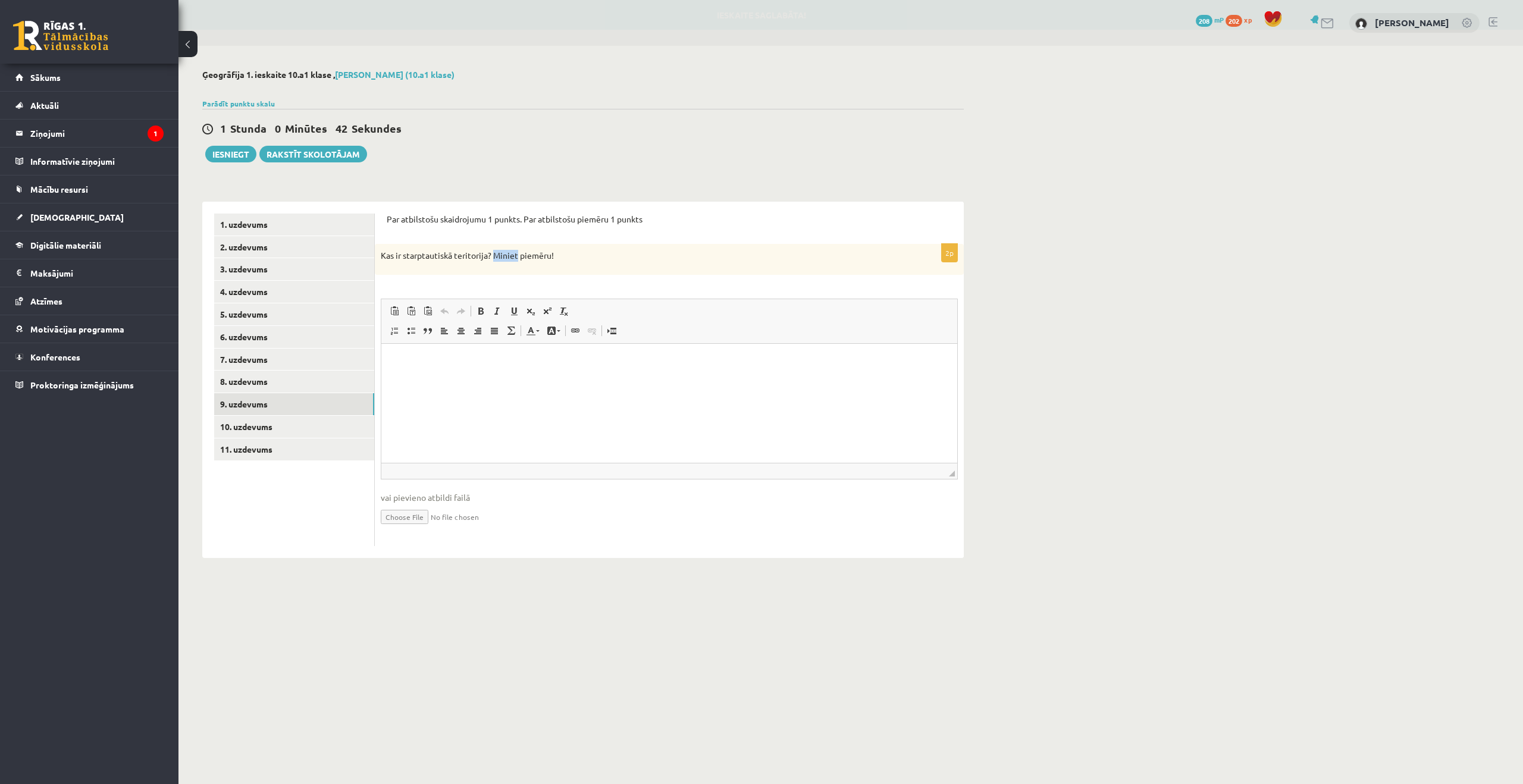
click at [503, 258] on p "Kas ir starptautiskā teritorija? Miniet piemēru!" at bounding box center [640, 255] width 518 height 12
click at [503, 259] on p "Kas ir starptautiskā teritorija? Miniet piemēru!" at bounding box center [640, 255] width 518 height 12
copy div "Kas ir starptautiskā teritorija? Miniet piemēru! Rich Text Editor, wiswyg-edito…"
click at [465, 379] on html at bounding box center [669, 361] width 576 height 36
drag, startPoint x: 522, startPoint y: 360, endPoint x: 687, endPoint y: 369, distance: 165.2
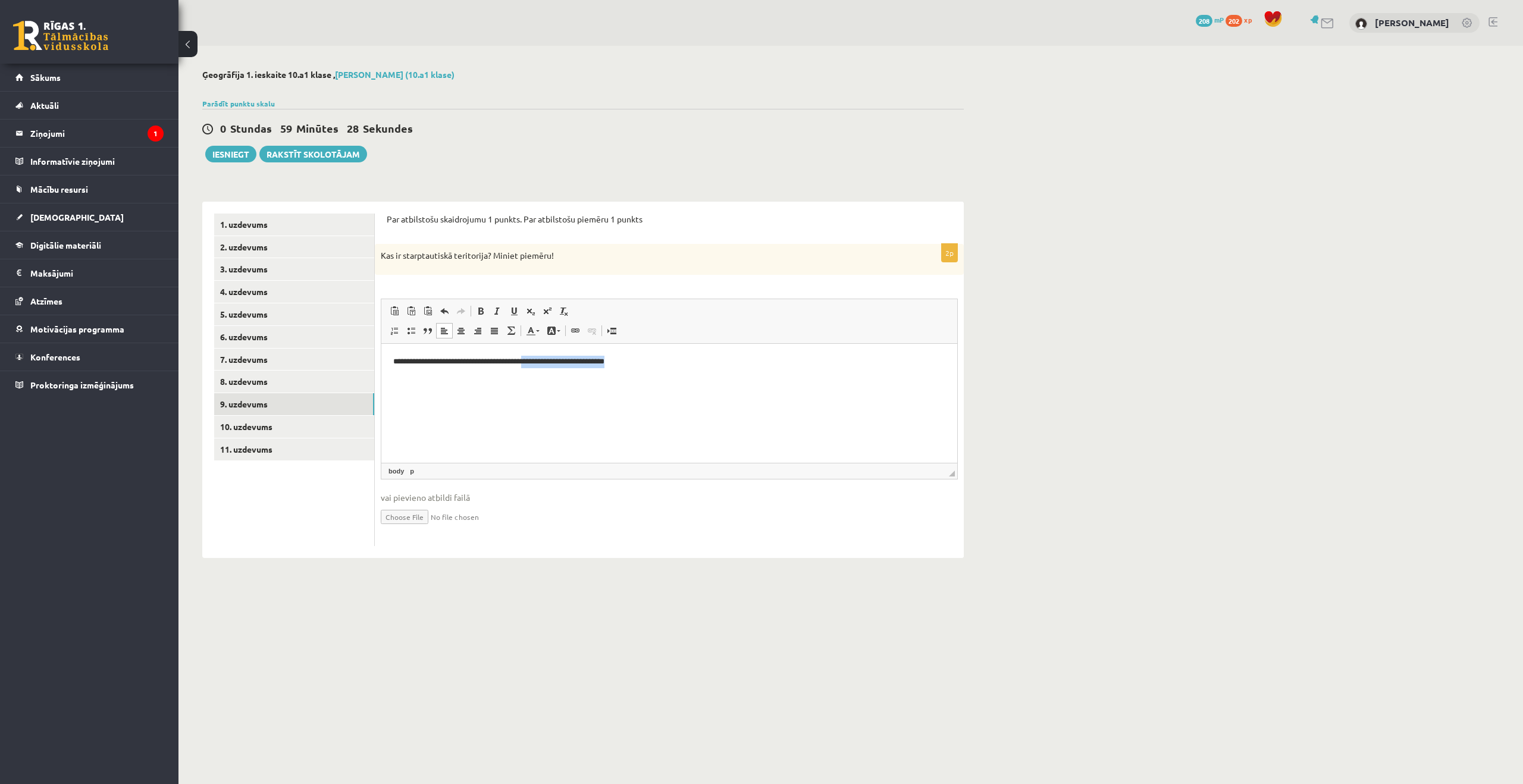
click at [687, 369] on html "**********" at bounding box center [669, 361] width 576 height 36
click at [660, 379] on html "**********" at bounding box center [669, 361] width 576 height 36
click at [582, 361] on p "**********" at bounding box center [669, 361] width 552 height 12
click at [588, 361] on p "**********" at bounding box center [669, 361] width 552 height 12
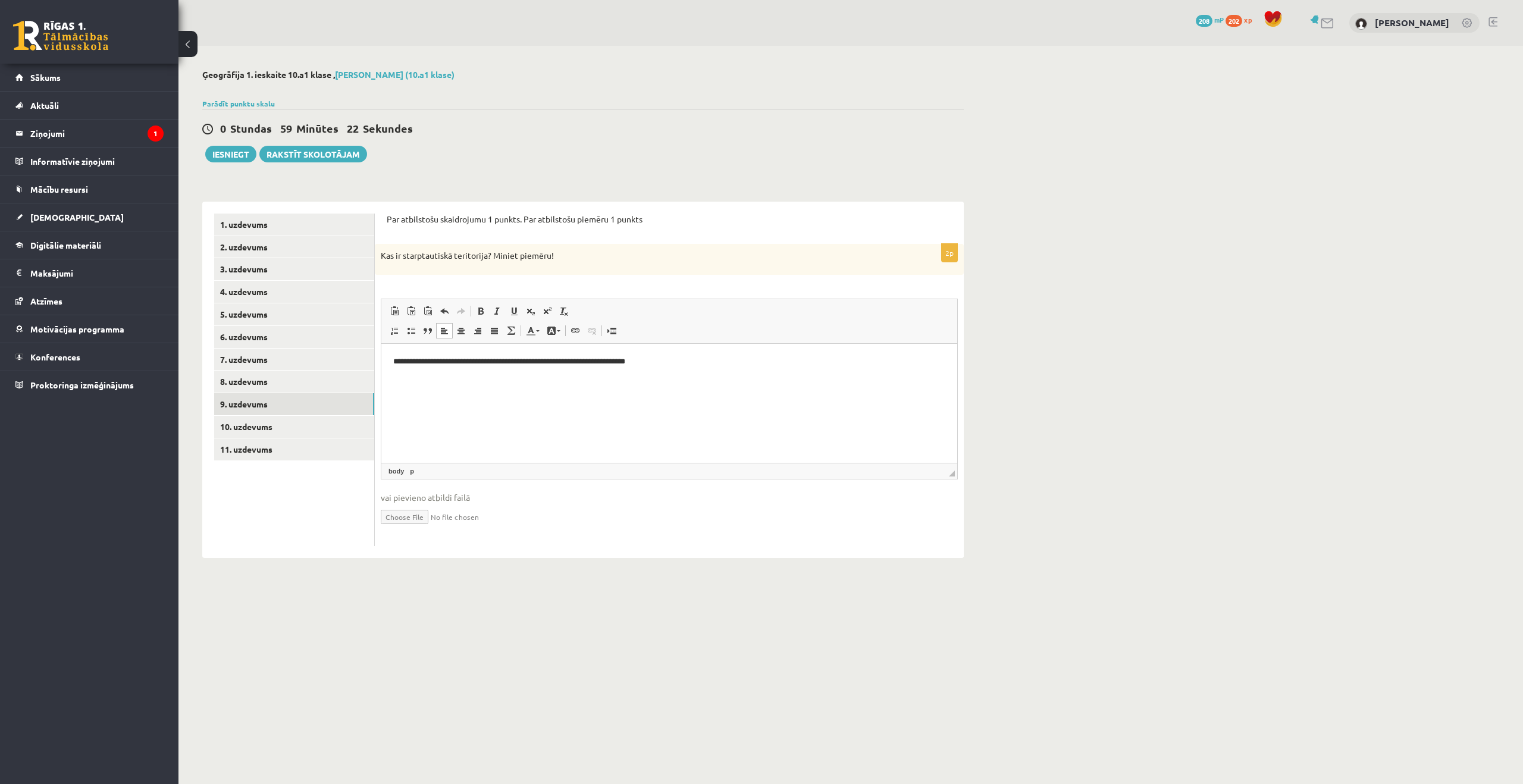
click at [669, 367] on html "**********" at bounding box center [669, 361] width 576 height 36
click at [480, 359] on p "**********" at bounding box center [669, 361] width 552 height 12
click at [480, 360] on p "**********" at bounding box center [669, 361] width 552 height 12
click at [863, 359] on p "**********" at bounding box center [669, 361] width 552 height 12
click at [406, 331] on span at bounding box center [411, 331] width 10 height 10
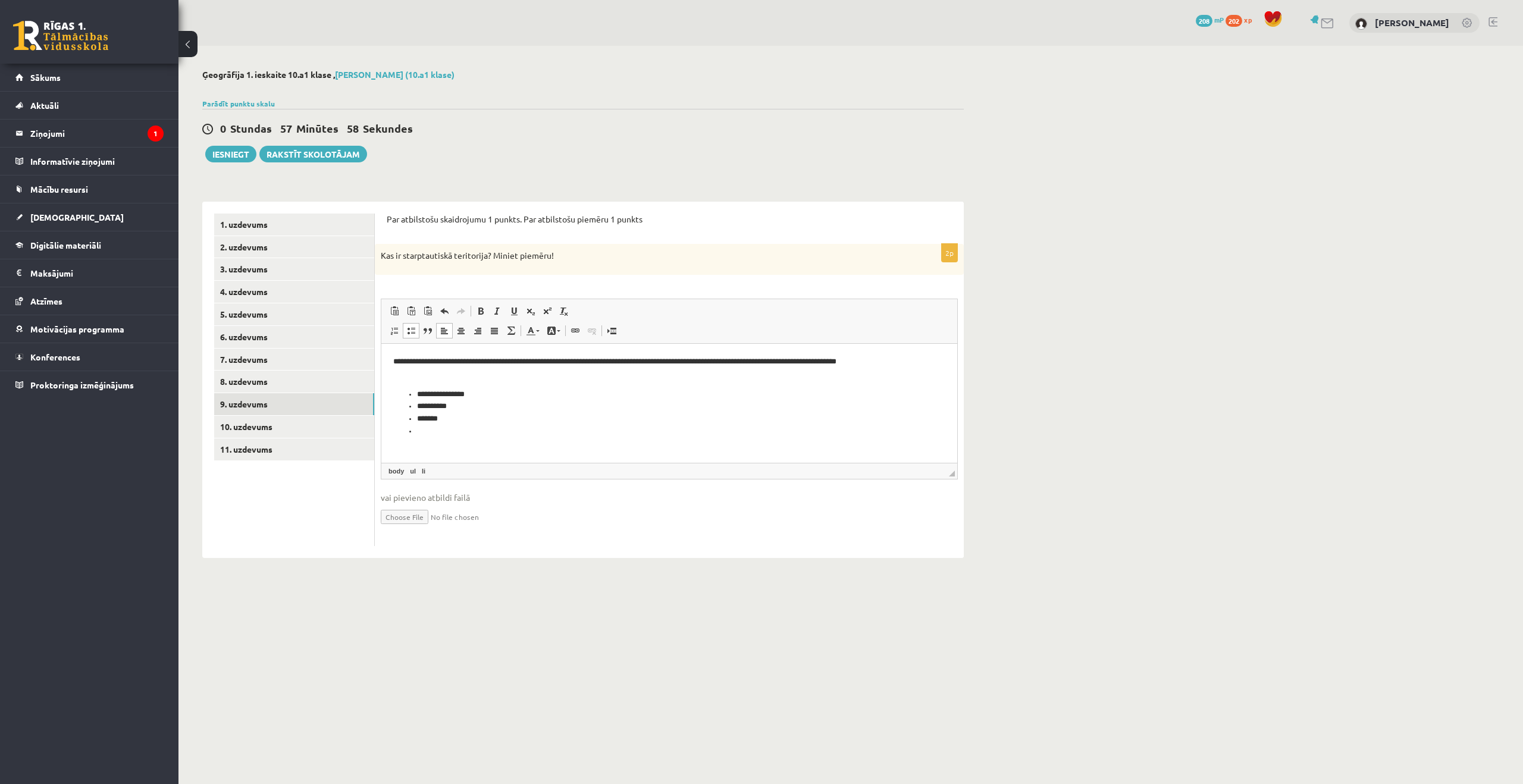
click at [465, 396] on li "**********" at bounding box center [669, 394] width 505 height 12
click at [465, 396] on li "**********" at bounding box center [669, 394] width 505 height 12
click at [454, 434] on li "Rich Text Editor, wiswyg-editor-user-answer-47024789487380" at bounding box center [669, 431] width 505 height 12
click at [445, 376] on p "**********" at bounding box center [669, 367] width 552 height 25
click at [276, 426] on link "10. uzdevums" at bounding box center [294, 427] width 160 height 22
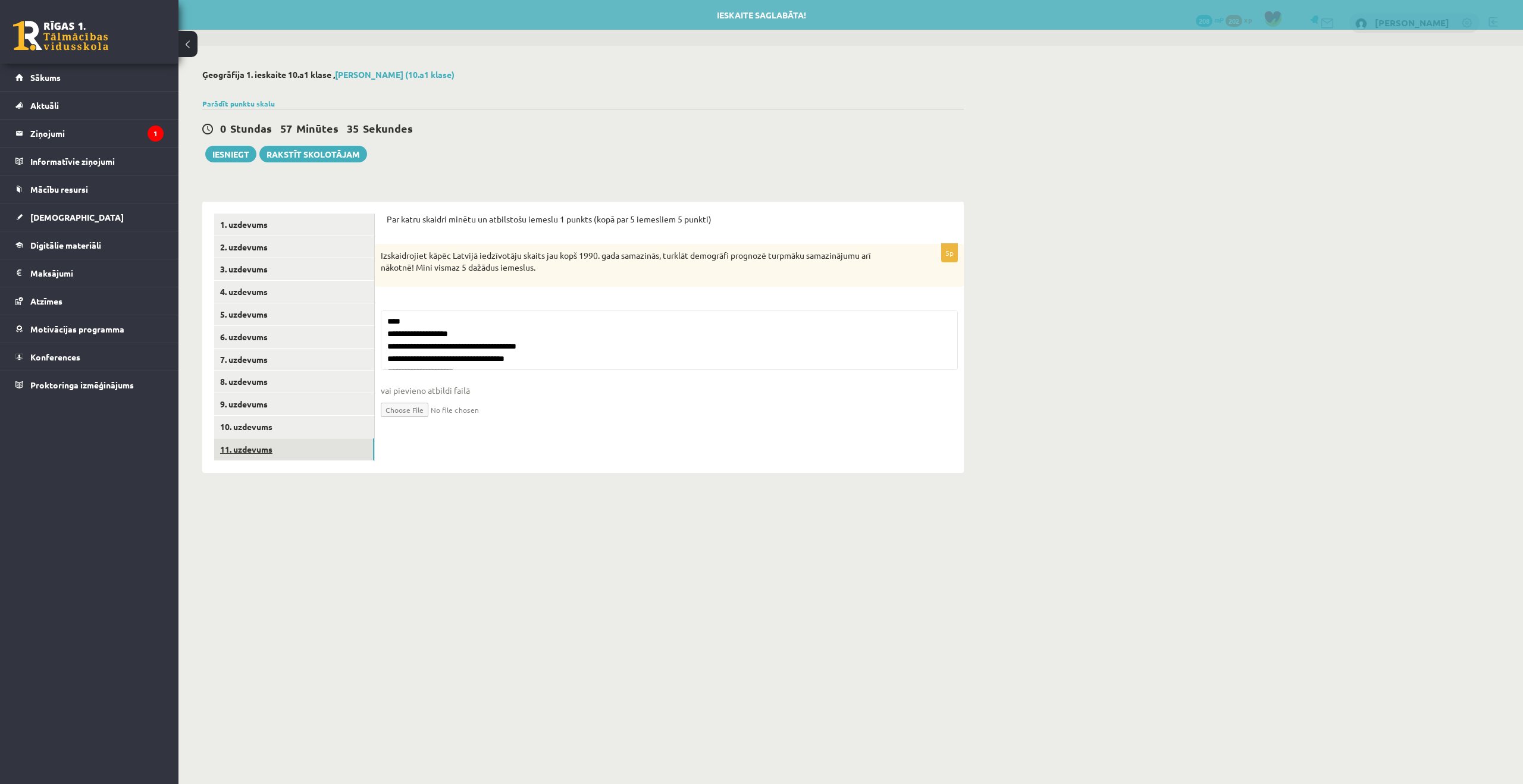
click at [274, 446] on link "11. uzdevums" at bounding box center [294, 449] width 160 height 22
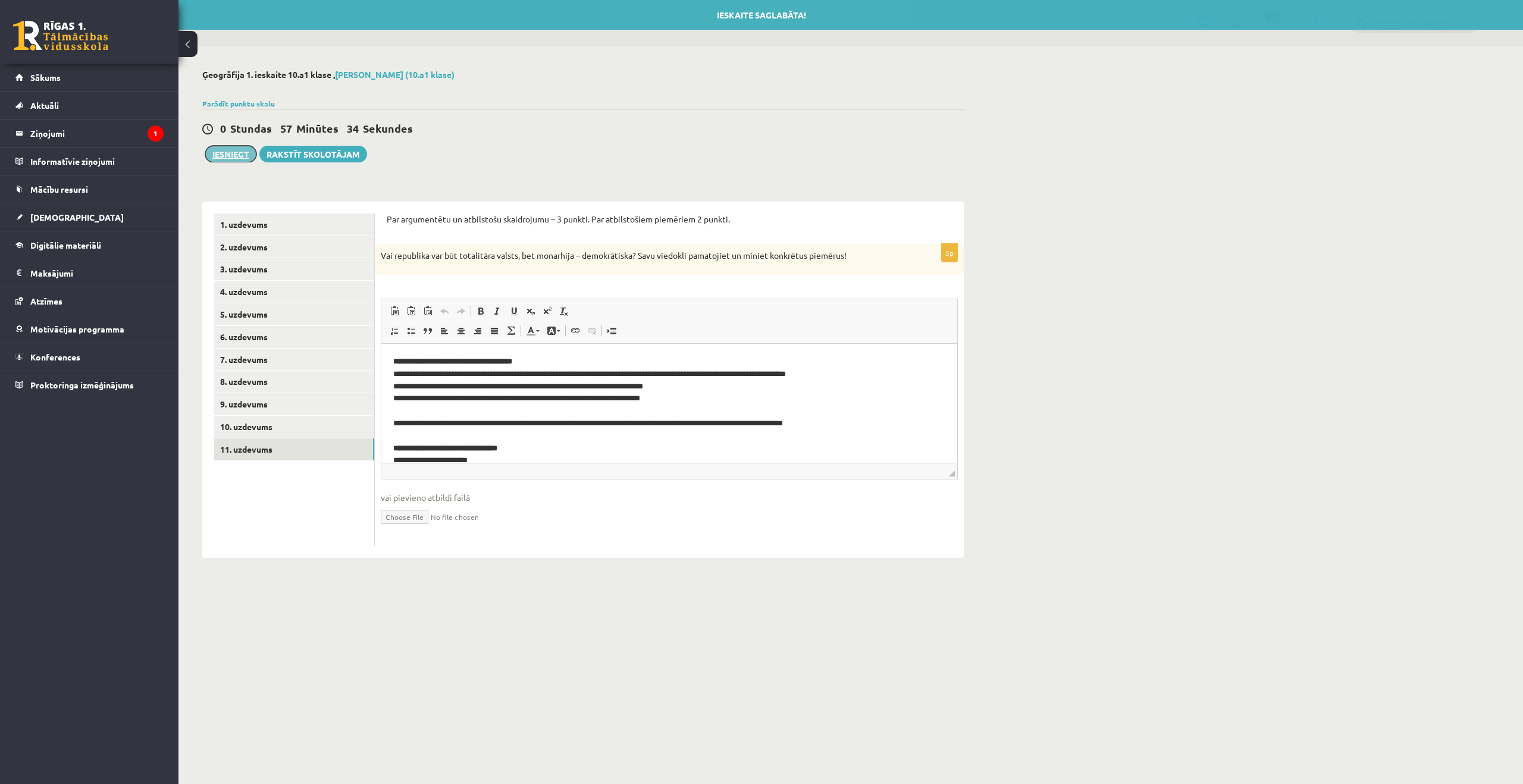
click at [231, 147] on button "Iesniegt" at bounding box center [231, 154] width 51 height 17
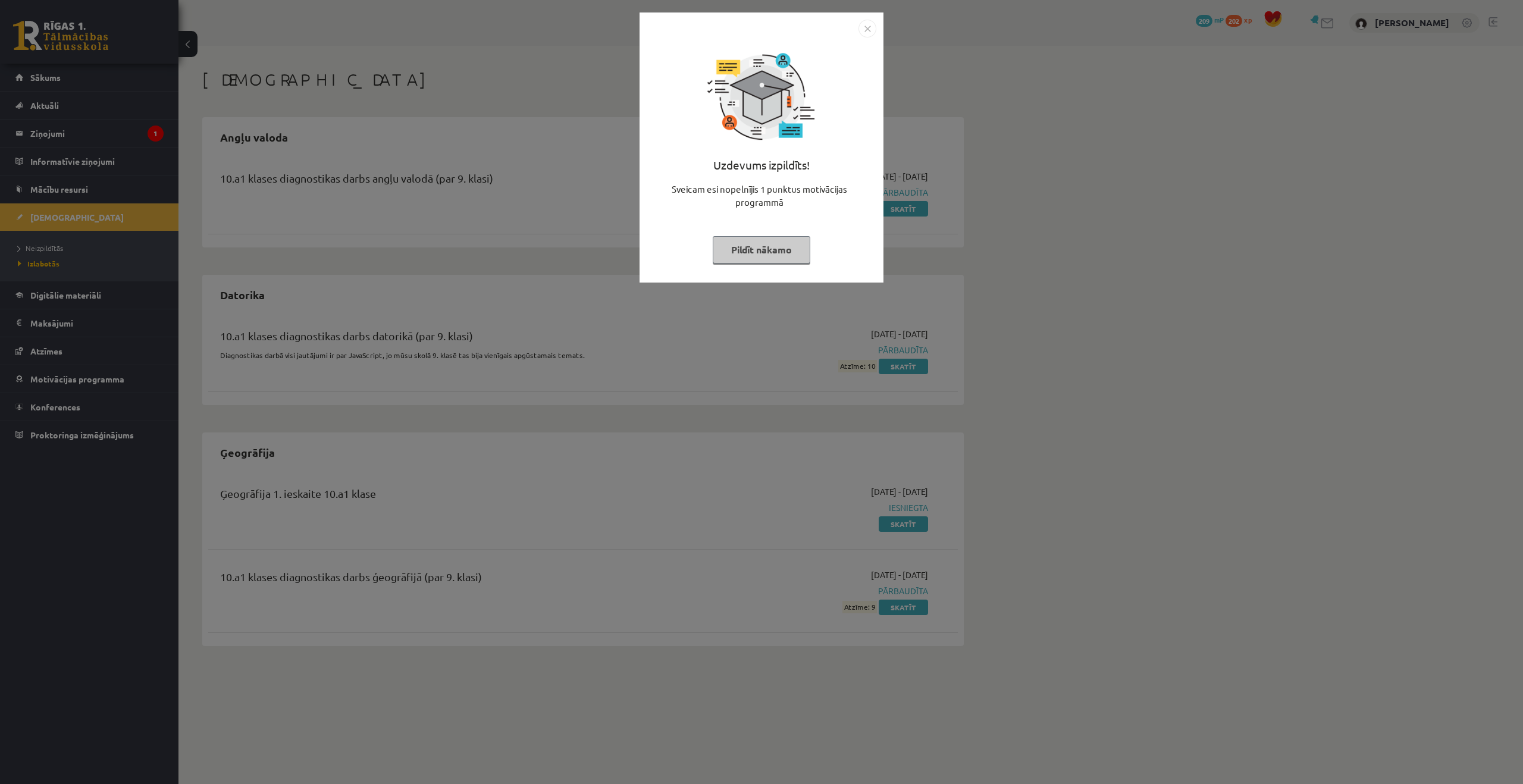
click at [809, 254] on button "Pildīt nākamo" at bounding box center [762, 250] width 98 height 28
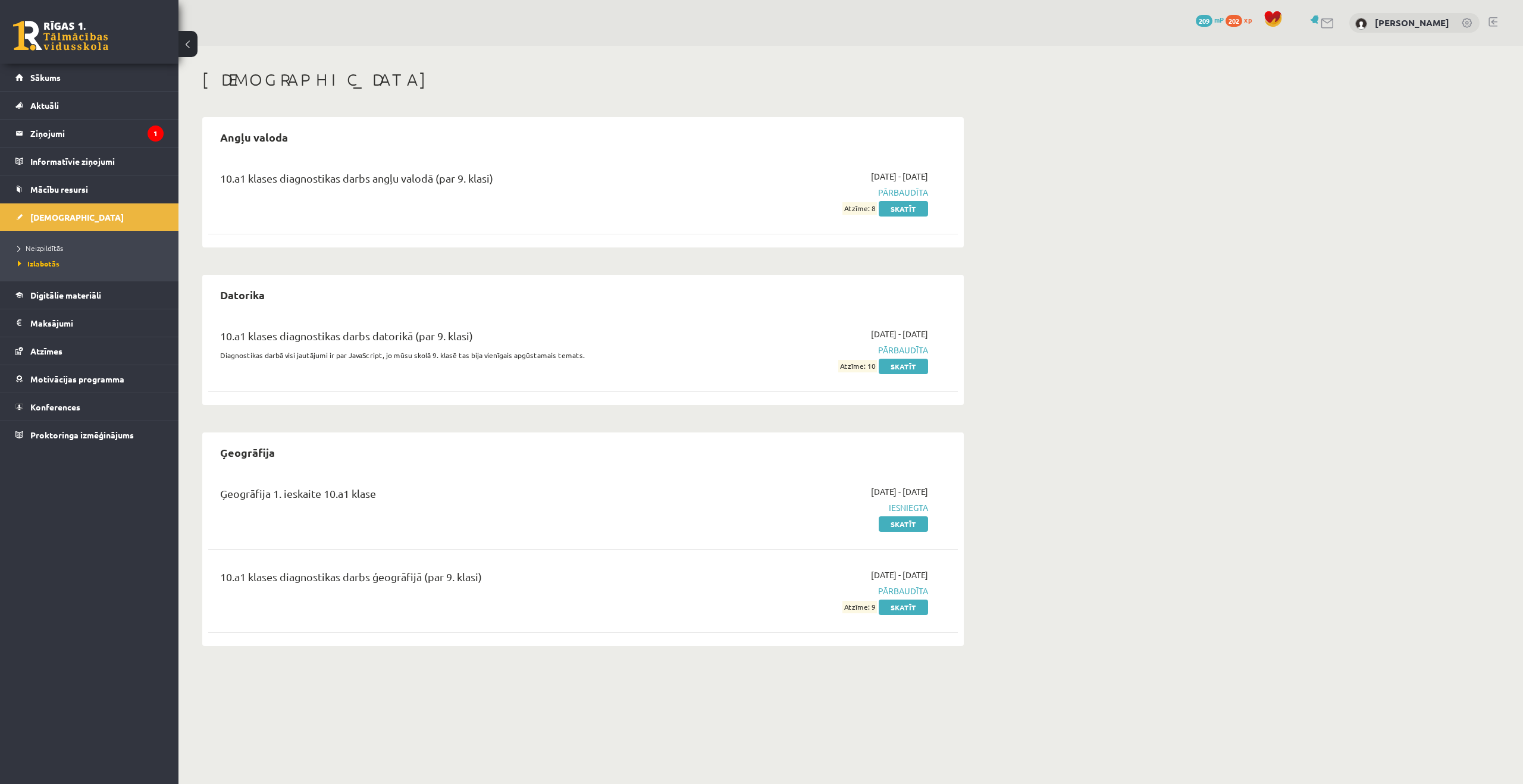
click at [540, 101] on div "[DEMOGRAPHIC_DATA] Angļu valoda 10.a1 klases diagnostikas darbs angļu valodā (p…" at bounding box center [583, 358] width 809 height 624
click at [62, 248] on span "Neizpildītās" at bounding box center [40, 248] width 45 height 10
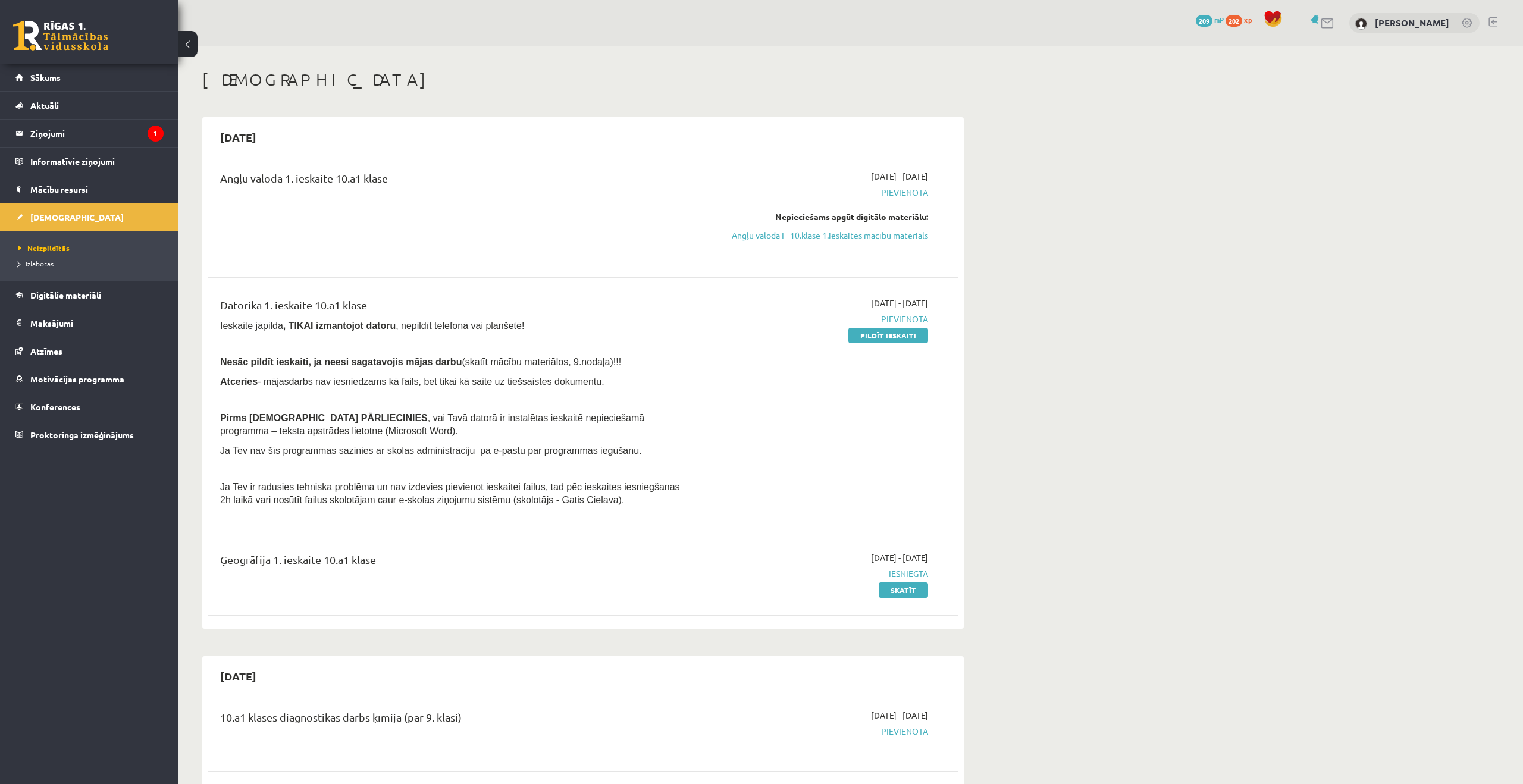
click at [55, 271] on ul "Neizpildītās [GEOGRAPHIC_DATA]" at bounding box center [89, 255] width 179 height 50
click at [66, 258] on link "Izlabotās" at bounding box center [92, 263] width 149 height 10
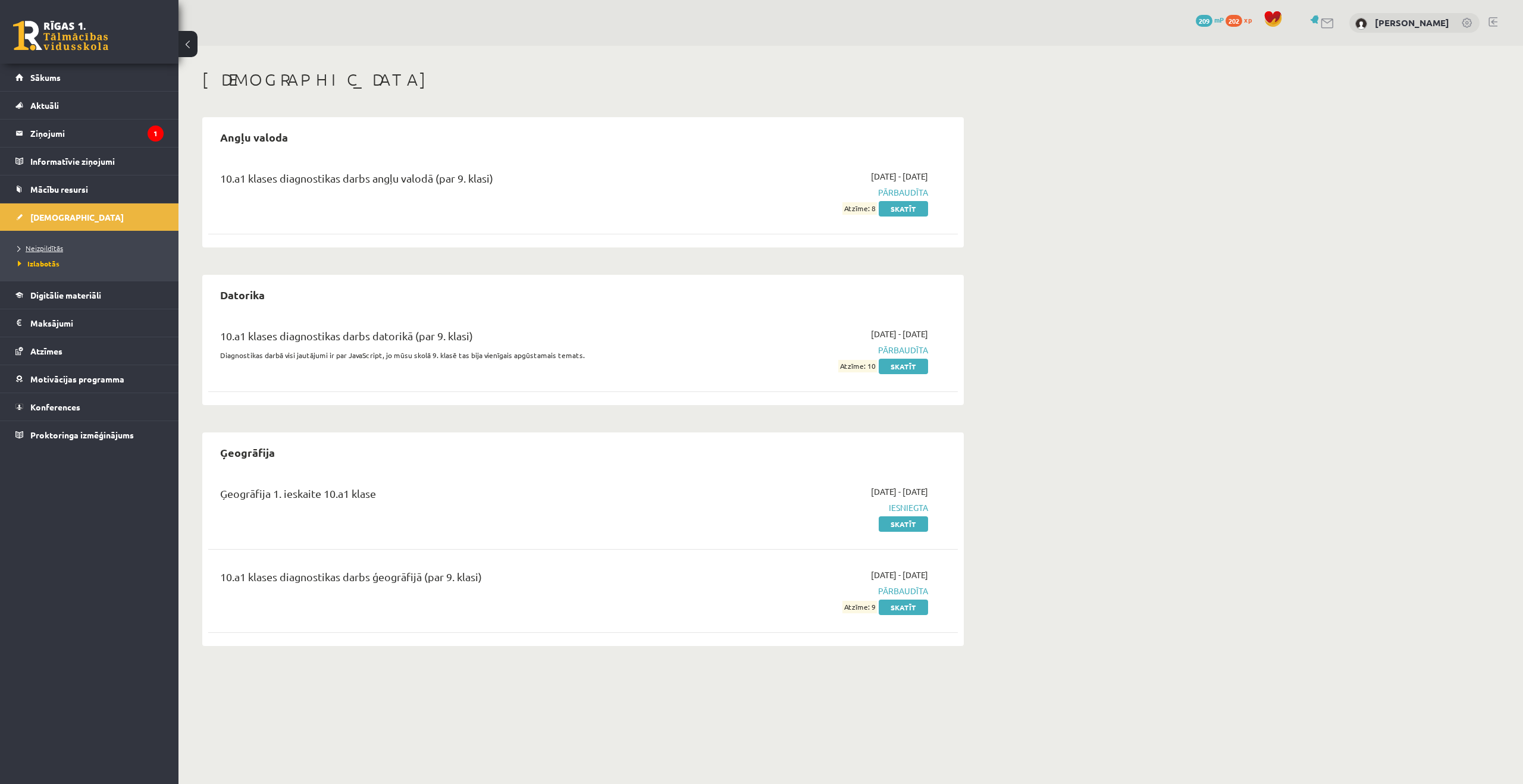
click at [66, 248] on link "Neizpildītās" at bounding box center [92, 248] width 149 height 10
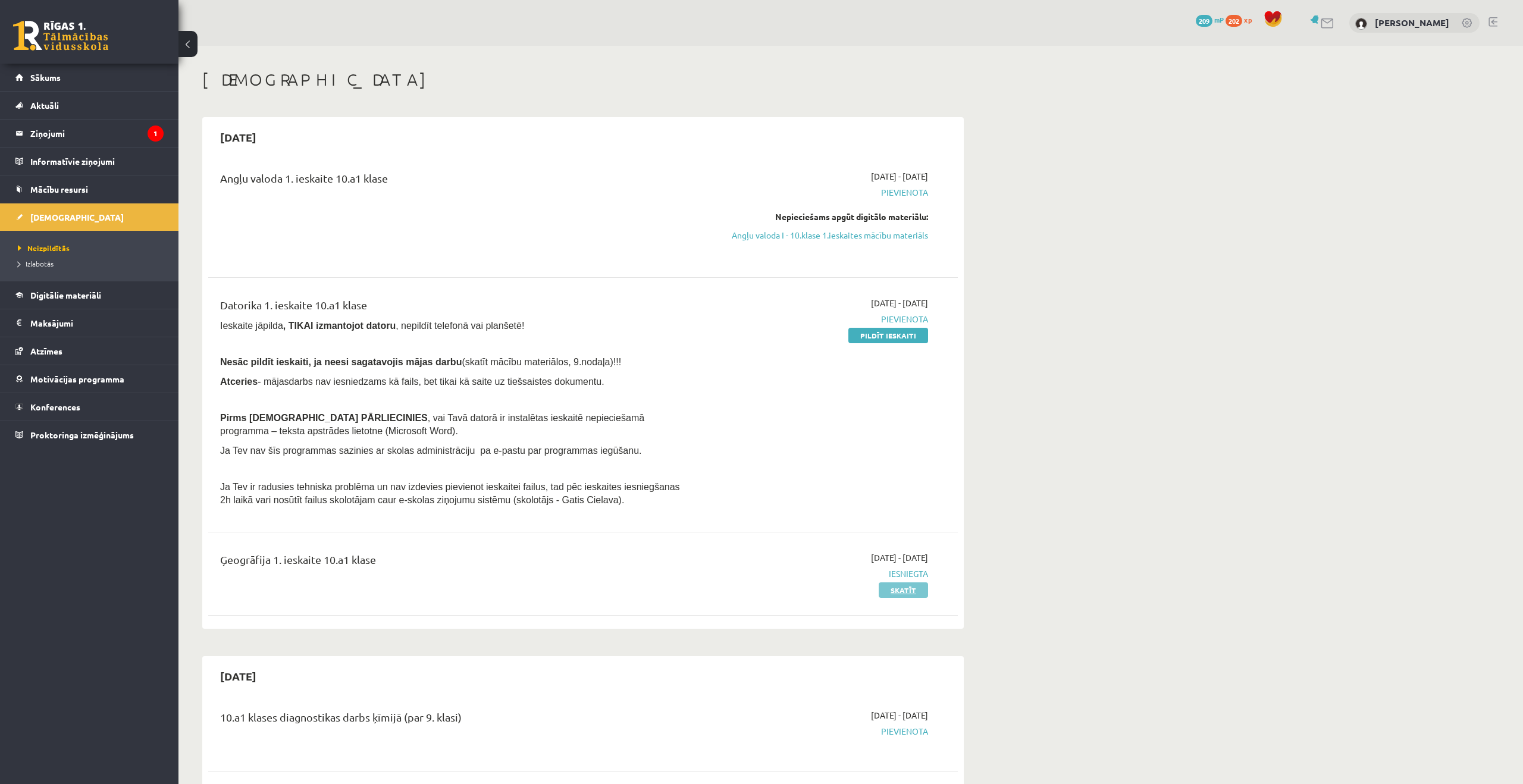
click at [911, 589] on link "Skatīt" at bounding box center [903, 590] width 49 height 15
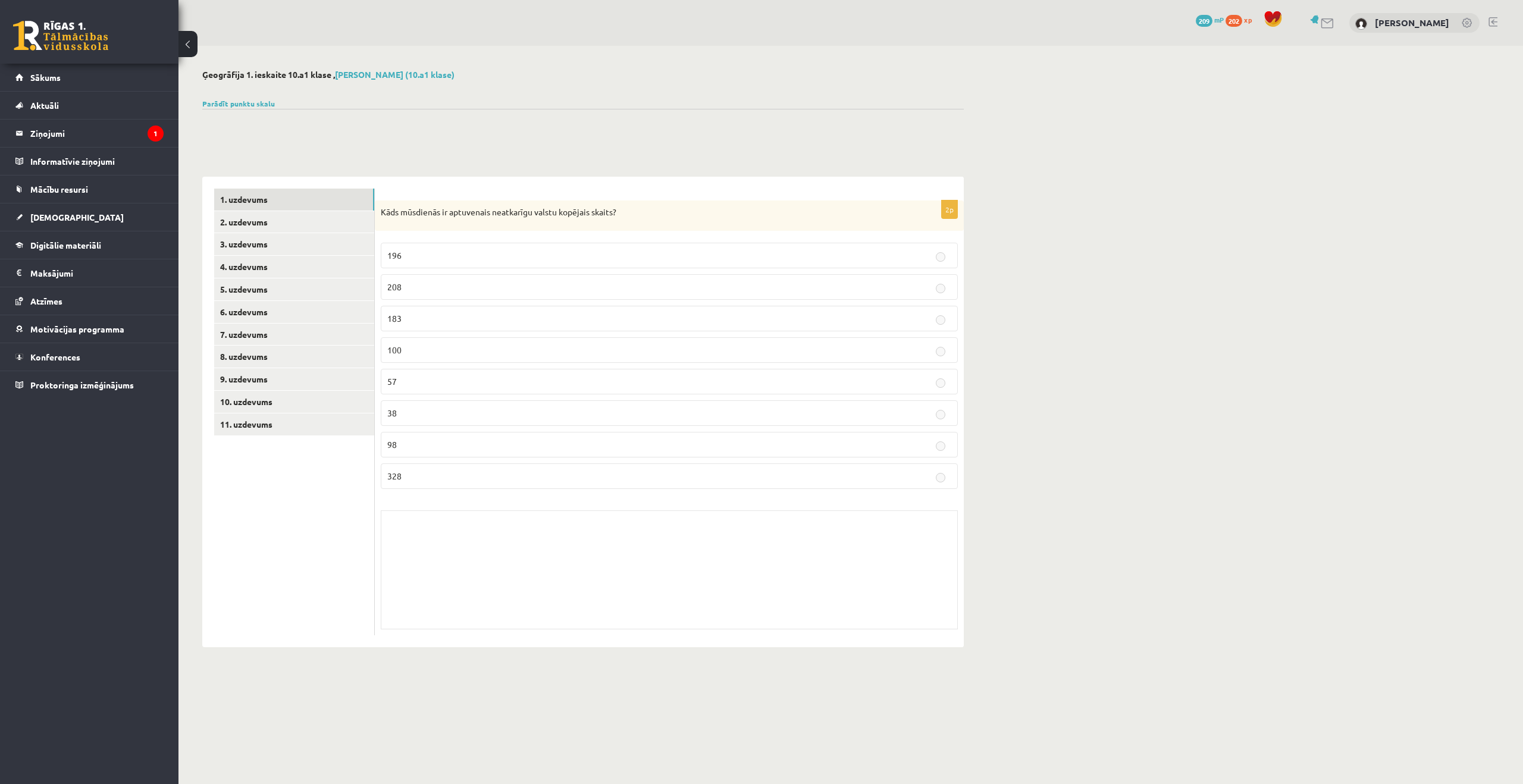
click at [744, 123] on div at bounding box center [583, 122] width 762 height 28
